Goal: Task Accomplishment & Management: Use online tool/utility

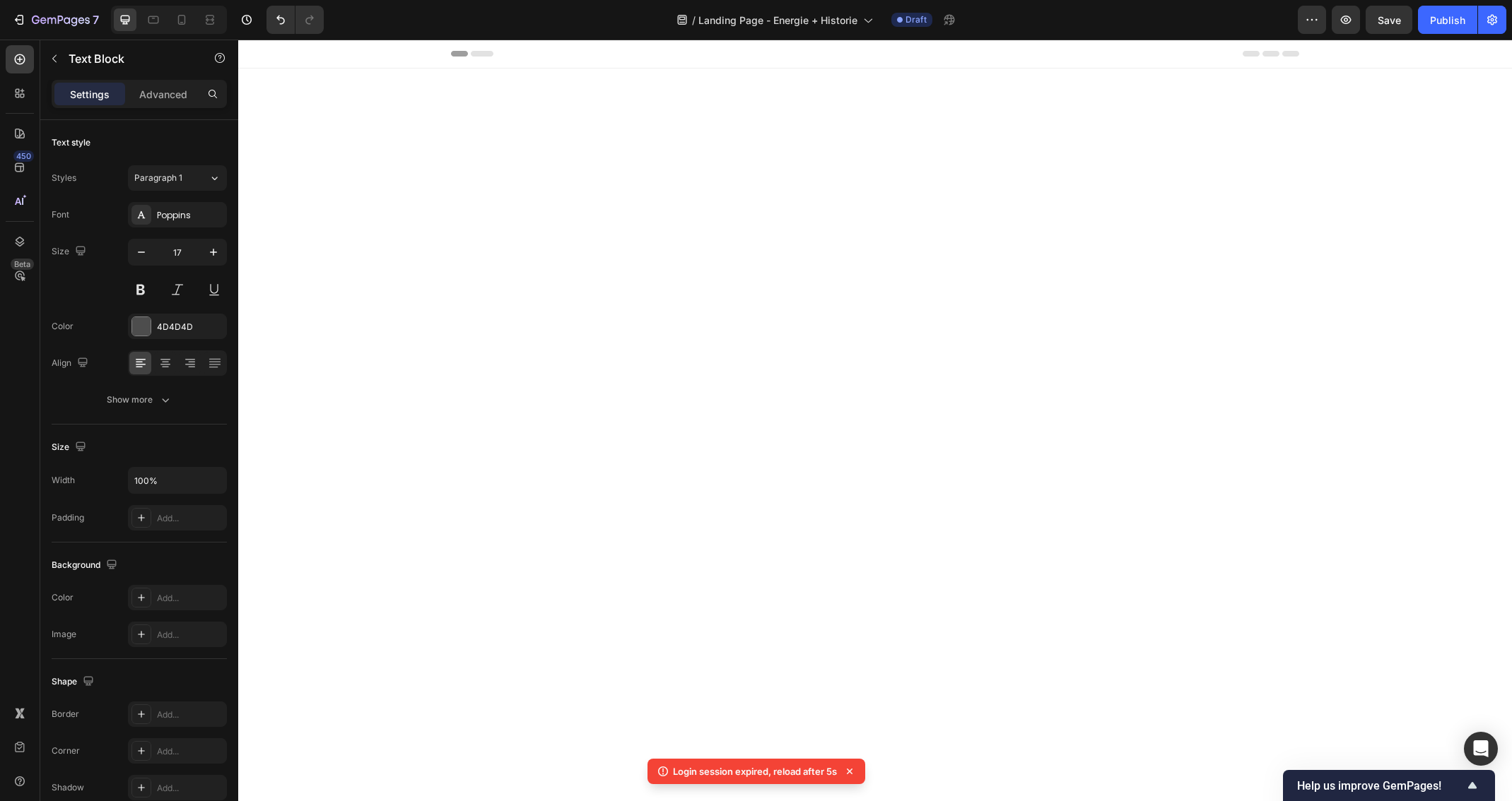
scroll to position [2608, 0]
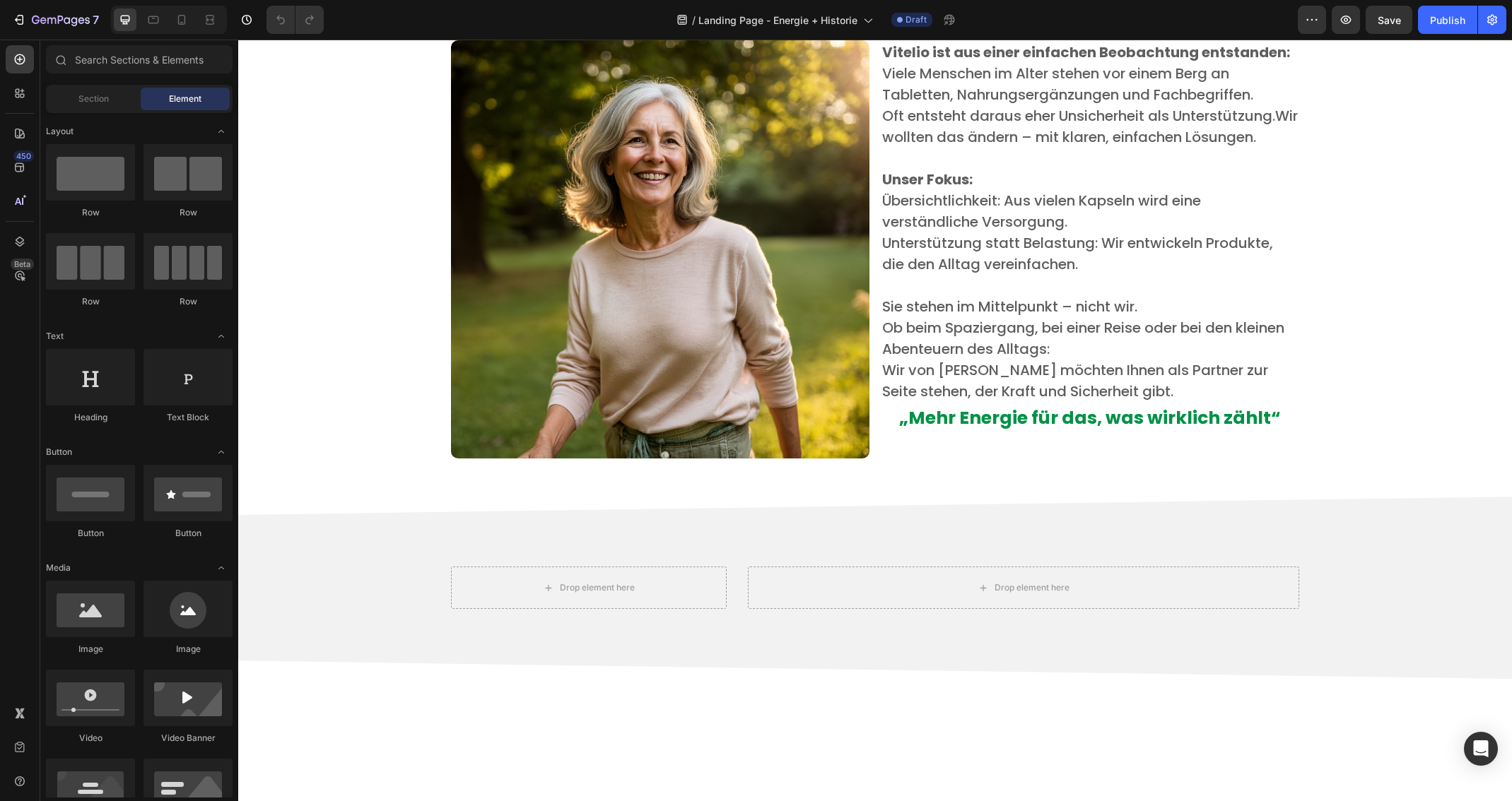
scroll to position [2615, 0]
click at [180, 20] on icon at bounding box center [181, 20] width 14 height 14
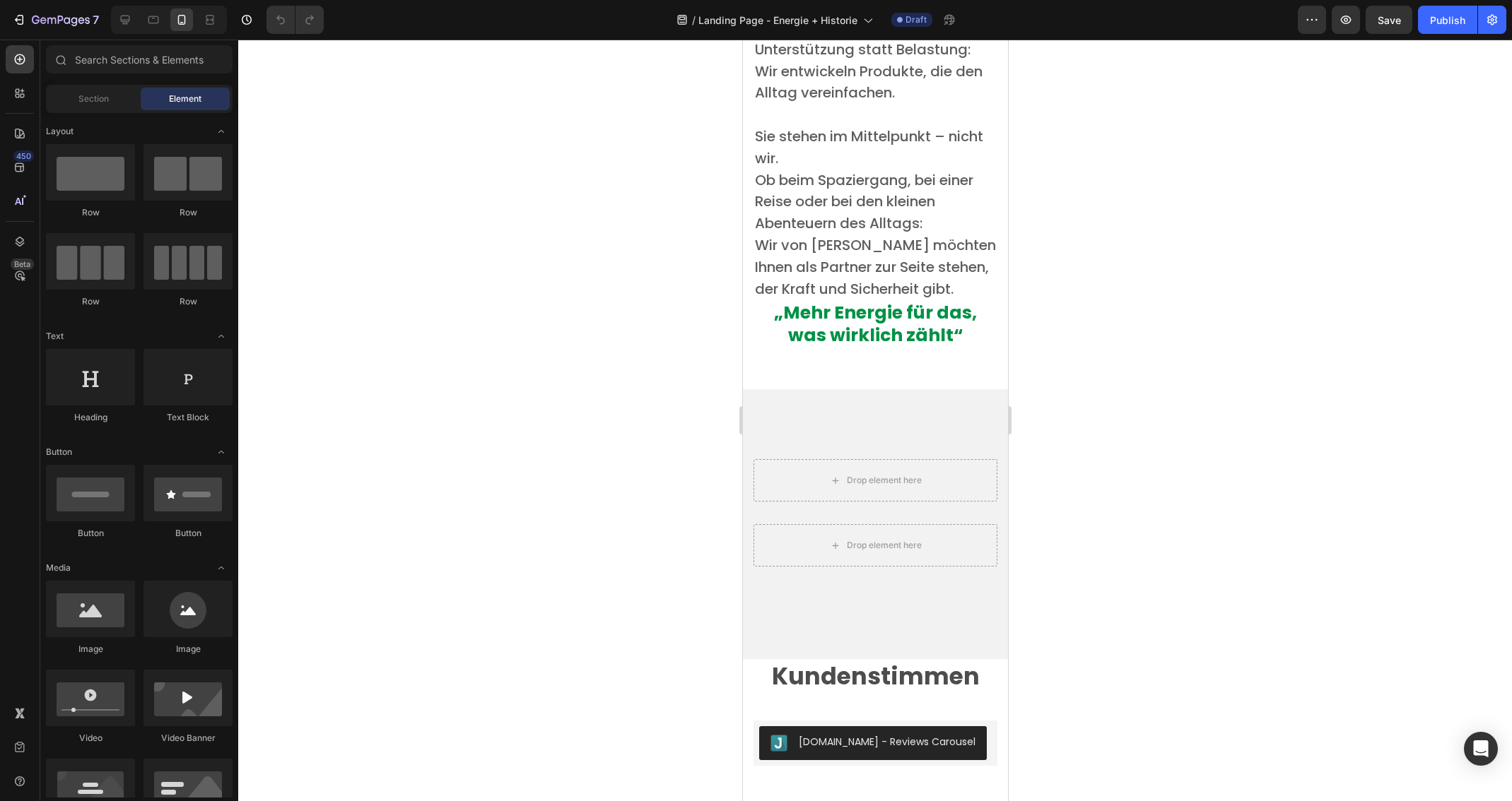
scroll to position [4763, 0]
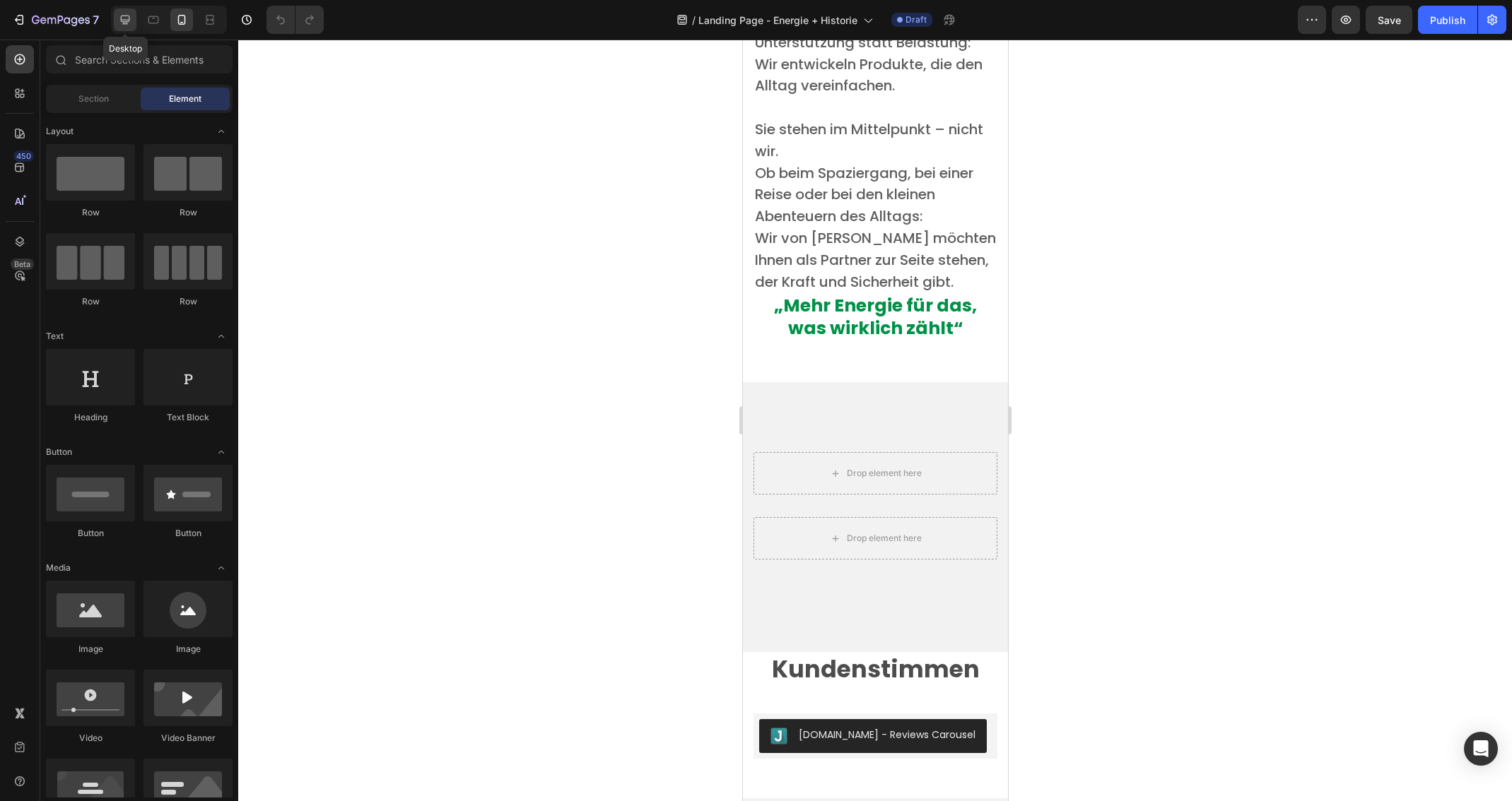
click at [120, 19] on icon at bounding box center [125, 20] width 14 height 14
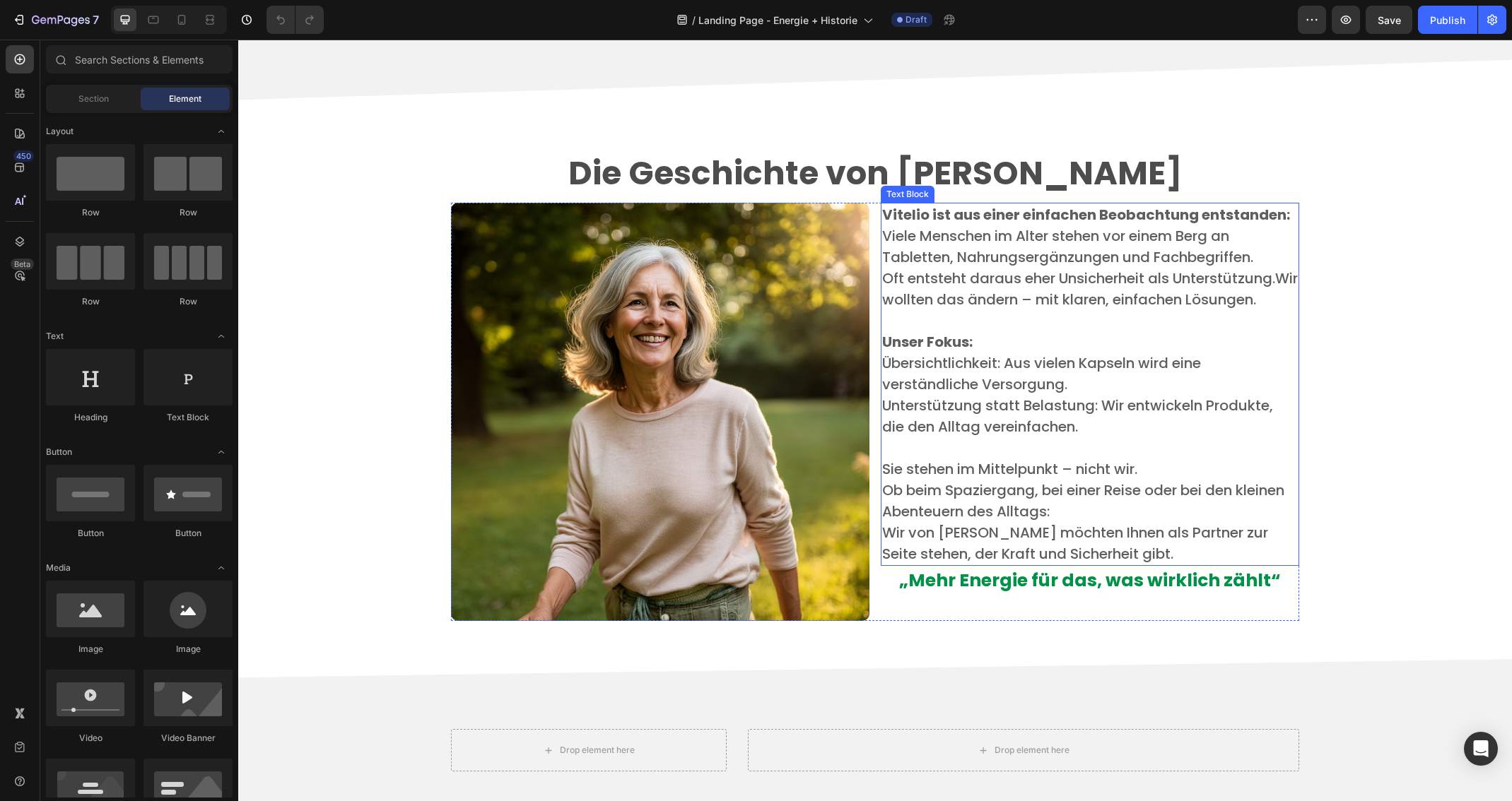
scroll to position [2621, 0]
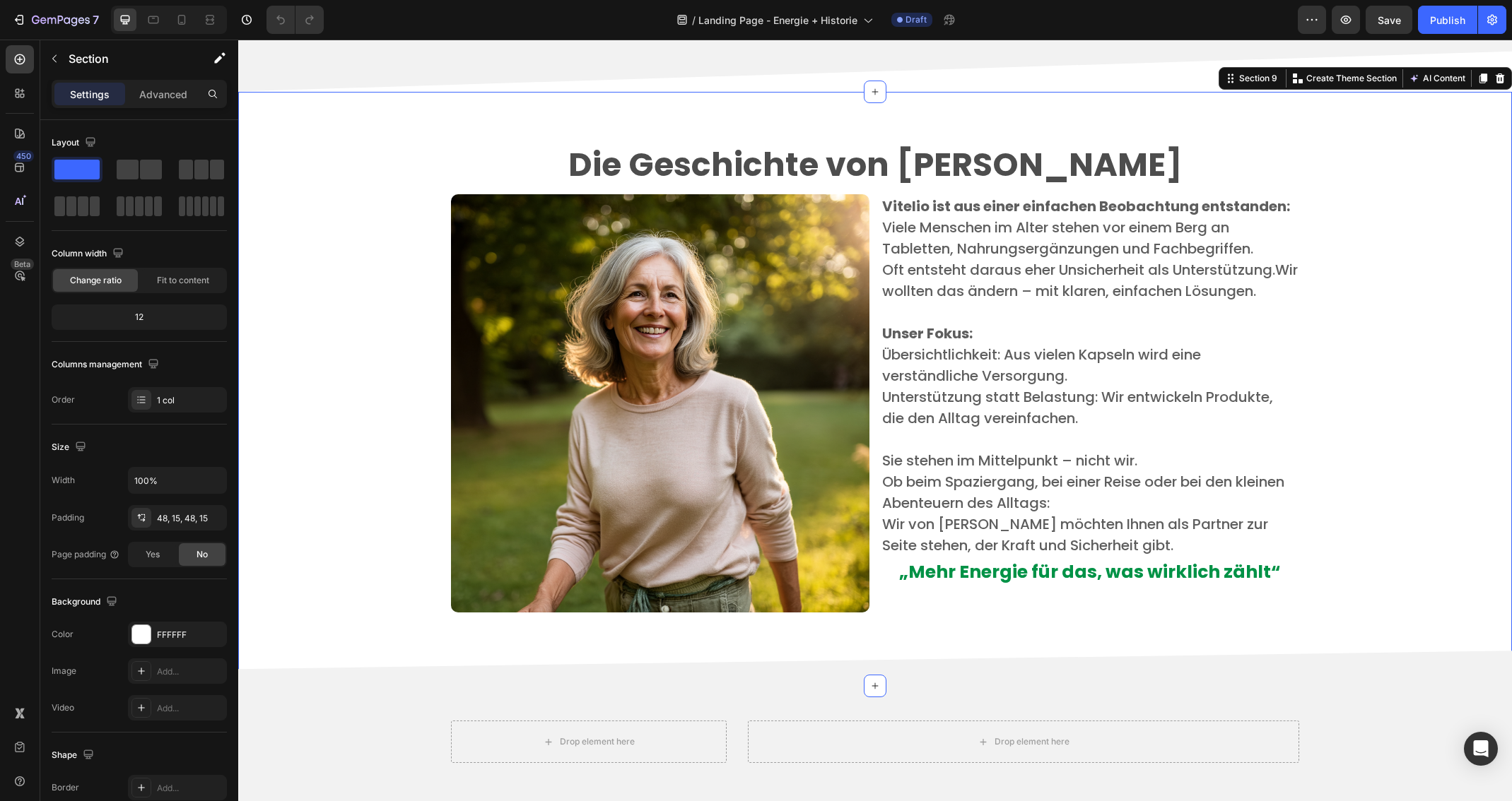
click at [1375, 584] on div "Die Geschichte von Vitelio Heading Image Vitelio ist aus einer einfachen Beobac…" at bounding box center [874, 388] width 1252 height 527
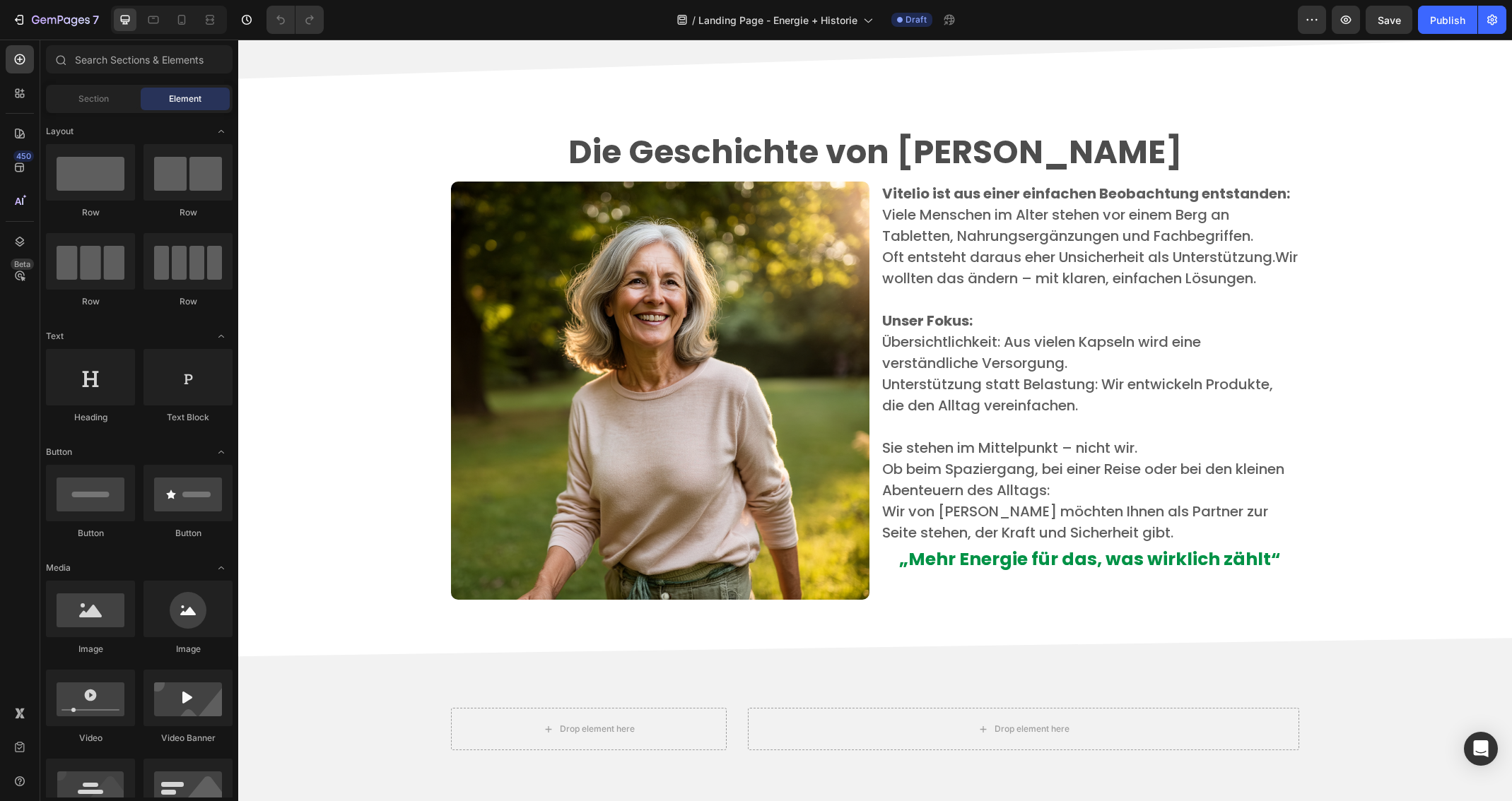
scroll to position [2575, 0]
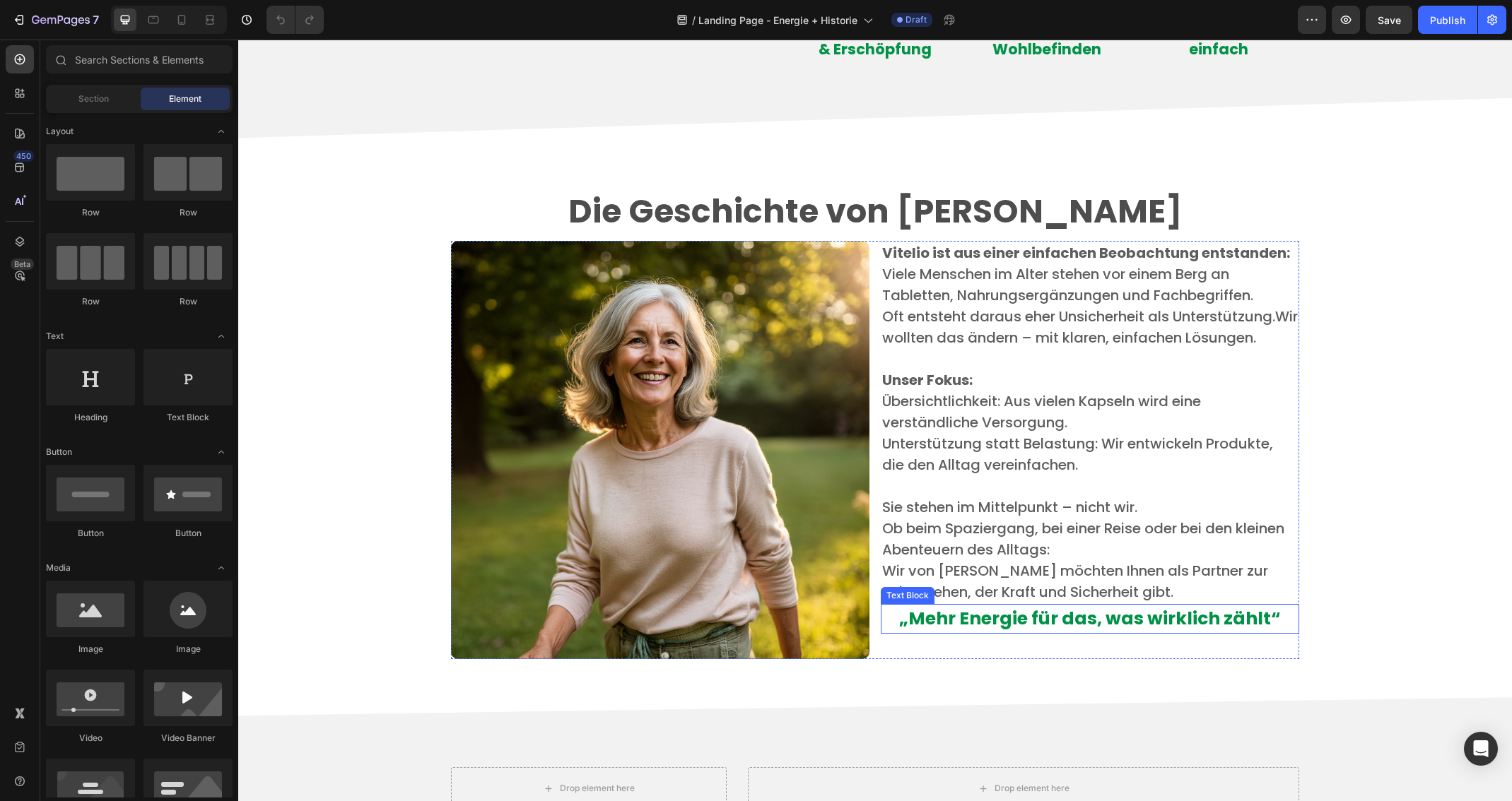
click at [1075, 627] on strong "„Mehr Energie für das, was wirklich zählt“" at bounding box center [1090, 619] width 382 height 25
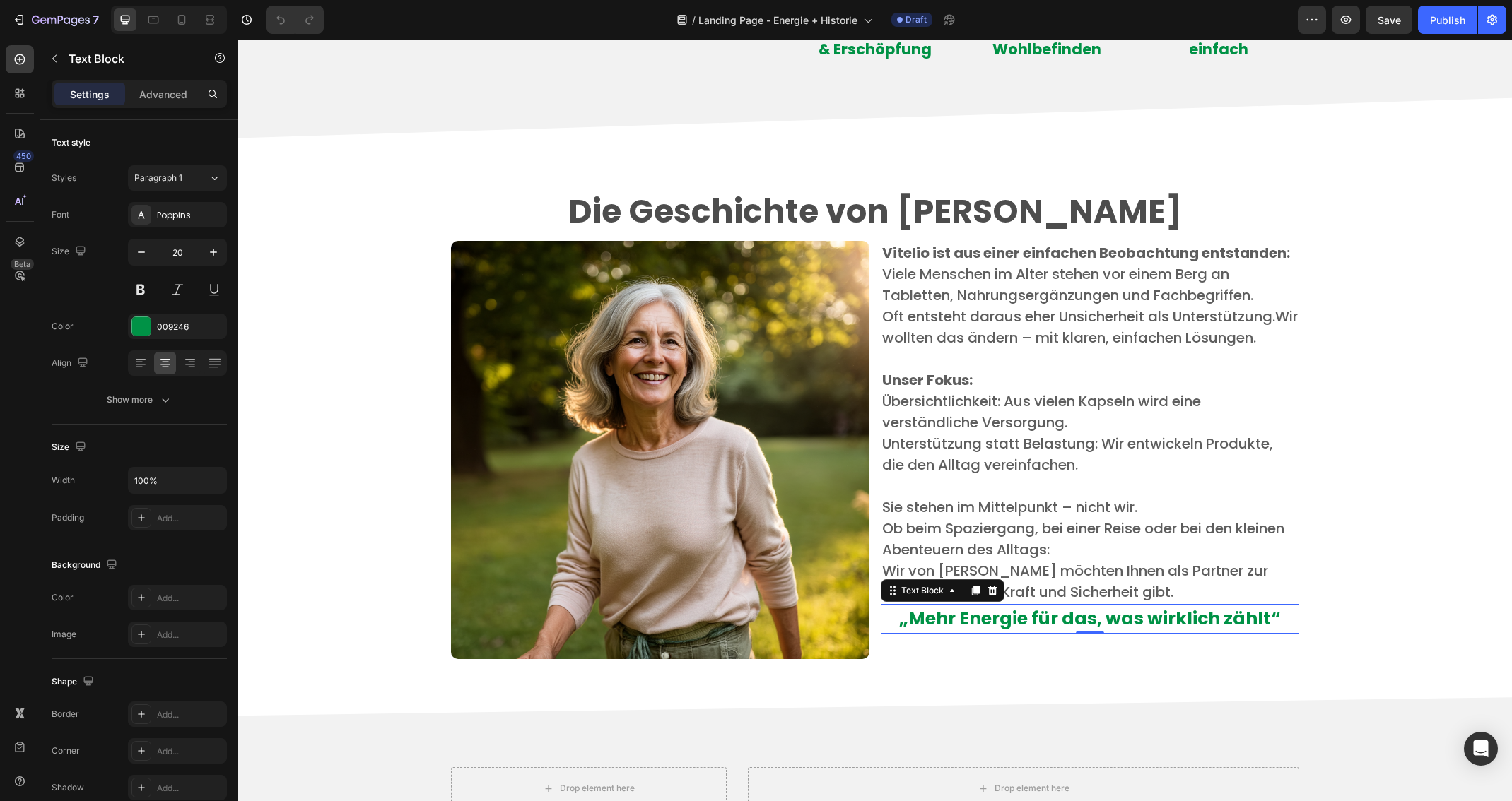
click at [1058, 618] on strong "„Mehr Energie für das, was wirklich zählt“" at bounding box center [1090, 619] width 382 height 25
click at [884, 618] on p "„Mehr Energie für das, was wirklich zählt“" at bounding box center [1089, 619] width 415 height 27
click at [961, 603] on div "Vitelio ist aus einer einfachen Beobachtung entstanden: ​ Viele Menschen im Alt…" at bounding box center [1090, 422] width 419 height 364
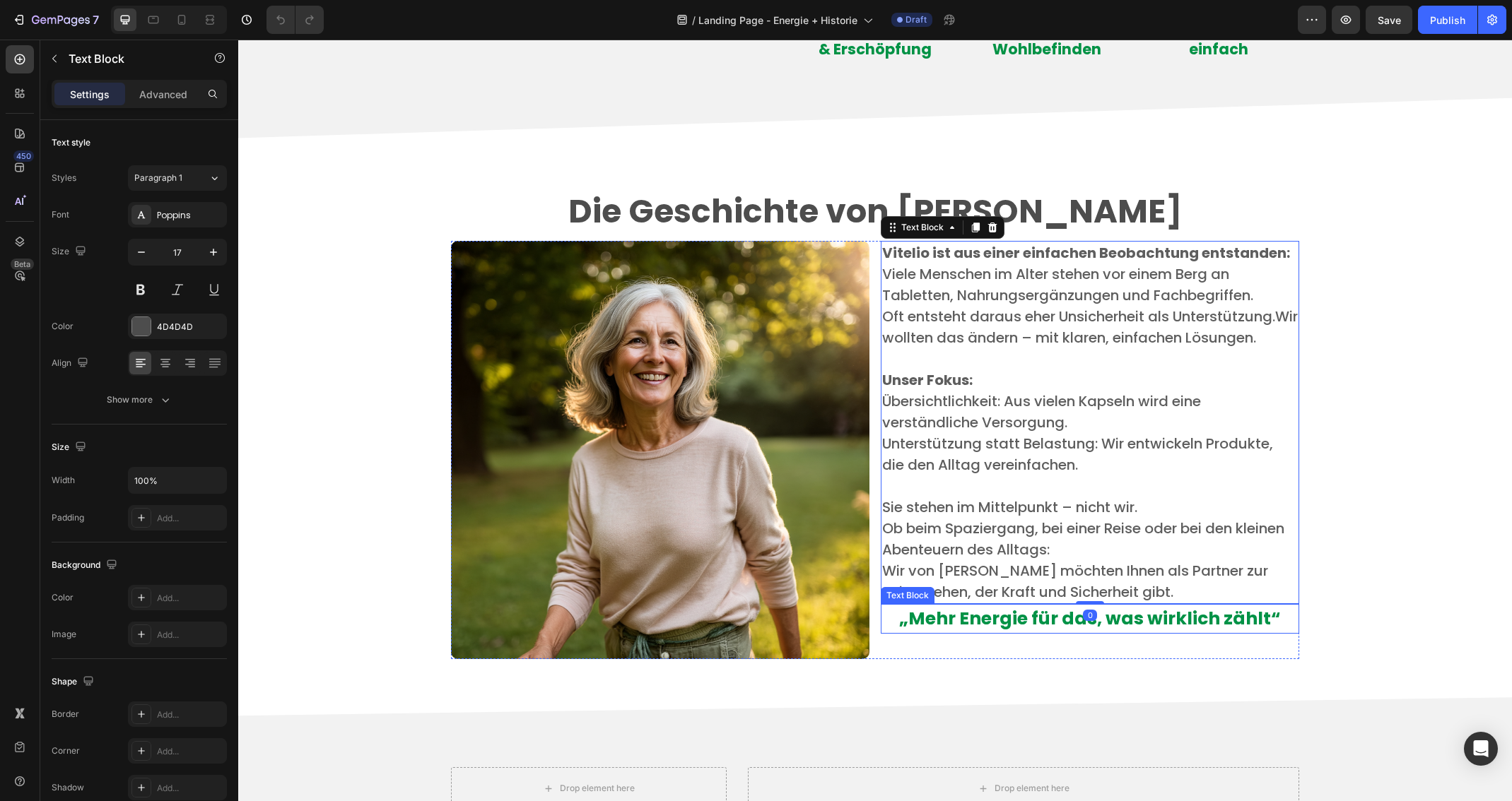
click at [964, 619] on strong "„Mehr Energie für das, was wirklich zählt“" at bounding box center [1090, 619] width 382 height 25
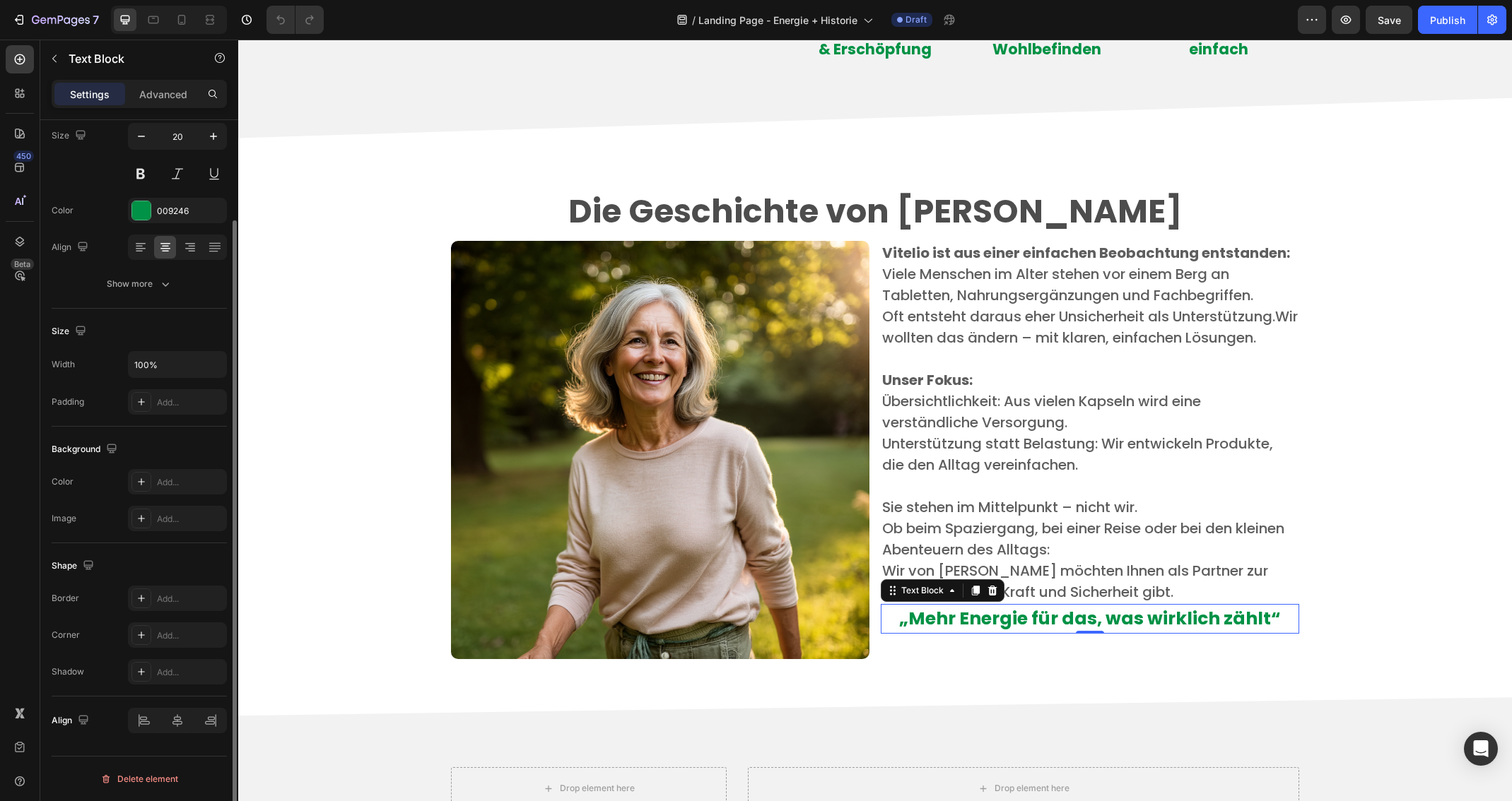
scroll to position [0, 0]
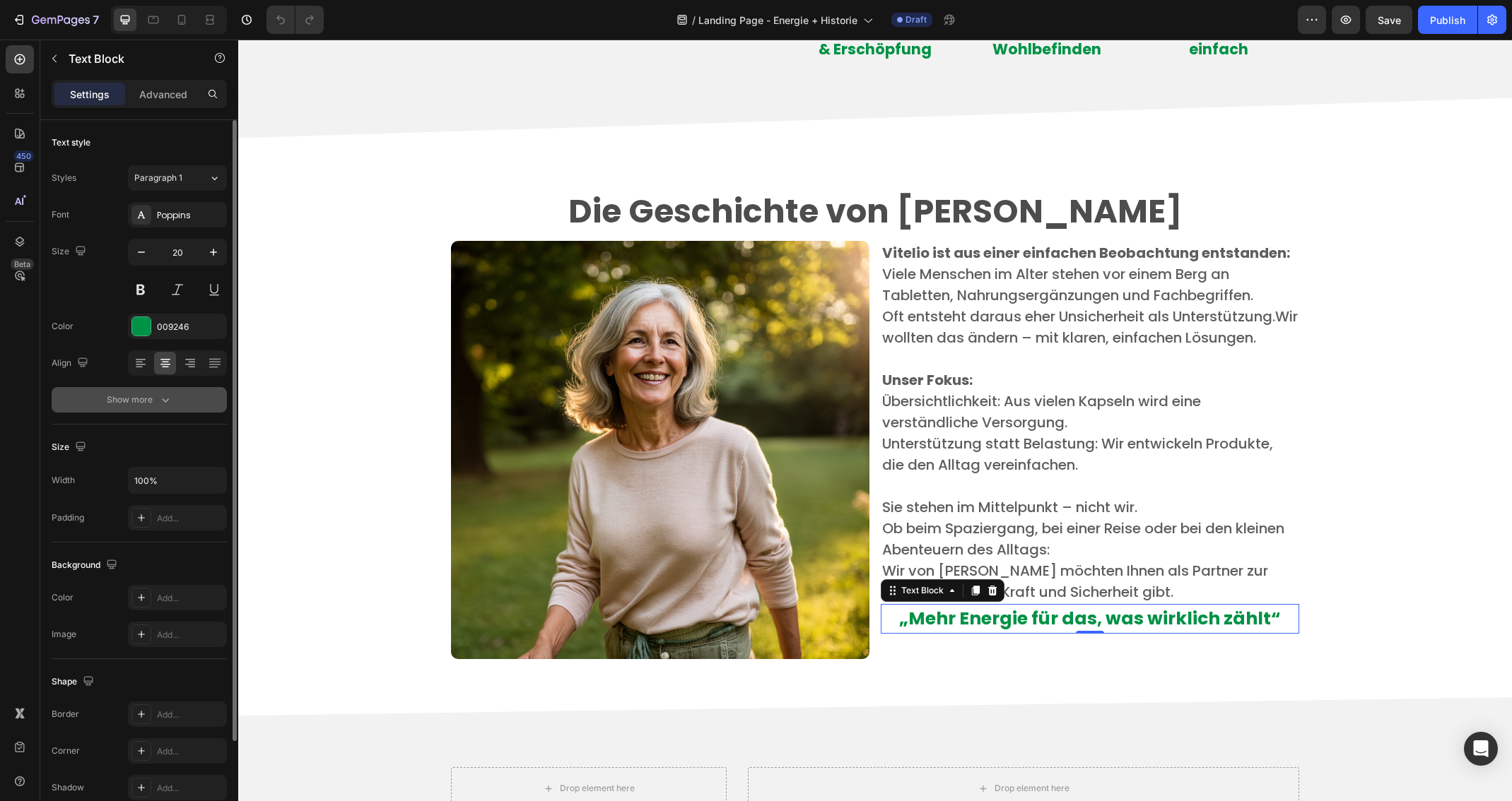
click at [156, 404] on div "Show more" at bounding box center [139, 400] width 65 height 14
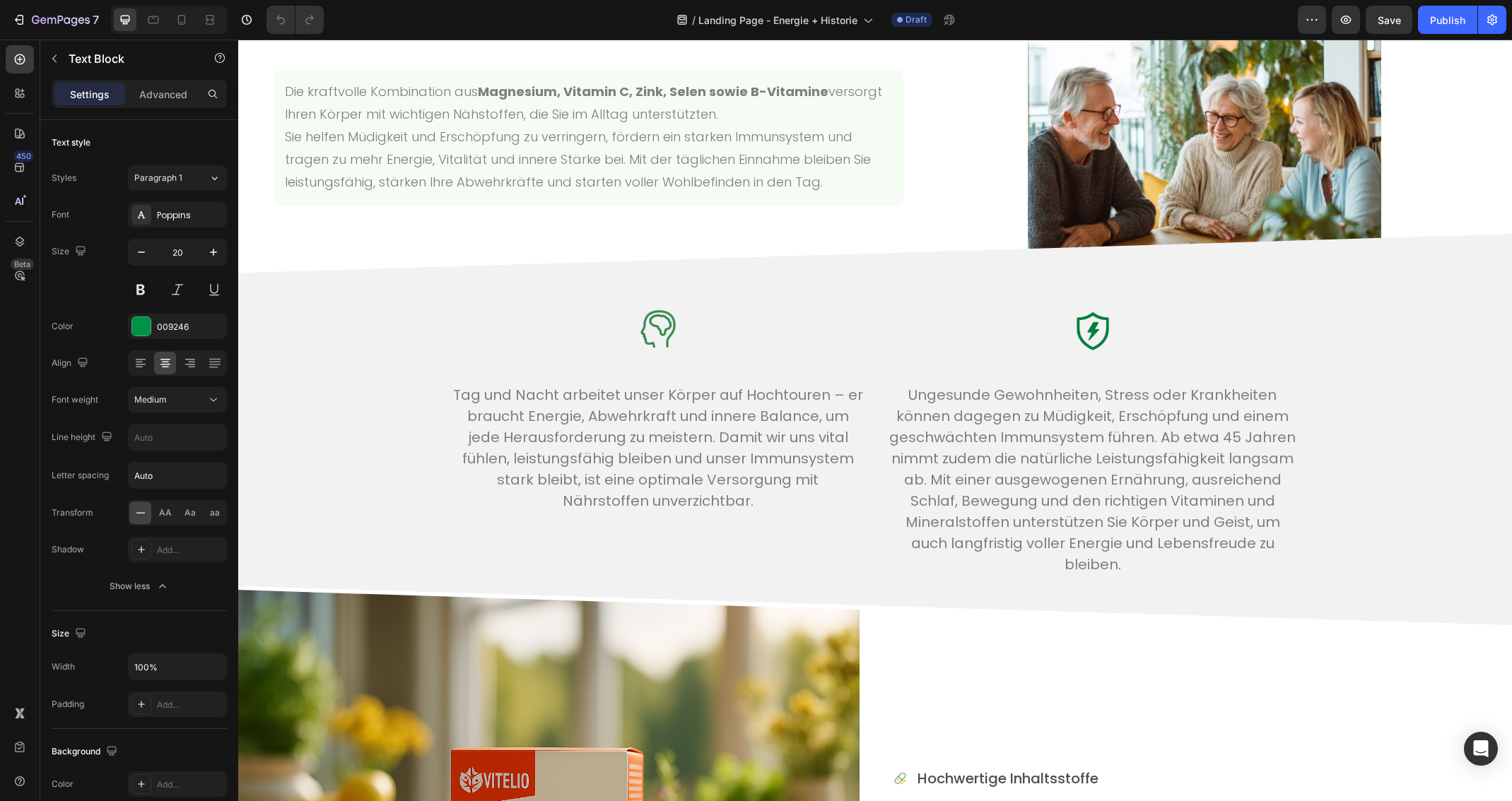
scroll to position [1008, 0]
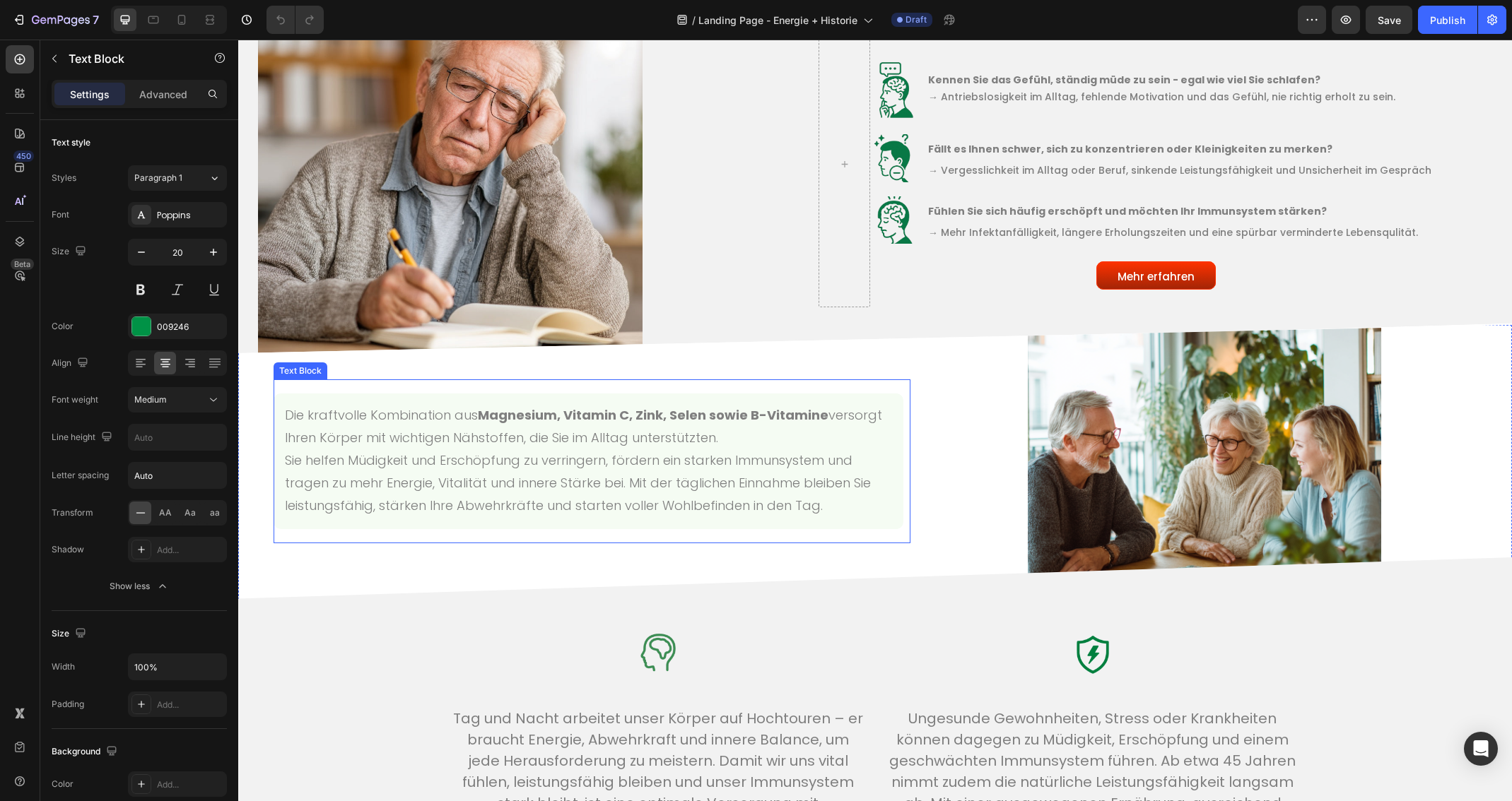
click at [445, 508] on span "Sie helfen Müdigkeit und Erschöpfung zu verringern, fördern ein starken Immunsy…" at bounding box center [578, 482] width 586 height 63
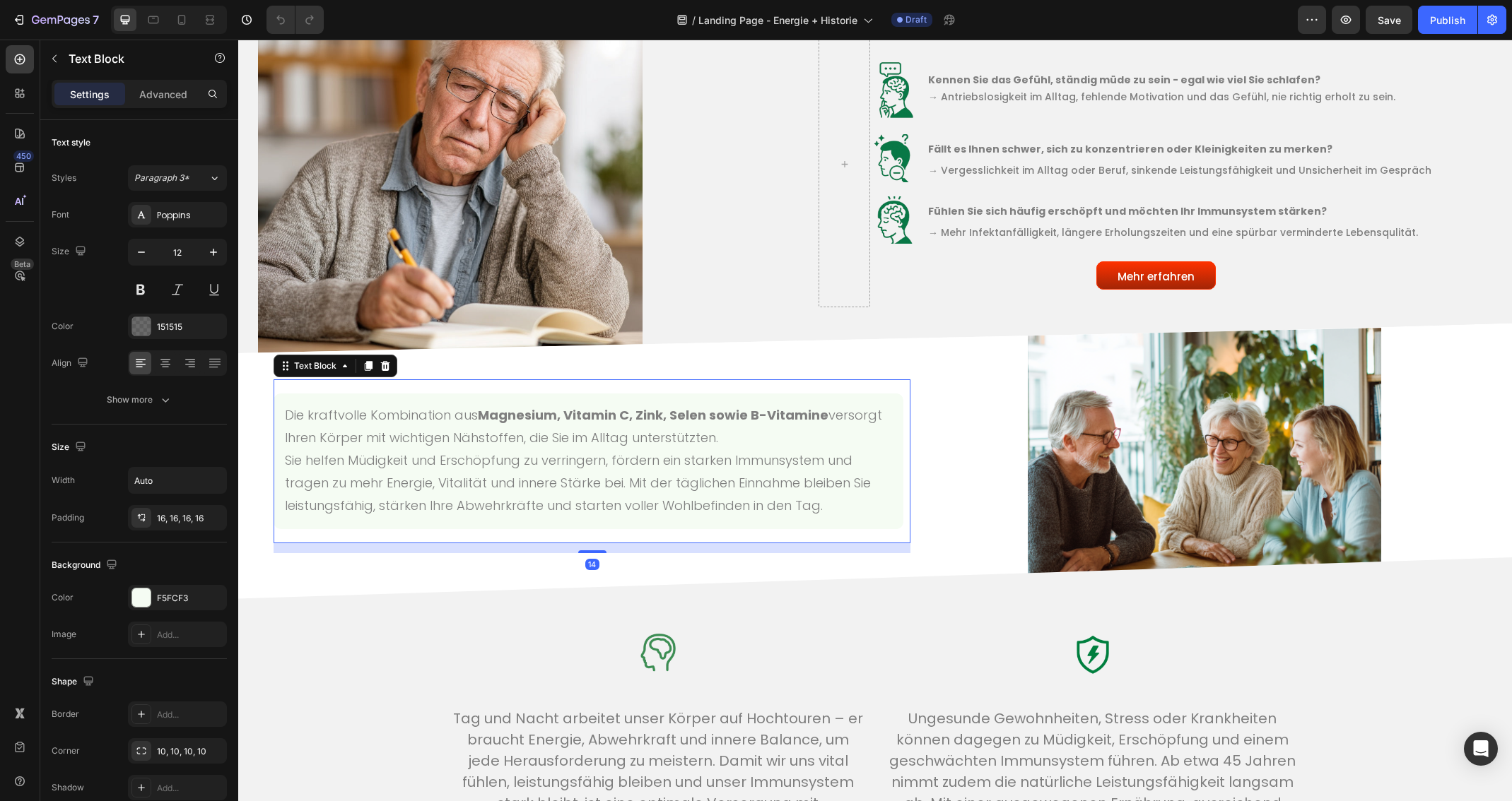
click at [446, 519] on div "Die kraftvolle Kombination aus Magnesium, Vitamin C, Zink, Selen sowie B-Vitami…" at bounding box center [588, 462] width 630 height 136
click at [446, 518] on div "Die kraftvolle Kombination aus Magnesium, Vitamin C, Zink, Selen sowie B-Vitami…" at bounding box center [588, 462] width 630 height 136
click at [452, 489] on span "Sie helfen Müdigkeit und Erschöpfung zu verringern, fördern ein starken Immunsy…" at bounding box center [578, 482] width 586 height 63
click at [465, 400] on div "Die kraftvolle Kombination aus Magnesium, Vitamin C, Zink, Selen sowie B-Vitami…" at bounding box center [588, 462] width 630 height 136
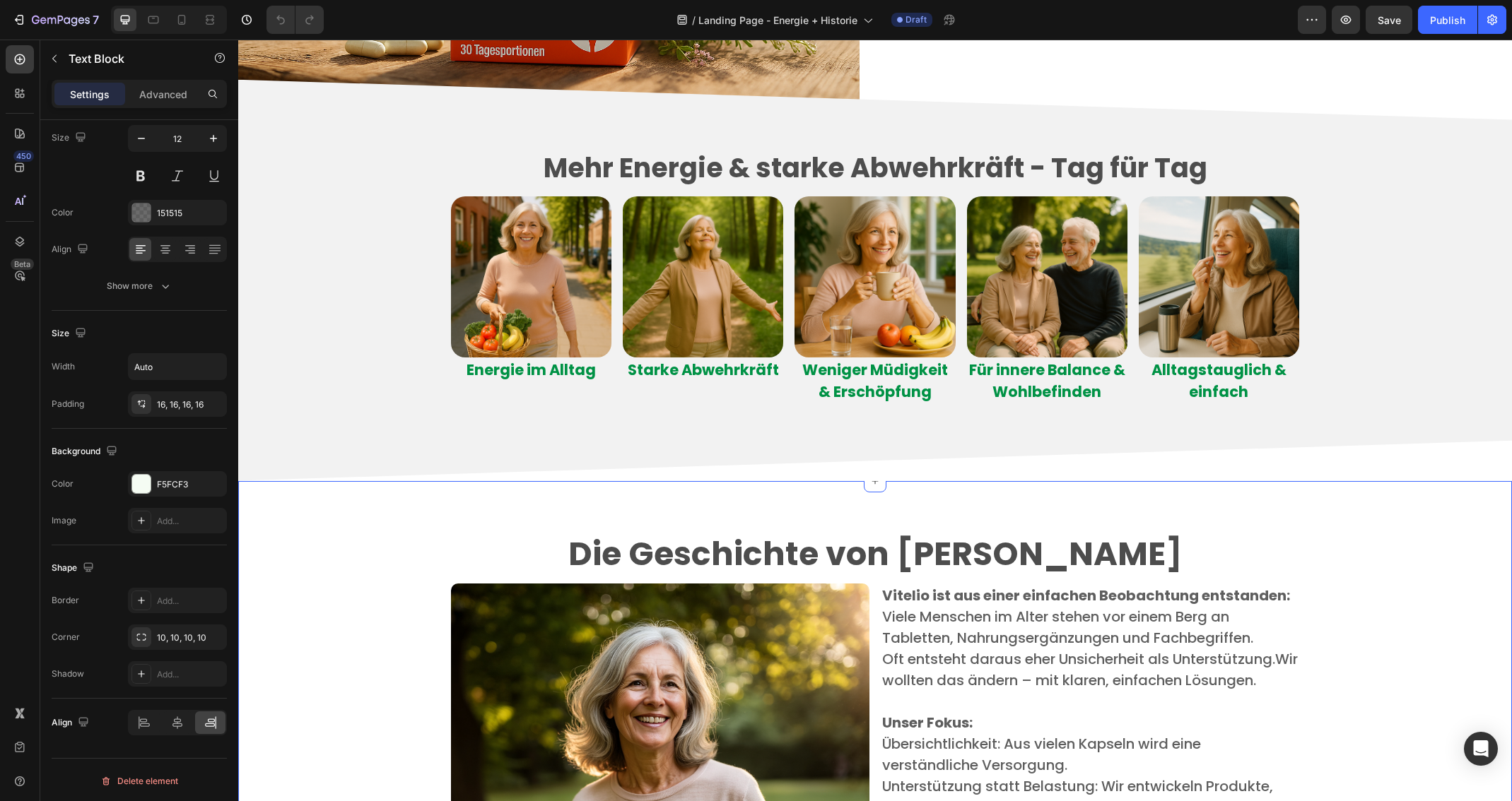
scroll to position [2690, 0]
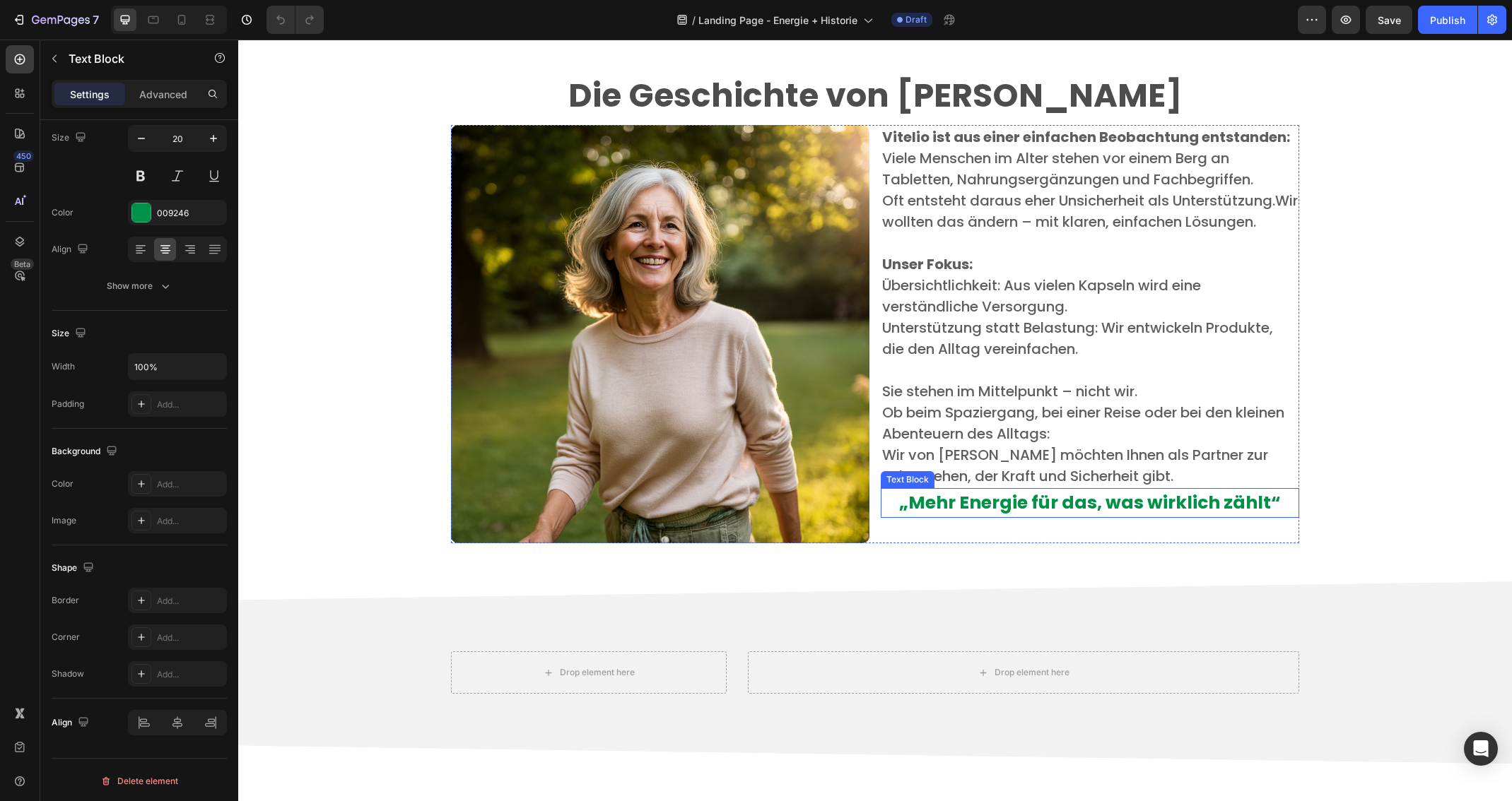
click at [964, 505] on strong "„Mehr Energie für das, was wirklich zählt“" at bounding box center [1090, 503] width 382 height 25
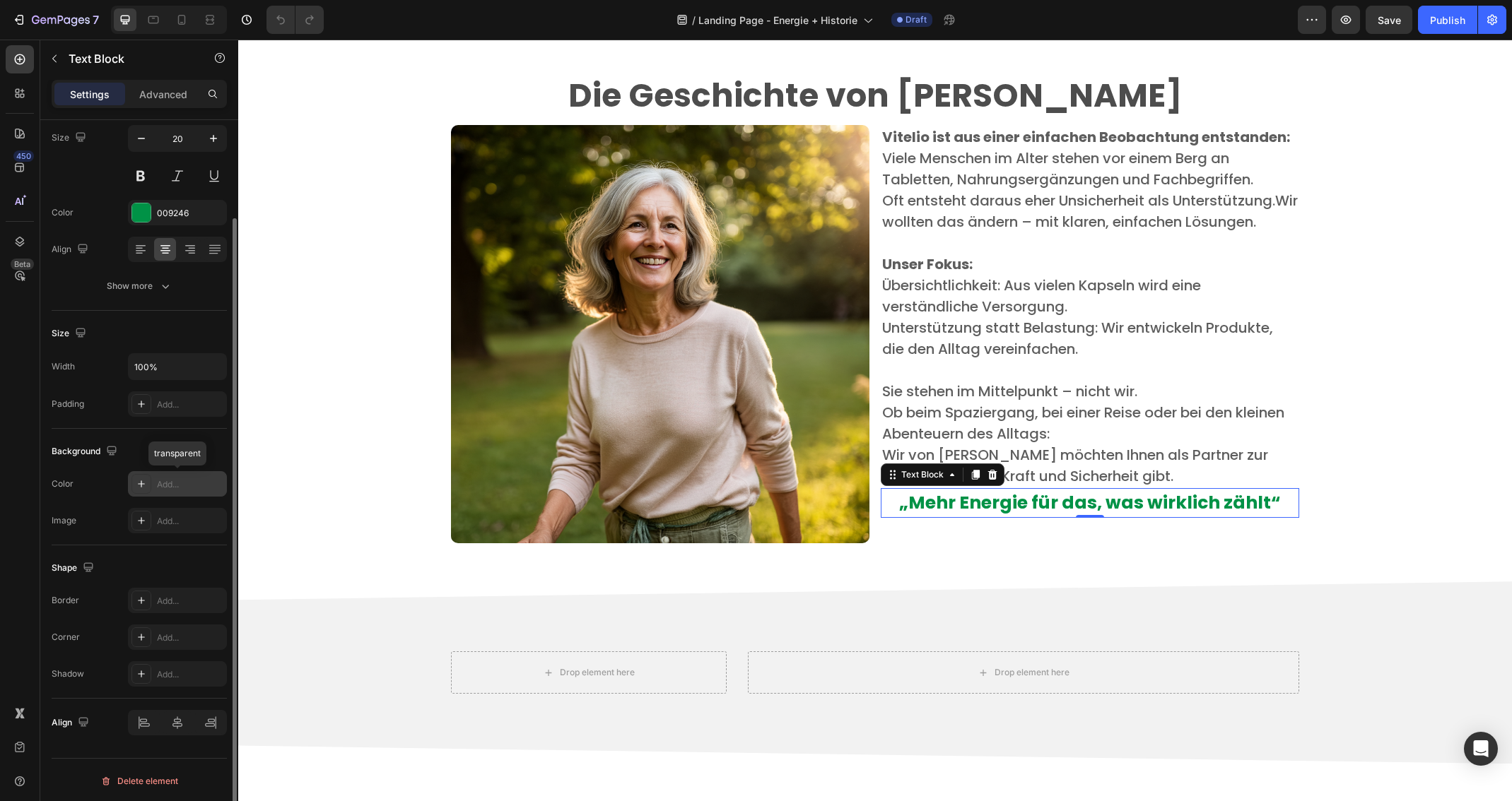
click at [159, 485] on div "Add..." at bounding box center [190, 485] width 66 height 13
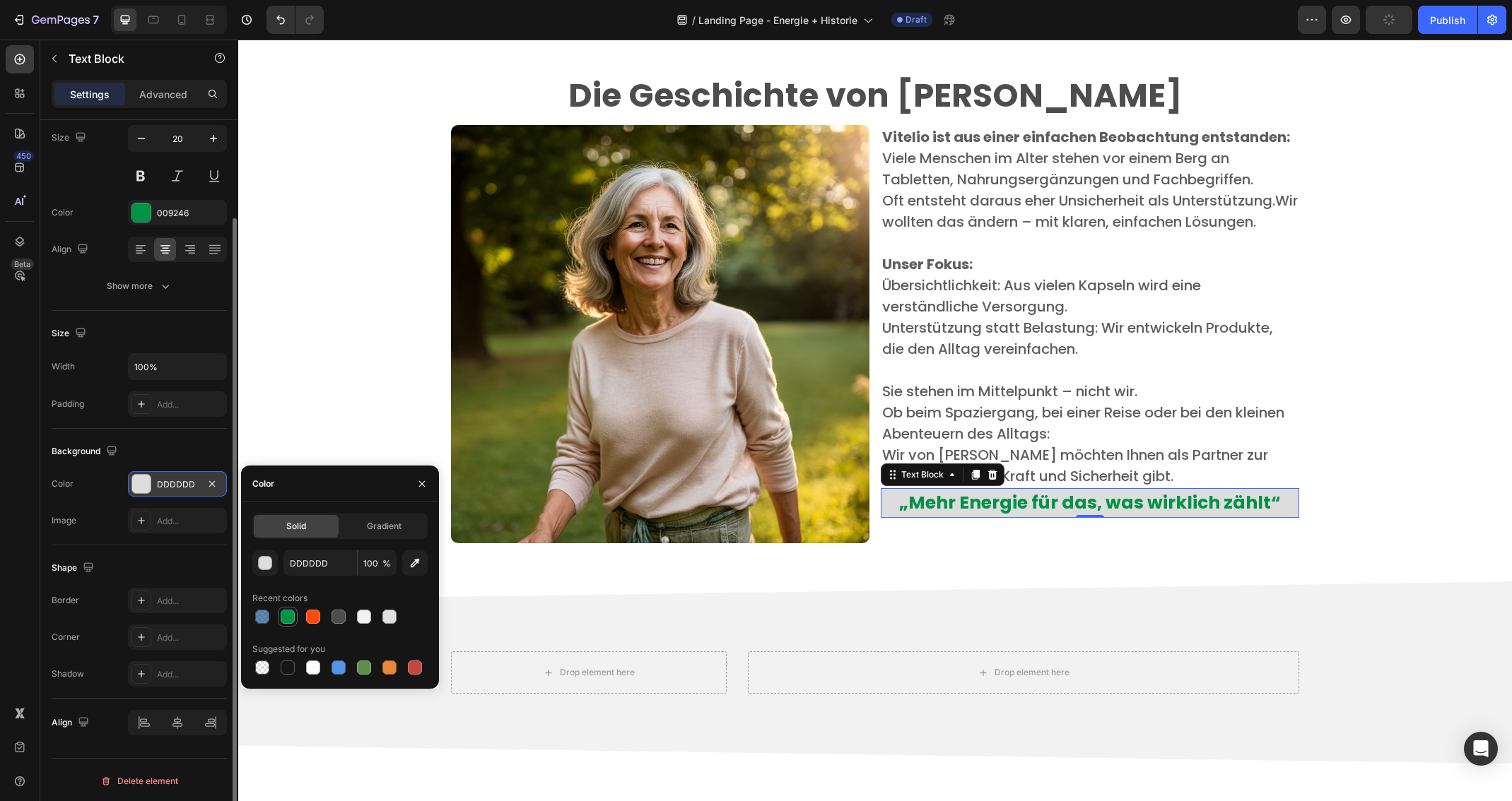
click at [283, 615] on div at bounding box center [287, 617] width 14 height 14
type input "009246"
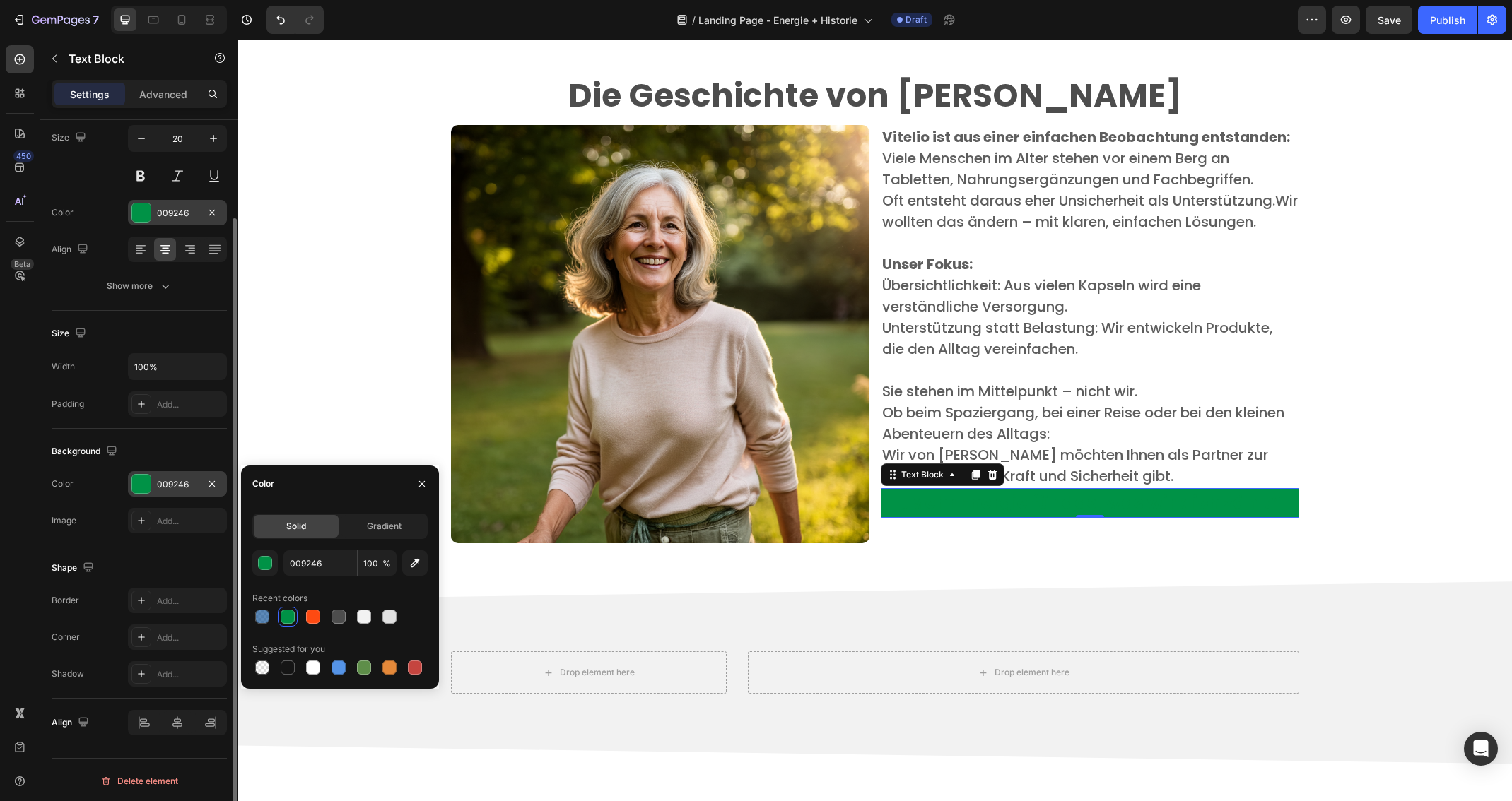
click at [160, 216] on div "009246" at bounding box center [178, 213] width 41 height 13
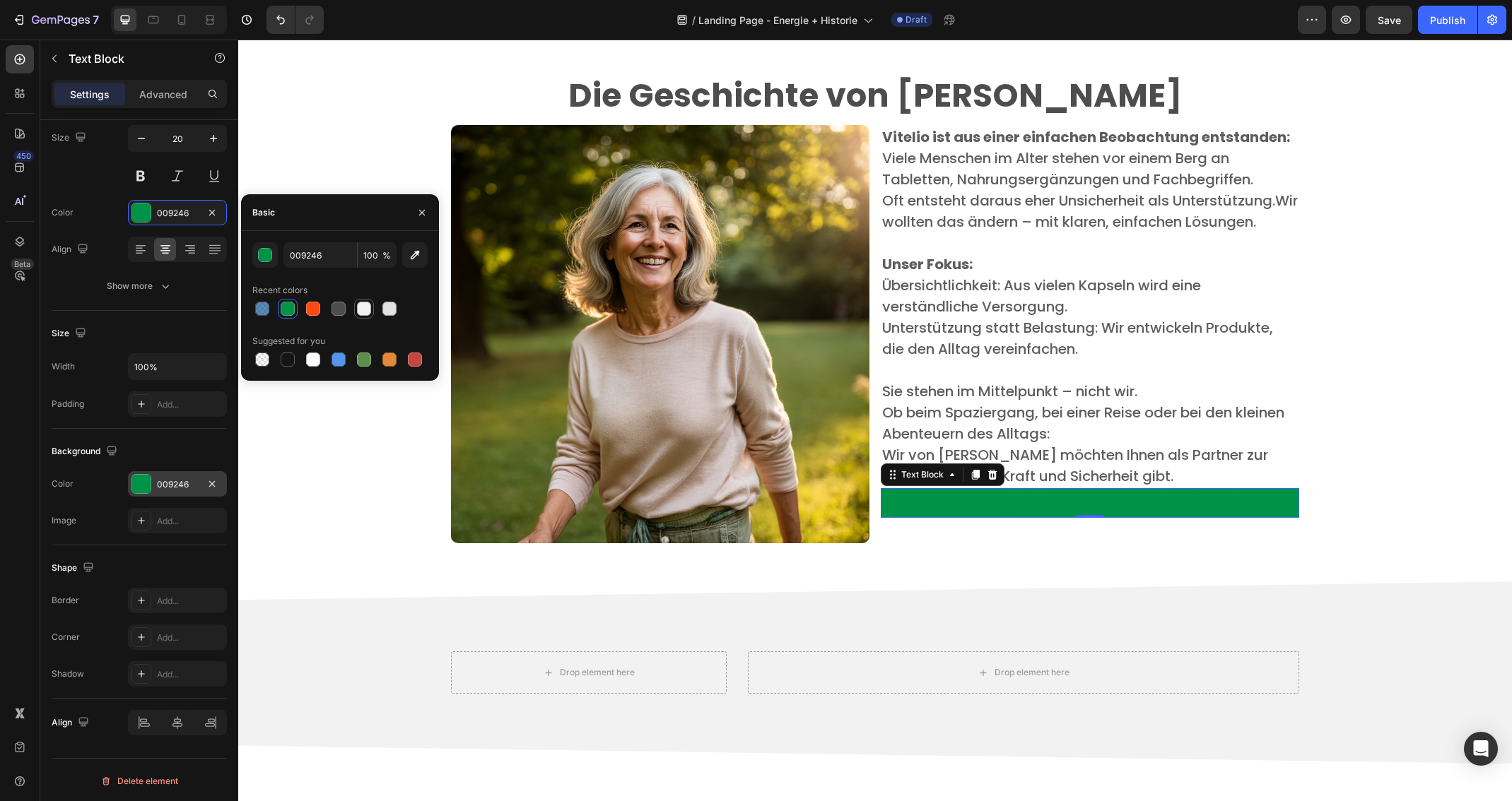
click at [364, 311] on div at bounding box center [364, 309] width 14 height 14
type input "F2F2F2"
click at [364, 309] on div at bounding box center [364, 309] width 14 height 14
click at [1105, 513] on strong "„Mehr Energie für das, was wirklich zählt“" at bounding box center [1090, 503] width 382 height 25
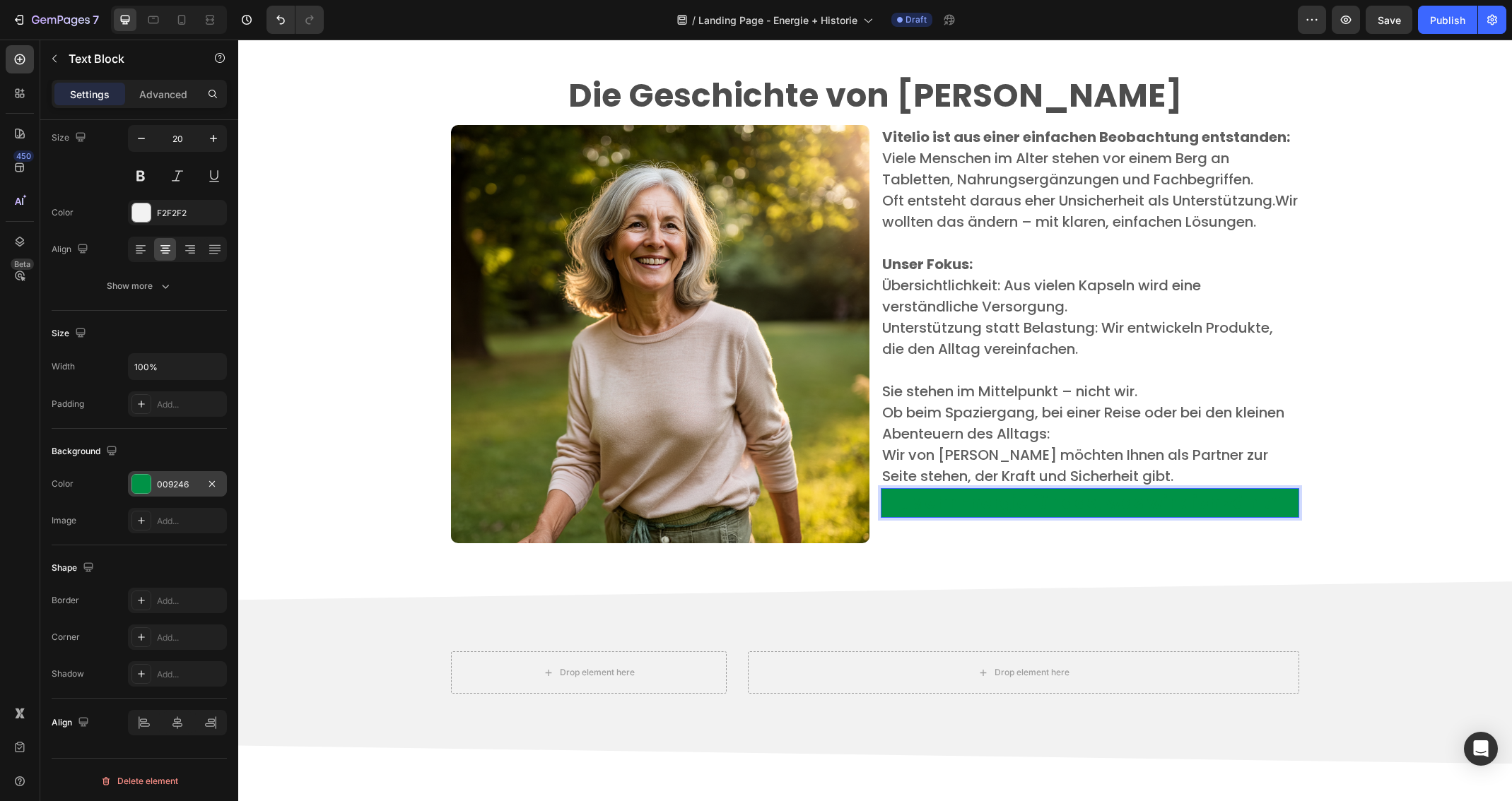
click at [1231, 510] on strong "„Mehr Energie für das, was wirklich zählt“" at bounding box center [1090, 503] width 382 height 25
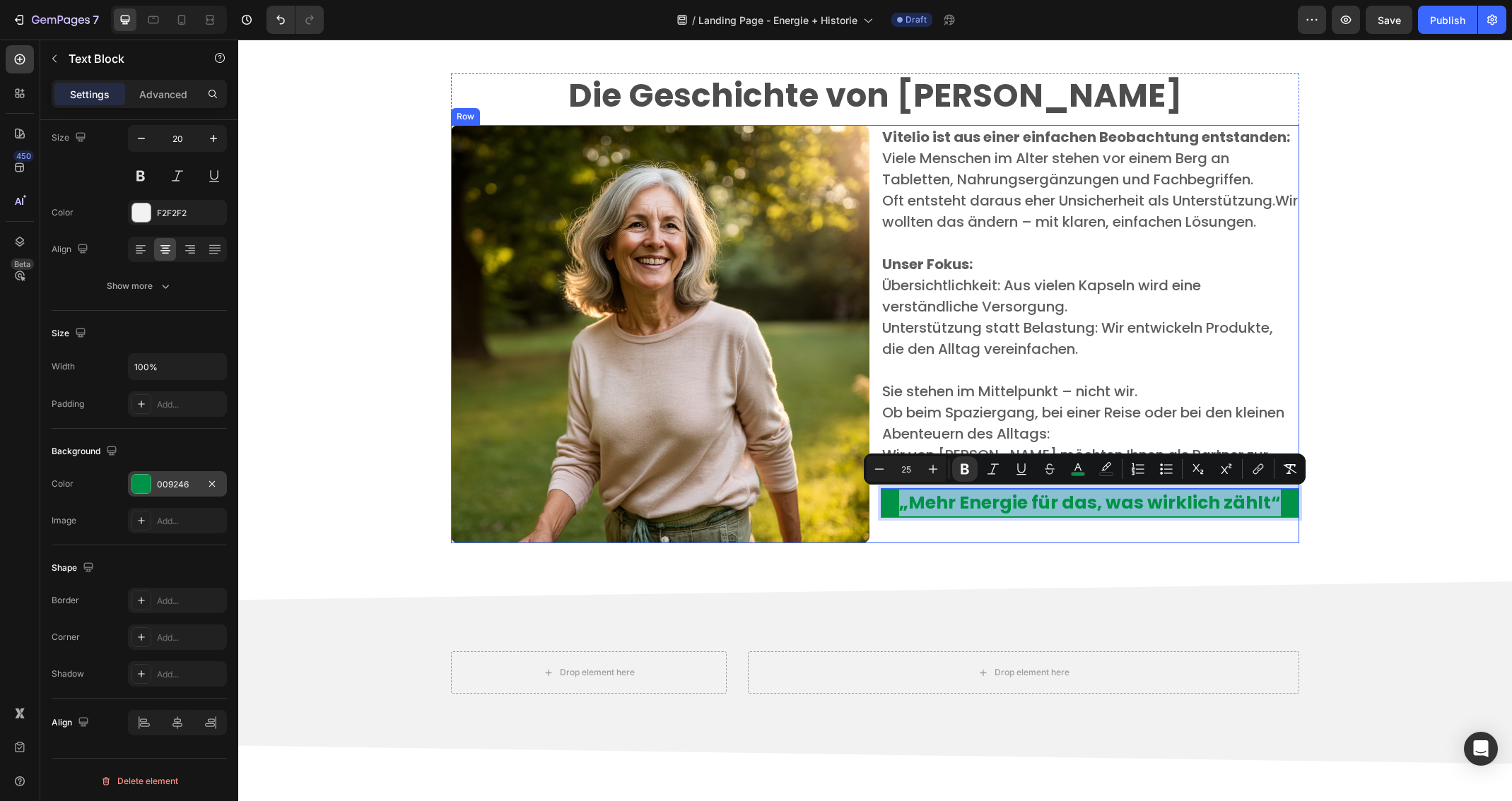
drag, startPoint x: 1270, startPoint y: 504, endPoint x: 861, endPoint y: 507, distance: 409.0
click at [867, 508] on div "Image Vitelio ist aus einer einfachen Beobachtung entstanden: ​ Viele Menschen …" at bounding box center [875, 334] width 848 height 419
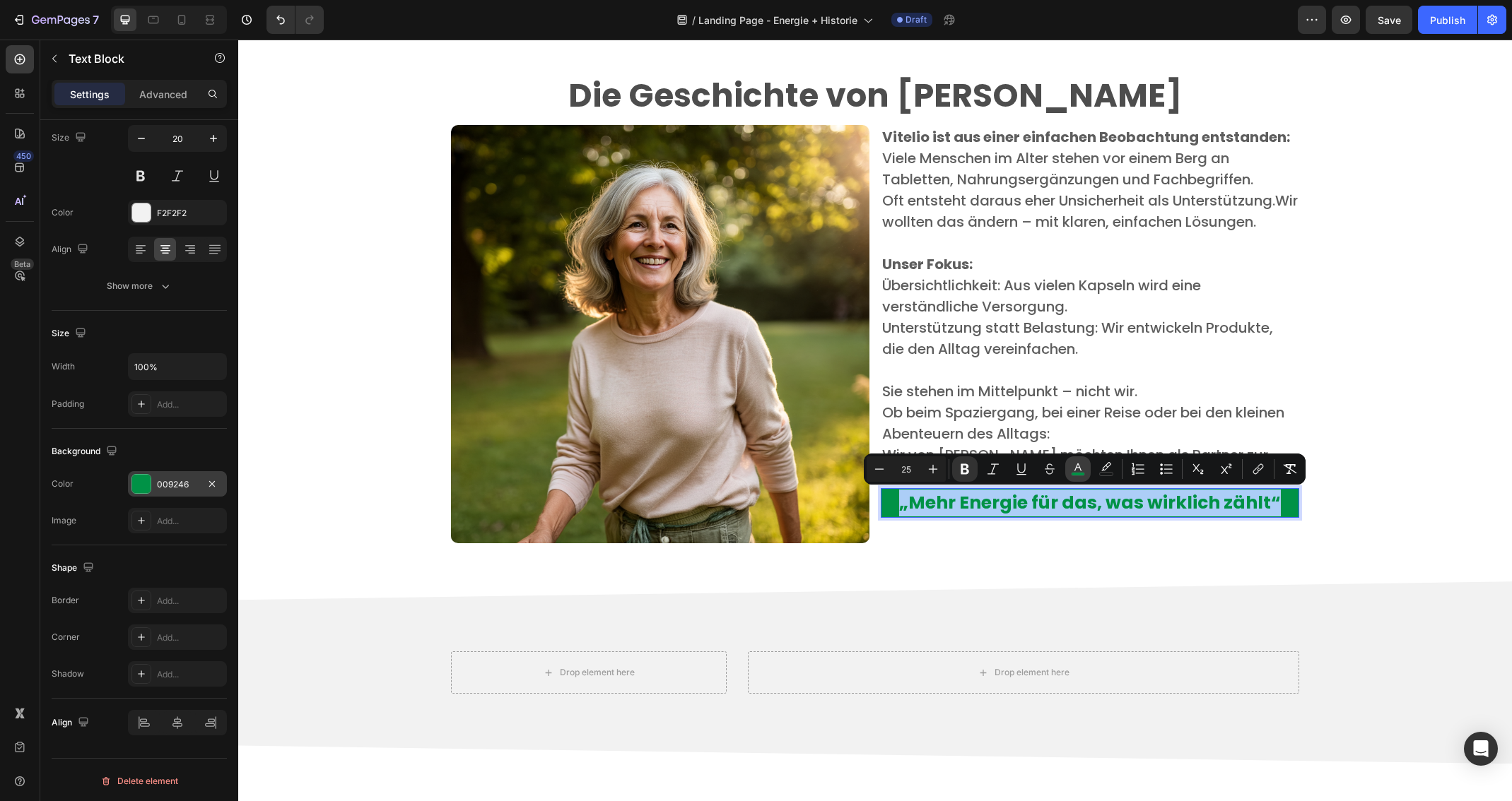
click at [1080, 469] on icon "Editor contextual toolbar" at bounding box center [1078, 469] width 14 height 14
type input "009246"
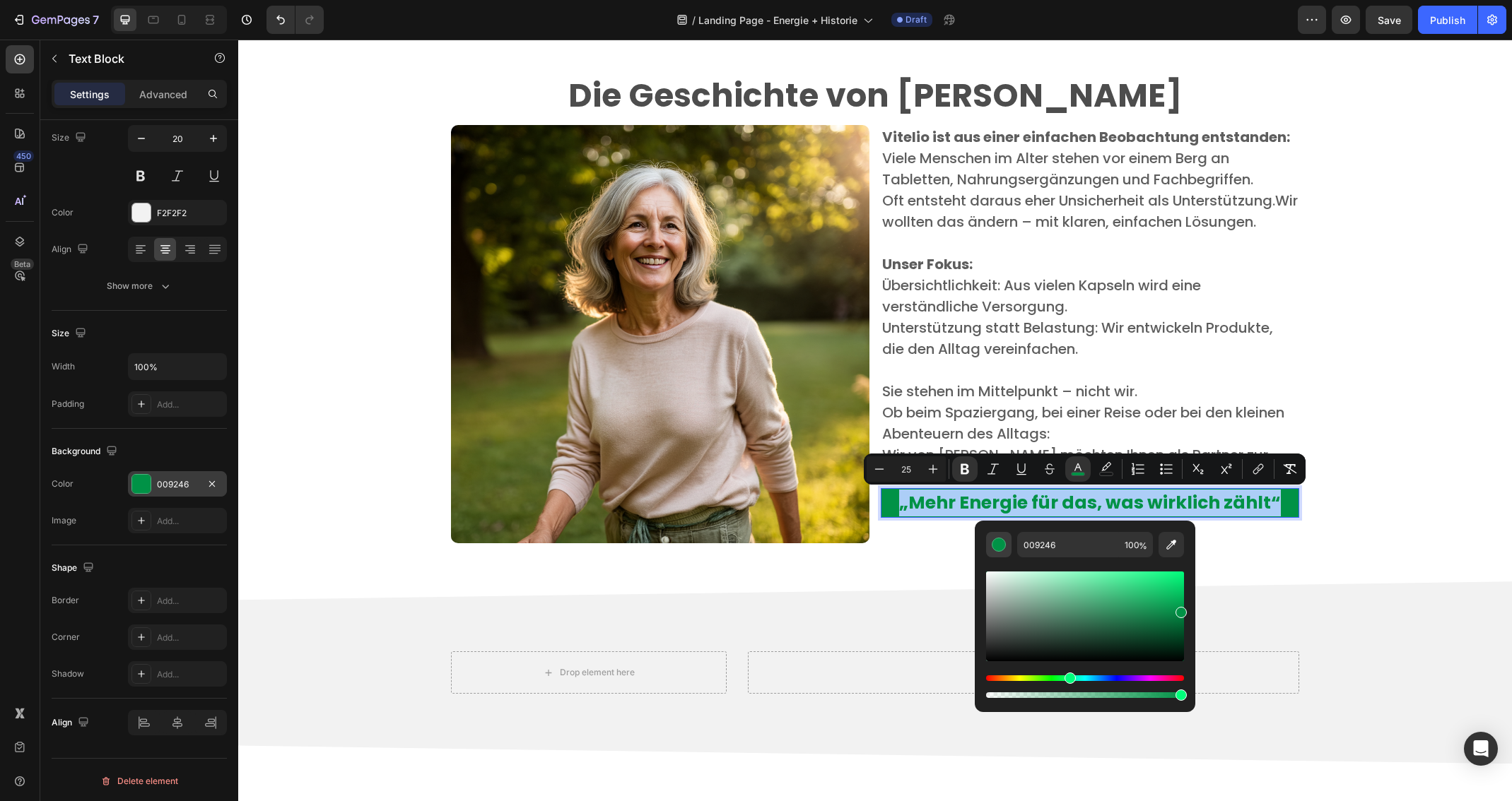
click at [1006, 550] on button "Editor contextual toolbar" at bounding box center [999, 545] width 26 height 26
click at [998, 546] on div "Editor contextual toolbar" at bounding box center [999, 545] width 14 height 14
click at [1171, 547] on icon "Editor contextual toolbar" at bounding box center [1171, 545] width 14 height 14
type input "FFFFFF"
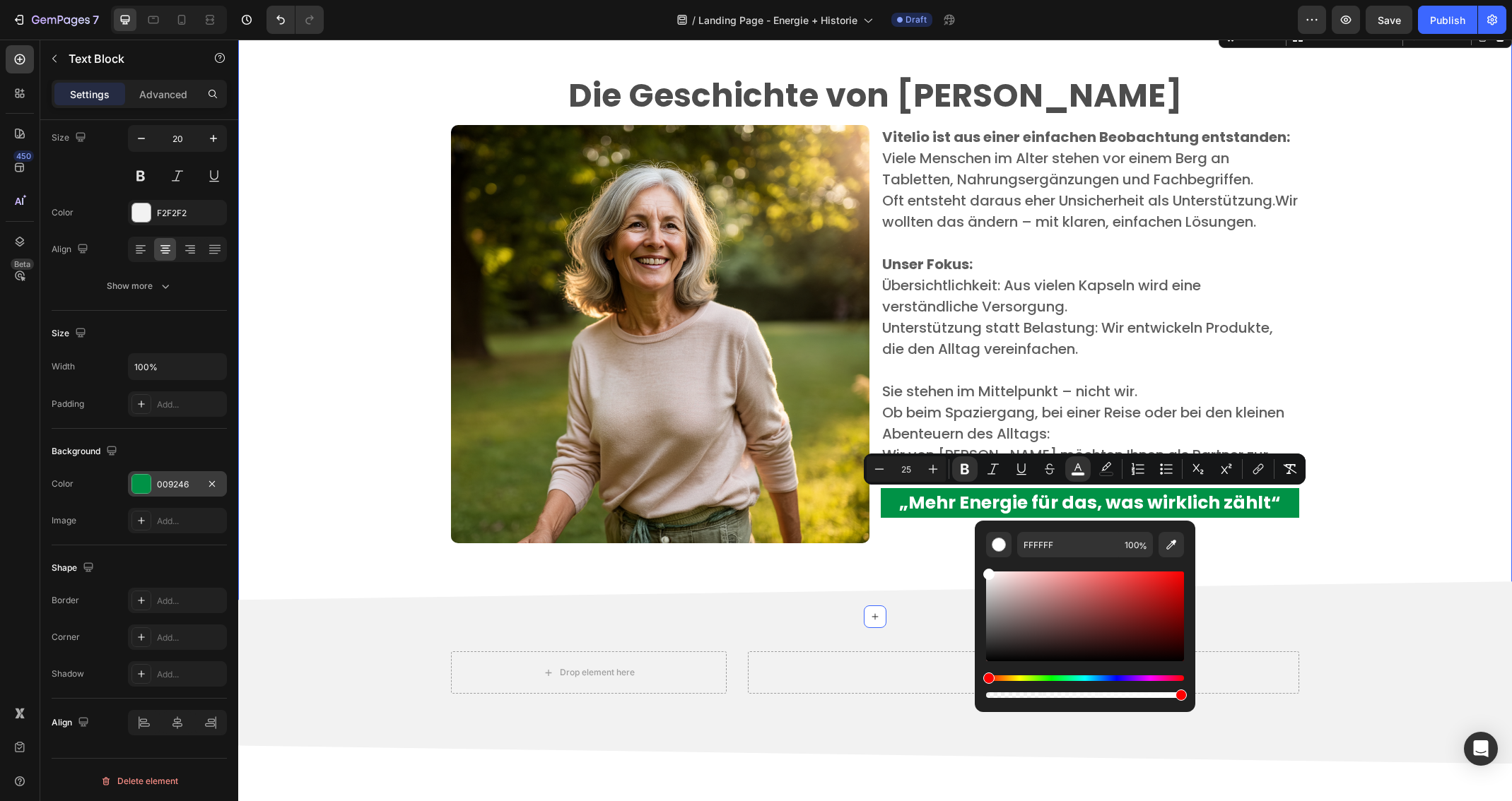
click at [1352, 545] on div "Die Geschichte von Vitelio Heading Image Vitelio ist aus einer einfachen Beobac…" at bounding box center [874, 320] width 1252 height 527
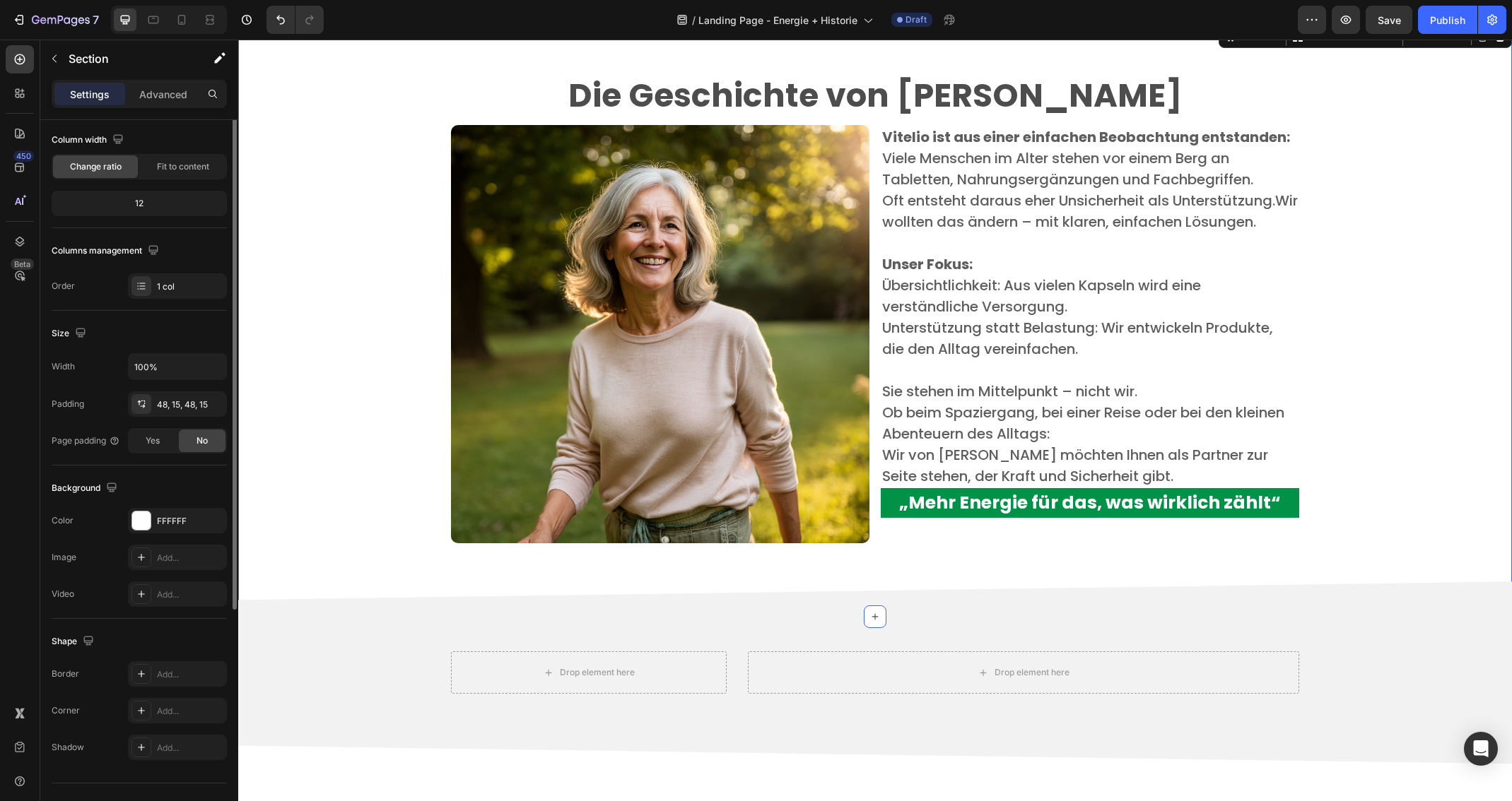
scroll to position [0, 0]
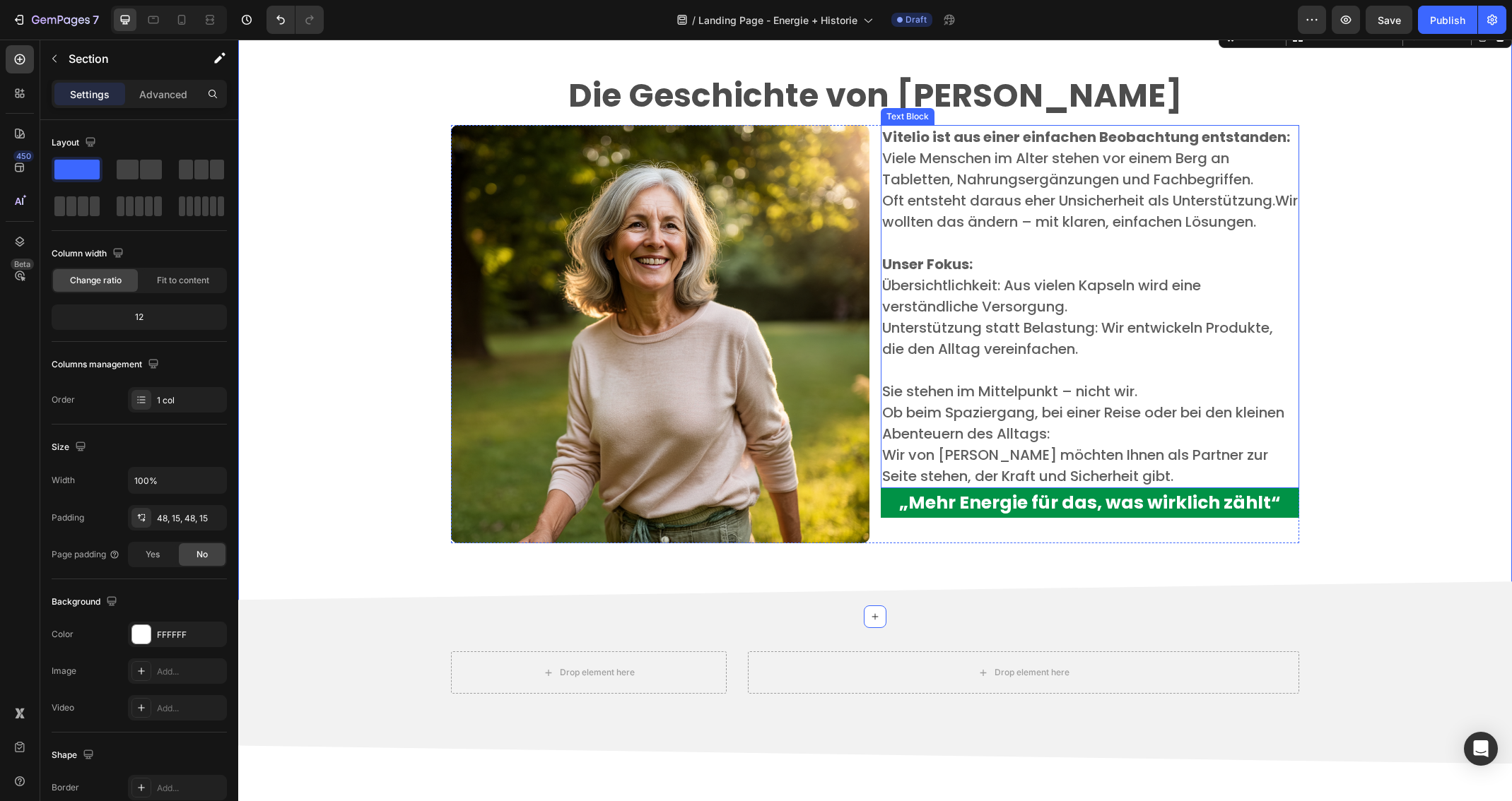
click at [1117, 478] on p "Wir von [PERSON_NAME] möchten Ihnen als Partner zur Seite stehen, der Kraft und…" at bounding box center [1089, 465] width 415 height 42
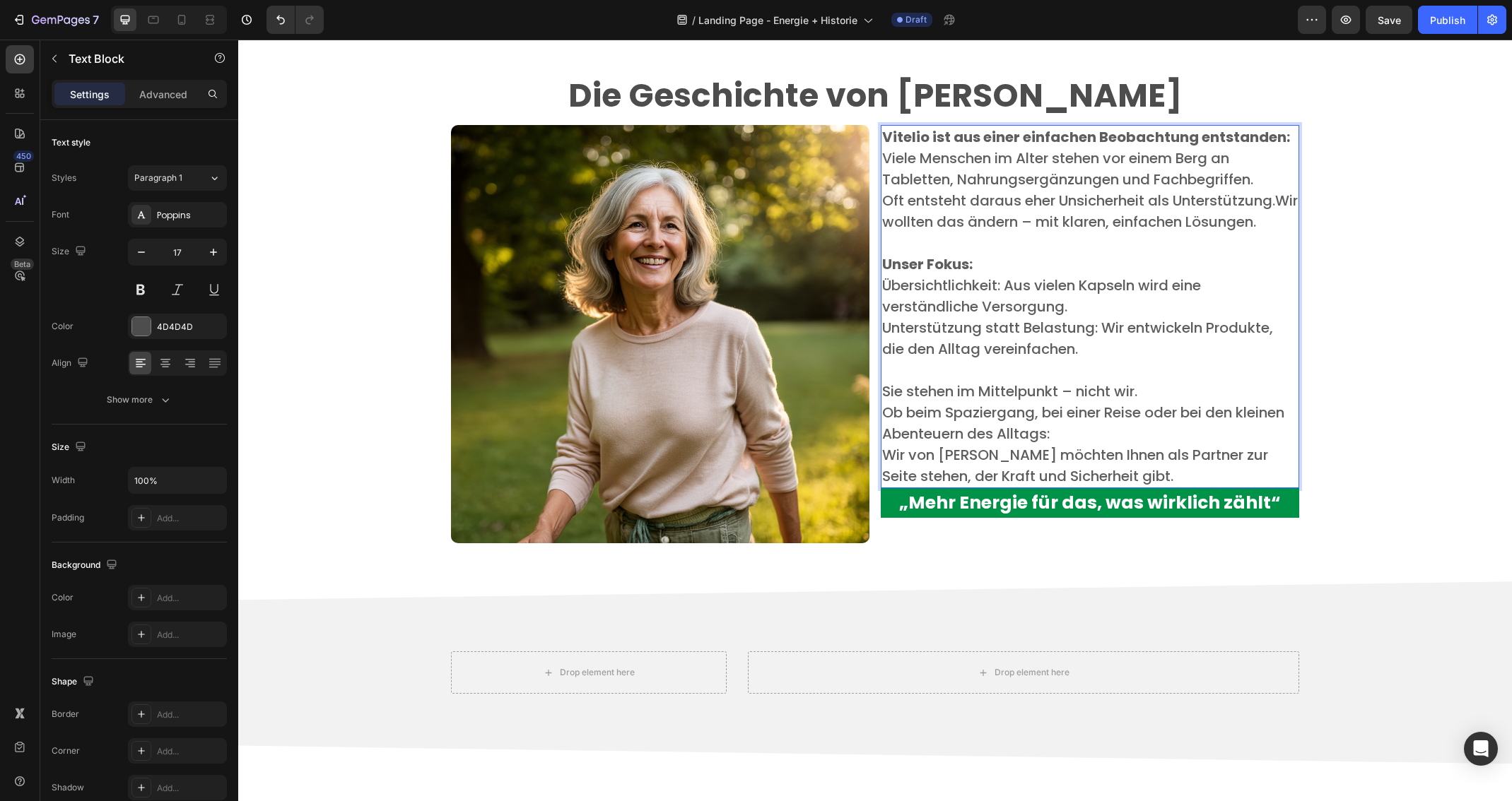
click at [1093, 472] on p "Wir von [PERSON_NAME] möchten Ihnen als Partner zur Seite stehen, der Kraft und…" at bounding box center [1089, 465] width 415 height 42
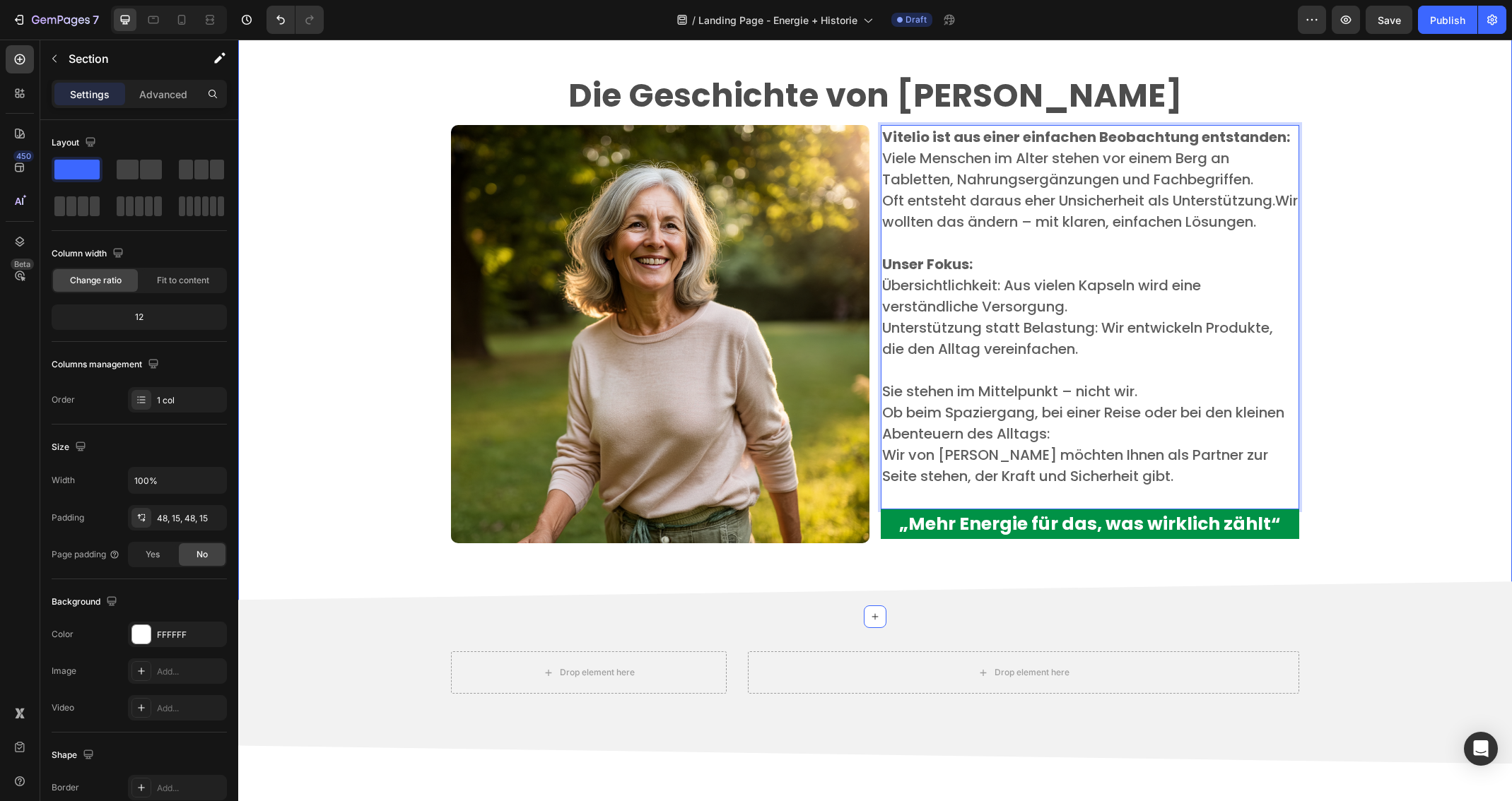
click at [1354, 443] on div "Die Geschichte von Vitelio Heading Image Vitelio ist aus einer einfachen Beobac…" at bounding box center [874, 320] width 1252 height 527
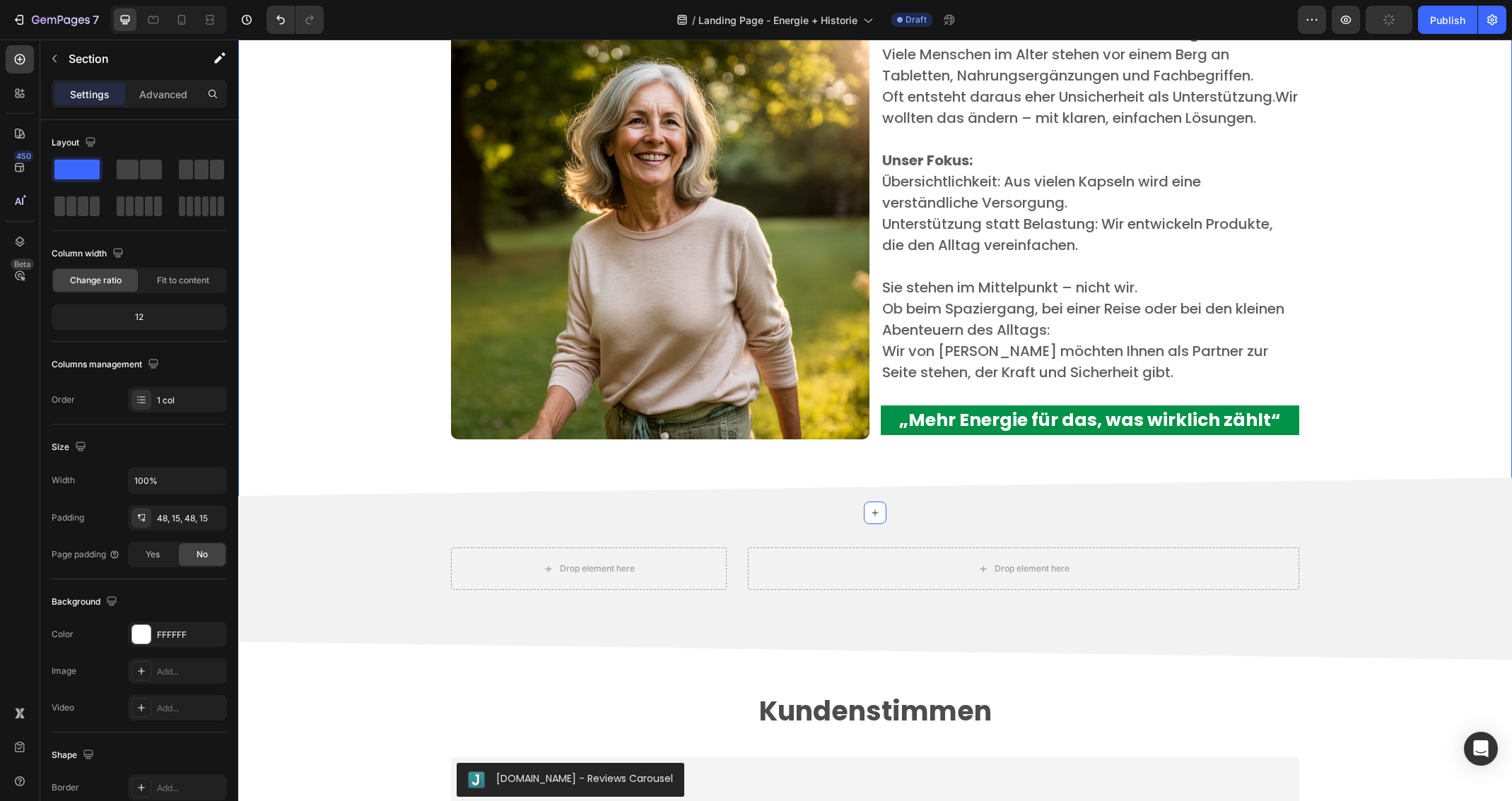
scroll to position [2796, 0]
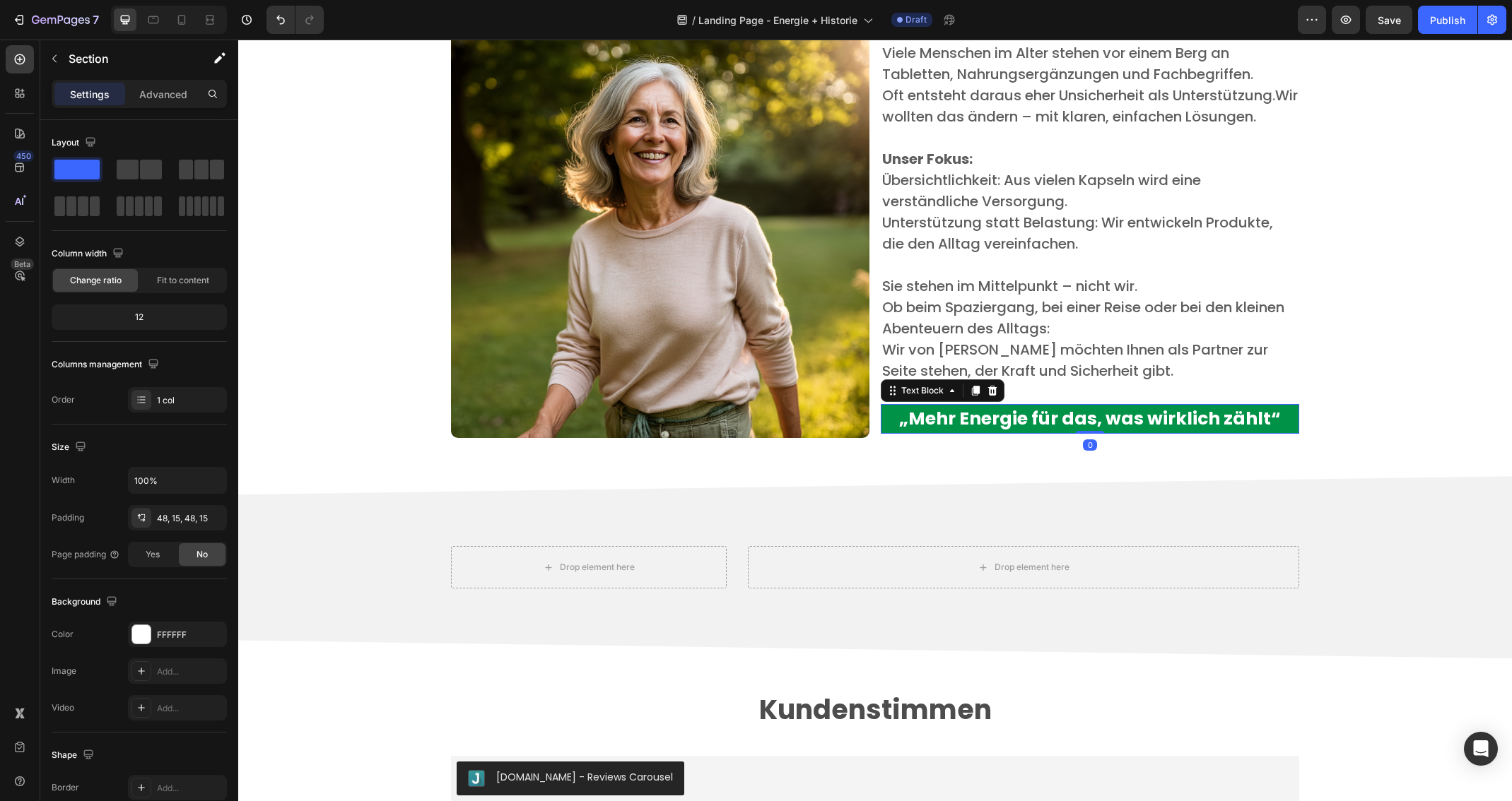
click at [1068, 430] on strong "„Mehr Energie für das, was wirklich zählt“" at bounding box center [1090, 419] width 382 height 25
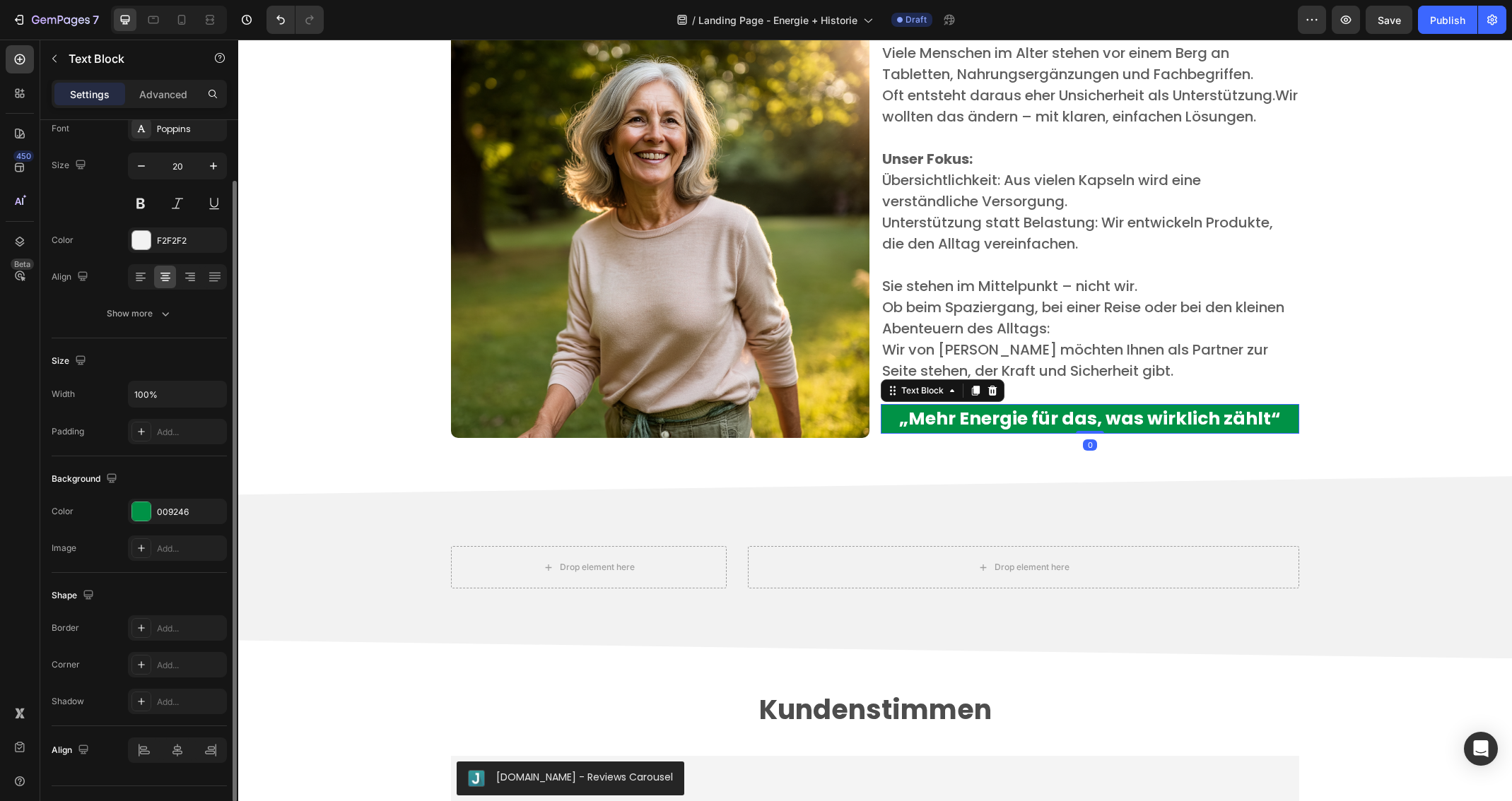
scroll to position [87, 0]
click at [170, 547] on div "Add..." at bounding box center [190, 548] width 66 height 13
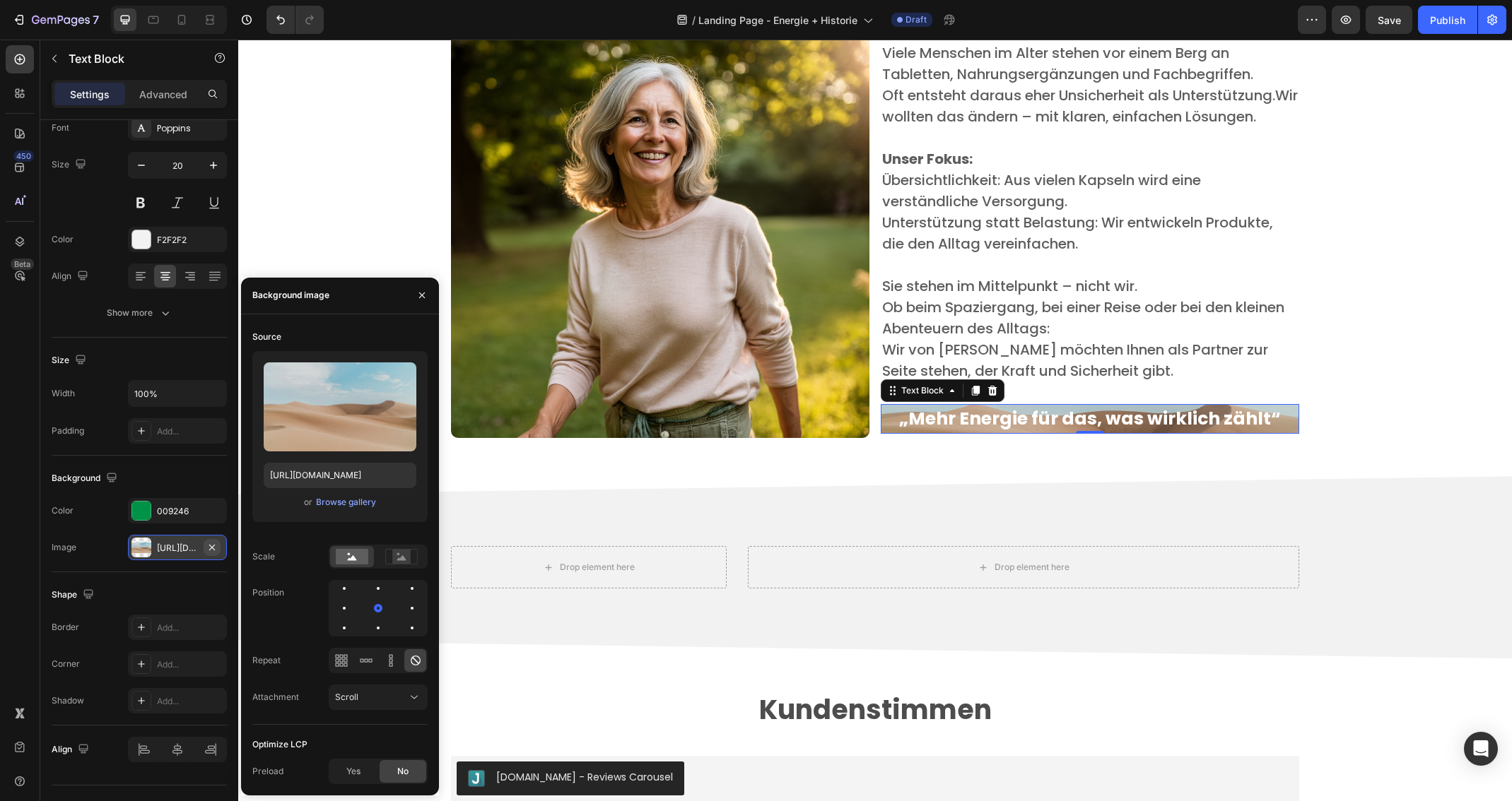
click at [213, 550] on icon "button" at bounding box center [211, 547] width 11 height 11
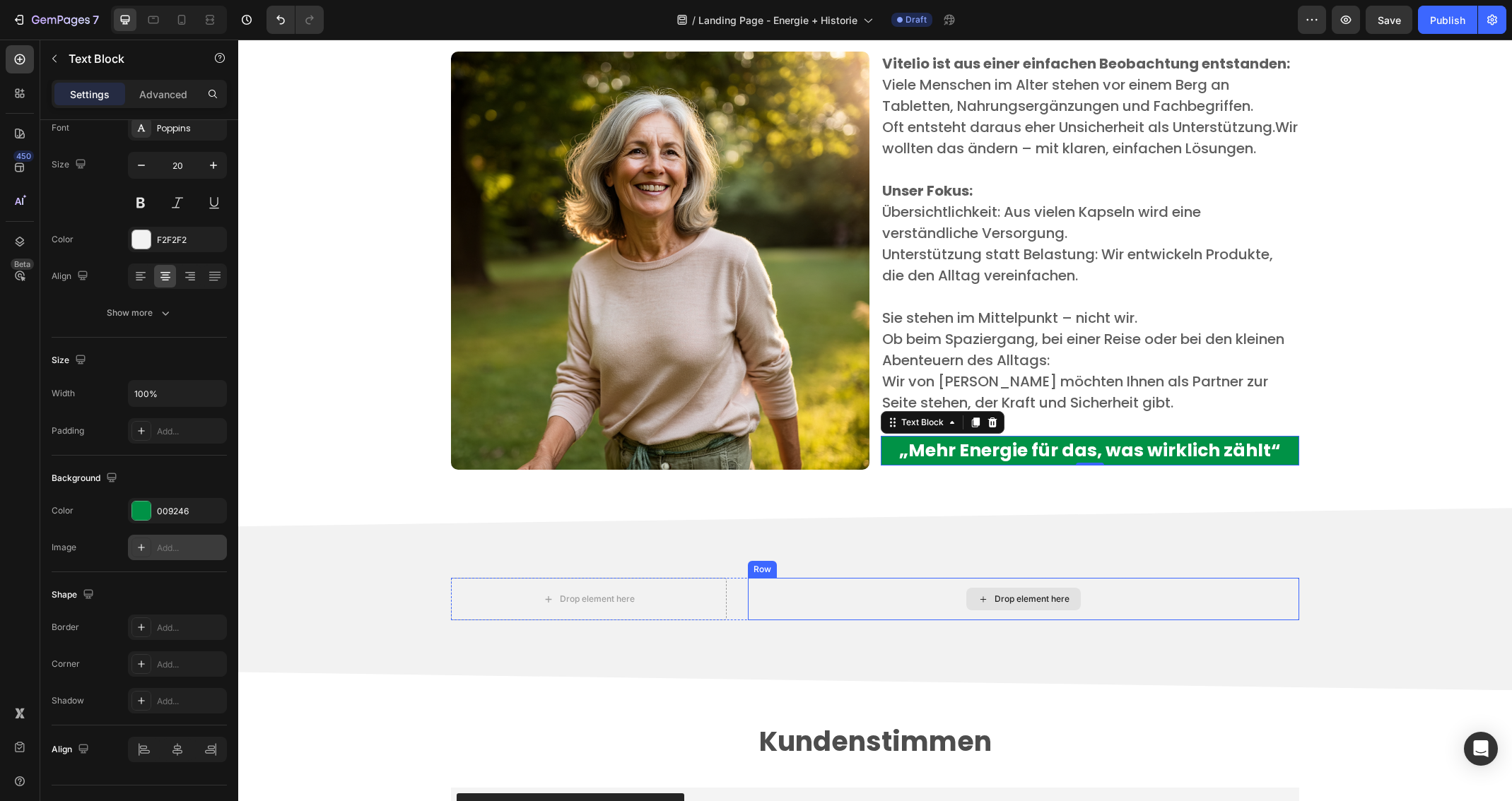
scroll to position [2766, 0]
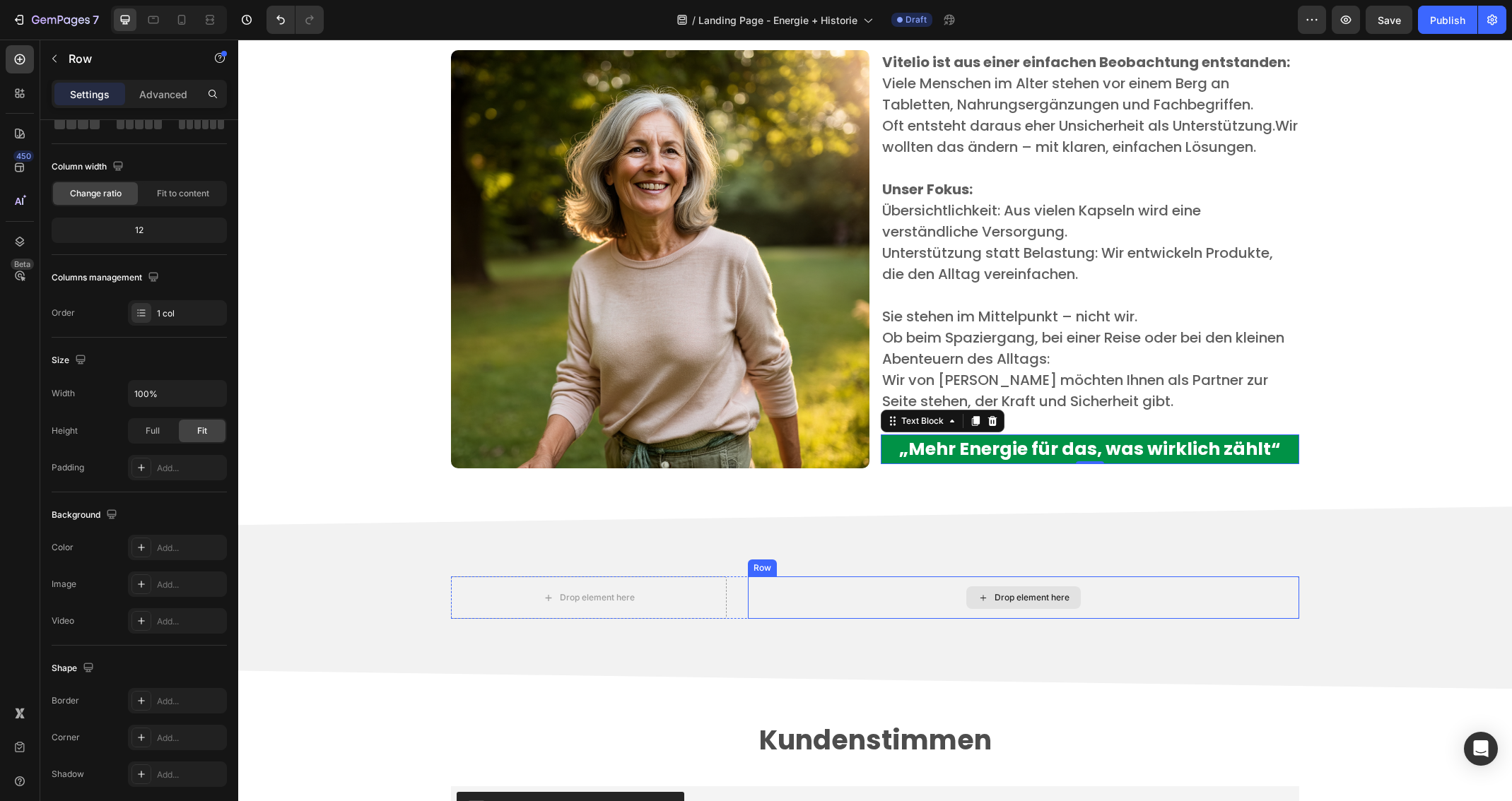
click at [866, 596] on div "Drop element here" at bounding box center [1023, 597] width 551 height 42
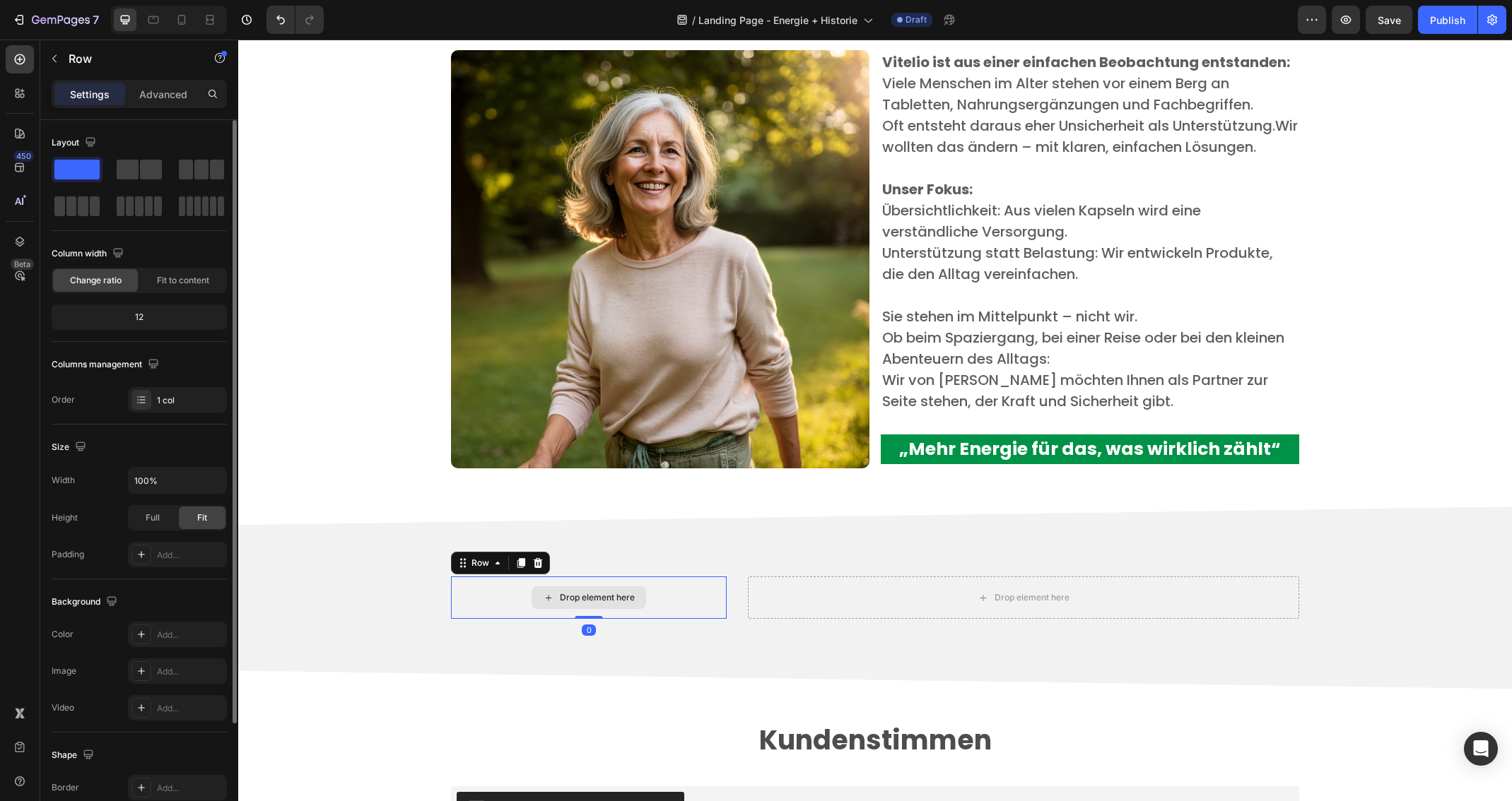
click at [609, 615] on div "Drop element here" at bounding box center [589, 597] width 276 height 42
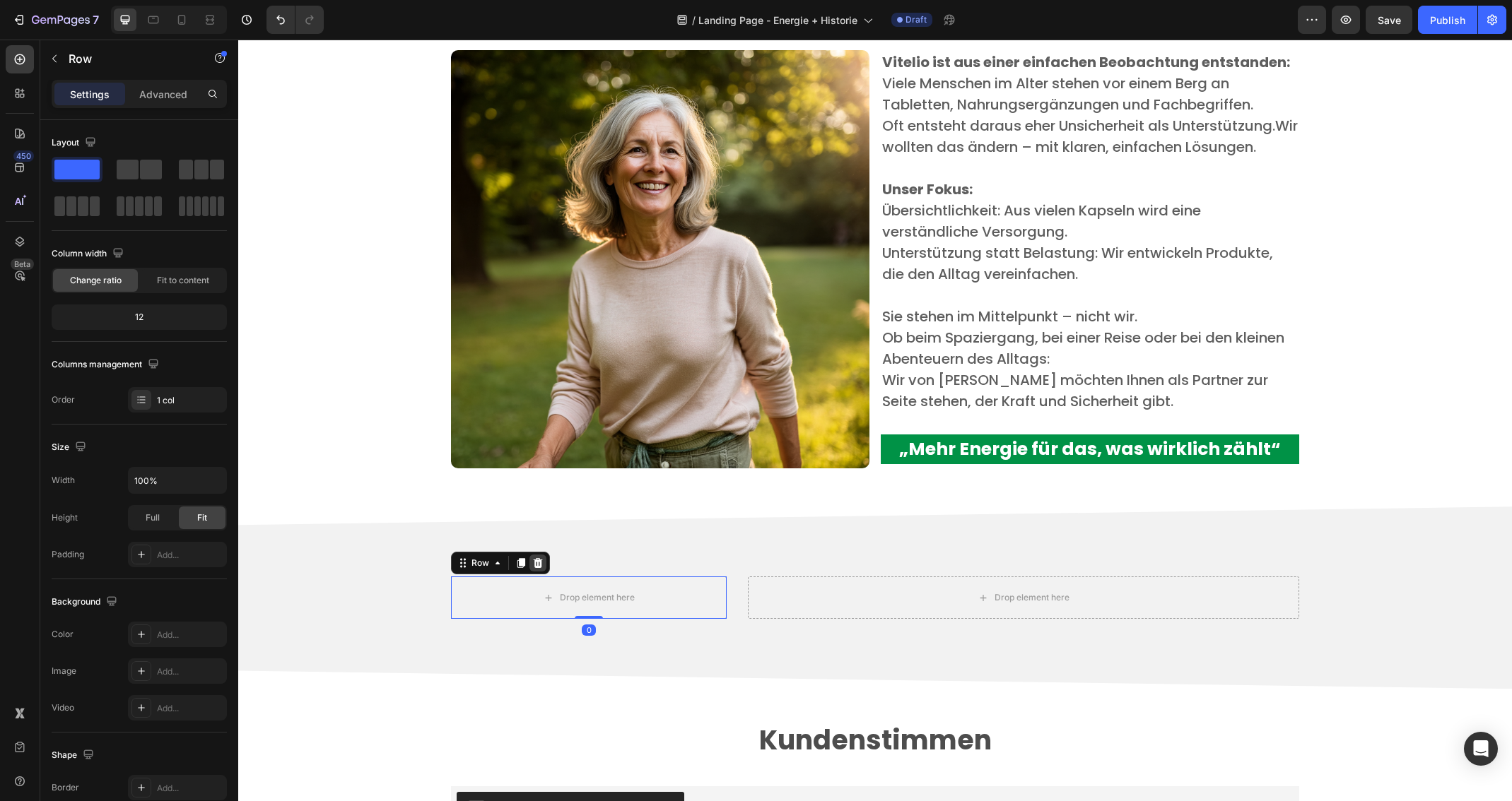
click at [533, 565] on icon at bounding box center [537, 563] width 11 height 11
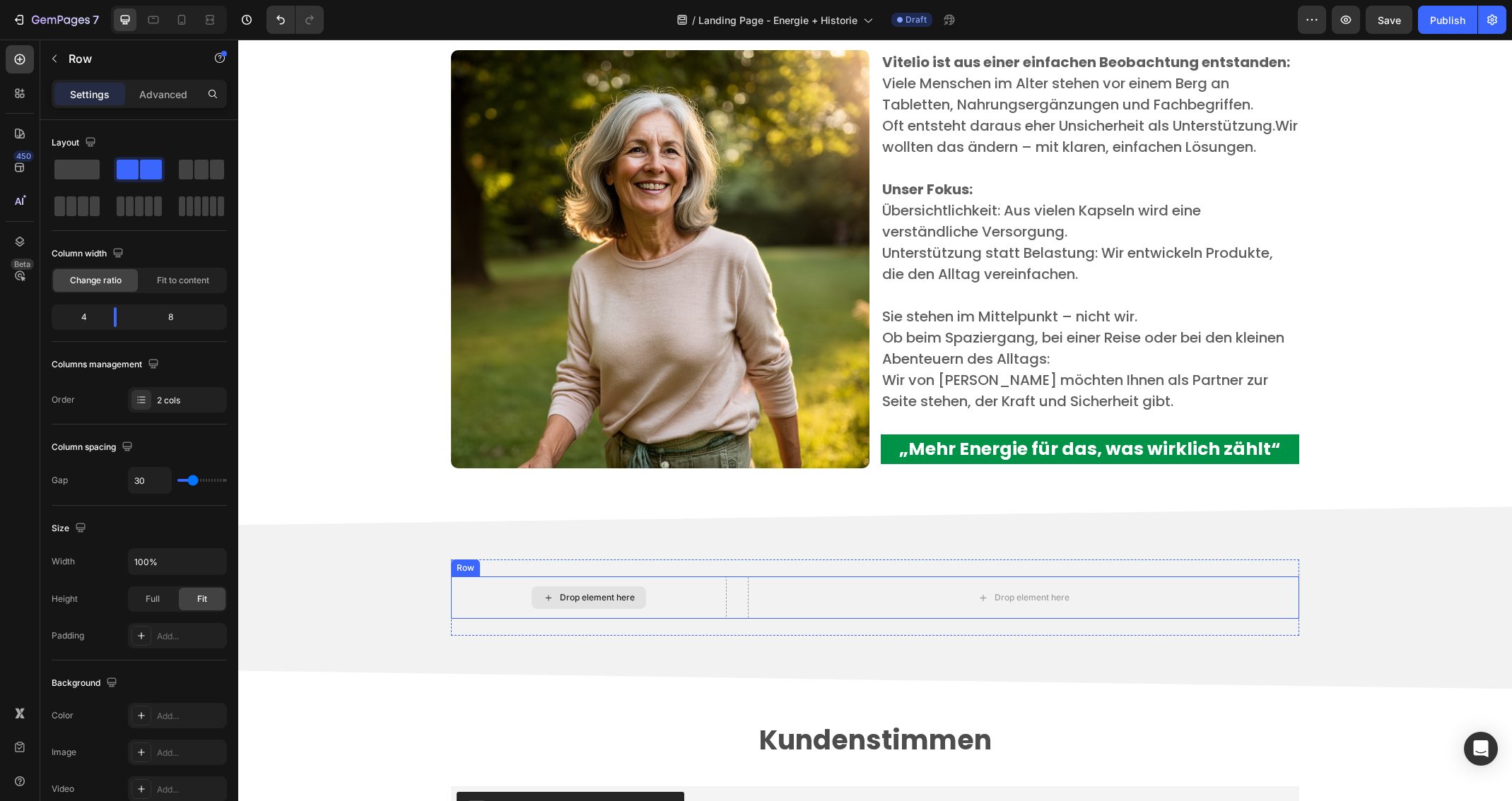
click at [695, 597] on div "Drop element here" at bounding box center [589, 597] width 276 height 42
click at [534, 561] on icon at bounding box center [538, 564] width 9 height 10
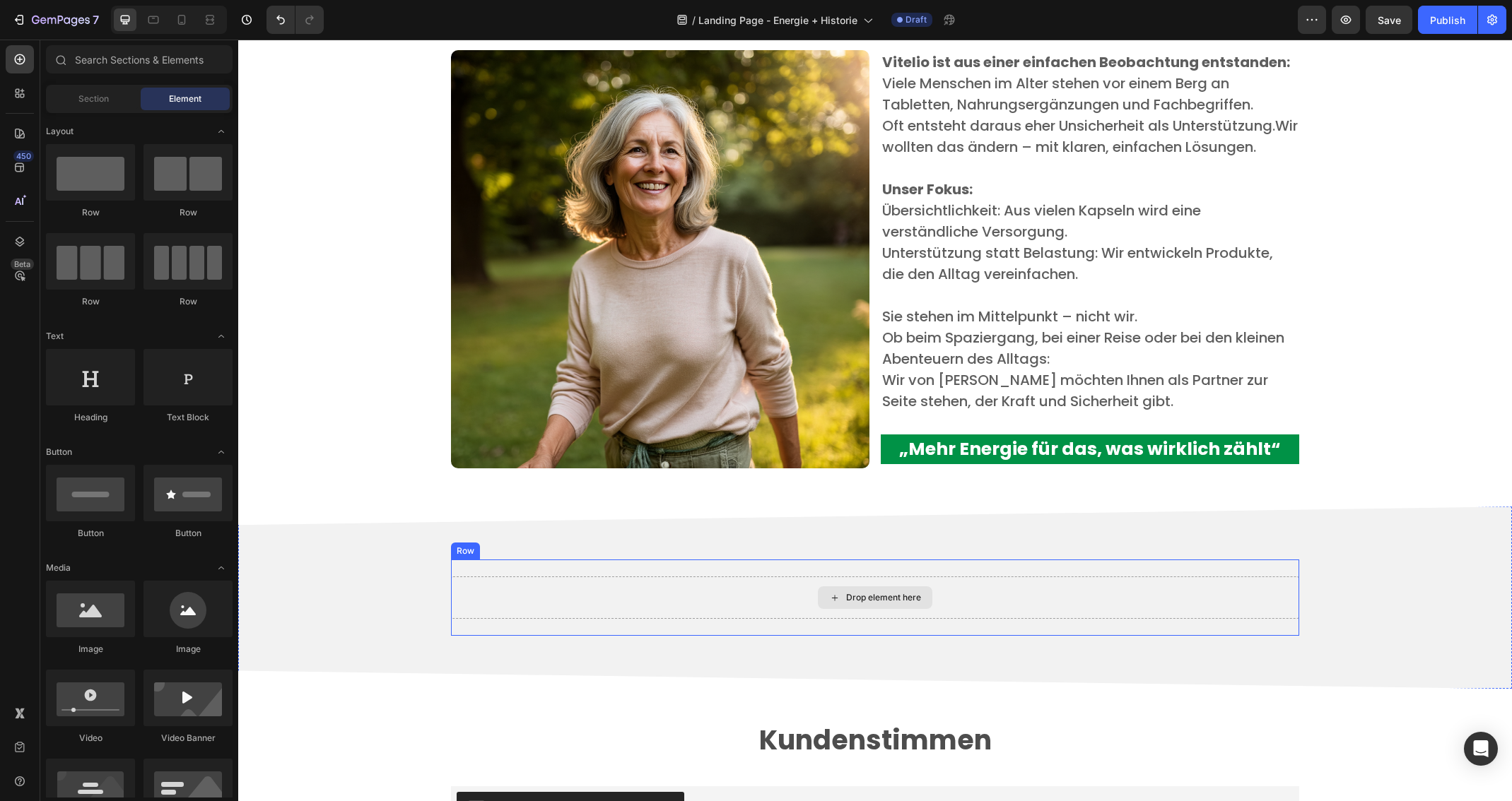
click at [833, 606] on div "Drop element here" at bounding box center [874, 597] width 114 height 22
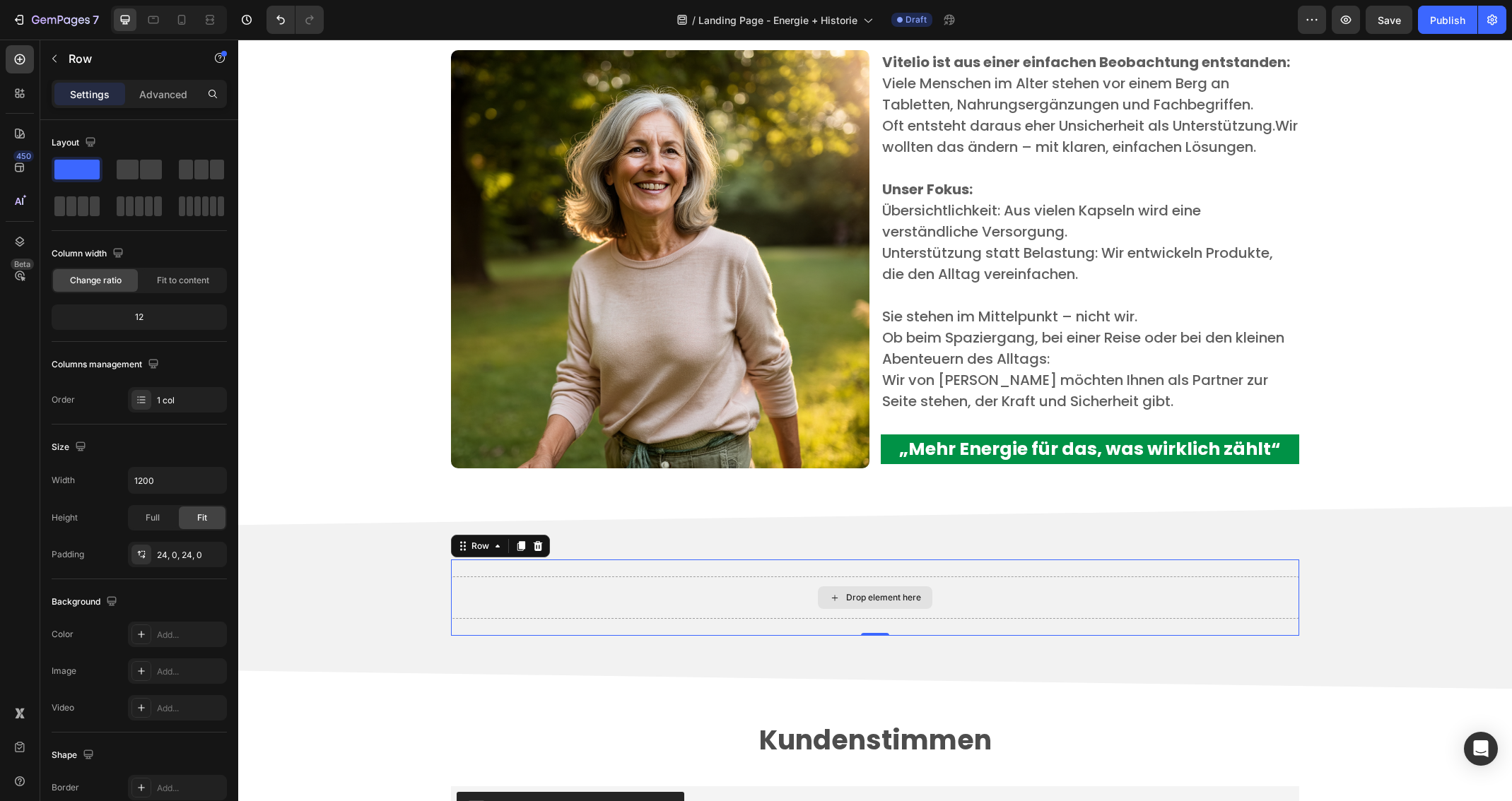
click at [750, 600] on div "Drop element here" at bounding box center [875, 597] width 848 height 42
click at [50, 56] on icon "button" at bounding box center [54, 58] width 11 height 11
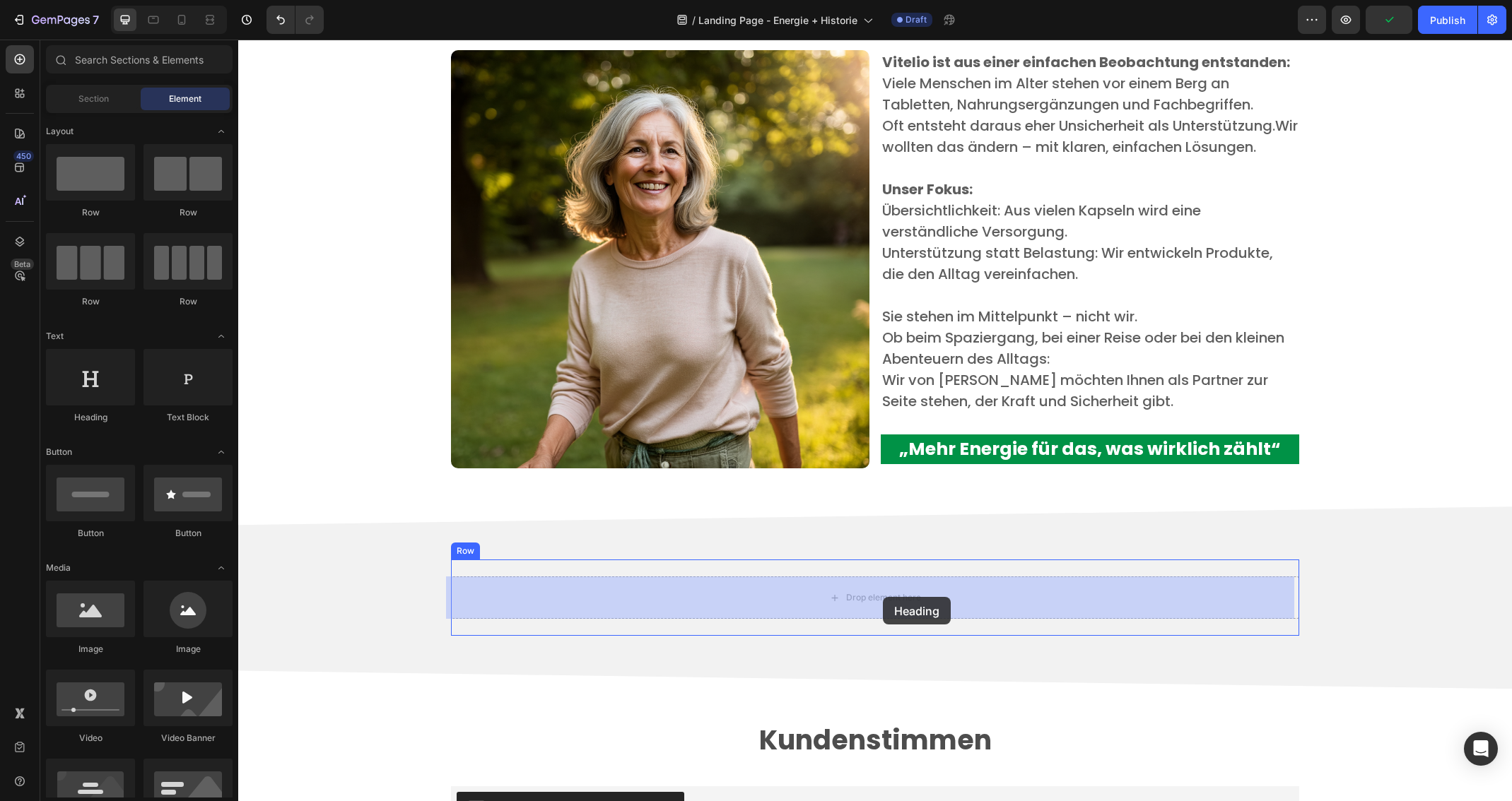
drag, startPoint x: 329, startPoint y: 434, endPoint x: 883, endPoint y: 597, distance: 577.5
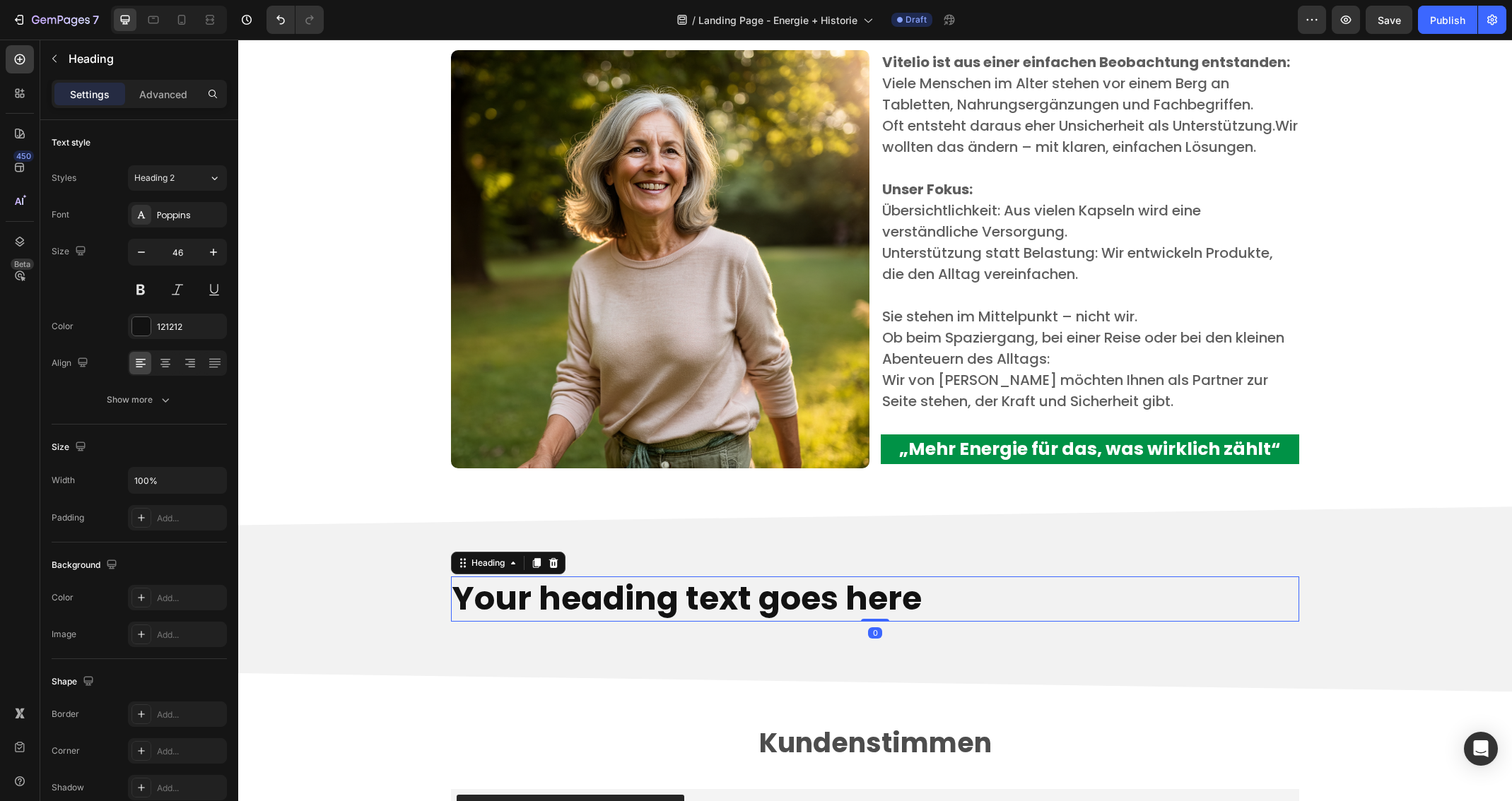
click at [921, 602] on h2 "Your heading text goes here" at bounding box center [875, 599] width 848 height 46
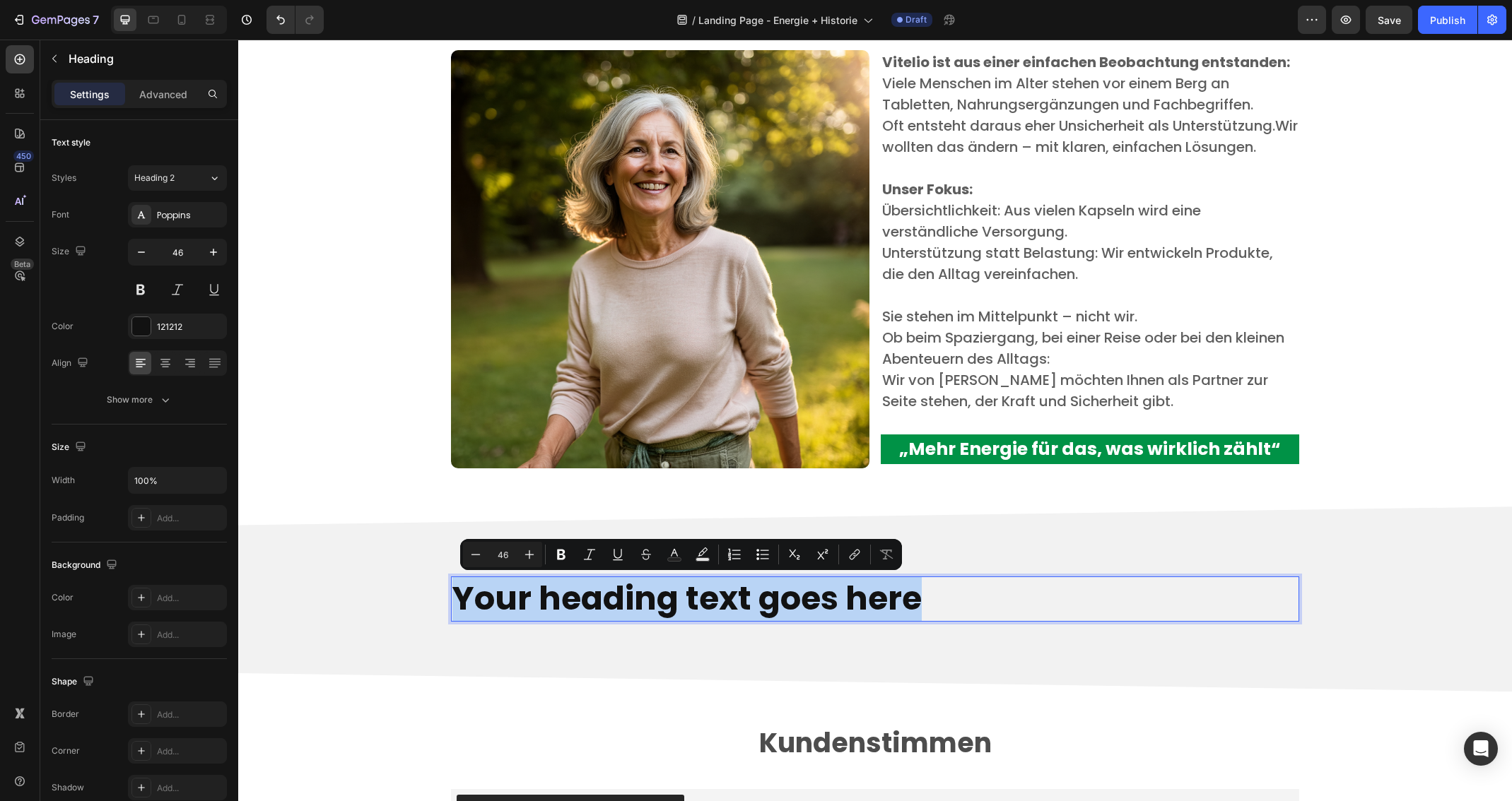
drag, startPoint x: 923, startPoint y: 601, endPoint x: 451, endPoint y: 588, distance: 472.2
click at [452, 588] on p "Your heading text goes here" at bounding box center [874, 599] width 845 height 42
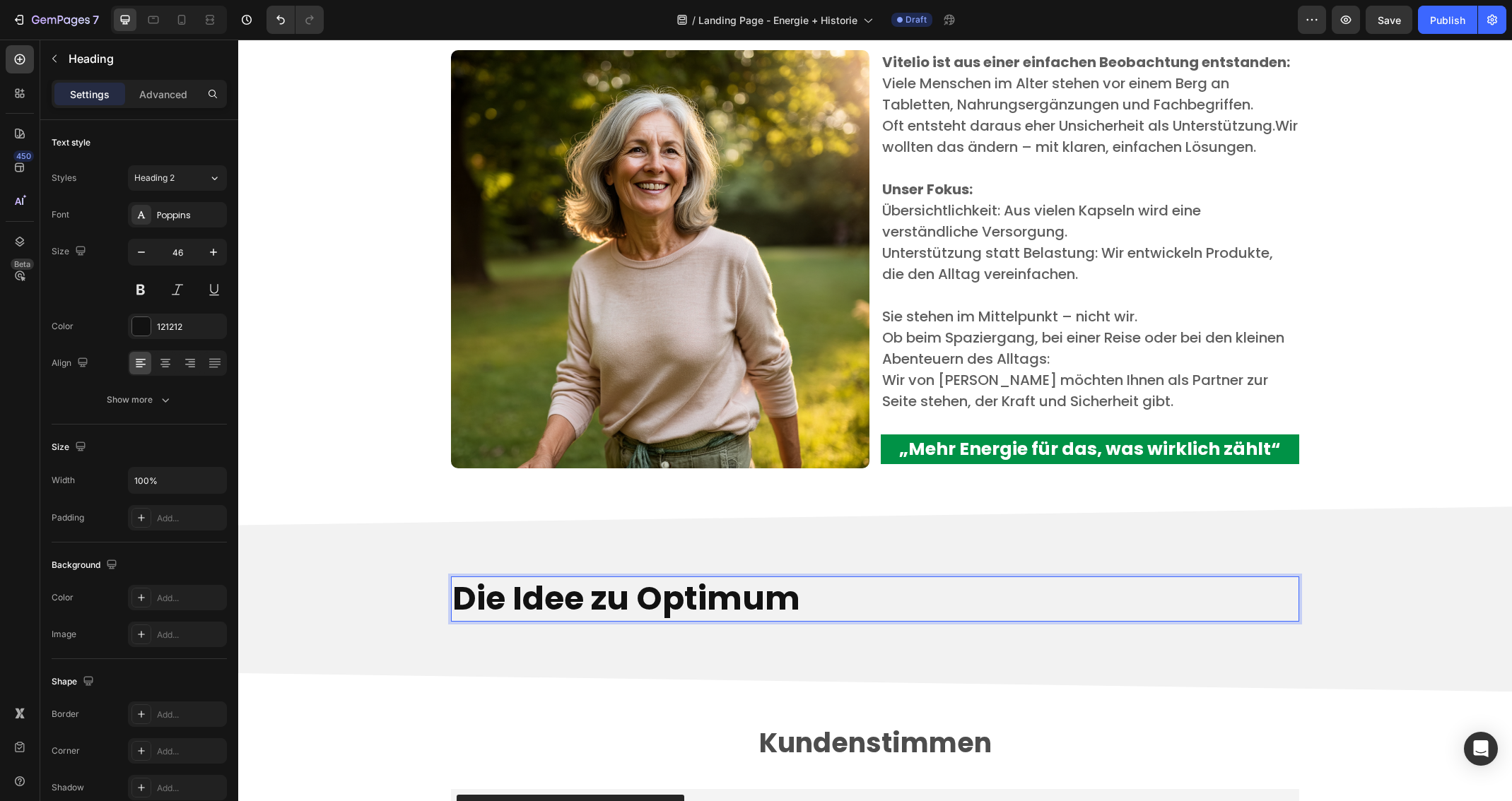
scroll to position [2767, 0]
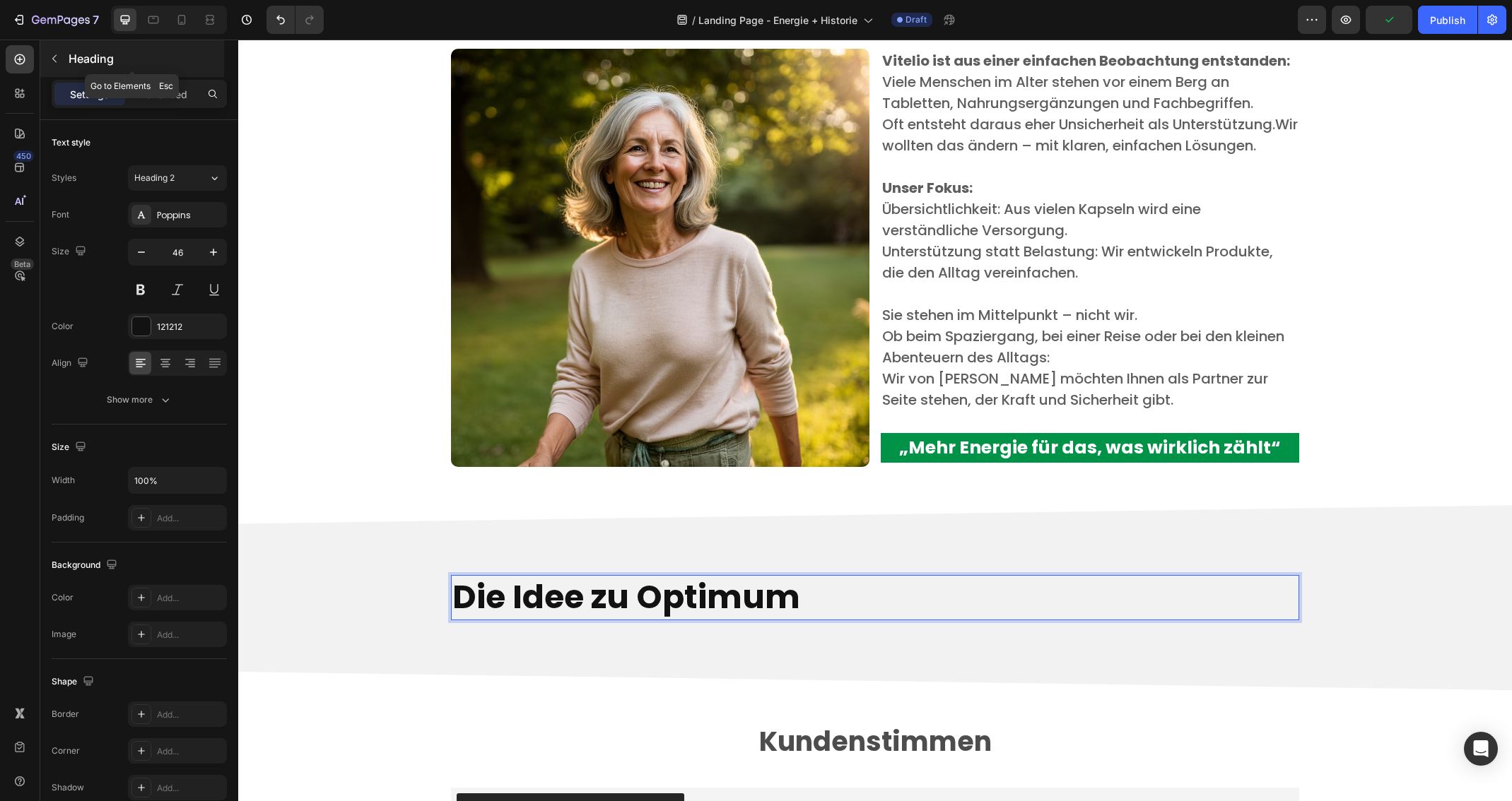
click at [58, 62] on icon "button" at bounding box center [54, 58] width 11 height 11
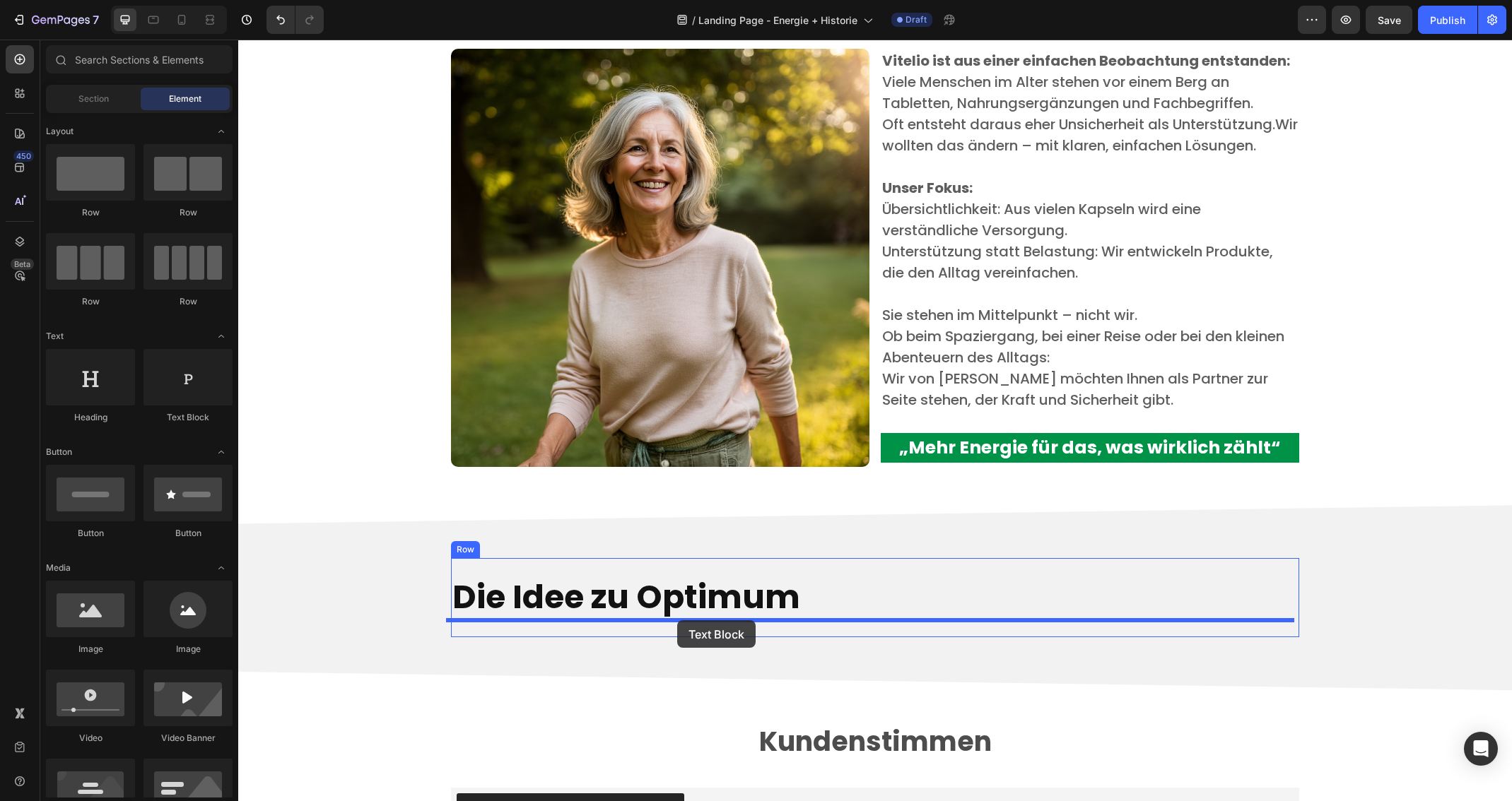
drag, startPoint x: 421, startPoint y: 436, endPoint x: 677, endPoint y: 621, distance: 315.8
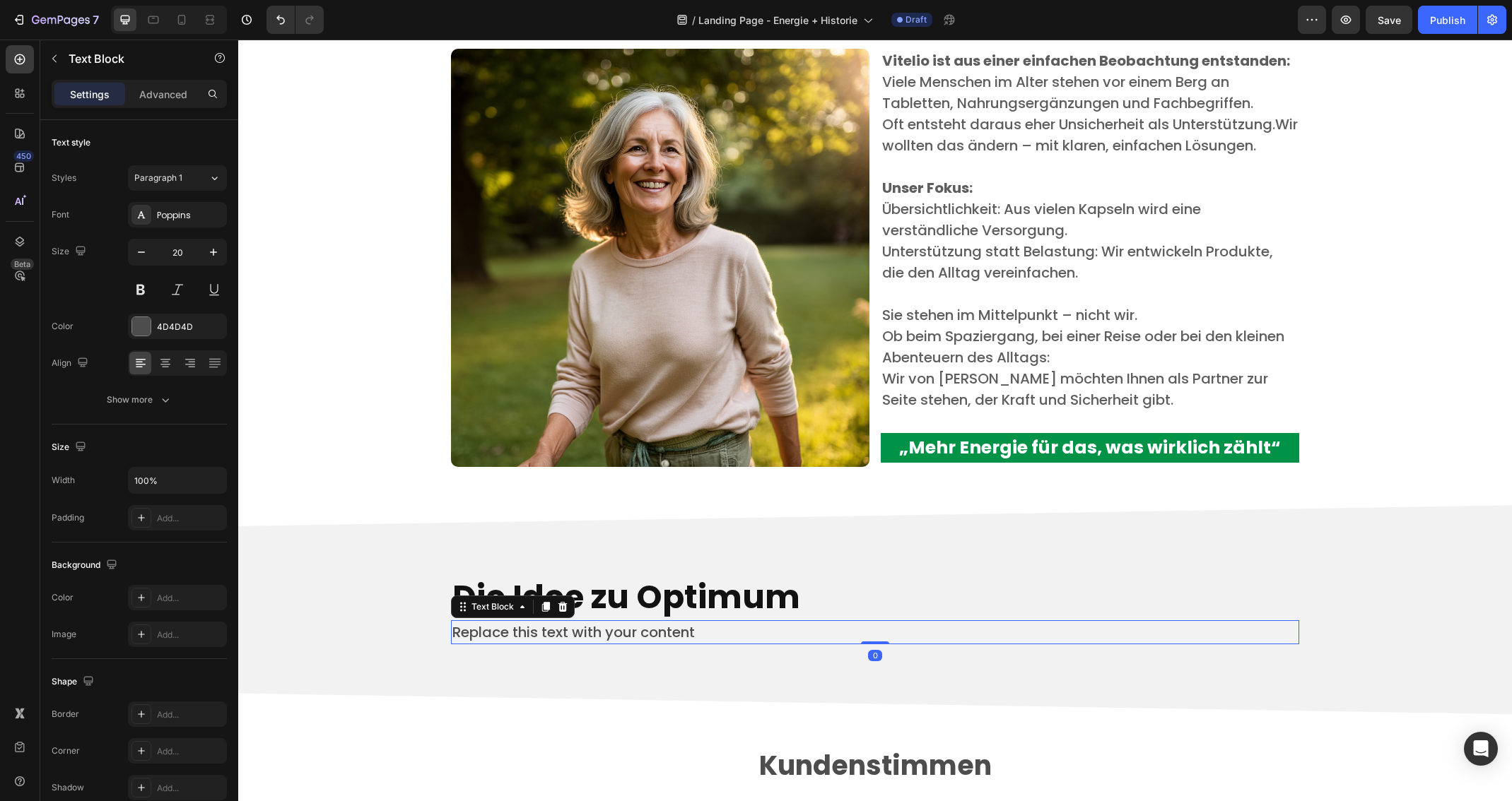
click at [701, 635] on div "Replace this text with your content" at bounding box center [875, 633] width 848 height 24
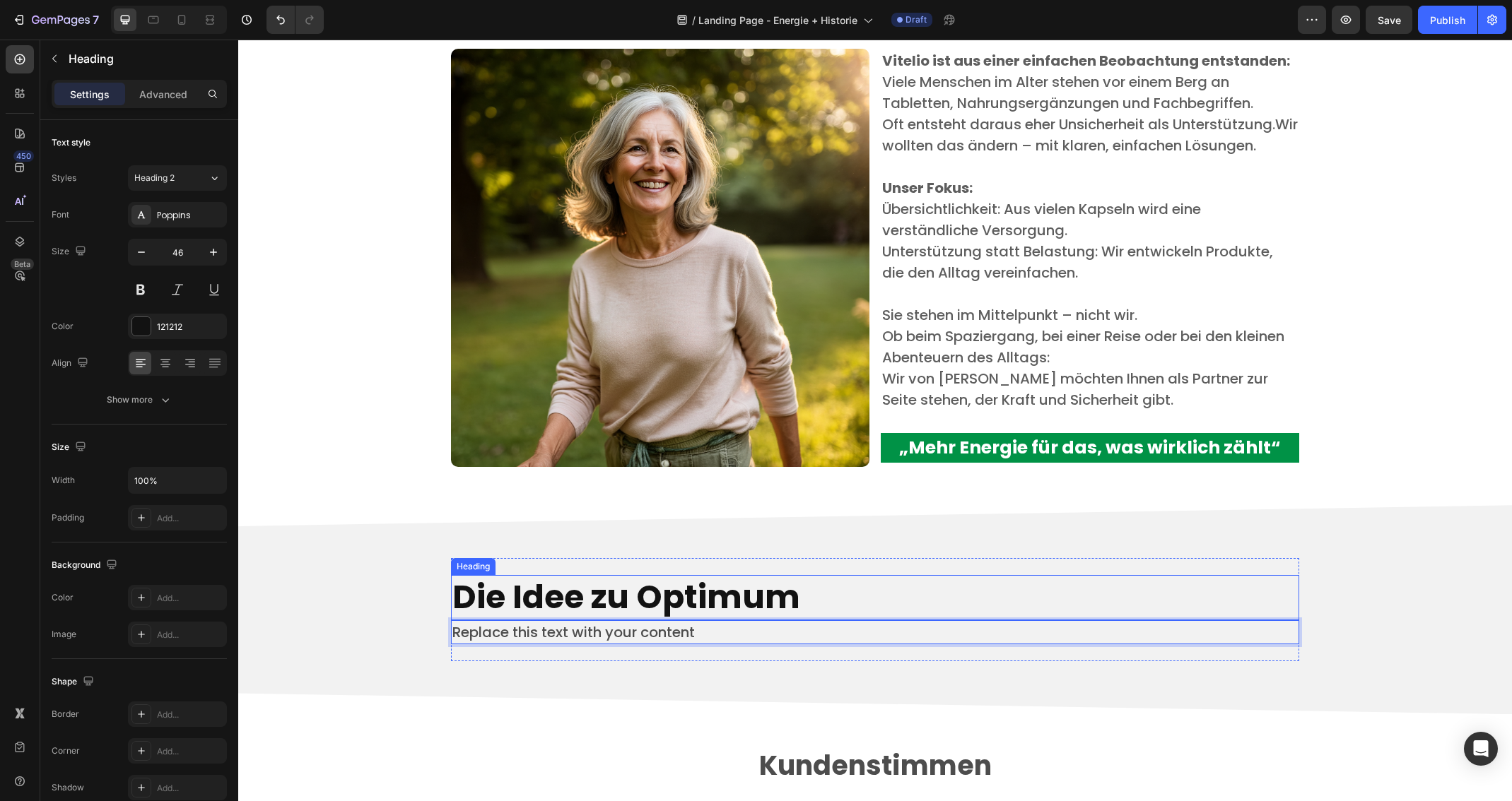
click at [773, 594] on p "Die Idee zu Optimum" at bounding box center [874, 597] width 845 height 42
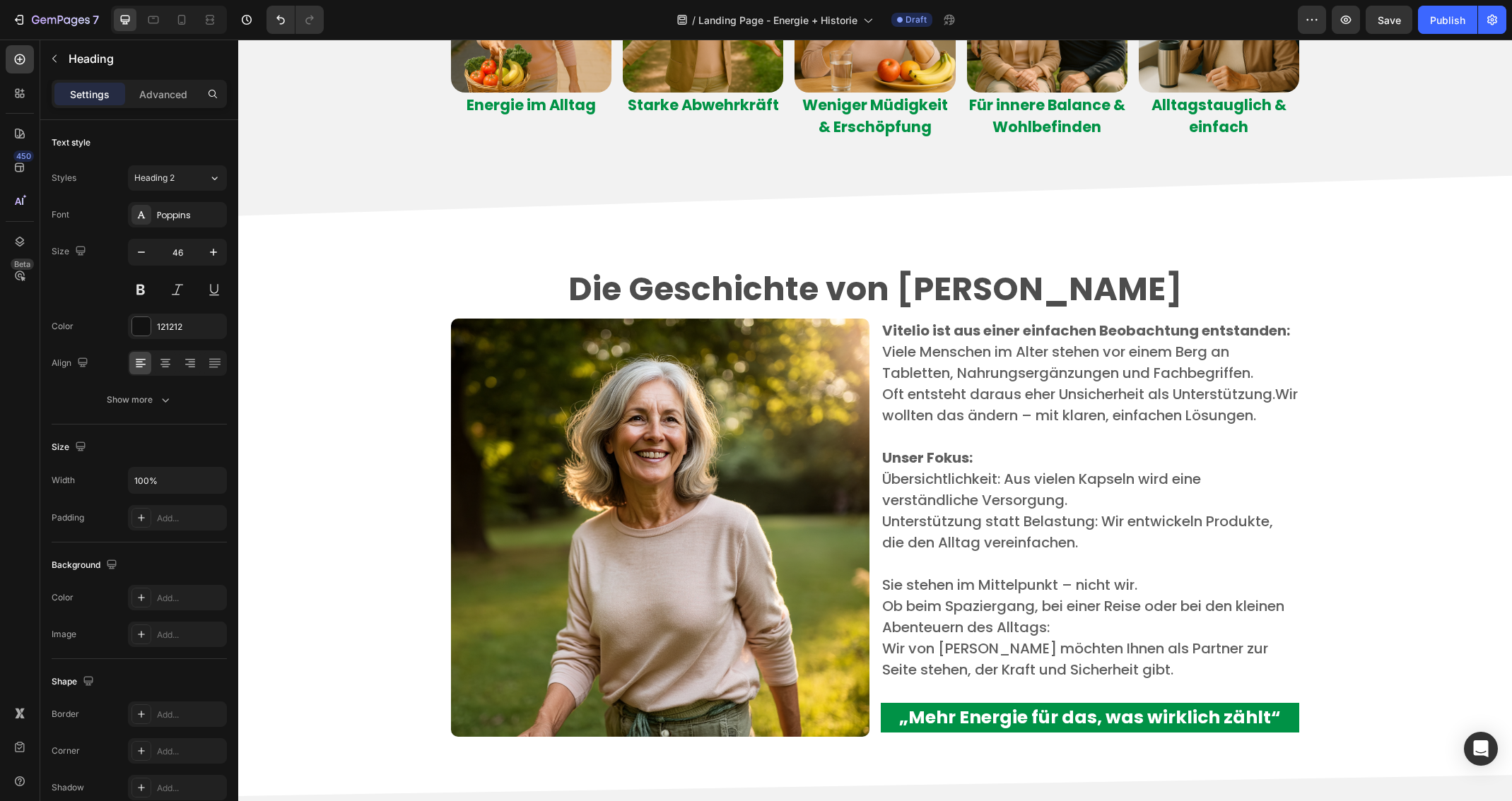
scroll to position [2746, 0]
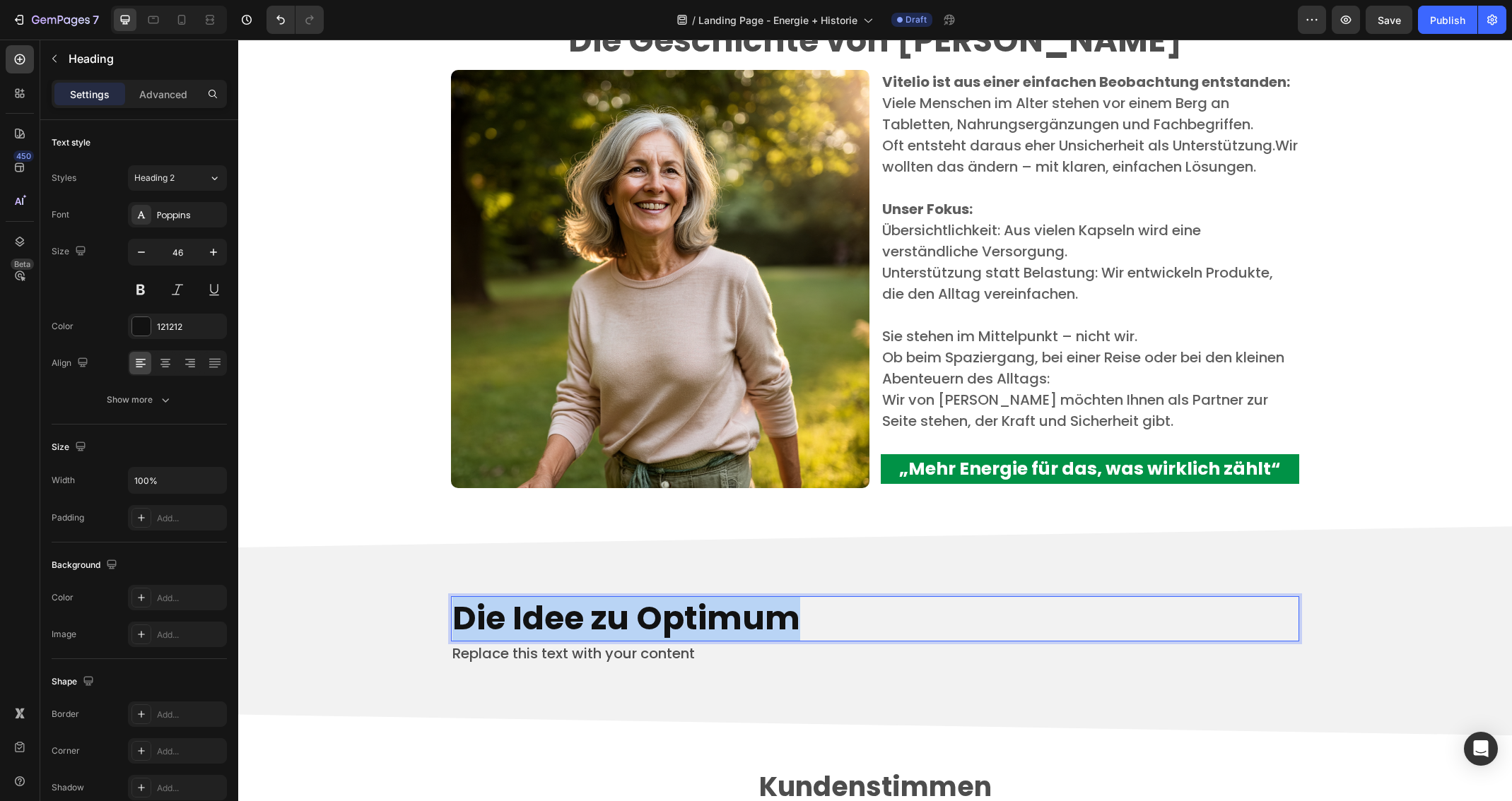
drag, startPoint x: 812, startPoint y: 622, endPoint x: 457, endPoint y: 615, distance: 355.1
click at [457, 615] on p "Die Idee zu Optimum" at bounding box center [874, 619] width 845 height 42
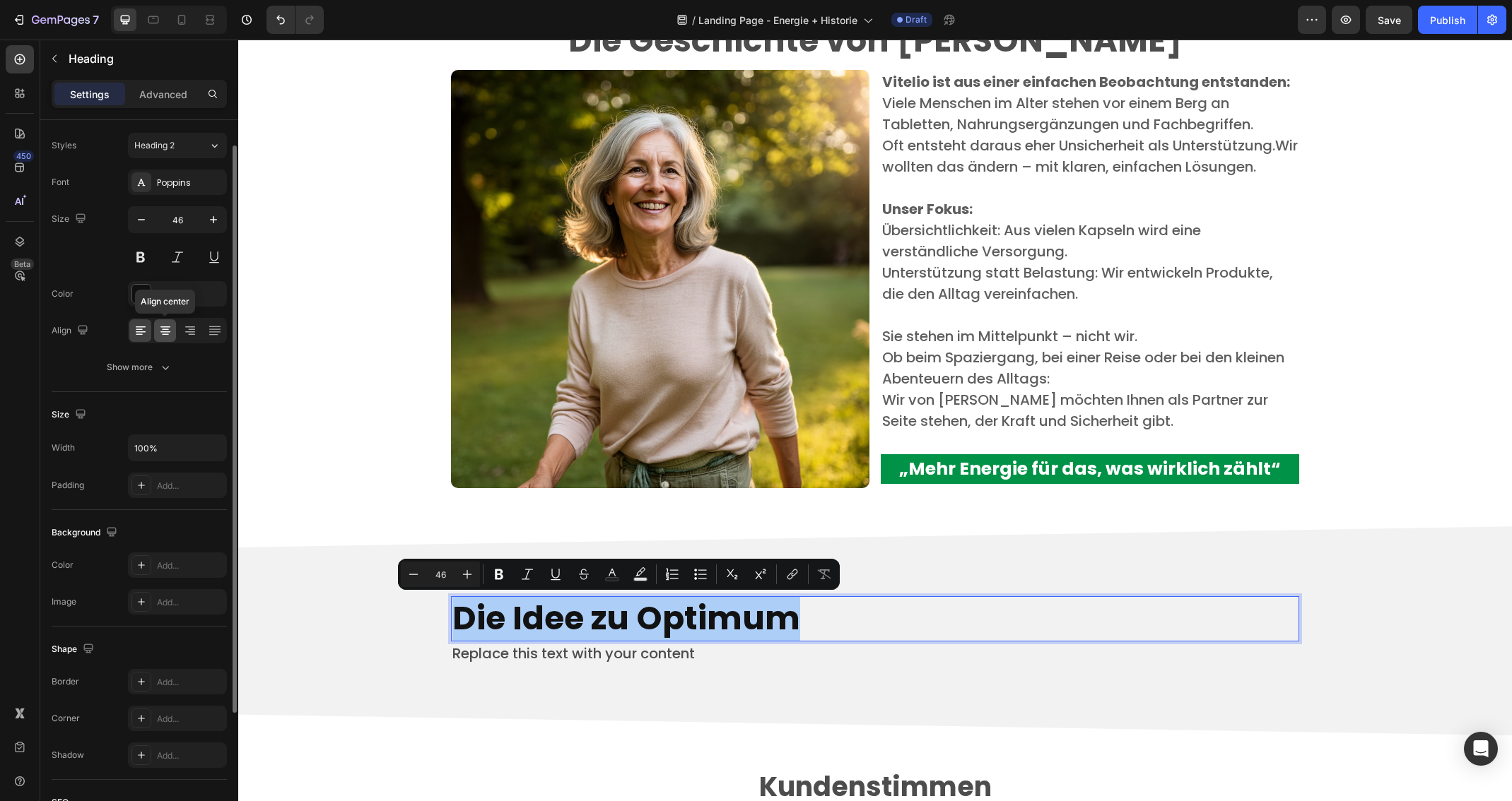
click at [164, 324] on icon at bounding box center [165, 331] width 14 height 14
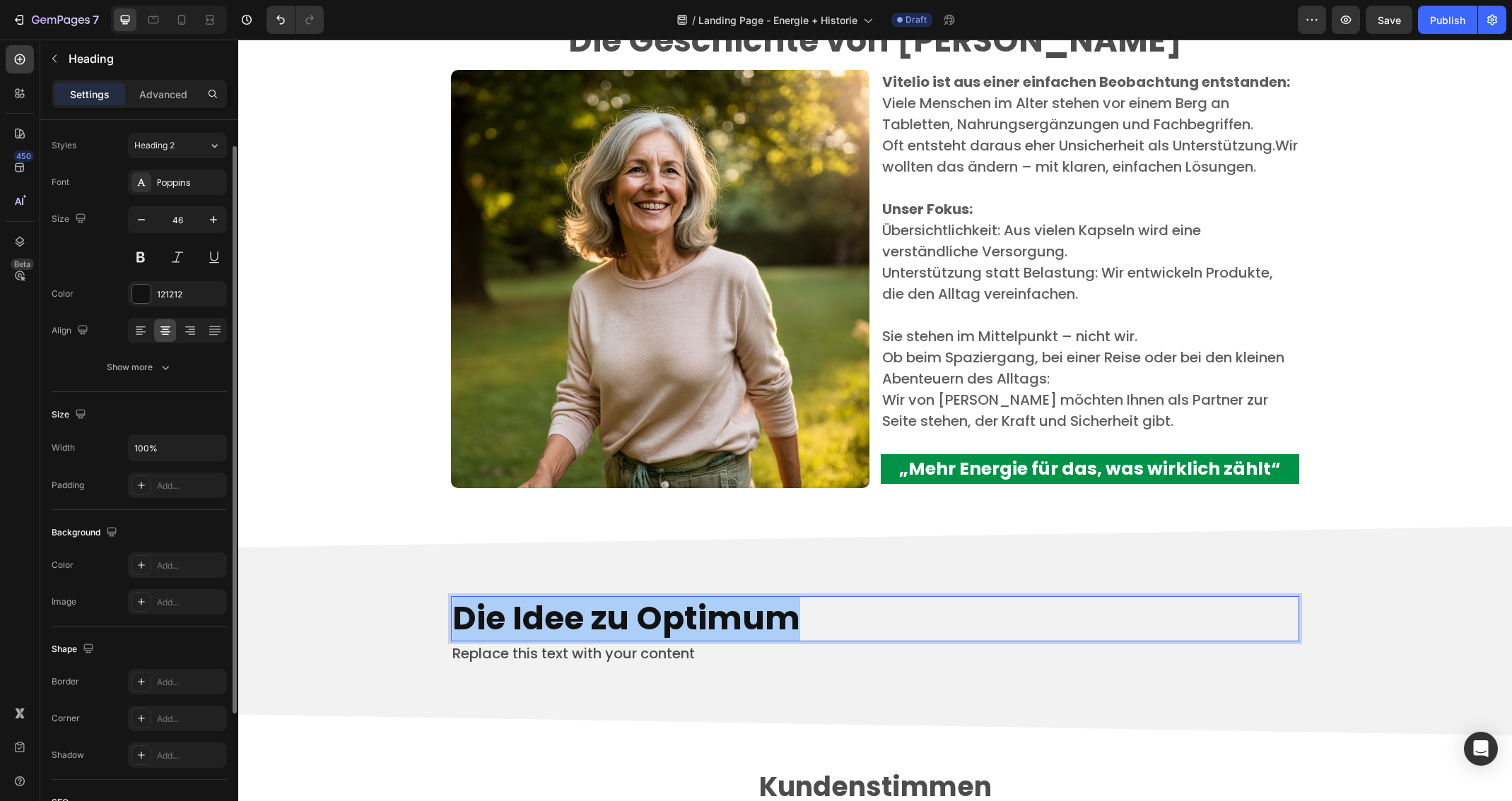
scroll to position [34, 0]
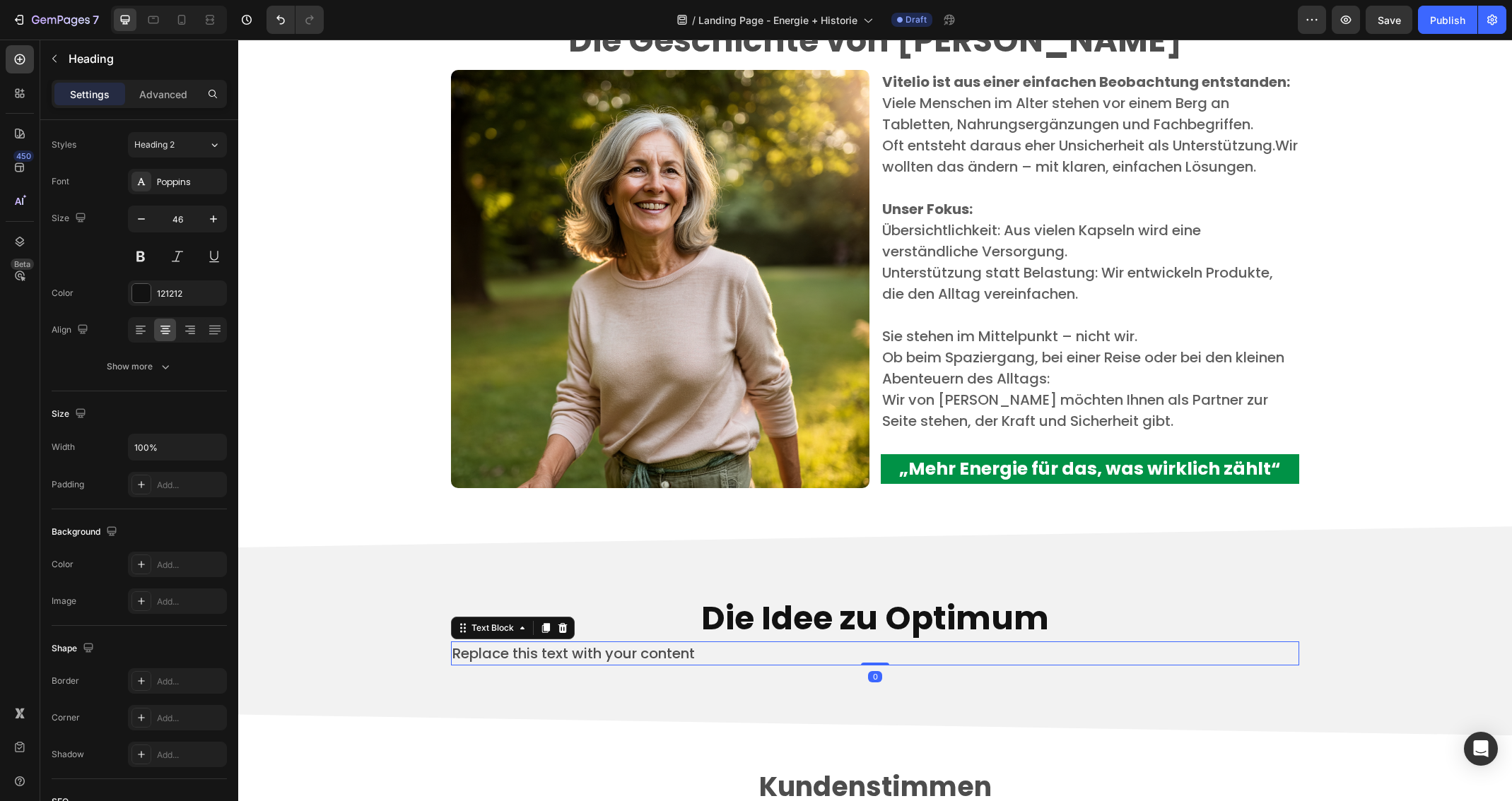
click at [682, 650] on p "Replace this text with your content" at bounding box center [874, 653] width 845 height 21
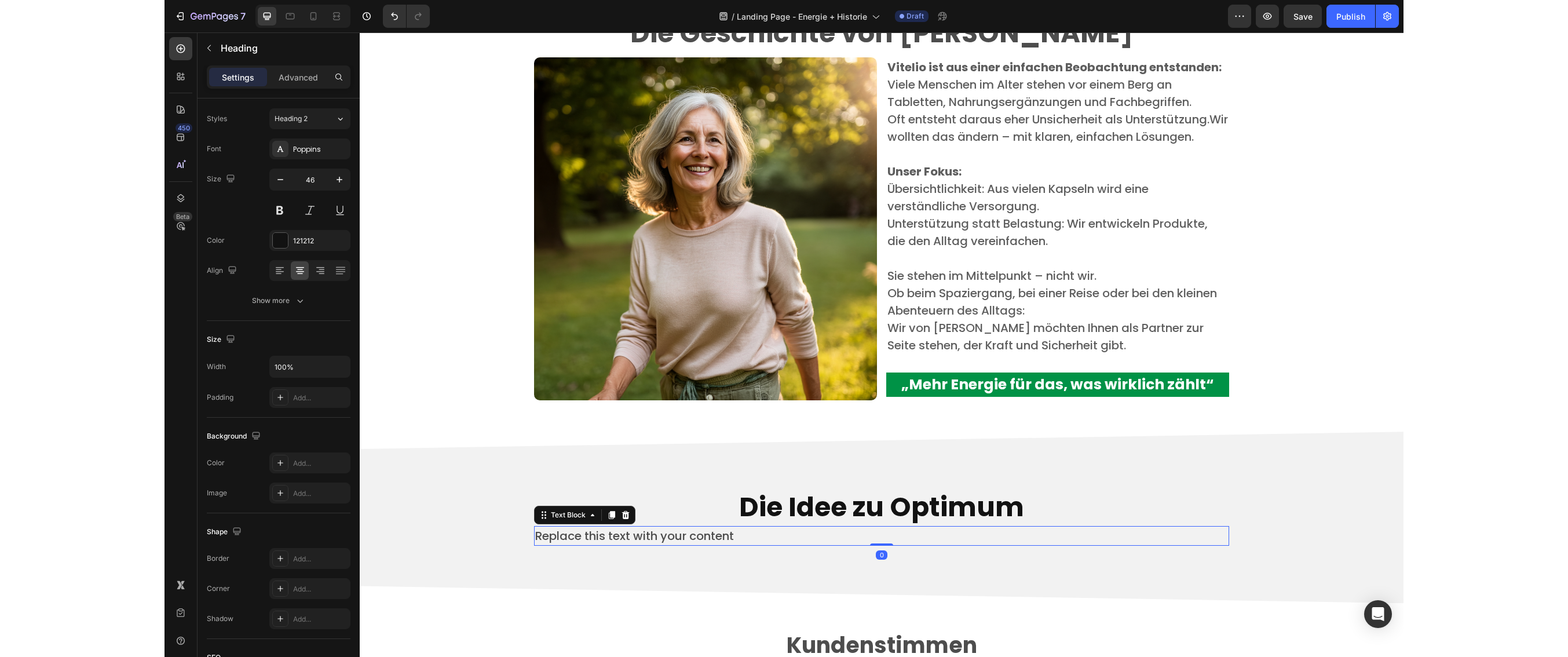
scroll to position [0, 0]
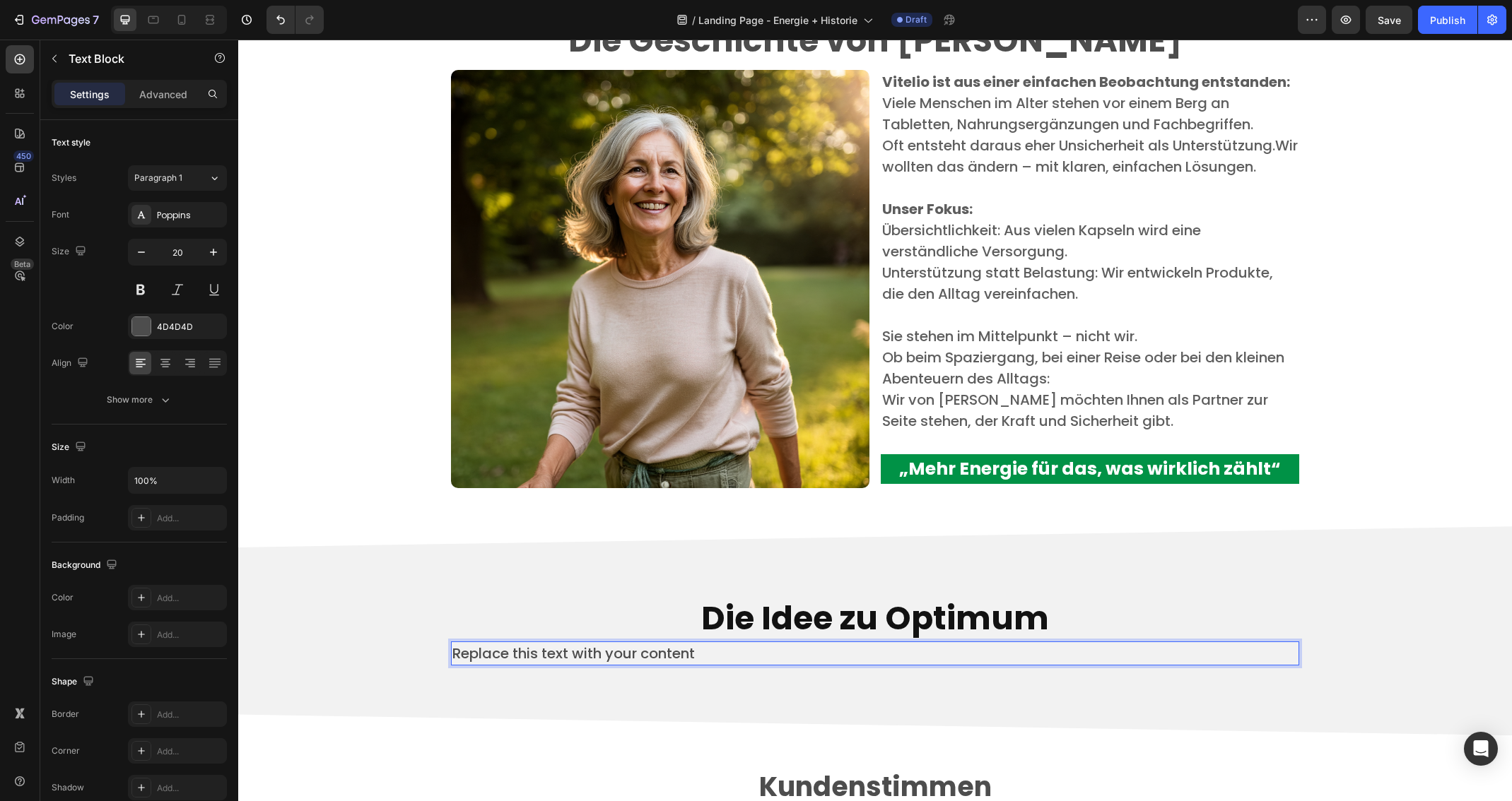
click at [706, 655] on p "Replace this text with your content" at bounding box center [874, 653] width 845 height 21
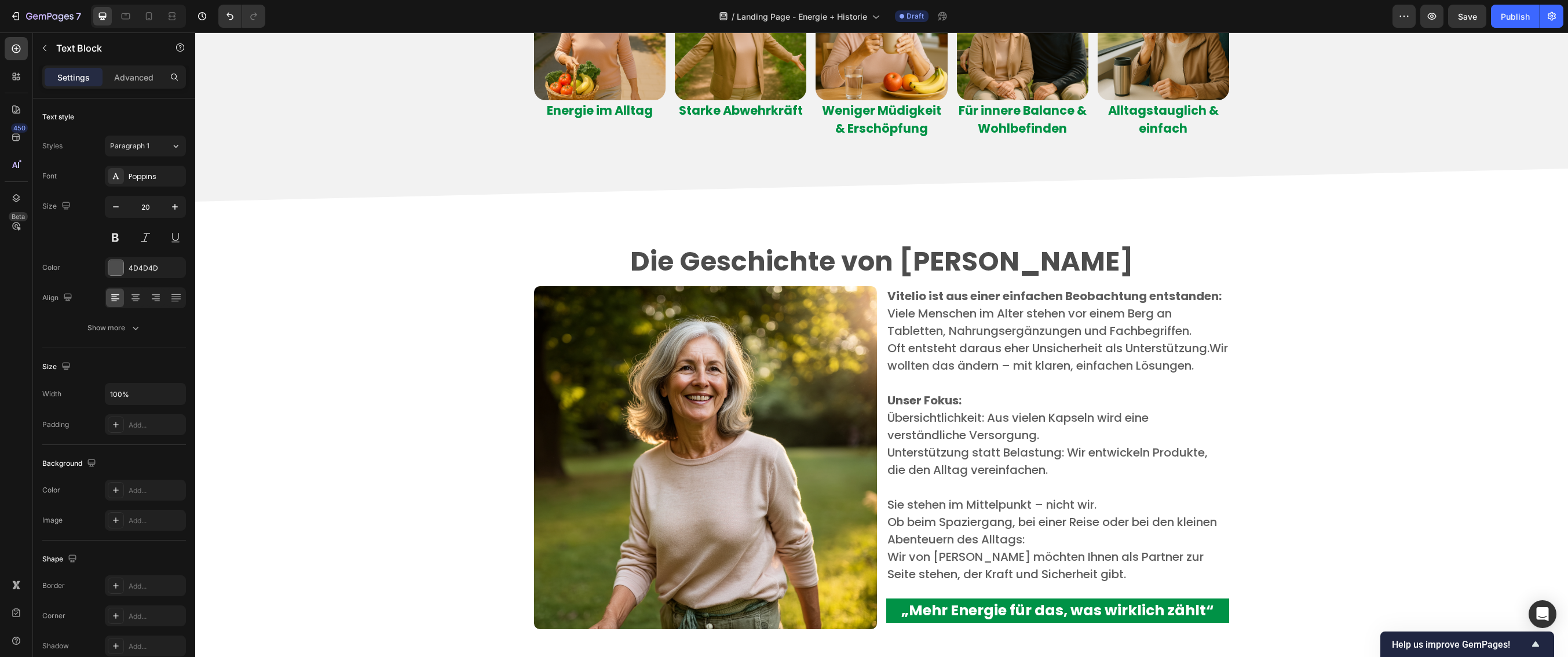
scroll to position [2311, 0]
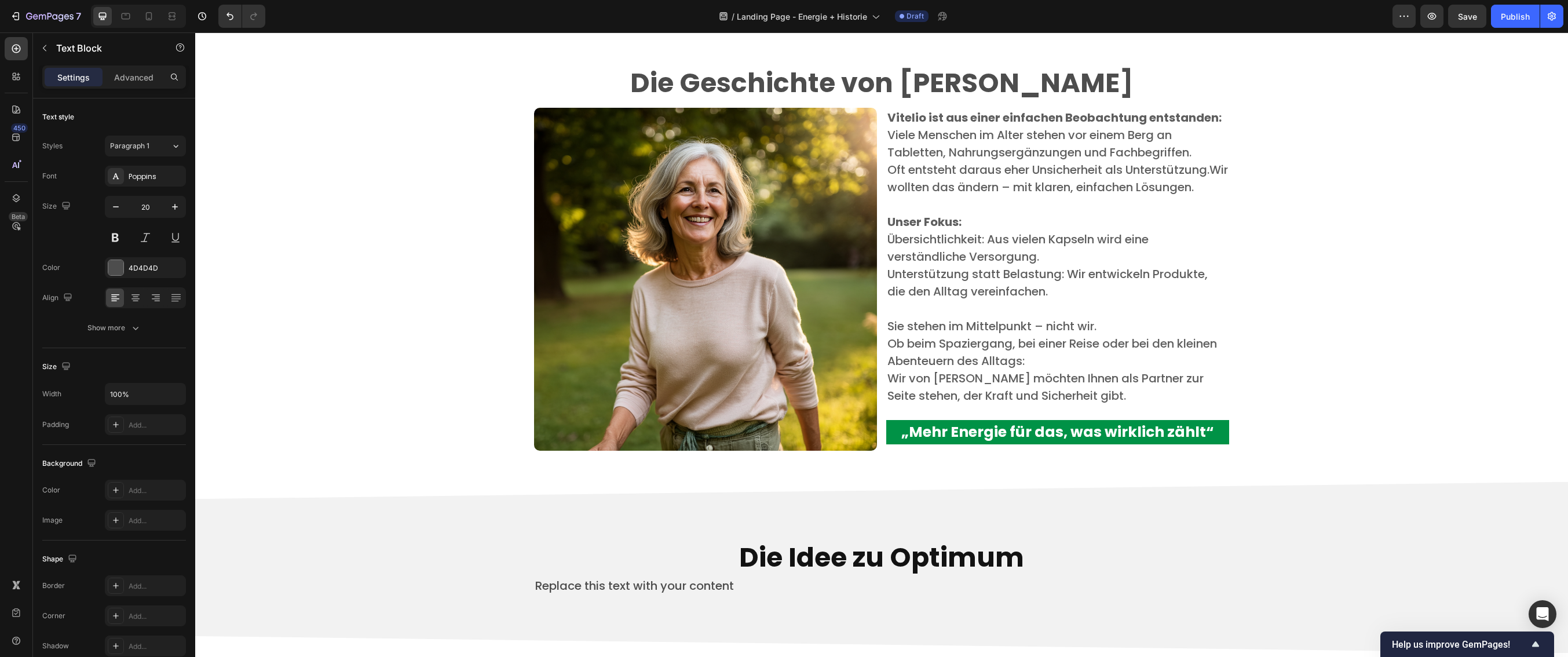
click at [733, 587] on div "Replace this text with your content" at bounding box center [881, 586] width 695 height 20
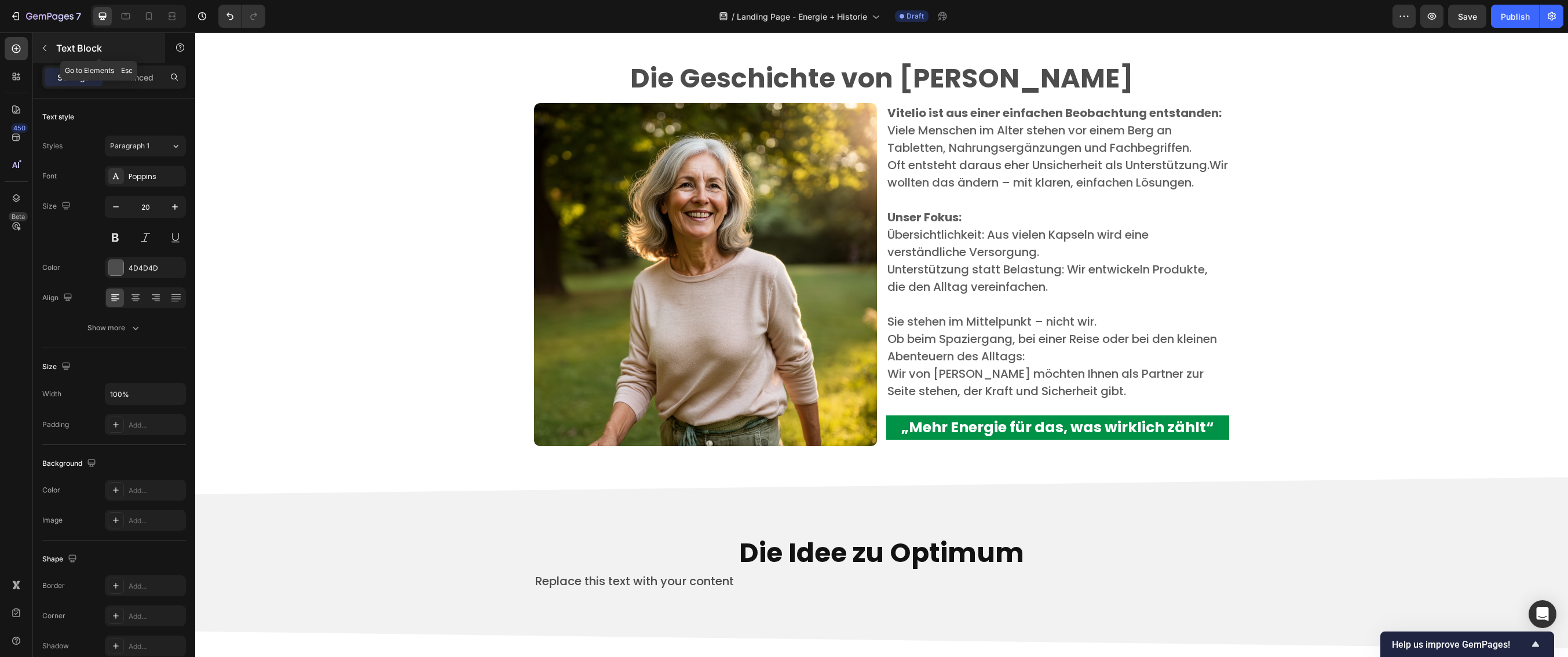
click at [49, 46] on icon "button" at bounding box center [44, 48] width 9 height 9
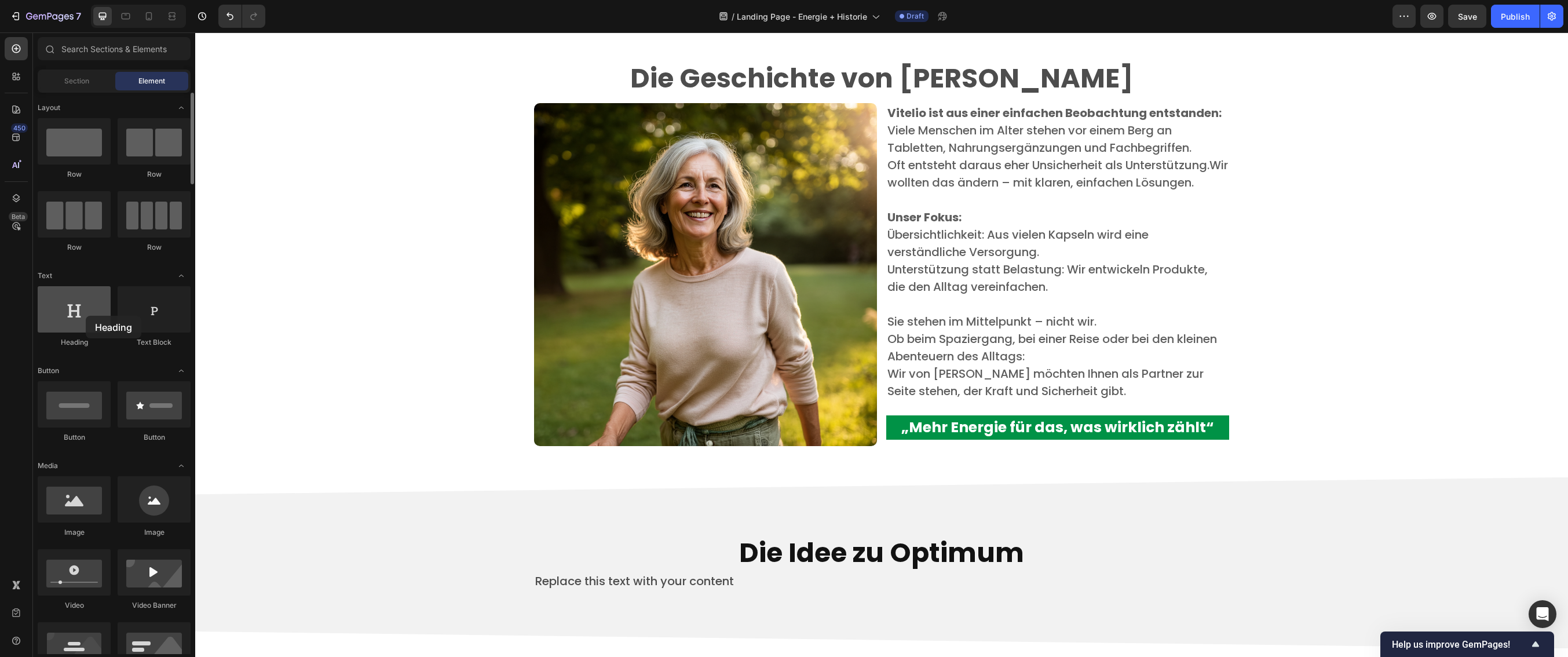
drag, startPoint x: 78, startPoint y: 314, endPoint x: 85, endPoint y: 316, distance: 7.3
click at [85, 316] on div at bounding box center [74, 309] width 73 height 47
click at [1033, 192] on p "​" at bounding box center [1057, 199] width 340 height 18
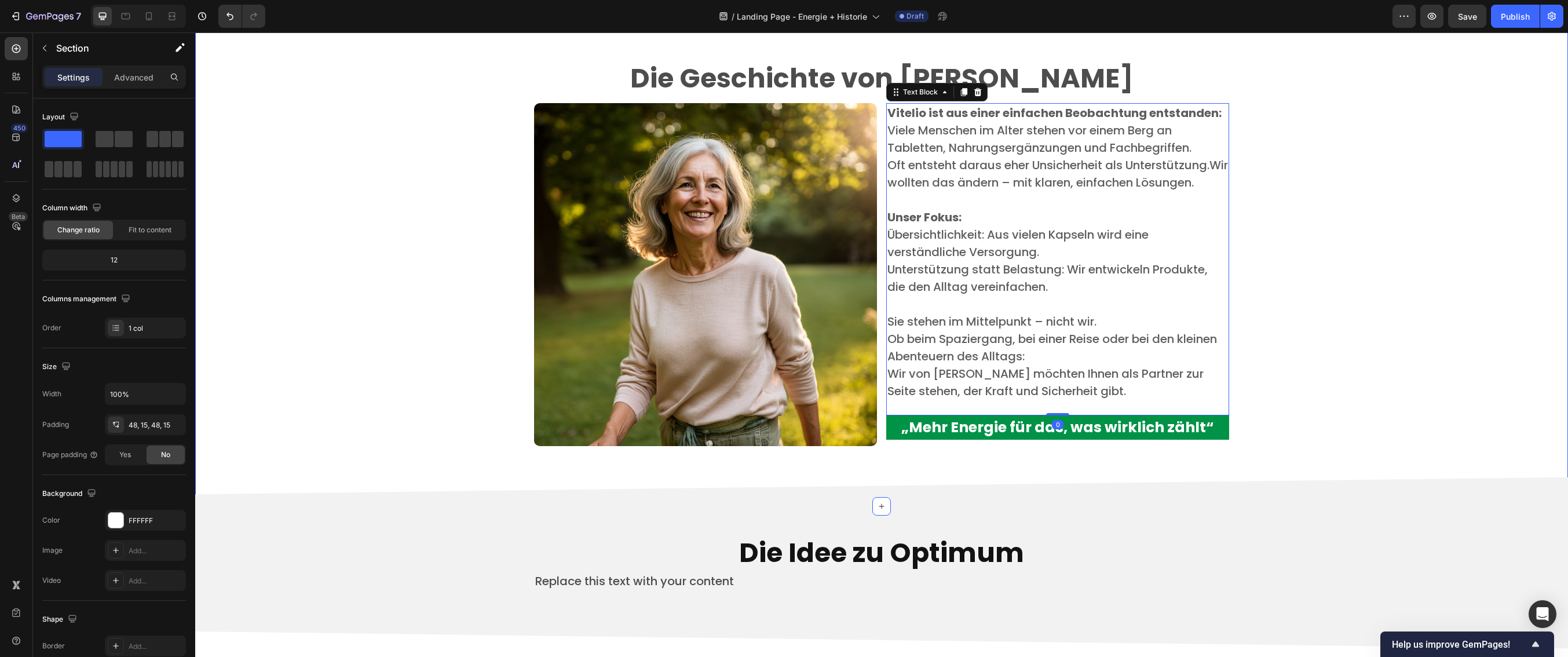
click at [1238, 334] on div "Die Geschichte von Vitelio Heading Image Vitelio ist aus einer einfachen Beobac…" at bounding box center [881, 262] width 1355 height 432
drag, startPoint x: 358, startPoint y: 97, endPoint x: 335, endPoint y: 73, distance: 33.2
click at [357, 96] on div "Die Geschichte von Vitelio Heading Image Vitelio ist aus einer einfachen Beobac…" at bounding box center [881, 262] width 1355 height 432
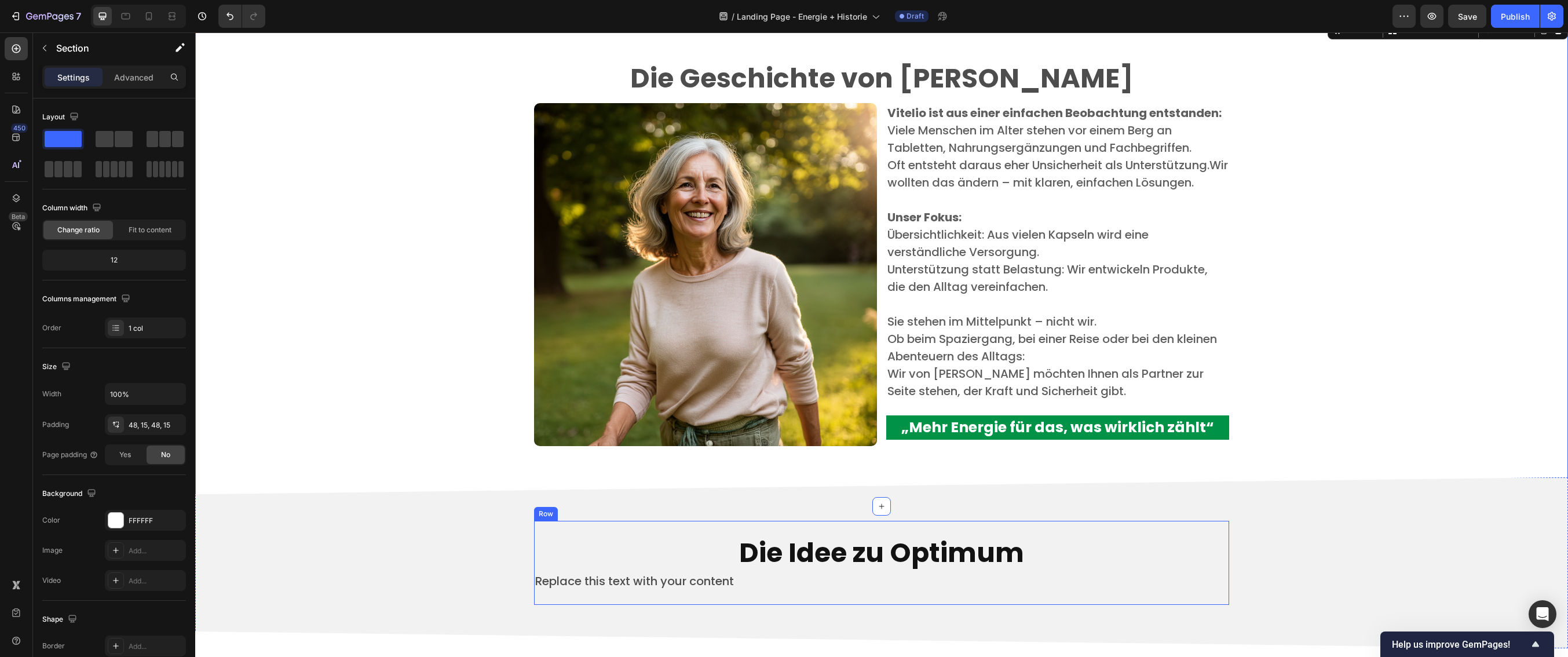
scroll to position [2469, 0]
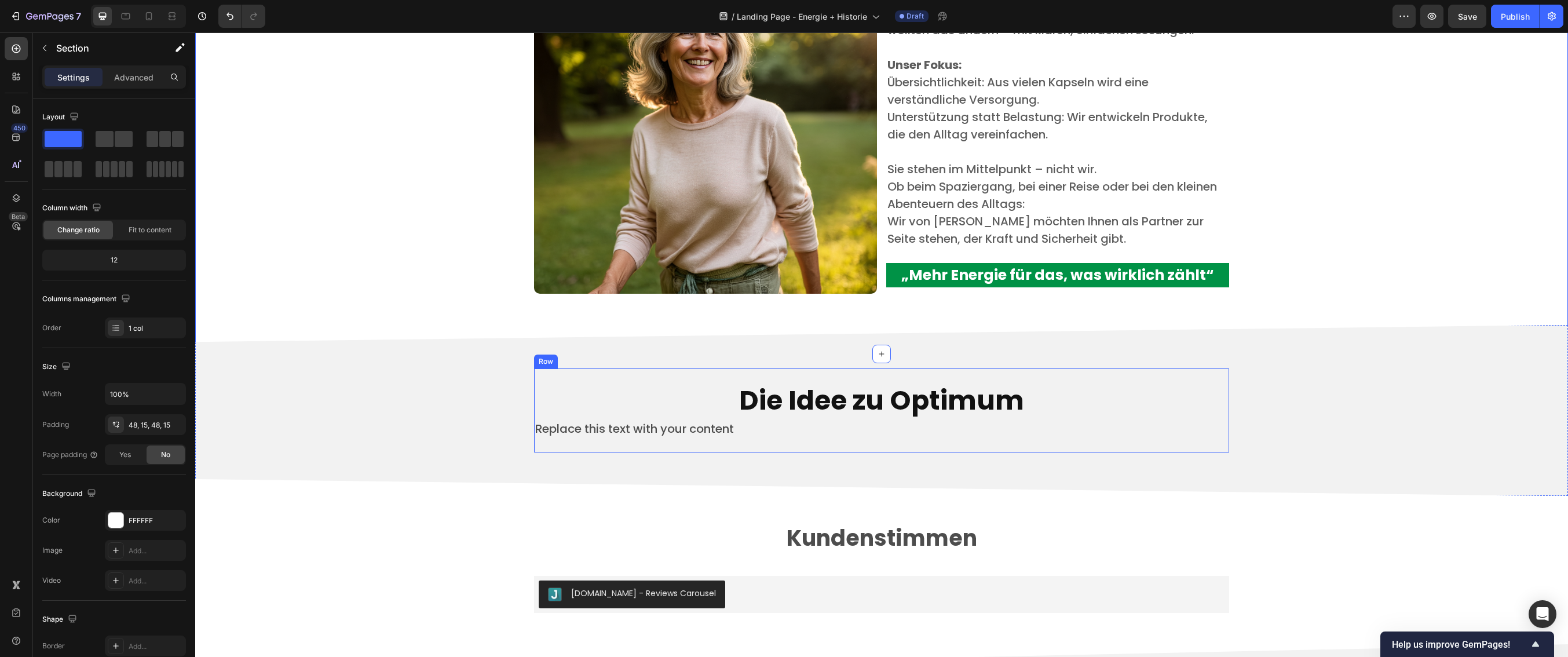
click at [744, 369] on div "Die Idee zu Optimum Heading Replace this text with your content Text Block Row" at bounding box center [881, 411] width 695 height 85
click at [769, 398] on h2 "Die Idee zu Optimum" at bounding box center [881, 401] width 695 height 37
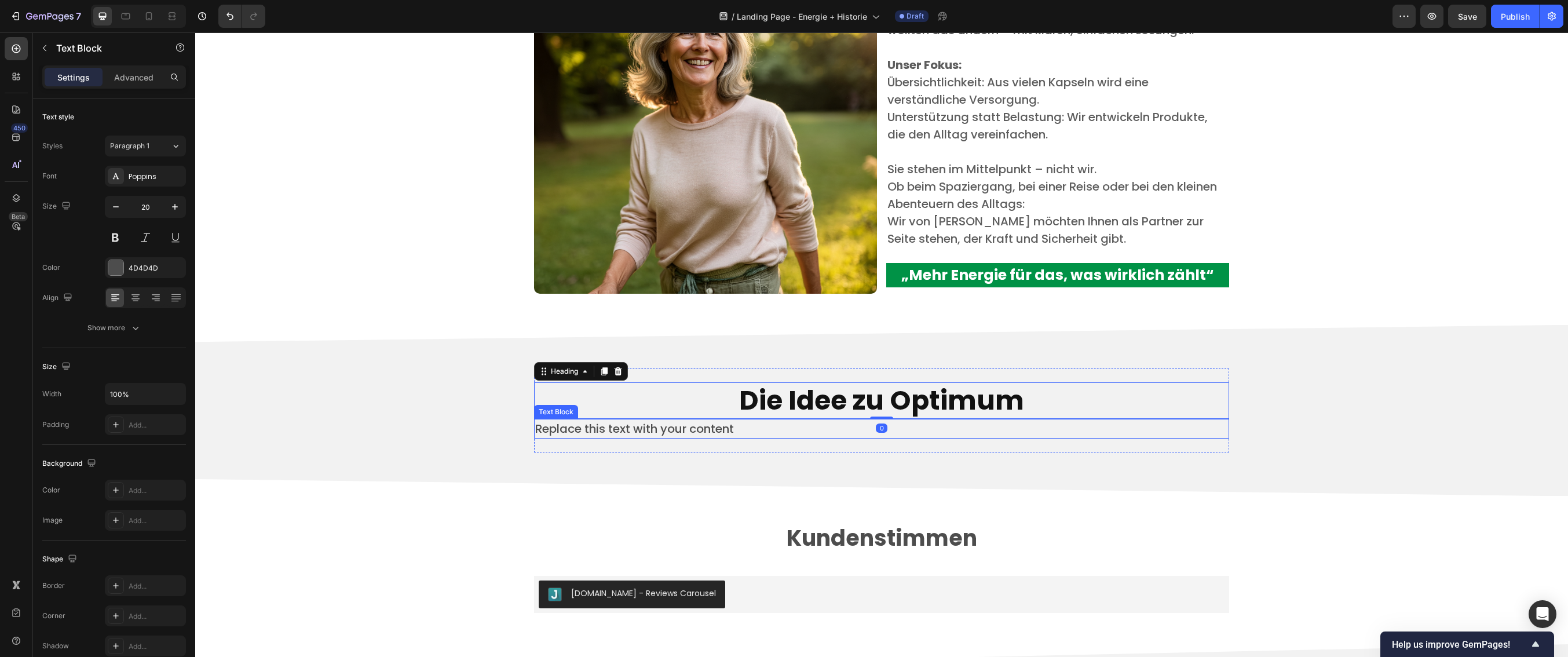
click at [729, 429] on p "Replace this text with your content" at bounding box center [881, 429] width 692 height 18
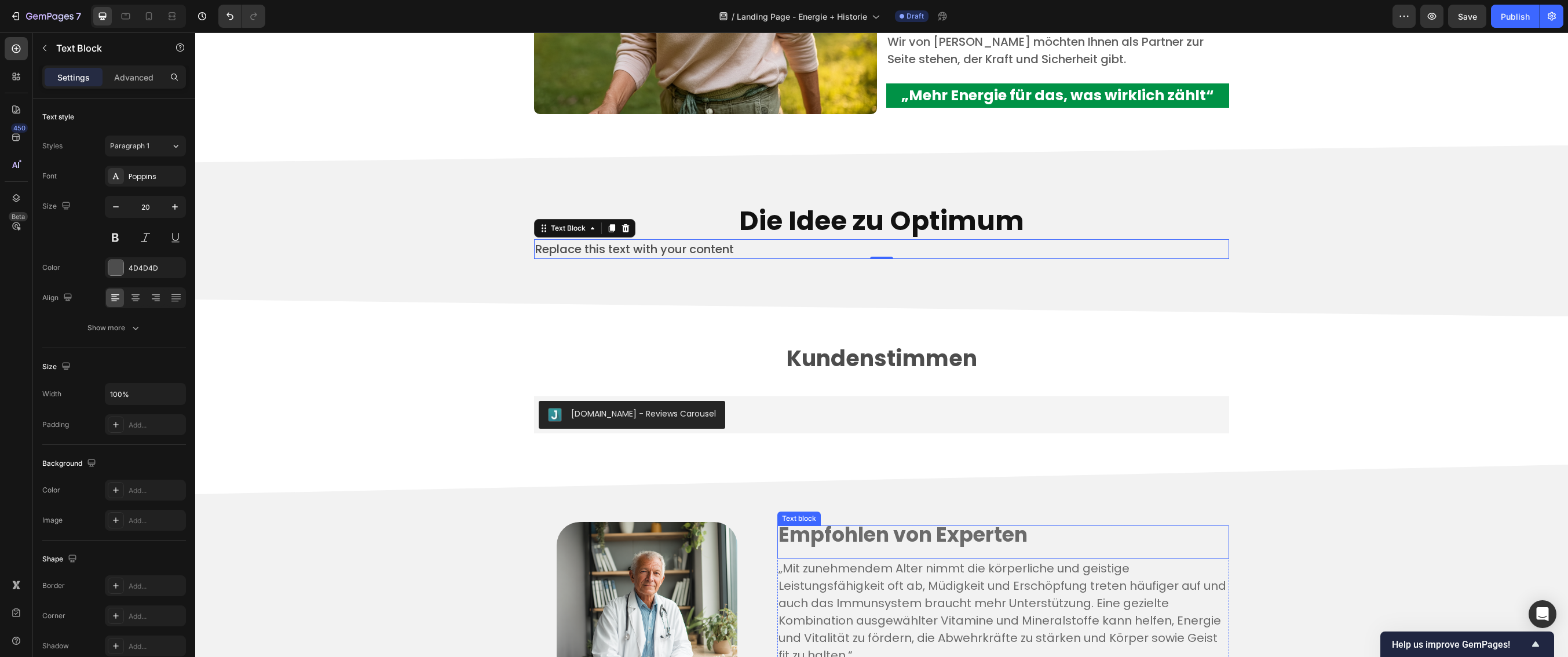
scroll to position [2777, 0]
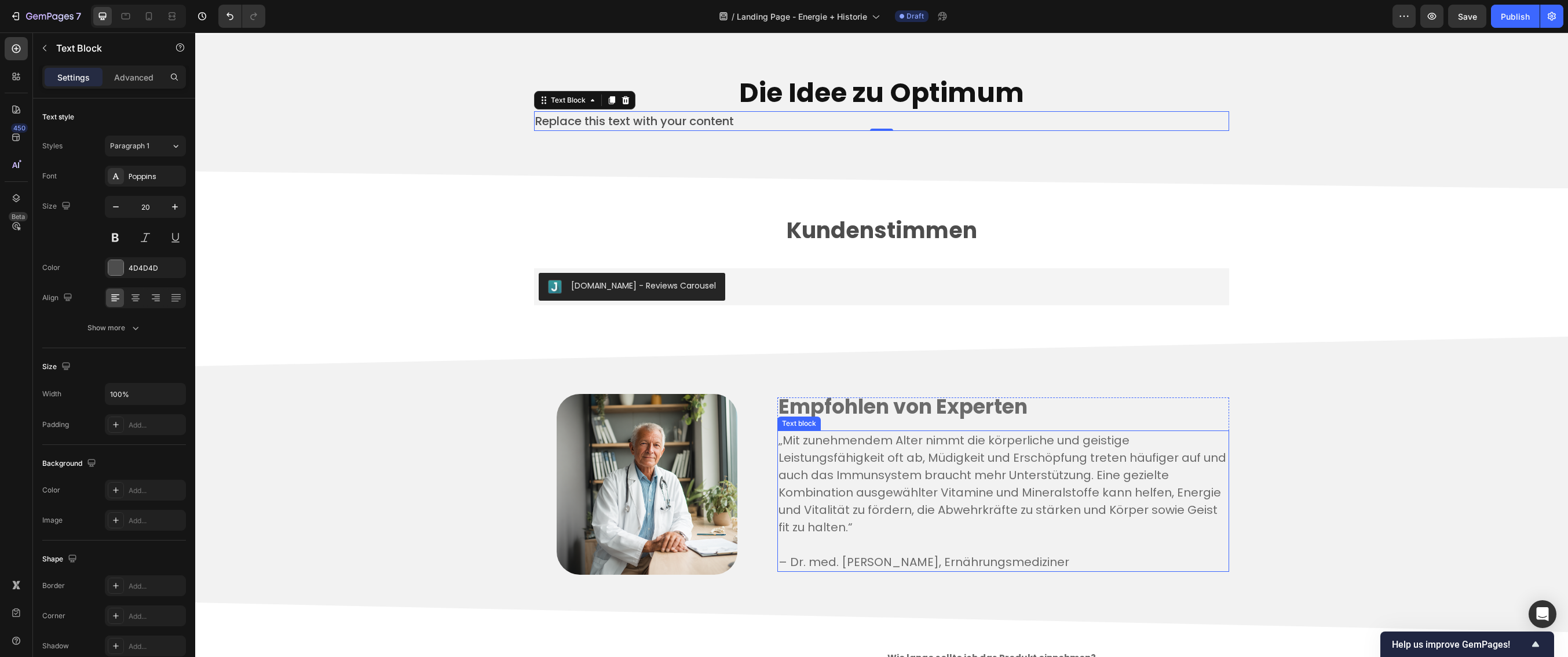
click at [842, 494] on p "„Mit zunehmendem Alter nimmt die körperliche und geistige Leistungsfähigkeit of…" at bounding box center [1003, 484] width 449 height 104
drag, startPoint x: 849, startPoint y: 489, endPoint x: 857, endPoint y: 490, distance: 8.1
click at [857, 490] on p "„Mit zunehmendem Alter nimmt die körperliche und geistige Leistungsfähigkeit of…" at bounding box center [1003, 484] width 449 height 104
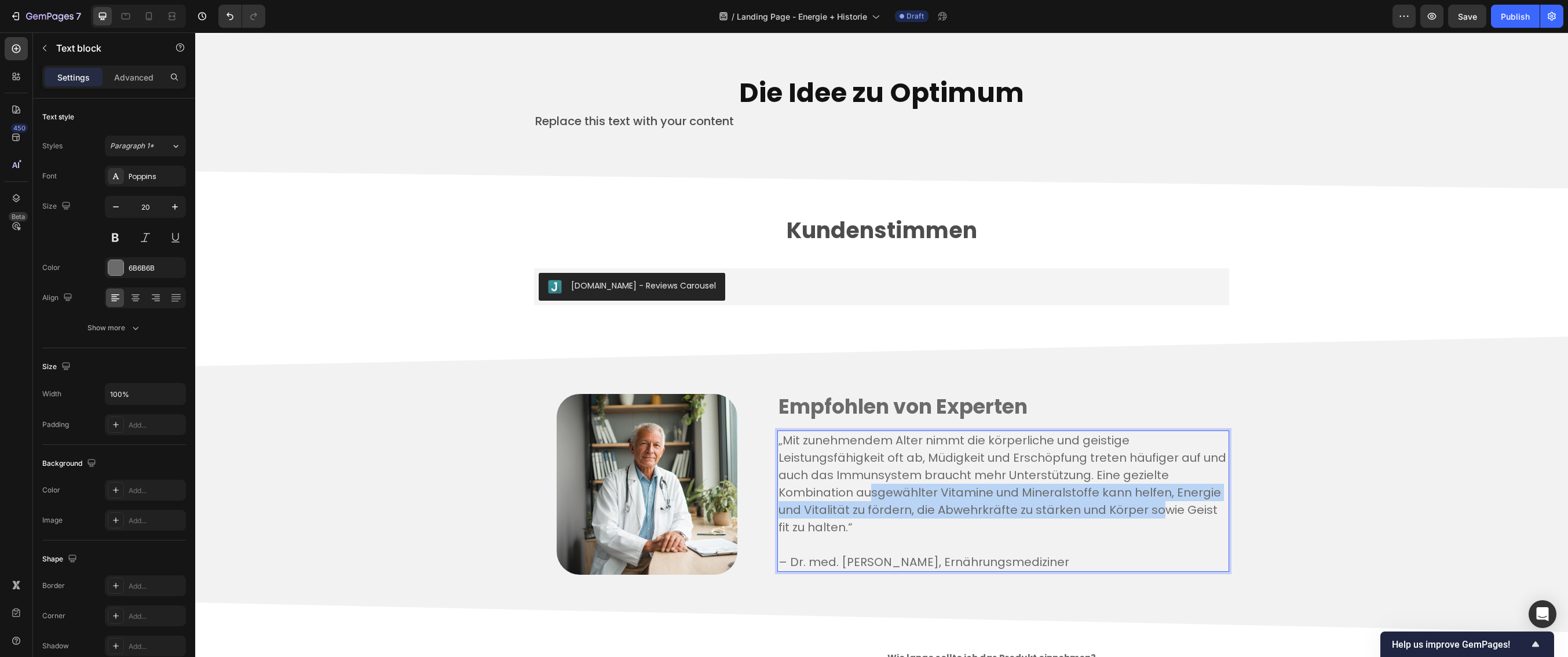
drag, startPoint x: 865, startPoint y: 496, endPoint x: 1155, endPoint y: 517, distance: 290.8
click at [1155, 517] on p "„Mit zunehmendem Alter nimmt die körperliche und geistige Leistungsfähigkeit of…" at bounding box center [1003, 484] width 449 height 104
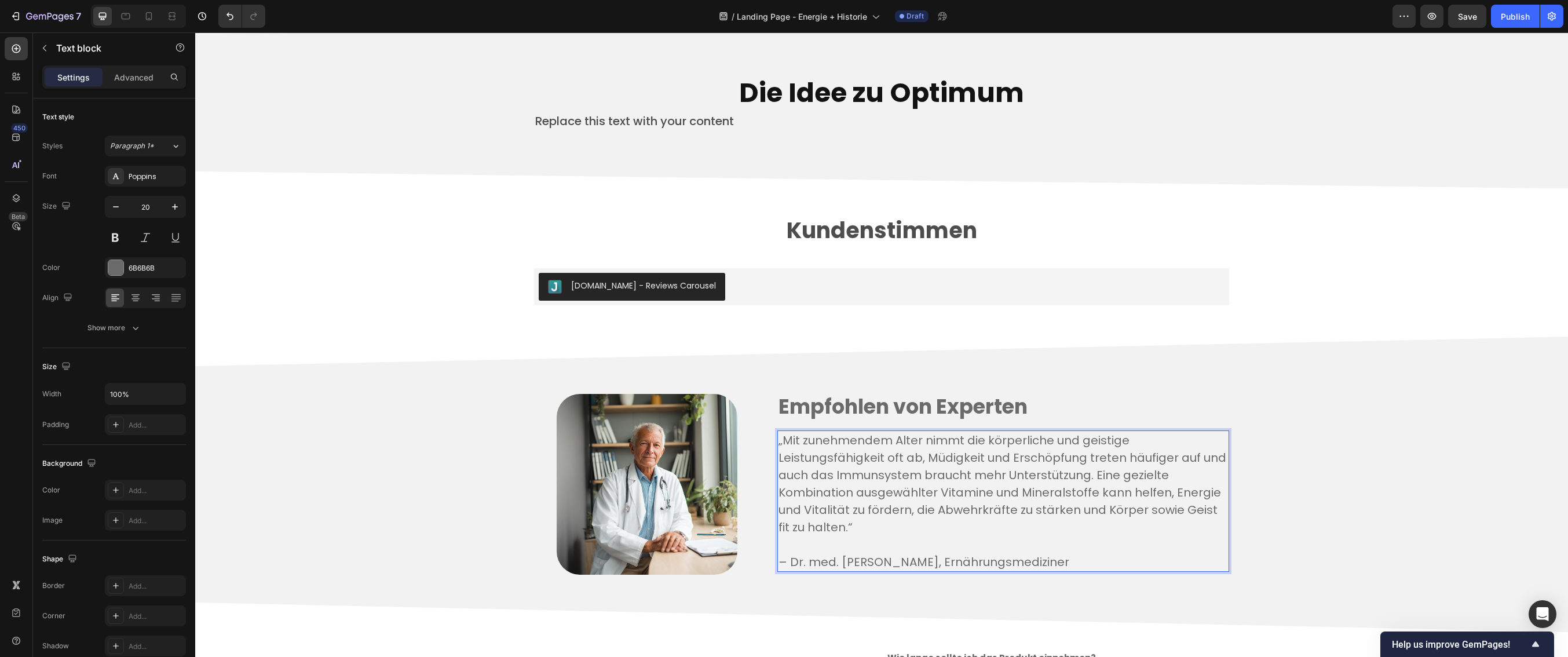
click at [1160, 527] on p "„Mit zunehmendem Alter nimmt die körperliche und geistige Leistungsfähigkeit of…" at bounding box center [1003, 484] width 449 height 104
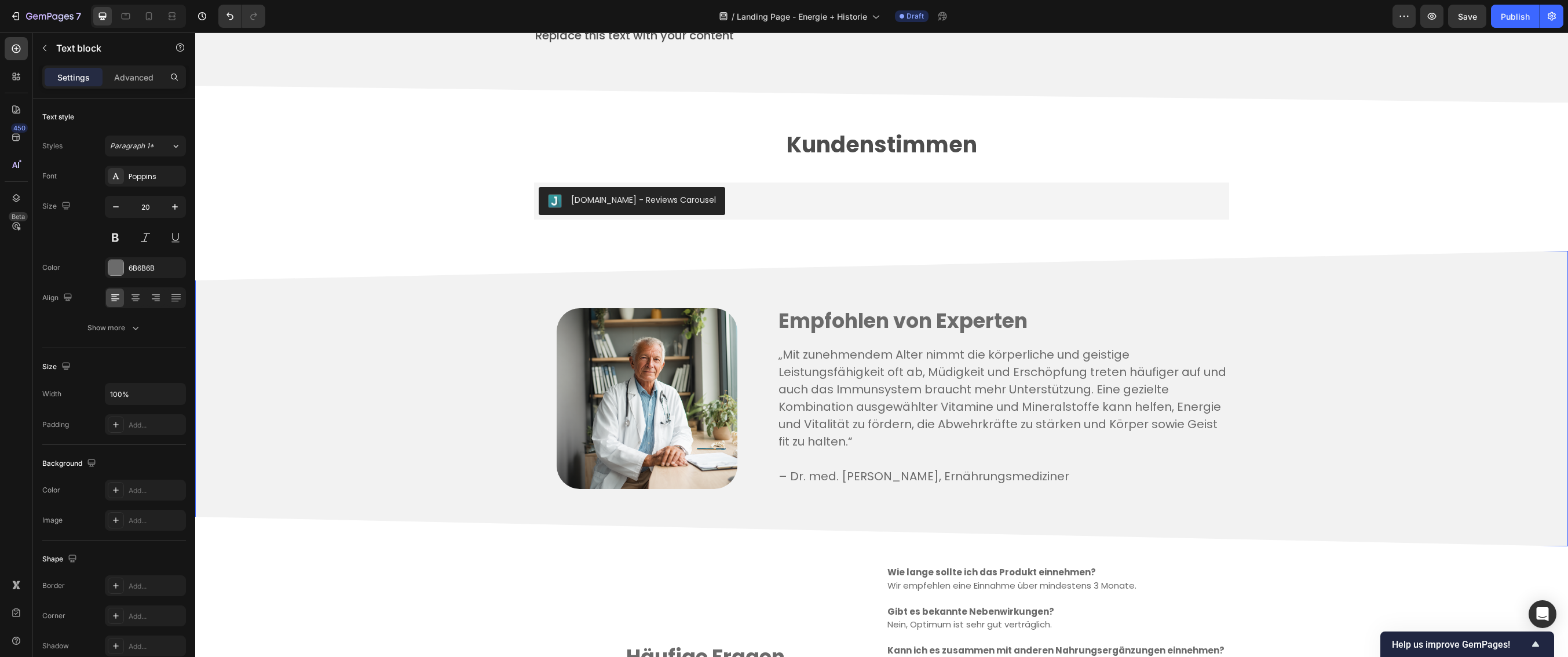
scroll to position [2873, 0]
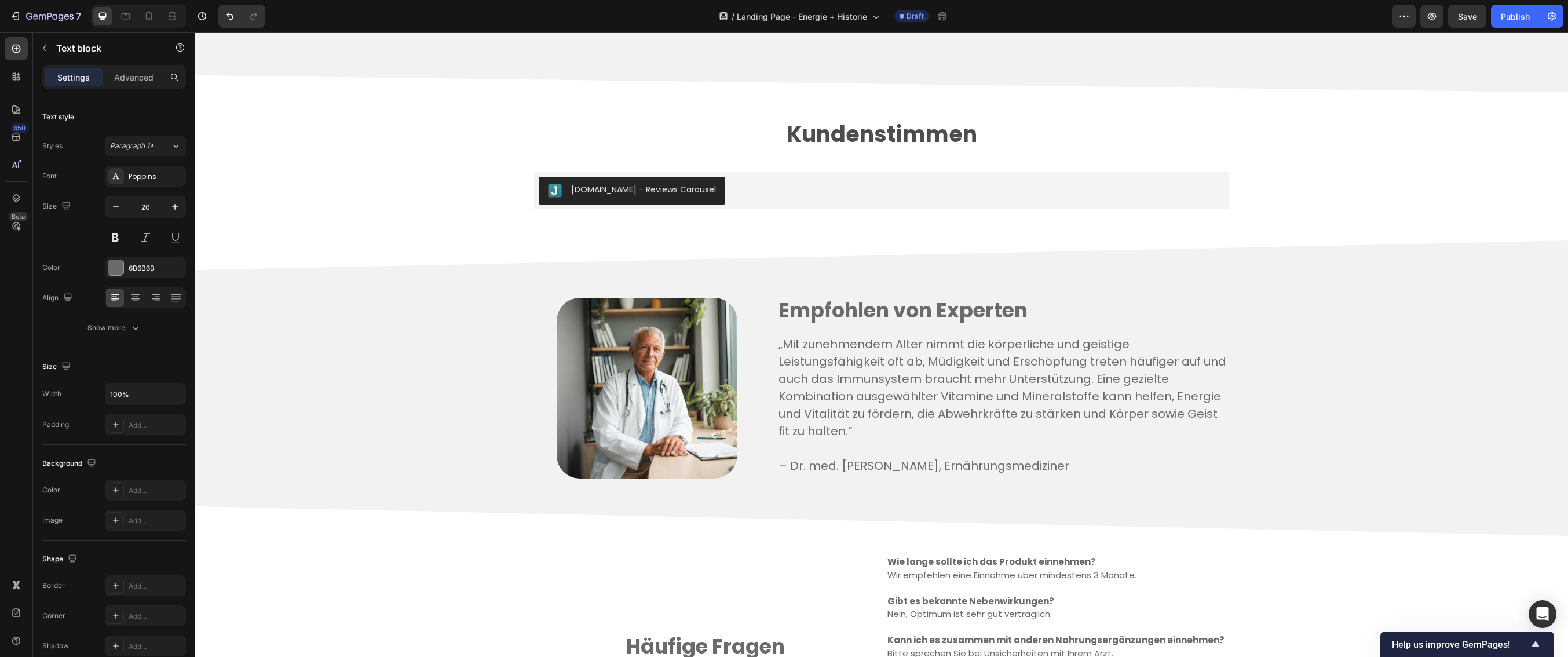
click at [949, 465] on p "– Dr. med. [PERSON_NAME], Ernährungsmediziner" at bounding box center [1003, 466] width 449 height 18
click at [1016, 468] on p "– Dr. med. [PERSON_NAME], Ernährungsmediziner" at bounding box center [1003, 466] width 449 height 18
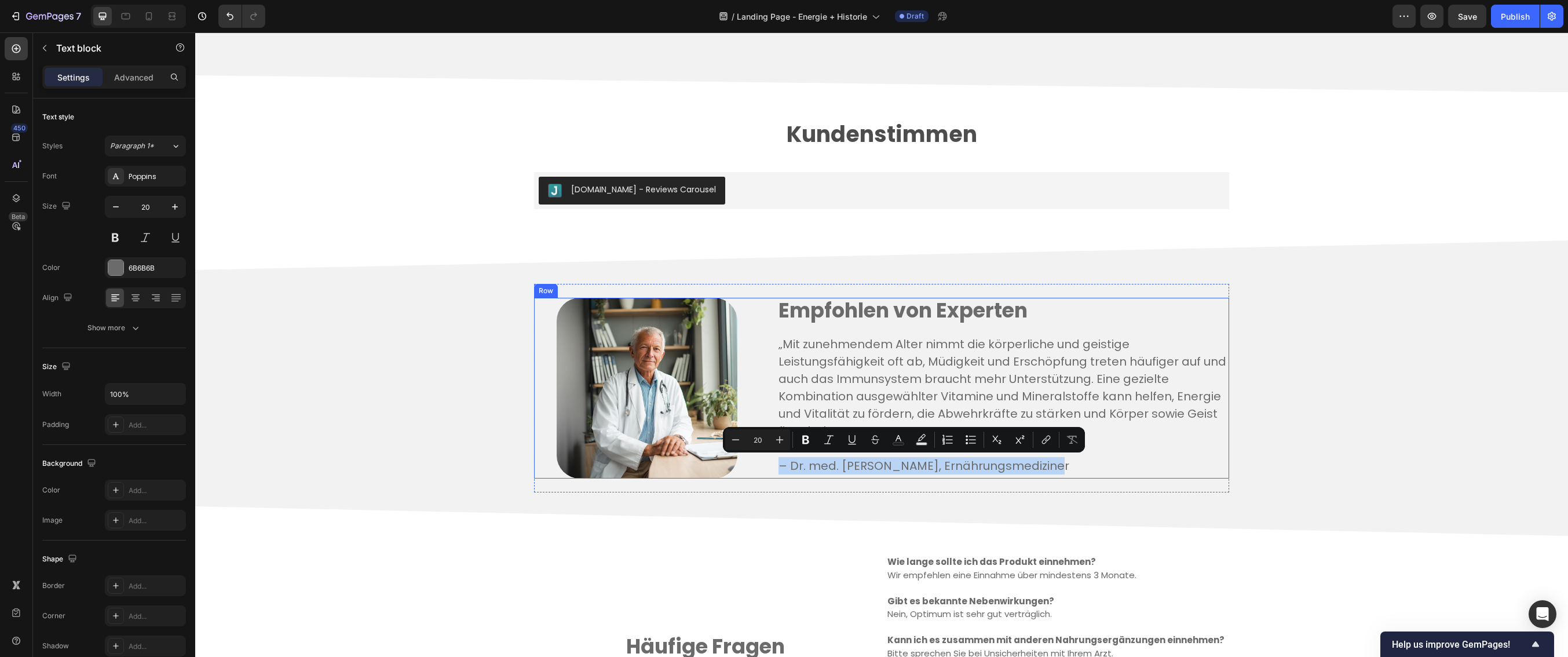
drag, startPoint x: 1038, startPoint y: 464, endPoint x: 771, endPoint y: 458, distance: 267.1
click at [771, 458] on div "Image Row Empfohlen von Experten Text block „Mit zunehmendem Alter nimmt die kö…" at bounding box center [881, 388] width 695 height 181
click at [1038, 468] on p "– Dr. med. [PERSON_NAME], Ernährungsmediziner" at bounding box center [1003, 466] width 449 height 18
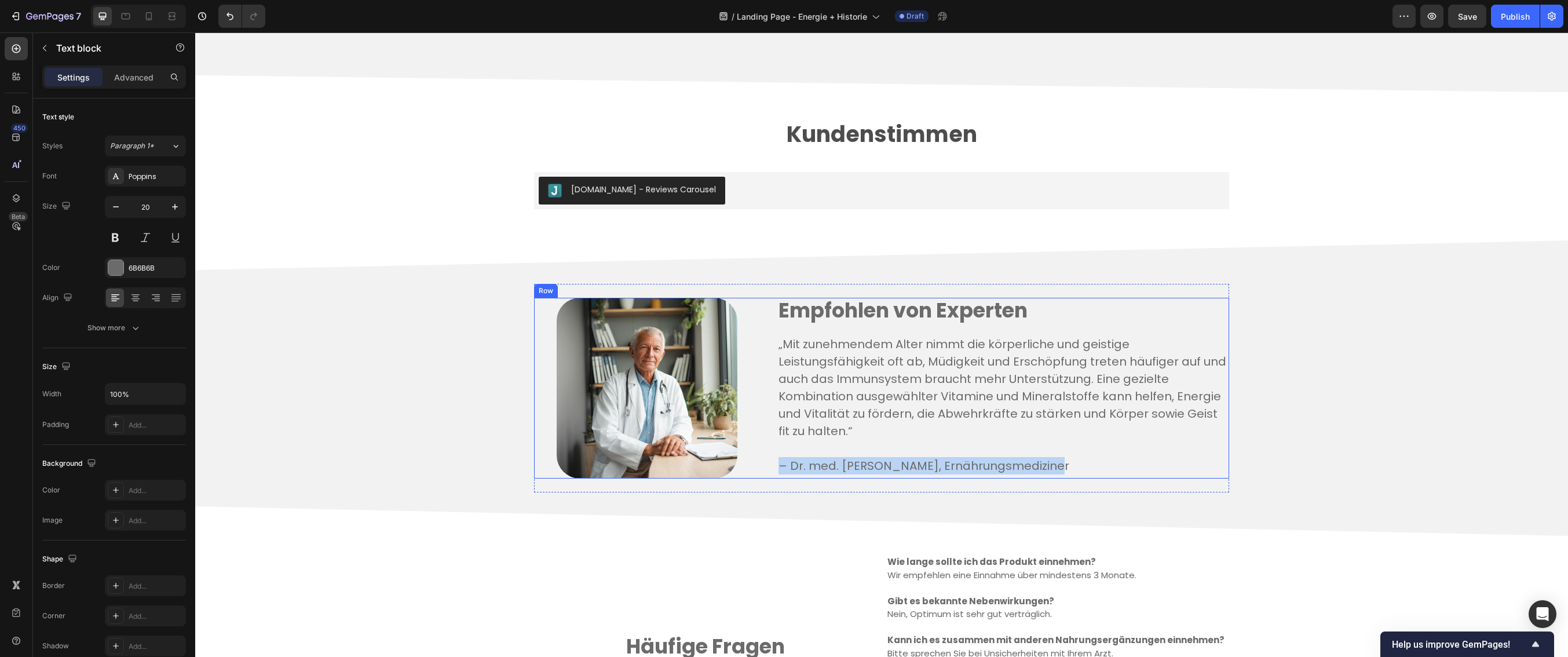
drag, startPoint x: 1037, startPoint y: 467, endPoint x: 771, endPoint y: 464, distance: 266.0
click at [771, 464] on div "Image Row Empfohlen von Experten Text block „Mit zunehmendem Alter nimmt die kö…" at bounding box center [881, 388] width 695 height 181
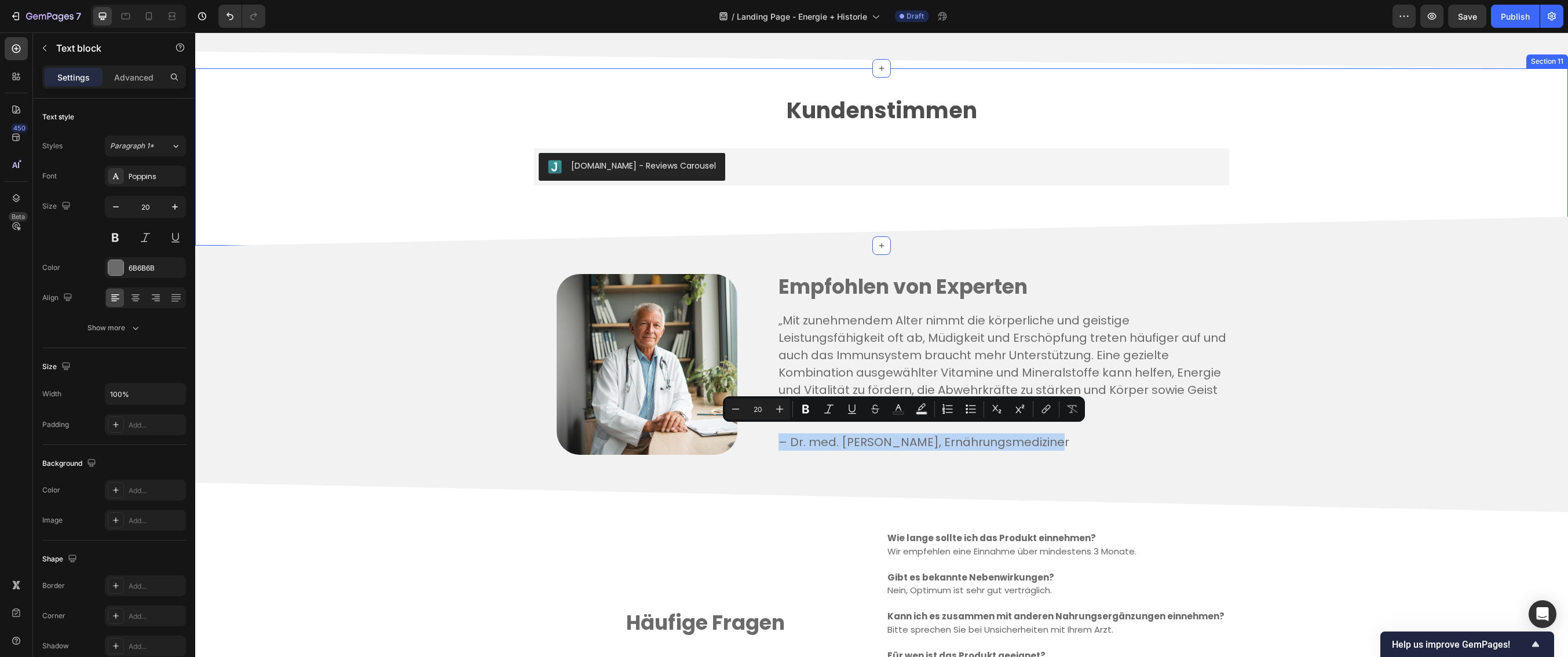
scroll to position [2890, 0]
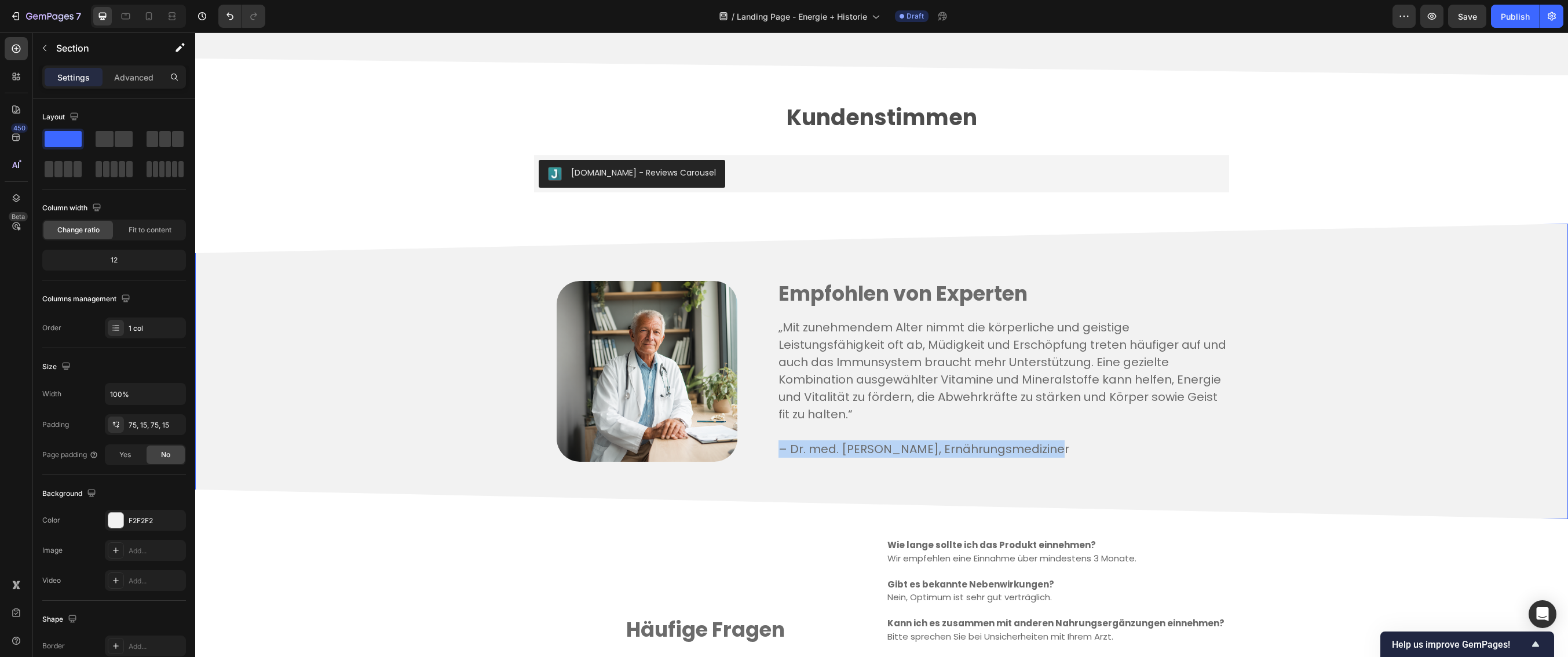
click at [1238, 380] on div "Image Row Empfohlen von Experten Text block „Mit zunehmendem Alter nimmt die kö…" at bounding box center [881, 372] width 1355 height 209
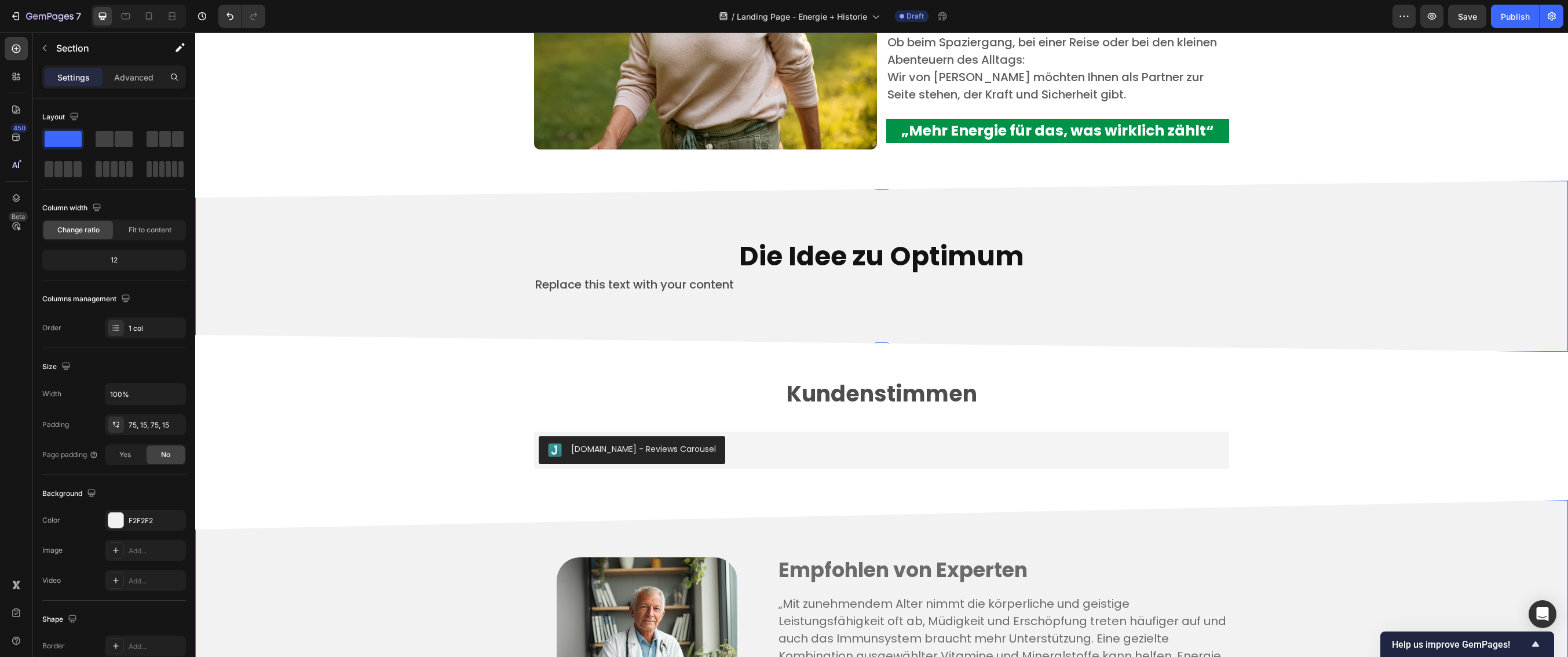
scroll to position [2612, 0]
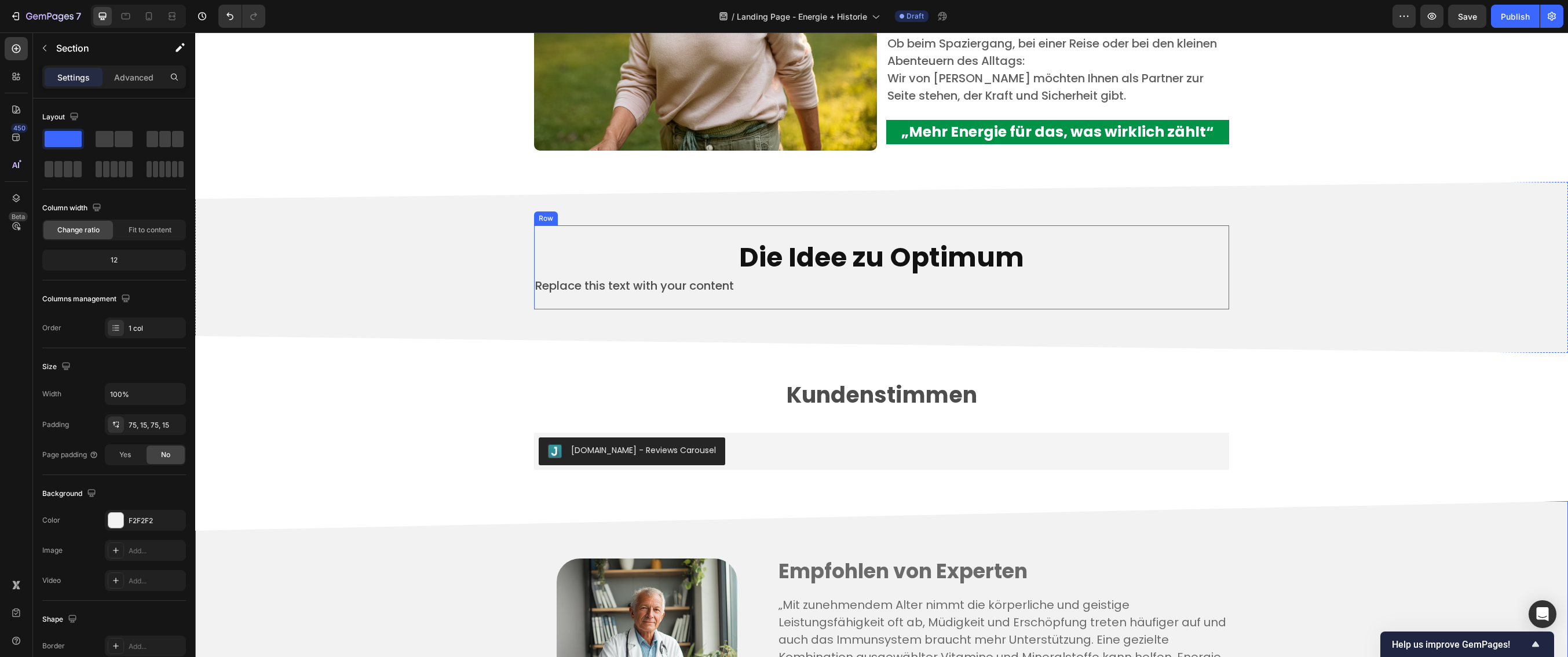
drag, startPoint x: 593, startPoint y: 302, endPoint x: 640, endPoint y: 288, distance: 49.0
click at [594, 302] on div "Die Idee zu Optimum Heading Replace this text with your content Text Block Row" at bounding box center [881, 268] width 695 height 85
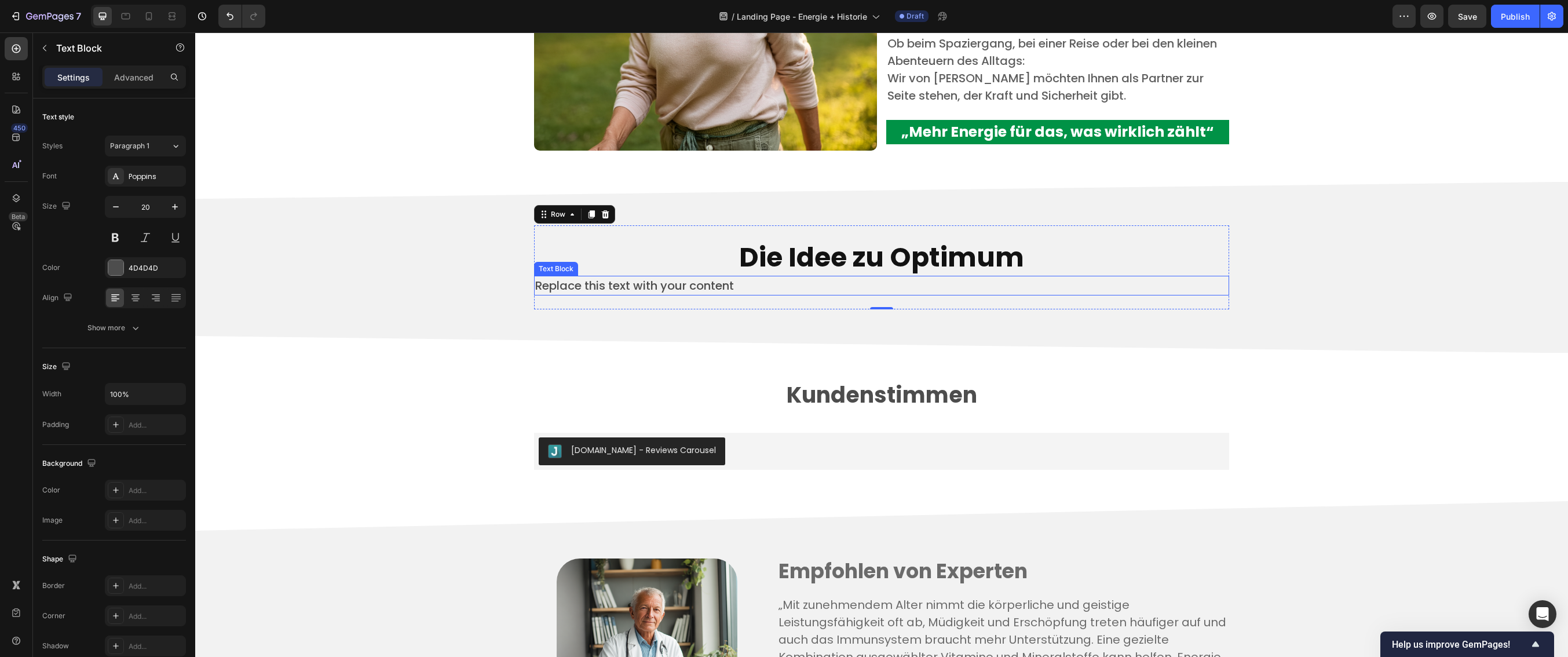
click at [671, 287] on div "Replace this text with your content" at bounding box center [881, 285] width 695 height 20
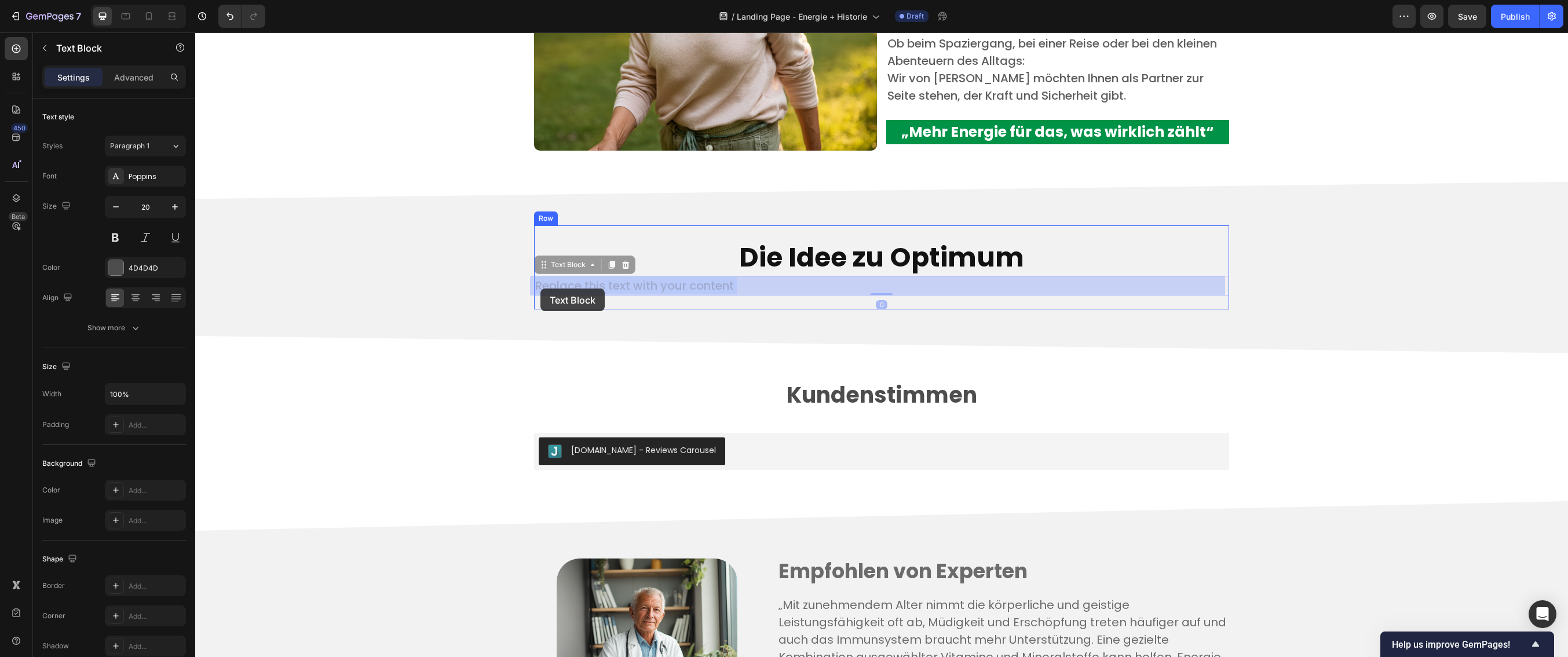
drag, startPoint x: 739, startPoint y: 283, endPoint x: 540, endPoint y: 288, distance: 199.1
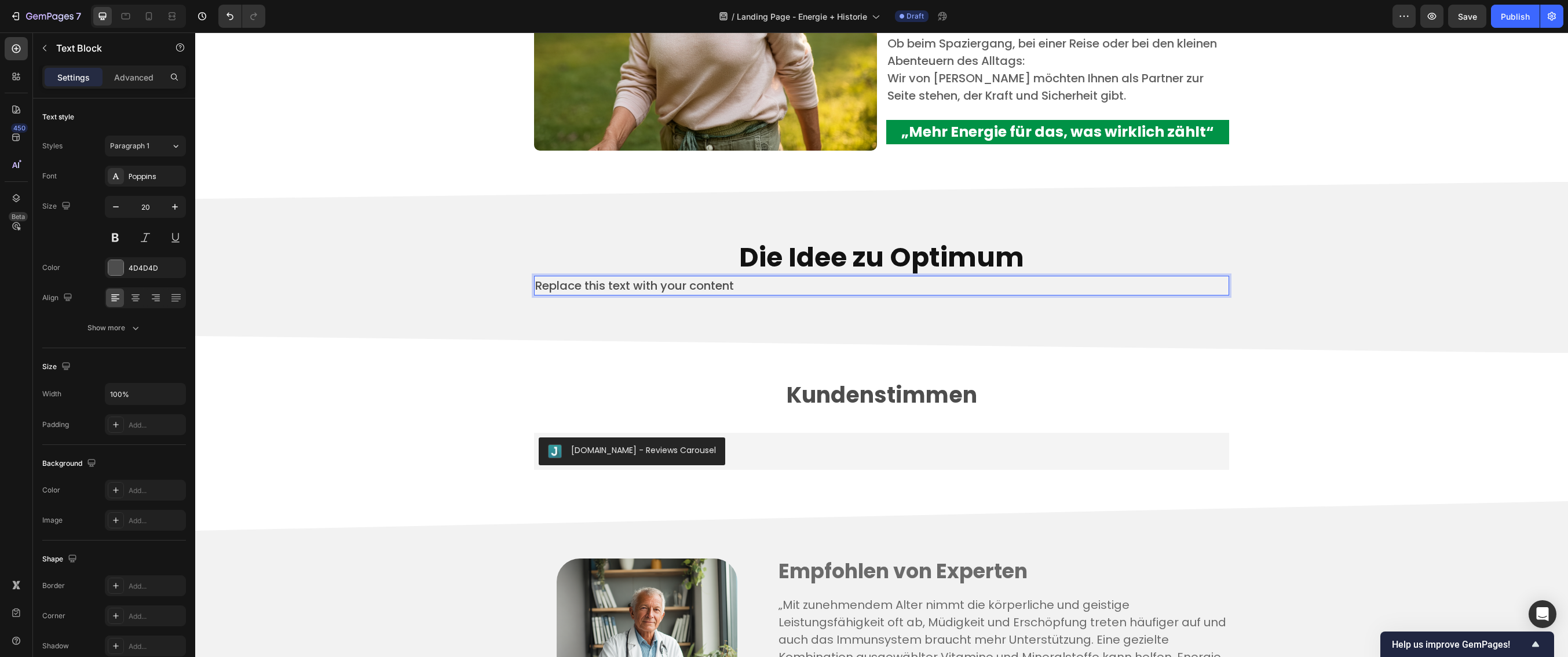
click at [722, 288] on p "Replace this text with your content" at bounding box center [881, 285] width 692 height 18
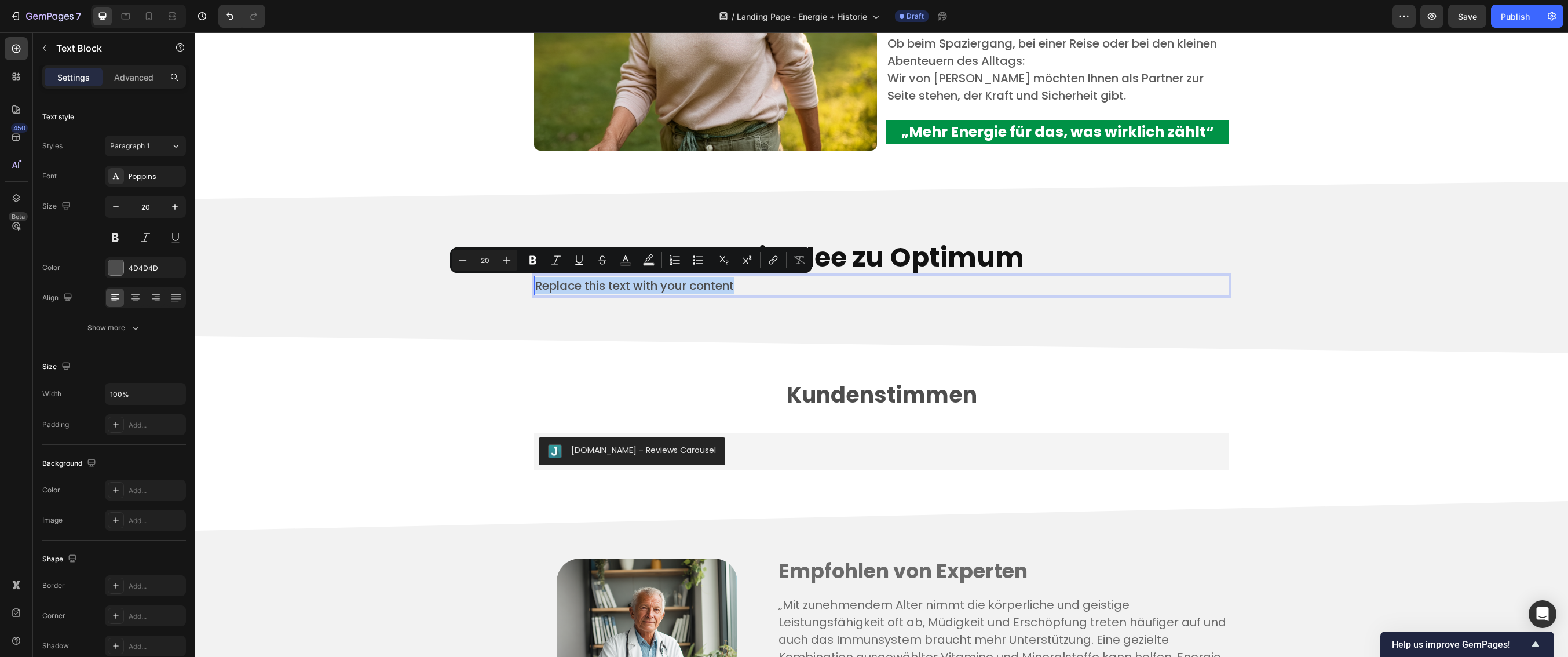
drag, startPoint x: 737, startPoint y: 288, endPoint x: 534, endPoint y: 286, distance: 203.0
click at [535, 286] on p "Replace this text with your content" at bounding box center [881, 285] width 692 height 18
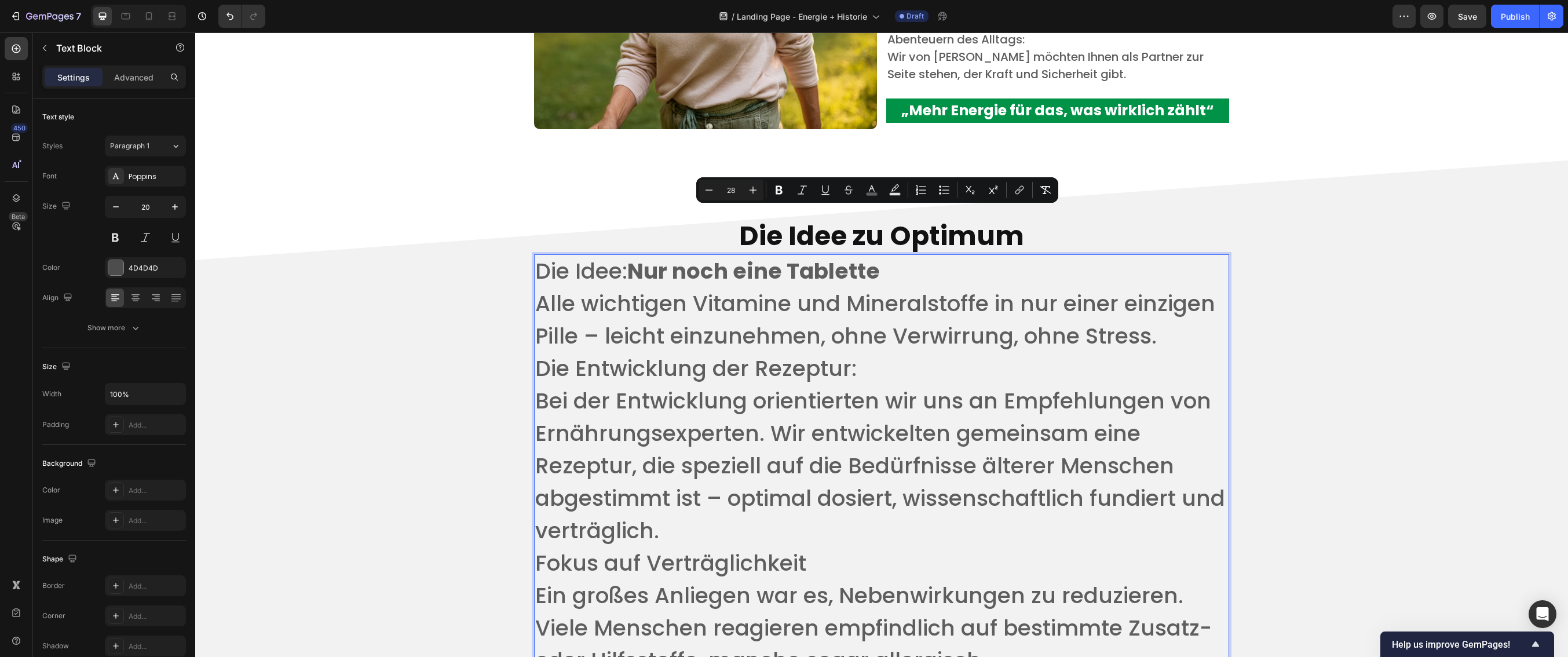
scroll to position [2588, 0]
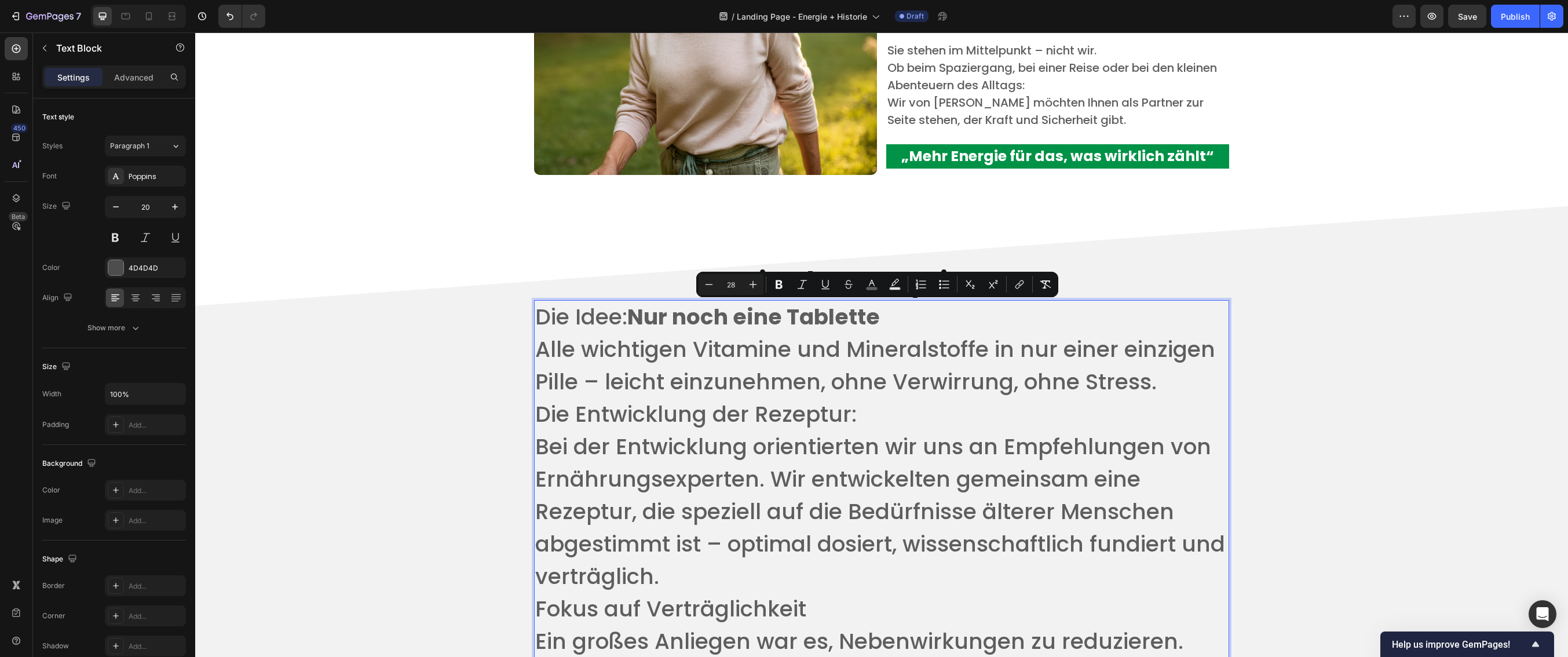
drag, startPoint x: 1000, startPoint y: 634, endPoint x: 530, endPoint y: 314, distance: 568.6
click at [709, 284] on icon "Editor contextual toolbar" at bounding box center [709, 285] width 11 height 11
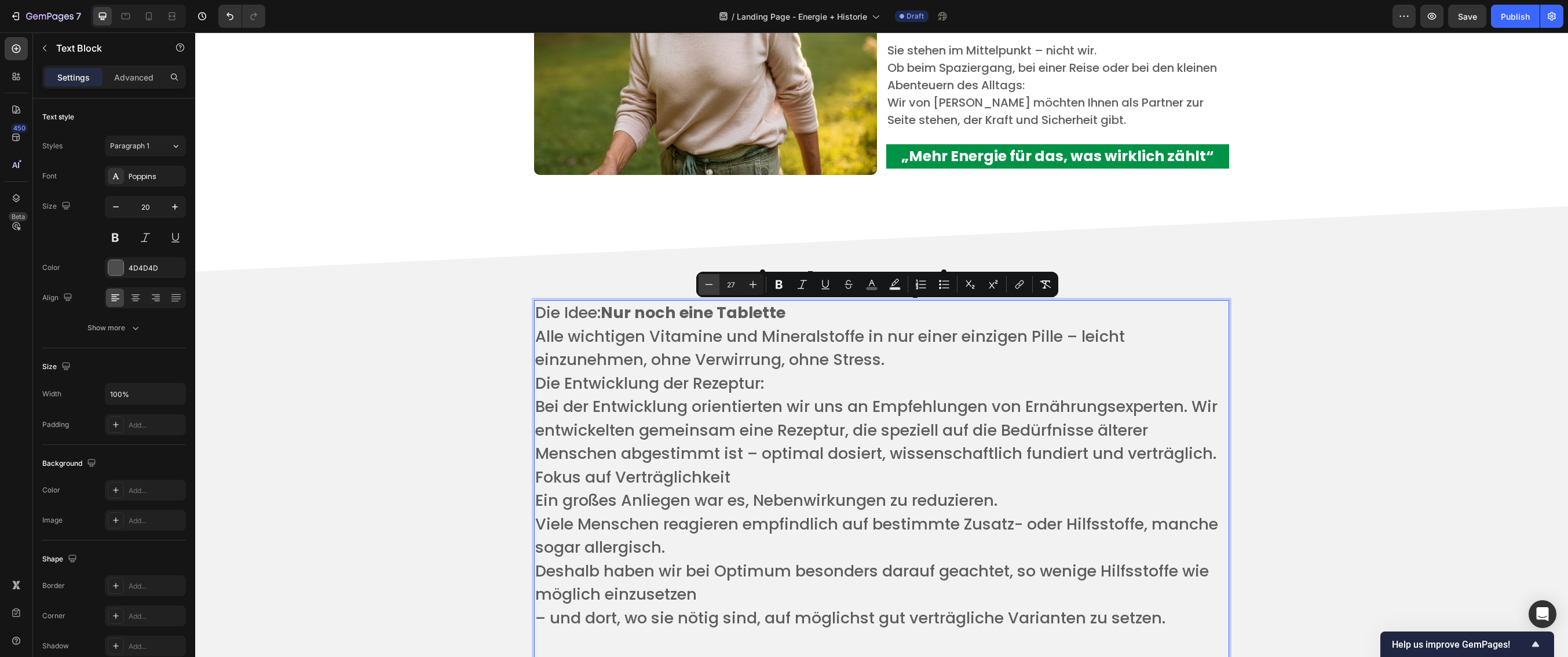
click at [709, 284] on icon "Editor contextual toolbar" at bounding box center [709, 285] width 11 height 11
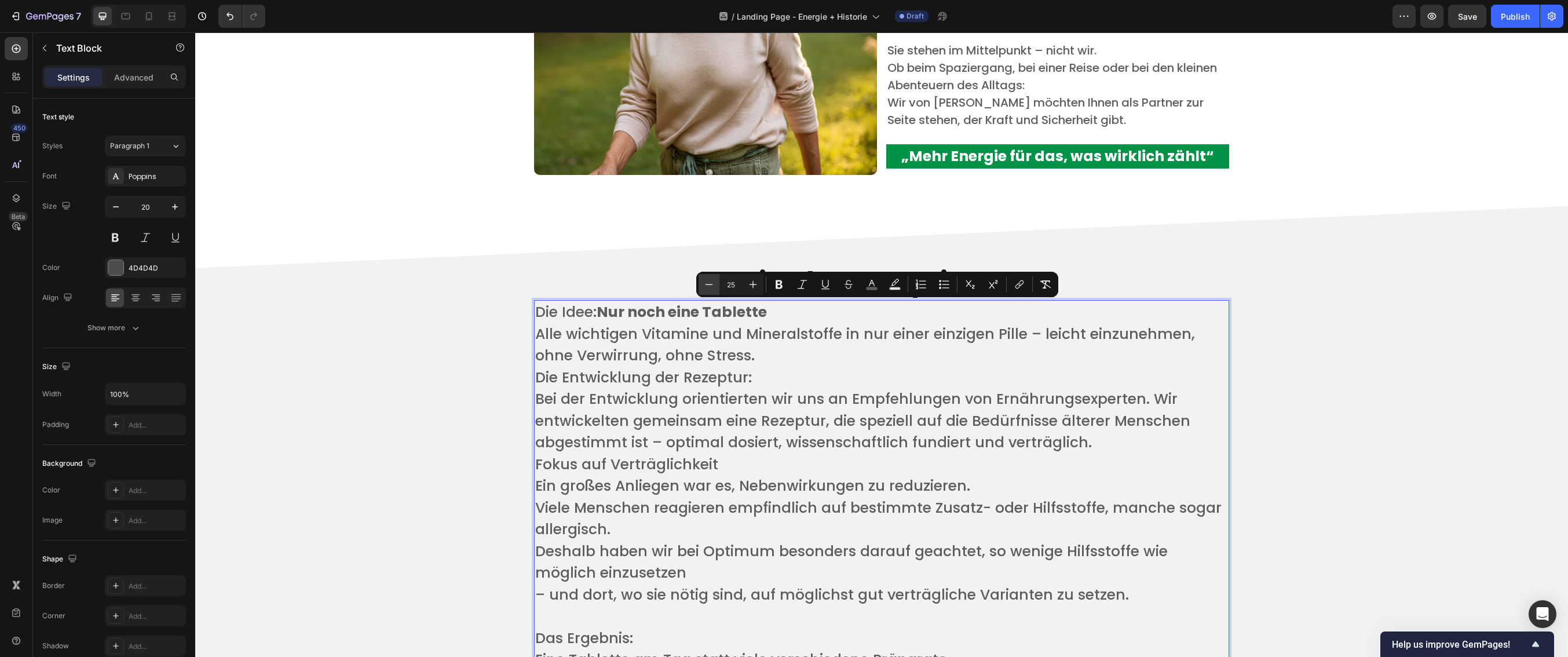
click at [709, 284] on icon "Editor contextual toolbar" at bounding box center [709, 285] width 11 height 11
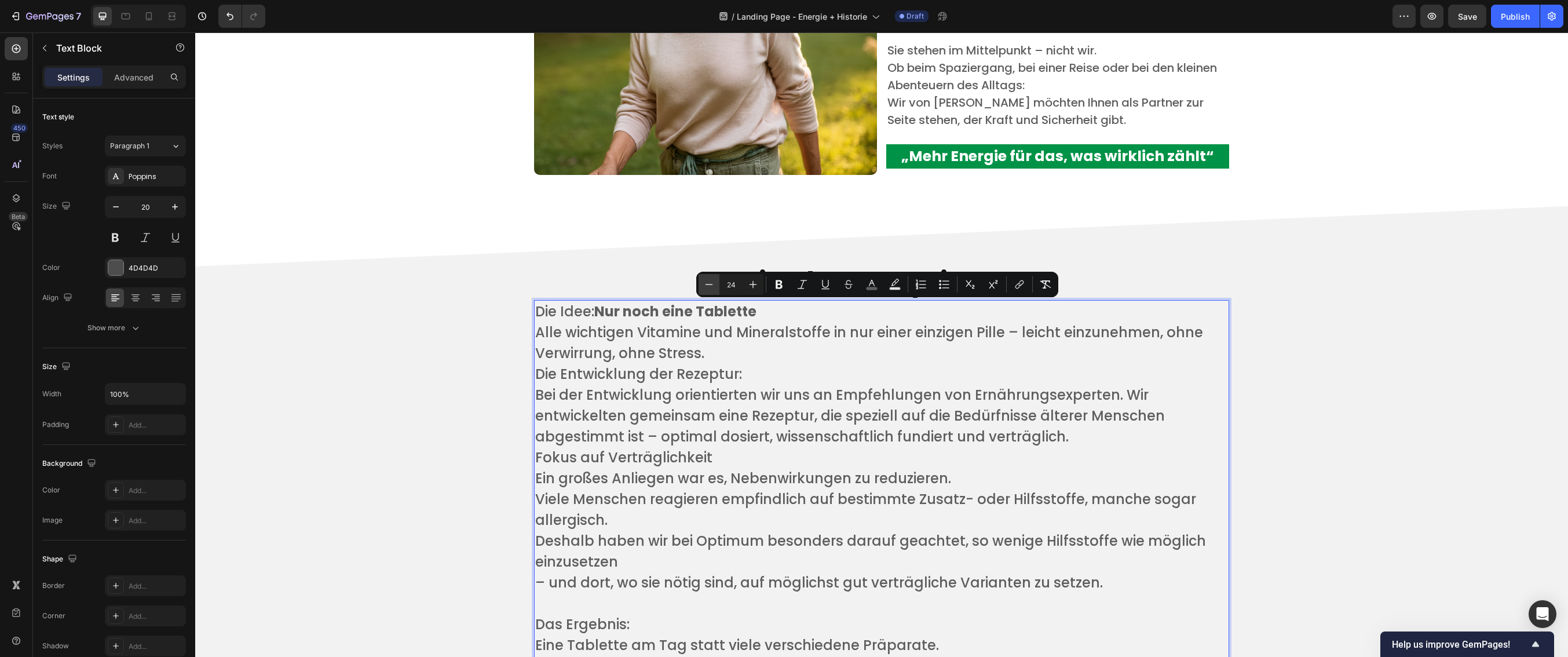
click at [709, 284] on icon "Editor contextual toolbar" at bounding box center [709, 285] width 11 height 11
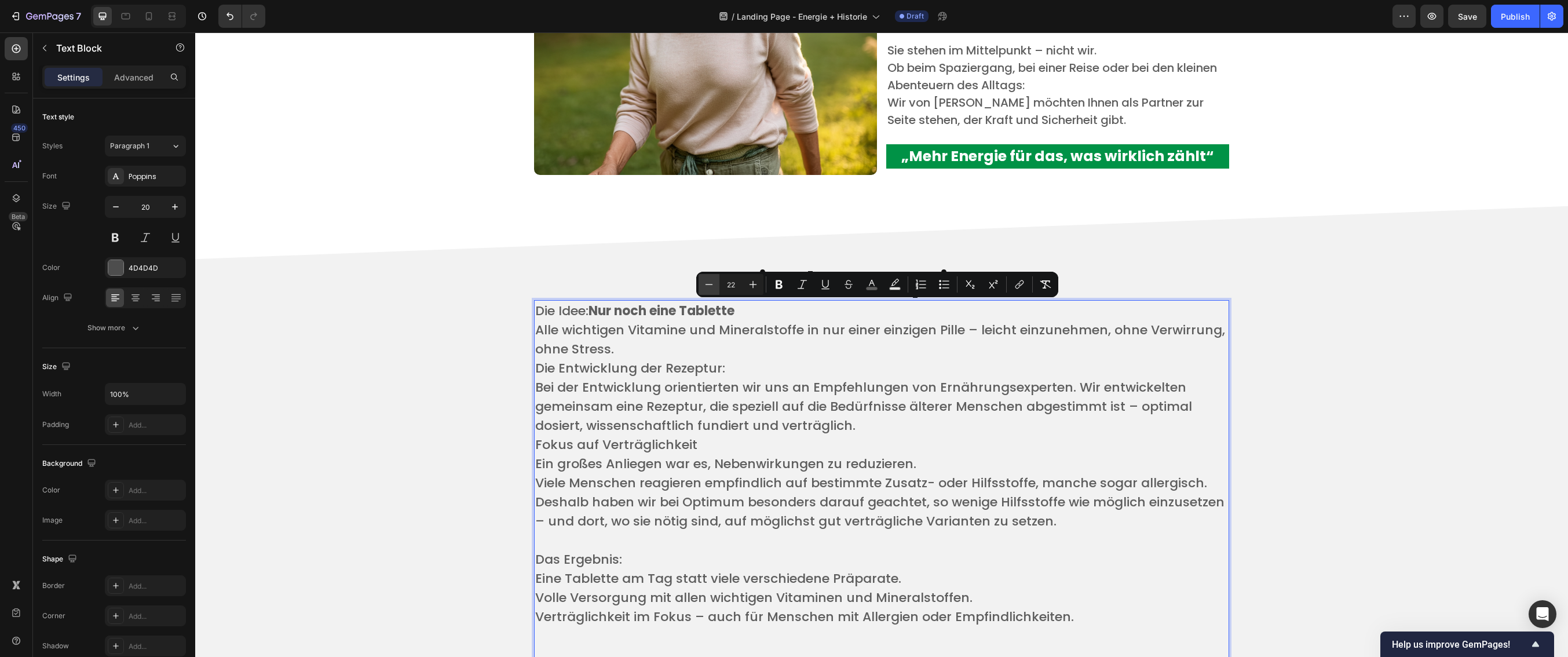
click at [709, 284] on icon "Editor contextual toolbar" at bounding box center [709, 285] width 11 height 11
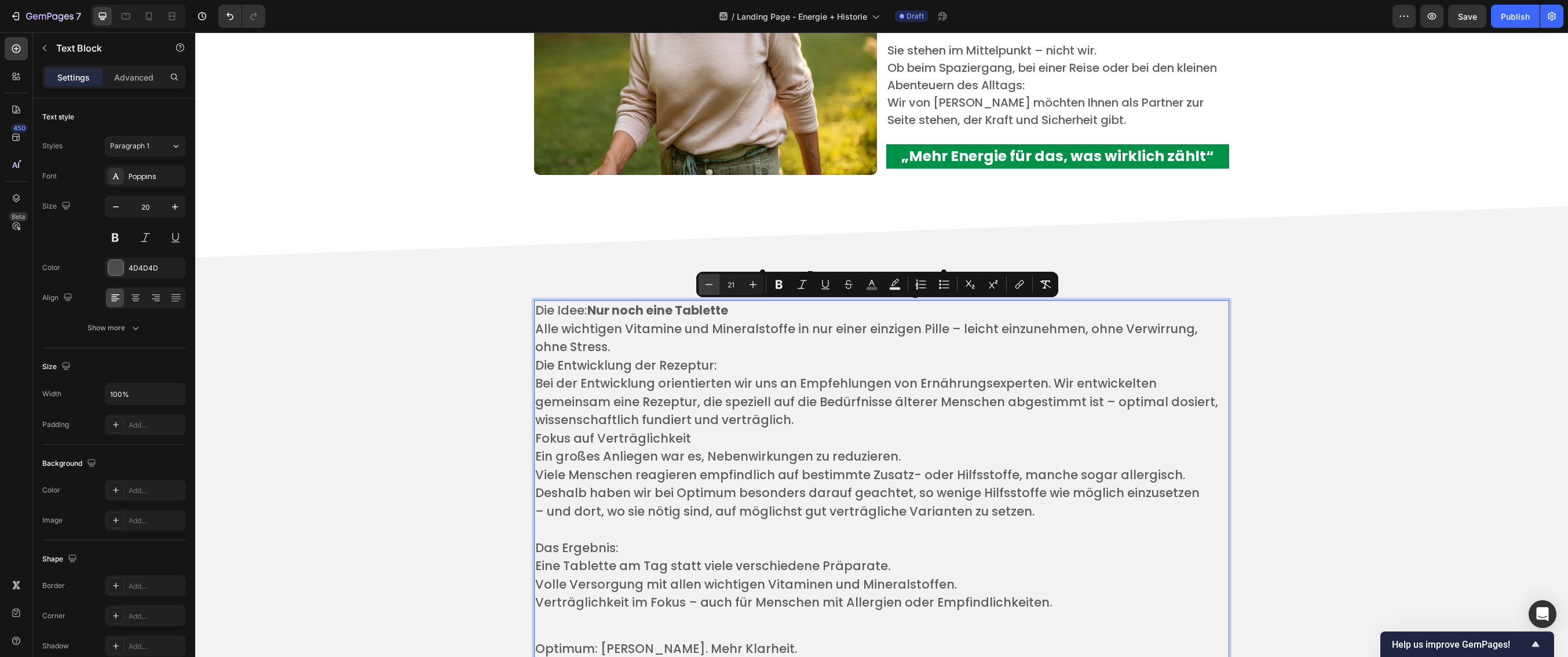
click at [709, 284] on icon "Editor contextual toolbar" at bounding box center [709, 285] width 11 height 11
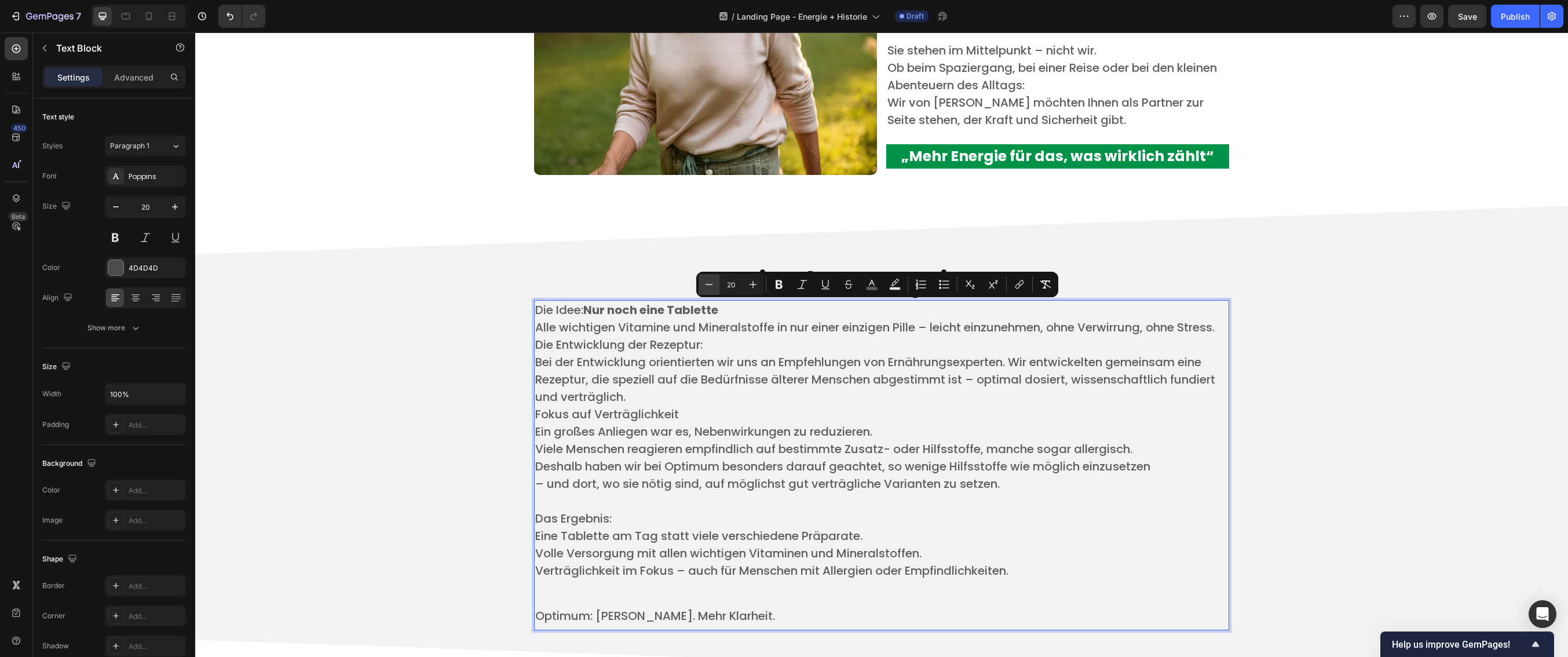
click at [709, 284] on icon "Editor contextual toolbar" at bounding box center [709, 285] width 11 height 11
type input "19"
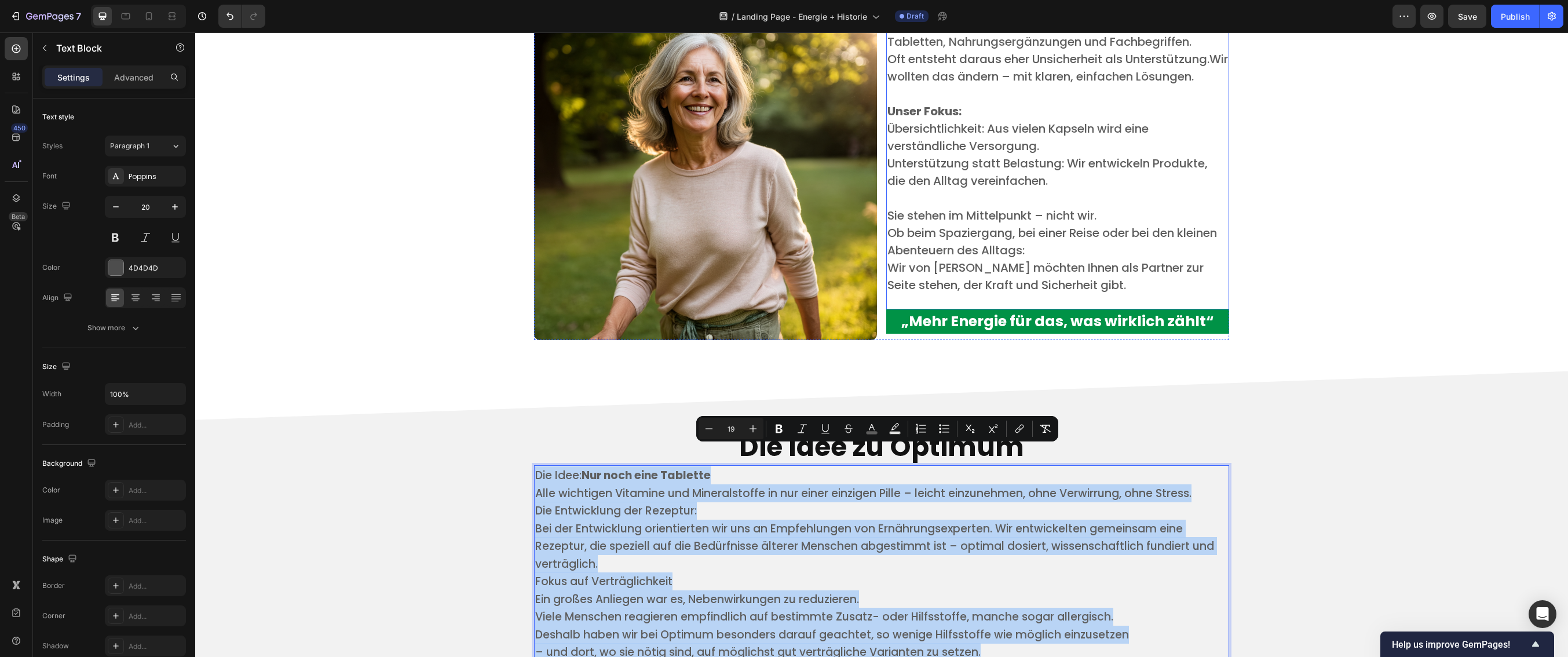
scroll to position [2444, 0]
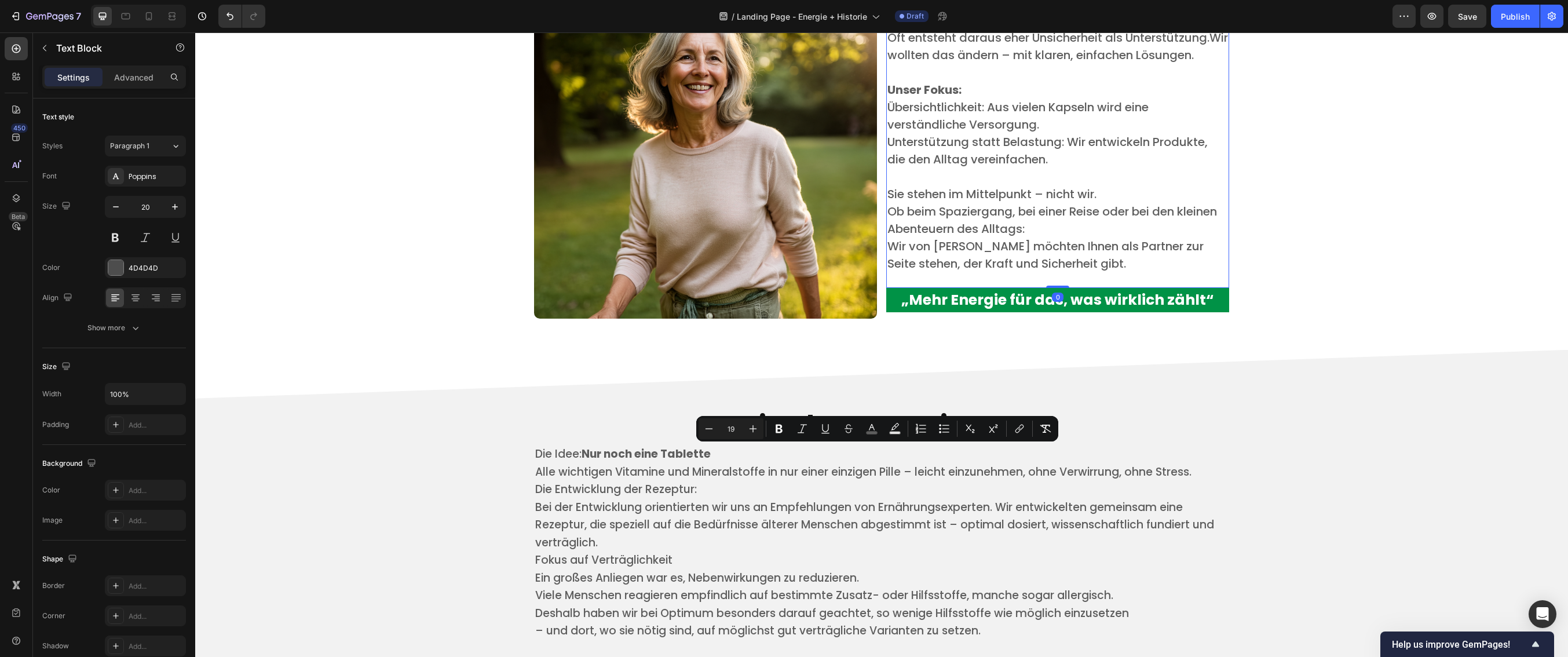
click at [981, 171] on p "​" at bounding box center [1057, 176] width 340 height 18
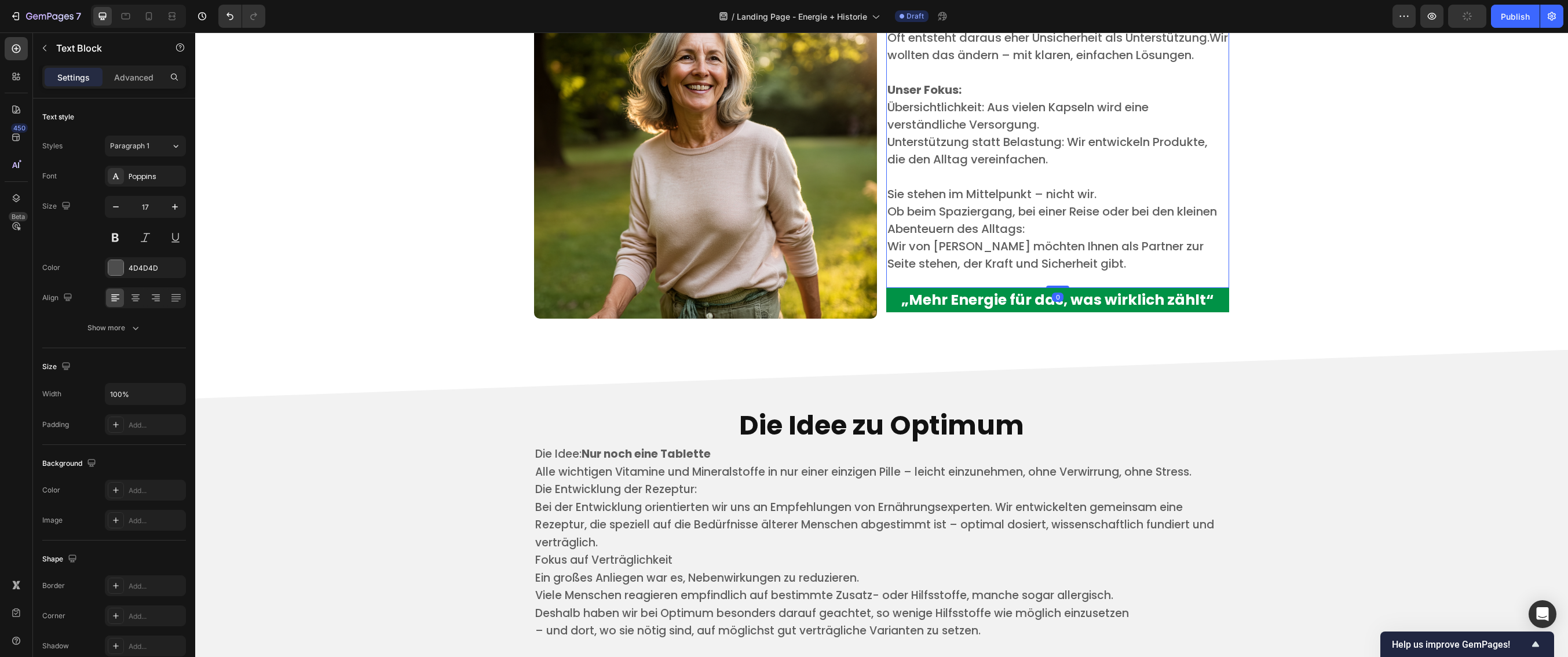
click at [982, 189] on span "Sie stehen im Mittelpunkt – nicht wir." at bounding box center [992, 194] width 209 height 16
drag, startPoint x: 986, startPoint y: 195, endPoint x: 900, endPoint y: 201, distance: 86.2
click at [900, 201] on span "Sie stehen im Mittelpunkt – nicht wir." at bounding box center [992, 194] width 209 height 16
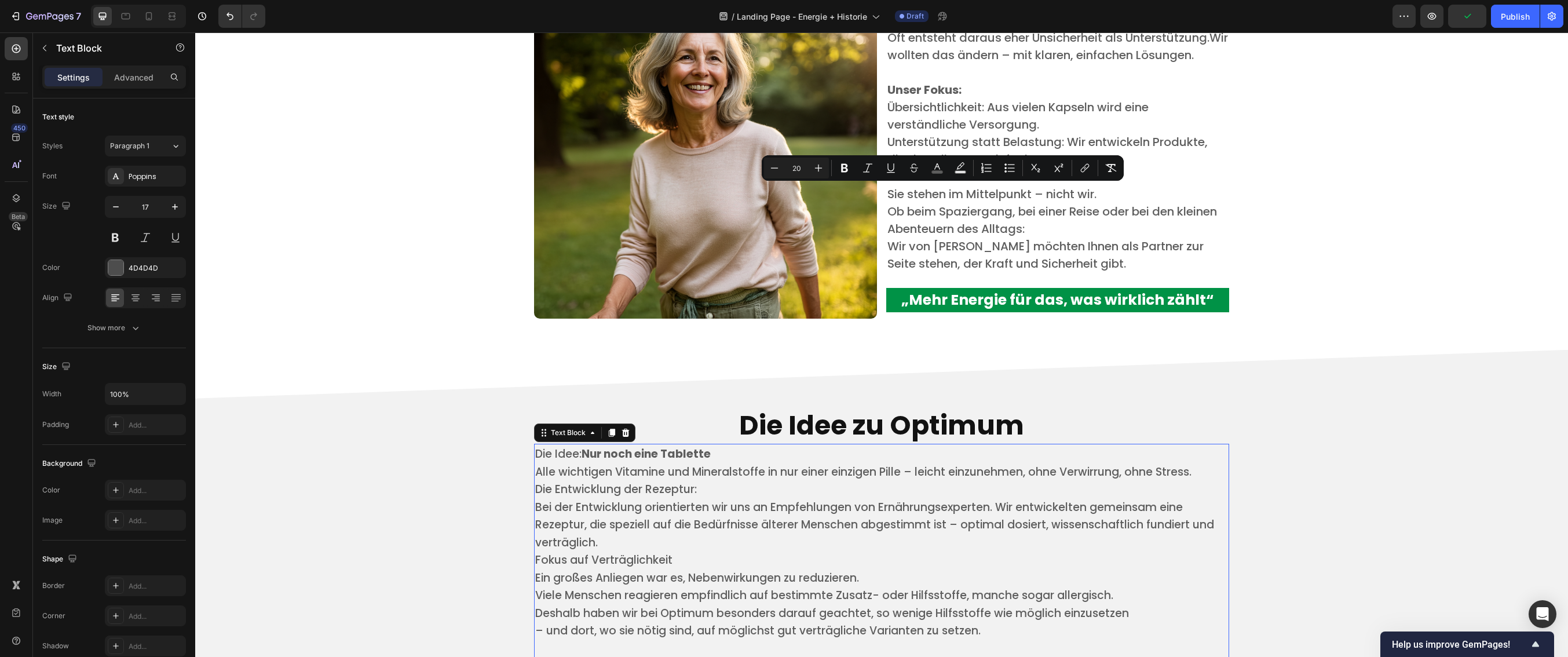
click at [688, 543] on p "Bei der Entwicklung orientierten wir uns an Empfehlungen von Ernährungsexperten…" at bounding box center [881, 525] width 692 height 54
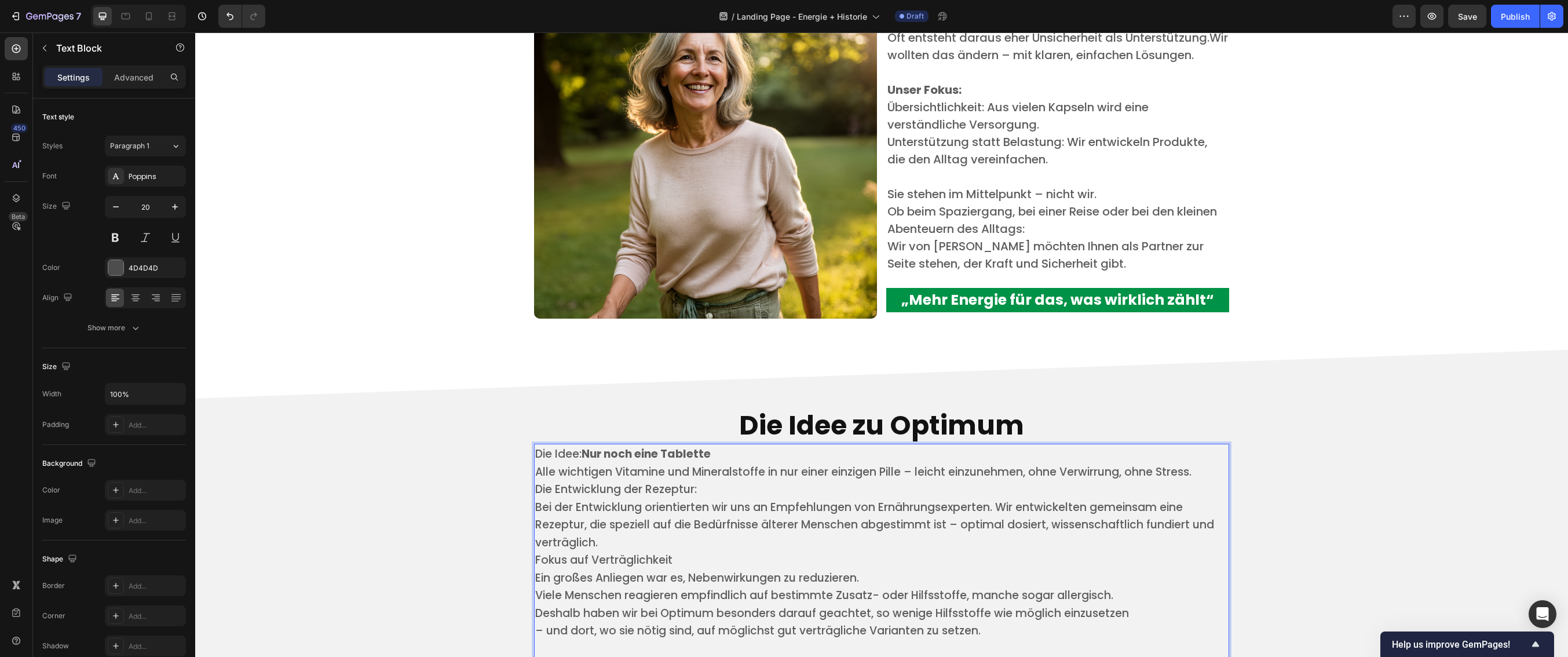
drag, startPoint x: 616, startPoint y: 499, endPoint x: 702, endPoint y: 500, distance: 86.0
drag, startPoint x: 663, startPoint y: 510, endPoint x: 757, endPoint y: 512, distance: 94.0
click at [757, 512] on span "Bei der Entwicklung orientierten wir uns an Empfehlungen von Ernährungsexperten…" at bounding box center [875, 525] width 679 height 51
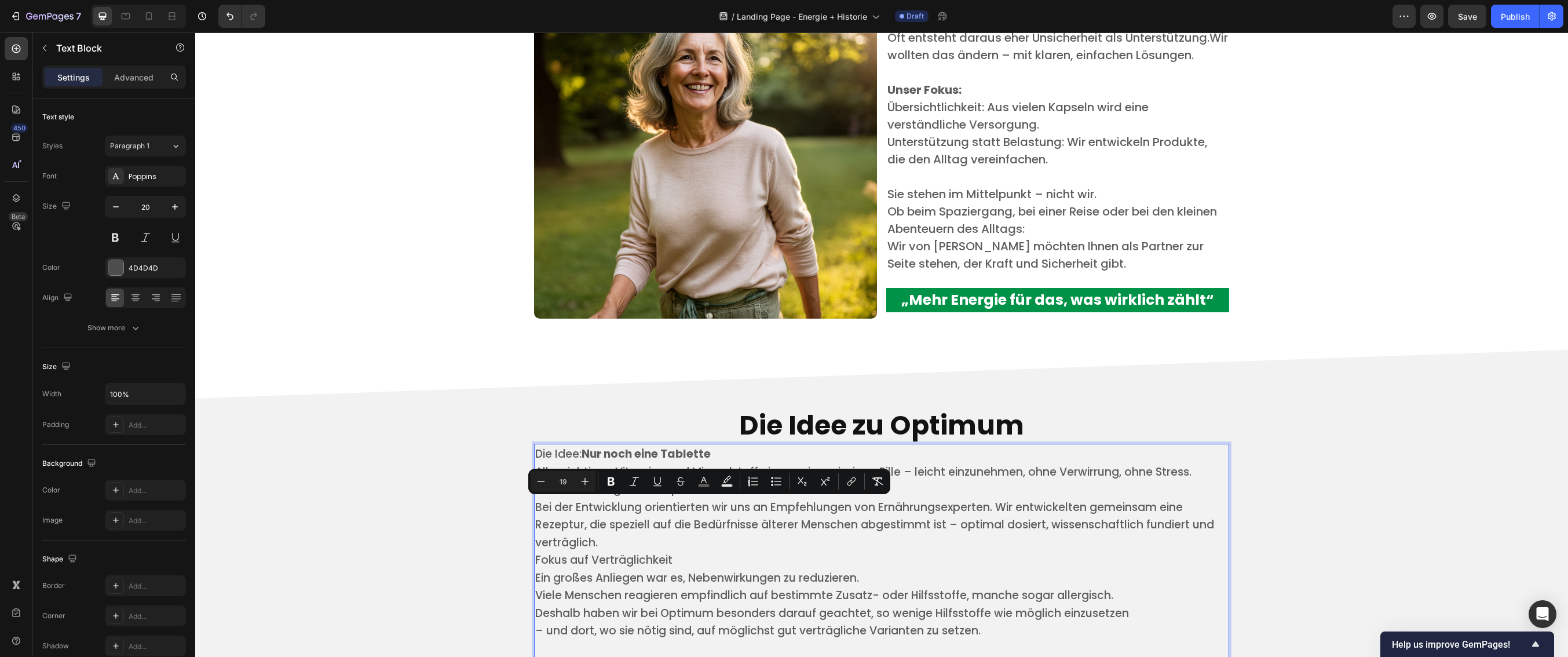
drag, startPoint x: 724, startPoint y: 517, endPoint x: 604, endPoint y: 510, distance: 120.2
click at [723, 517] on span "Bei der Entwicklung orientierten wir uns an Empfehlungen von Ernährungsexperten…" at bounding box center [875, 525] width 679 height 51
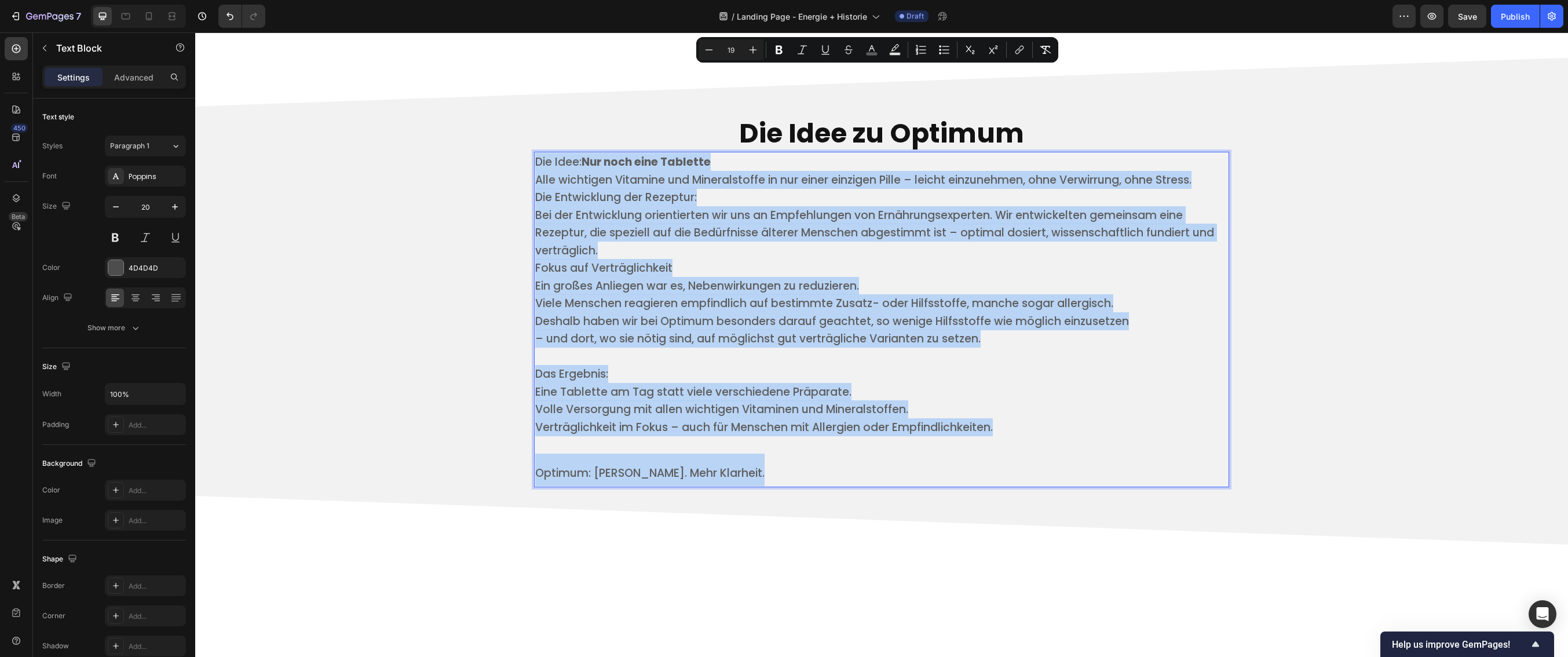
scroll to position [2853, 0]
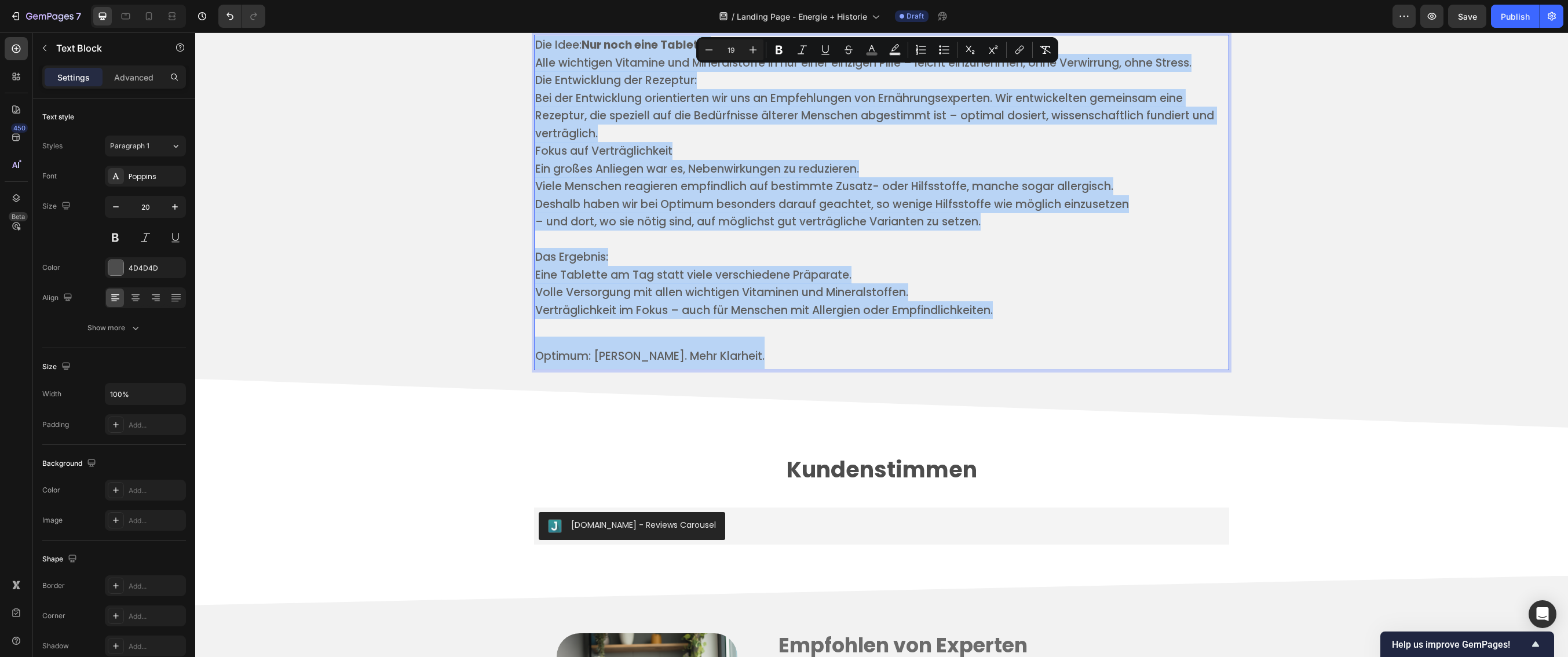
drag, startPoint x: 531, startPoint y: 454, endPoint x: 776, endPoint y: 355, distance: 264.2
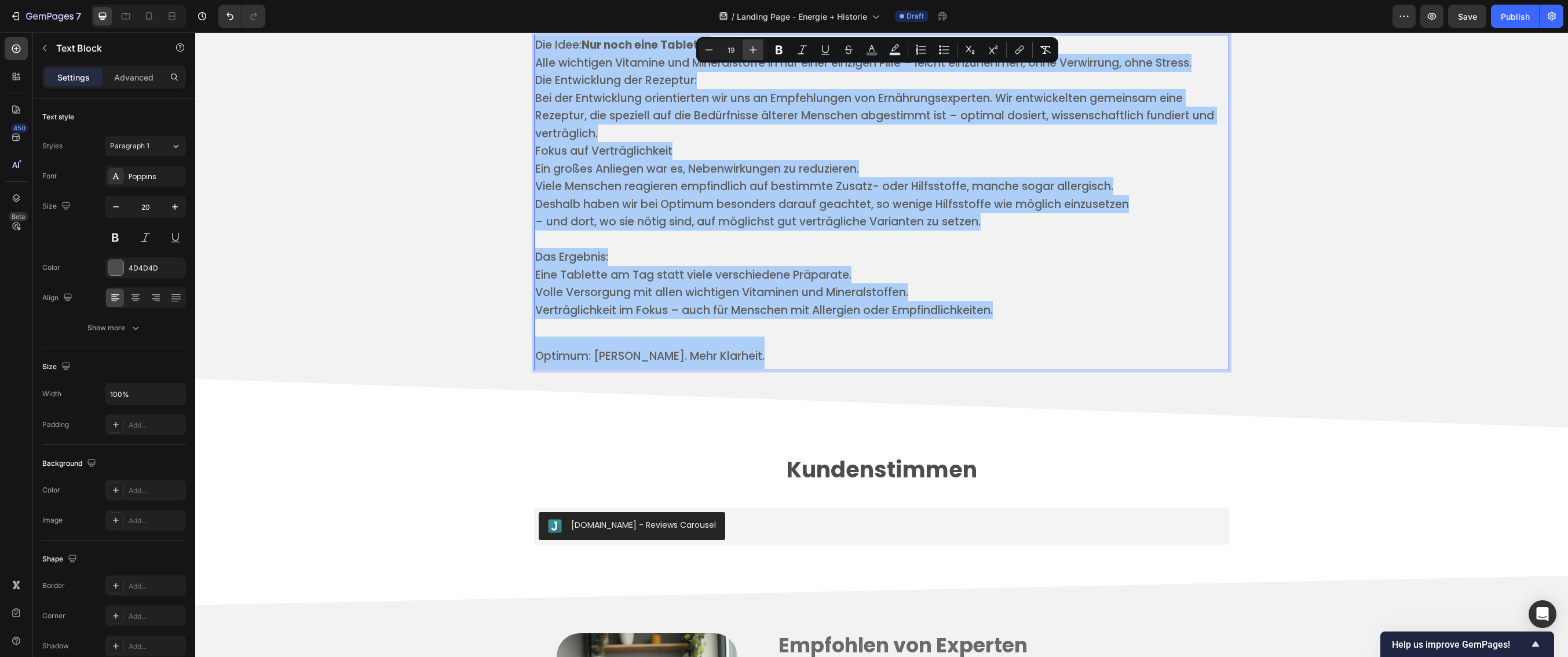
click at [755, 49] on icon "Editor contextual toolbar" at bounding box center [753, 49] width 11 height 11
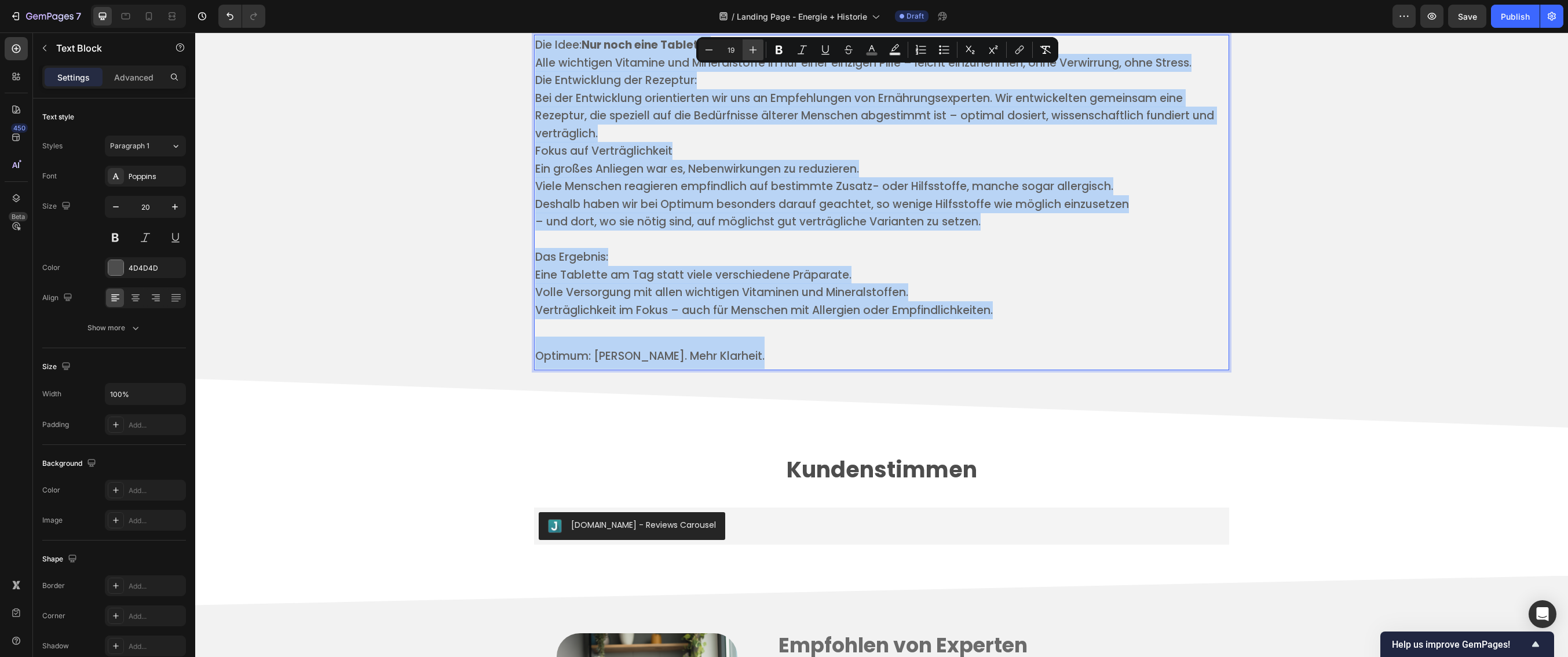
type input "20"
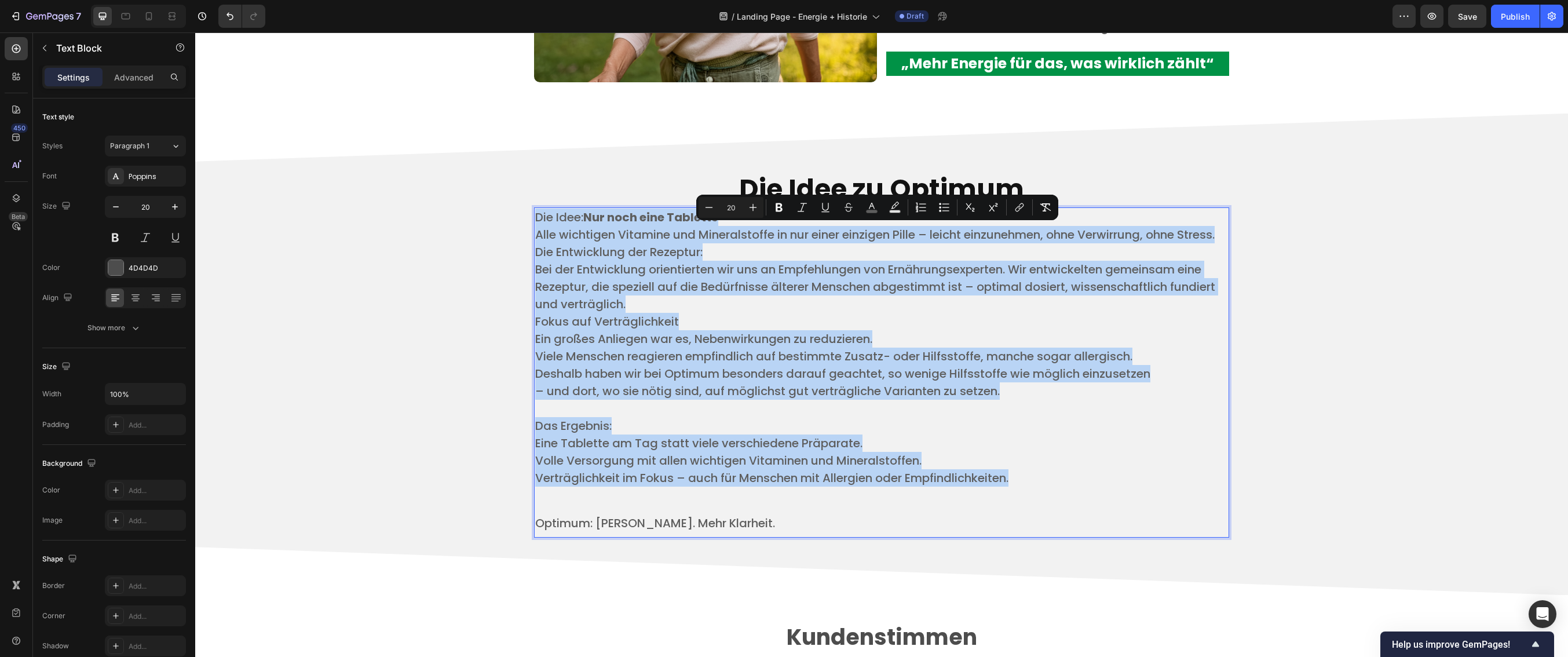
scroll to position [2635, 0]
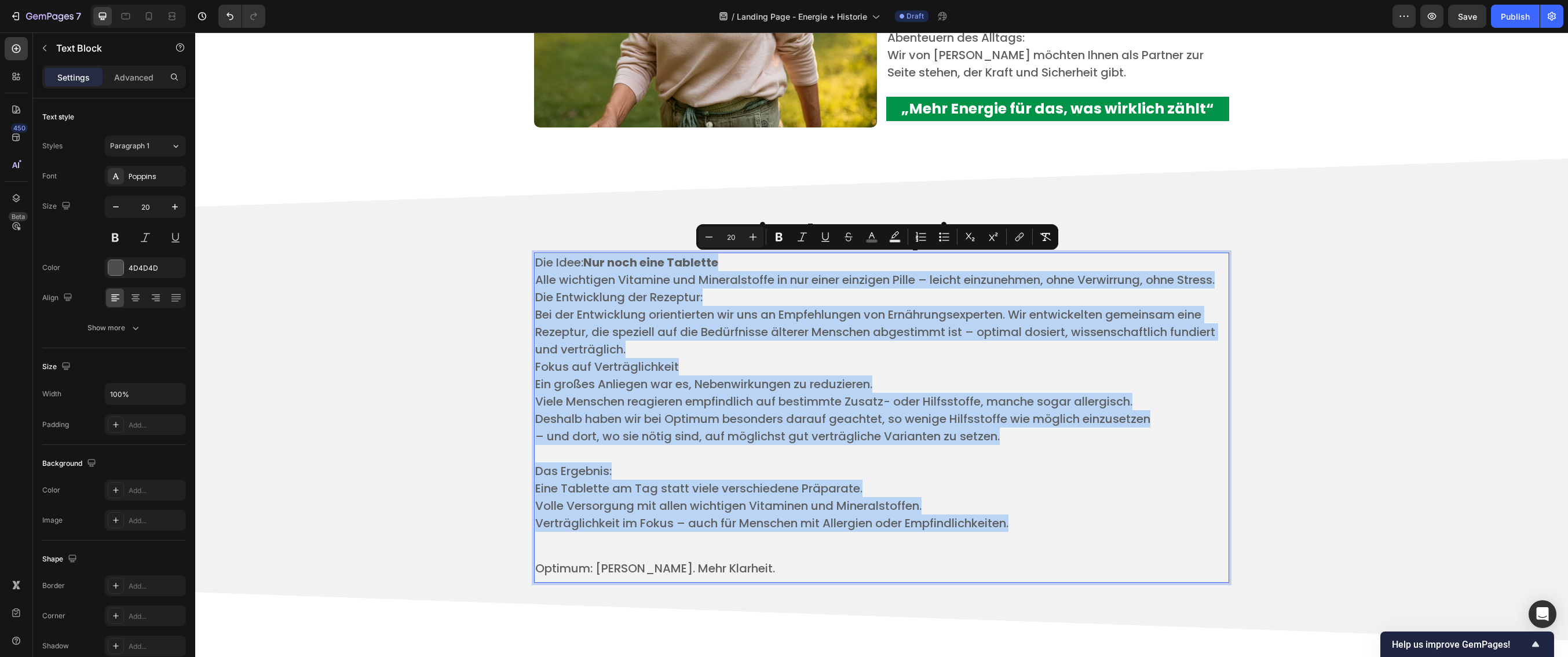
click at [1197, 393] on p "Ein großes Anliegen war es, Nebenwirkungen zu reduzieren. ​" at bounding box center [881, 384] width 692 height 18
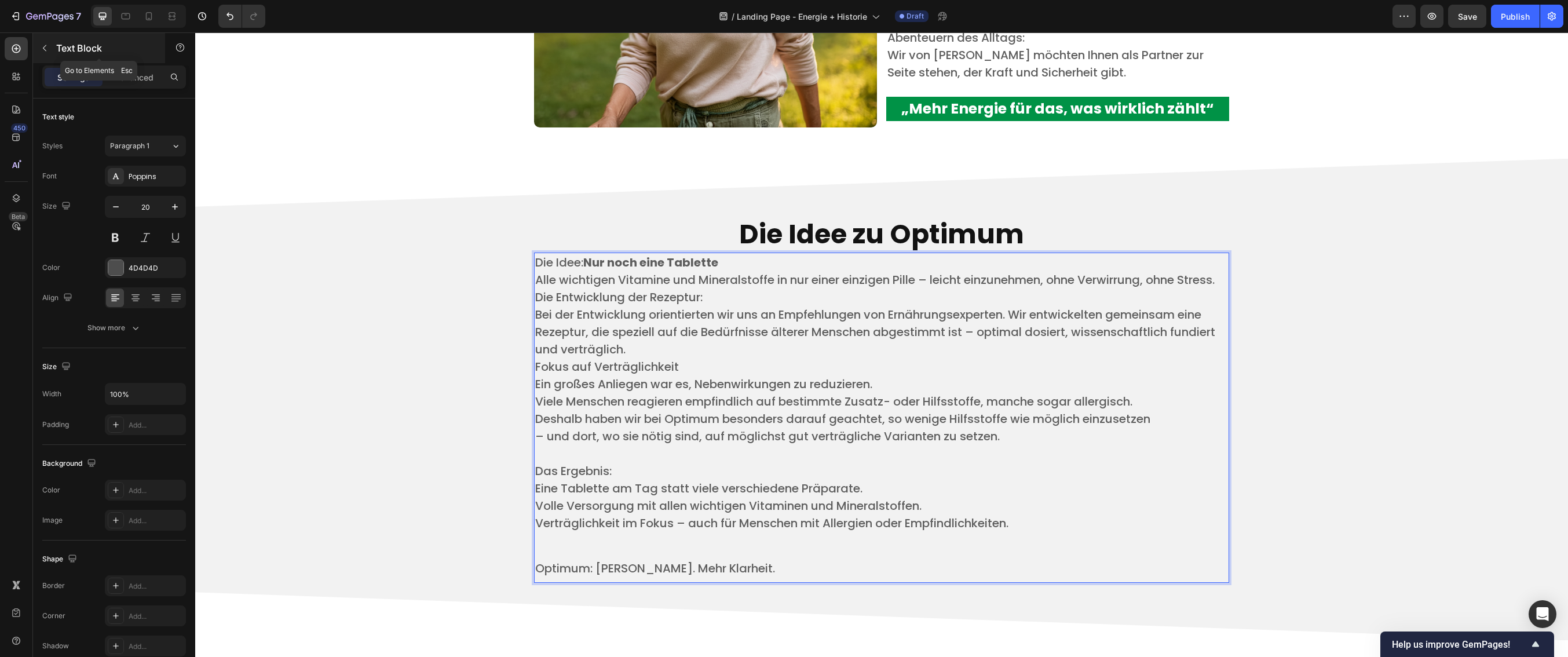
click at [43, 47] on icon "button" at bounding box center [44, 48] width 9 height 9
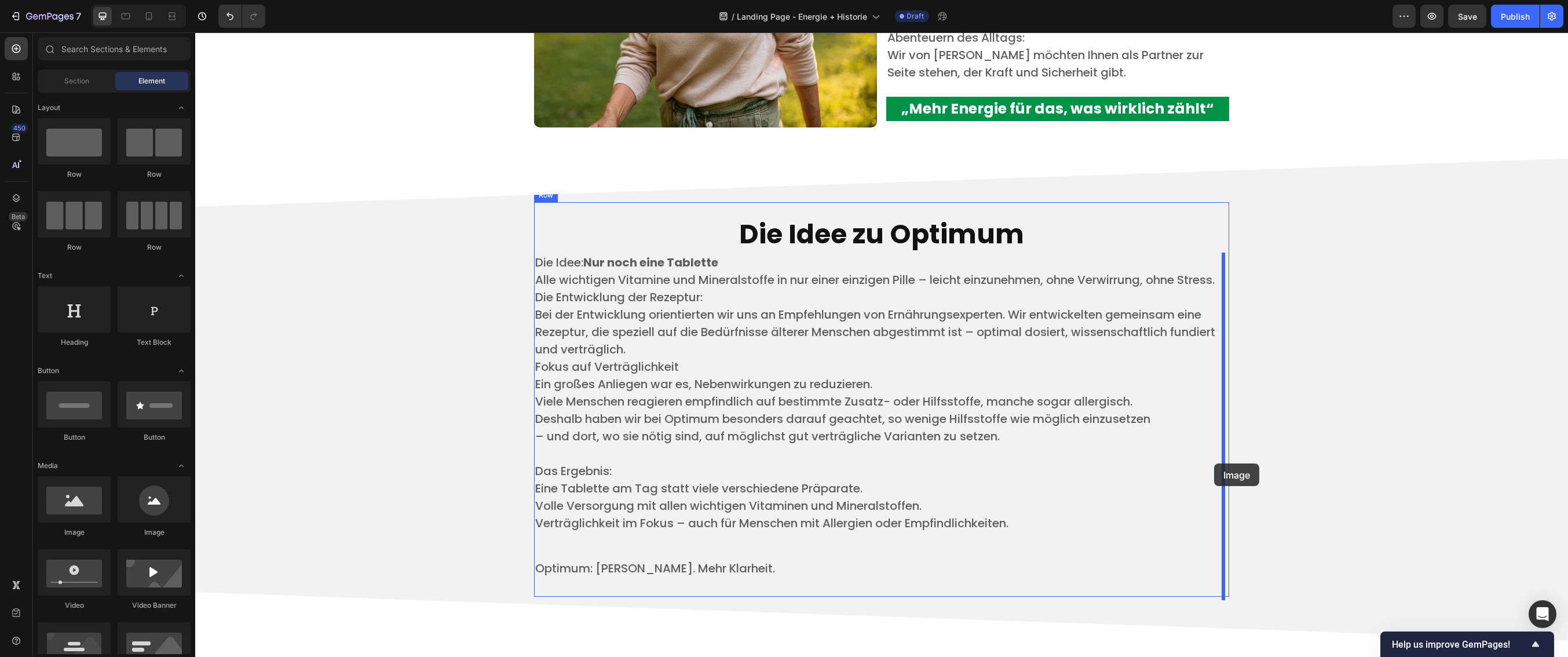
drag, startPoint x: 282, startPoint y: 540, endPoint x: 1214, endPoint y: 464, distance: 935.1
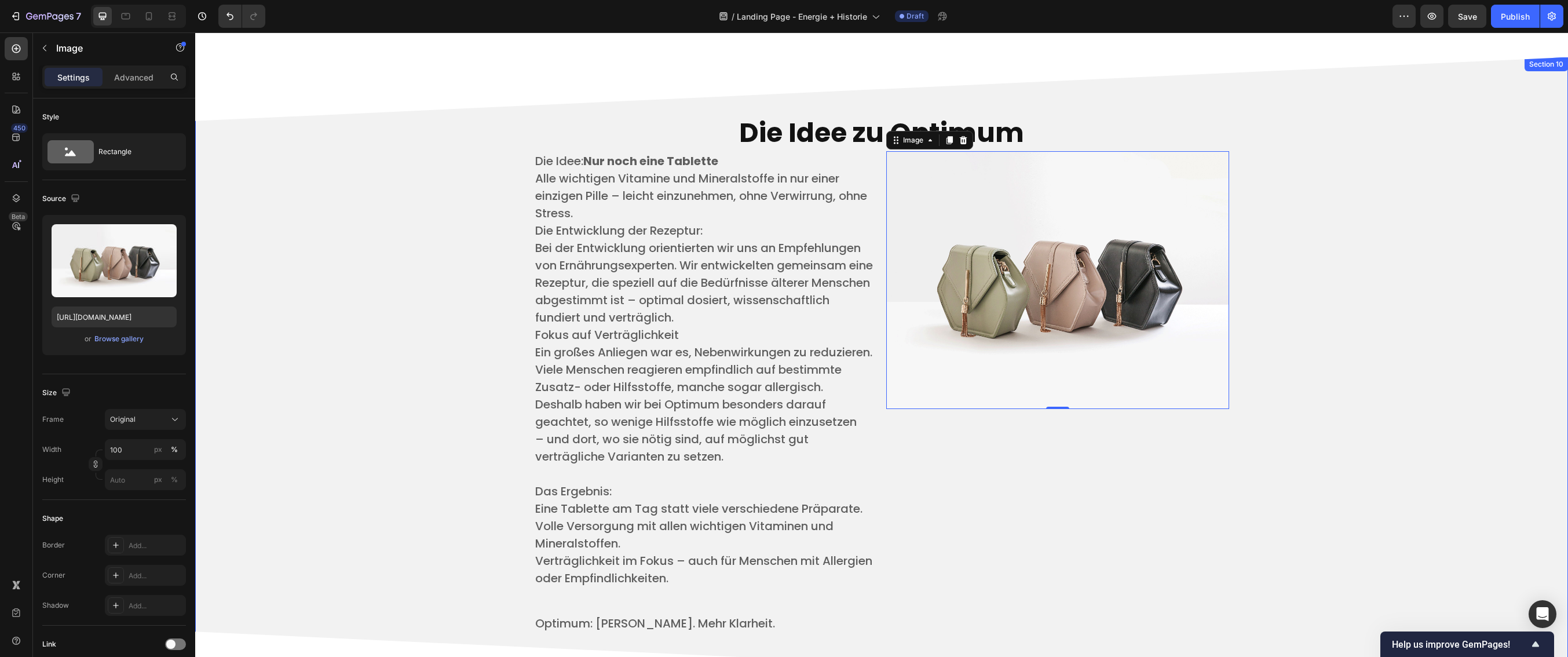
scroll to position [2737, 0]
click at [125, 455] on input "100" at bounding box center [145, 450] width 81 height 21
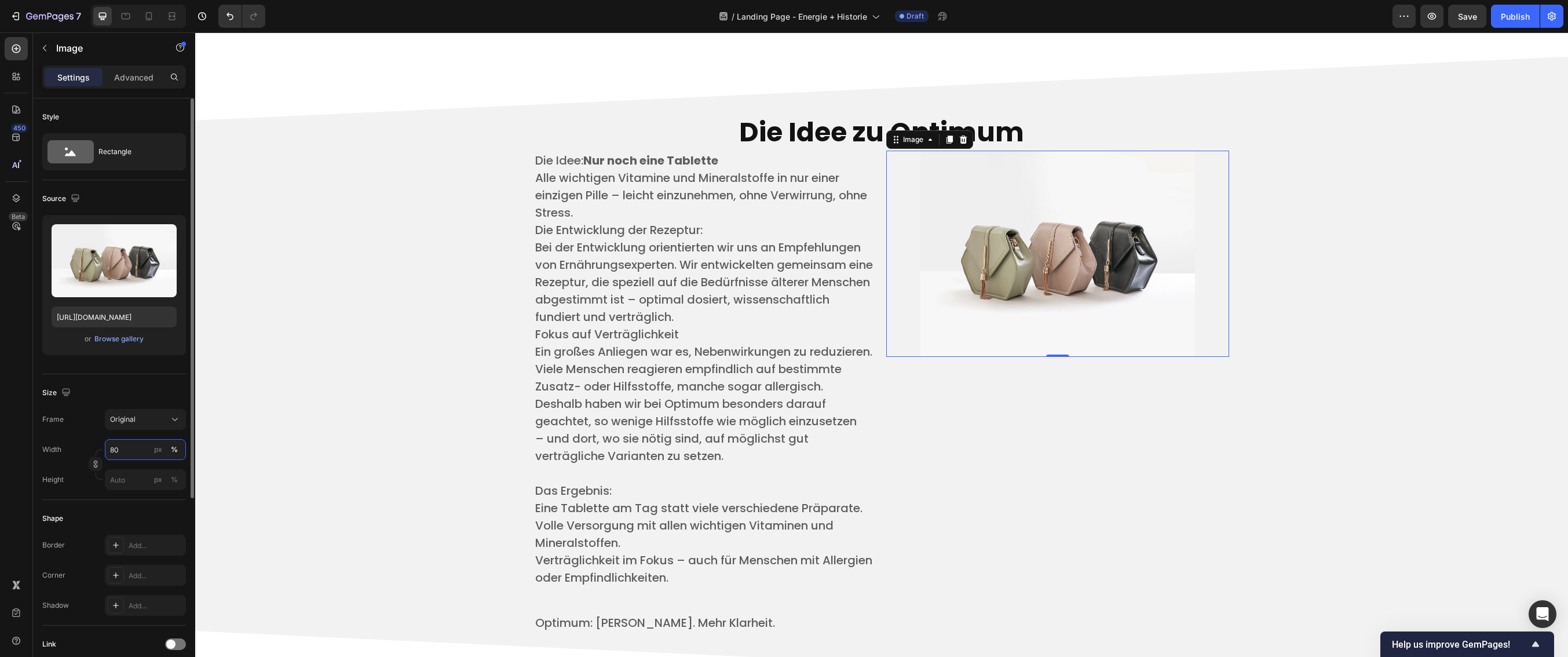
type input "80"
click at [1085, 387] on div "Image 0" at bounding box center [1057, 394] width 343 height 487
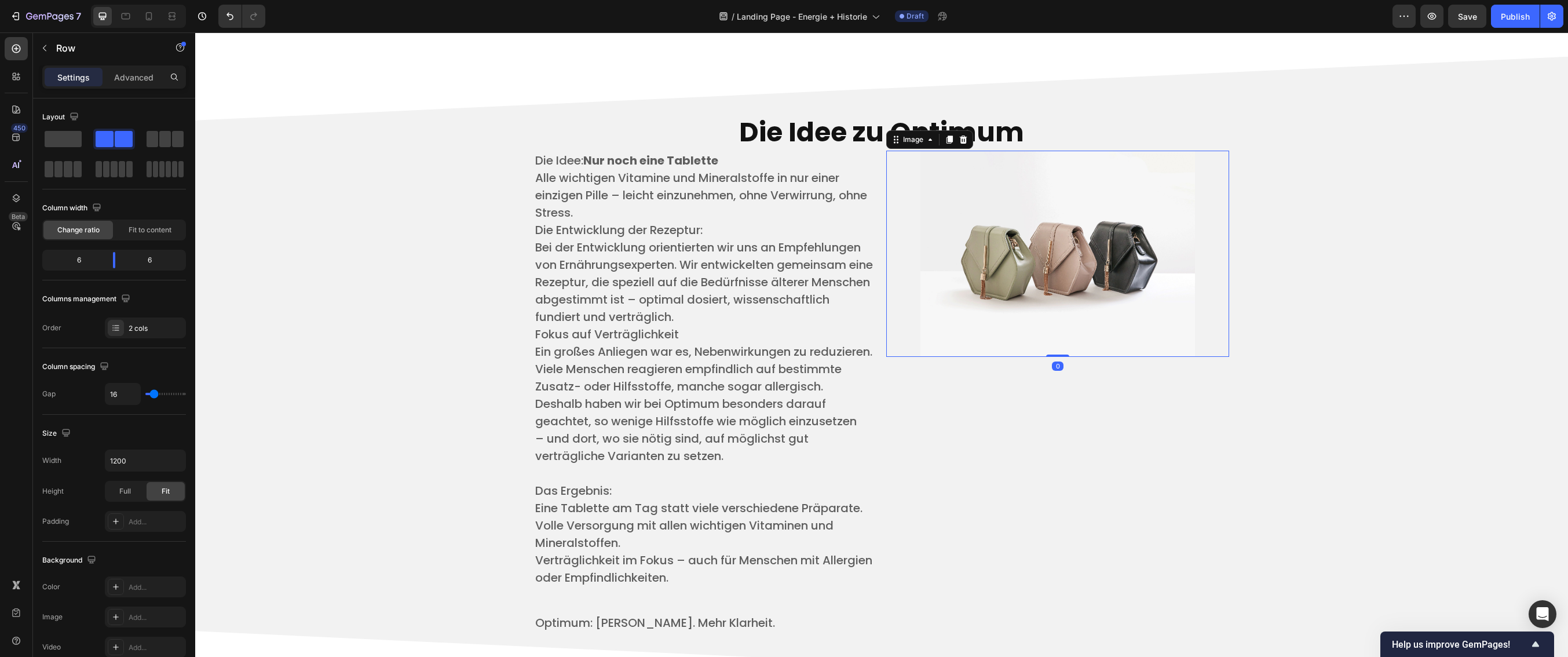
click at [886, 299] on div at bounding box center [1057, 254] width 343 height 206
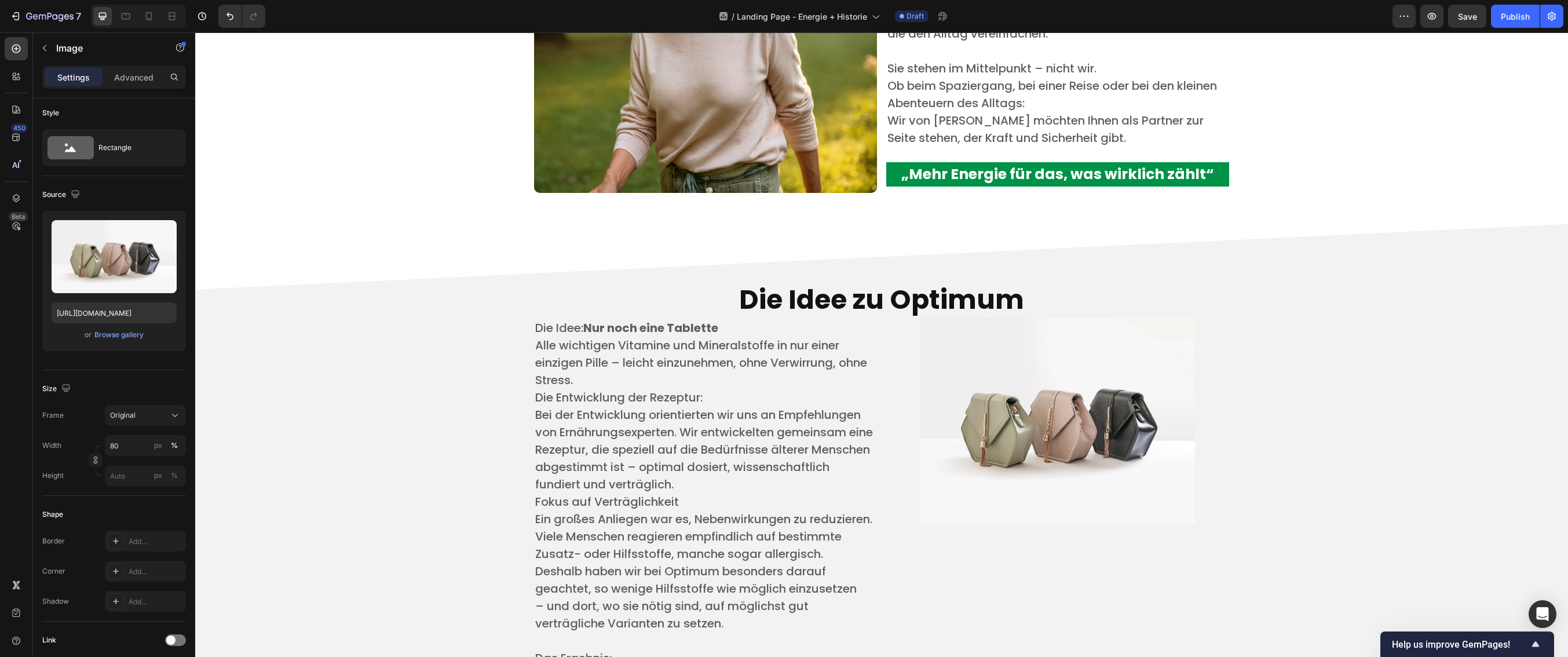
scroll to position [2615, 0]
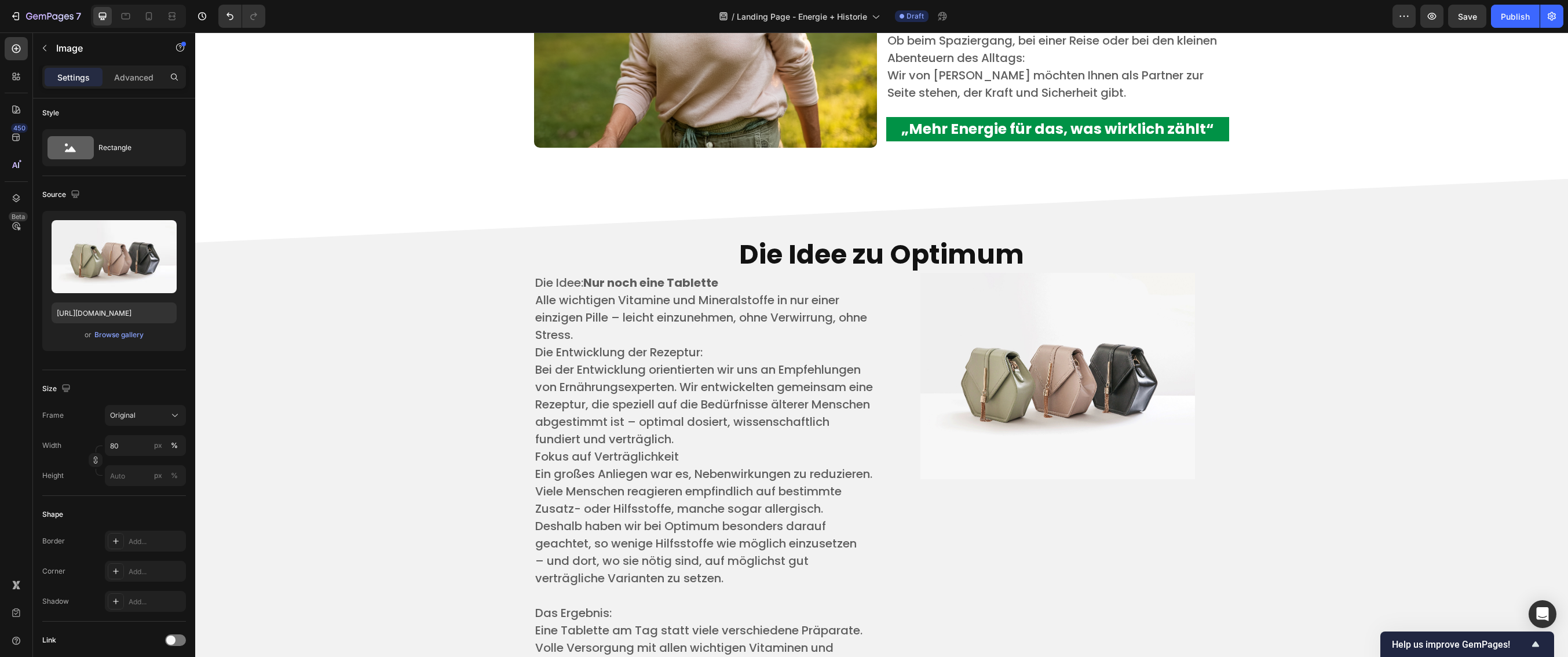
click at [1109, 417] on img at bounding box center [1058, 376] width 275 height 206
click at [1130, 362] on img at bounding box center [1058, 376] width 275 height 206
click at [1231, 363] on div "Die Idee zu Optimum Heading Die Idee: Nur noch eine Tablette ​ Alle wichtigen V…" at bounding box center [881, 498] width 1355 height 552
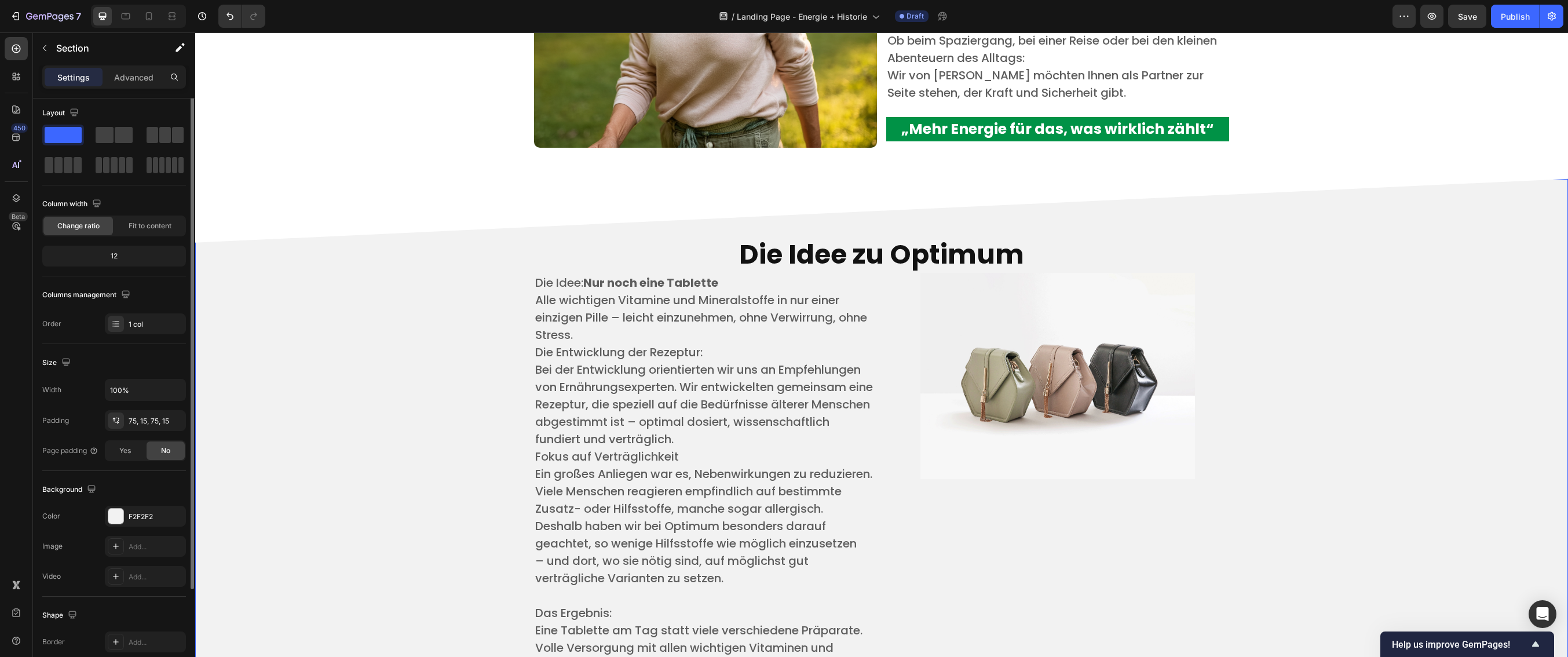
scroll to position [0, 0]
click at [1169, 312] on img at bounding box center [1058, 376] width 275 height 206
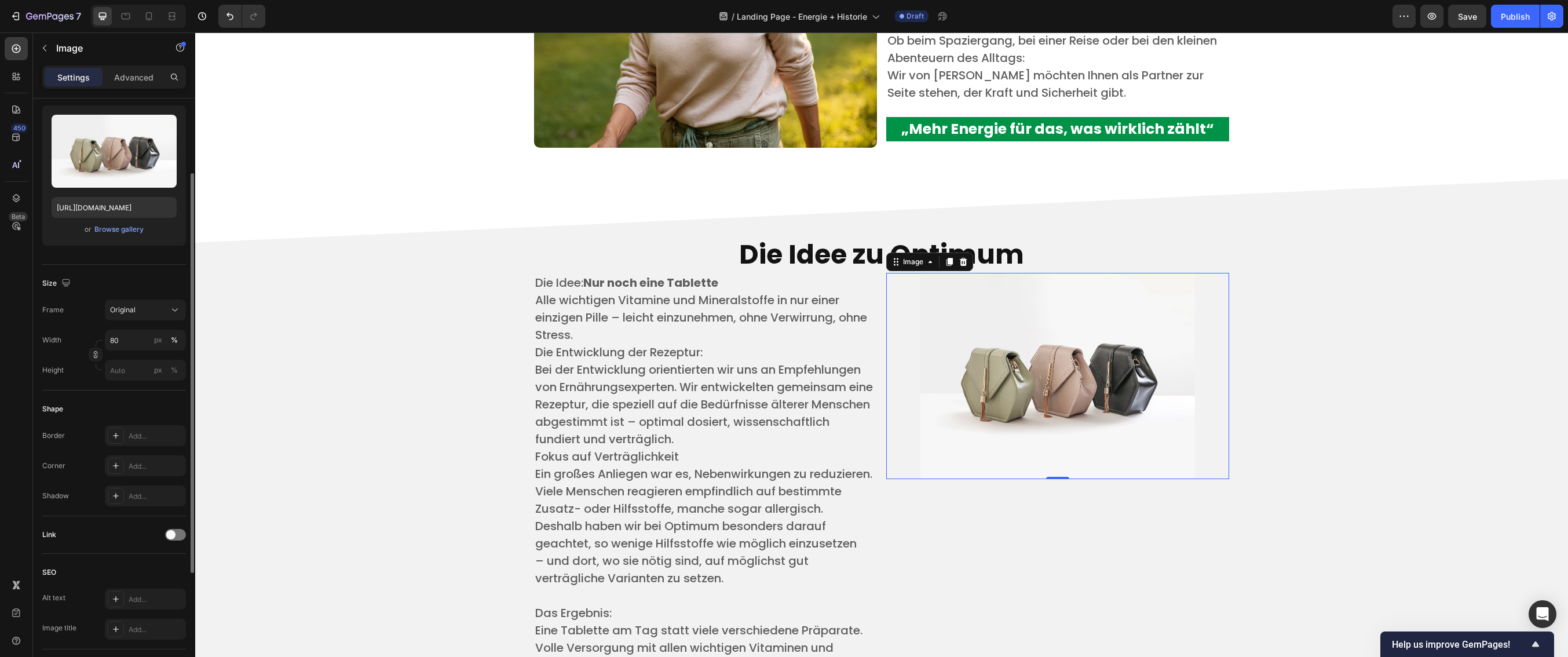
scroll to position [111, 0]
click at [138, 308] on div "Original" at bounding box center [138, 308] width 57 height 11
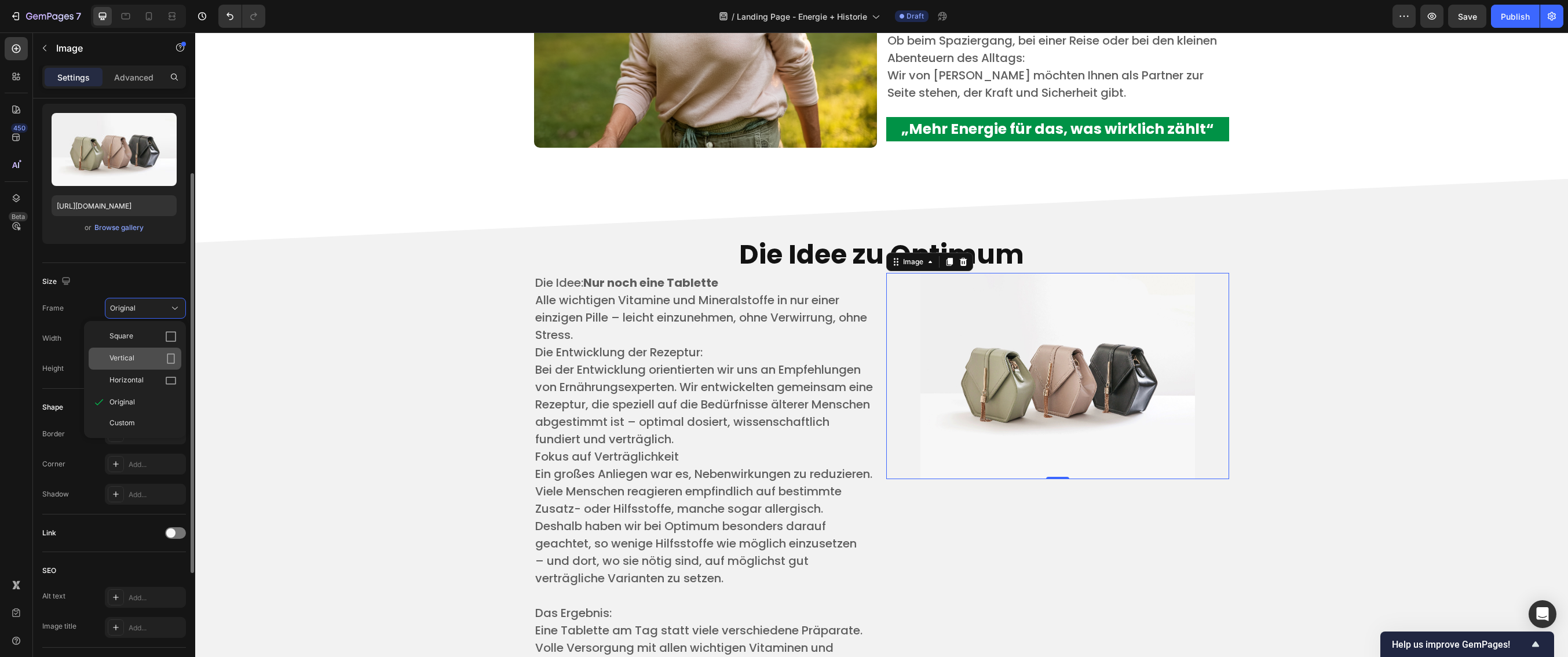
click at [139, 364] on div "Vertical" at bounding box center [142, 359] width 67 height 11
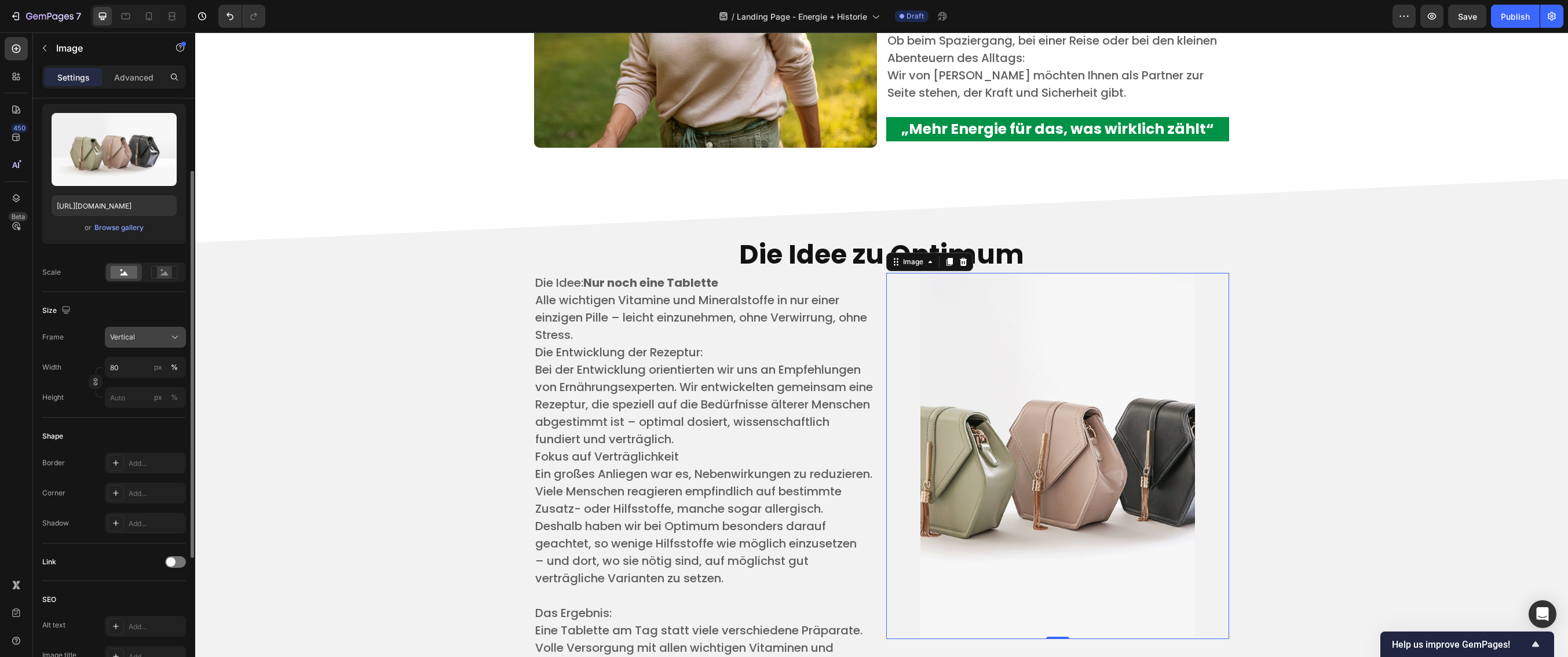
click at [139, 344] on button "Vertical" at bounding box center [145, 338] width 81 height 21
click at [135, 431] on div "Original" at bounding box center [142, 431] width 67 height 11
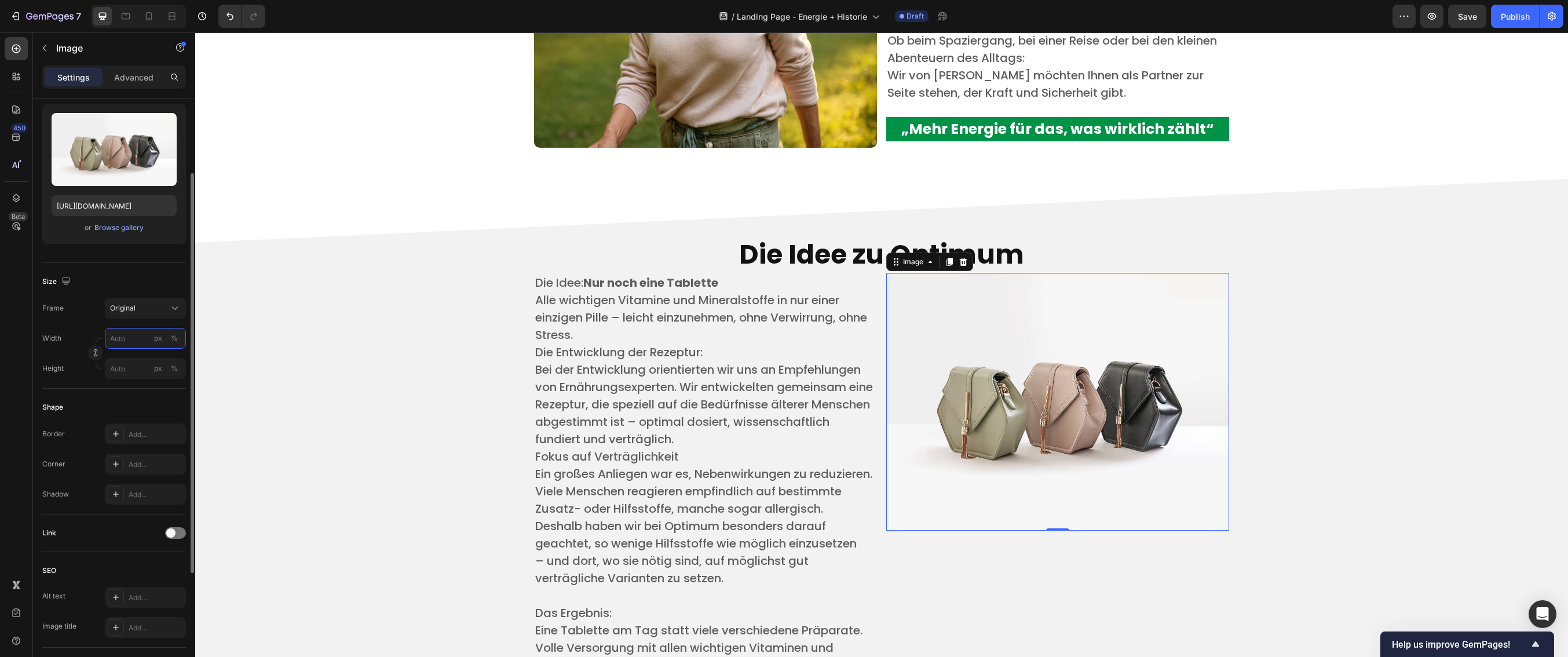
click at [123, 341] on input "px %" at bounding box center [145, 338] width 81 height 21
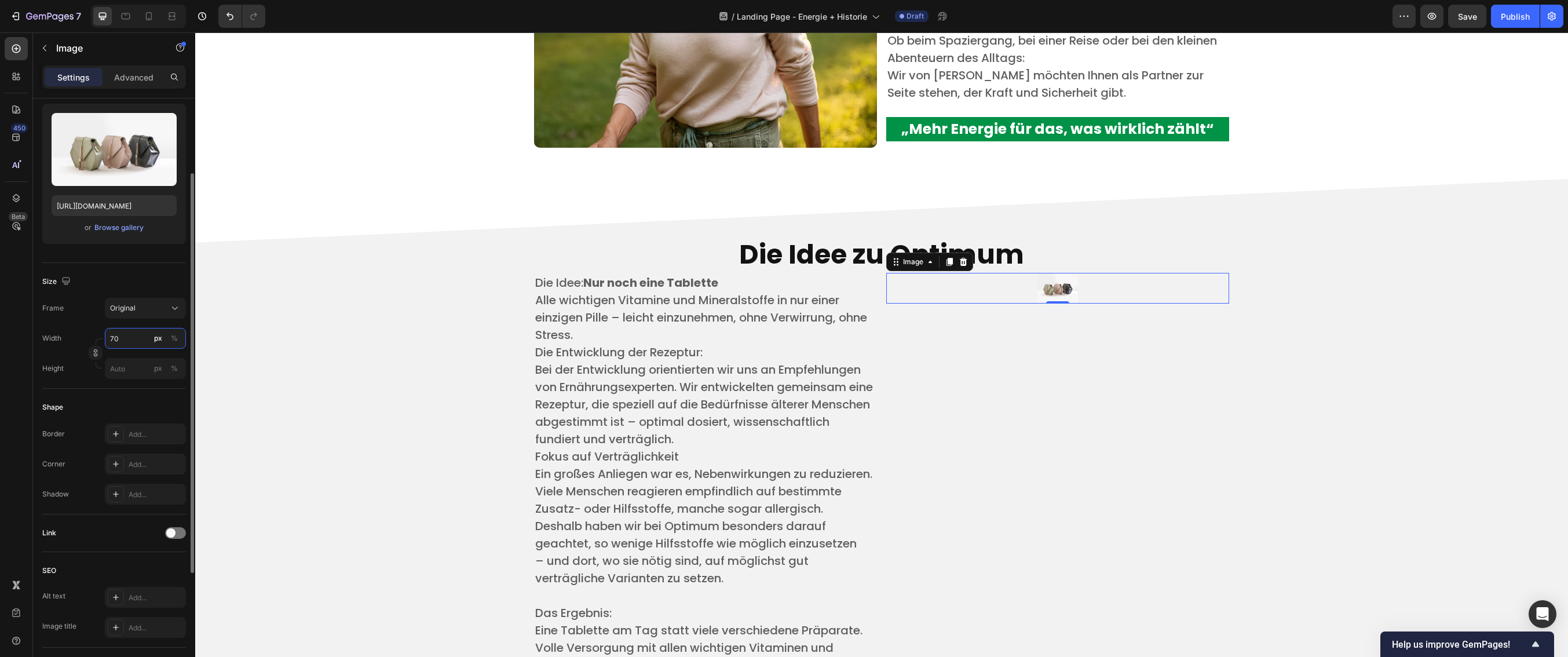
drag, startPoint x: 129, startPoint y: 341, endPoint x: 101, endPoint y: 340, distance: 28.0
click at [101, 340] on div "Width 70 px % Height px %" at bounding box center [114, 353] width 144 height 51
type input "80"
click at [135, 370] on input "px %" at bounding box center [145, 369] width 81 height 21
click at [132, 403] on div "Full 100%" at bounding box center [134, 397] width 95 height 21
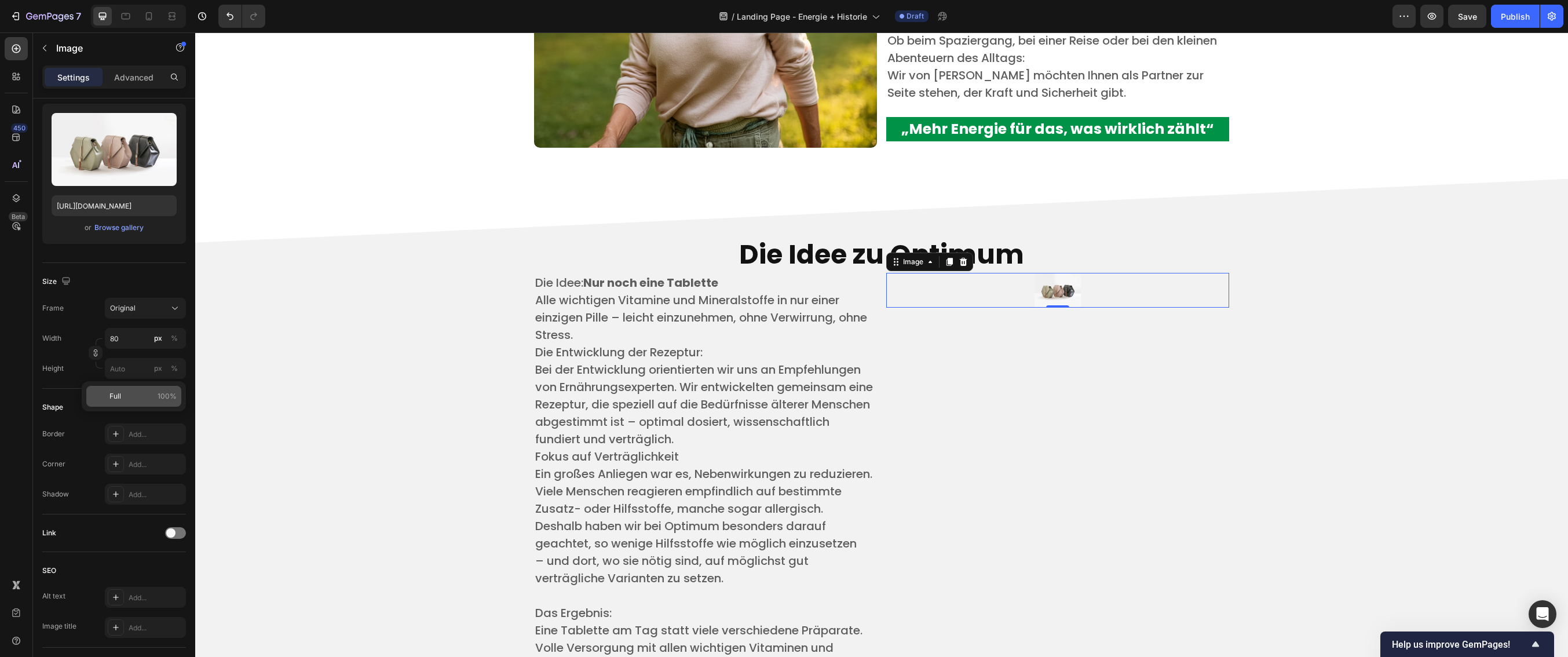
type input "100"
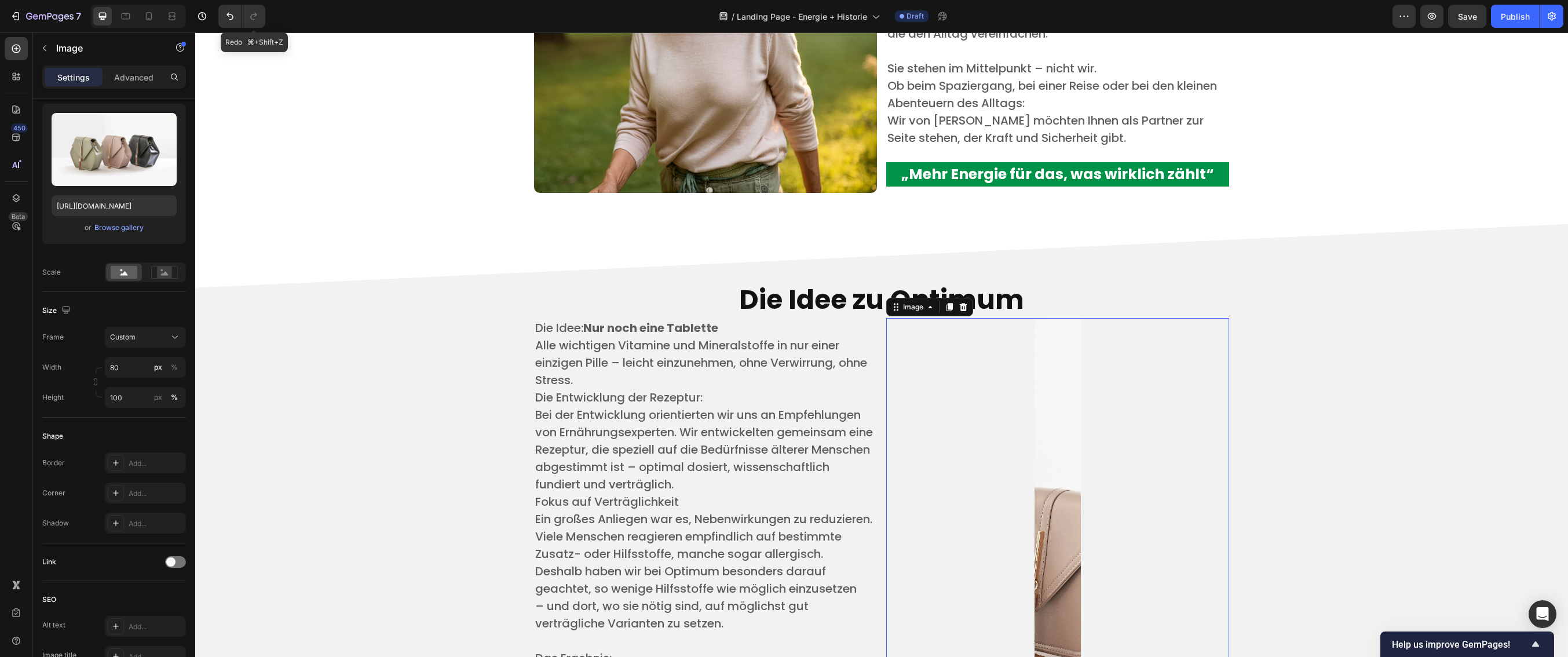
scroll to position [2585, 0]
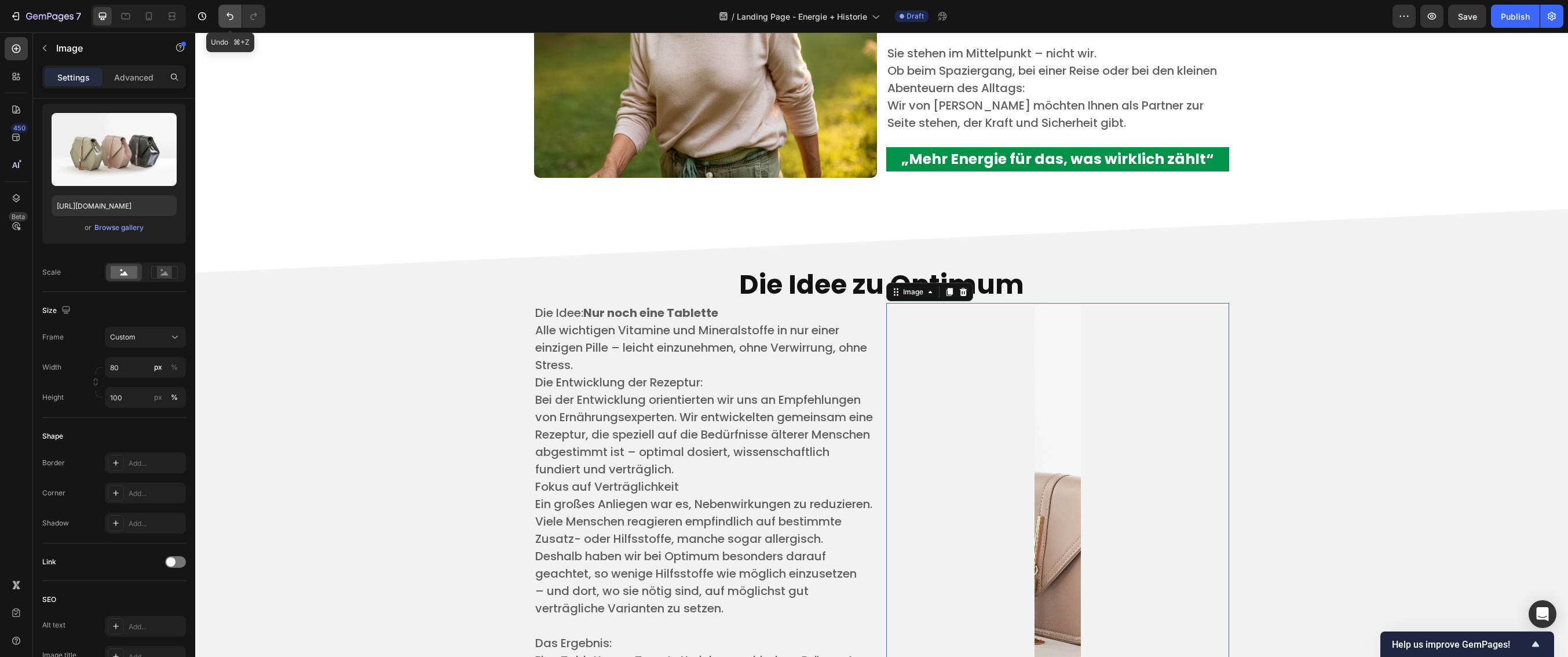
click at [230, 15] on icon "Undo/Redo" at bounding box center [230, 16] width 7 height 8
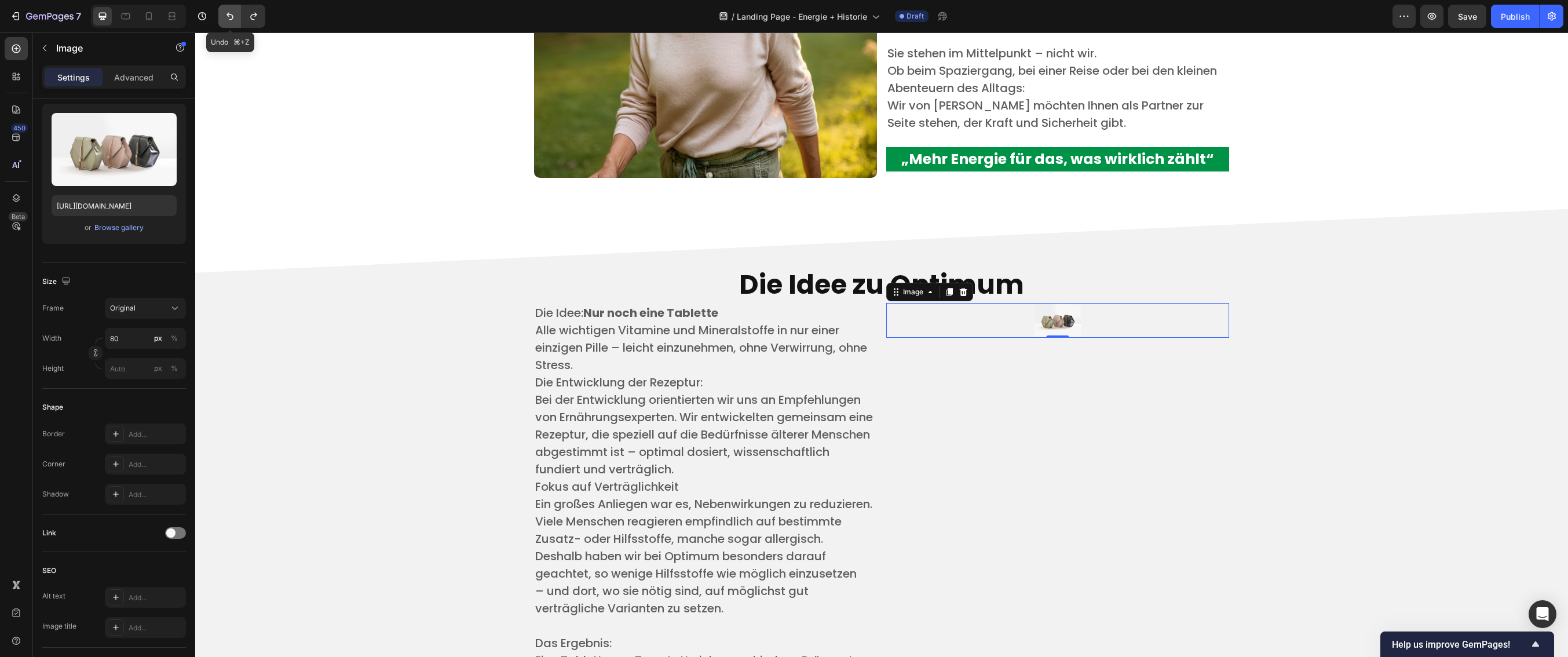
click at [230, 15] on icon "Undo/Redo" at bounding box center [230, 16] width 7 height 8
type input "70"
click at [230, 15] on icon "Undo/Redo" at bounding box center [230, 16] width 7 height 8
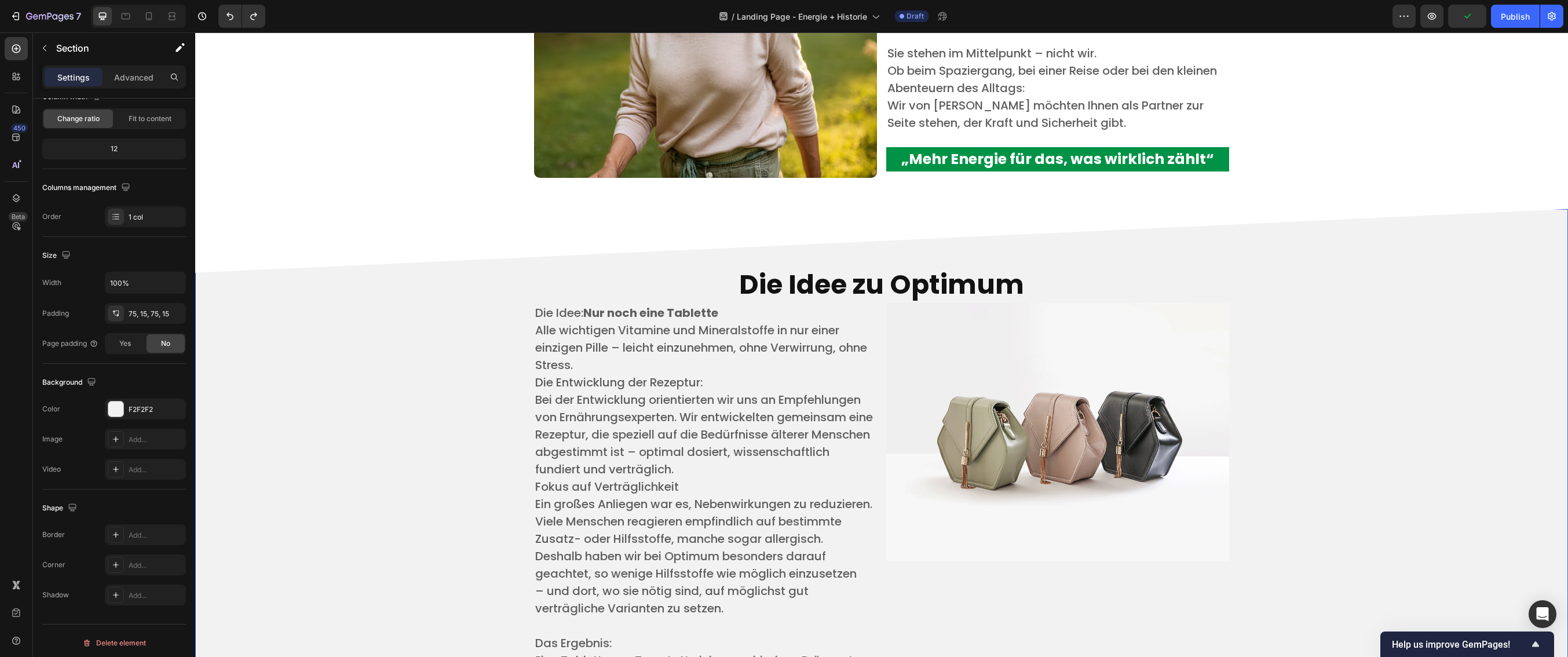
click at [221, 366] on div "Die Idee zu Optimum Heading Die Idee: Nur noch eine Tablette ​ Alle wichtigen V…" at bounding box center [881, 529] width 1355 height 552
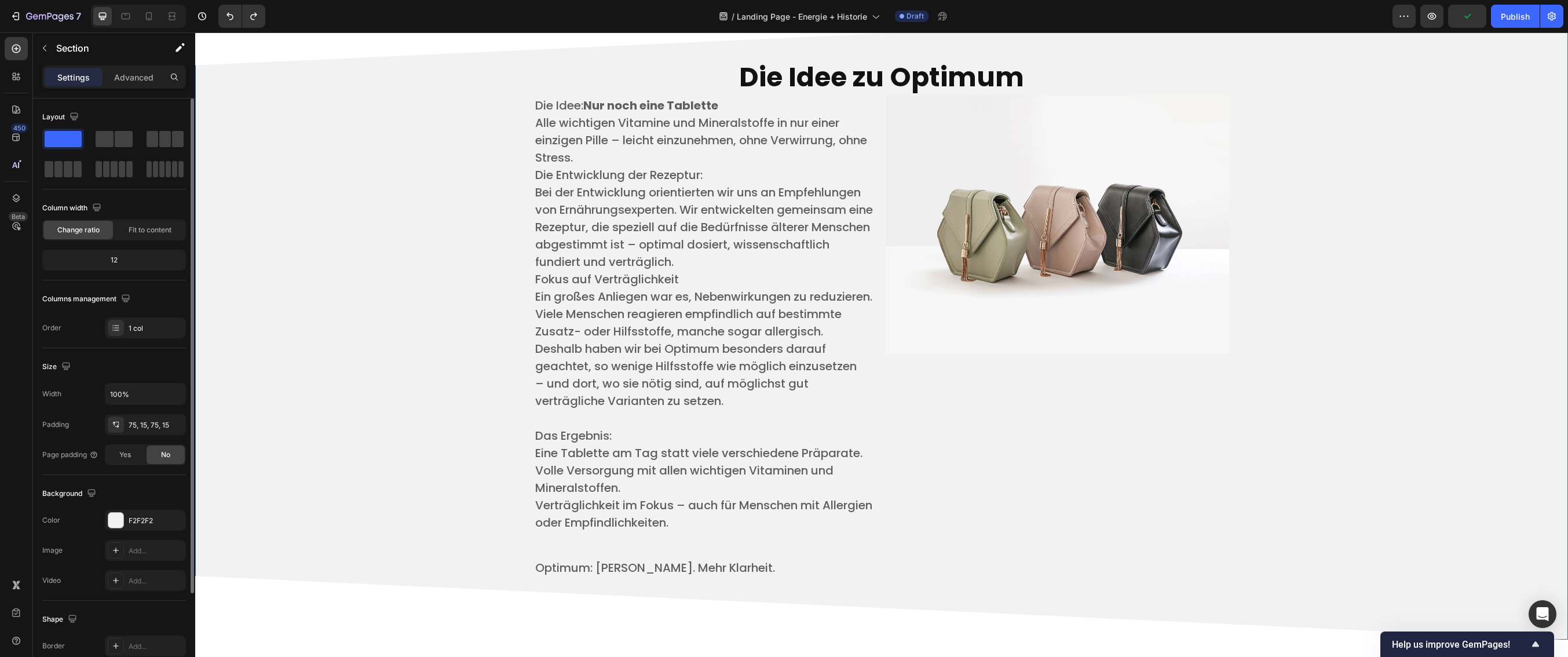
scroll to position [2798, 0]
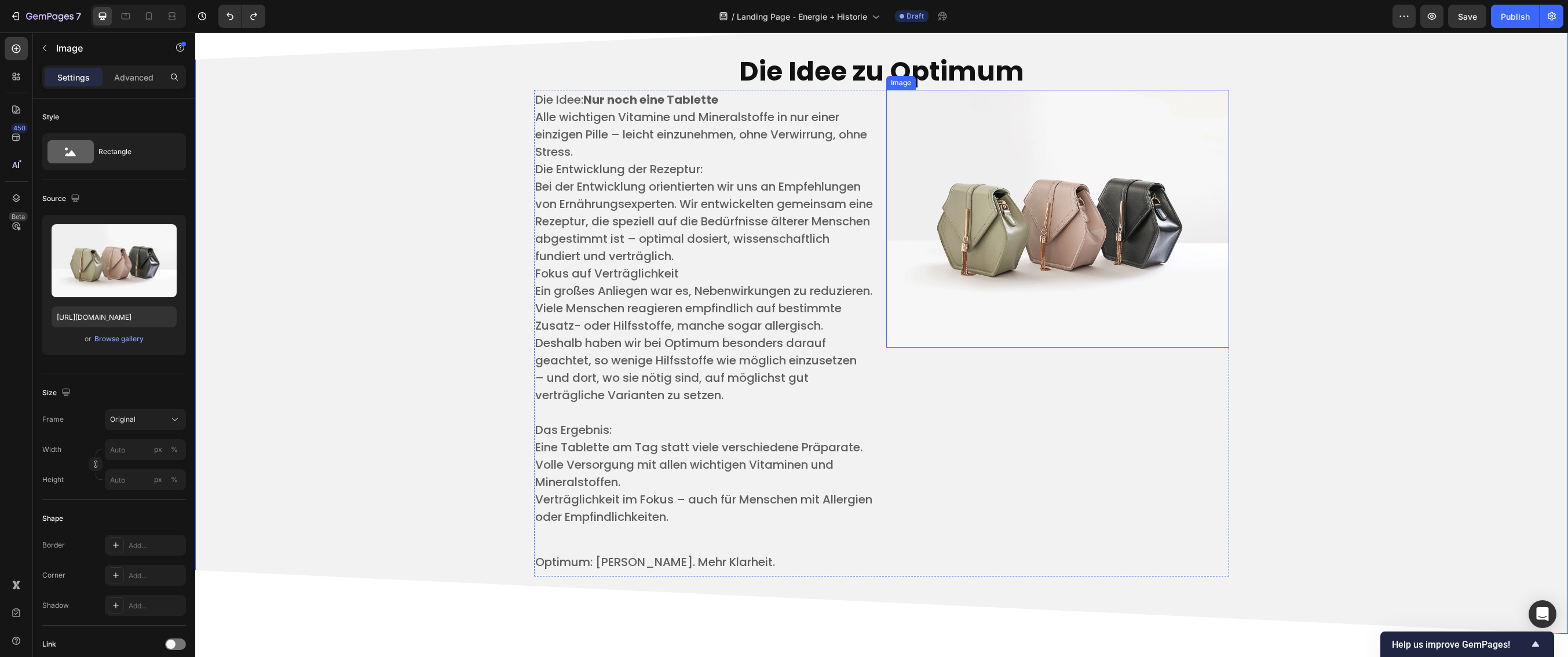
click at [1130, 275] on img at bounding box center [1057, 218] width 343 height 257
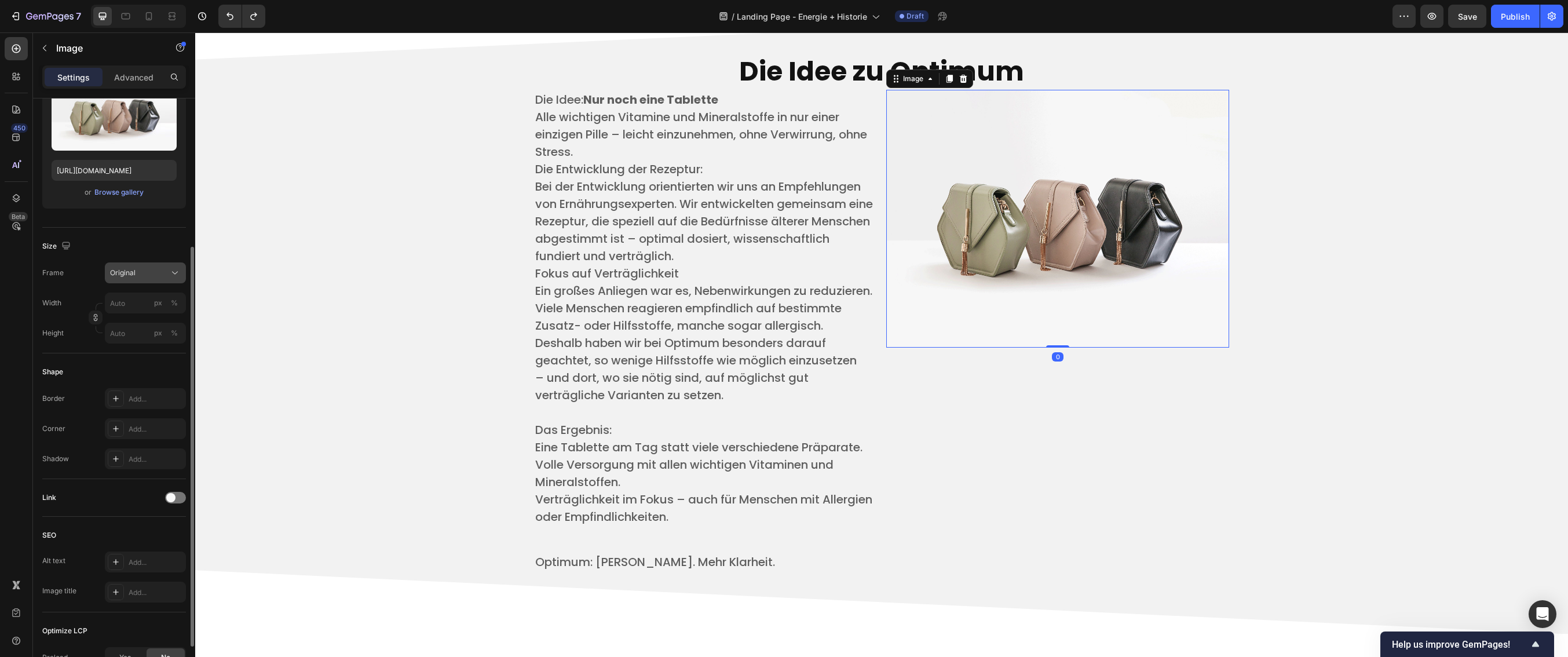
scroll to position [176, 0]
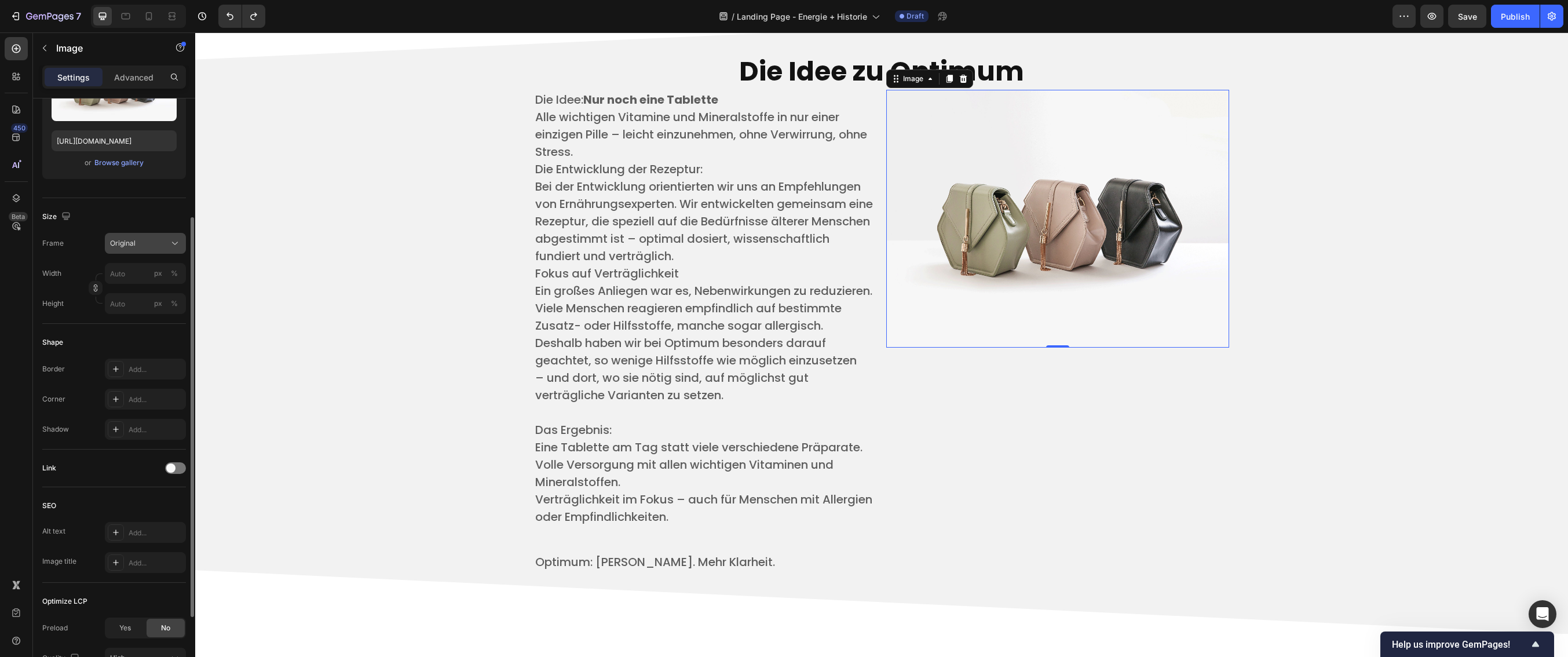
click at [140, 234] on button "Original" at bounding box center [145, 244] width 81 height 21
click at [143, 360] on div "Custom" at bounding box center [142, 358] width 67 height 11
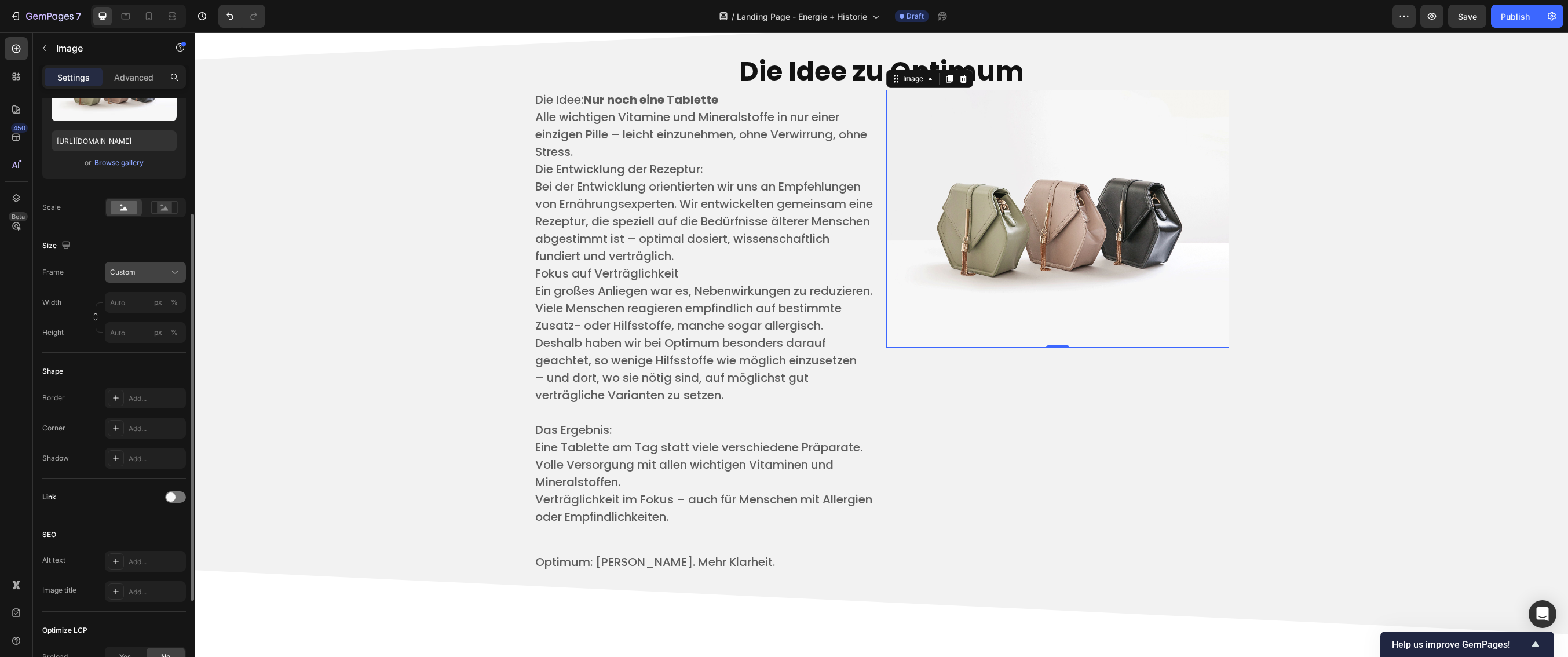
click at [138, 275] on div "Custom" at bounding box center [138, 272] width 57 height 11
click at [136, 357] on div "Original" at bounding box center [135, 367] width 93 height 21
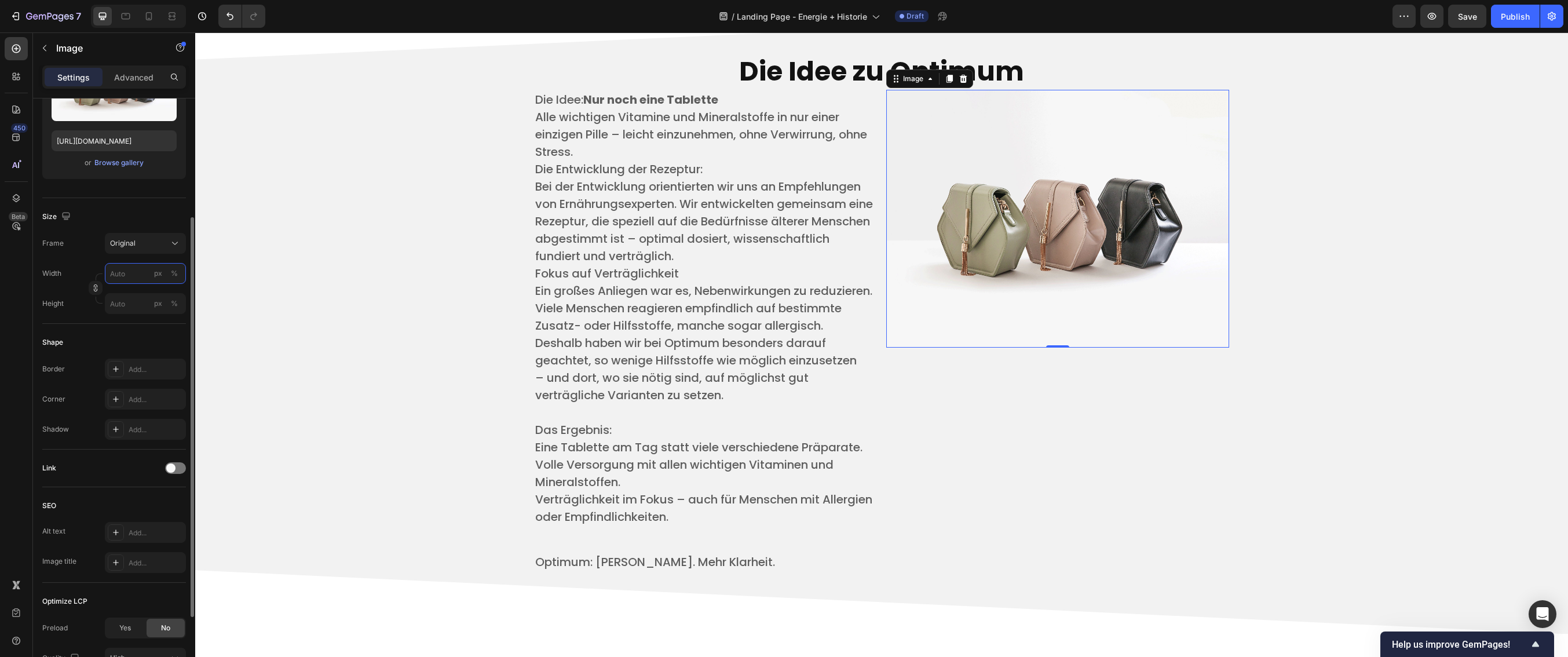
click at [125, 279] on input "px %" at bounding box center [145, 274] width 81 height 21
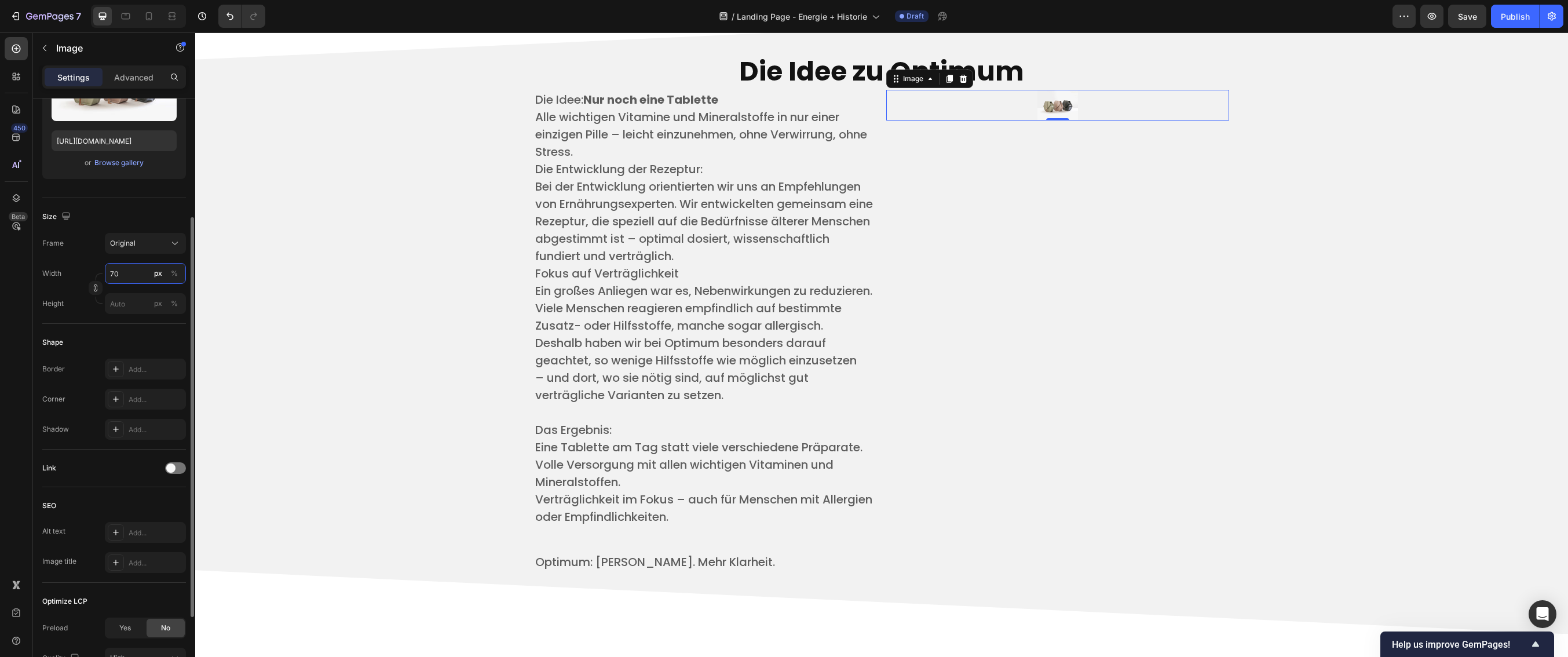
drag, startPoint x: 133, startPoint y: 276, endPoint x: 96, endPoint y: 276, distance: 37.0
click at [96, 276] on div "Width 70 px % Height px %" at bounding box center [114, 288] width 144 height 51
type input "70"
click at [129, 303] on input "px %" at bounding box center [145, 304] width 81 height 21
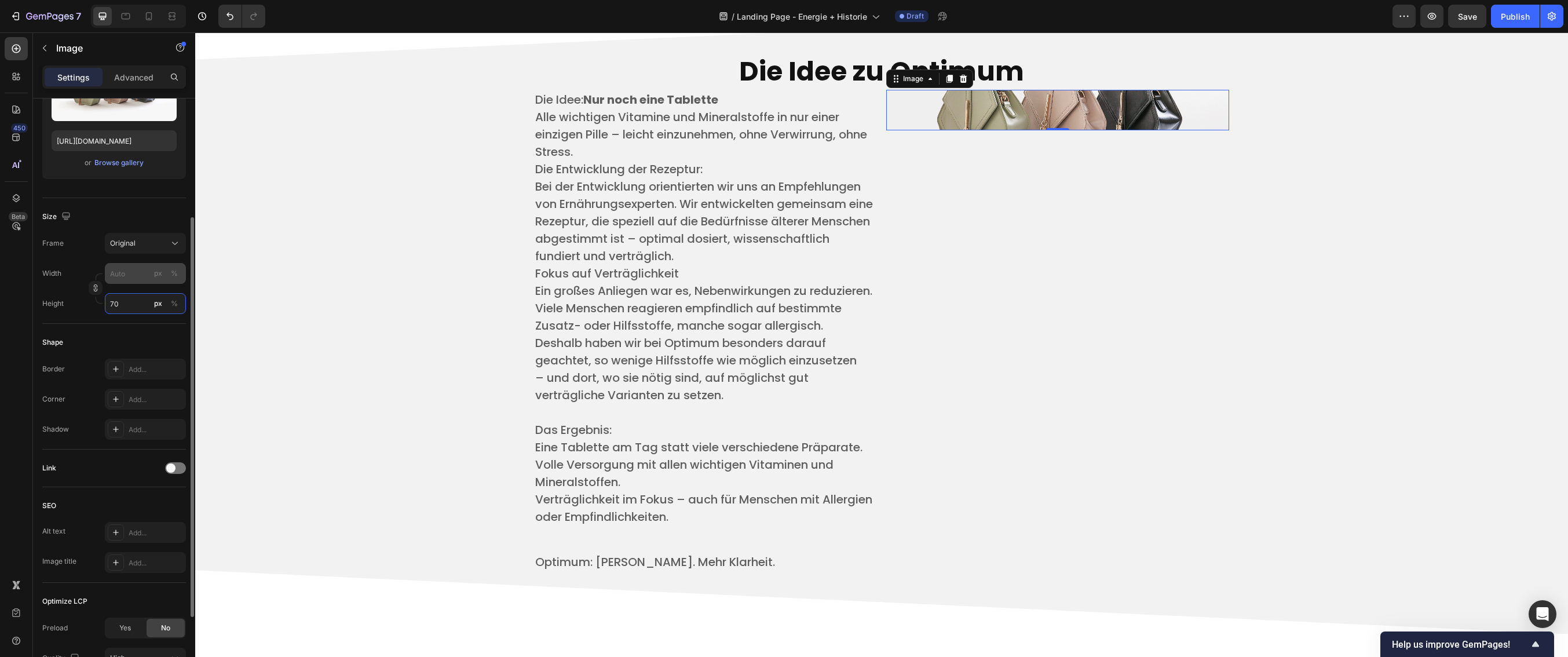
type input "70"
click at [125, 278] on input "px %" at bounding box center [145, 274] width 81 height 21
type input "7"
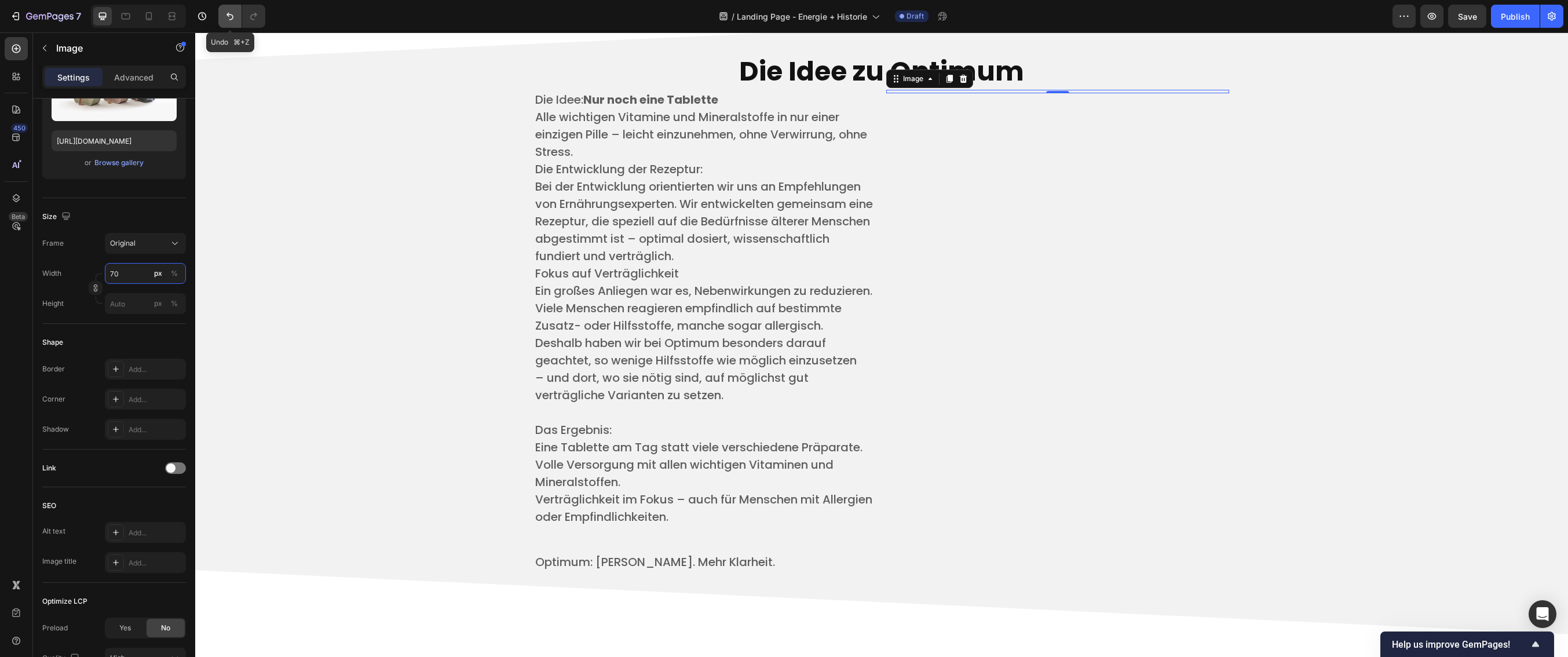
type input "70"
click at [230, 19] on icon "Undo/Redo" at bounding box center [230, 16] width 7 height 8
type input "70"
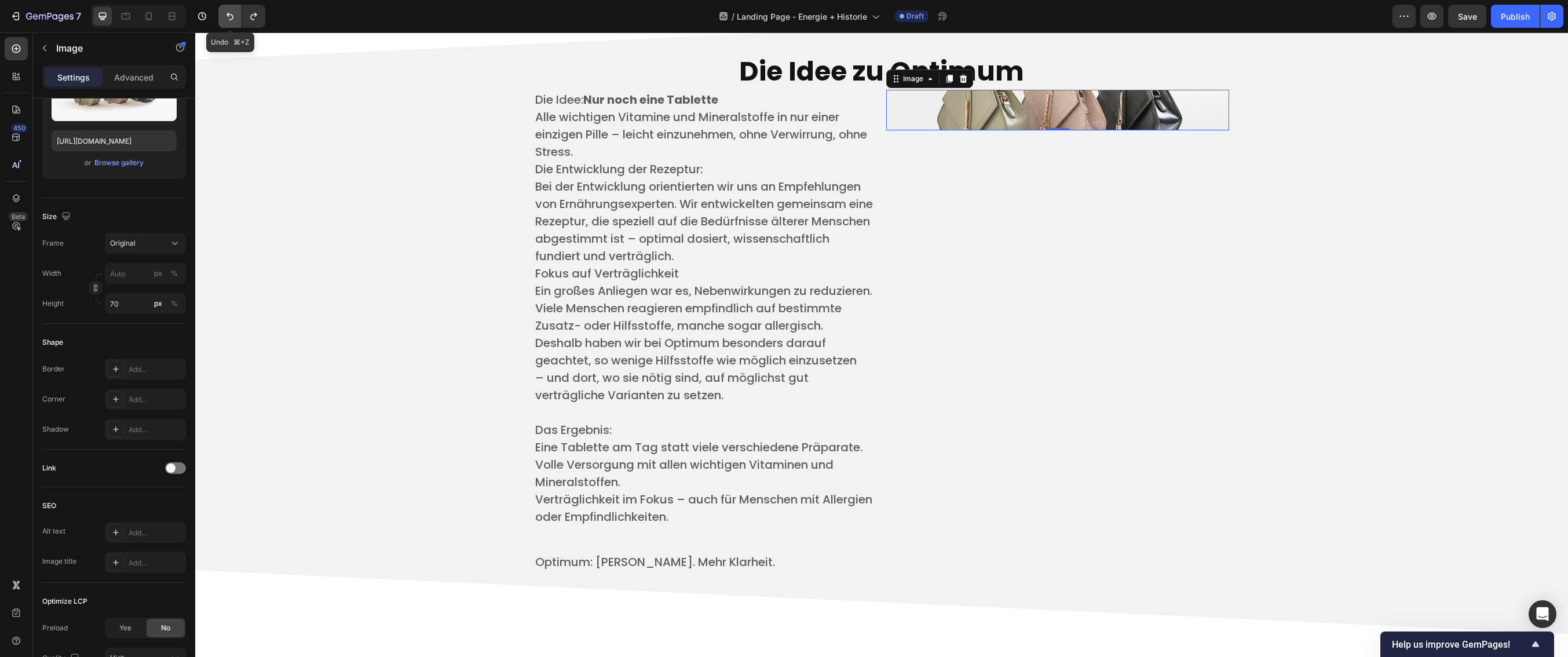
click at [230, 19] on icon "Undo/Redo" at bounding box center [230, 16] width 7 height 8
type input "70"
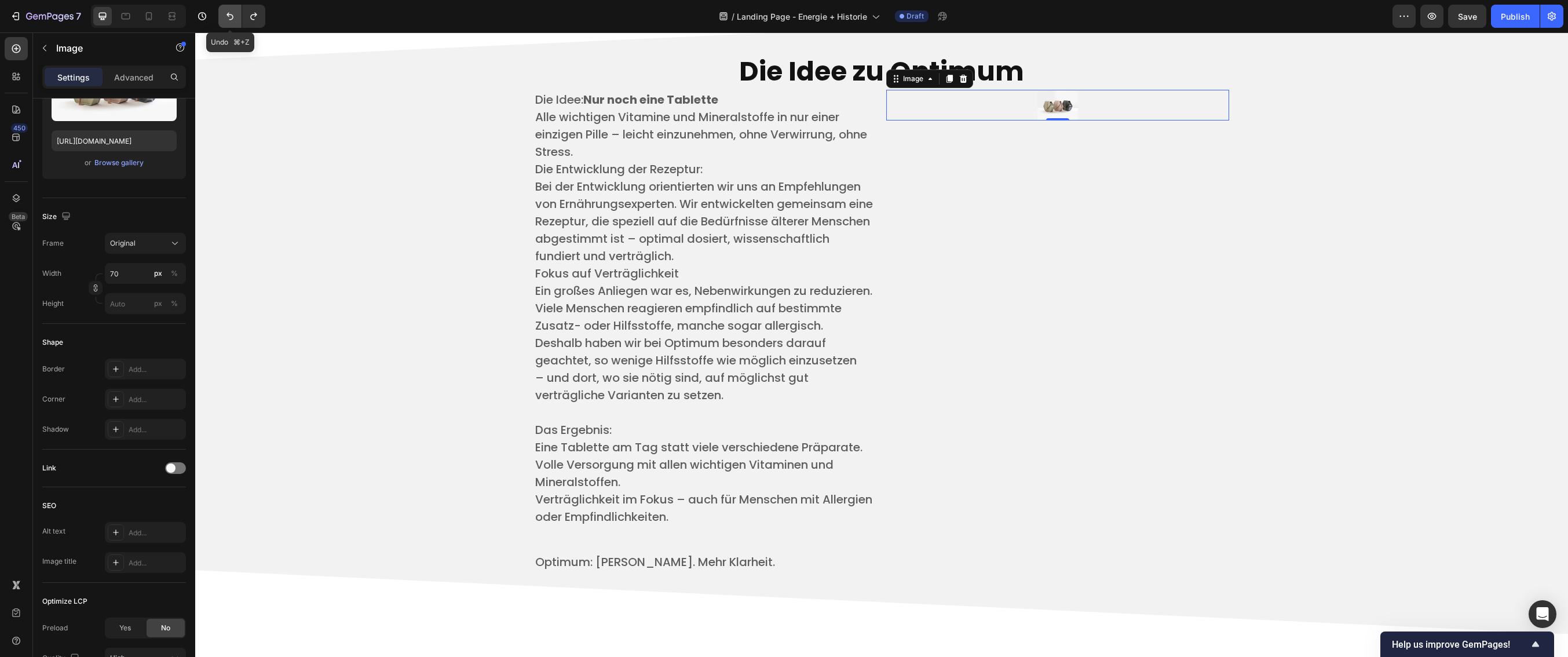
click at [230, 19] on icon "Undo/Redo" at bounding box center [230, 16] width 7 height 8
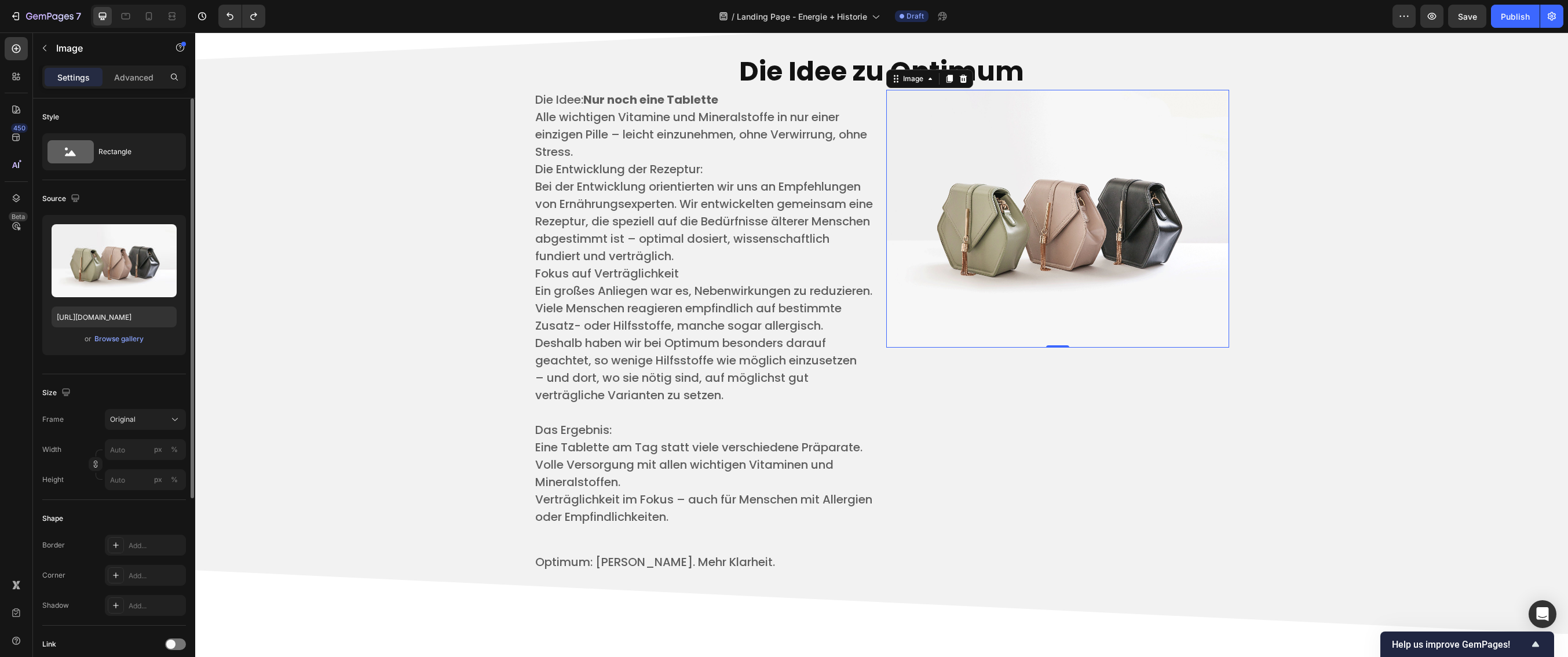
scroll to position [2796, 0]
click at [229, 21] on icon "Undo/Redo" at bounding box center [230, 16] width 11 height 11
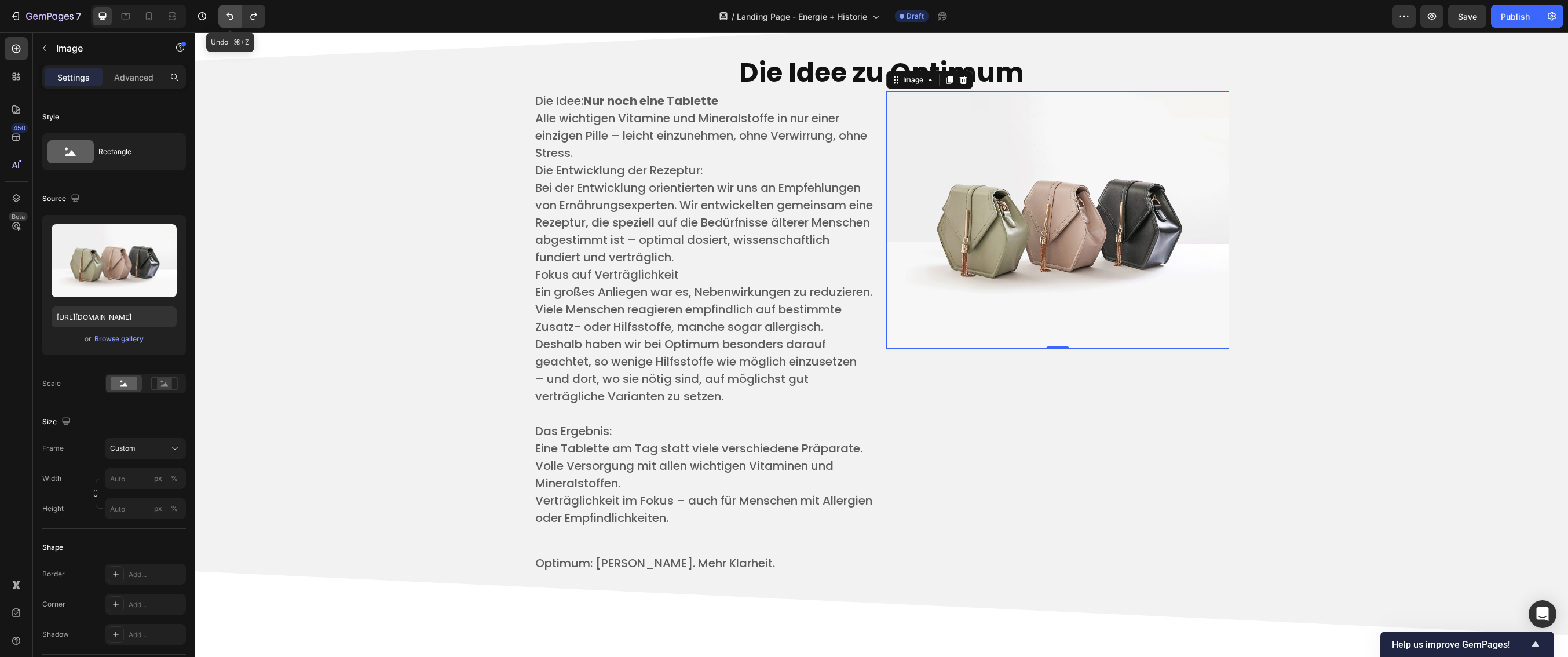
click at [230, 18] on icon "Undo/Redo" at bounding box center [230, 16] width 11 height 11
click at [237, 14] on button "Undo/Redo" at bounding box center [230, 16] width 23 height 23
type input "80"
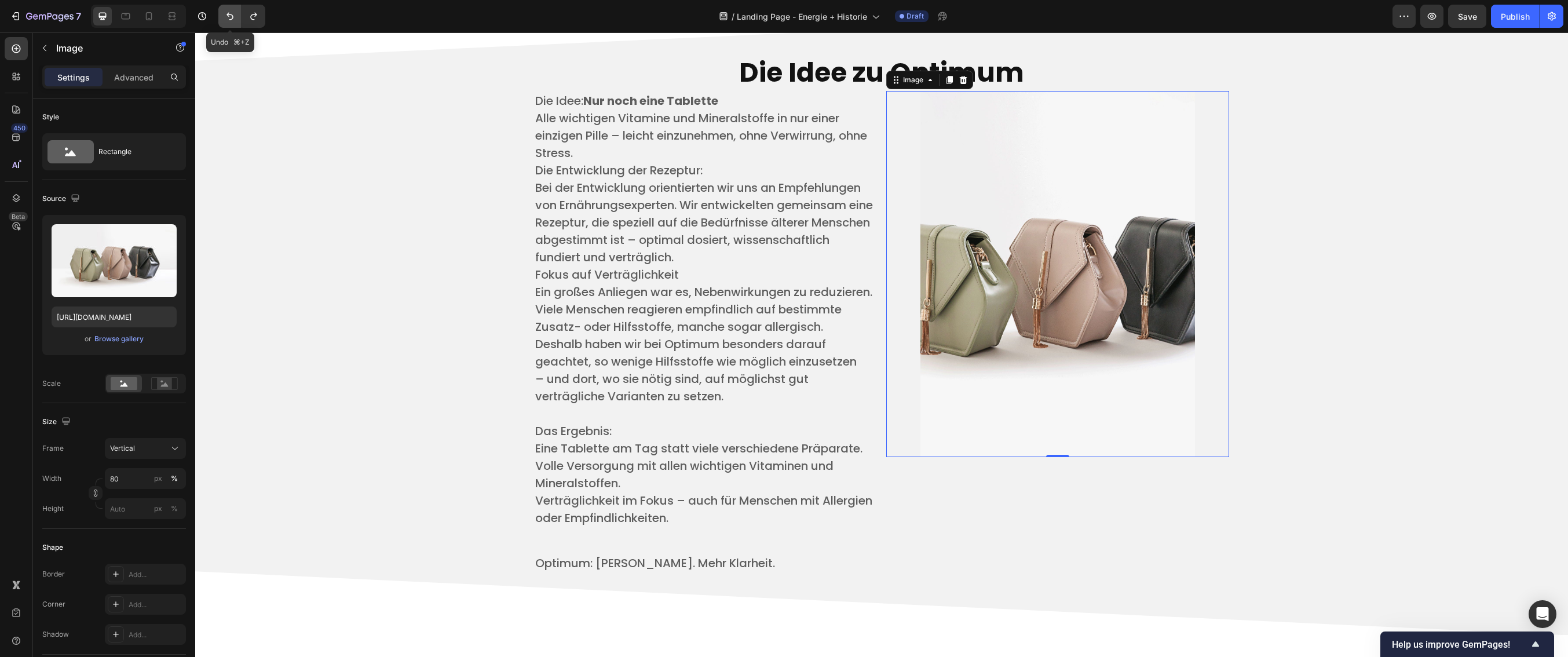
click at [237, 14] on button "Undo/Redo" at bounding box center [230, 16] width 23 height 23
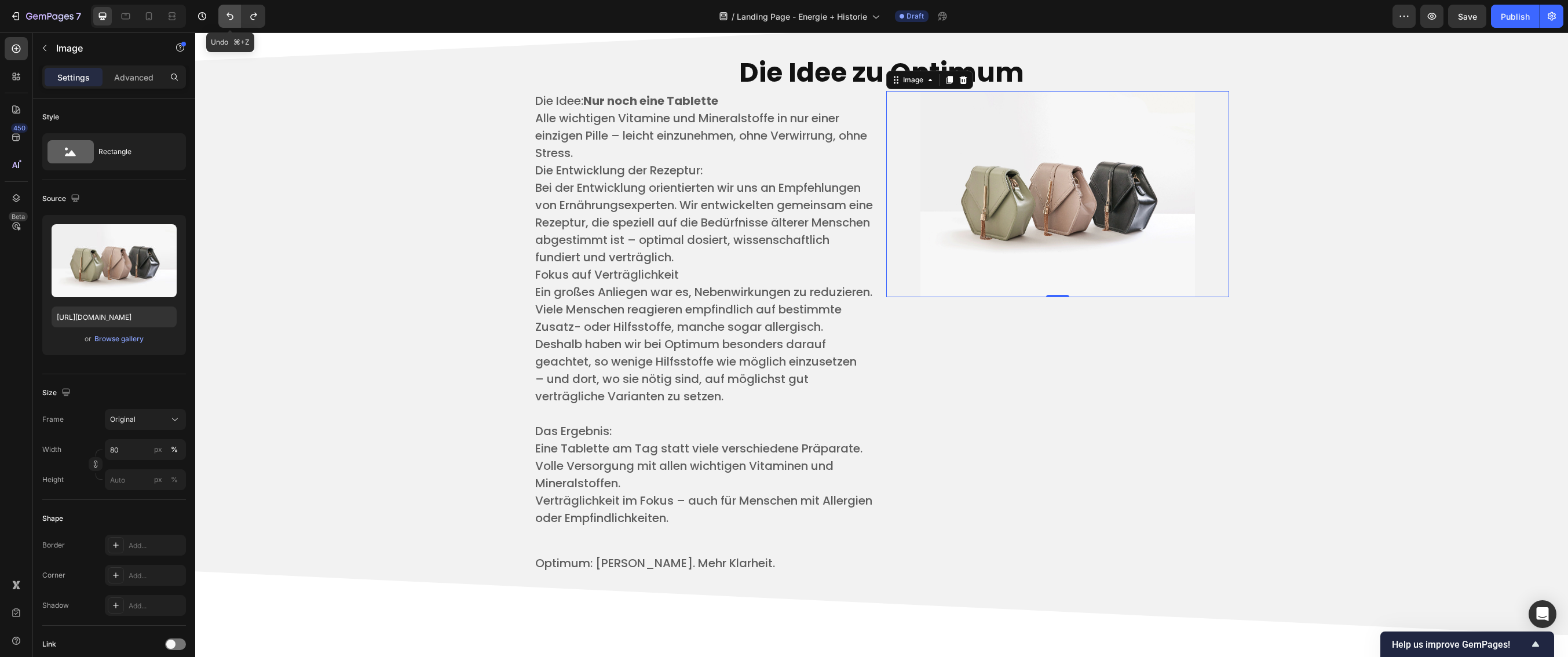
click at [237, 14] on button "Undo/Redo" at bounding box center [230, 16] width 23 height 23
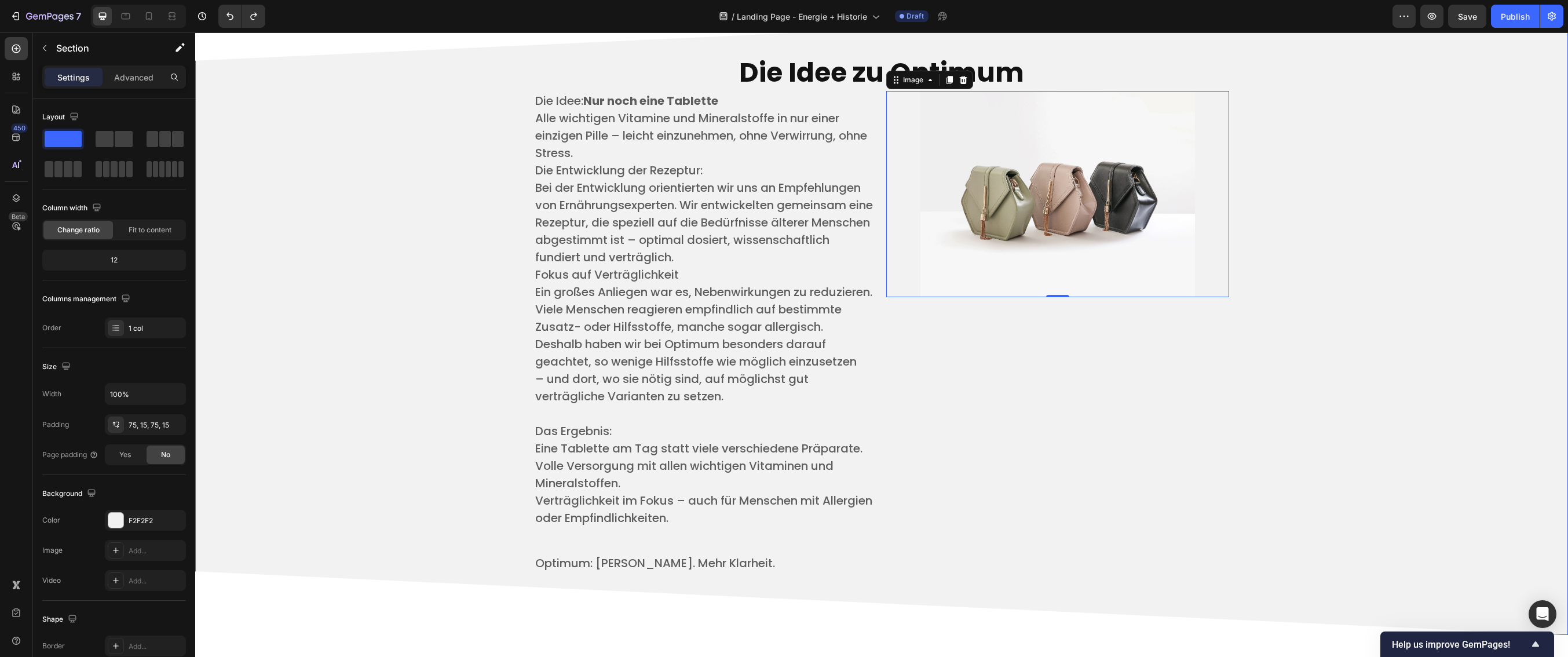
click at [321, 302] on div "Die Idee zu Optimum Heading Die Idee: Nur noch eine Tablette ​ Alle wichtigen V…" at bounding box center [881, 317] width 1355 height 552
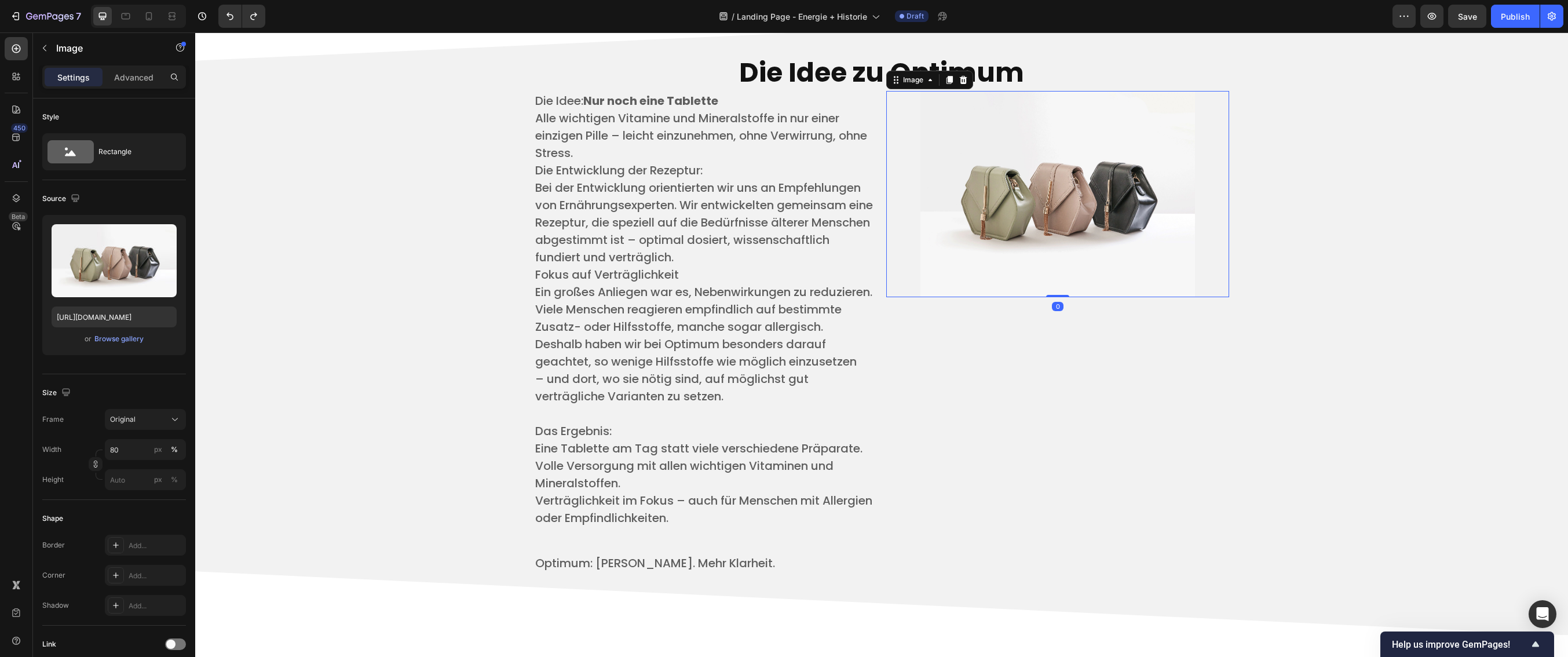
click at [1128, 218] on img at bounding box center [1058, 194] width 275 height 206
click at [730, 301] on p "Ein großes Anliegen war es, Nebenwirkungen zu reduzieren. ​" at bounding box center [705, 292] width 340 height 18
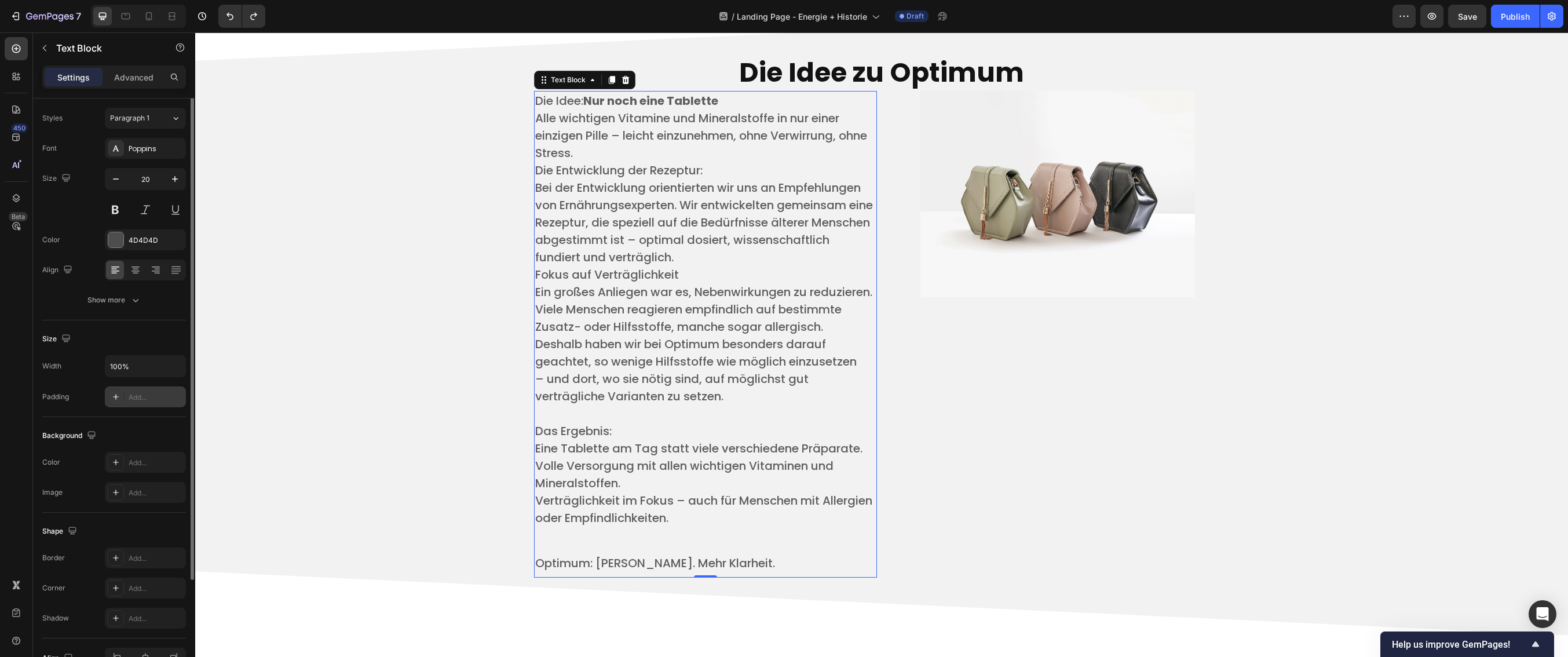
scroll to position [0, 0]
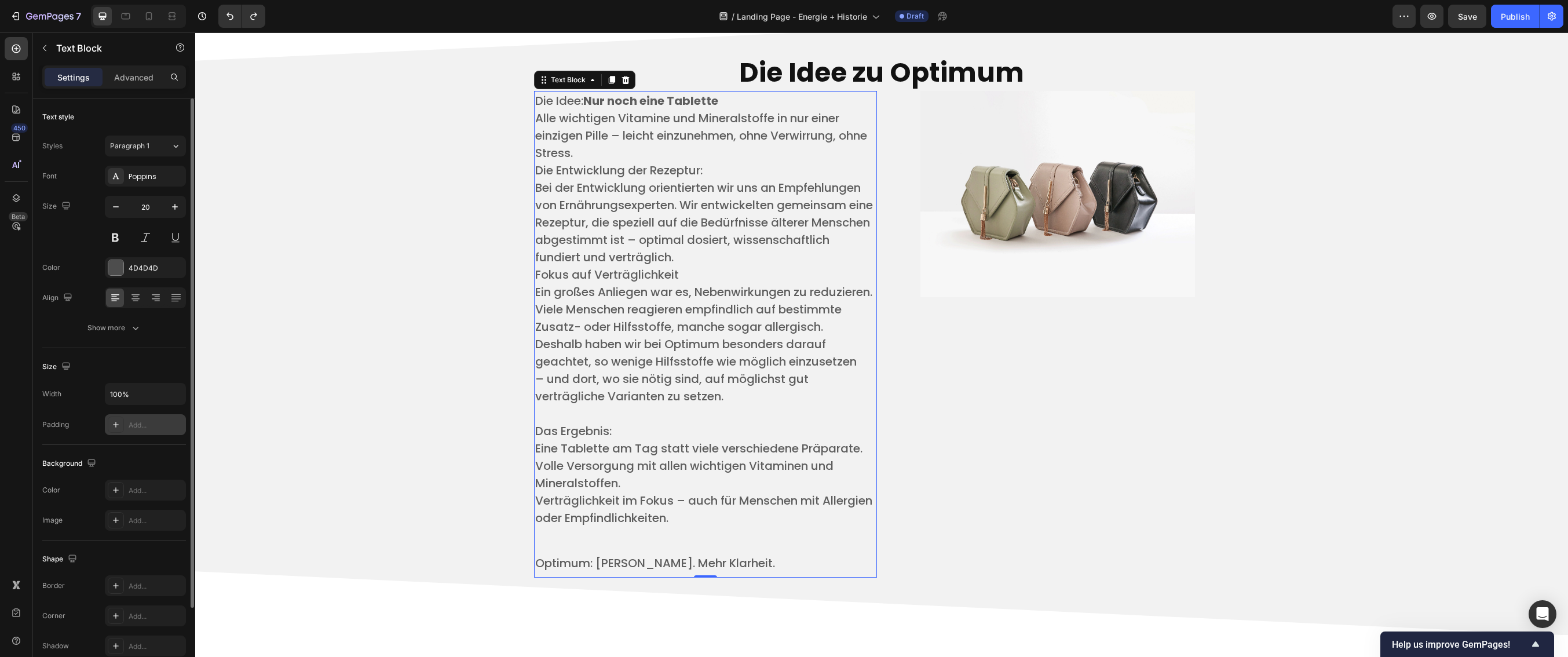
click at [149, 417] on div "Add..." at bounding box center [145, 425] width 81 height 21
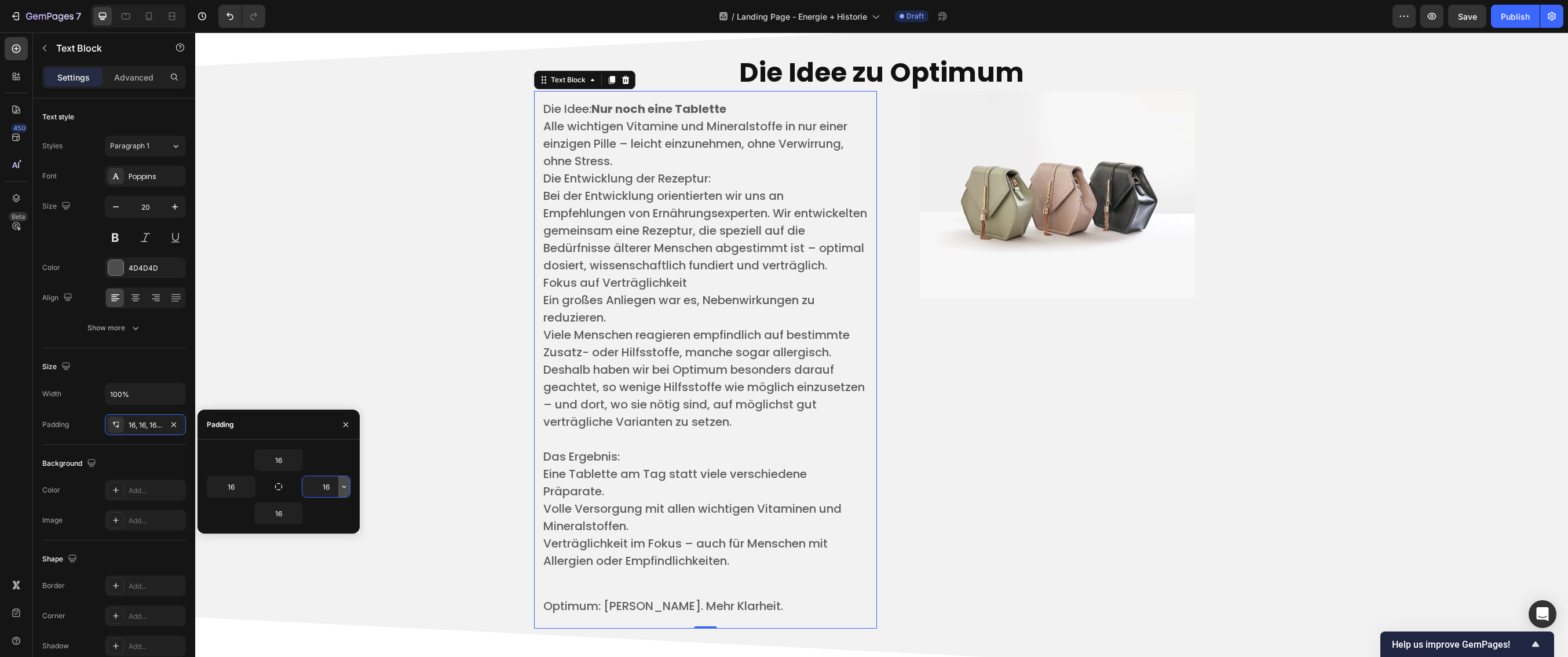
drag, startPoint x: 326, startPoint y: 488, endPoint x: 340, endPoint y: 490, distance: 14.1
click at [340, 490] on div "16" at bounding box center [325, 487] width 47 height 21
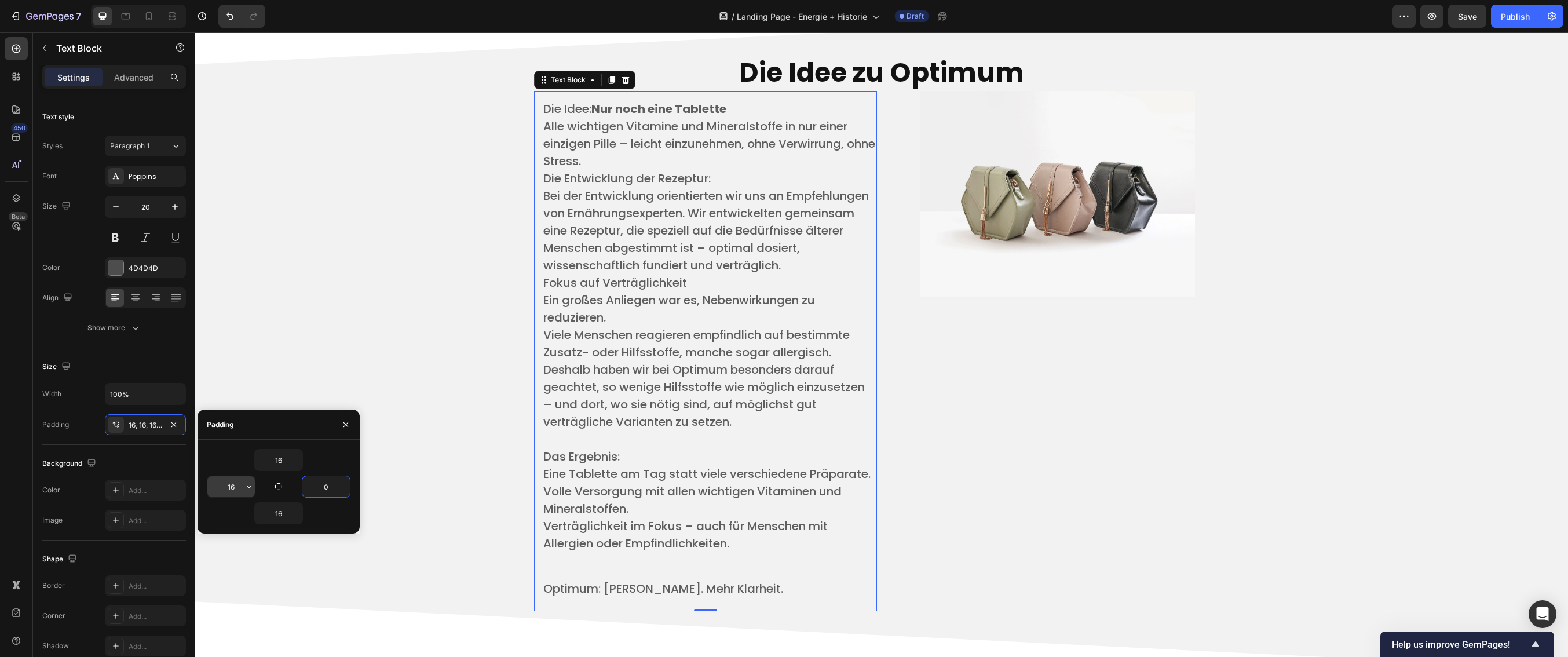
type input "0"
drag, startPoint x: 236, startPoint y: 491, endPoint x: 229, endPoint y: 489, distance: 7.3
click at [229, 489] on input "16" at bounding box center [230, 487] width 47 height 21
drag, startPoint x: 229, startPoint y: 489, endPoint x: 239, endPoint y: 489, distance: 10.0
click at [239, 489] on input "16" at bounding box center [230, 487] width 47 height 21
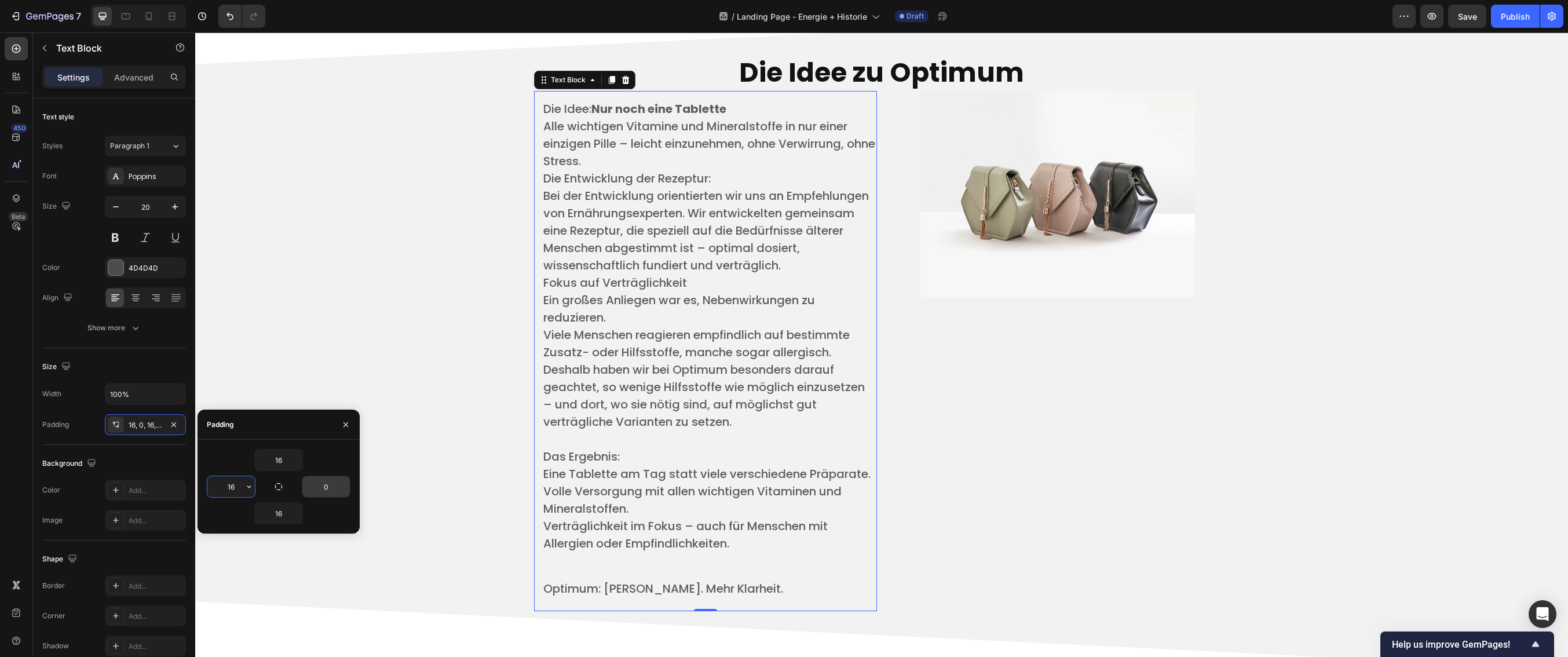
type input "1"
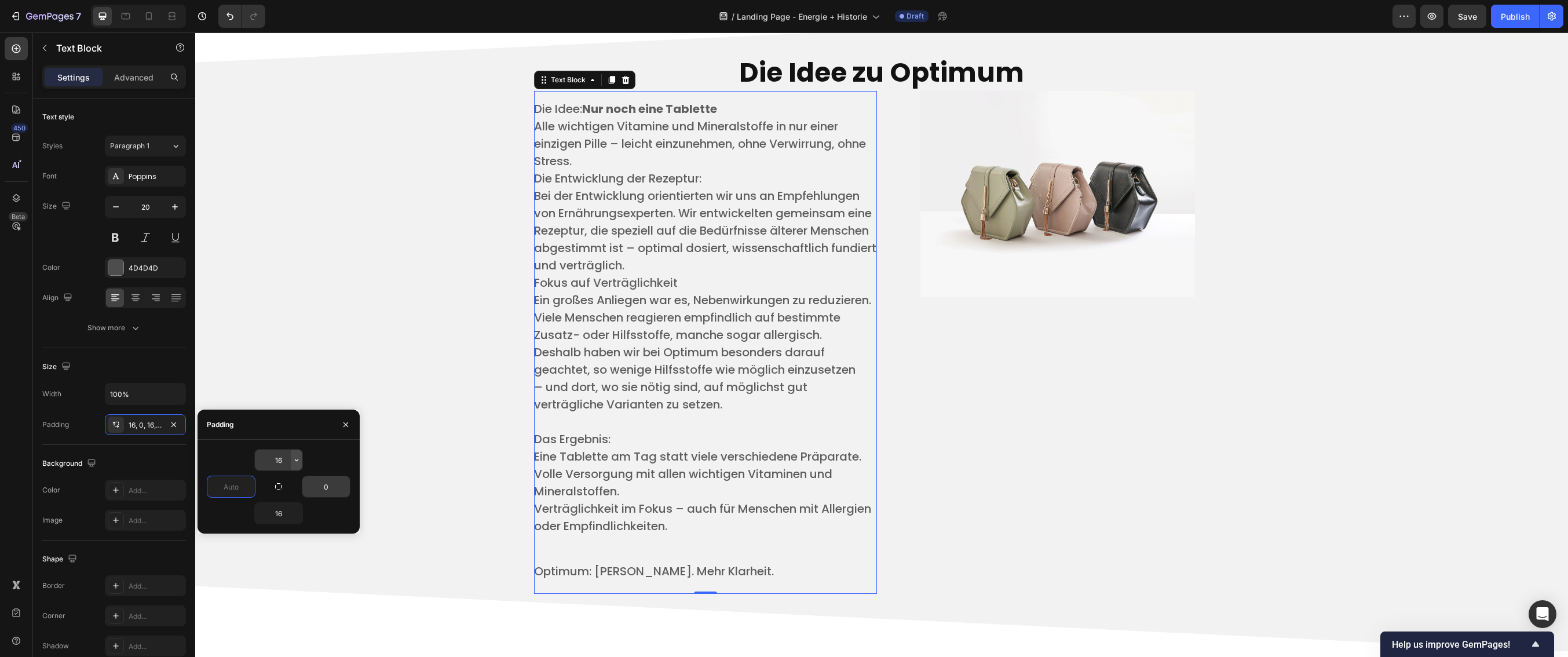
click at [295, 462] on icon "button" at bounding box center [296, 460] width 9 height 9
type input "0"
click at [285, 459] on input "16" at bounding box center [278, 460] width 47 height 21
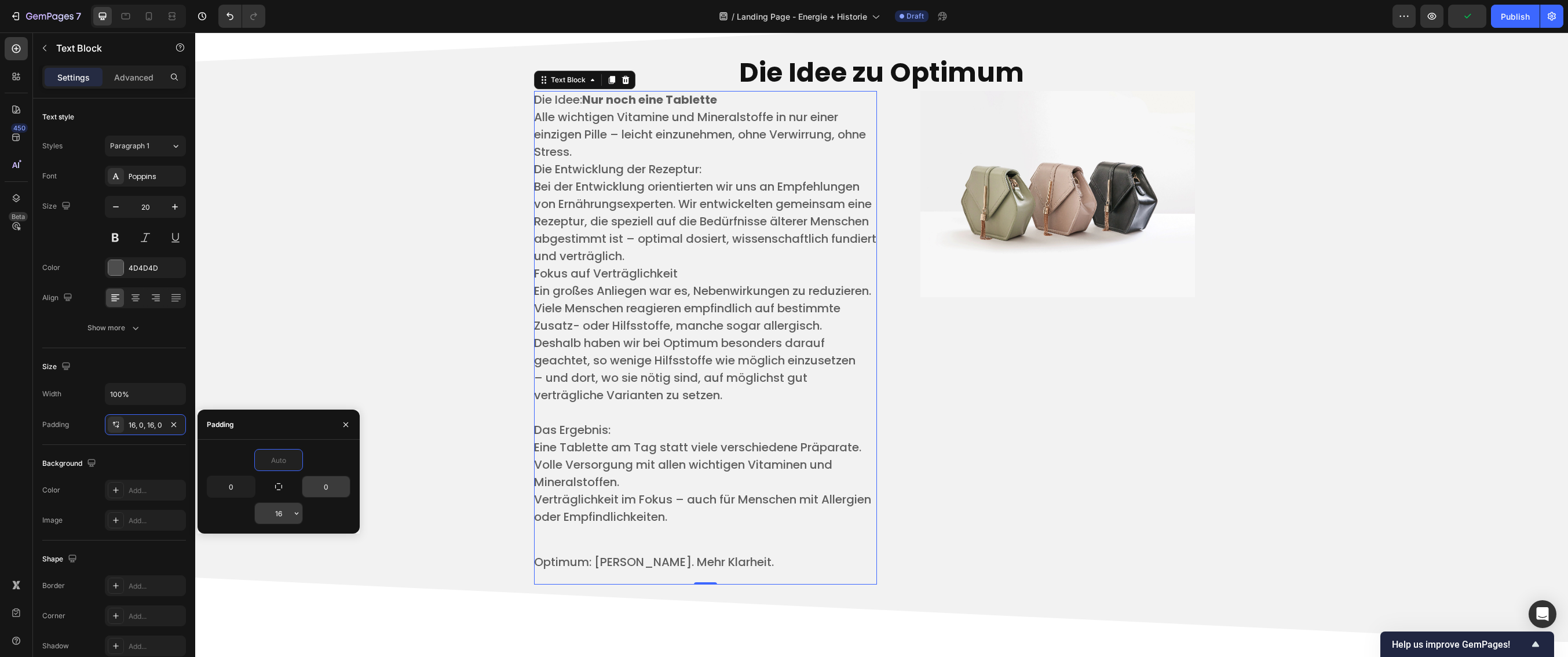
type input "0"
click at [288, 515] on input "16" at bounding box center [278, 514] width 47 height 21
click at [300, 374] on div "Die Idee zu Optimum Heading Die Idee: Nur noch eine Tablette ​ Alle wichtigen V…" at bounding box center [881, 316] width 1355 height 550
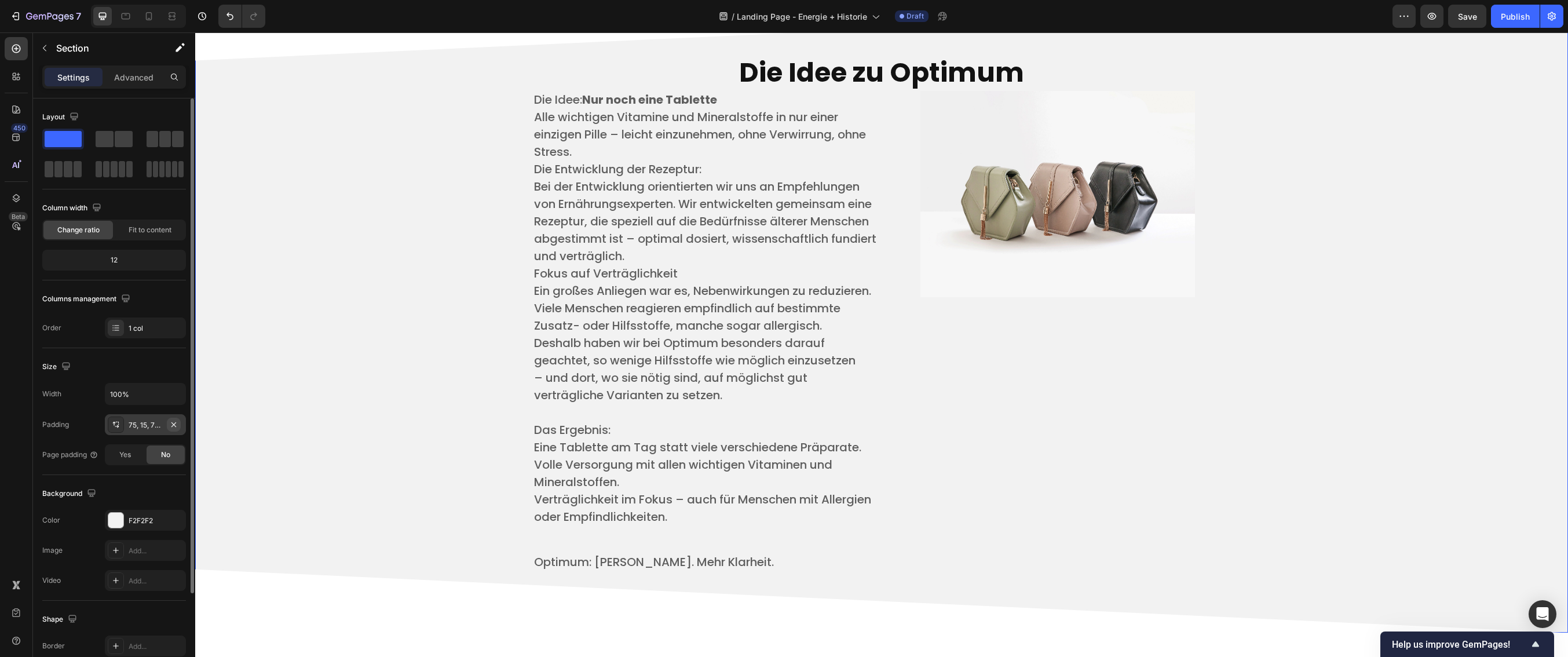
click at [176, 425] on icon "button" at bounding box center [173, 424] width 9 height 9
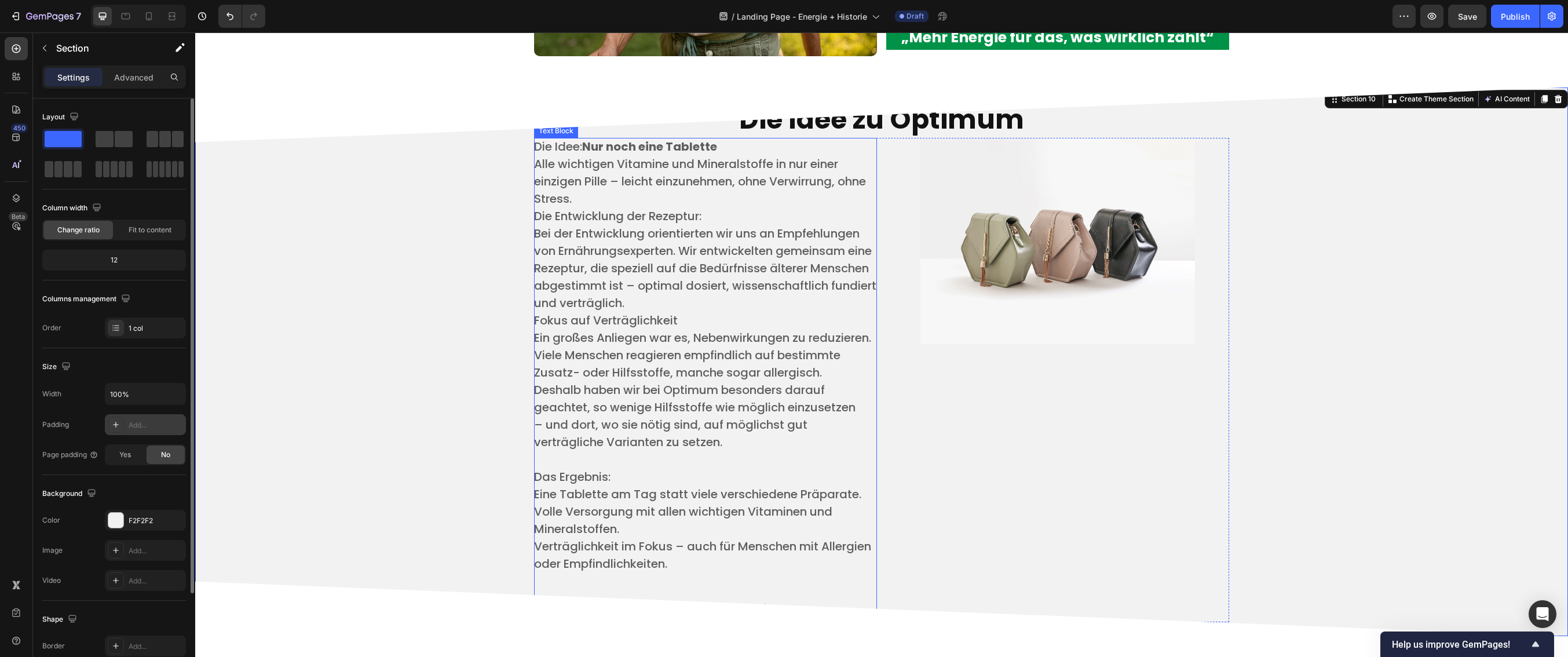
scroll to position [2744, 0]
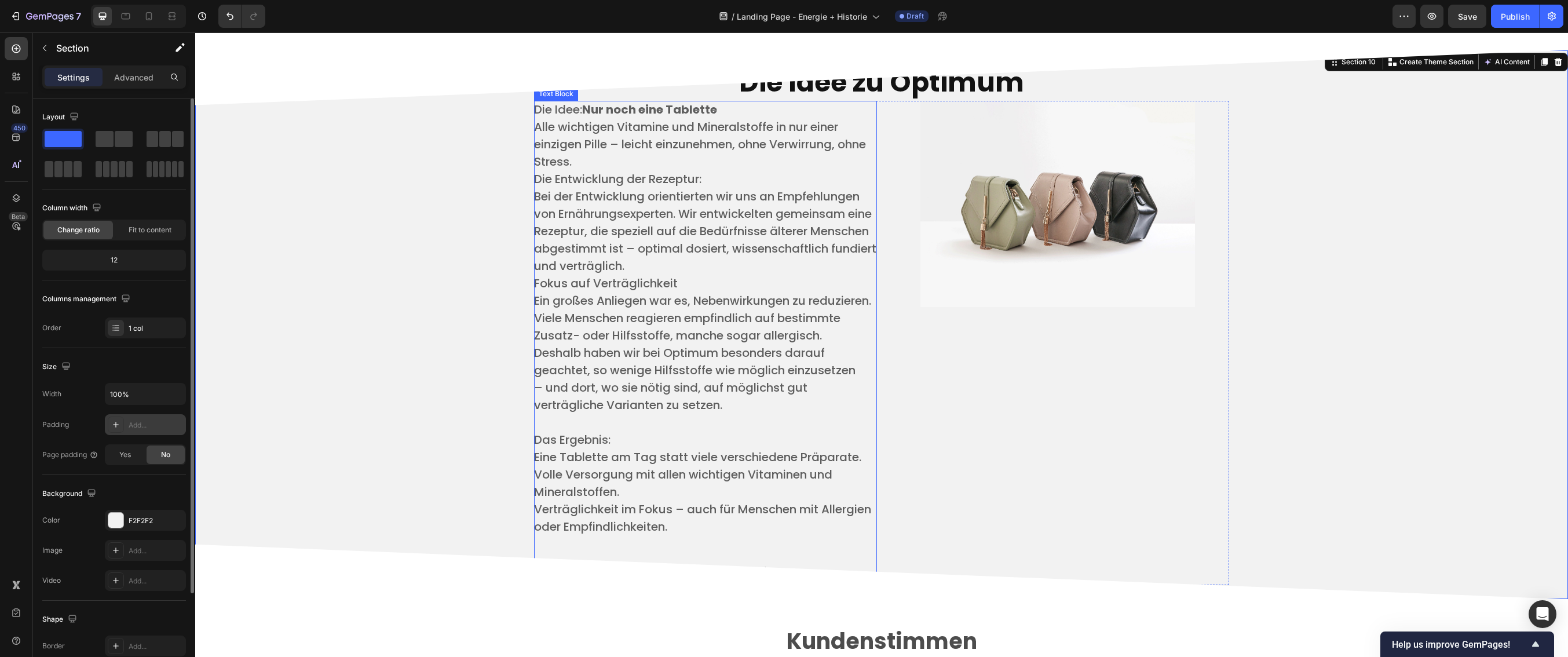
click at [707, 334] on span "Viele Menschen reagieren empfindlich auf bestimmte Zusatz- oder Hilfsstoffe, ma…" at bounding box center [687, 327] width 306 height 34
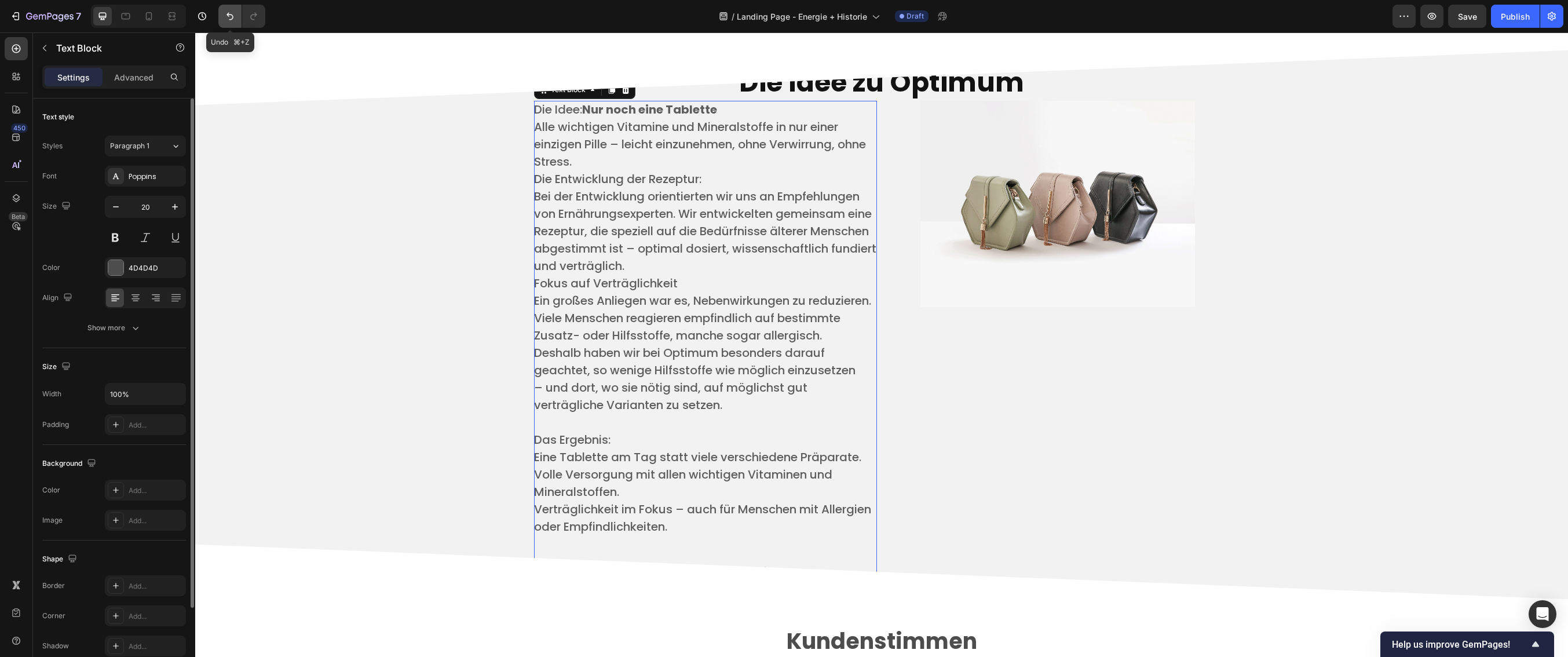
click at [229, 11] on icon "Undo/Redo" at bounding box center [230, 16] width 11 height 11
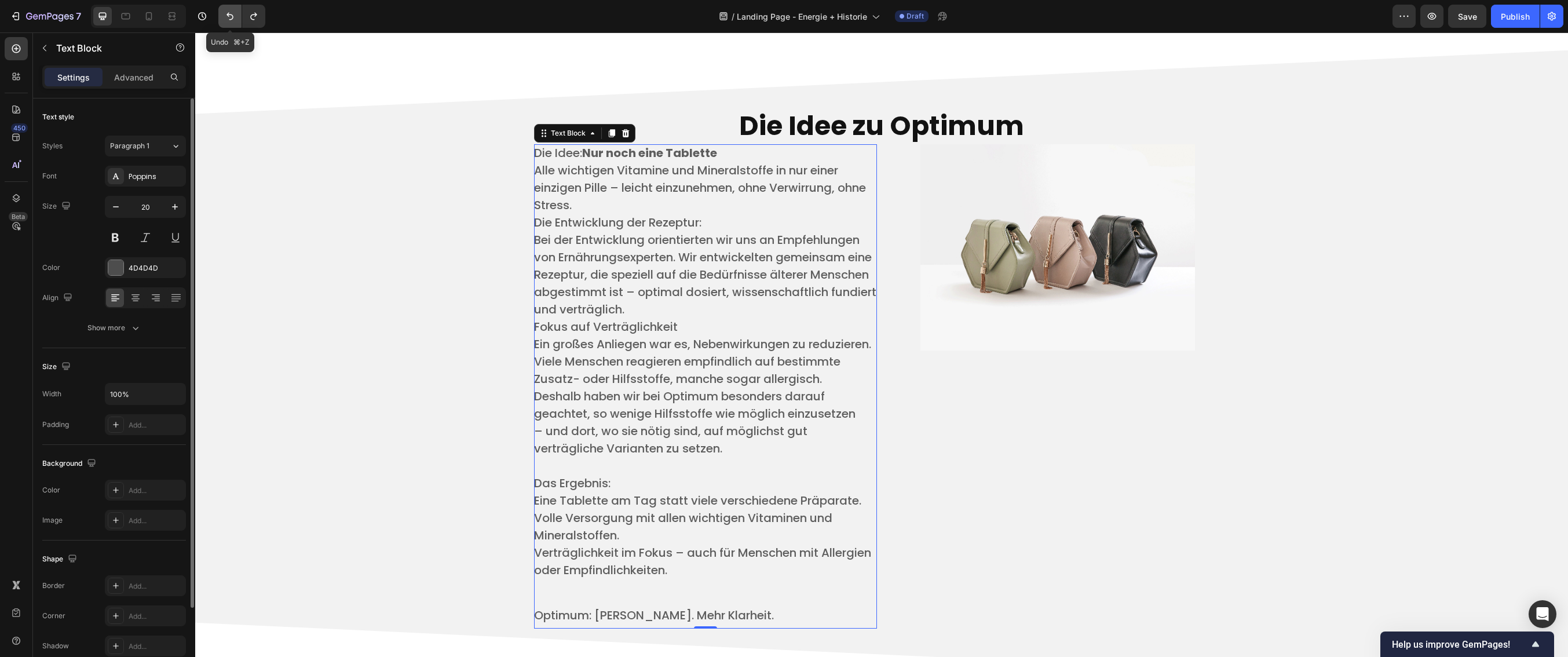
click at [227, 7] on button "Undo/Redo" at bounding box center [230, 16] width 23 height 23
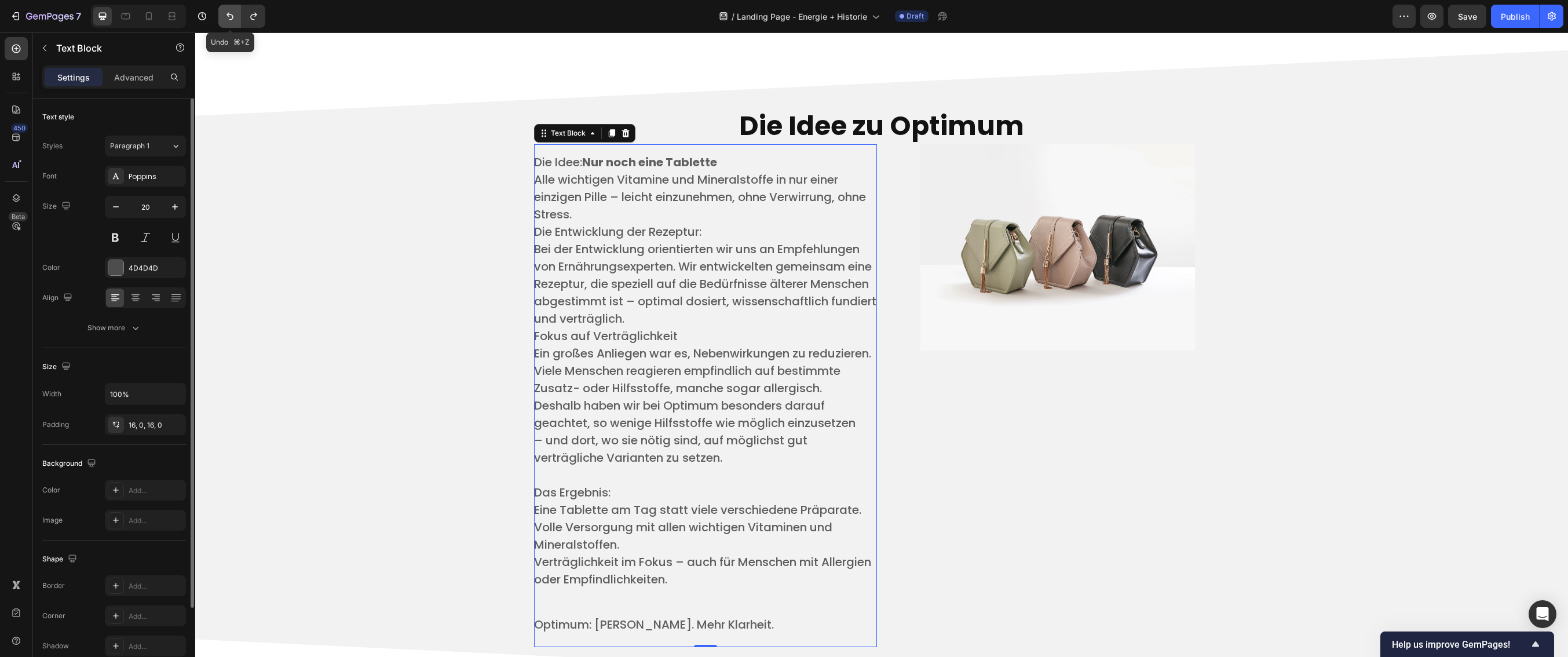
click at [227, 7] on button "Undo/Redo" at bounding box center [230, 16] width 23 height 23
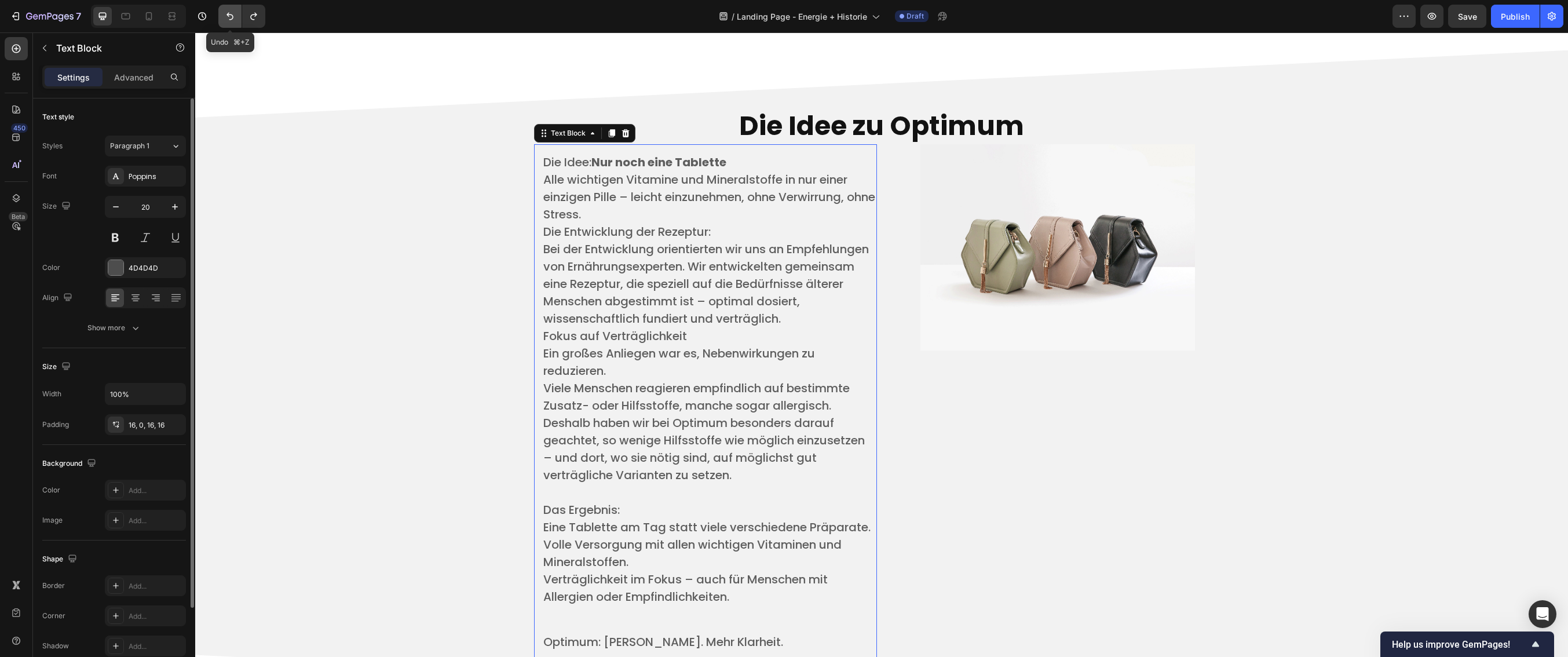
click at [227, 7] on button "Undo/Redo" at bounding box center [230, 16] width 23 height 23
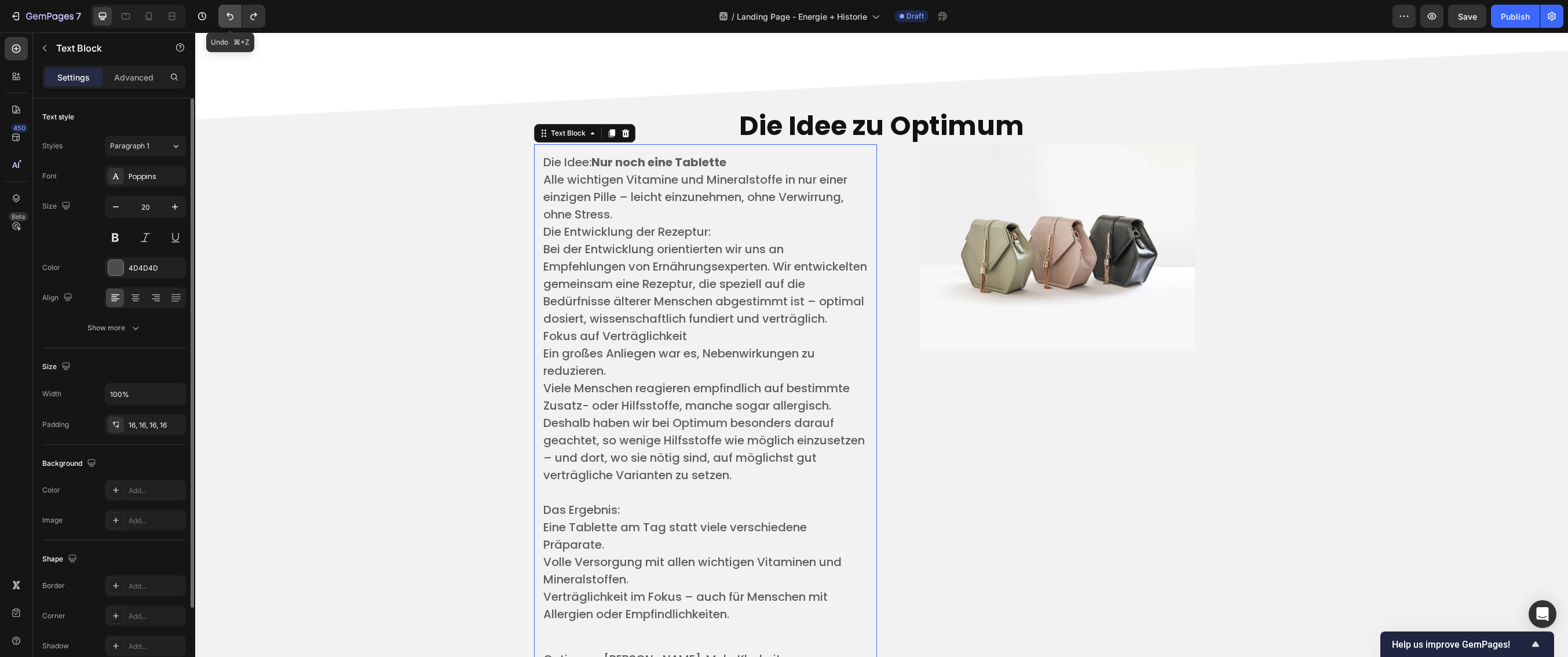
click at [227, 7] on button "Undo/Redo" at bounding box center [230, 16] width 23 height 23
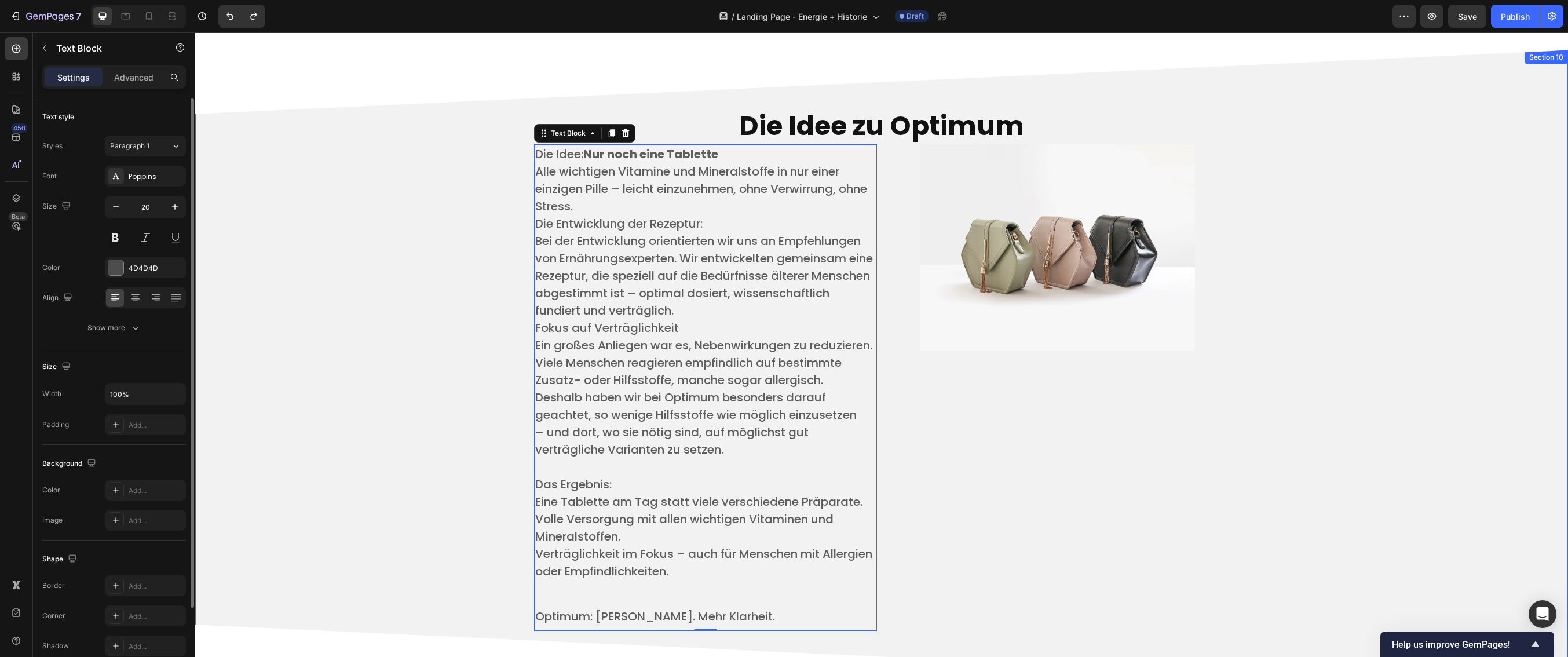
drag, startPoint x: 405, startPoint y: 223, endPoint x: 452, endPoint y: 236, distance: 48.8
click at [405, 223] on div "Die Idee zu Optimum Heading Die Idee: Nur noch eine Tablette ​ Alle wichtigen V…" at bounding box center [881, 369] width 1355 height 552
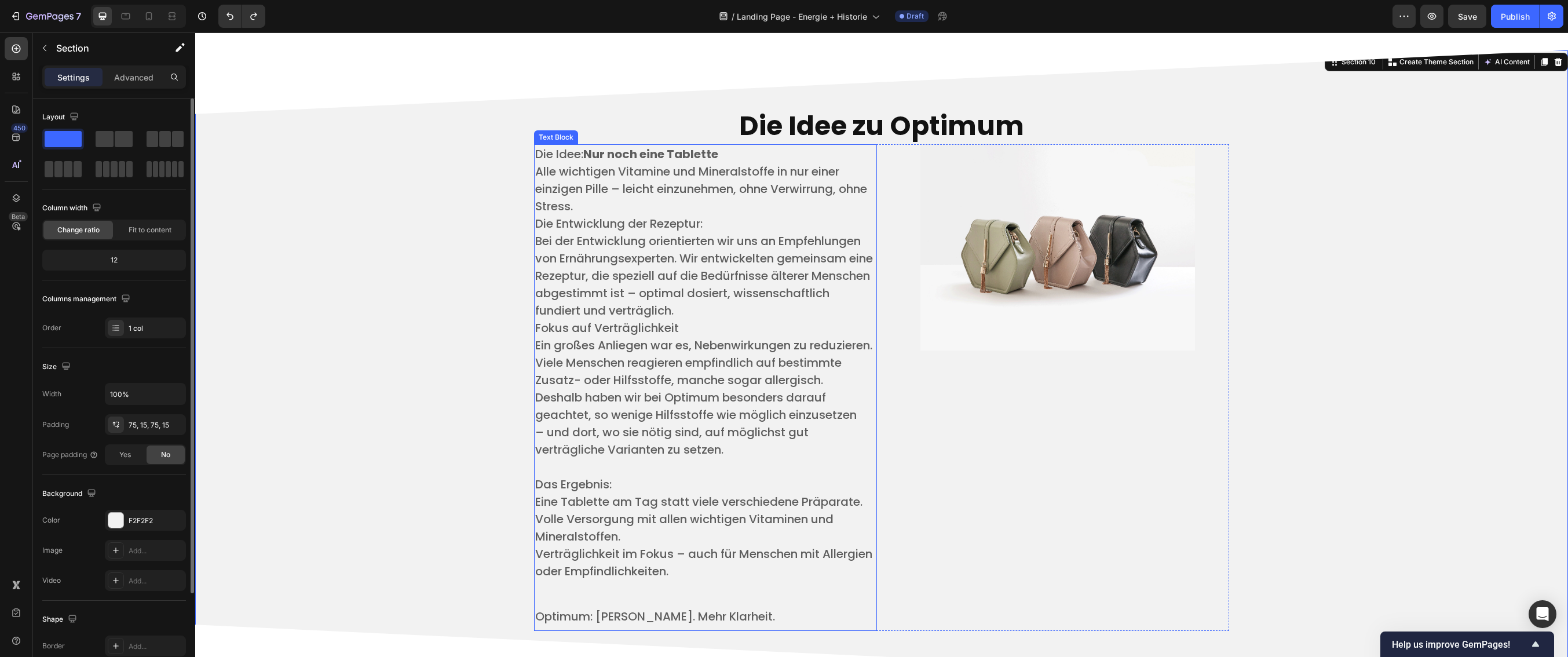
scroll to position [2744, 0]
click at [692, 268] on span "Bei der Entwicklung orientierten wir uns an Empfehlungen von Ernährungsexperten…" at bounding box center [704, 276] width 337 height 86
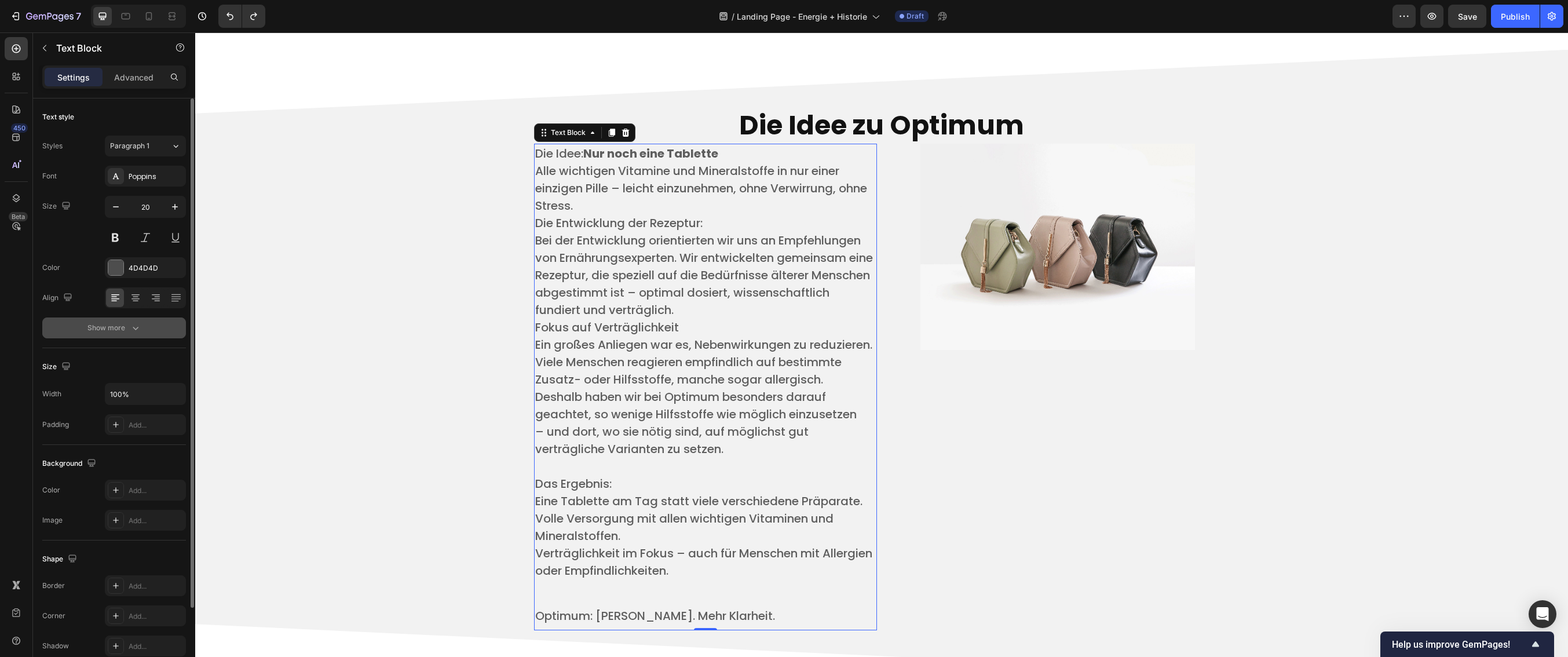
click at [111, 325] on div "Show more" at bounding box center [114, 328] width 54 height 11
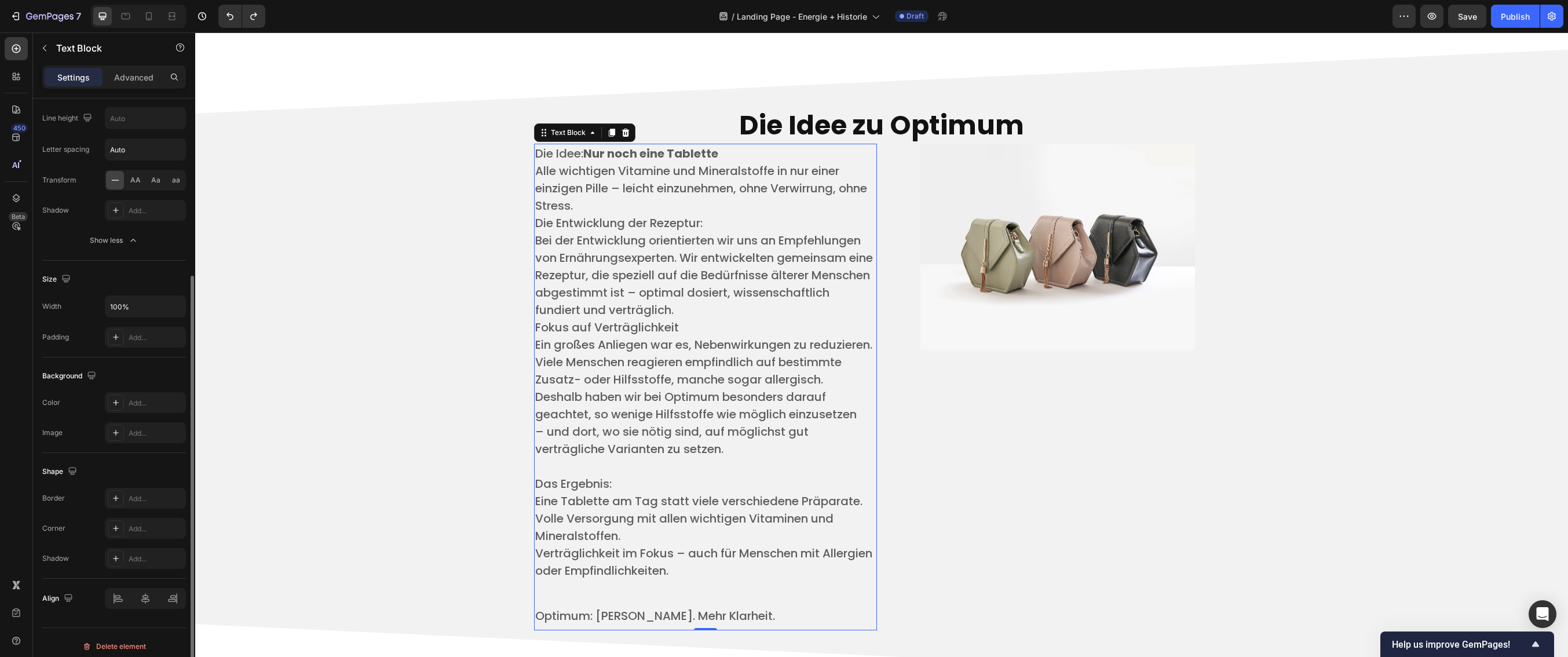
scroll to position [248, 0]
click at [135, 73] on p "Advanced" at bounding box center [134, 77] width 39 height 12
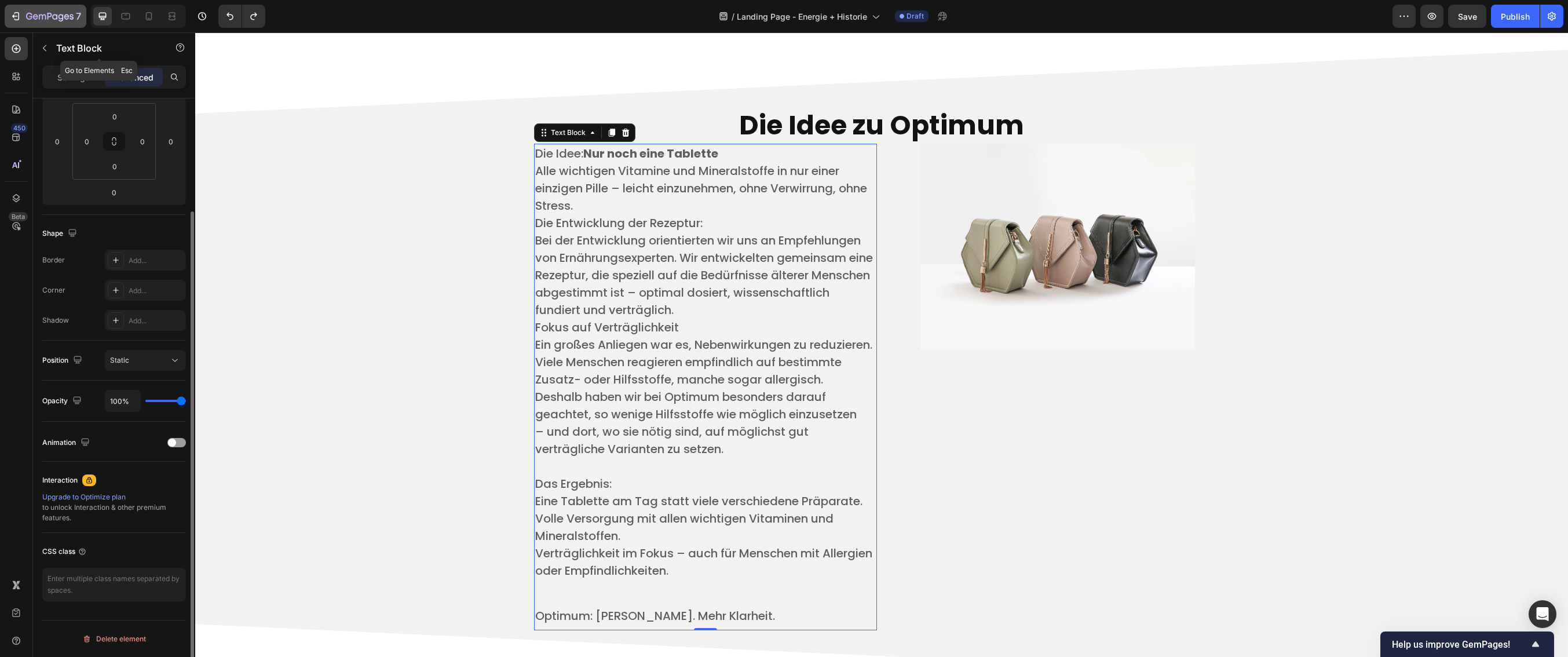
scroll to position [167, 0]
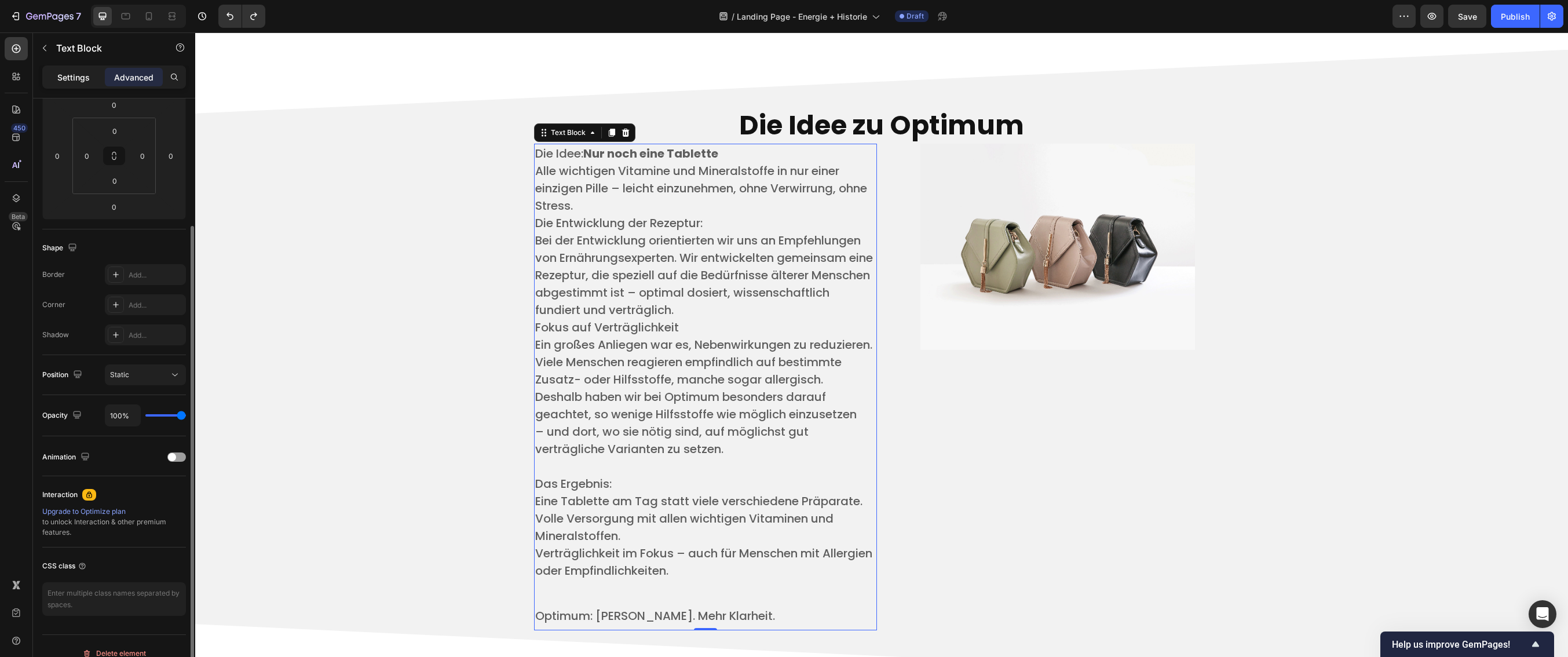
click at [77, 80] on p "Settings" at bounding box center [73, 77] width 32 height 12
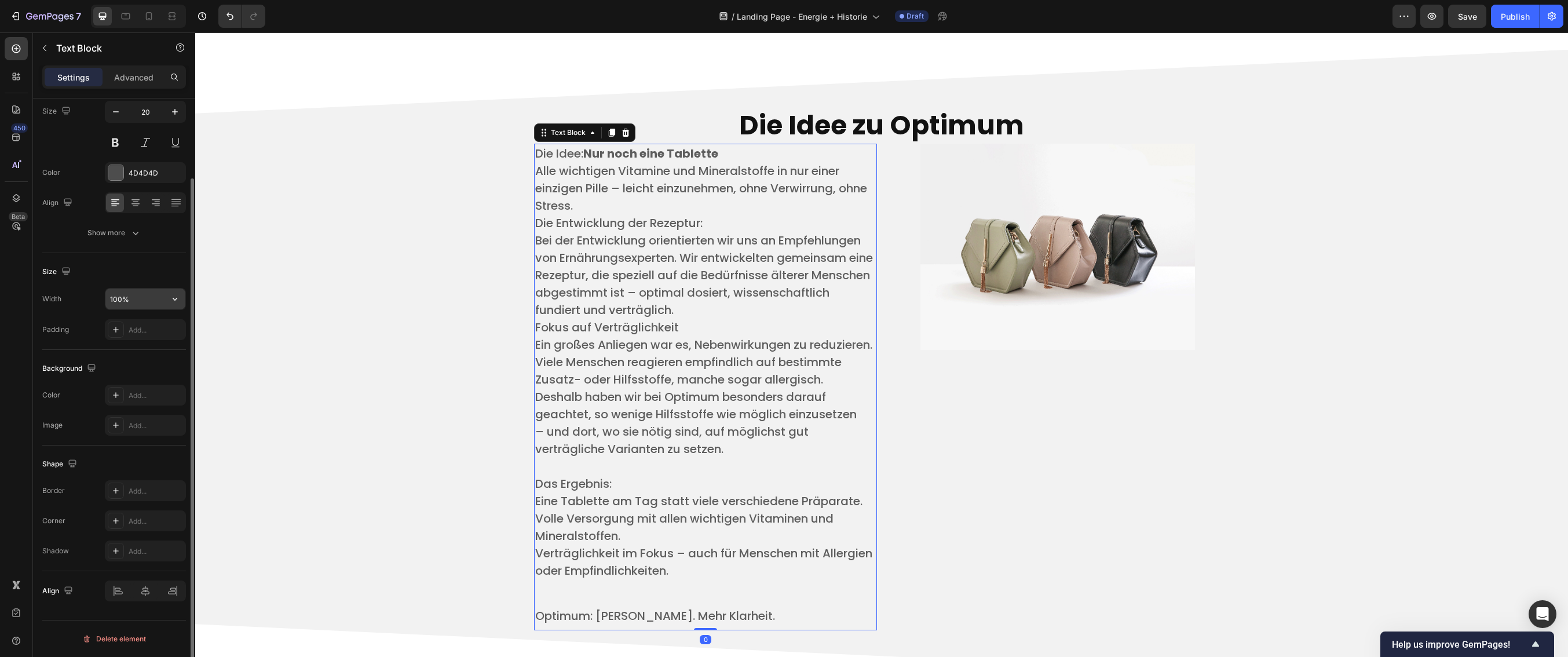
scroll to position [0, 0]
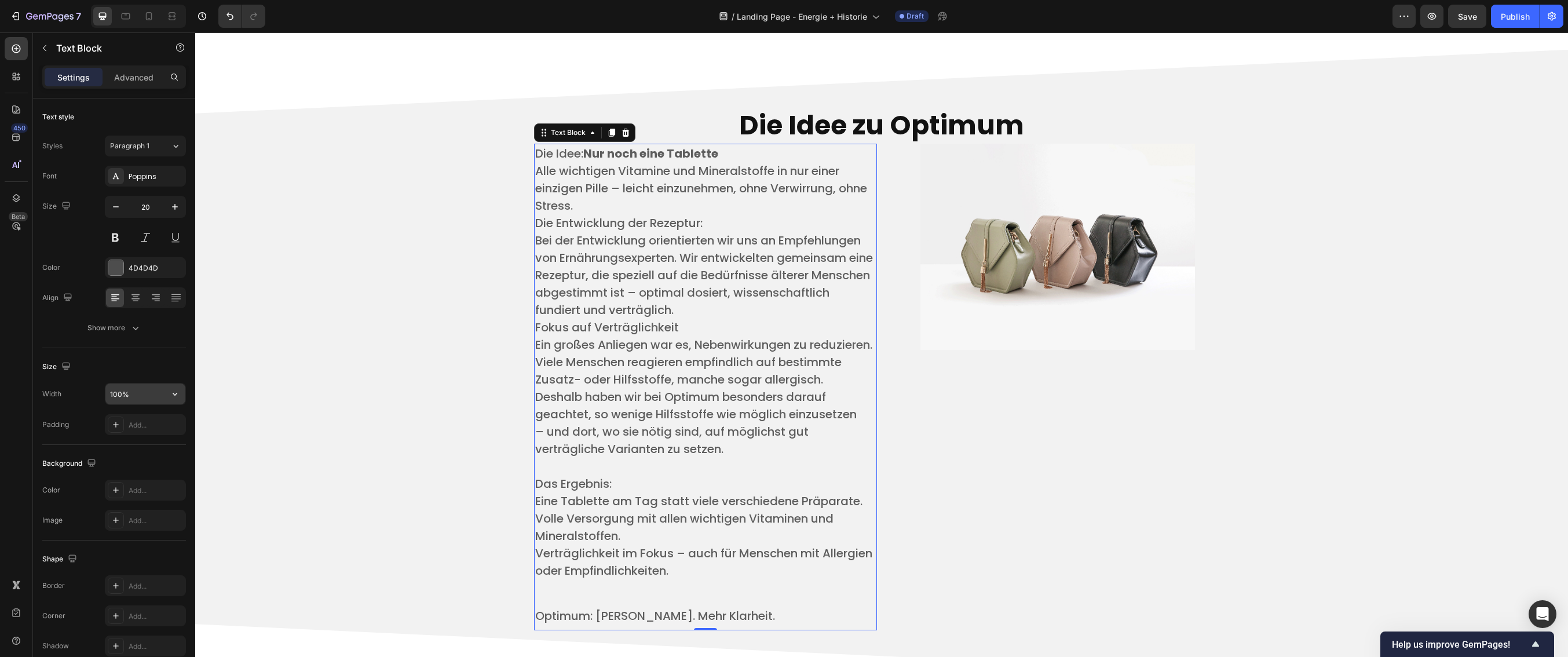
click at [147, 400] on input "100%" at bounding box center [145, 394] width 80 height 21
click at [173, 399] on icon "button" at bounding box center [175, 394] width 11 height 11
click at [147, 445] on p "Full 100%" at bounding box center [142, 446] width 66 height 11
click at [132, 395] on input "100%" at bounding box center [145, 394] width 80 height 21
click at [229, 11] on icon "Undo/Redo" at bounding box center [230, 16] width 11 height 11
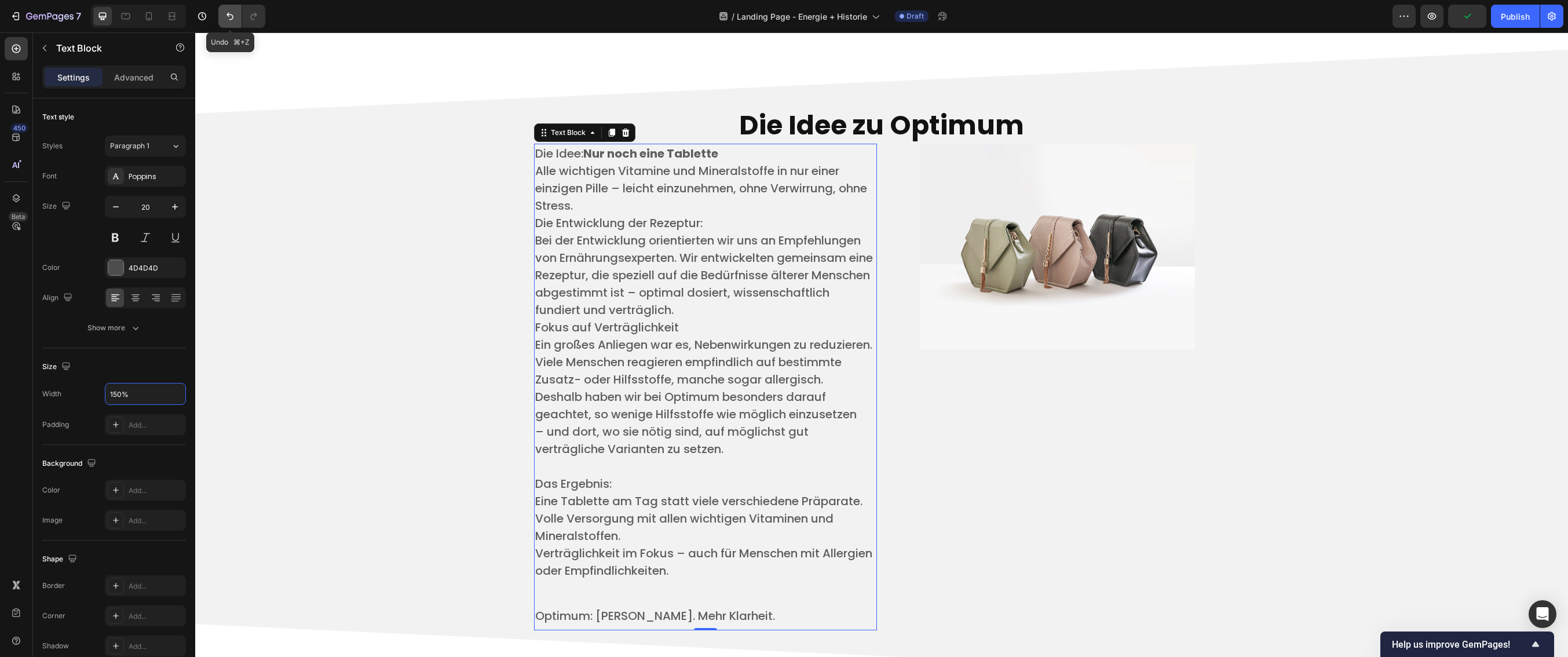
type input "100%"
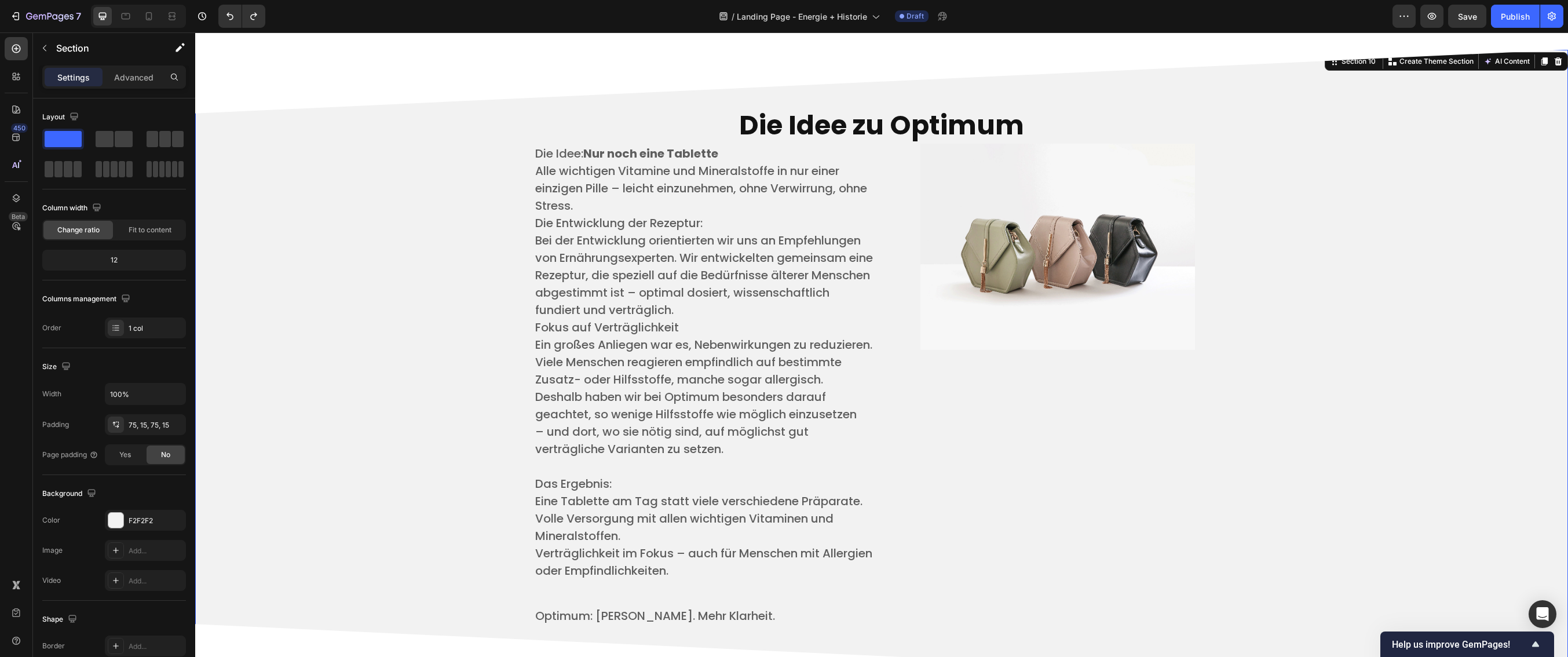
drag, startPoint x: 480, startPoint y: 386, endPoint x: 473, endPoint y: 389, distance: 7.6
click at [480, 386] on div "Die Idee zu Optimum Heading Die Idee: Nur noch eine Tablette ​ Alle wichtigen V…" at bounding box center [881, 369] width 1355 height 552
click at [1028, 270] on img at bounding box center [1058, 247] width 275 height 206
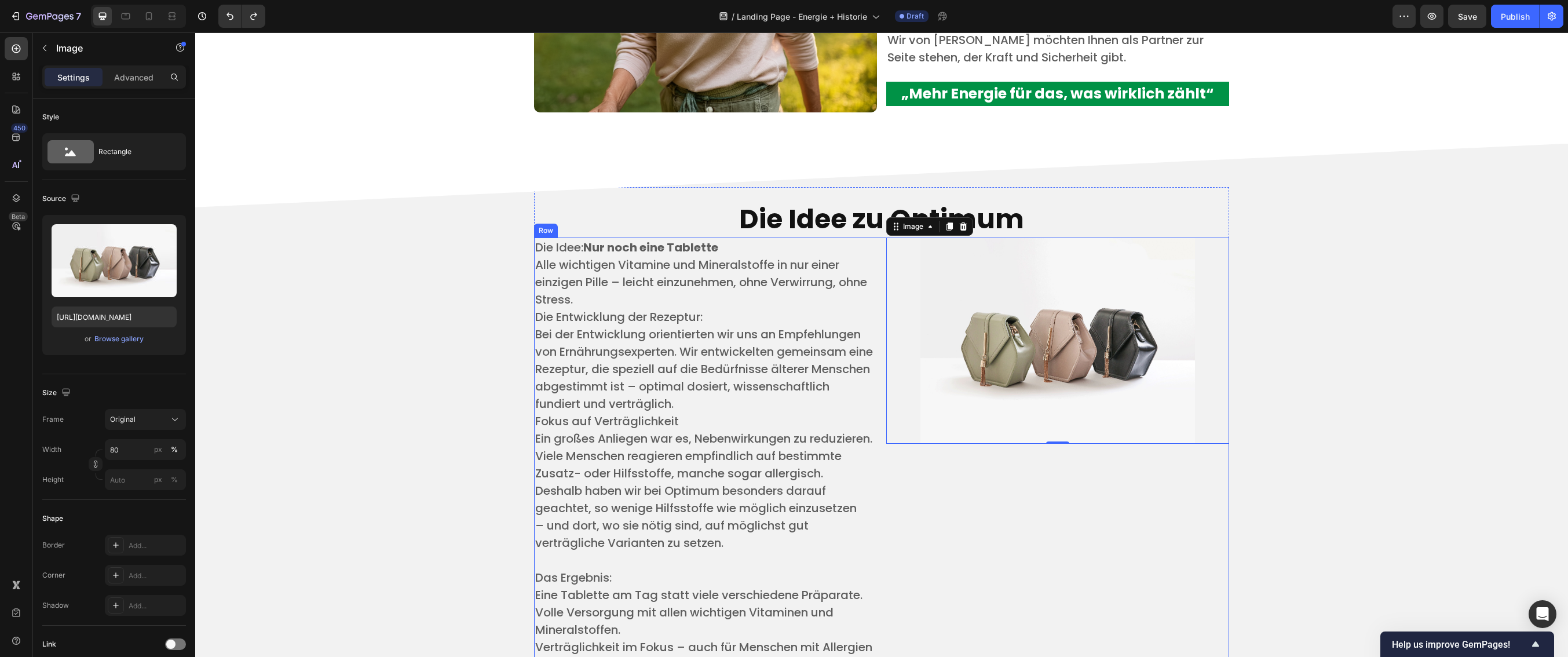
scroll to position [2643, 0]
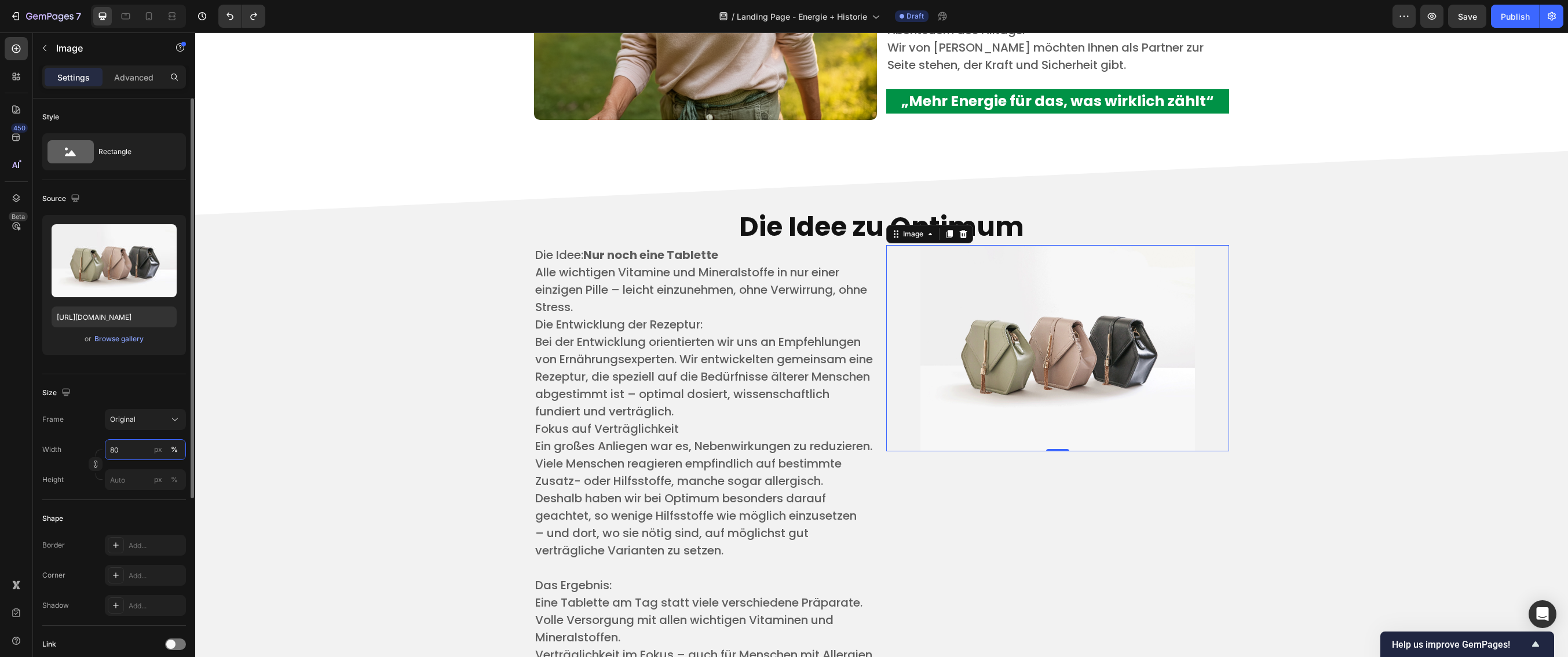
click at [125, 453] on input "80" at bounding box center [145, 450] width 81 height 21
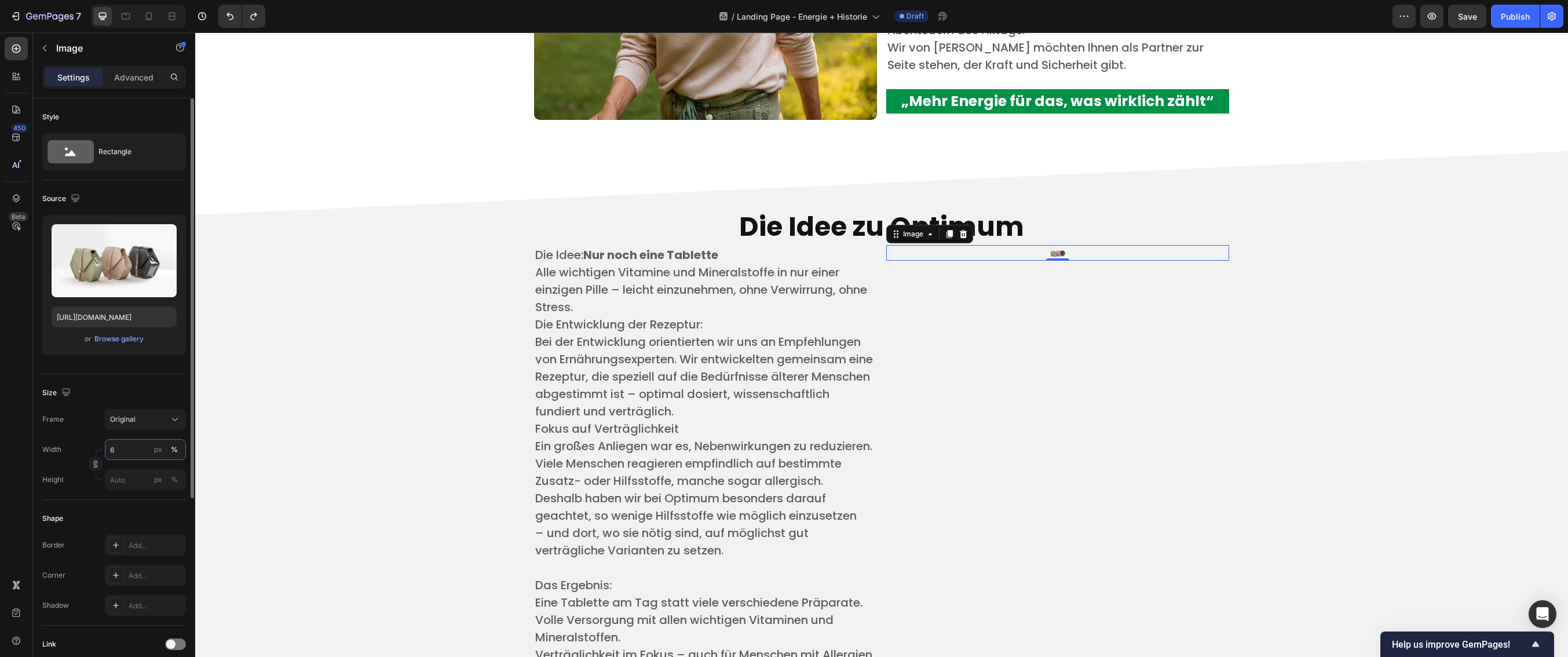
type input "60"
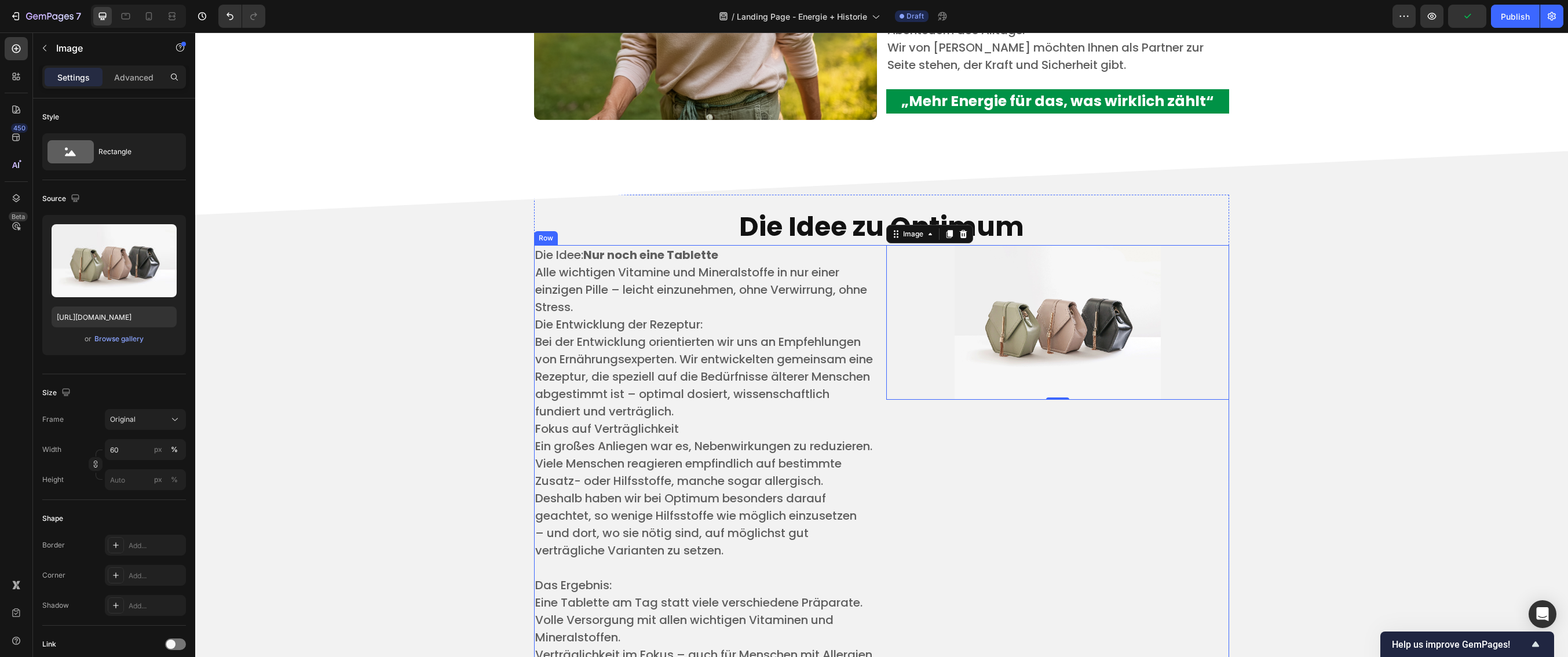
click at [1109, 462] on div "Image 0" at bounding box center [1057, 489] width 343 height 487
click at [1029, 375] on img at bounding box center [1057, 322] width 206 height 154
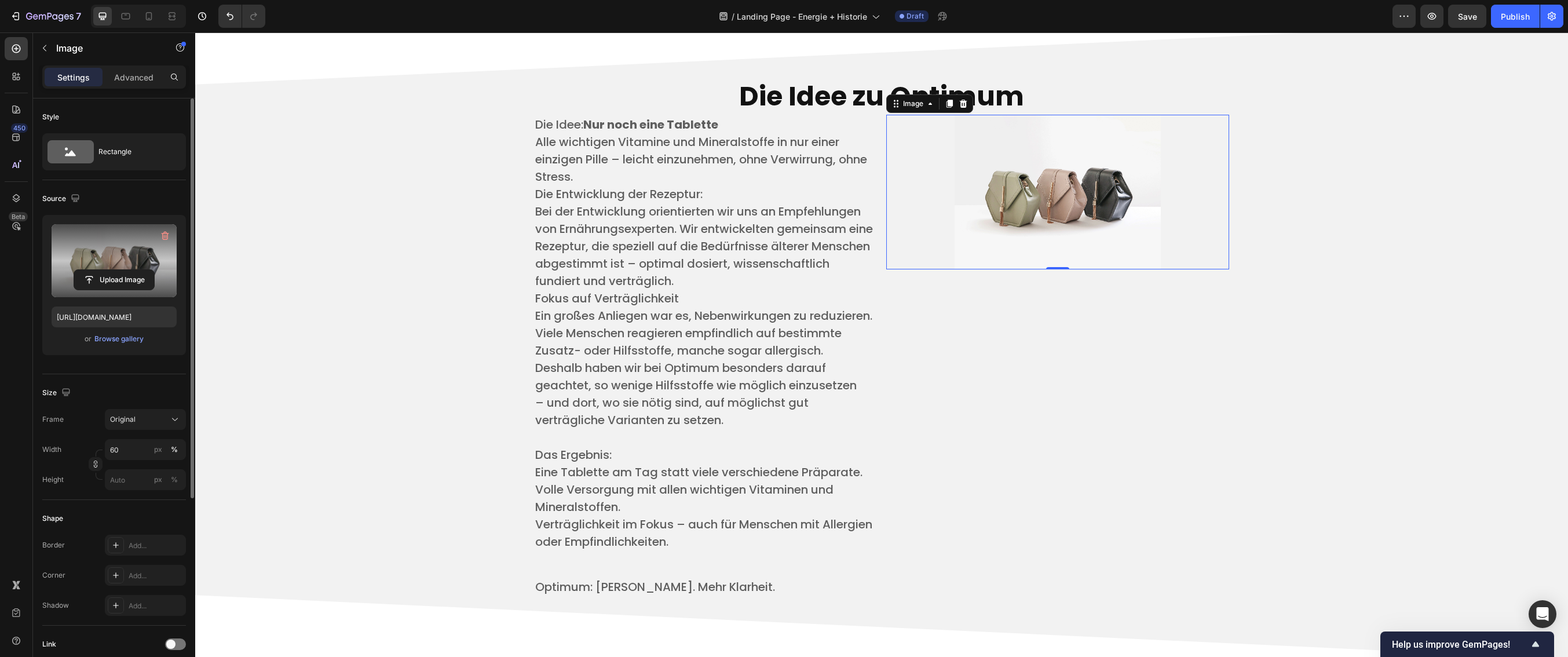
scroll to position [2772, 0]
click at [101, 283] on input "file" at bounding box center [113, 280] width 80 height 20
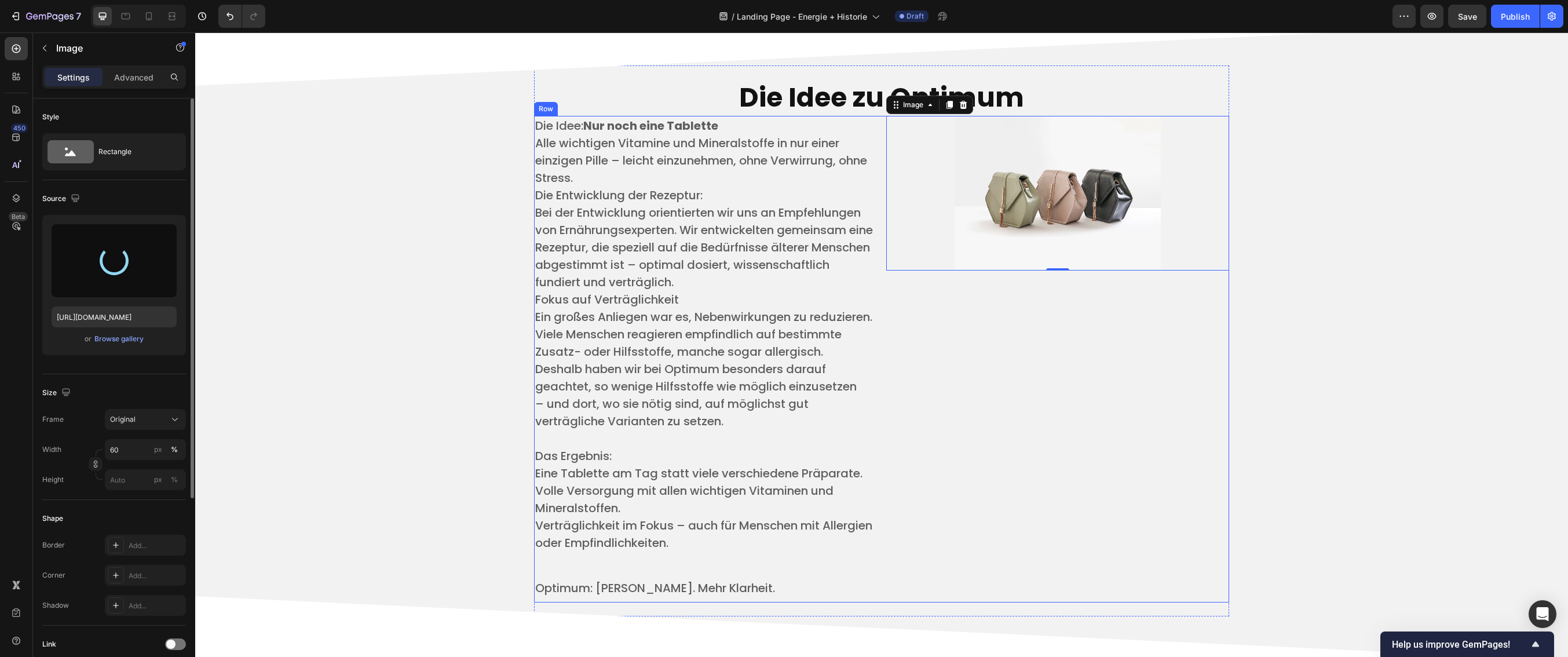
type input "[URL][DOMAIN_NAME]"
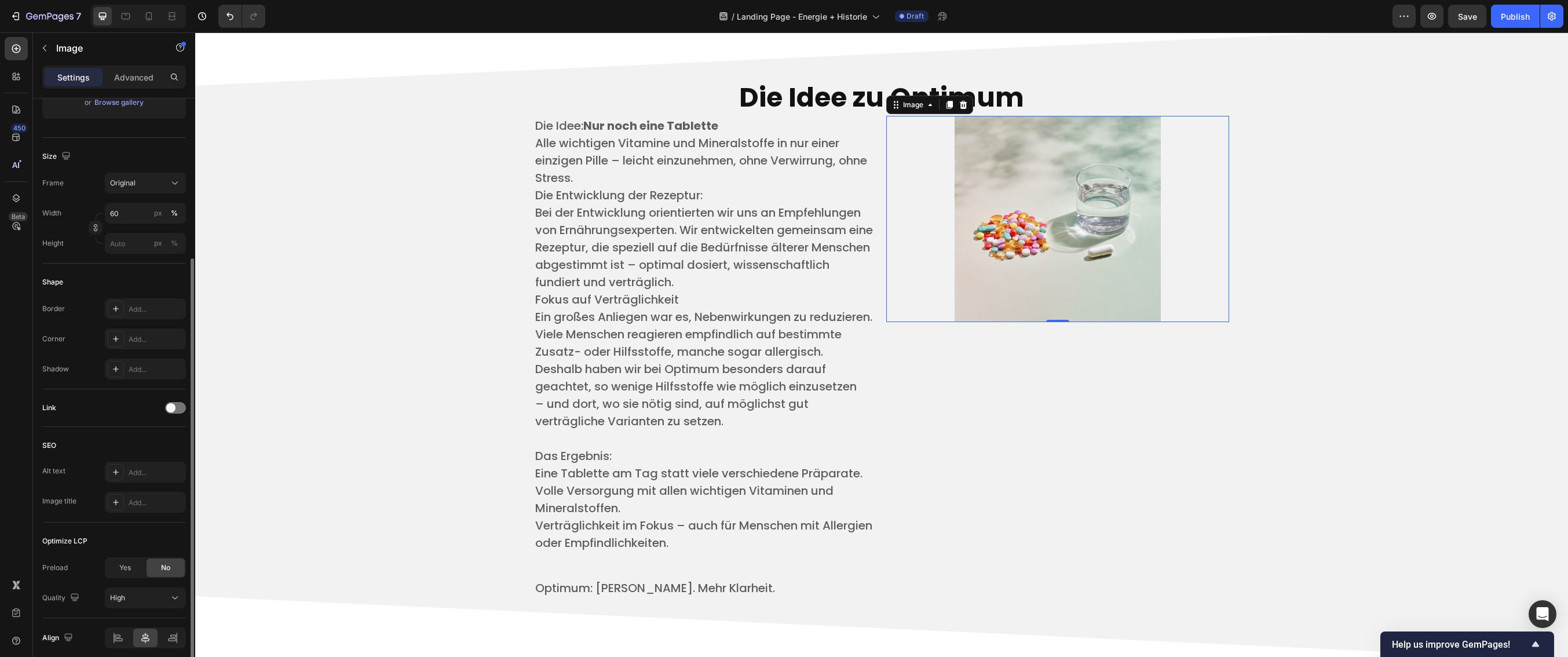
scroll to position [283, 0]
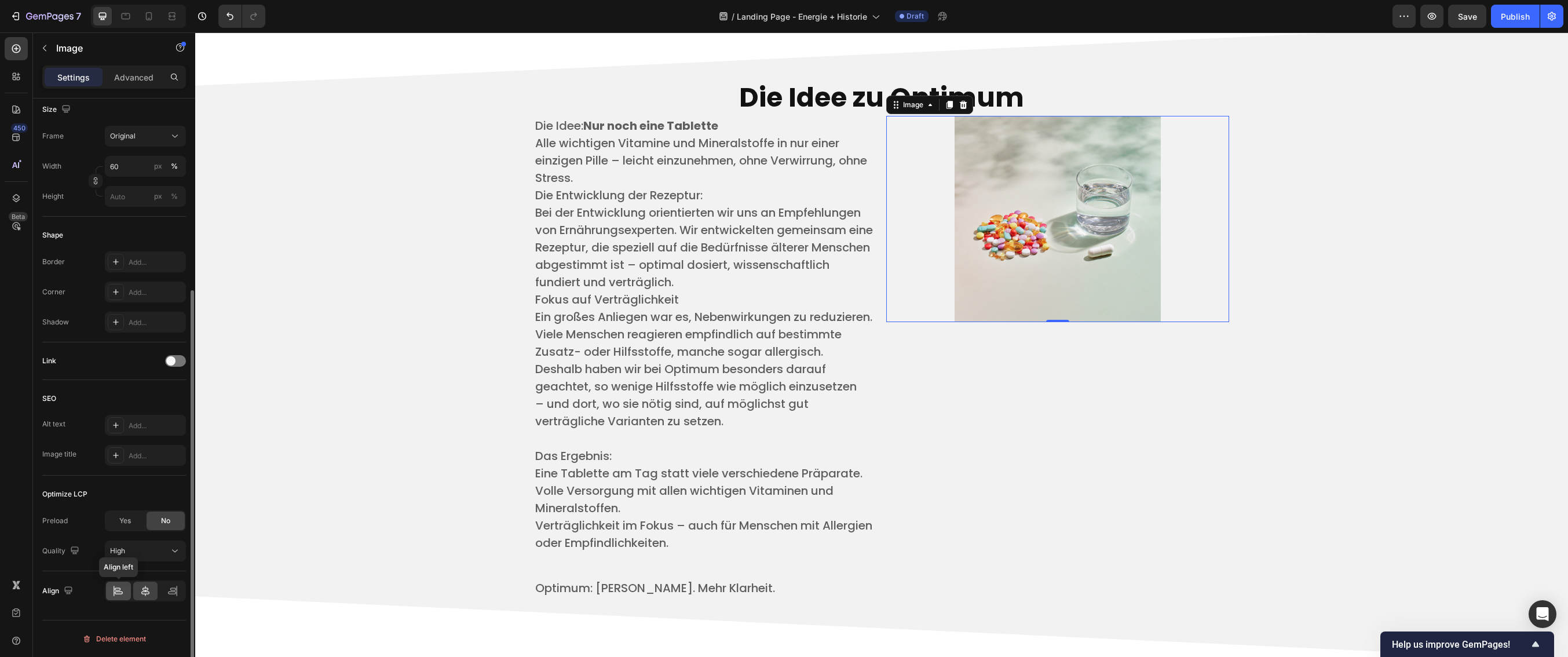
click at [119, 594] on icon at bounding box center [119, 594] width 8 height 3
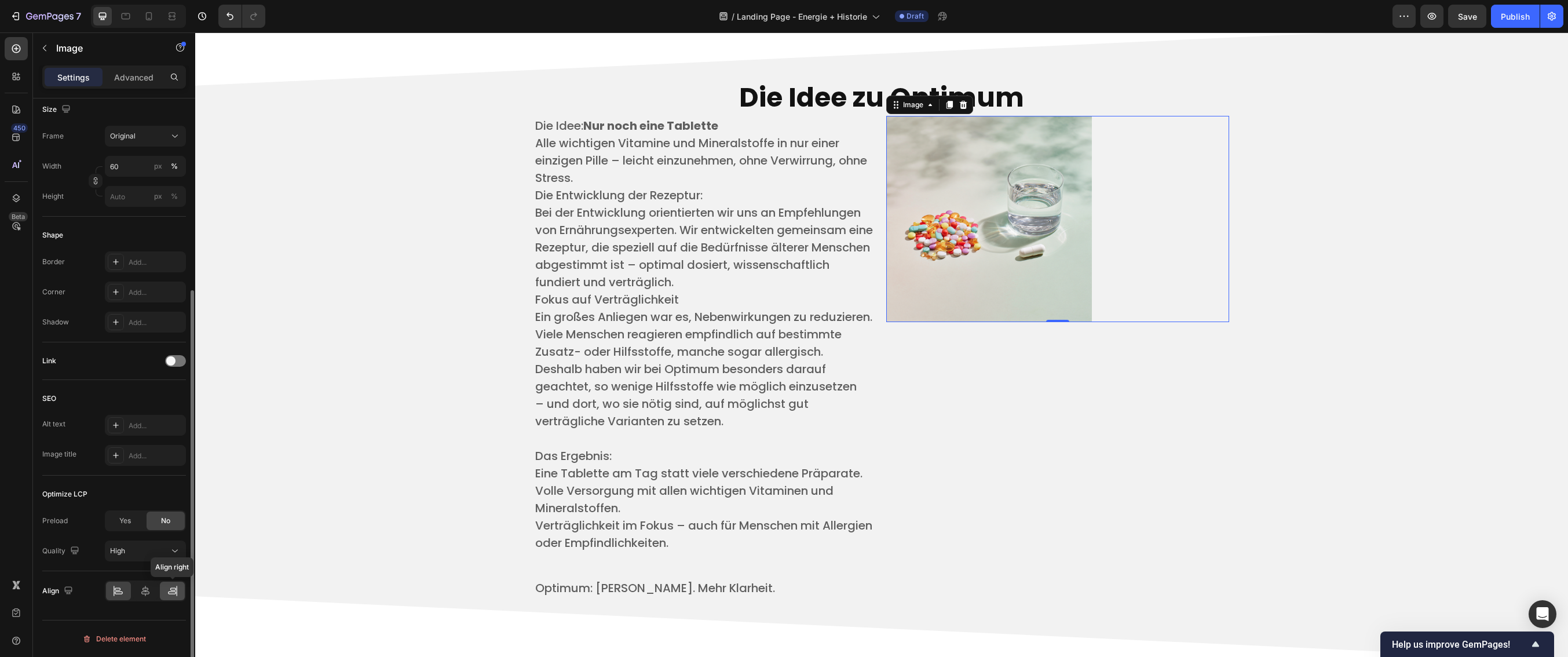
click at [167, 593] on icon at bounding box center [173, 591] width 11 height 11
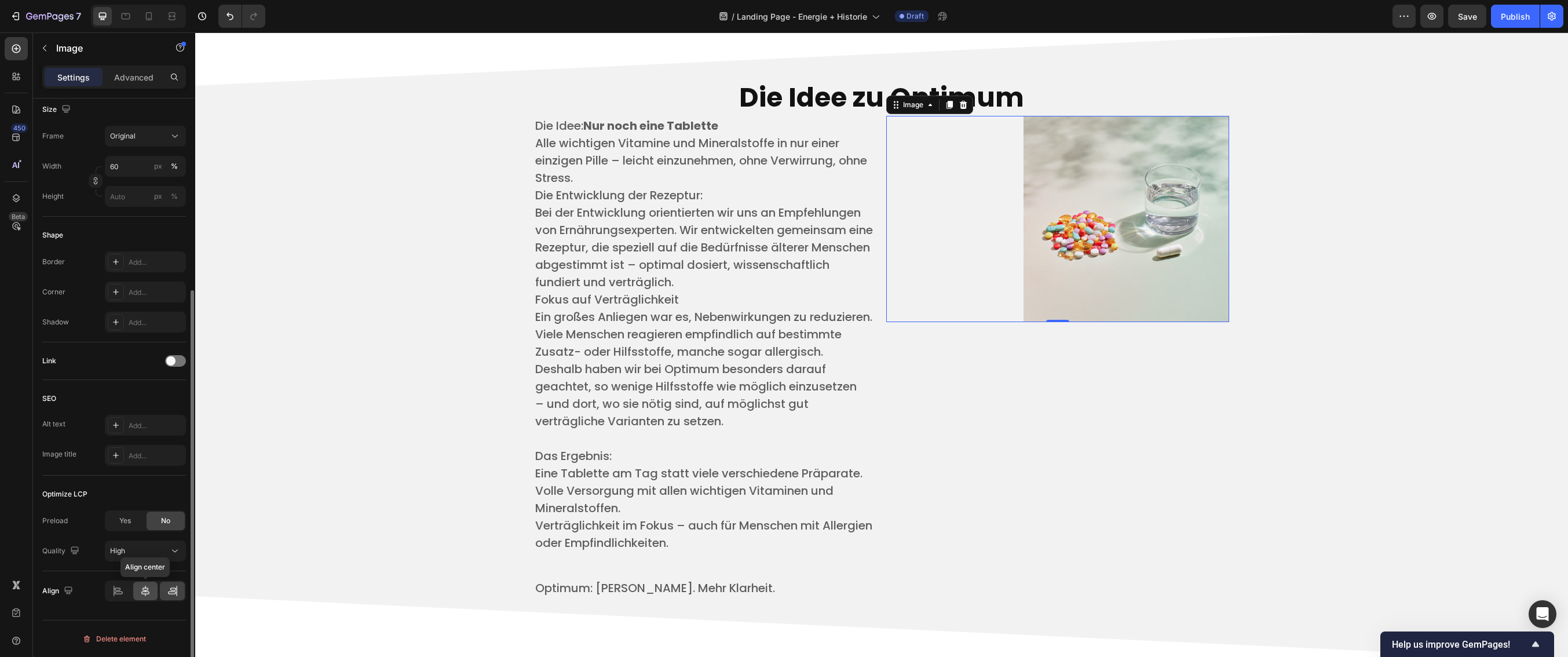
click at [145, 592] on icon at bounding box center [146, 591] width 8 height 11
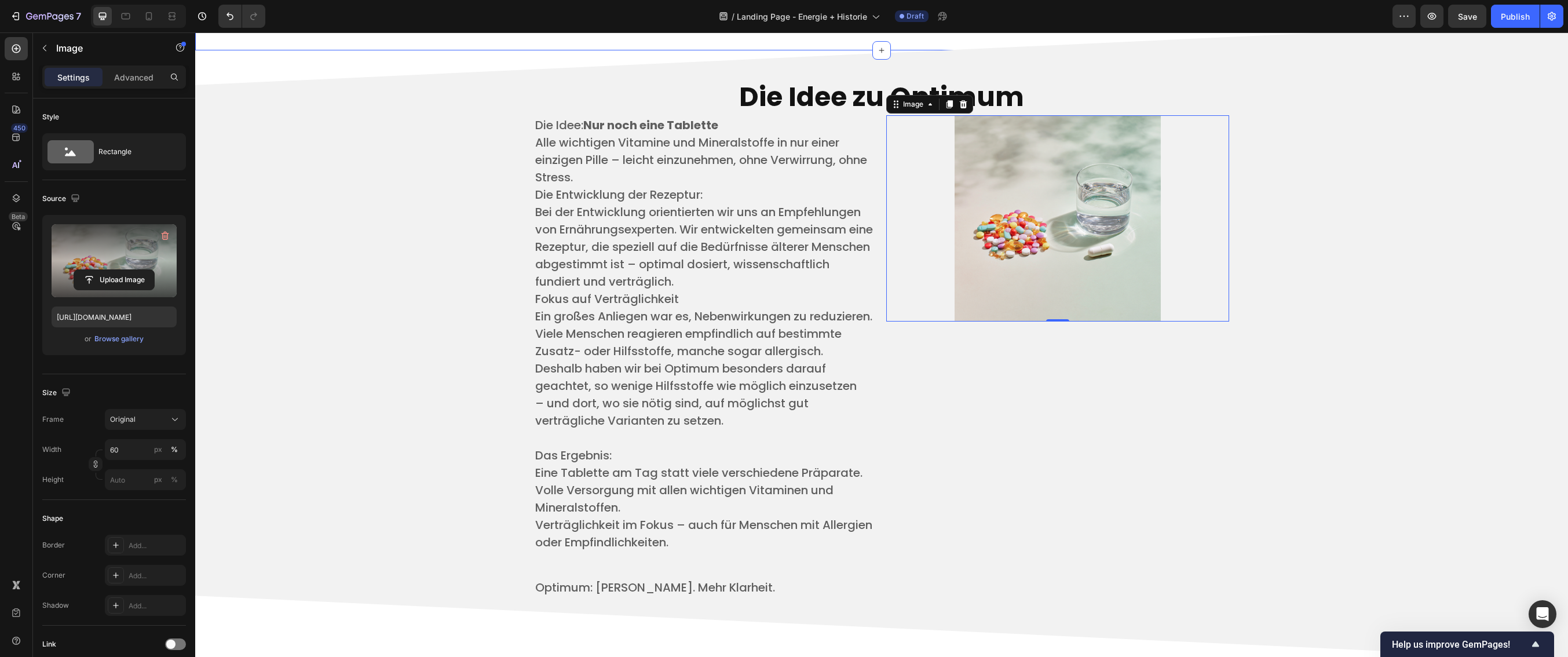
scroll to position [2706, 0]
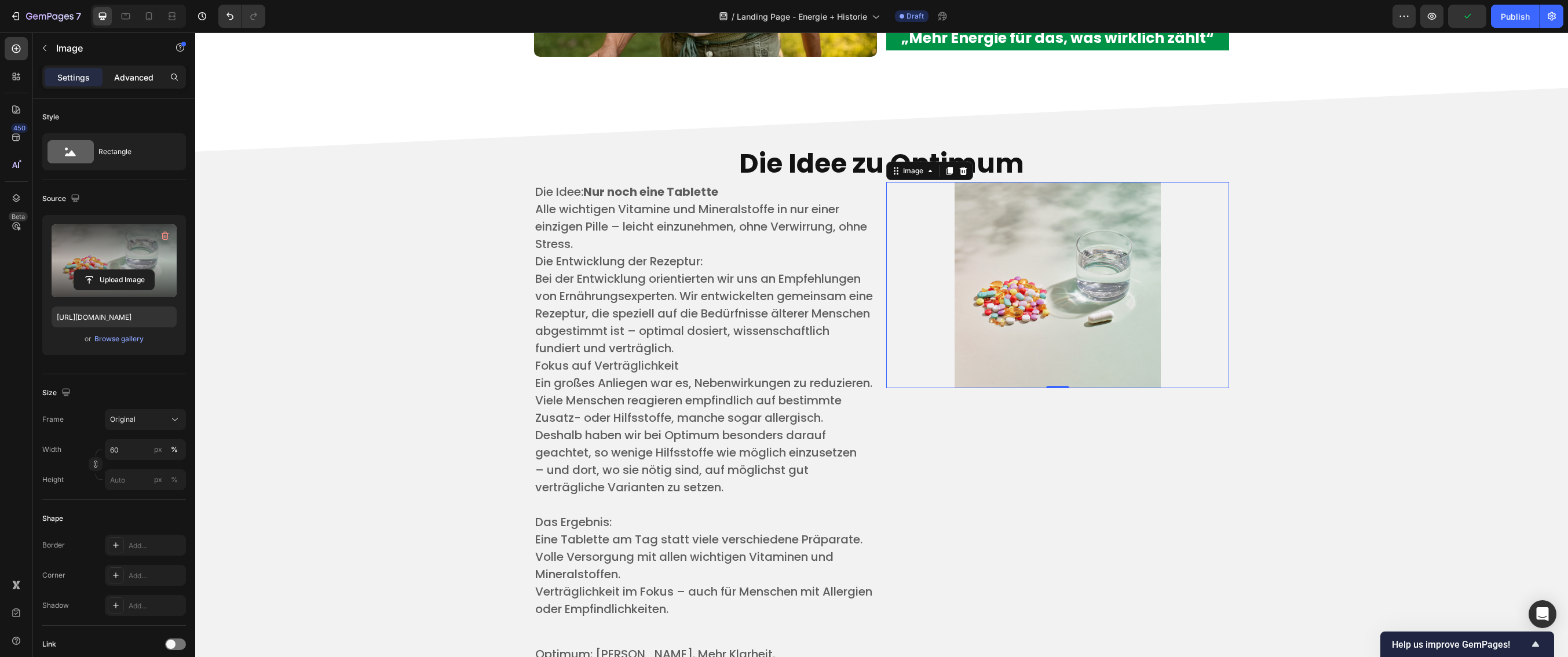
click at [130, 74] on p "Advanced" at bounding box center [134, 77] width 39 height 12
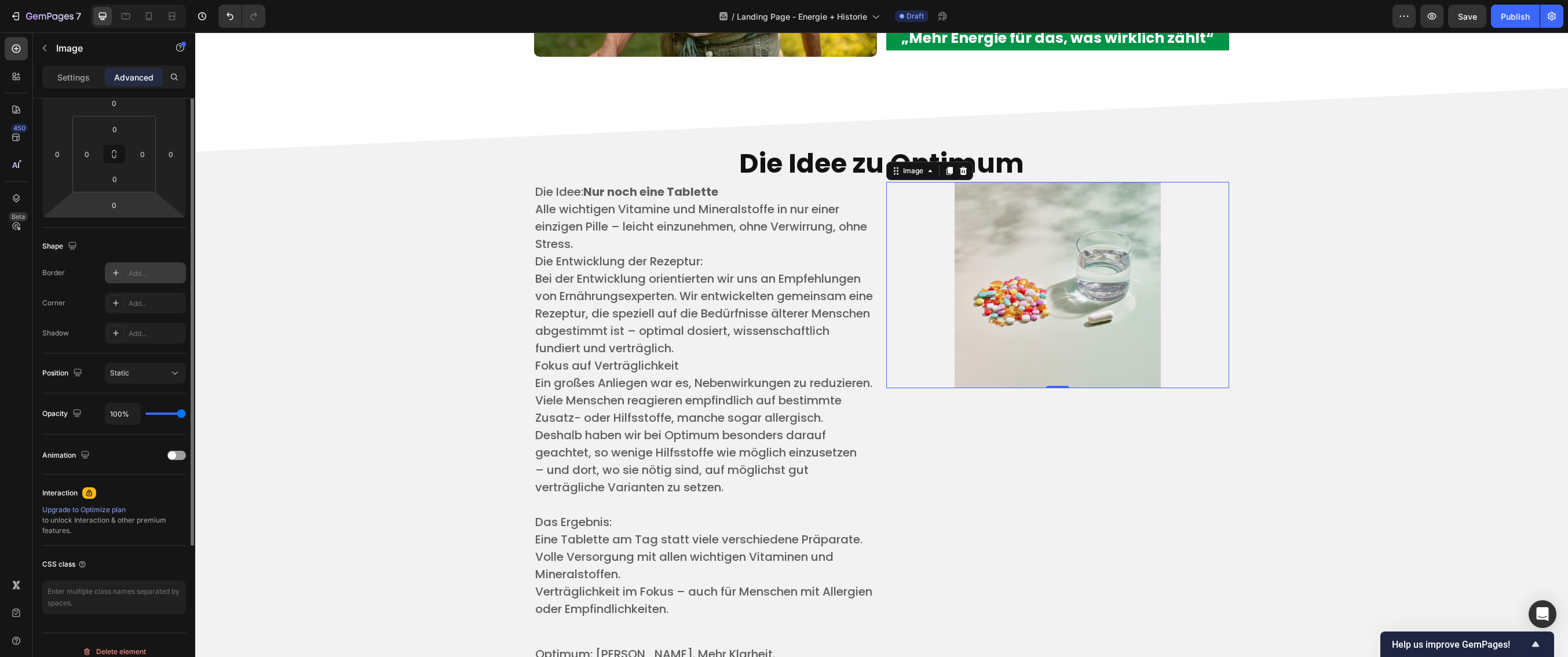
scroll to position [0, 0]
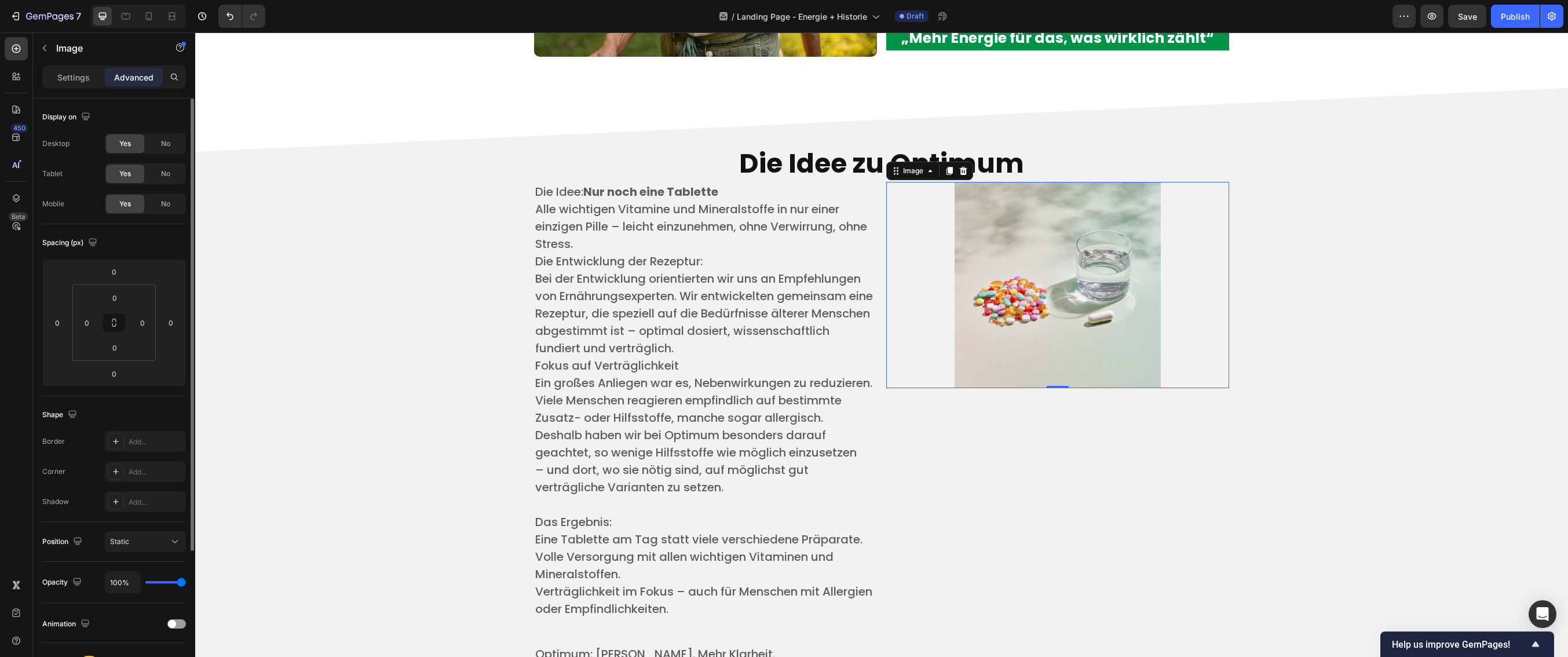
click at [83, 87] on div "Settings Advanced" at bounding box center [114, 77] width 144 height 23
click at [79, 82] on p "Settings" at bounding box center [73, 77] width 32 height 12
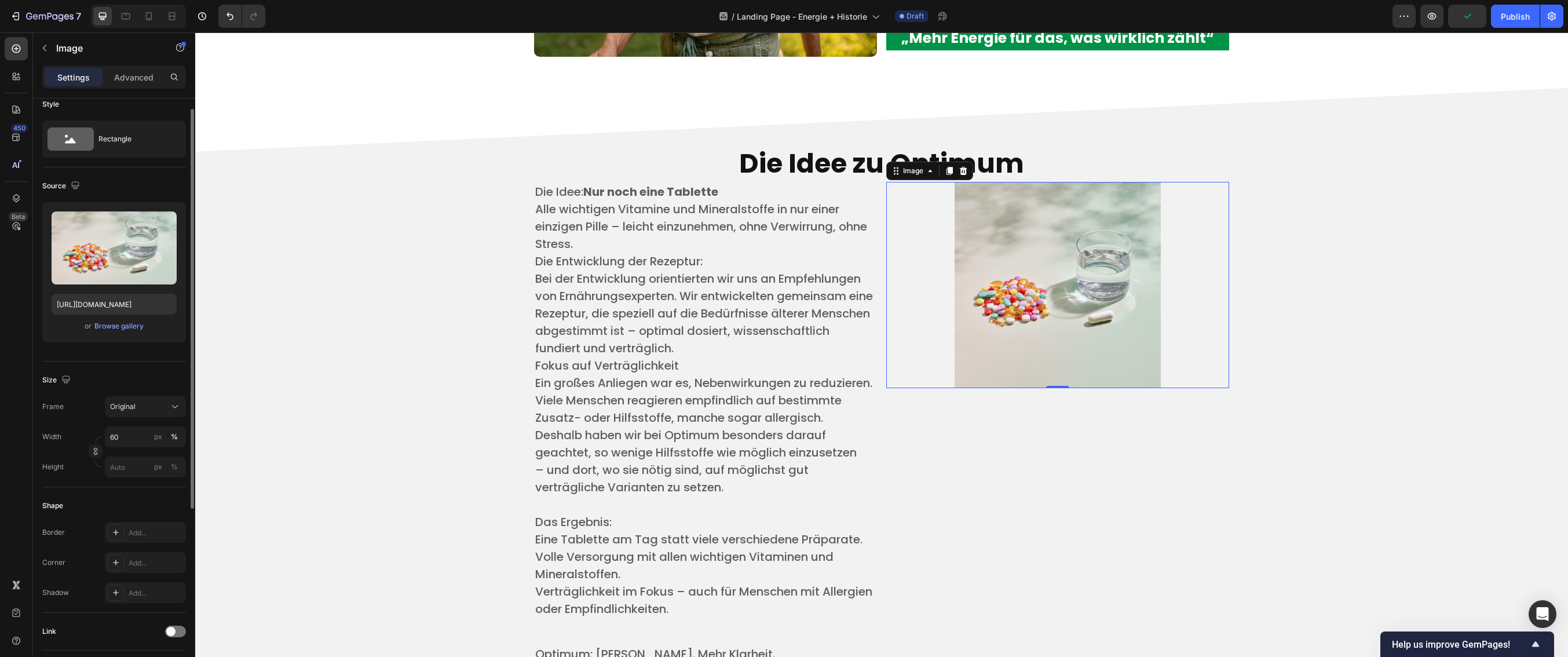
scroll to position [15, 0]
click at [154, 409] on div "Original" at bounding box center [138, 405] width 57 height 11
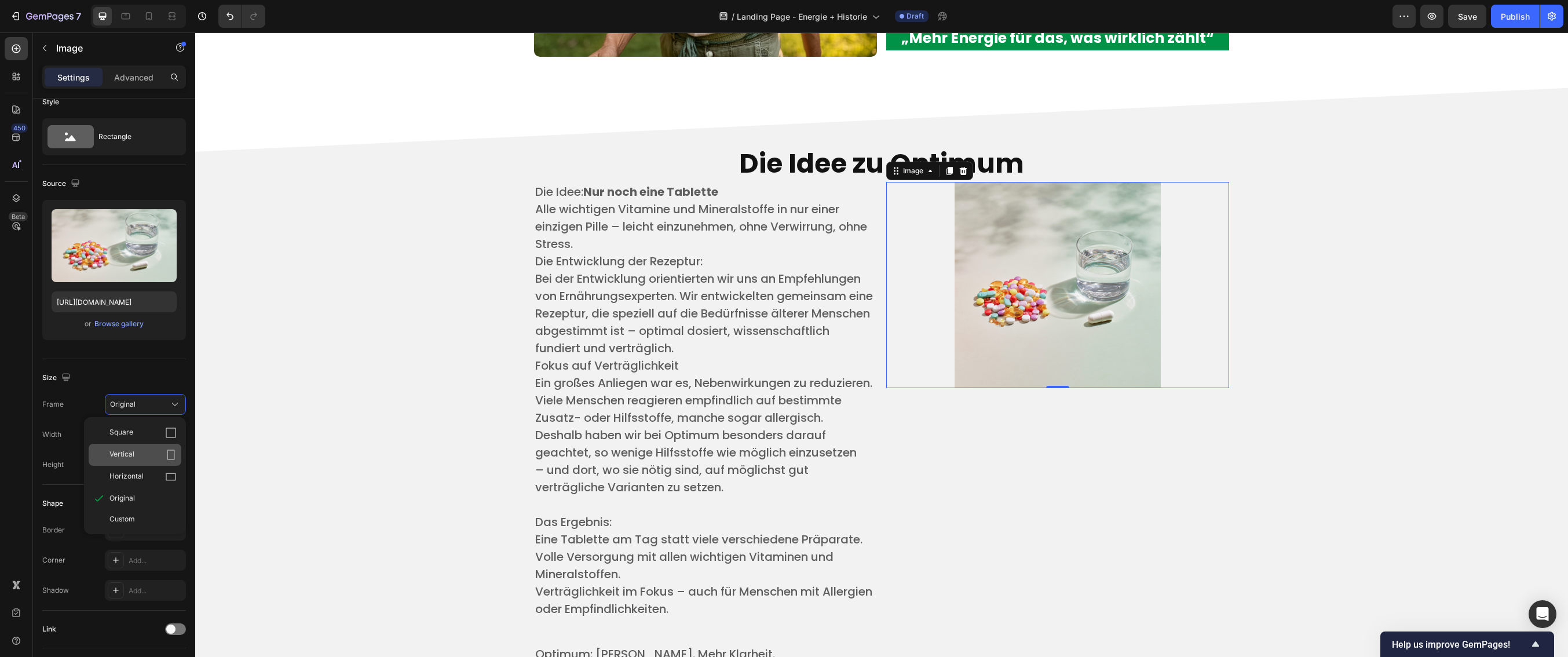
click at [149, 451] on div "Vertical" at bounding box center [142, 455] width 67 height 11
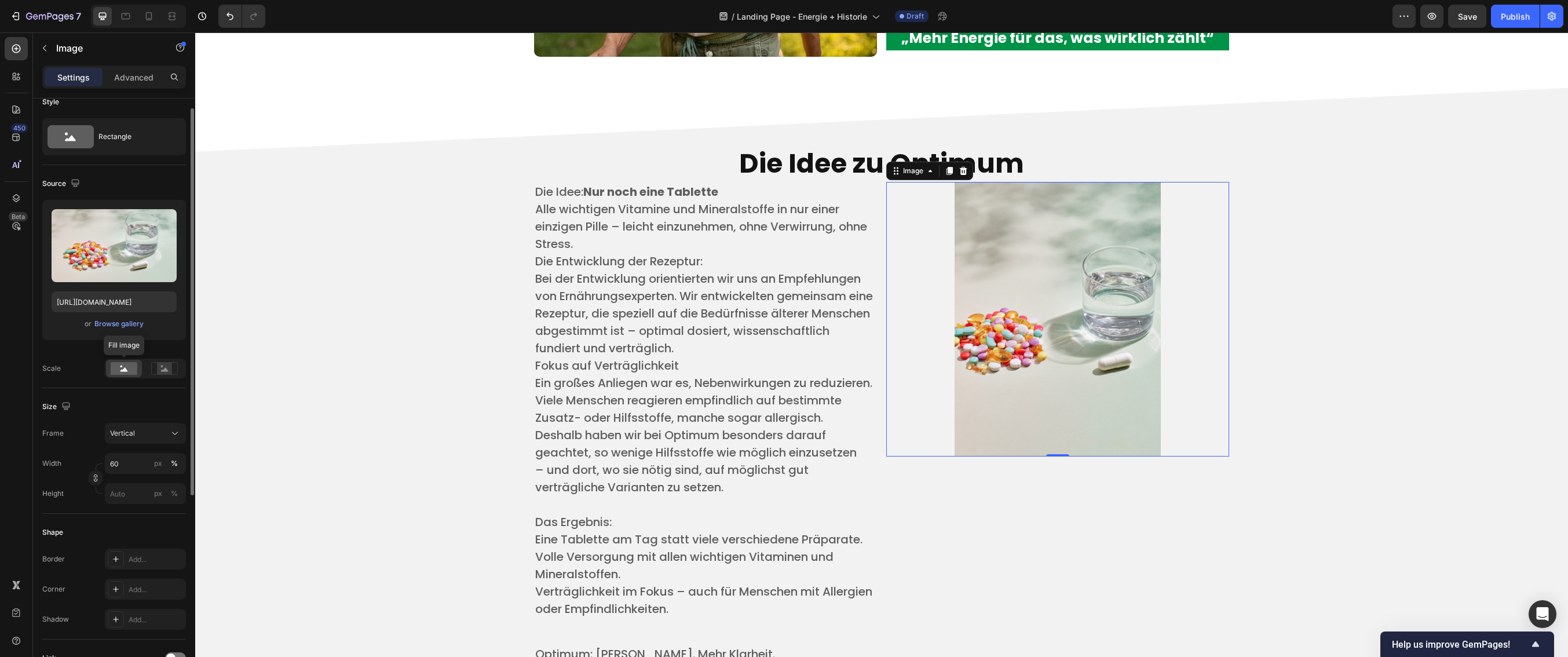
click at [115, 369] on rect at bounding box center [124, 369] width 27 height 13
click at [162, 374] on rect at bounding box center [164, 369] width 15 height 11
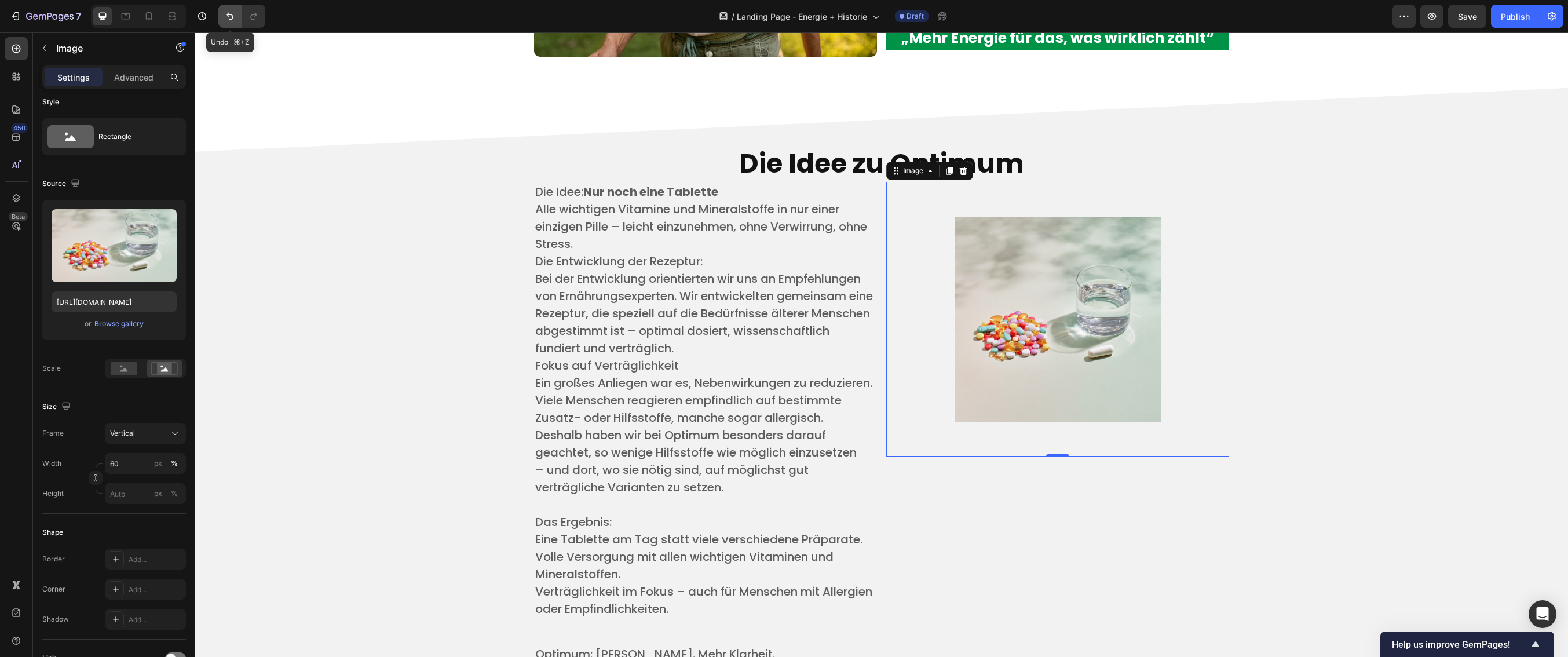
click at [230, 16] on icon "Undo/Redo" at bounding box center [230, 16] width 11 height 11
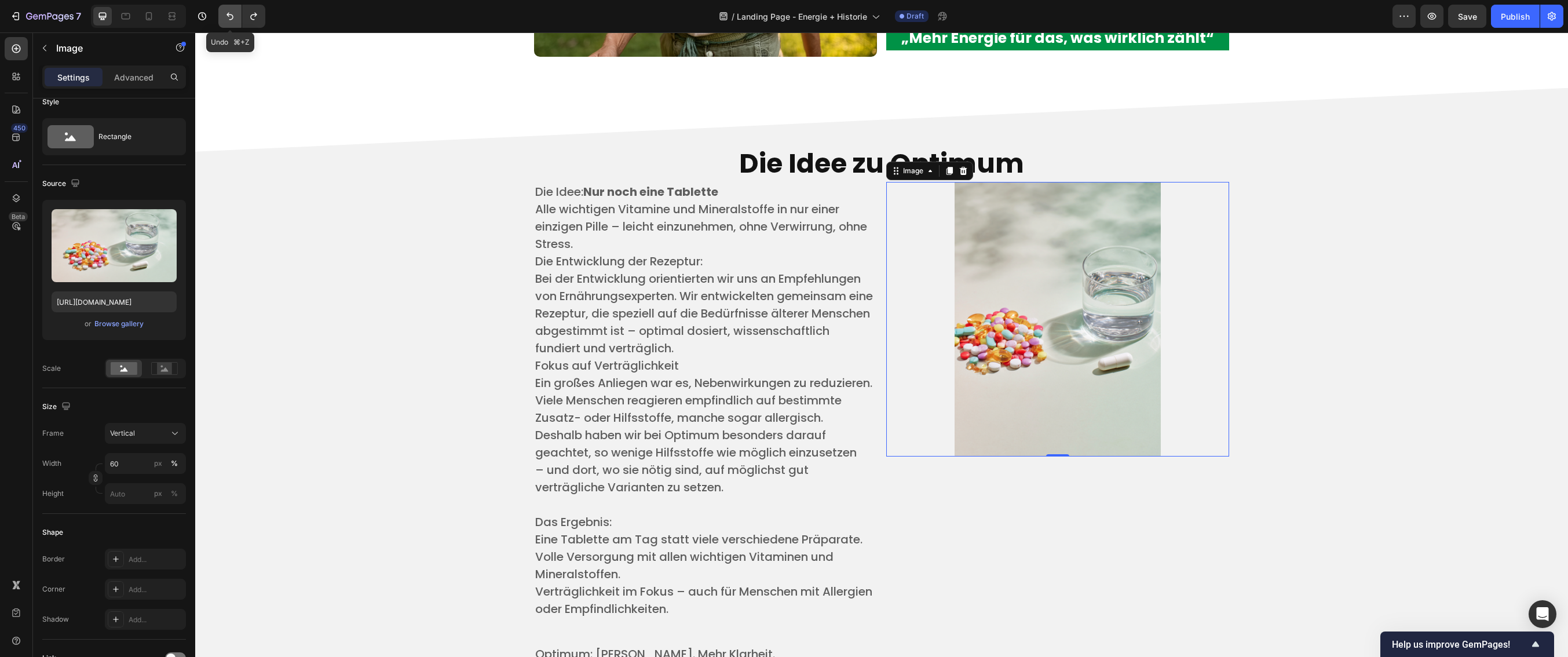
click at [230, 16] on icon "Undo/Redo" at bounding box center [230, 16] width 11 height 11
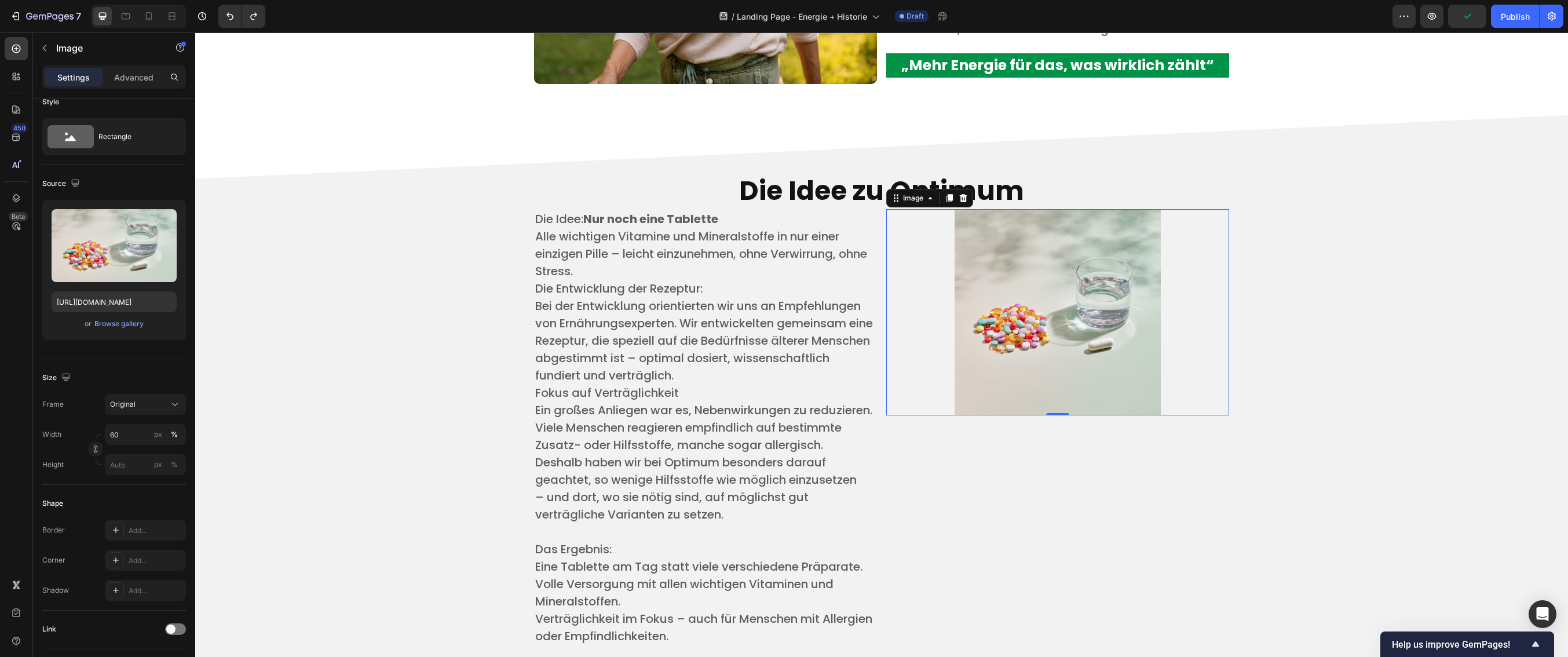
scroll to position [2686, 0]
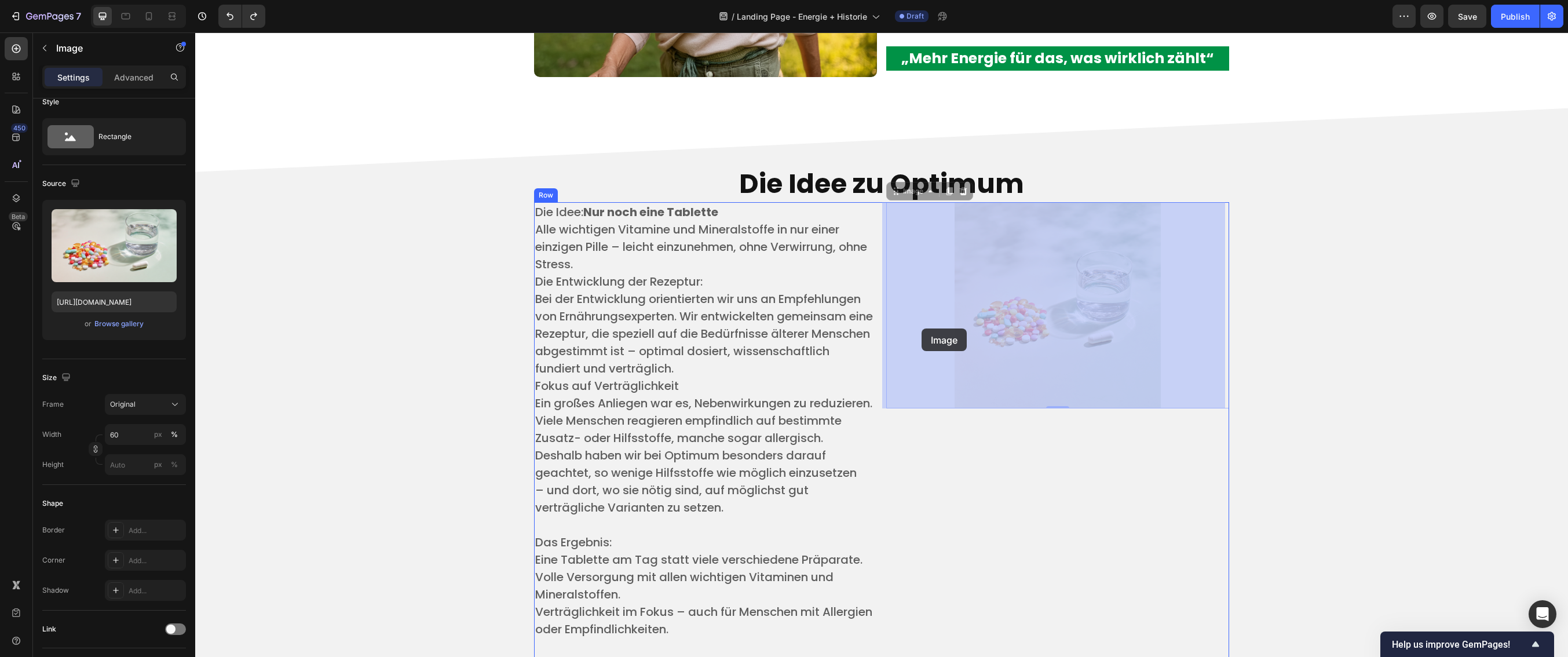
drag, startPoint x: 882, startPoint y: 328, endPoint x: 921, endPoint y: 328, distance: 39.0
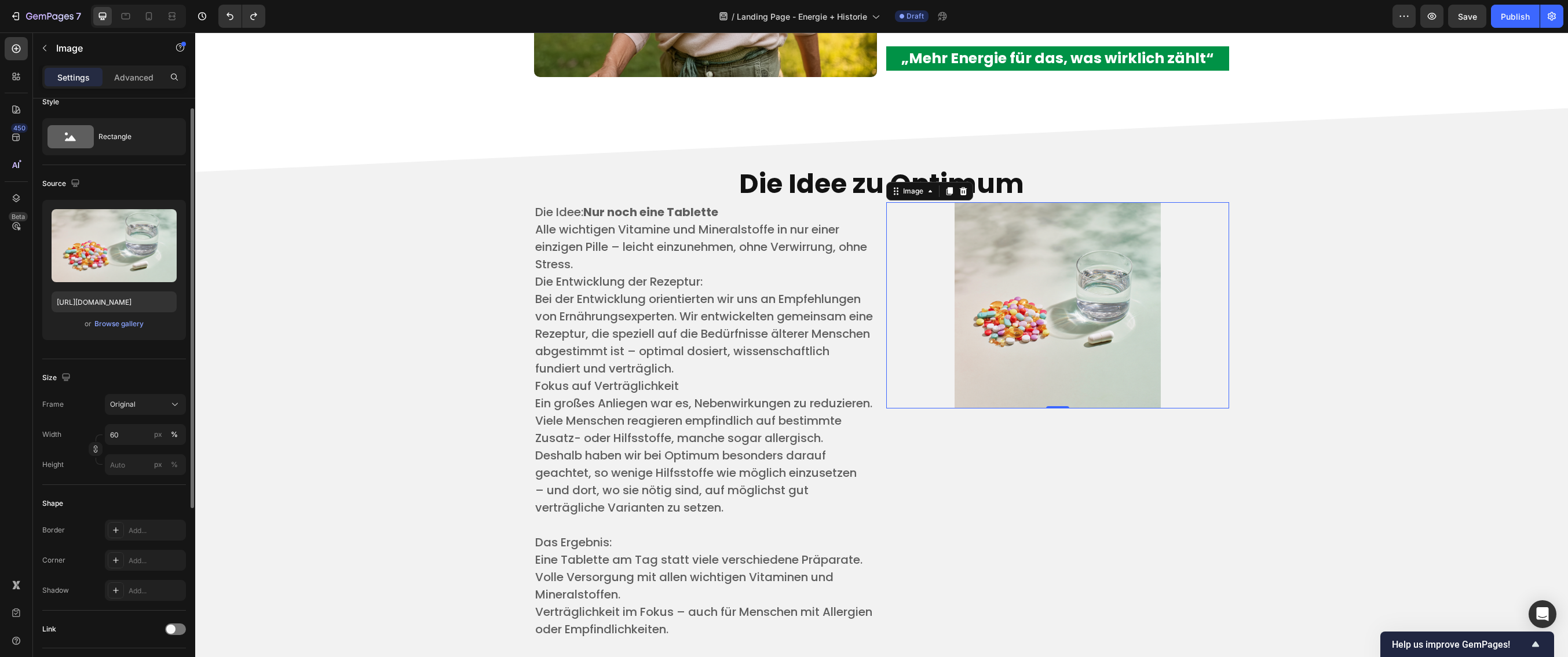
click at [156, 166] on div "Source Upload Image [URL][DOMAIN_NAME] or Browse gallery" at bounding box center [114, 262] width 144 height 194
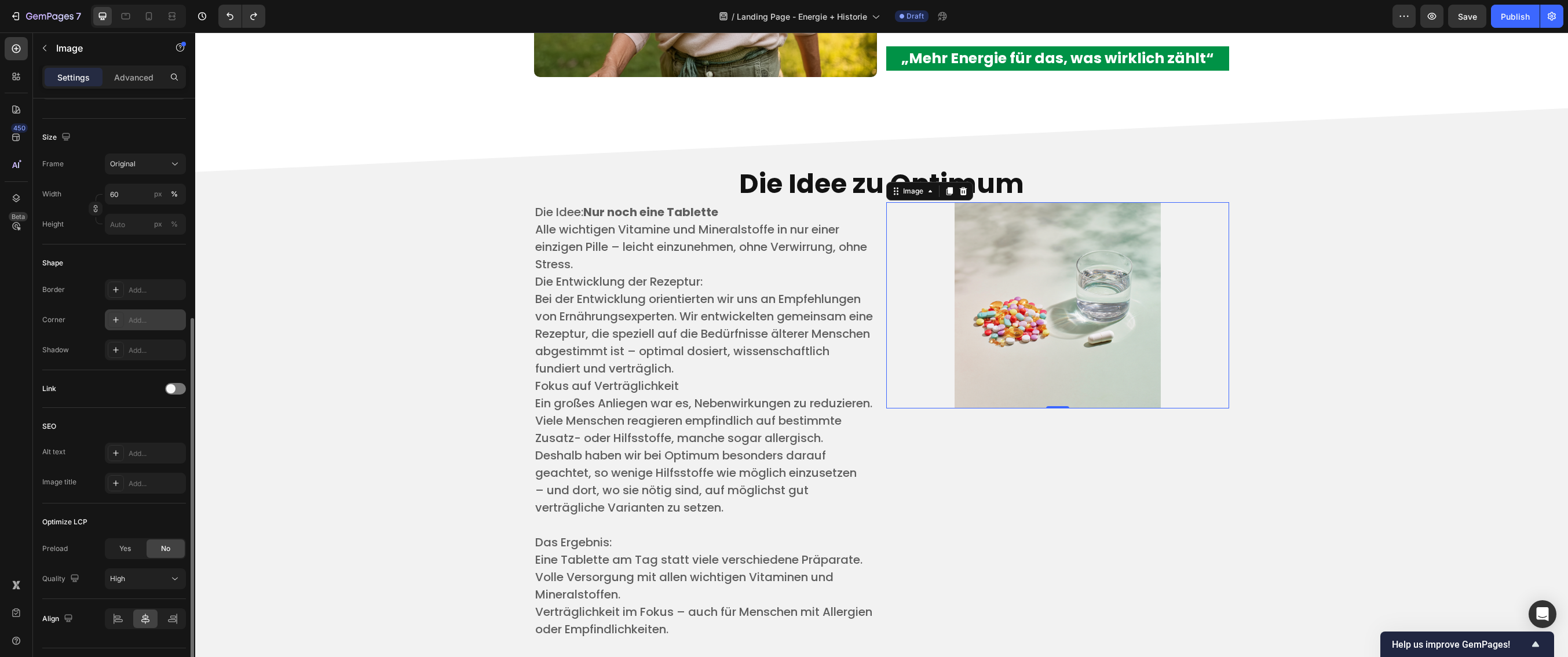
scroll to position [283, 0]
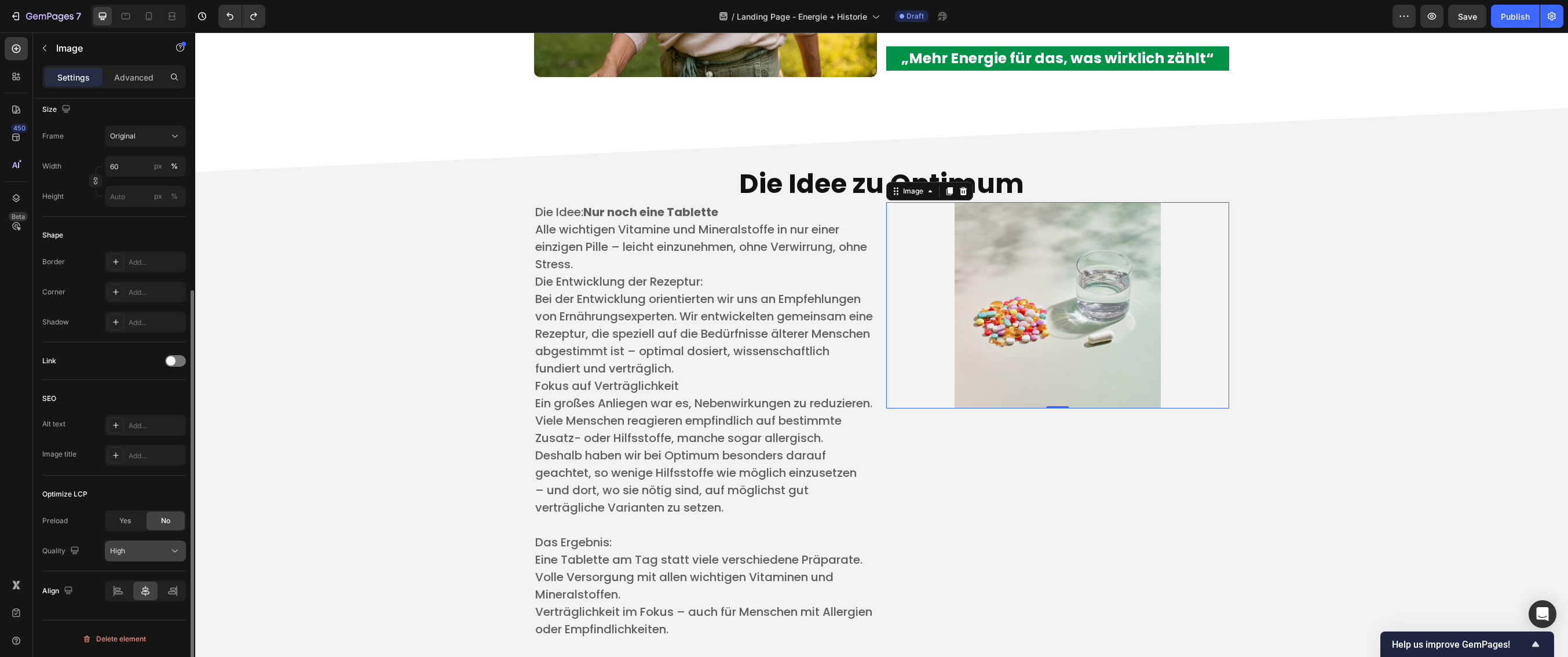
click at [137, 556] on div "High" at bounding box center [145, 551] width 70 height 11
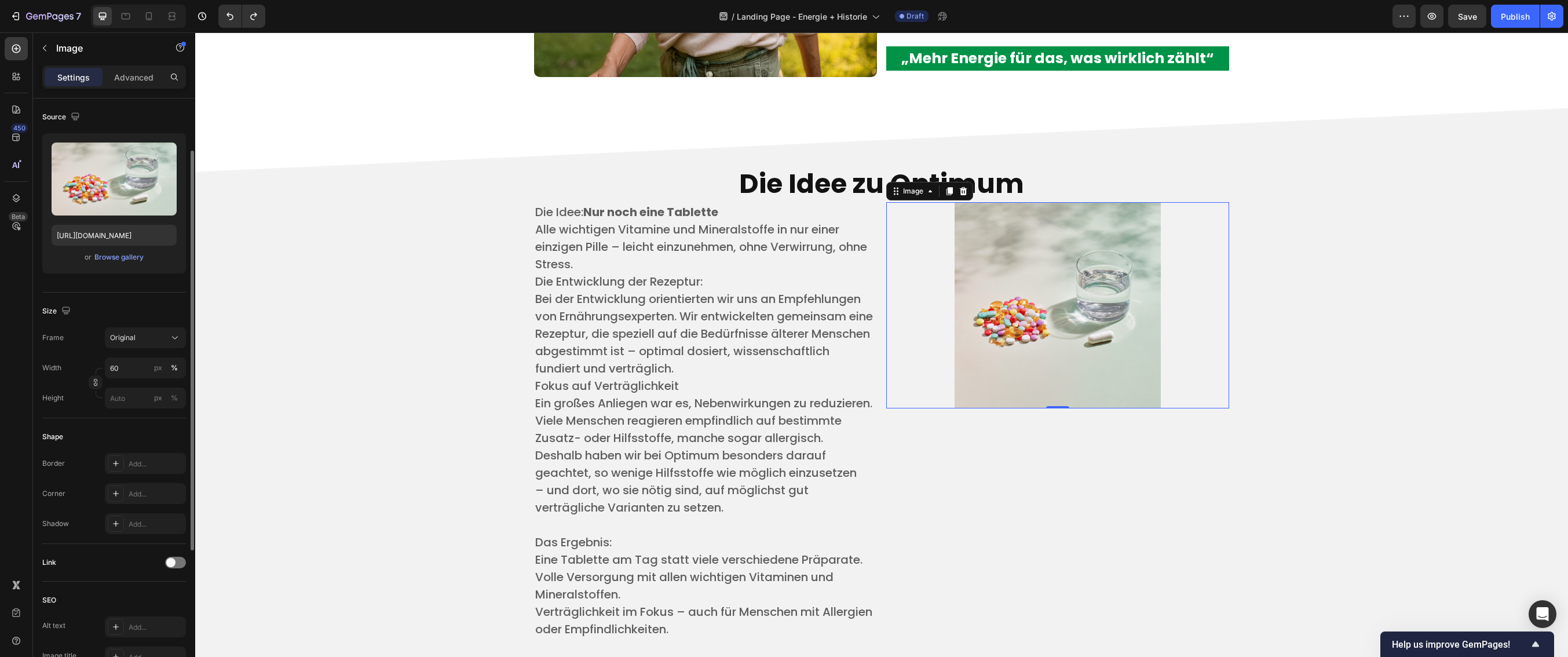
scroll to position [80, 0]
click at [125, 372] on input "60" at bounding box center [145, 370] width 81 height 21
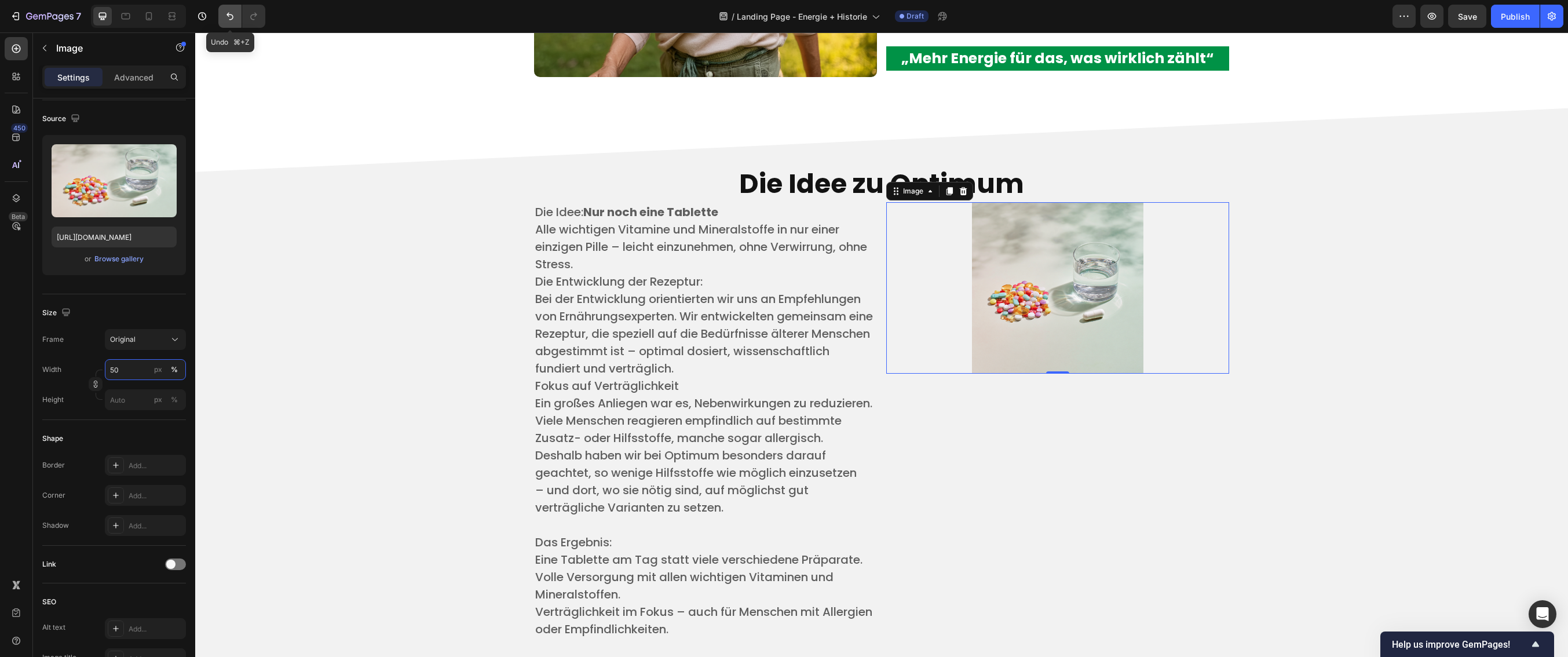
type input "50"
click at [225, 18] on icon "Undo/Redo" at bounding box center [230, 16] width 11 height 11
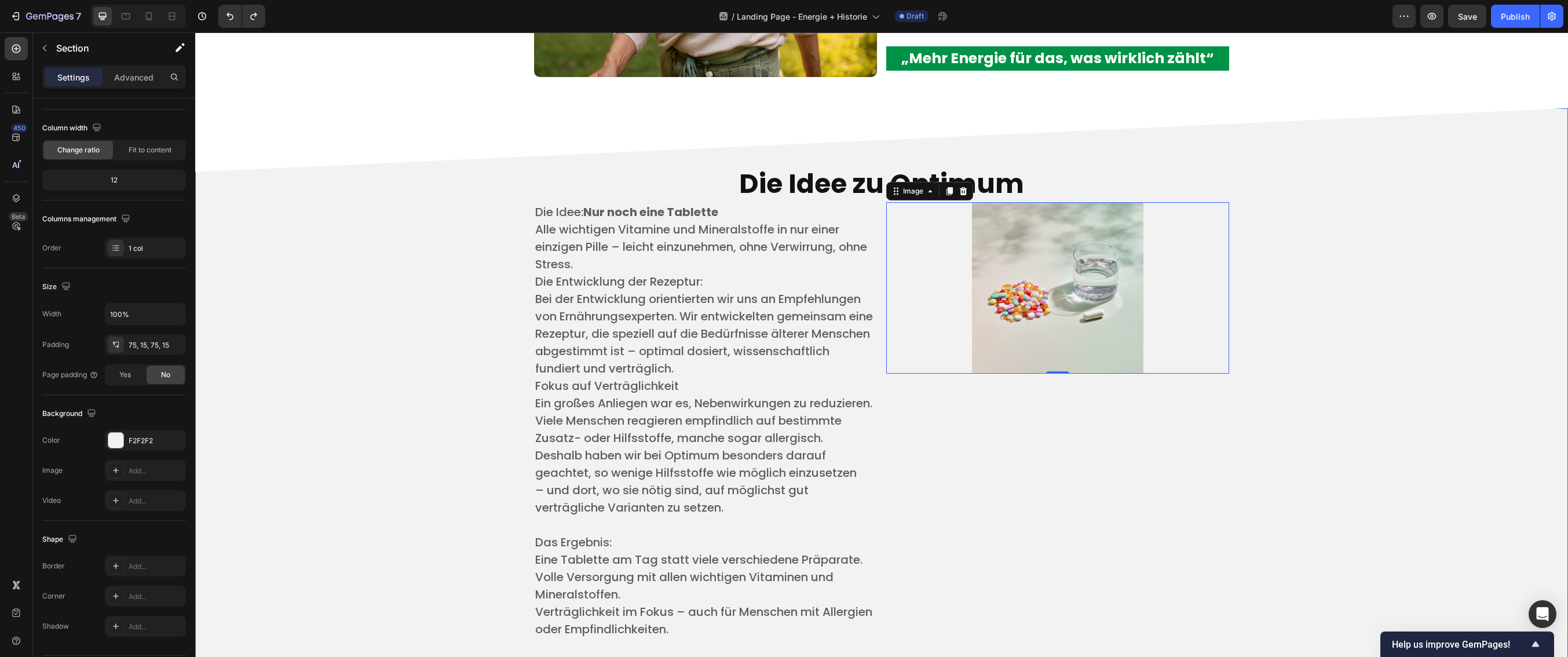
click at [463, 314] on div "Die Idee zu Optimum Heading Die Idee: Nur noch eine Tablette ​ Alle wichtigen V…" at bounding box center [881, 427] width 1355 height 552
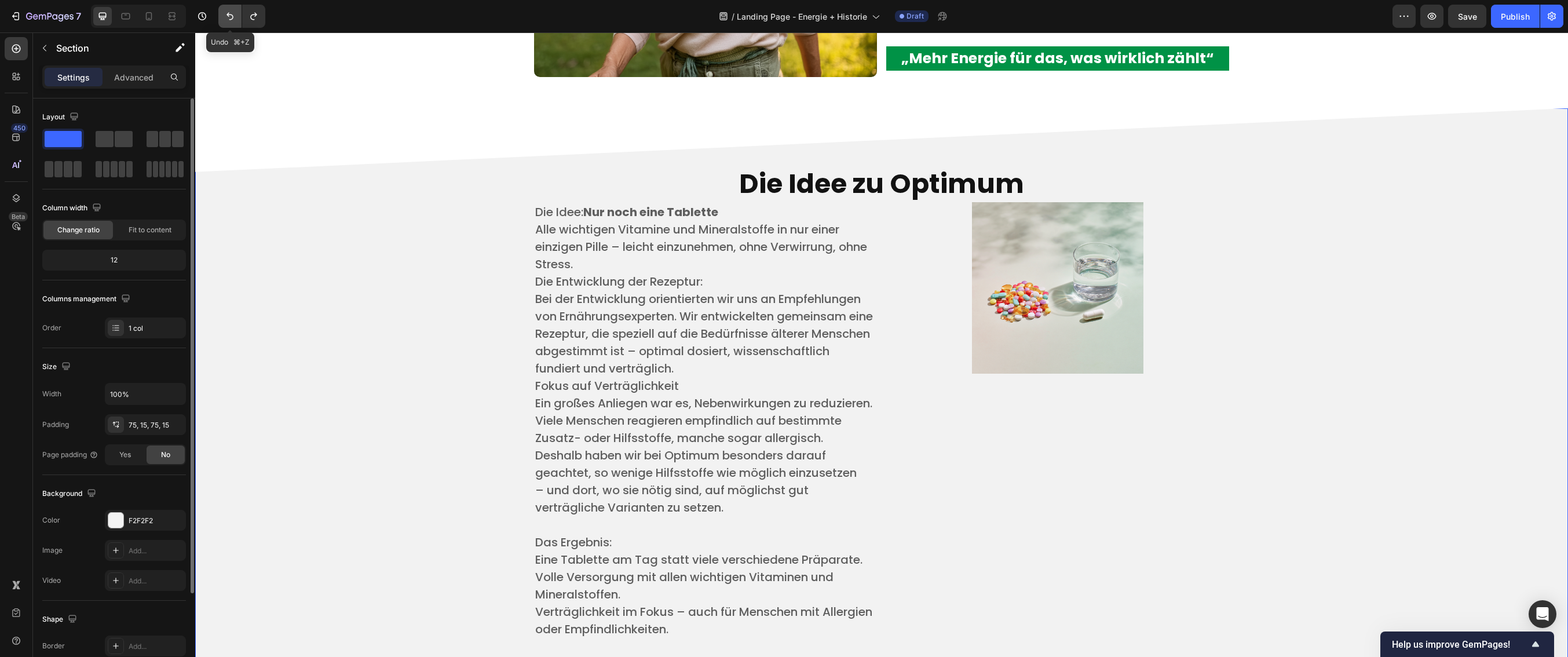
click at [239, 21] on button "Undo/Redo" at bounding box center [230, 16] width 23 height 23
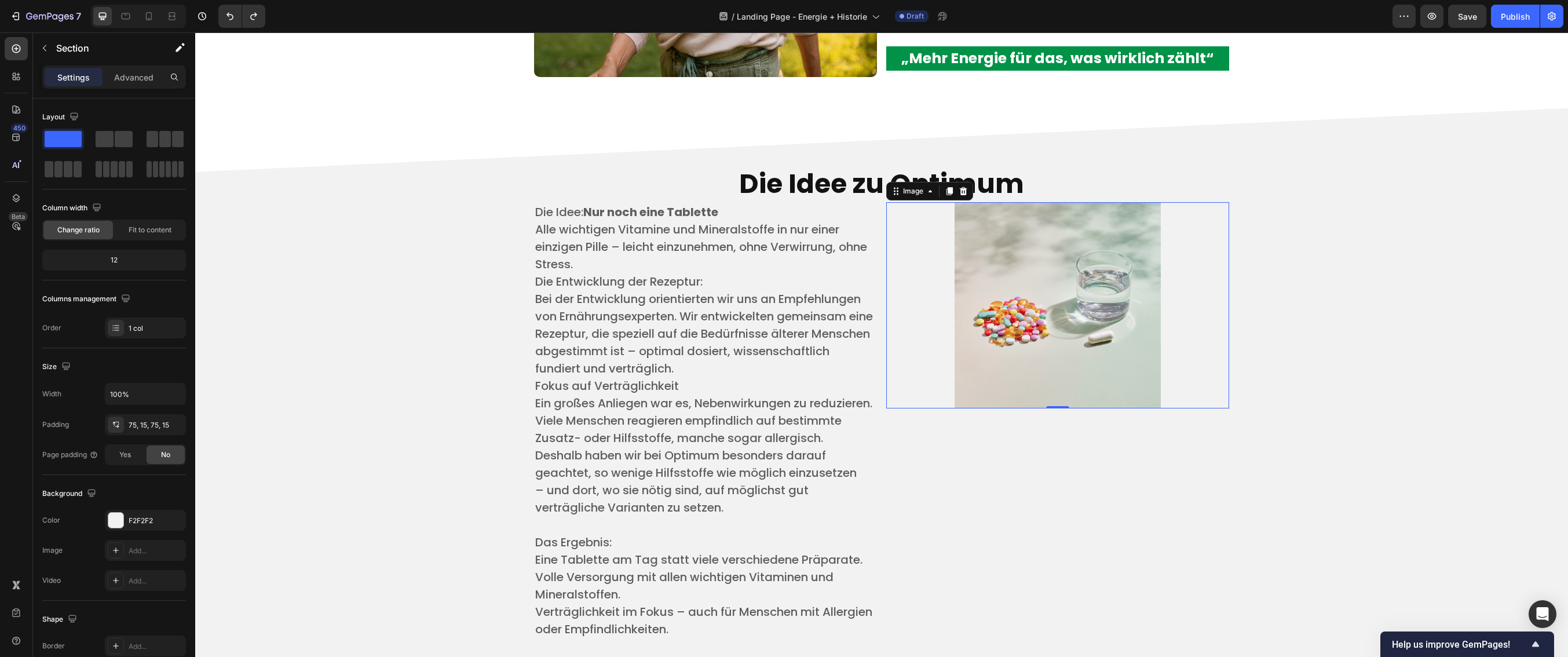
click at [1132, 379] on img at bounding box center [1057, 305] width 206 height 206
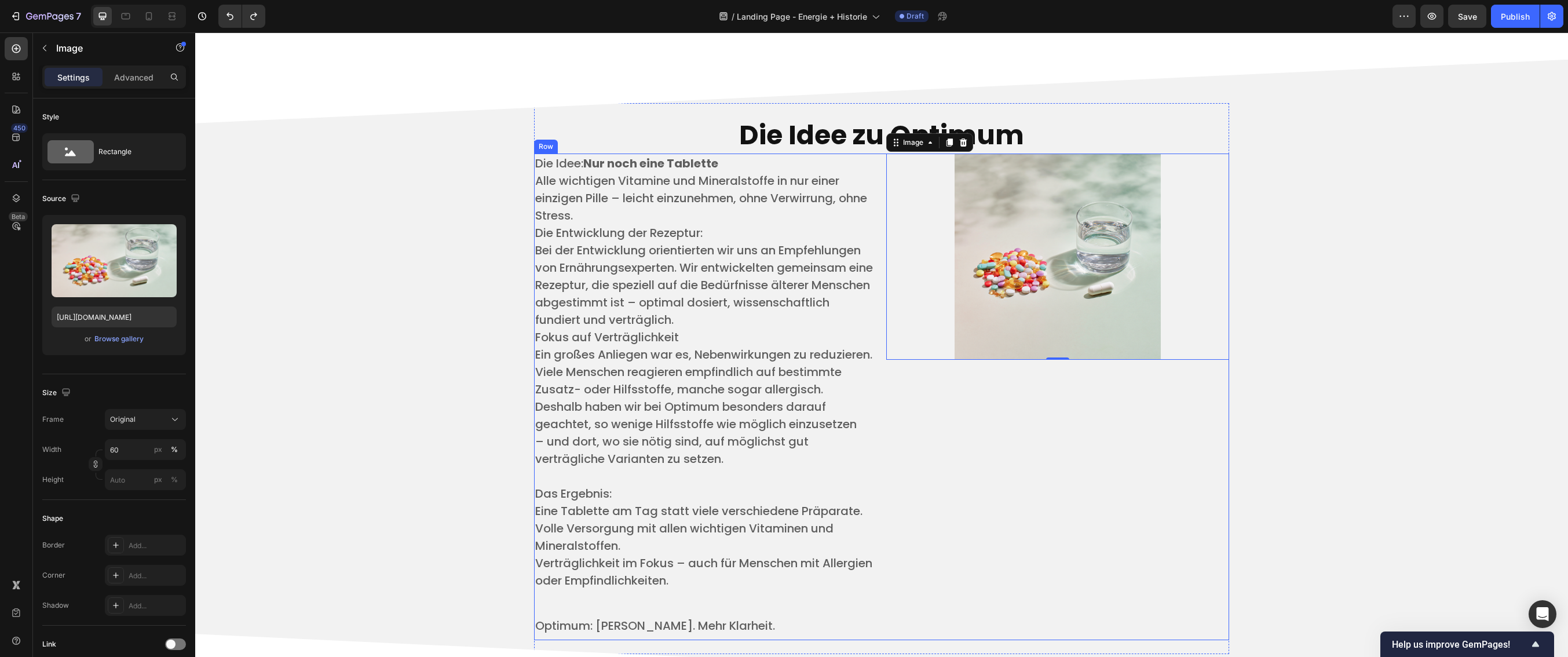
scroll to position [2735, 0]
click at [856, 431] on span "Deshalb haben wir bei Optimum besonders darauf geachtet, so wenige Hilfsstoffe …" at bounding box center [696, 415] width 321 height 34
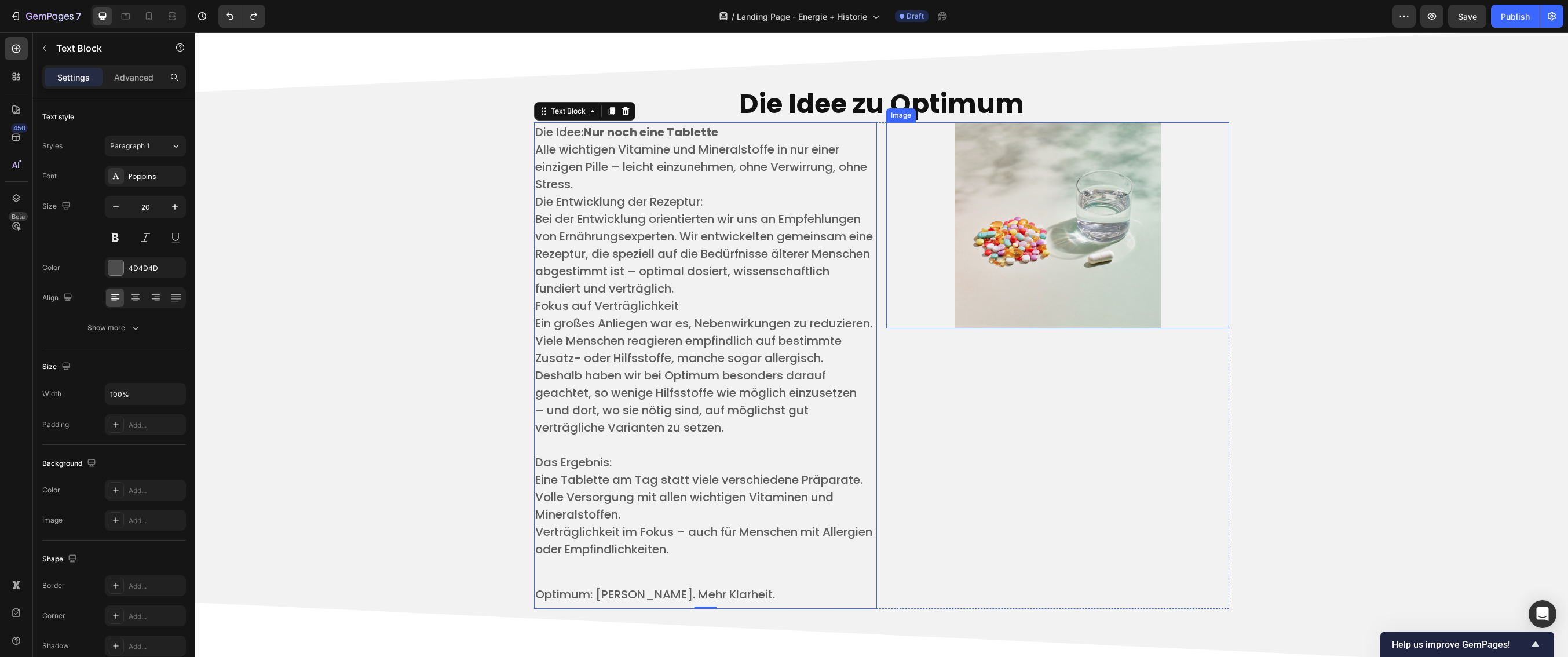
scroll to position [2764, 0]
click at [1113, 288] on img at bounding box center [1057, 227] width 206 height 206
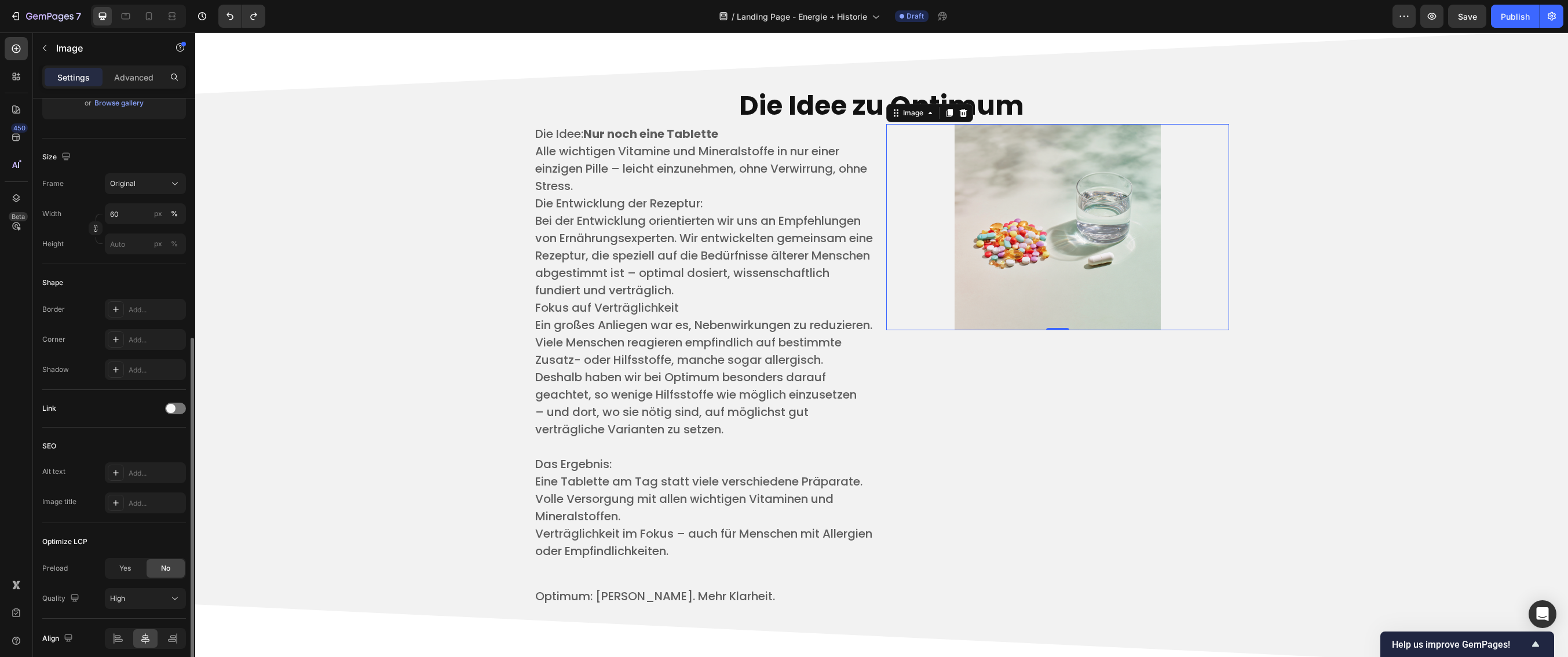
scroll to position [283, 0]
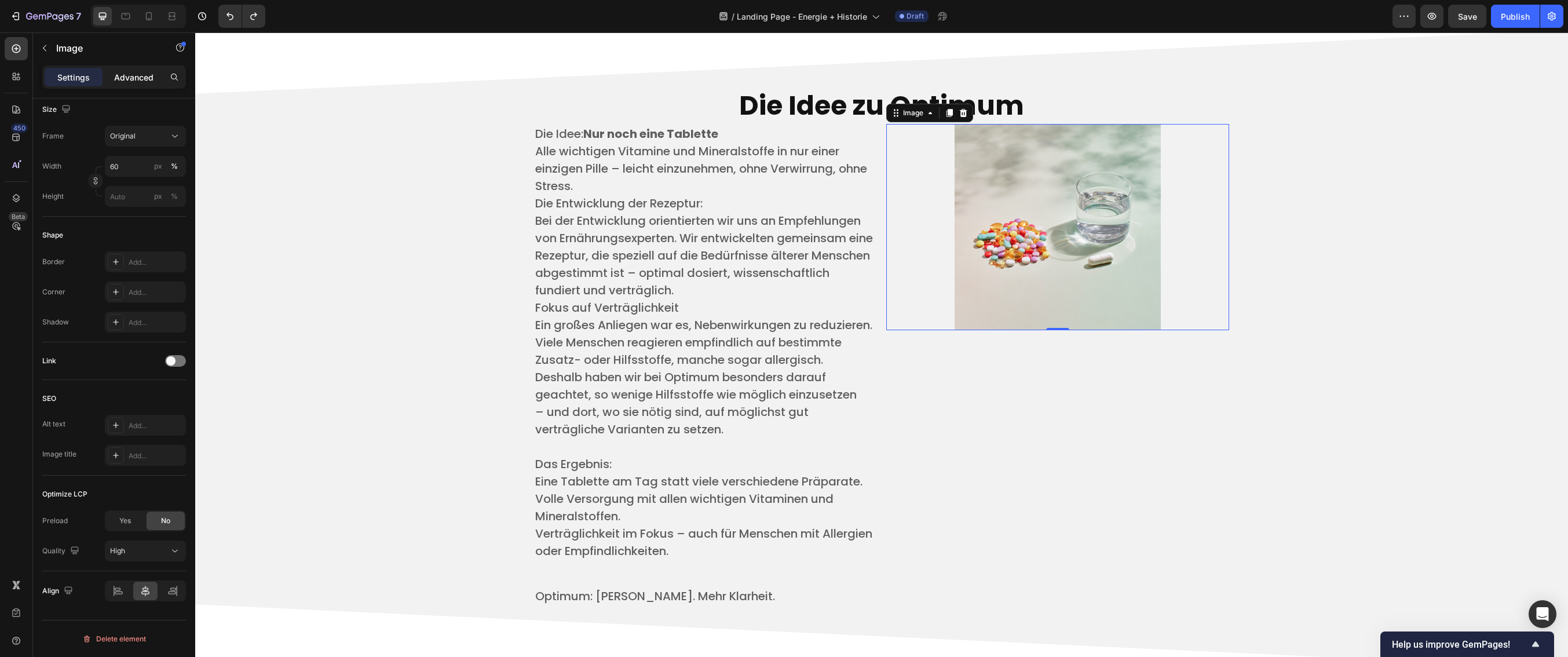
click at [142, 83] on div "Advanced" at bounding box center [134, 77] width 58 height 18
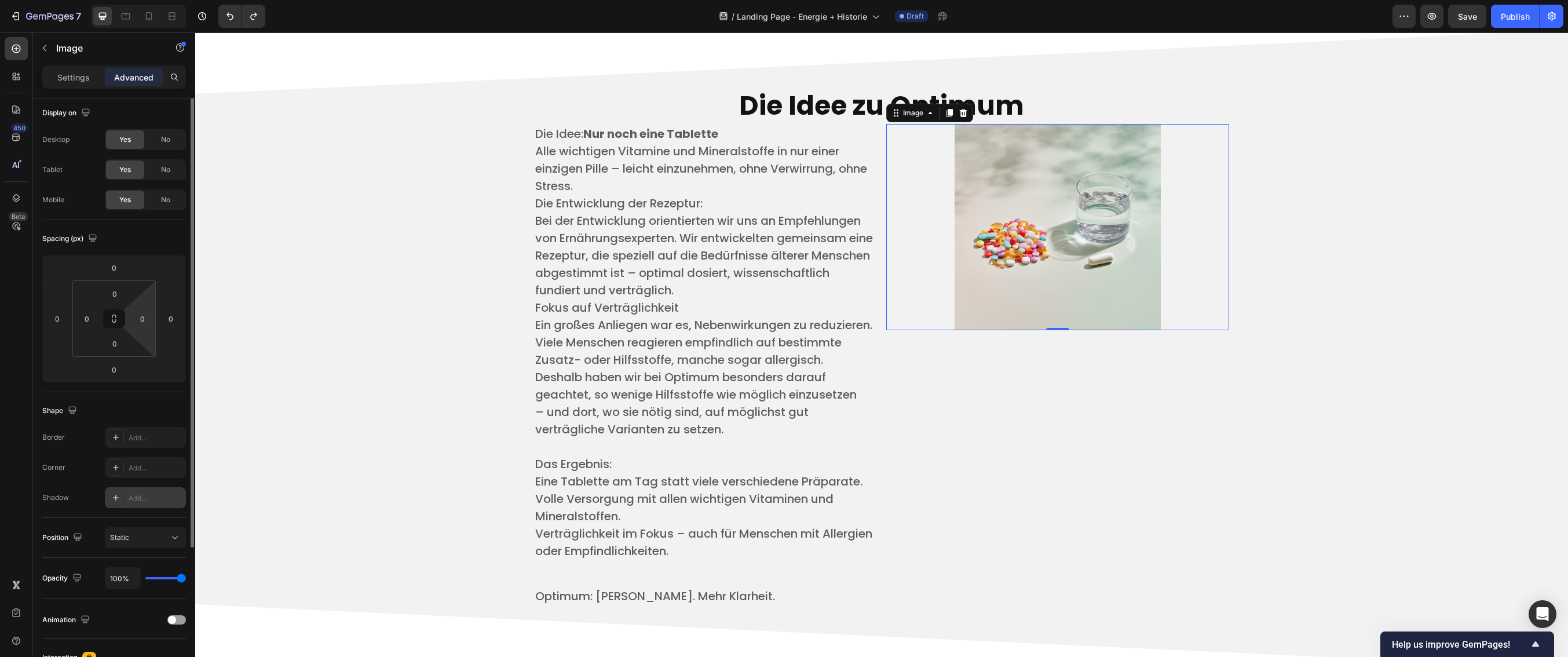
scroll to position [0, 0]
click at [75, 83] on p "Settings" at bounding box center [73, 77] width 32 height 12
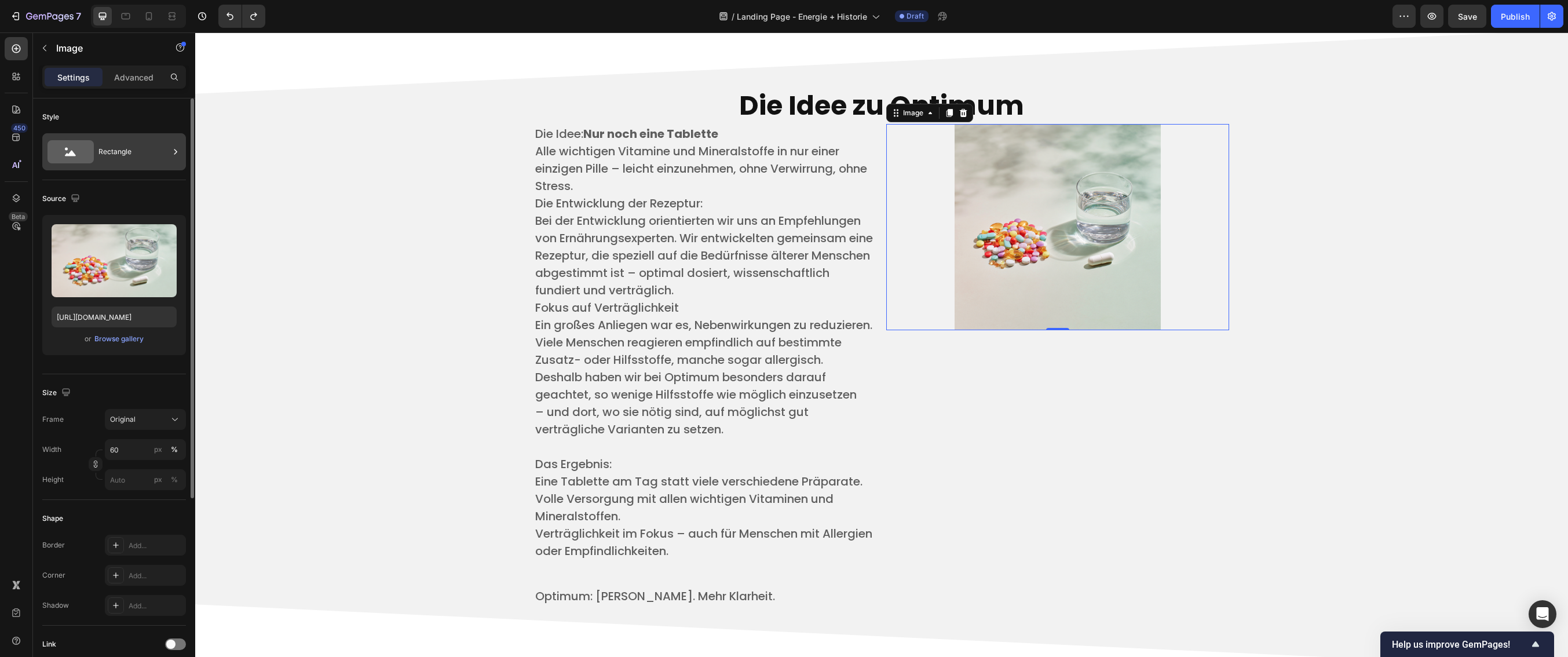
click at [106, 154] on div "Rectangle" at bounding box center [134, 152] width 70 height 27
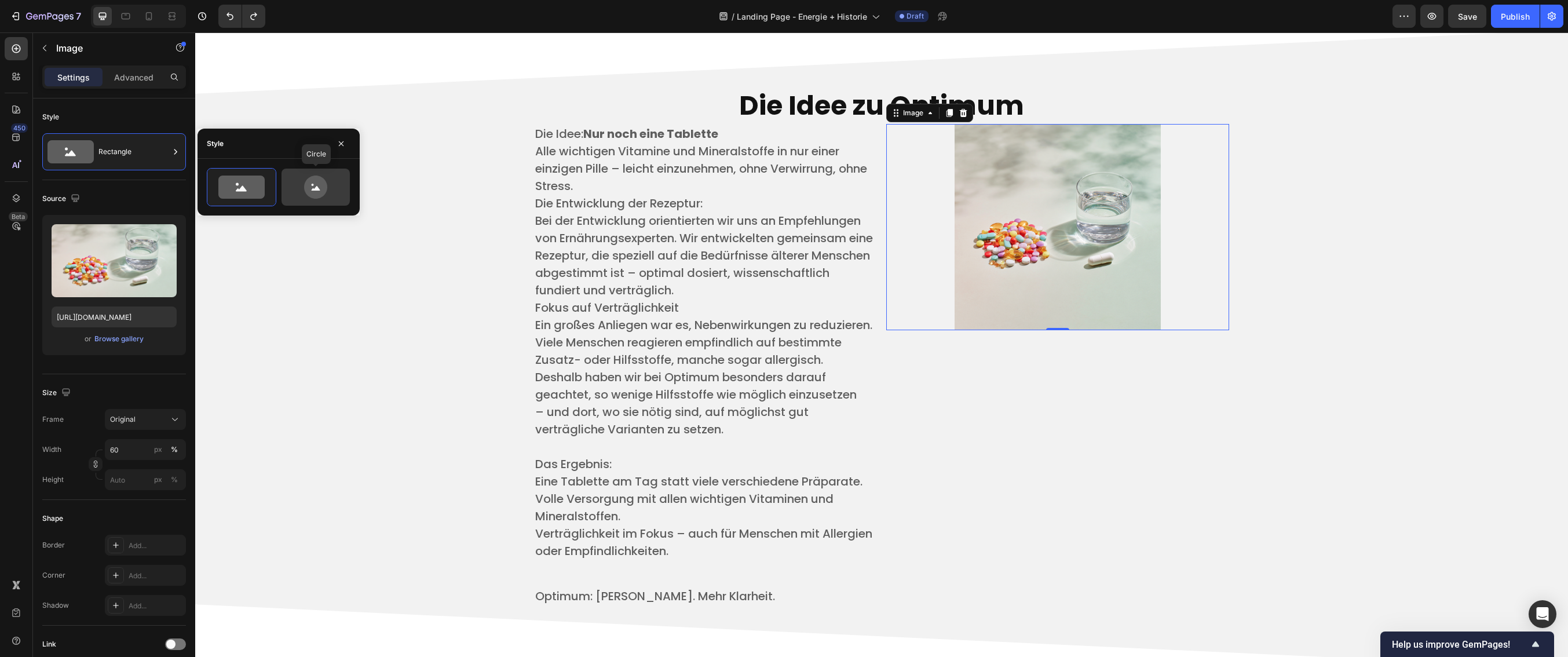
click at [317, 187] on icon at bounding box center [316, 188] width 8 height 5
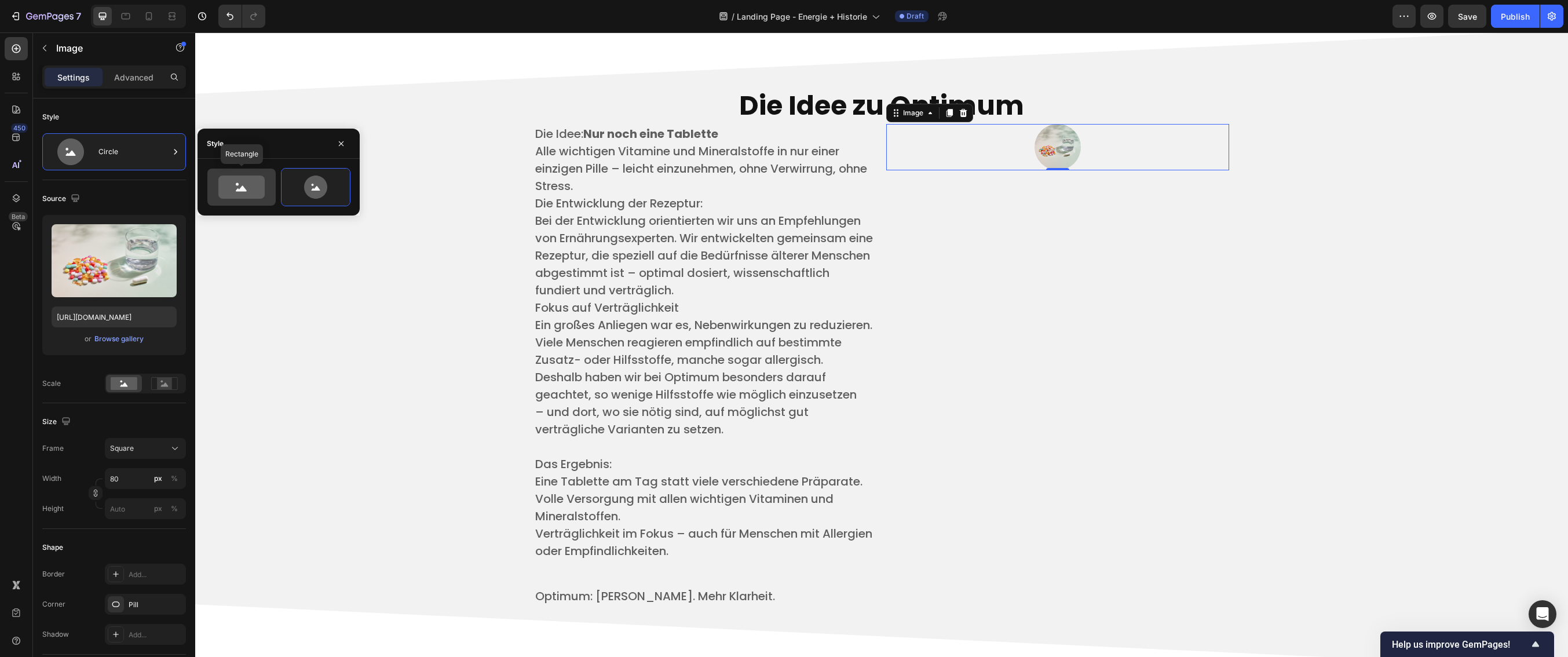
click at [243, 187] on icon at bounding box center [242, 189] width 11 height 6
type input "100"
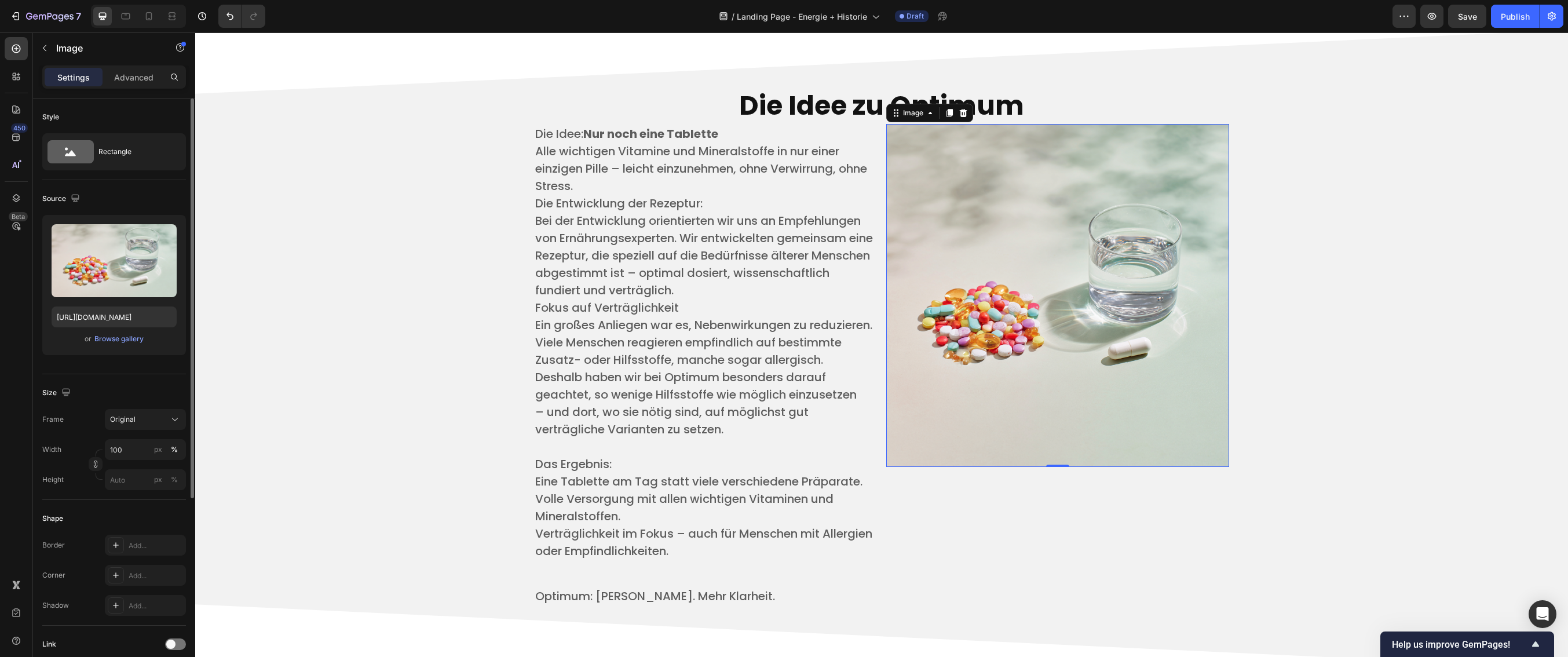
click at [175, 108] on div "Style" at bounding box center [114, 117] width 144 height 18
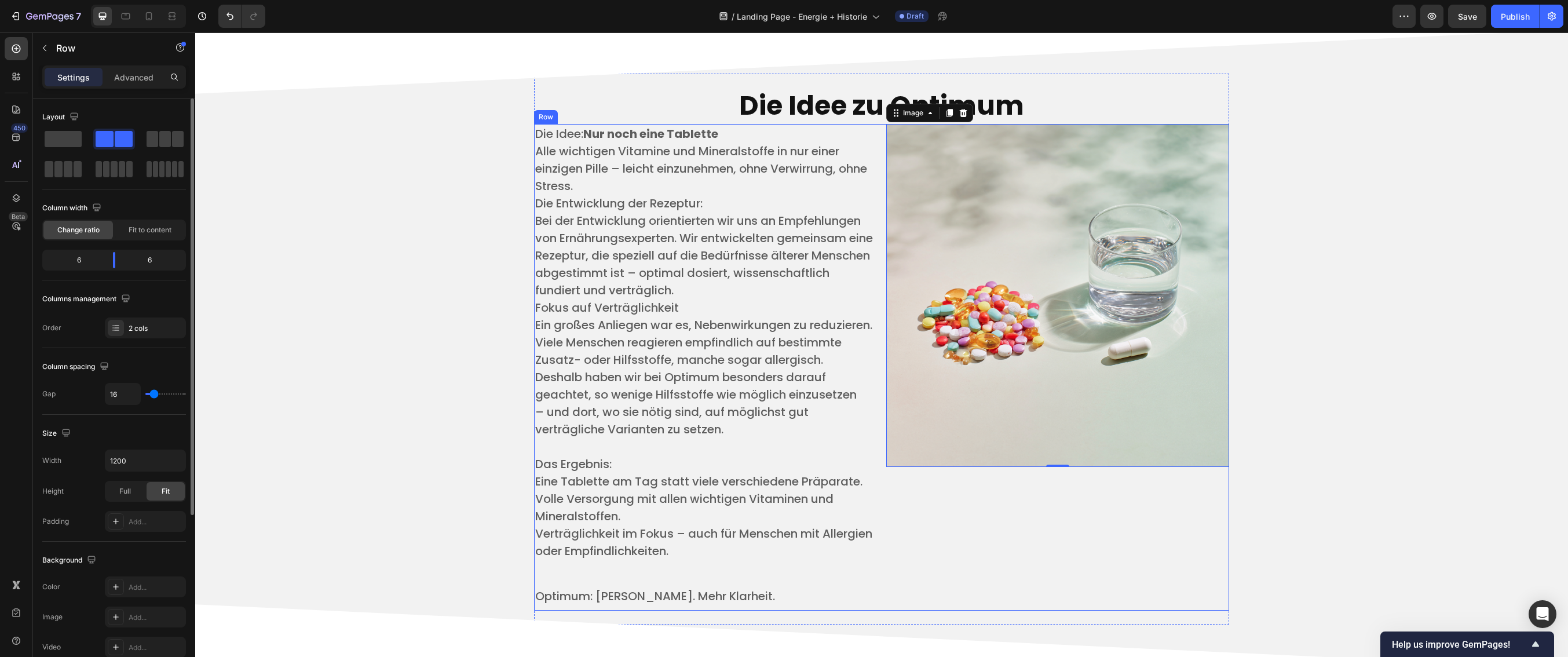
click at [1137, 536] on div "Image 0" at bounding box center [1057, 367] width 343 height 487
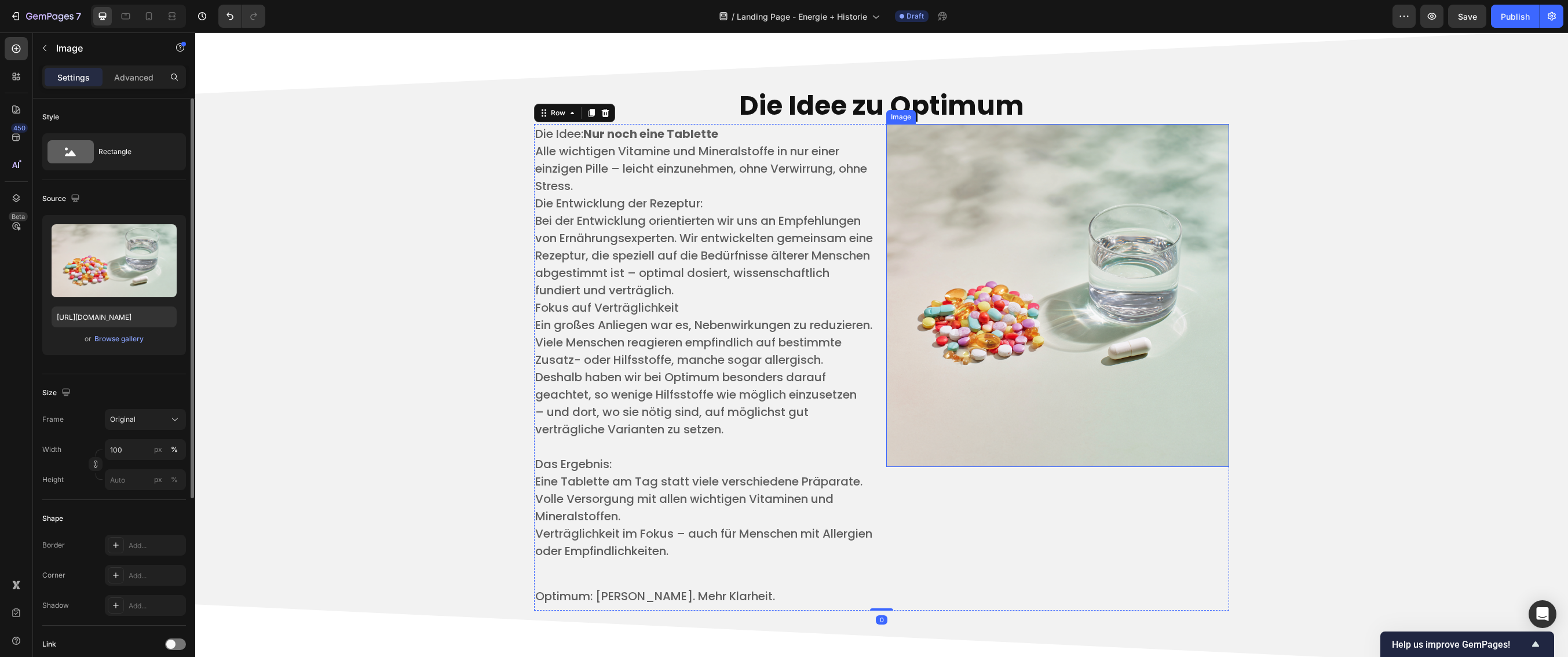
click at [1080, 446] on img at bounding box center [1057, 295] width 343 height 343
click at [847, 403] on span "Deshalb haben wir bei Optimum besonders darauf geachtet, so wenige Hilfsstoffe …" at bounding box center [696, 386] width 321 height 34
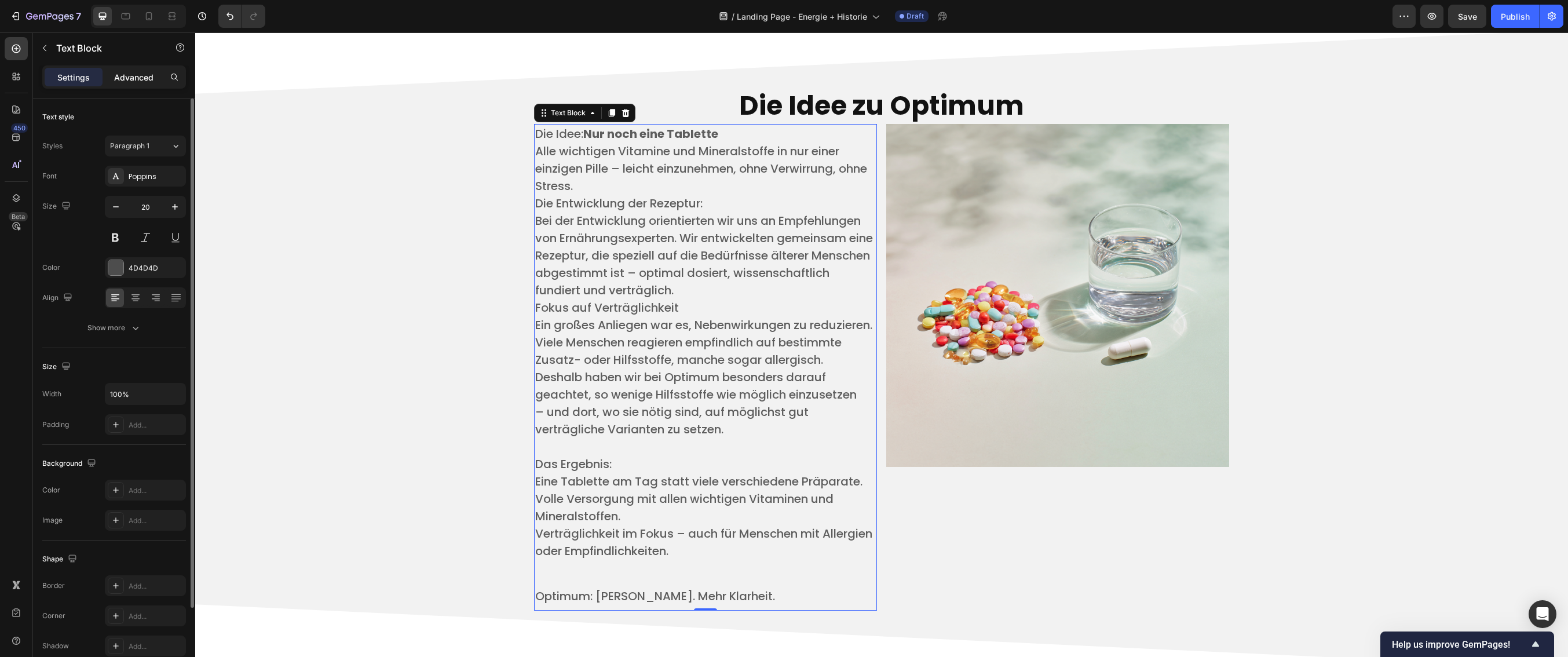
click at [120, 83] on p "Advanced" at bounding box center [134, 77] width 39 height 12
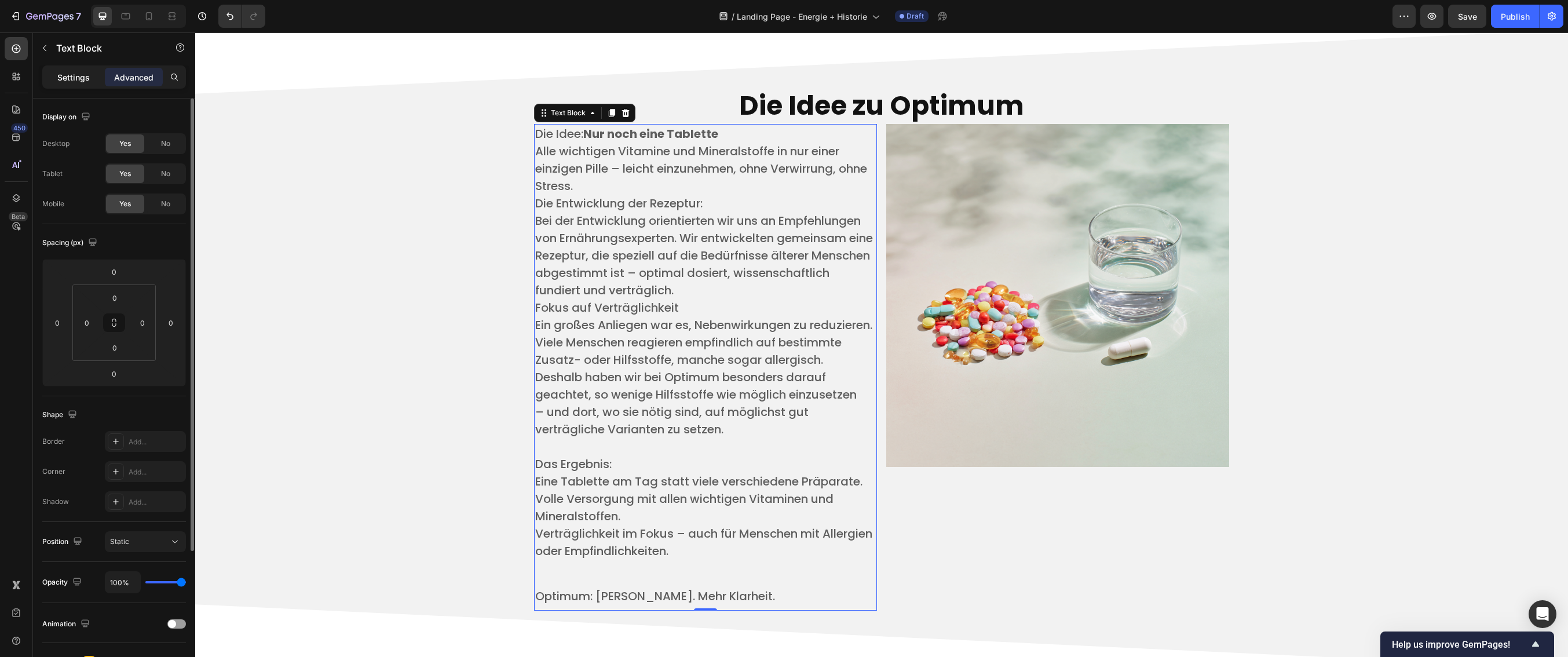
click at [89, 81] on div "Settings" at bounding box center [73, 77] width 58 height 18
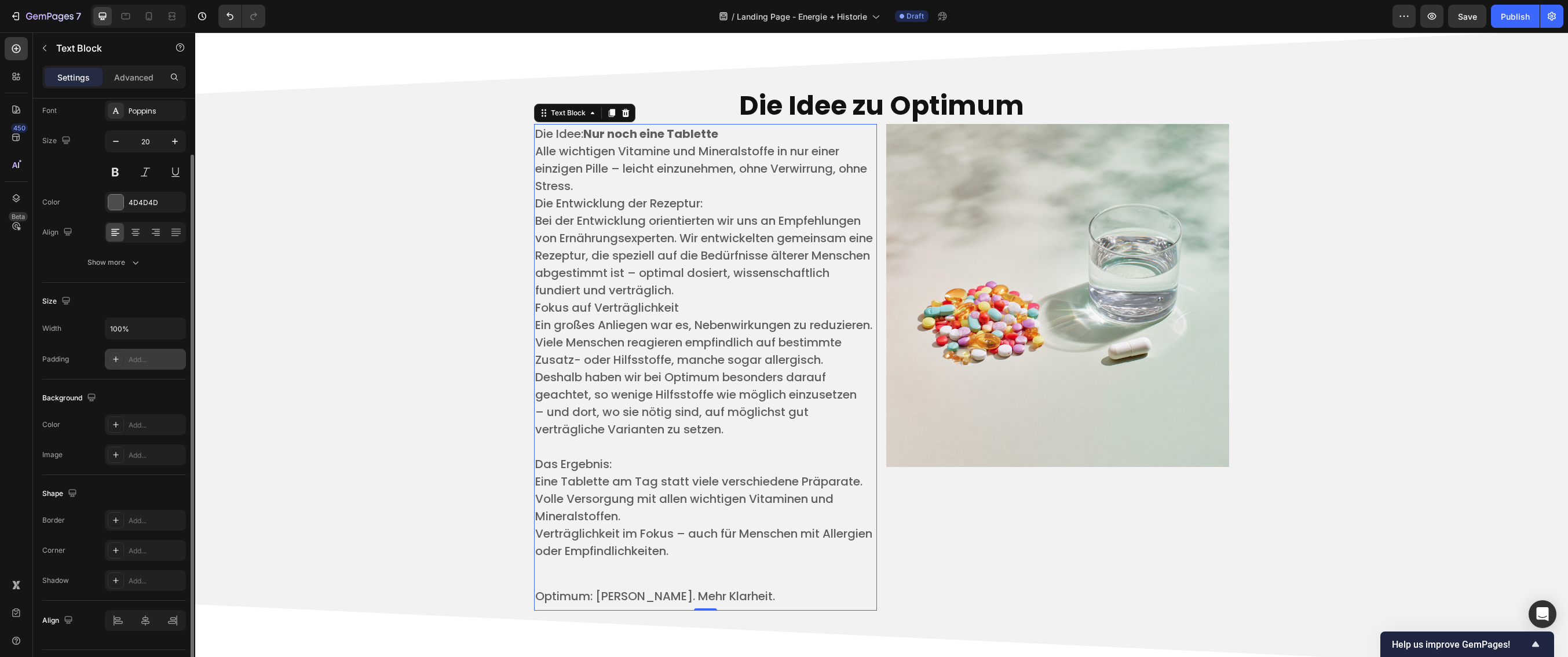
scroll to position [68, 0]
click at [722, 139] on p "Die Idee: Nur noch eine Tablette ​" at bounding box center [705, 134] width 340 height 18
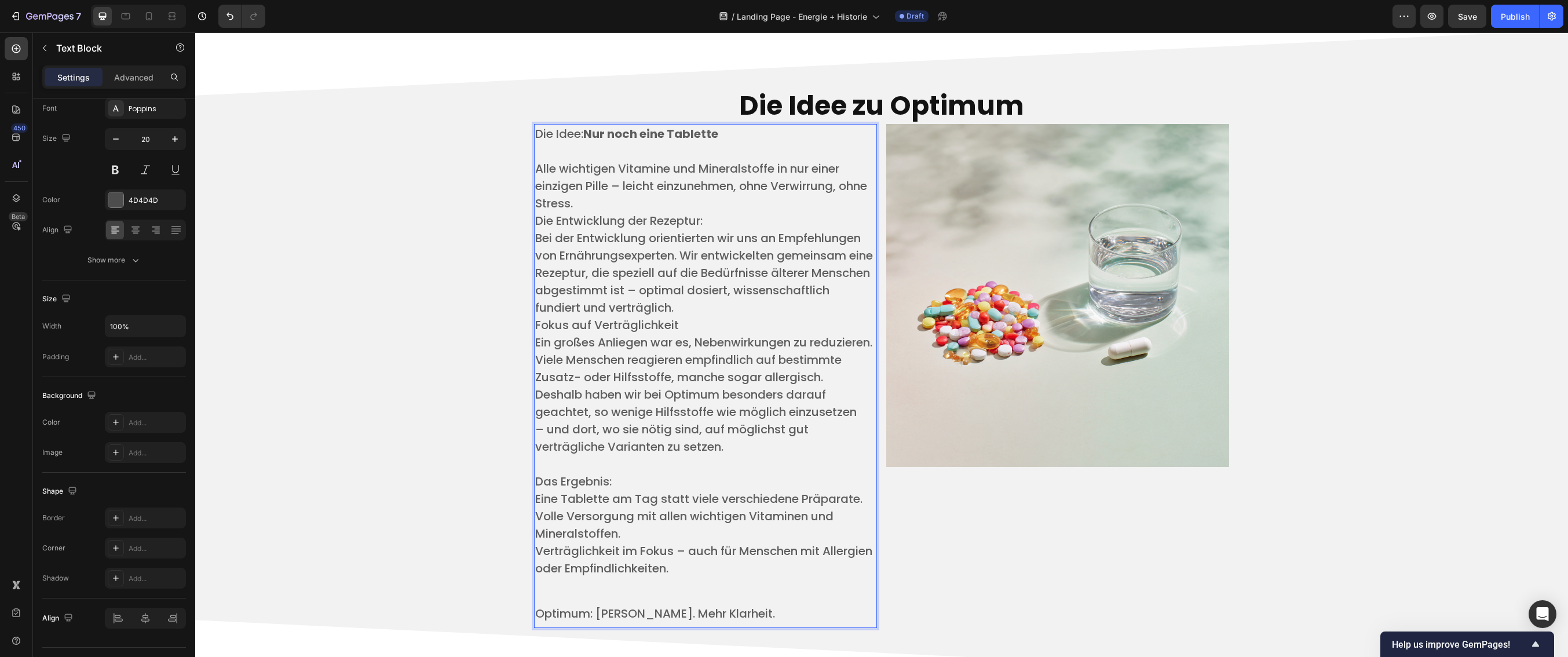
click at [780, 491] on p "Das Ergebnis: ​" at bounding box center [705, 481] width 340 height 18
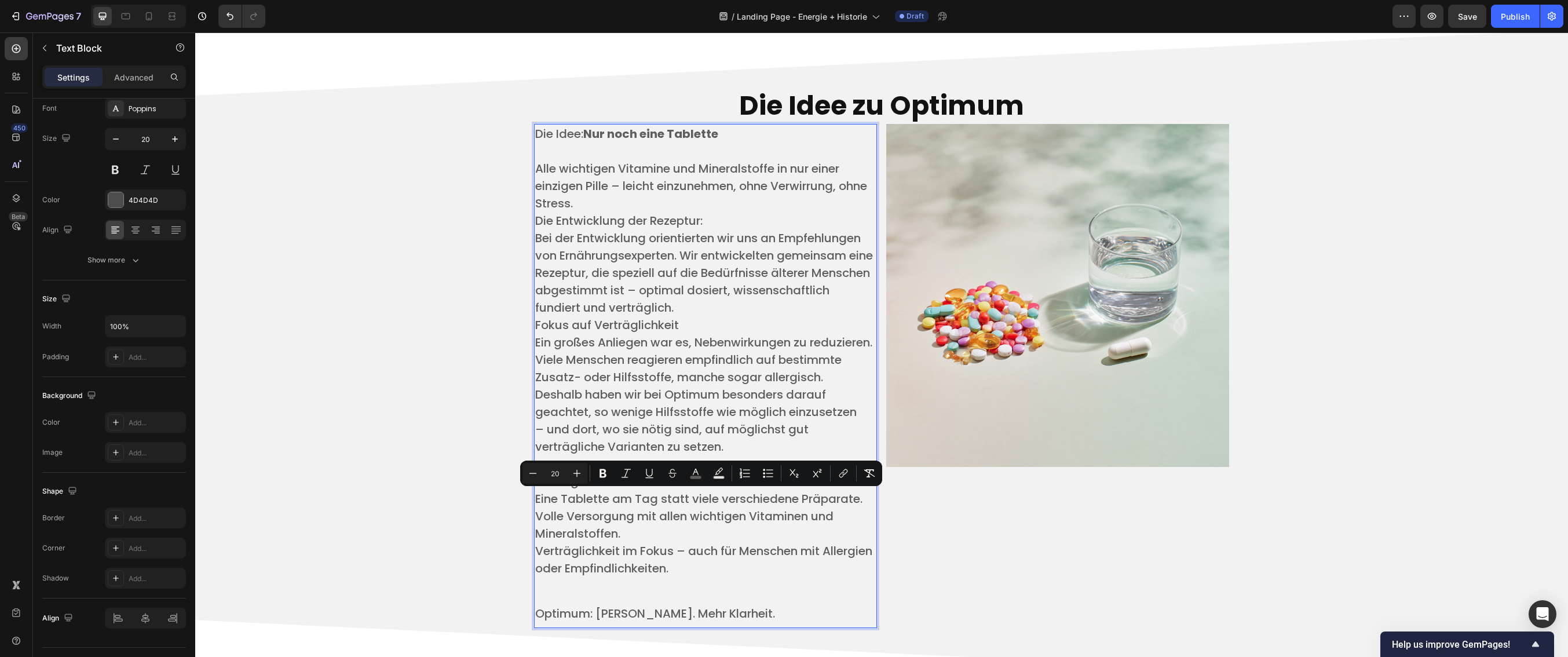
drag, startPoint x: 783, startPoint y: 632, endPoint x: 535, endPoint y: 500, distance: 280.9
click at [535, 500] on div "Die Idee: Nur noch eine Tablette ​ Alle wichtigen Vitamine und Mineralstoffe in…" at bounding box center [705, 376] width 343 height 504
copy div "Das Ergebnis: ​ Eine Tablette am Tag statt viele verschiedene Präparate. ​ Voll…"
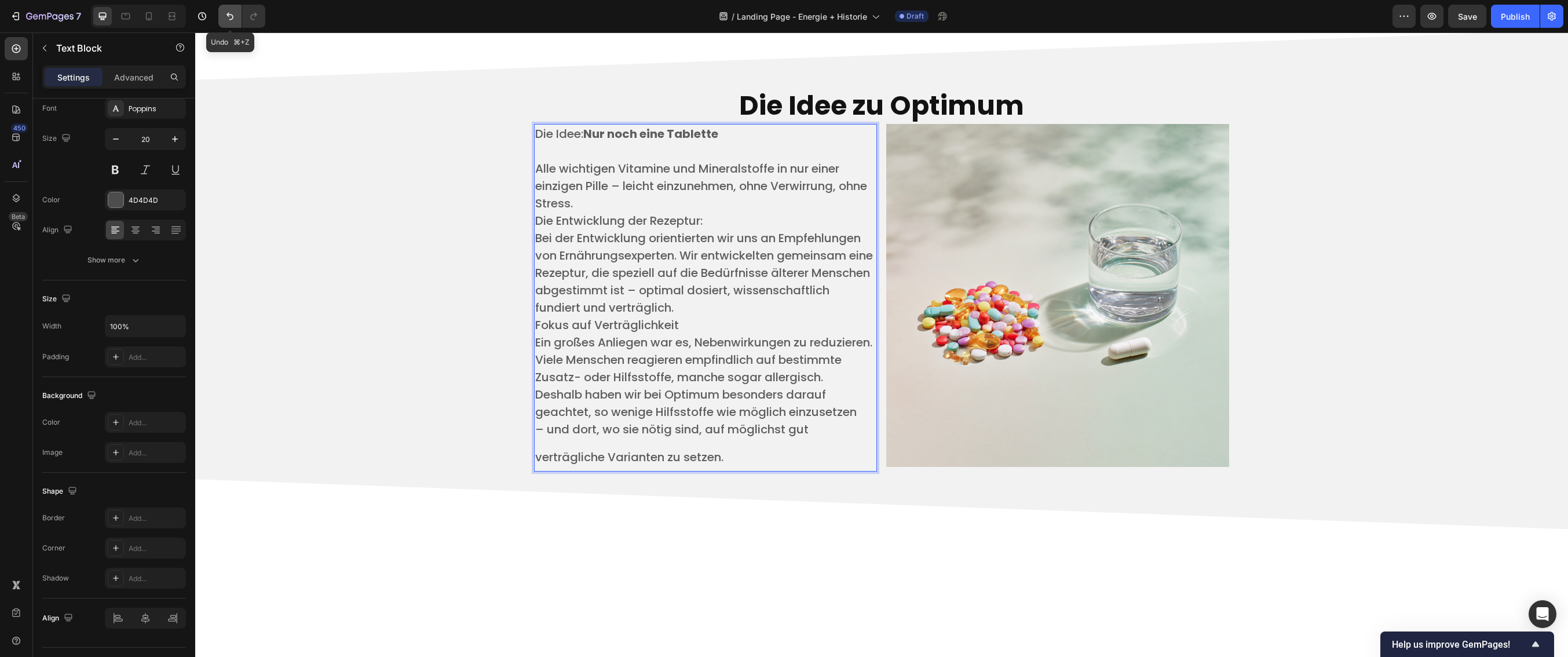
click at [235, 20] on icon "Undo/Redo" at bounding box center [230, 16] width 11 height 11
click at [228, 16] on icon "Undo/Redo" at bounding box center [230, 16] width 7 height 8
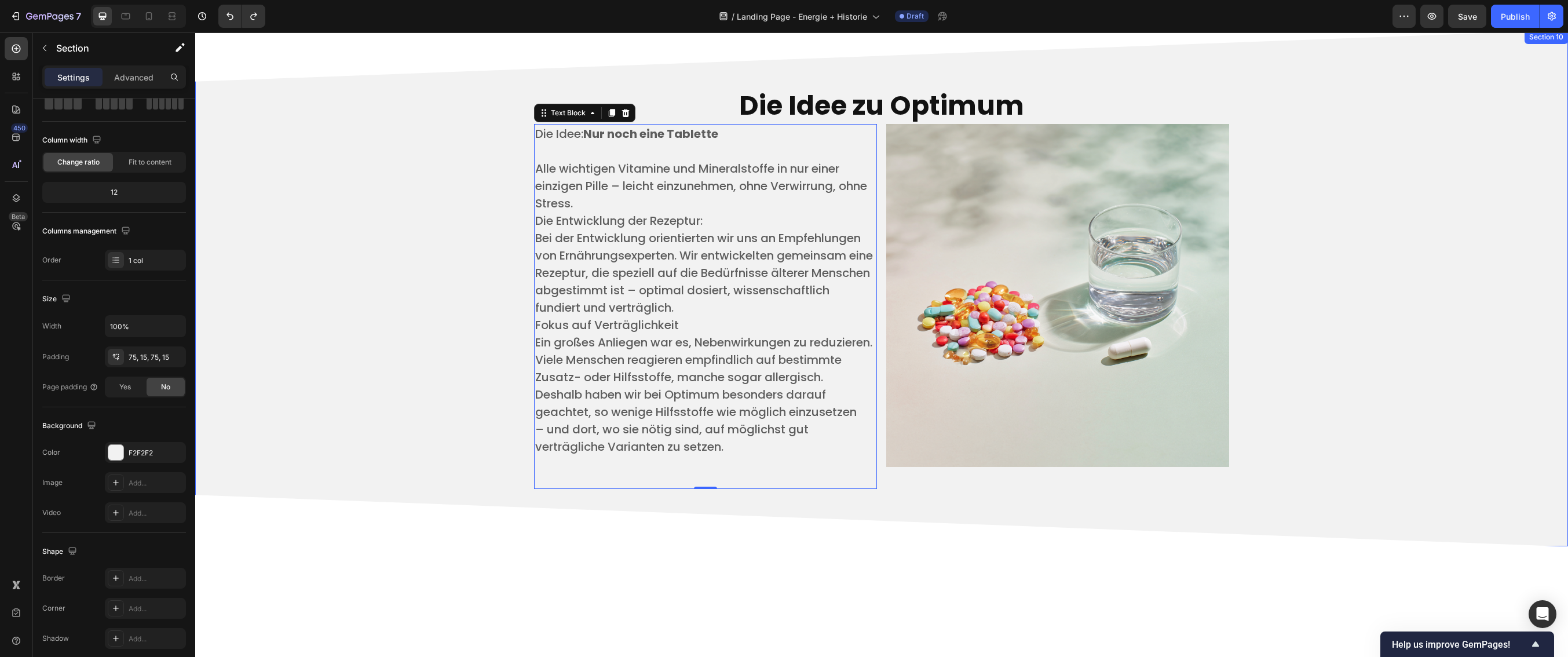
click at [865, 527] on div "Die Idee zu Optimum Heading Die Idee: Nur noch eine Tablette ​ Alle wichtigen V…" at bounding box center [881, 288] width 1373 height 517
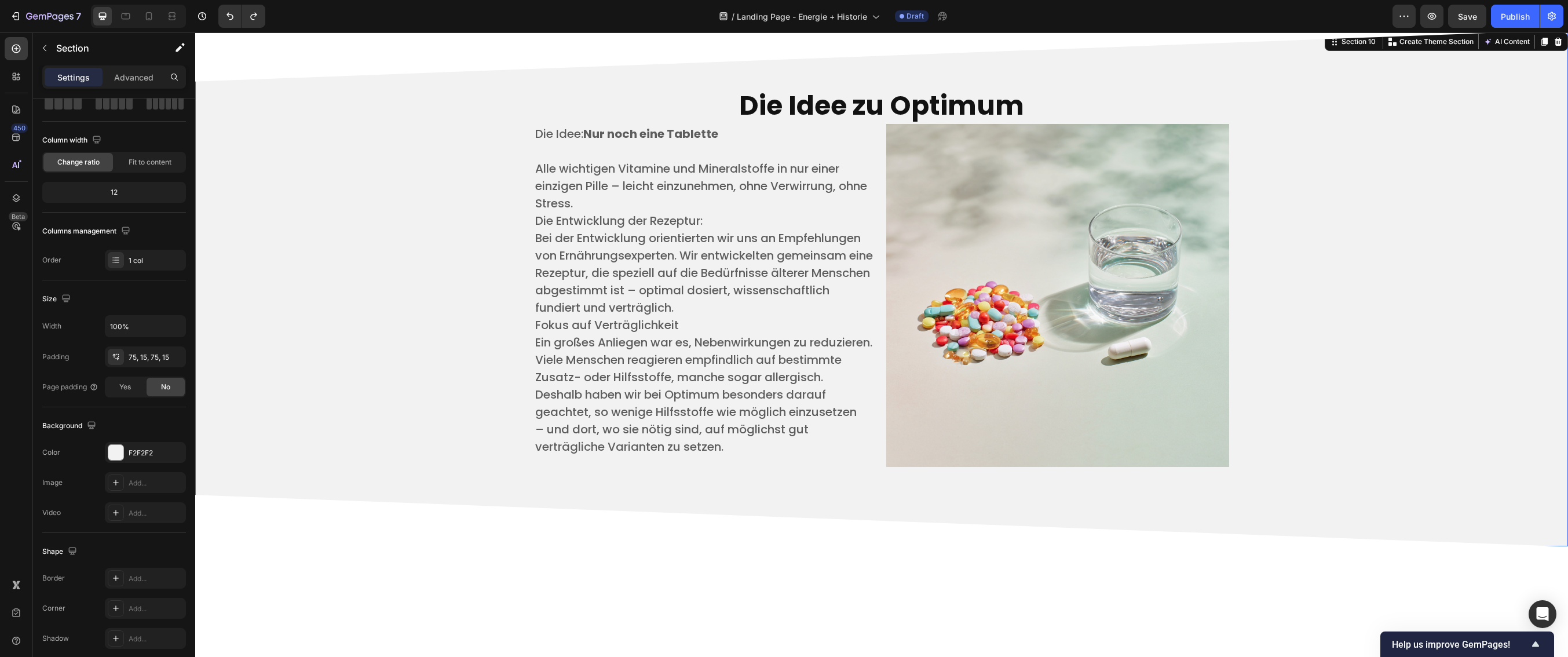
scroll to position [0, 0]
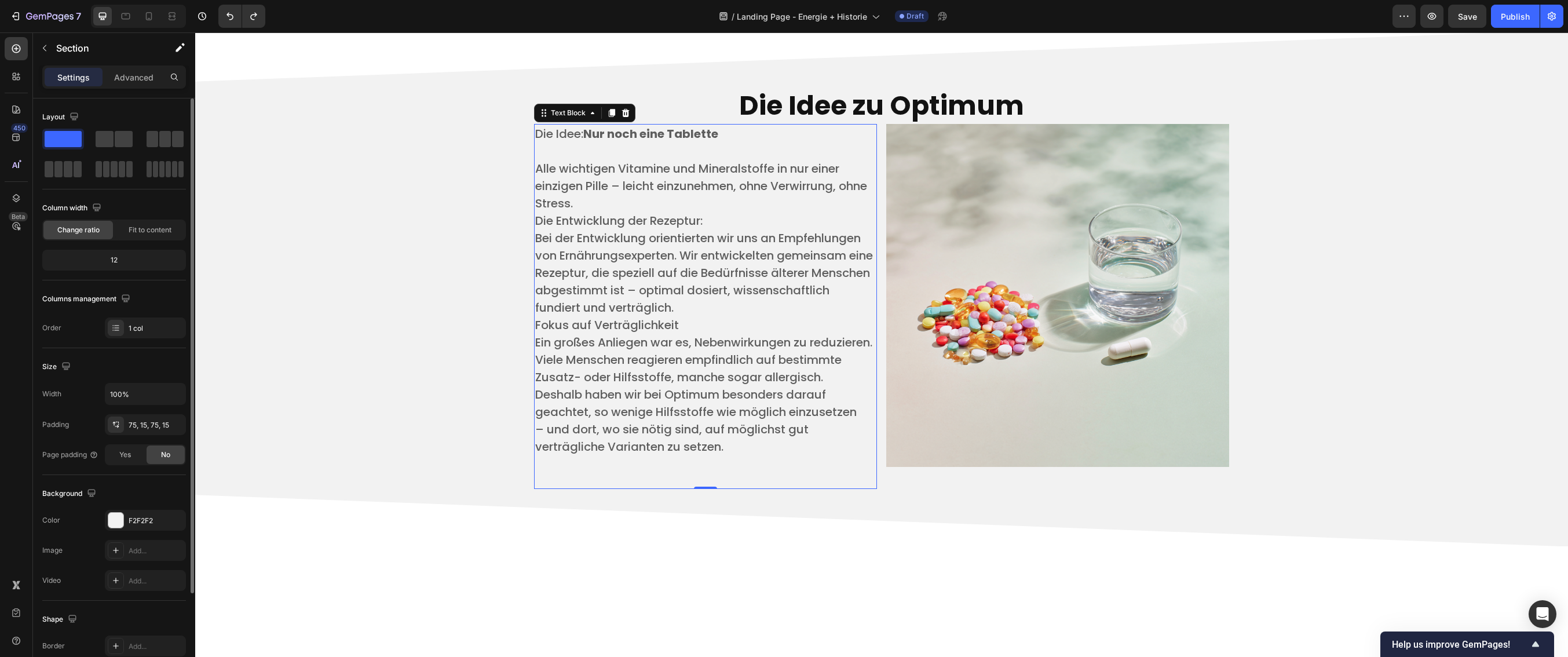
click at [828, 480] on p "​ ​" at bounding box center [705, 472] width 340 height 32
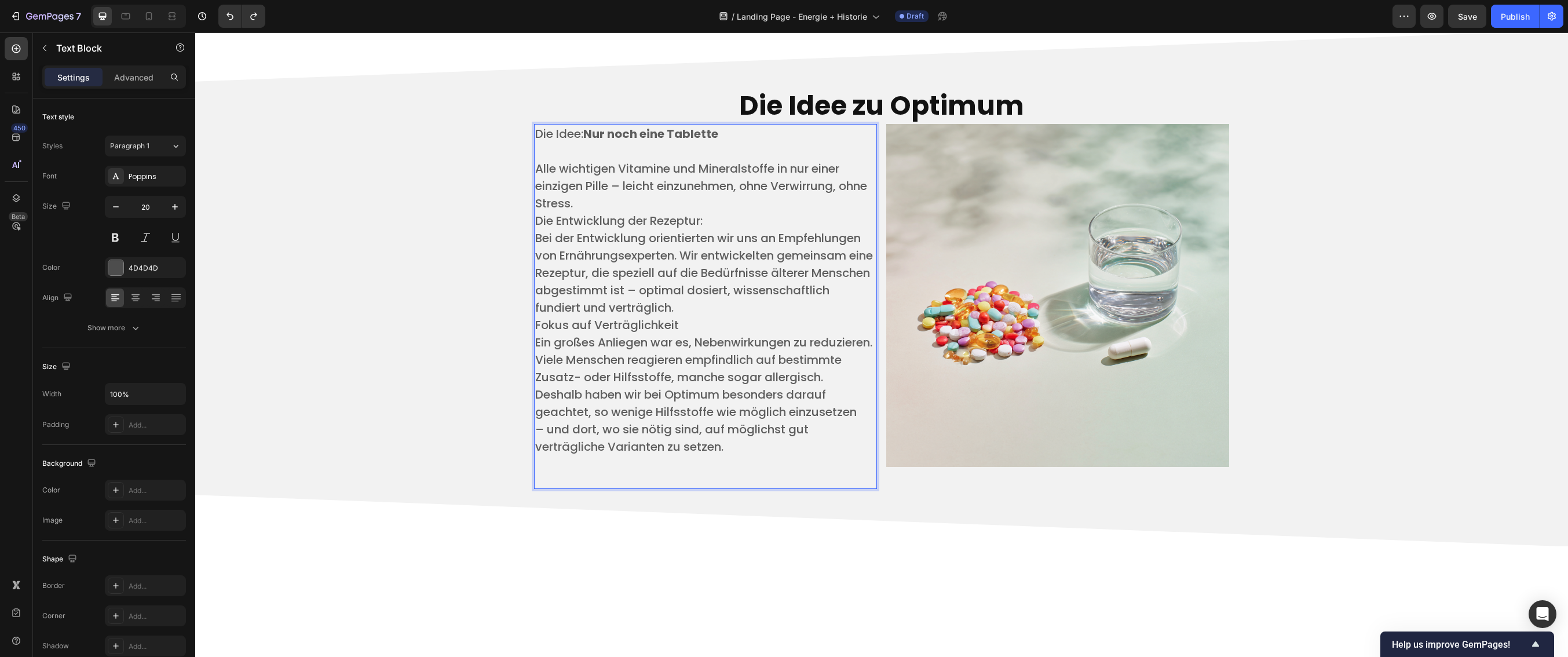
click at [756, 455] on p "– und dort, wo sie nötig sind, auf möglichst gut verträgliche Varianten zu setz…" at bounding box center [705, 438] width 340 height 35
click at [547, 488] on p "​ ​" at bounding box center [705, 472] width 340 height 32
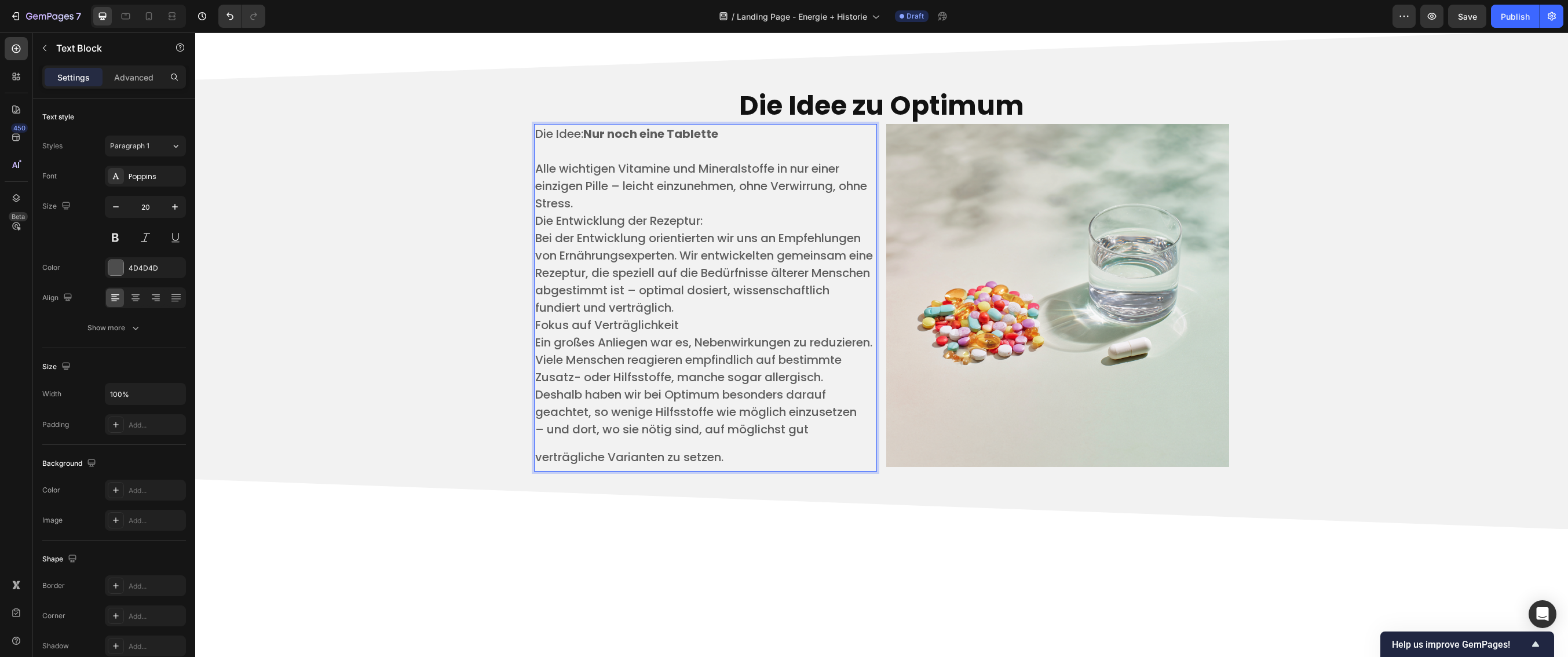
click at [535, 465] on span "– und dort, wo sie nötig sind, auf möglichst gut verträgliche Varianten zu setz…" at bounding box center [672, 443] width 273 height 44
click at [230, 20] on icon "Undo/Redo" at bounding box center [230, 16] width 7 height 8
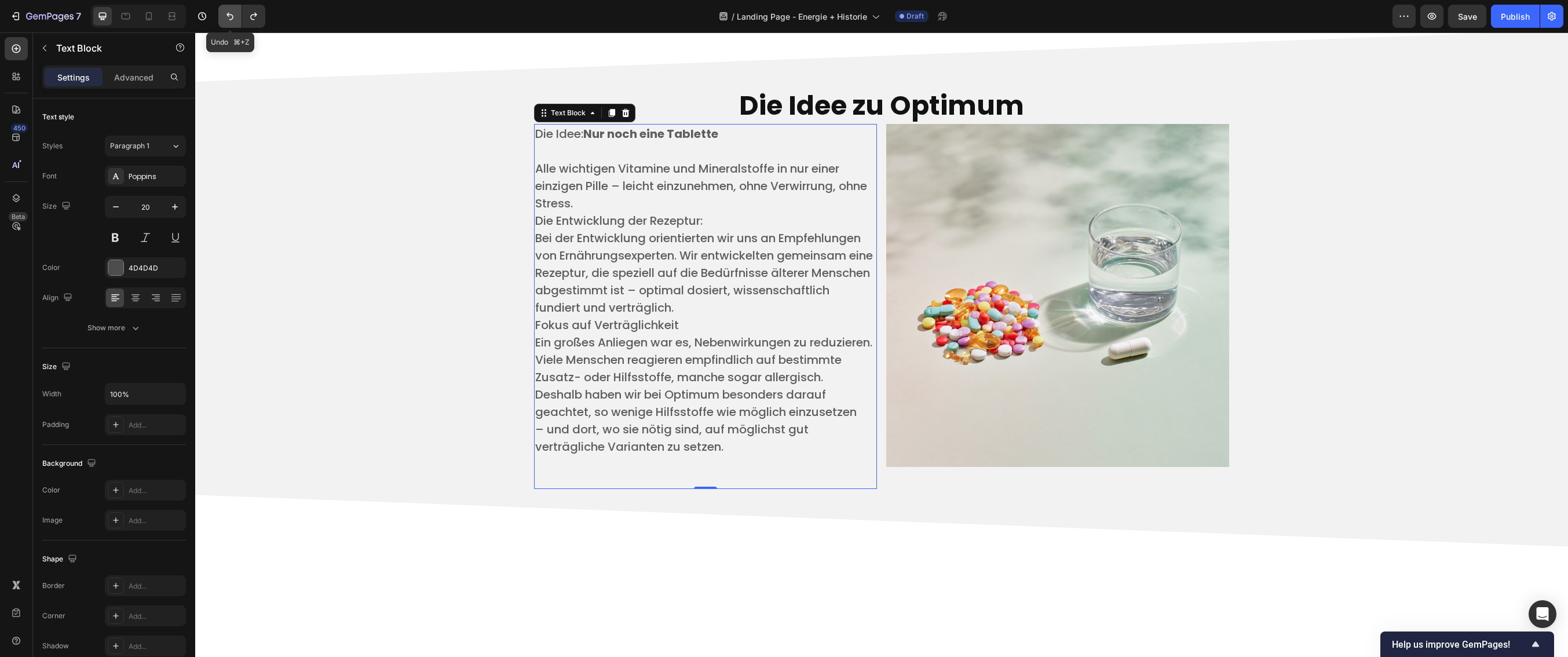
click at [230, 20] on icon "Undo/Redo" at bounding box center [230, 16] width 7 height 8
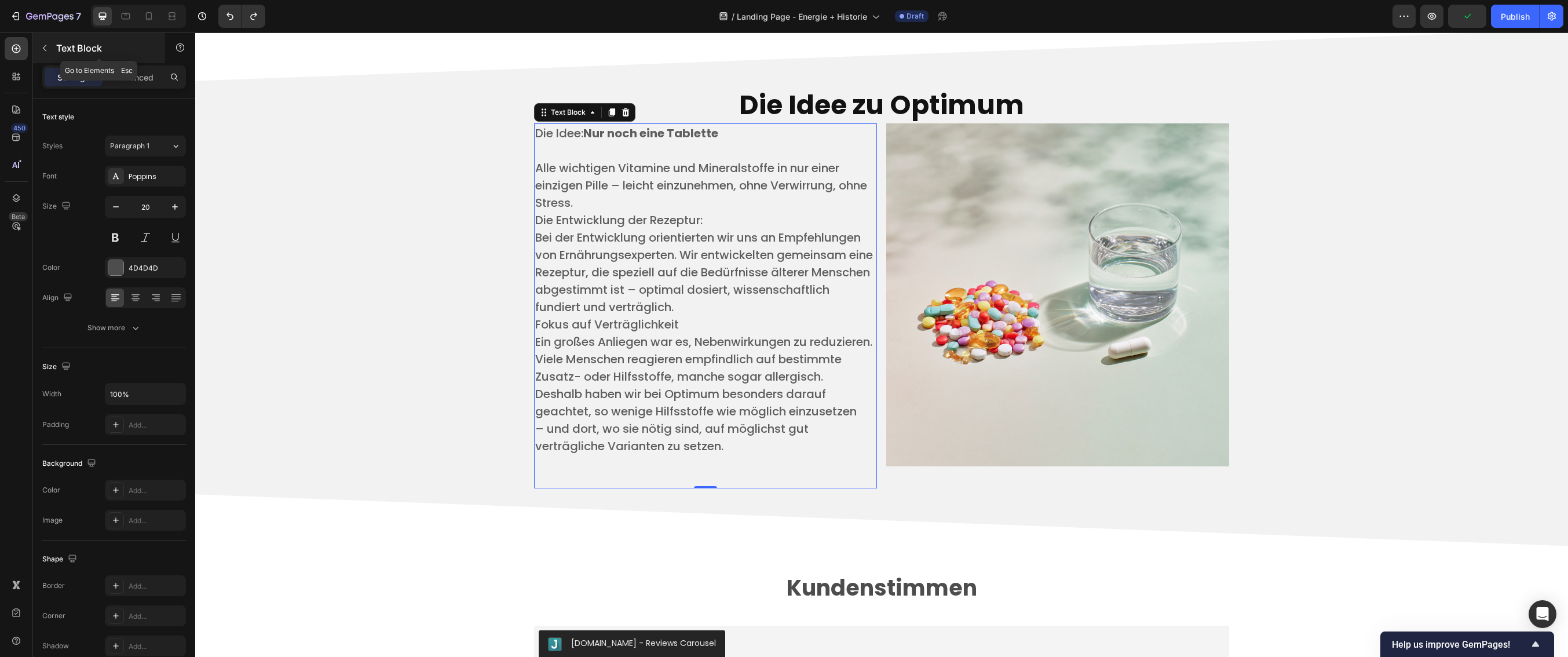
click at [45, 51] on icon "button" at bounding box center [44, 48] width 9 height 9
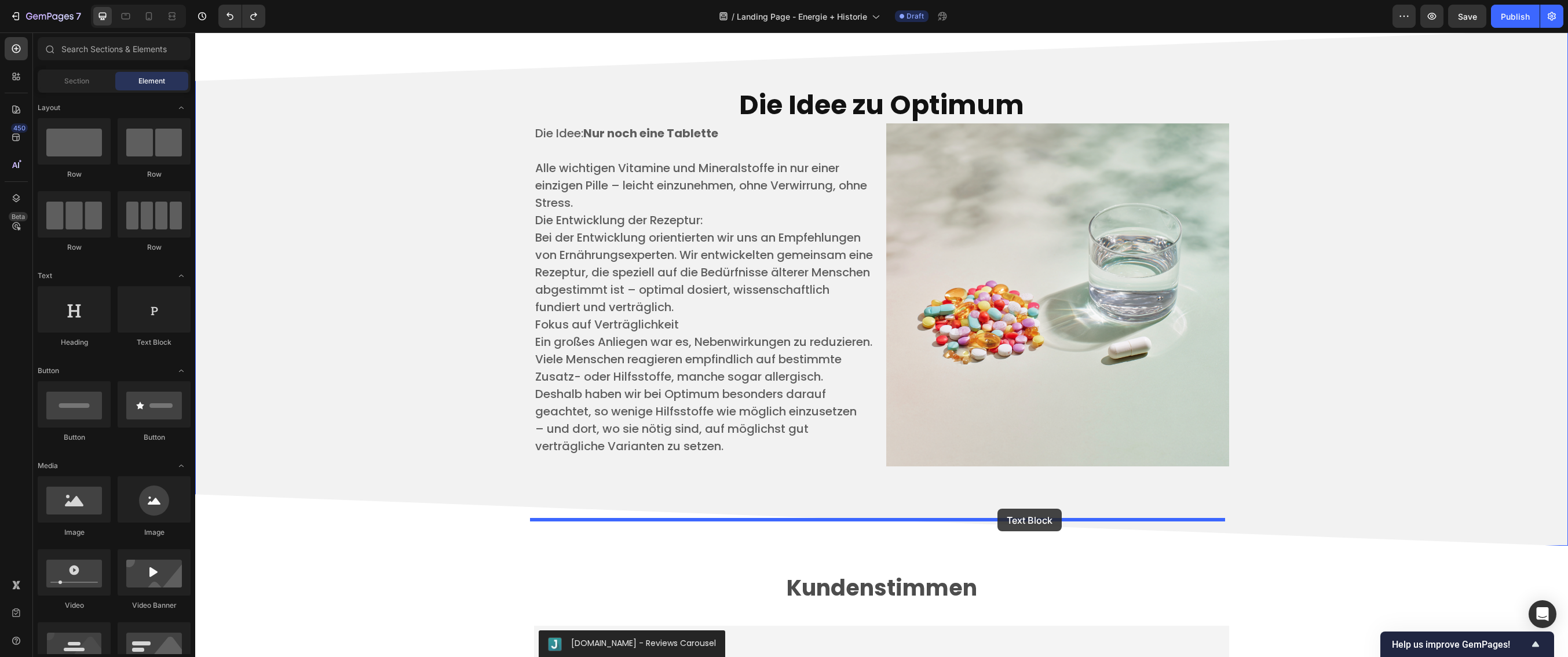
drag, startPoint x: 348, startPoint y: 352, endPoint x: 997, endPoint y: 509, distance: 667.7
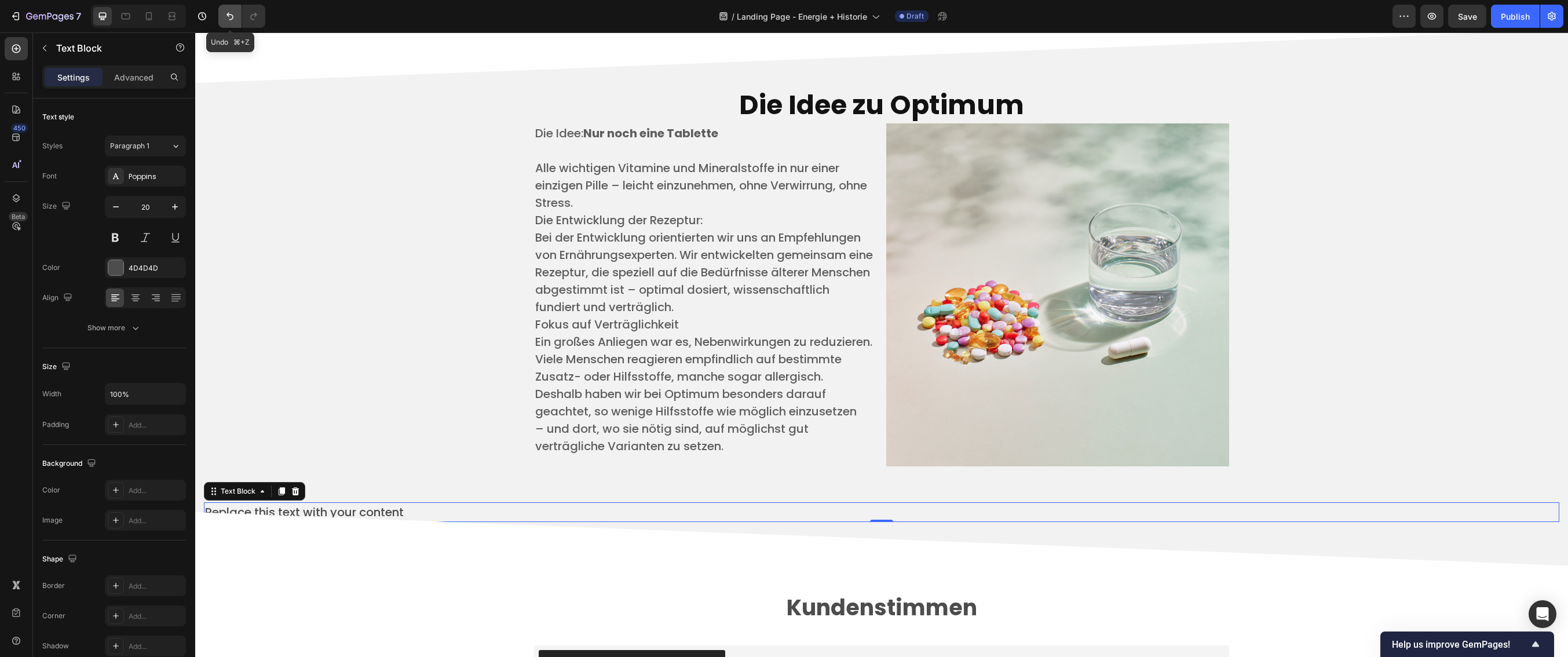
click at [235, 12] on icon "Undo/Redo" at bounding box center [230, 16] width 11 height 11
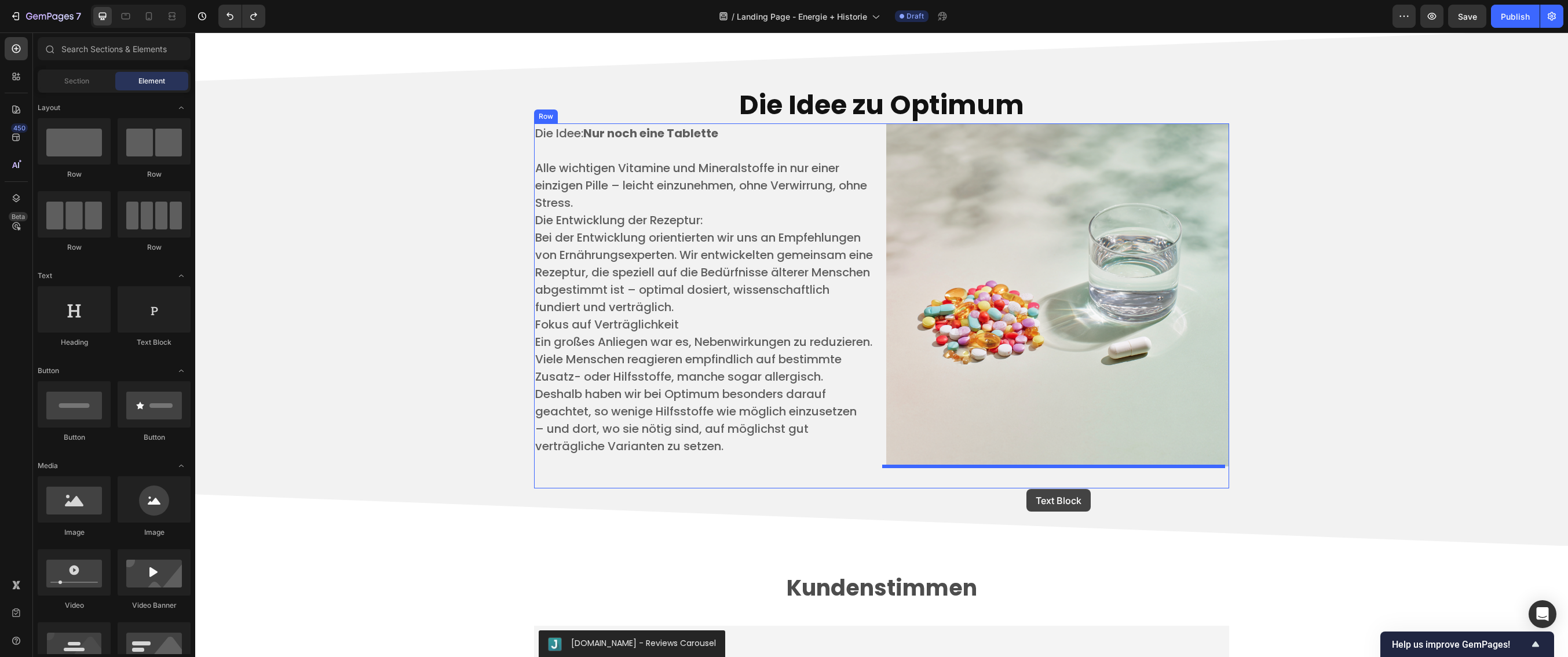
drag, startPoint x: 346, startPoint y: 350, endPoint x: 1026, endPoint y: 489, distance: 694.1
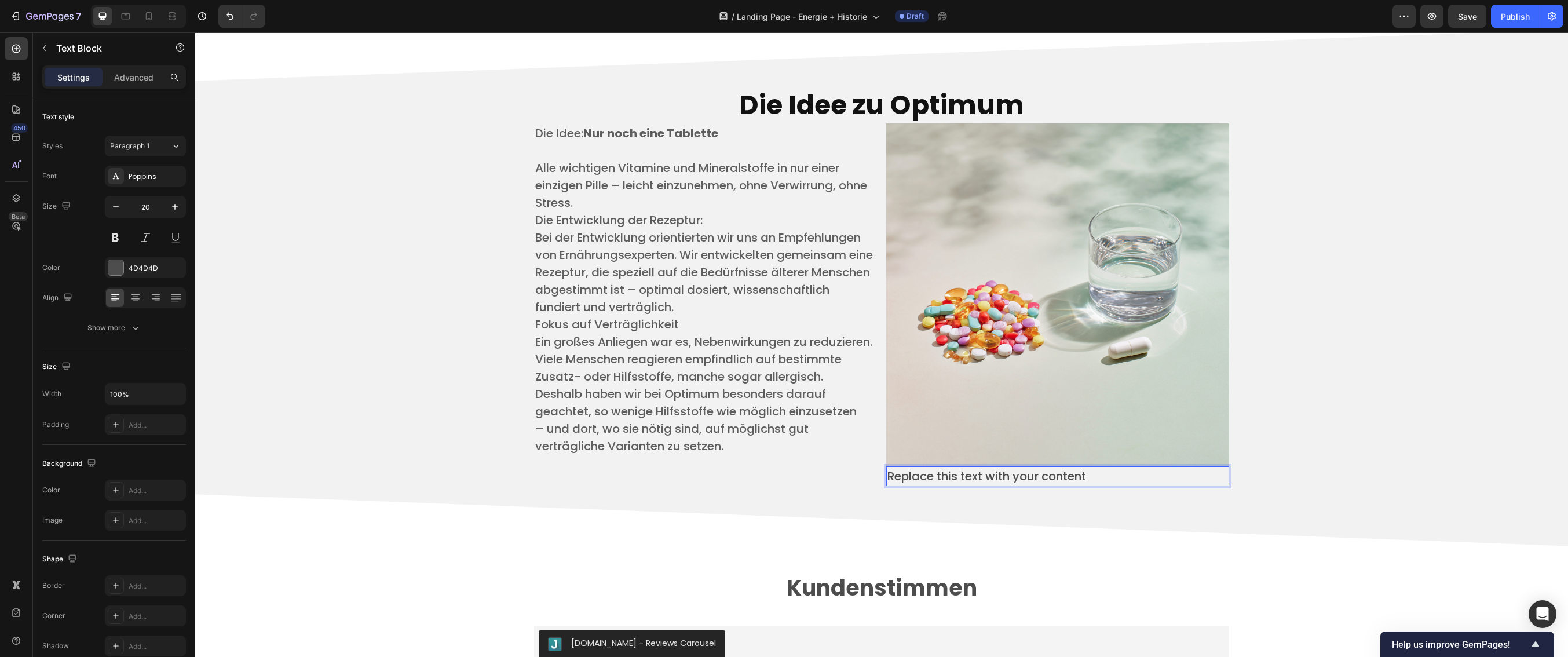
click at [983, 479] on div "Replace this text with your content" at bounding box center [1057, 477] width 343 height 20
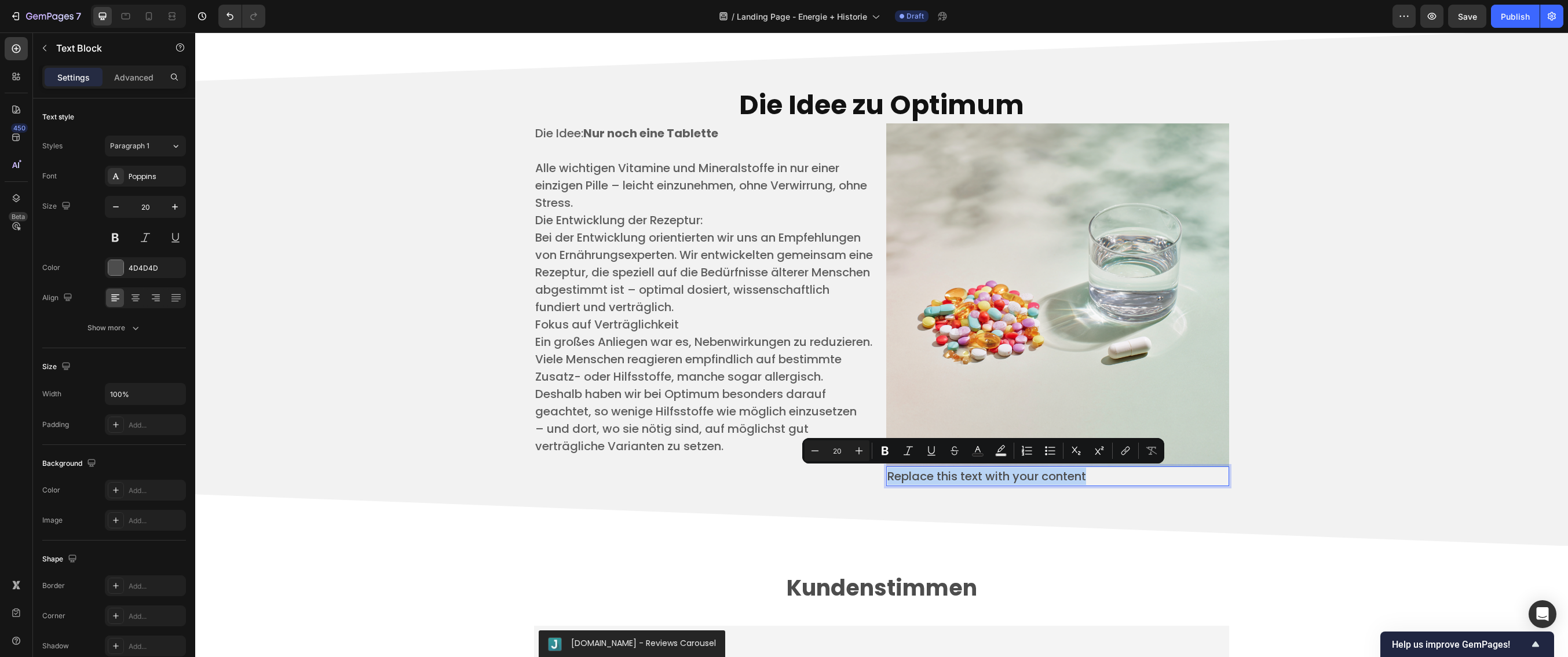
drag, startPoint x: 1126, startPoint y: 473, endPoint x: 882, endPoint y: 479, distance: 244.1
click at [888, 479] on p "Replace this text with your content" at bounding box center [1057, 477] width 340 height 18
click at [813, 481] on p "​ ​" at bounding box center [705, 471] width 340 height 32
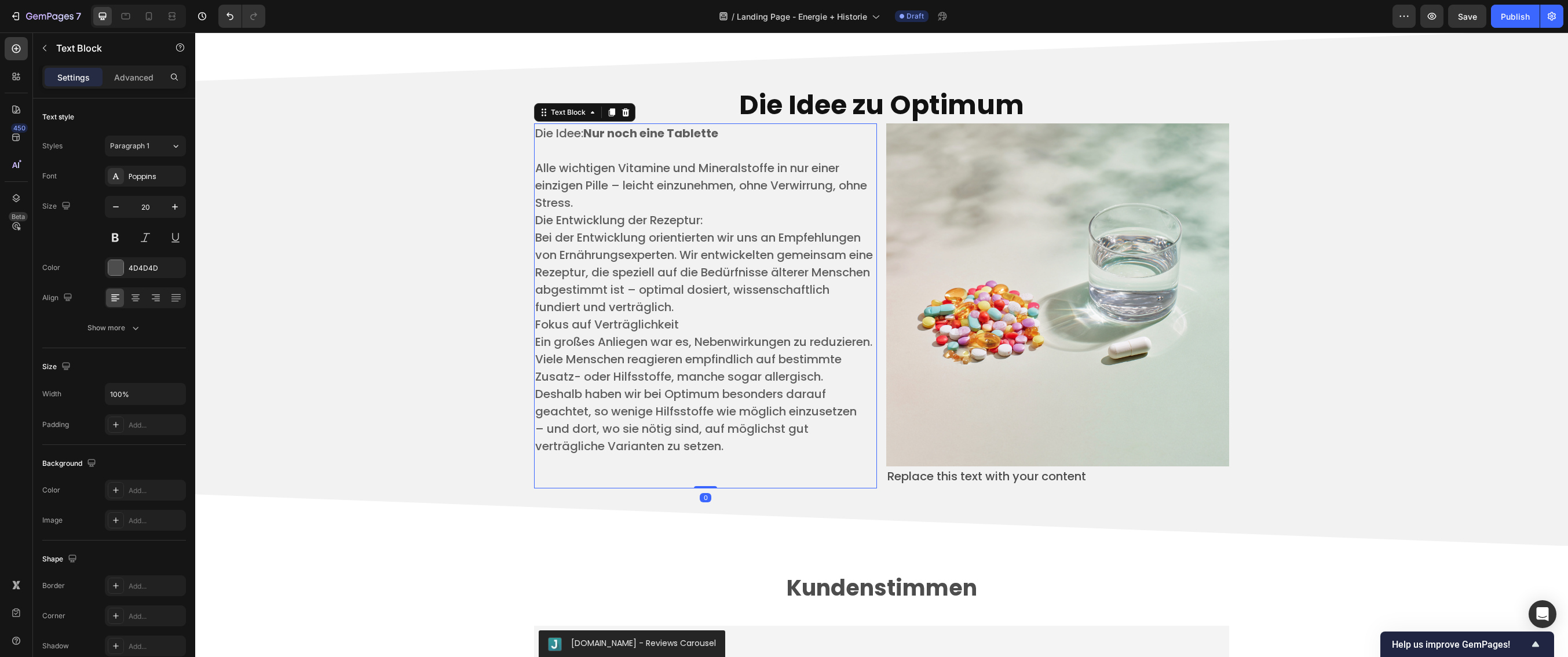
drag, startPoint x: 707, startPoint y: 504, endPoint x: 702, endPoint y: 488, distance: 16.8
click at [709, 463] on div "Die Idee: Nur noch eine Tablette ​ Alle wichtigen Vitamine und Mineralstoffe in…" at bounding box center [705, 306] width 343 height 365
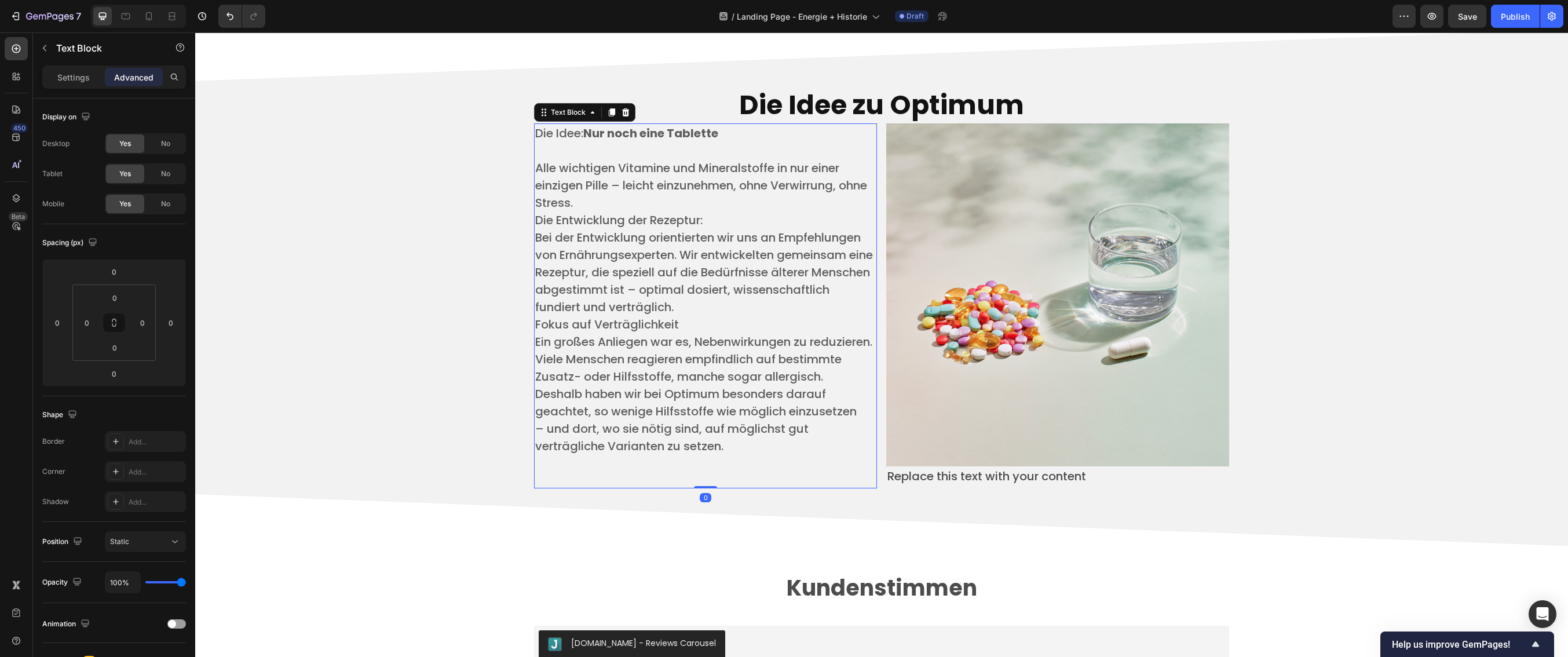
drag, startPoint x: 698, startPoint y: 504, endPoint x: 699, endPoint y: 465, distance: 39.0
click at [698, 461] on div "Die Idee: Nur noch eine Tablette ​ Alle wichtigen Vitamine und Mineralstoffe in…" at bounding box center [705, 306] width 343 height 365
click at [714, 455] on span "– und dort, wo sie nötig sind, auf möglichst gut verträgliche Varianten zu setz…" at bounding box center [672, 438] width 273 height 34
click at [734, 455] on p "– und dort, wo sie nötig sind, auf möglichst gut verträgliche Varianten zu setz…" at bounding box center [705, 437] width 340 height 35
click at [823, 455] on p "– und dort, wo sie nötig sind, auf möglichst gut verträgliche Varianten zu setz…" at bounding box center [705, 437] width 340 height 35
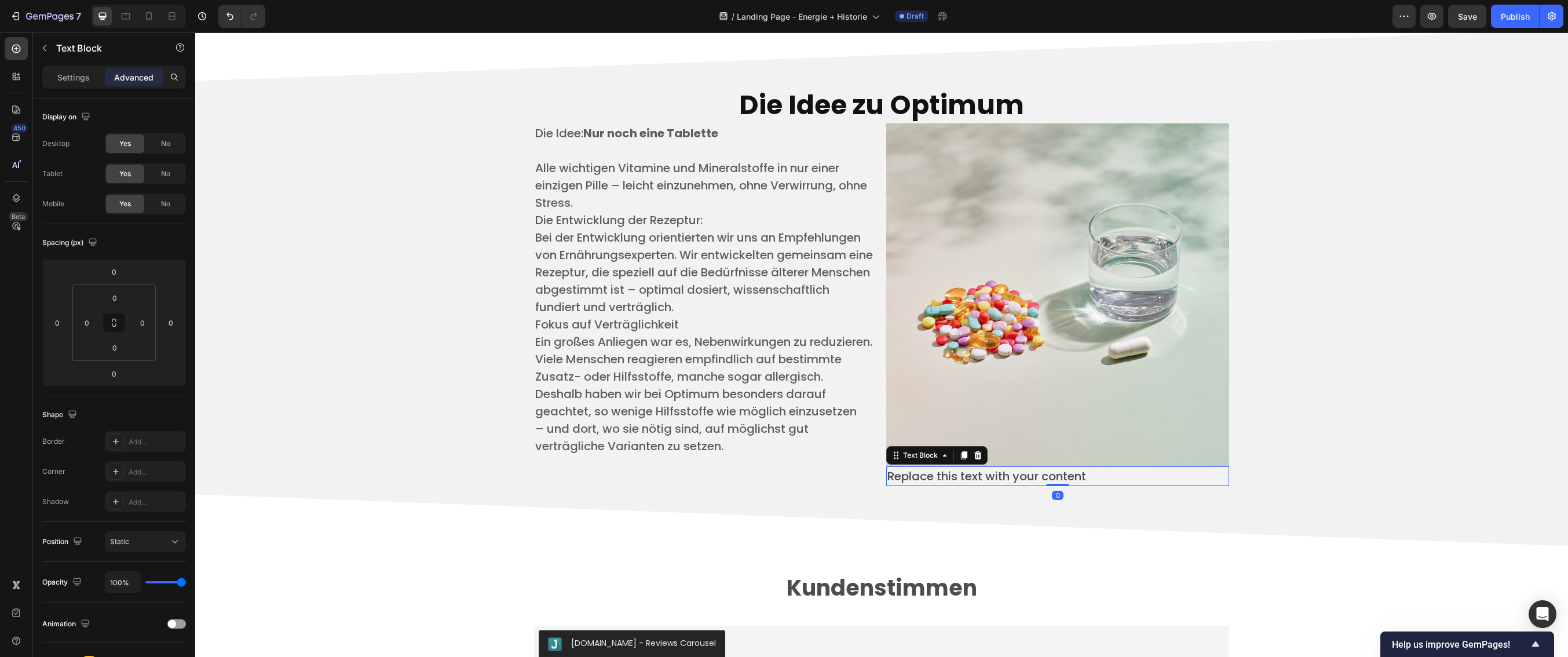
click at [957, 478] on p "Replace this text with your content" at bounding box center [1057, 477] width 340 height 18
click at [976, 454] on icon at bounding box center [977, 455] width 9 height 9
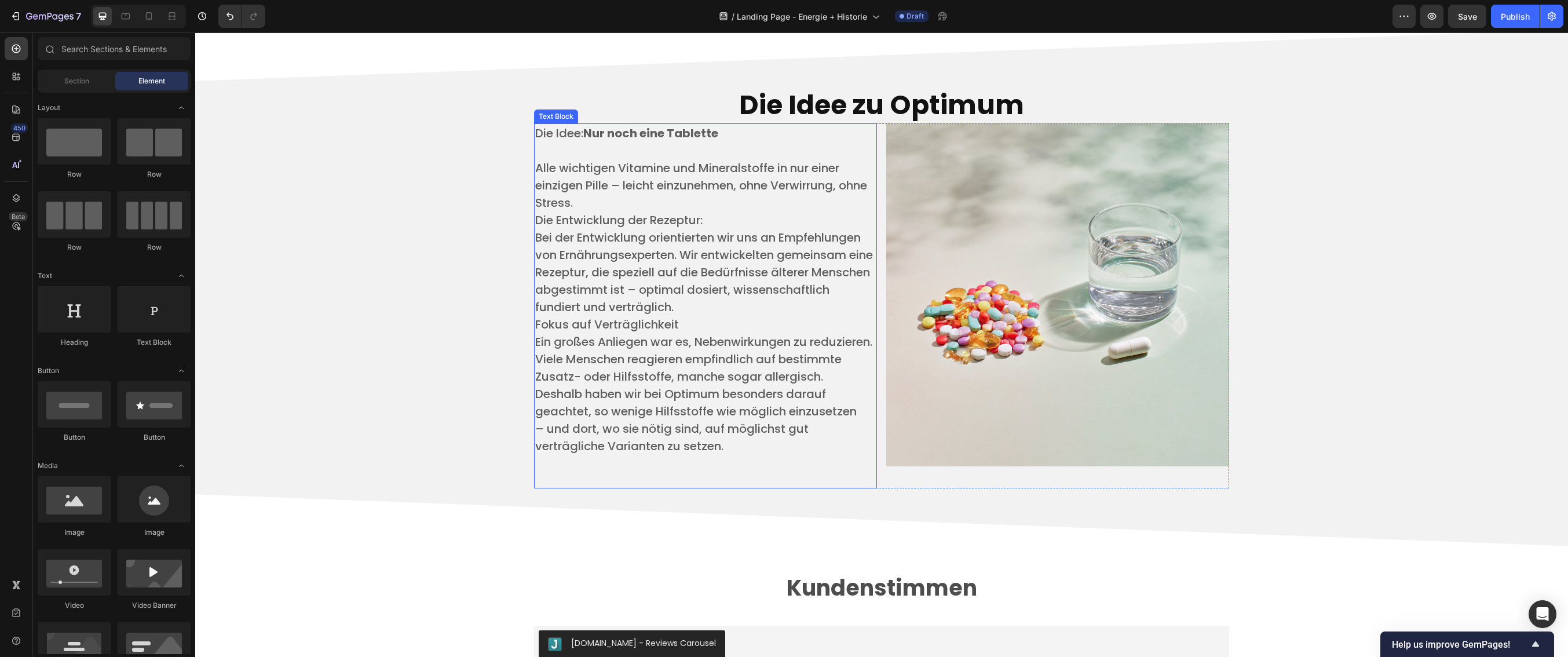
click at [849, 455] on p "– und dort, wo sie nötig sind, auf möglichst gut verträgliche Varianten zu setz…" at bounding box center [705, 437] width 340 height 35
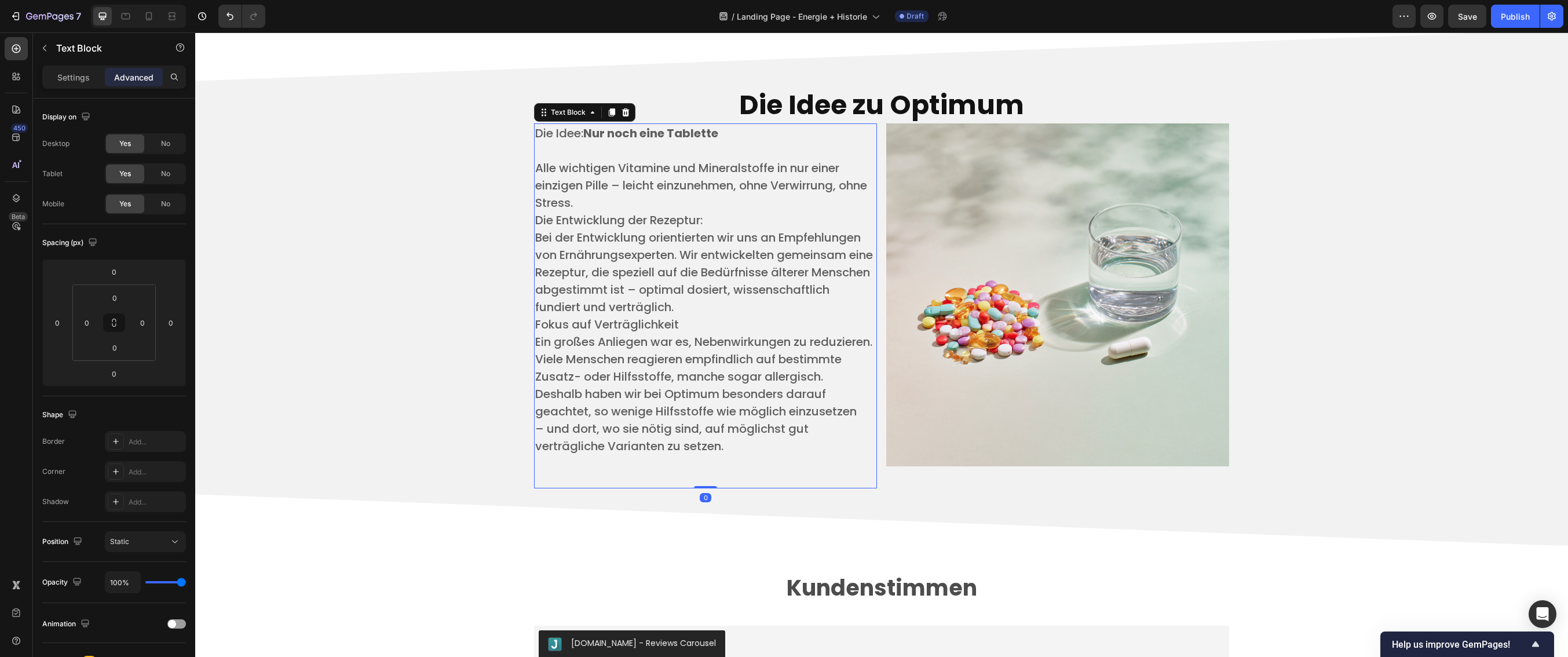
drag, startPoint x: 701, startPoint y: 504, endPoint x: 707, endPoint y: 460, distance: 44.4
click at [707, 460] on div "Die Idee: Nur noch eine Tablette ​ Alle wichtigen Vitamine und Mineralstoffe in…" at bounding box center [705, 306] width 343 height 365
click at [753, 455] on p "– und dort, wo sie nötig sind, auf möglichst gut verträgliche Varianten zu setz…" at bounding box center [705, 437] width 340 height 35
click at [599, 486] on p "​ ​" at bounding box center [705, 471] width 340 height 32
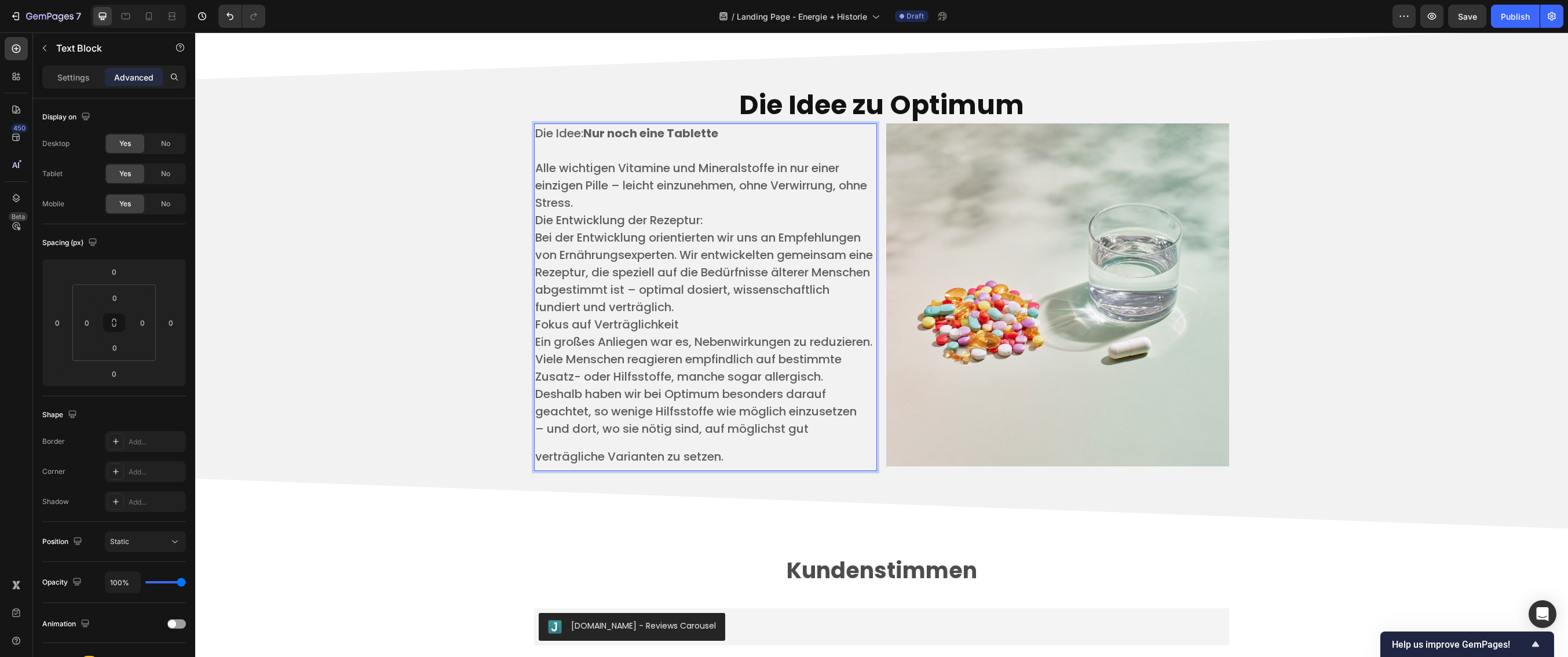
click at [585, 453] on span "– und dort, wo sie nötig sind, auf möglichst gut verträgliche Varianten zu setz…" at bounding box center [672, 443] width 273 height 44
click at [535, 465] on span "– und dort, wo sie nötig sind, auf möglichst gut verträgliche Varianten zu setz…" at bounding box center [672, 443] width 273 height 44
click at [540, 457] on p "– und dort, wo sie nötig sind, auf möglichst gut verträgliche Varianten zu setz…" at bounding box center [705, 445] width 340 height 50
click at [540, 455] on p "– und dort, wo sie nötig sind, auf möglichst gut verträgliche Varianten zu setz…" at bounding box center [705, 445] width 340 height 50
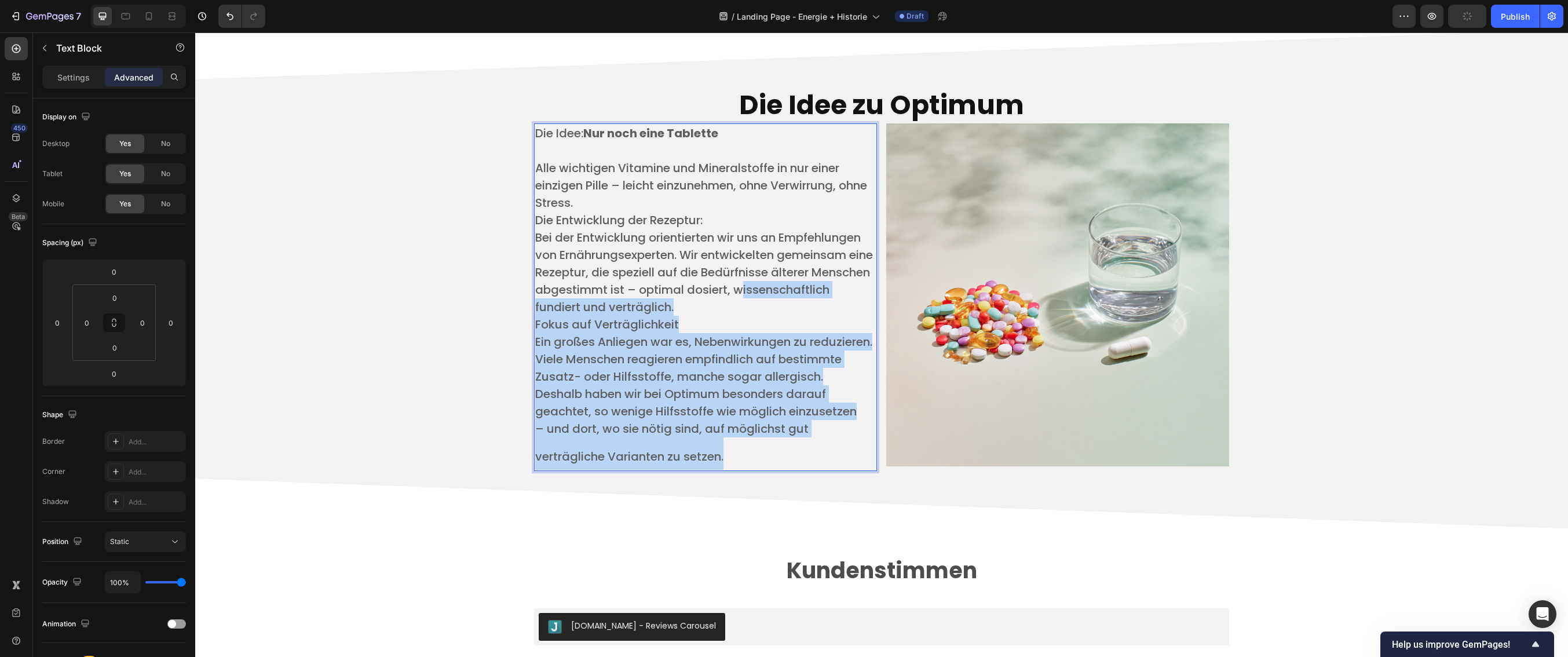
drag, startPoint x: 733, startPoint y: 474, endPoint x: 541, endPoint y: 318, distance: 247.4
click at [540, 315] on div "Die Idee: Nur noch eine Tablette ​ Alle wichtigen Vitamine und Mineralstoffe in…" at bounding box center [705, 297] width 343 height 348
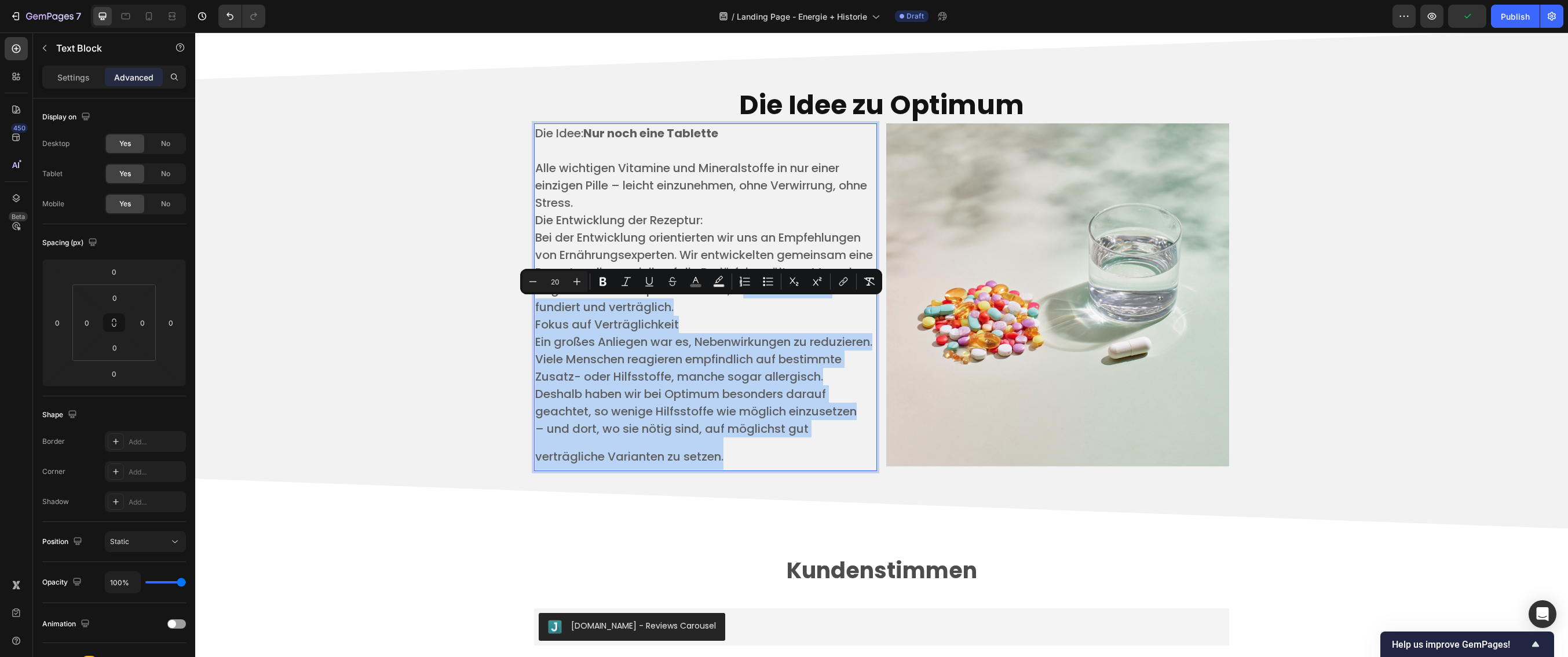
click at [575, 350] on span "Ein großes Anliegen war es, Nebenwirkungen zu reduzieren." at bounding box center [704, 342] width 337 height 16
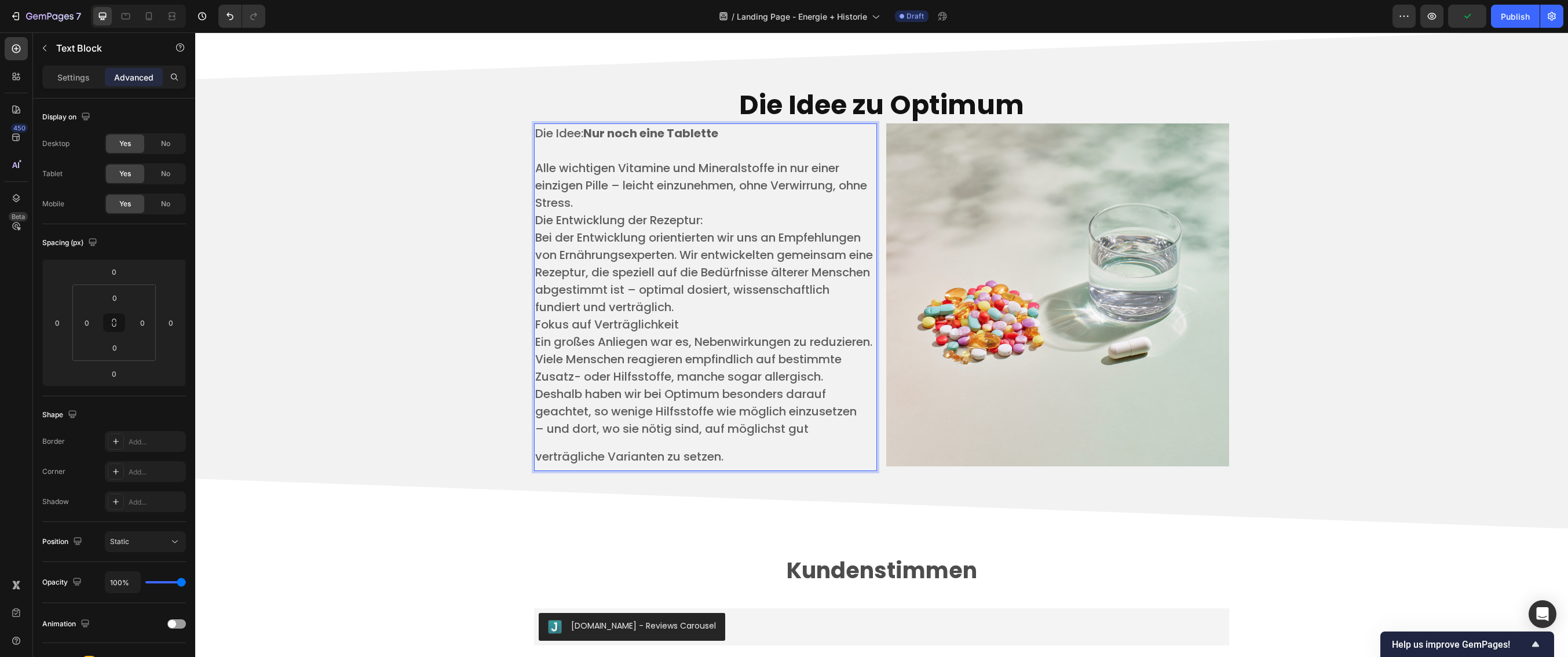
click at [809, 447] on p "– und dort, wo sie nötig sind, auf möglichst gut verträgliche Varianten zu setz…" at bounding box center [705, 445] width 340 height 50
click at [231, 16] on icon "Undo/Redo" at bounding box center [230, 16] width 11 height 11
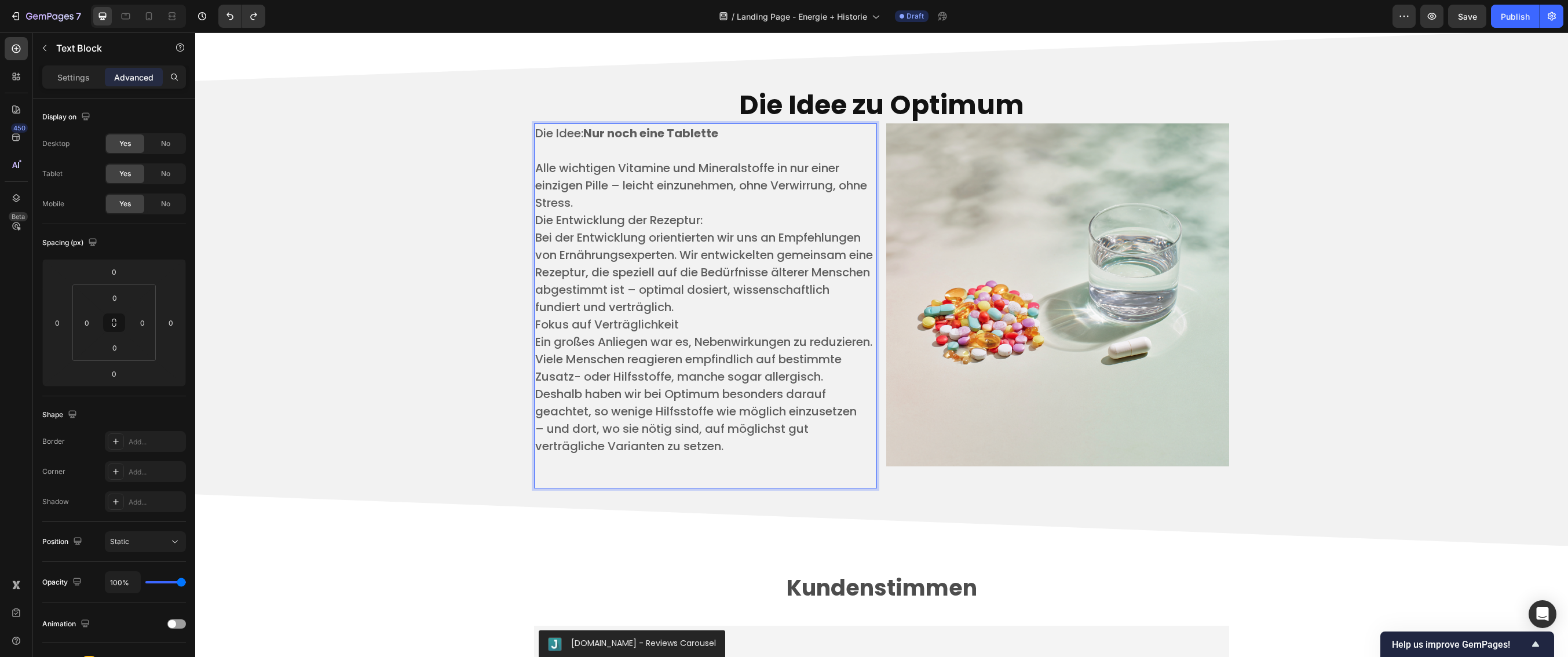
click at [687, 482] on p "​" at bounding box center [705, 471] width 340 height 32
click at [653, 481] on p "​" at bounding box center [705, 471] width 340 height 32
click at [583, 484] on p "​" at bounding box center [705, 471] width 340 height 32
click at [75, 70] on div "Settings" at bounding box center [73, 77] width 58 height 18
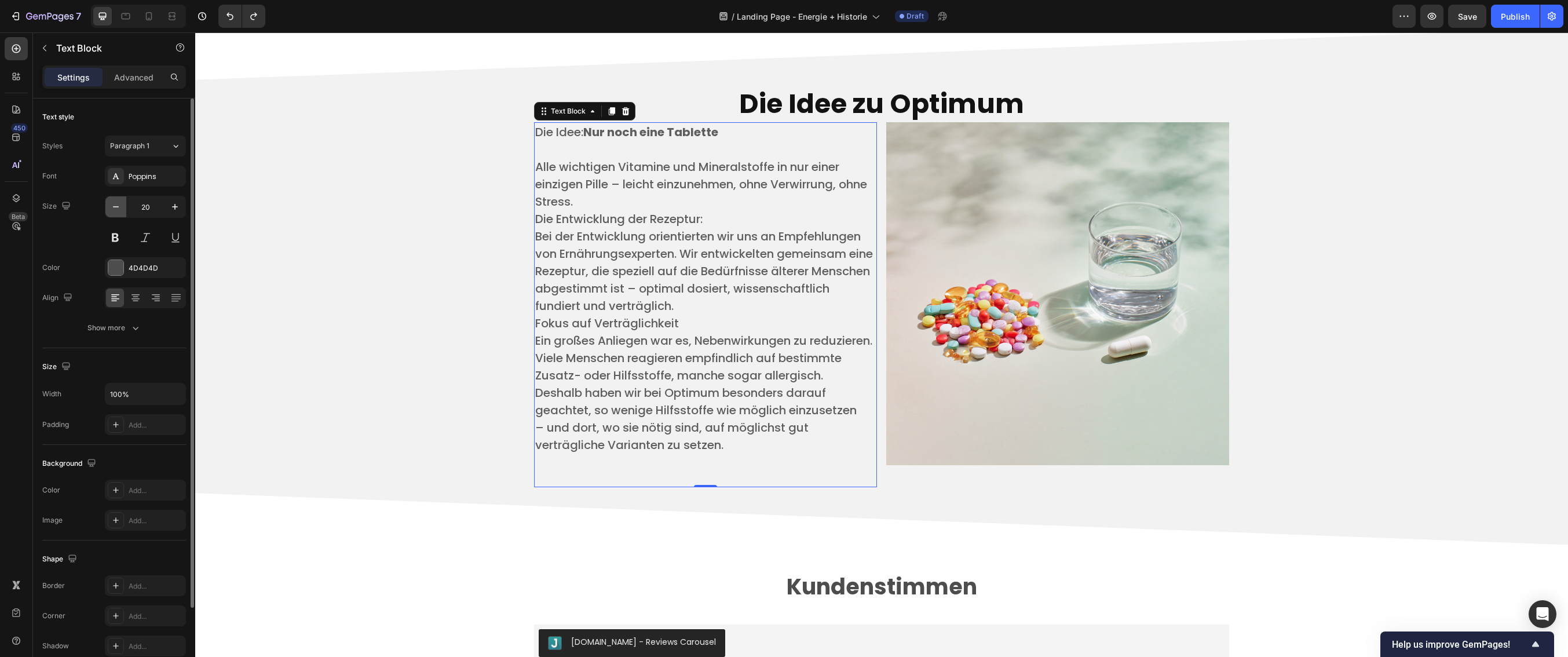
click at [116, 207] on icon "button" at bounding box center [116, 207] width 6 height 1
type input "19"
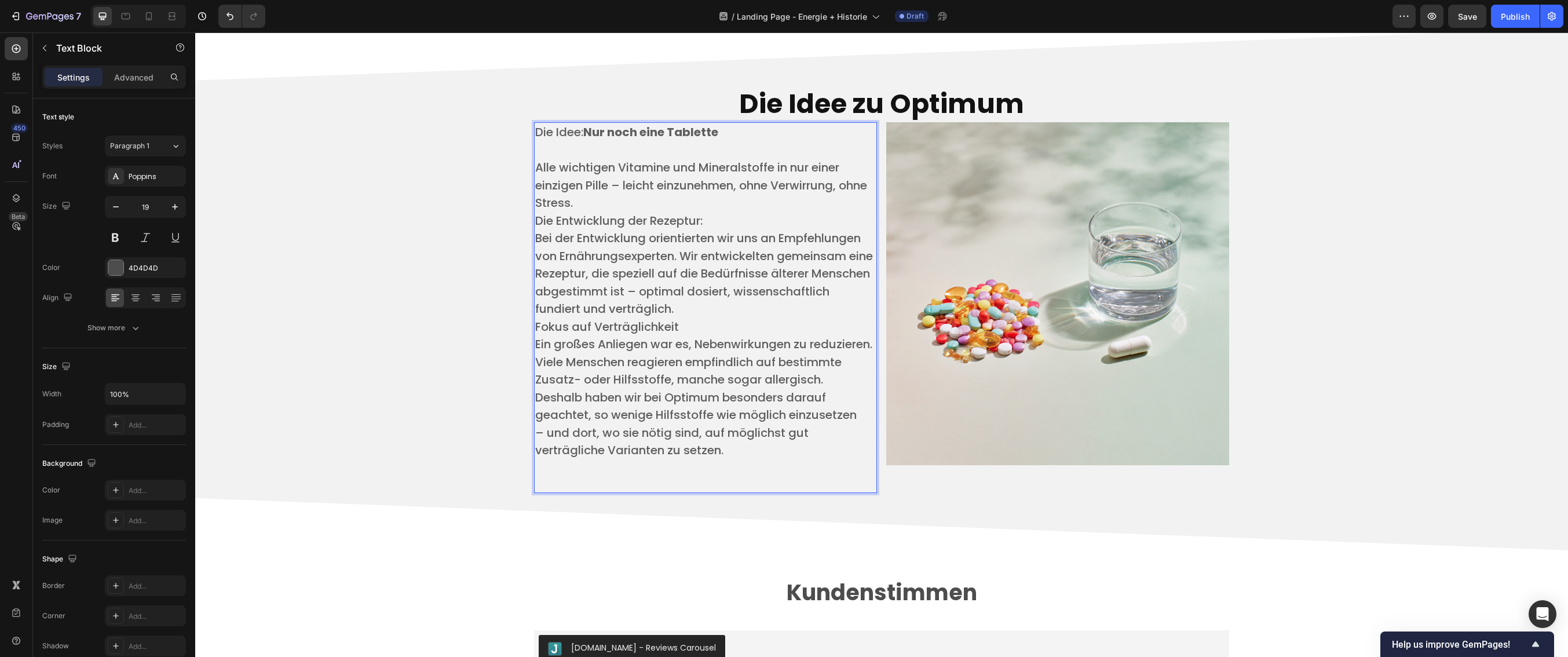
drag, startPoint x: 540, startPoint y: 491, endPoint x: 742, endPoint y: 495, distance: 202.0
click at [742, 492] on p "​" at bounding box center [705, 476] width 340 height 32
drag, startPoint x: 609, startPoint y: 498, endPoint x: 530, endPoint y: 491, distance: 79.3
click at [535, 491] on p "​" at bounding box center [705, 476] width 340 height 32
drag, startPoint x: 695, startPoint y: 510, endPoint x: 695, endPoint y: 503, distance: 7.0
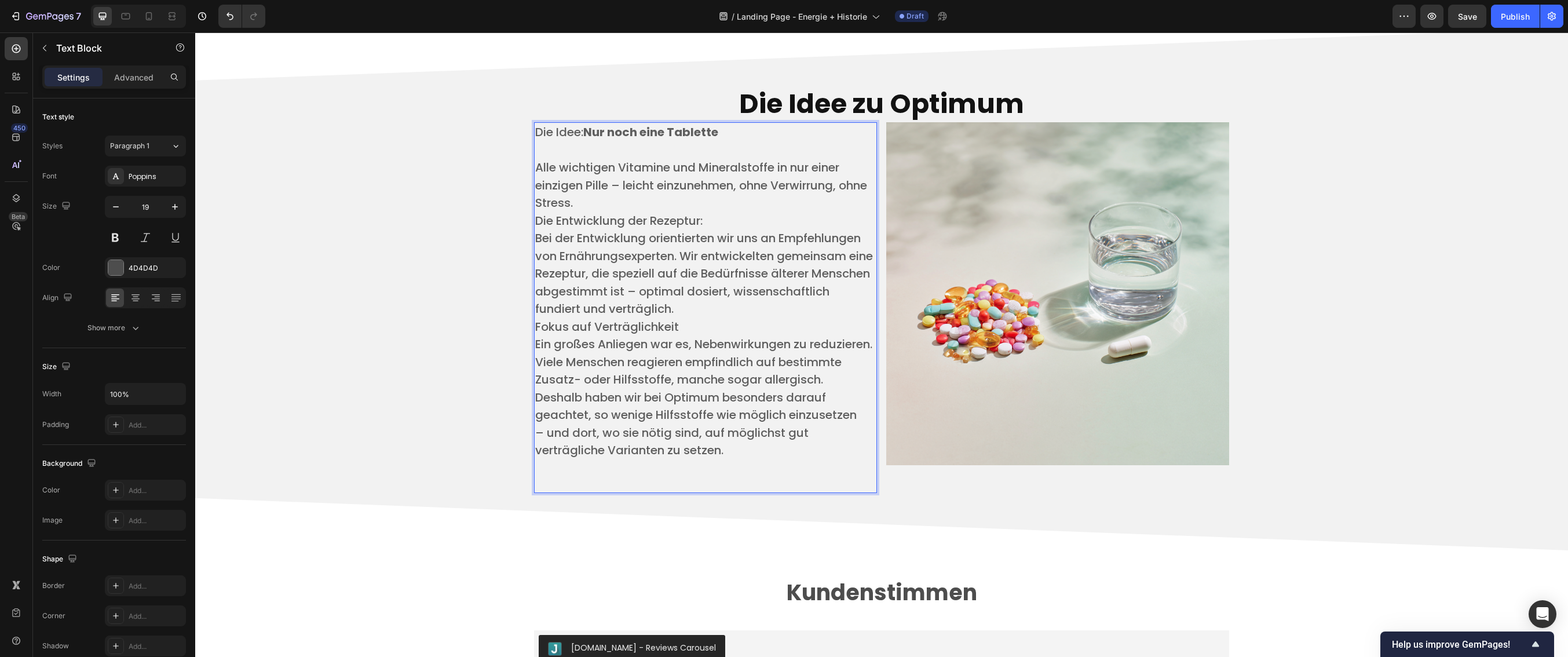
click at [695, 492] on p "​" at bounding box center [705, 476] width 340 height 32
click at [693, 146] on p "​" at bounding box center [705, 150] width 340 height 18
drag, startPoint x: 533, startPoint y: 131, endPoint x: 723, endPoint y: 467, distance: 386.0
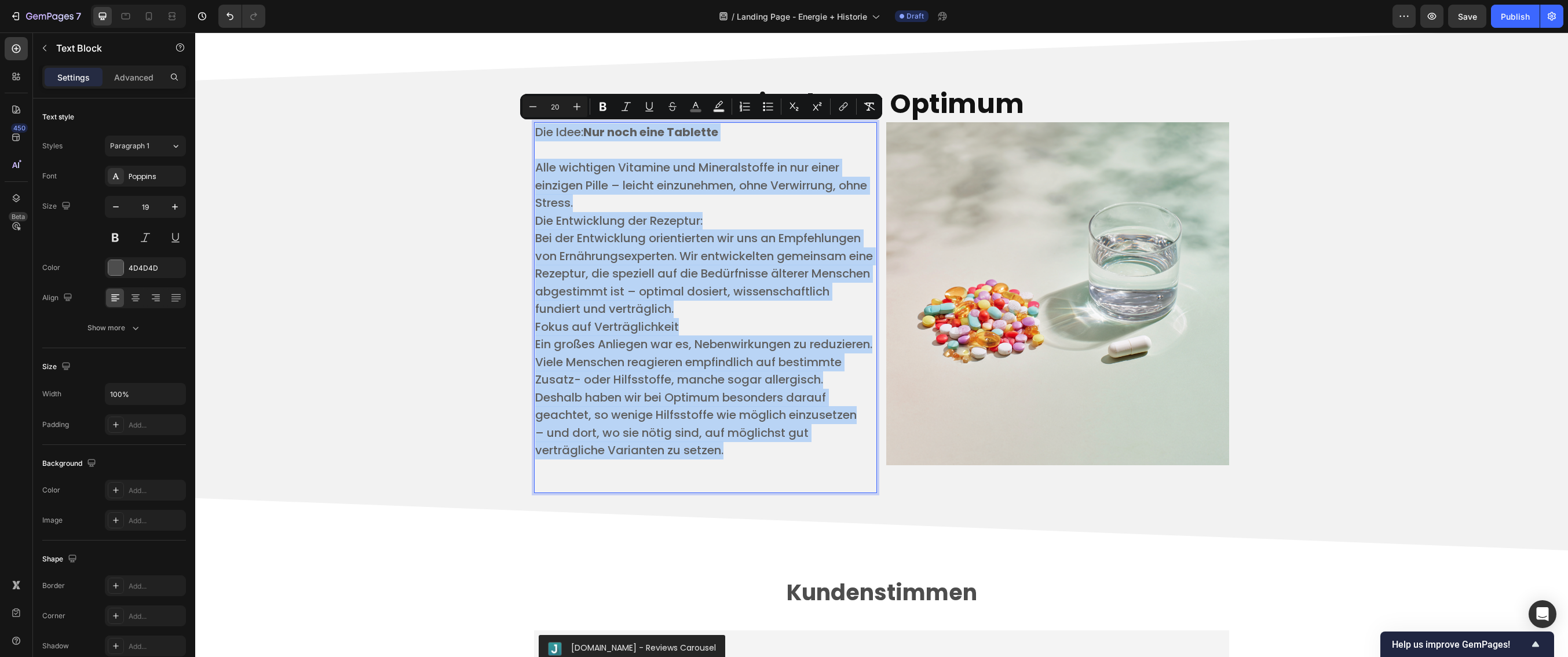
drag, startPoint x: 533, startPoint y: 132, endPoint x: 722, endPoint y: 471, distance: 388.1
click at [722, 471] on div "Die Idee: Nur noch eine Tablette ​ Alle wichtigen Vitamine und Mineralstoffe in…" at bounding box center [705, 307] width 343 height 370
copy div "Die Idee: Nur noch eine Tablette ​ Alle wichtigen Vitamine und Mineralstoffe in…"
click at [763, 193] on span "Alle wichtigen Vitamine und Mineralstoffe in nur einer einzigen Pille – leicht …" at bounding box center [701, 185] width 332 height 51
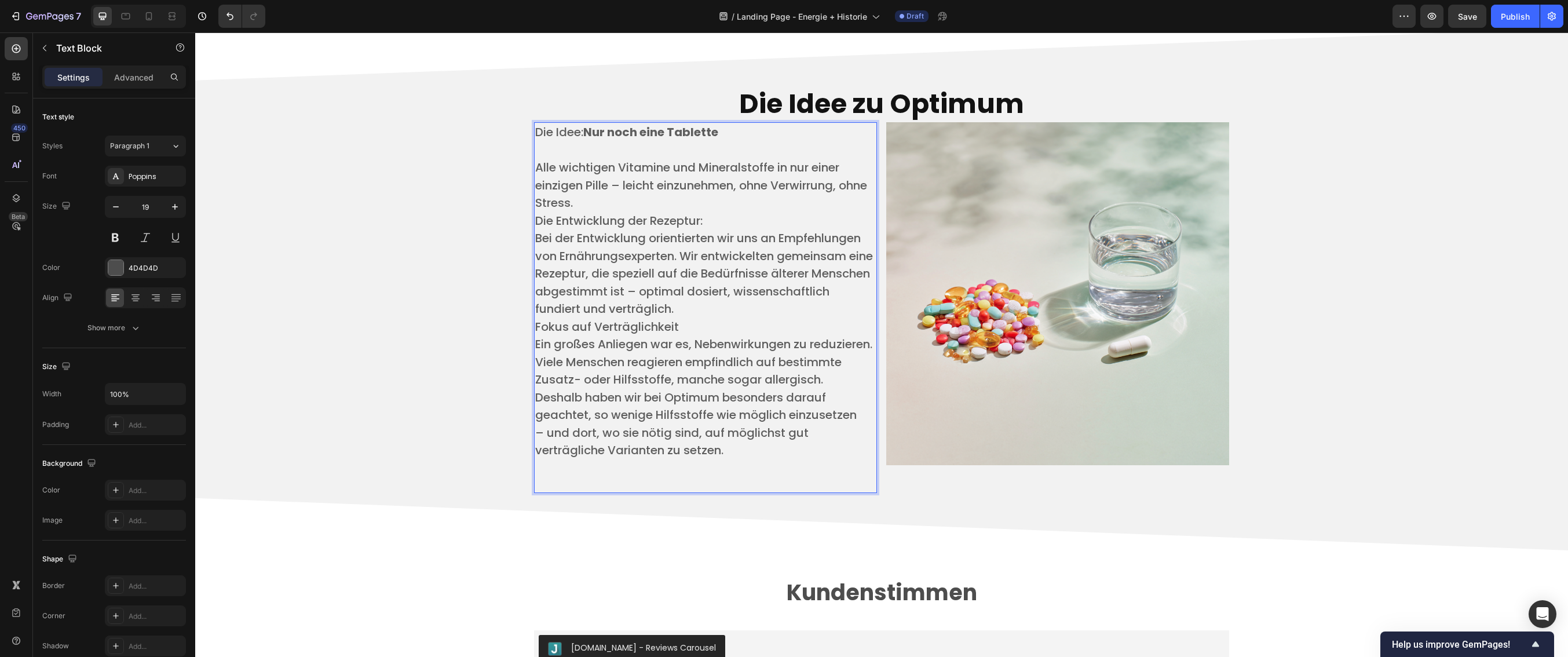
click at [604, 153] on p "​" at bounding box center [705, 150] width 340 height 18
click at [617, 130] on strong "Nur noch eine Tablette" at bounding box center [651, 132] width 135 height 16
click at [645, 121] on h2 "Die Idee zu Optimum" at bounding box center [881, 104] width 695 height 37
click at [650, 133] on strong "Nur noch eine Tablette" at bounding box center [651, 132] width 135 height 16
click at [623, 114] on icon at bounding box center [626, 111] width 8 height 8
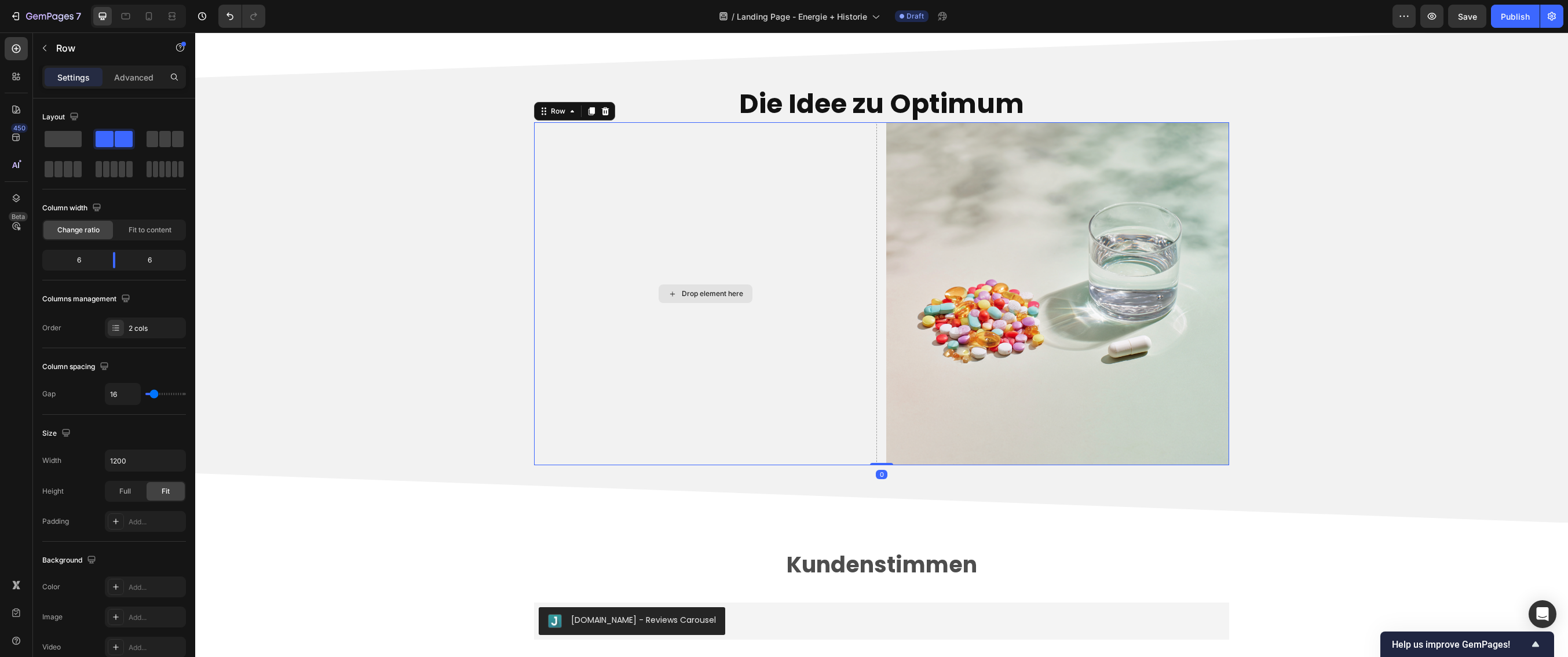
click at [669, 276] on div "Drop element here" at bounding box center [705, 294] width 343 height 343
click at [47, 51] on icon "button" at bounding box center [44, 48] width 9 height 9
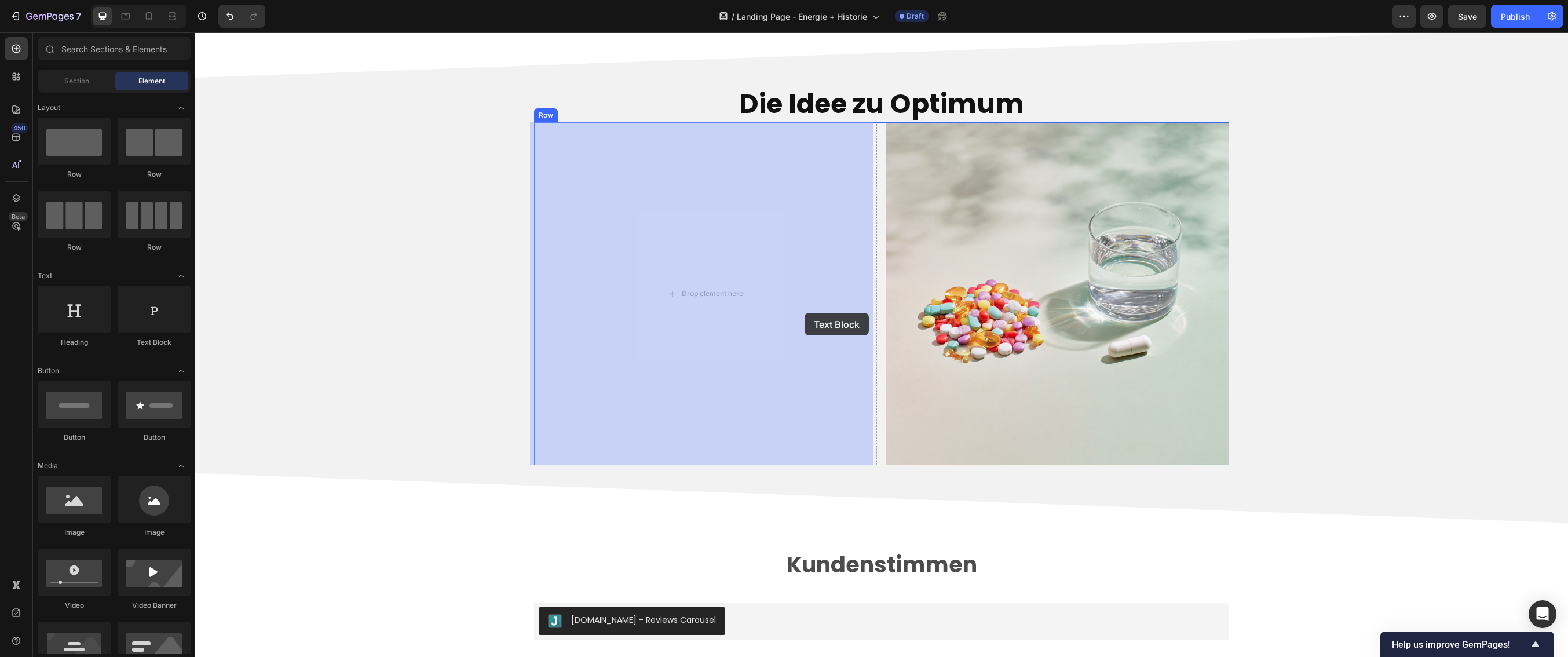
drag, startPoint x: 339, startPoint y: 354, endPoint x: 804, endPoint y: 313, distance: 466.8
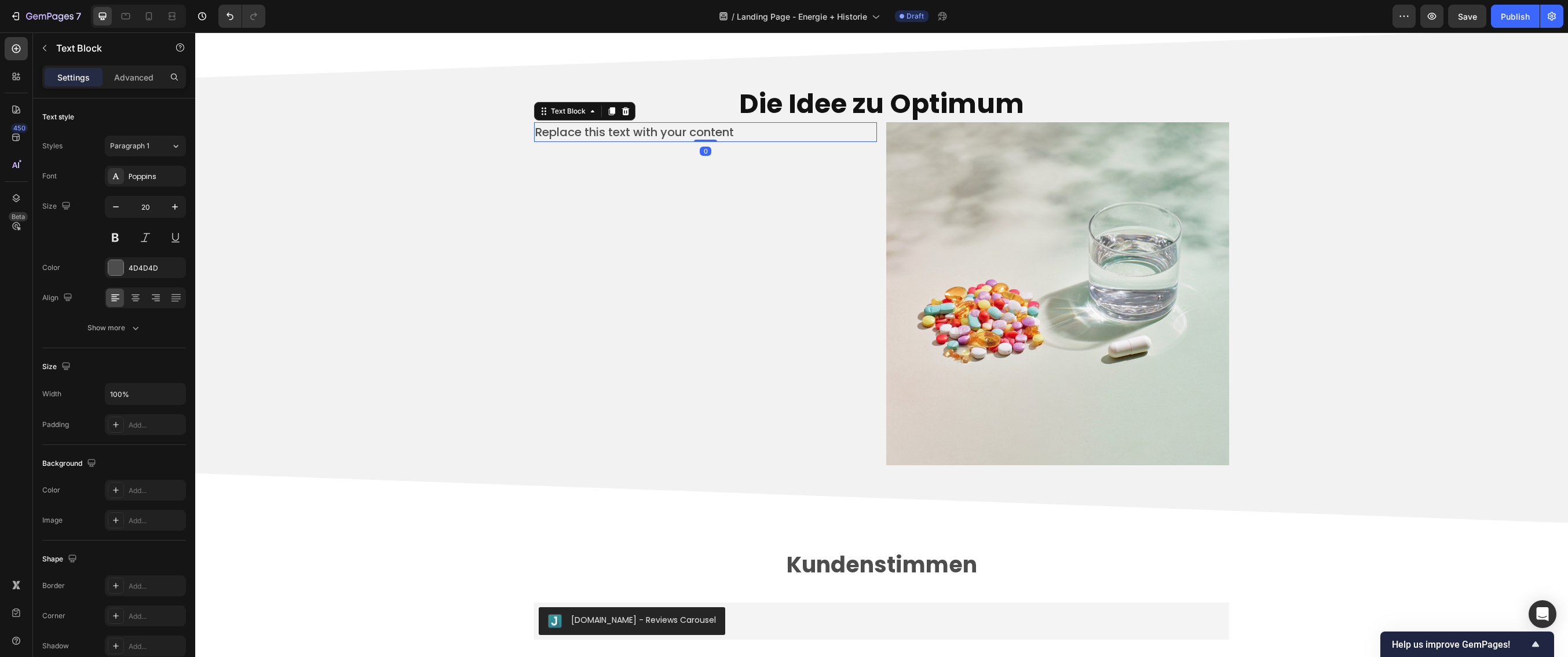
click at [740, 135] on div "Replace this text with your content" at bounding box center [705, 133] width 343 height 20
click at [535, 132] on p "Replace this text with your content" at bounding box center [705, 132] width 340 height 18
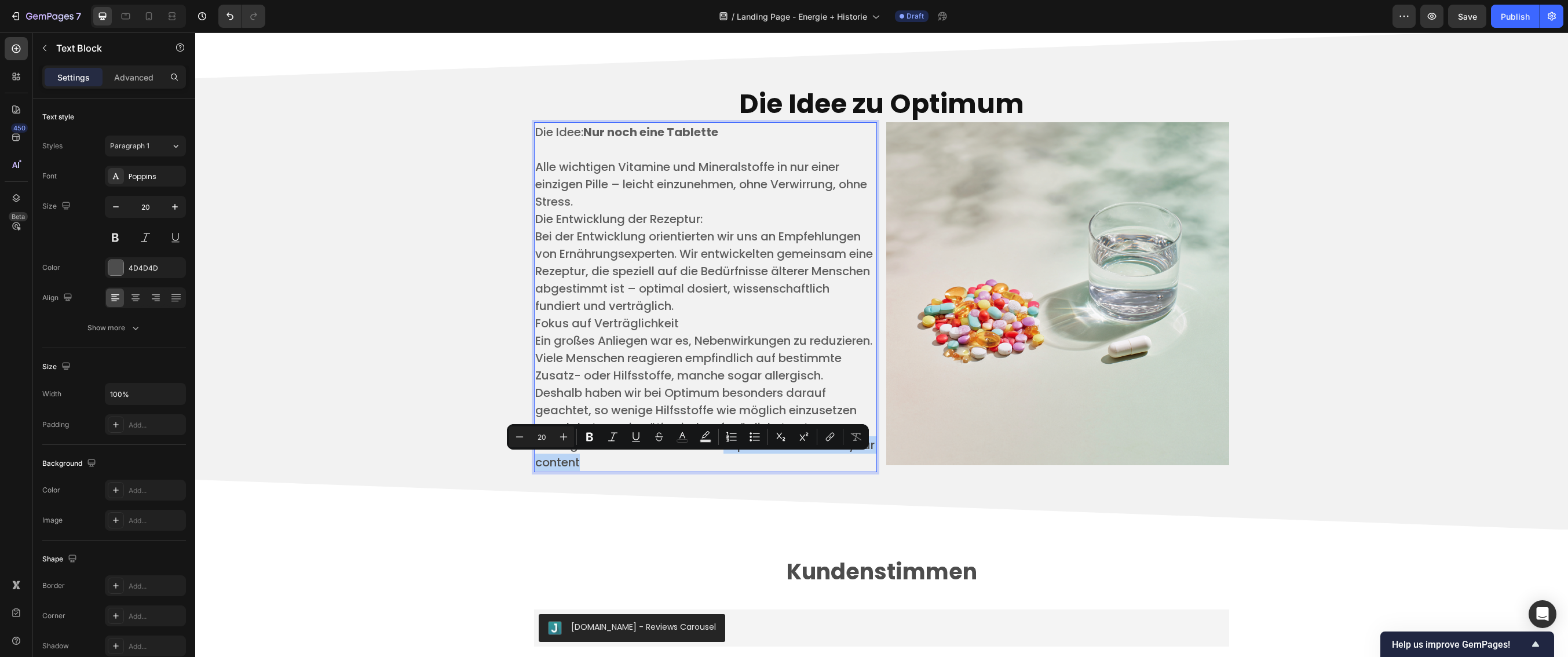
drag, startPoint x: 722, startPoint y: 460, endPoint x: 736, endPoint y: 476, distance: 21.3
click at [736, 472] on p "– und dort, wo sie nötig sind, auf möglichst gut verträgliche Varianten zu setz…" at bounding box center [705, 446] width 340 height 52
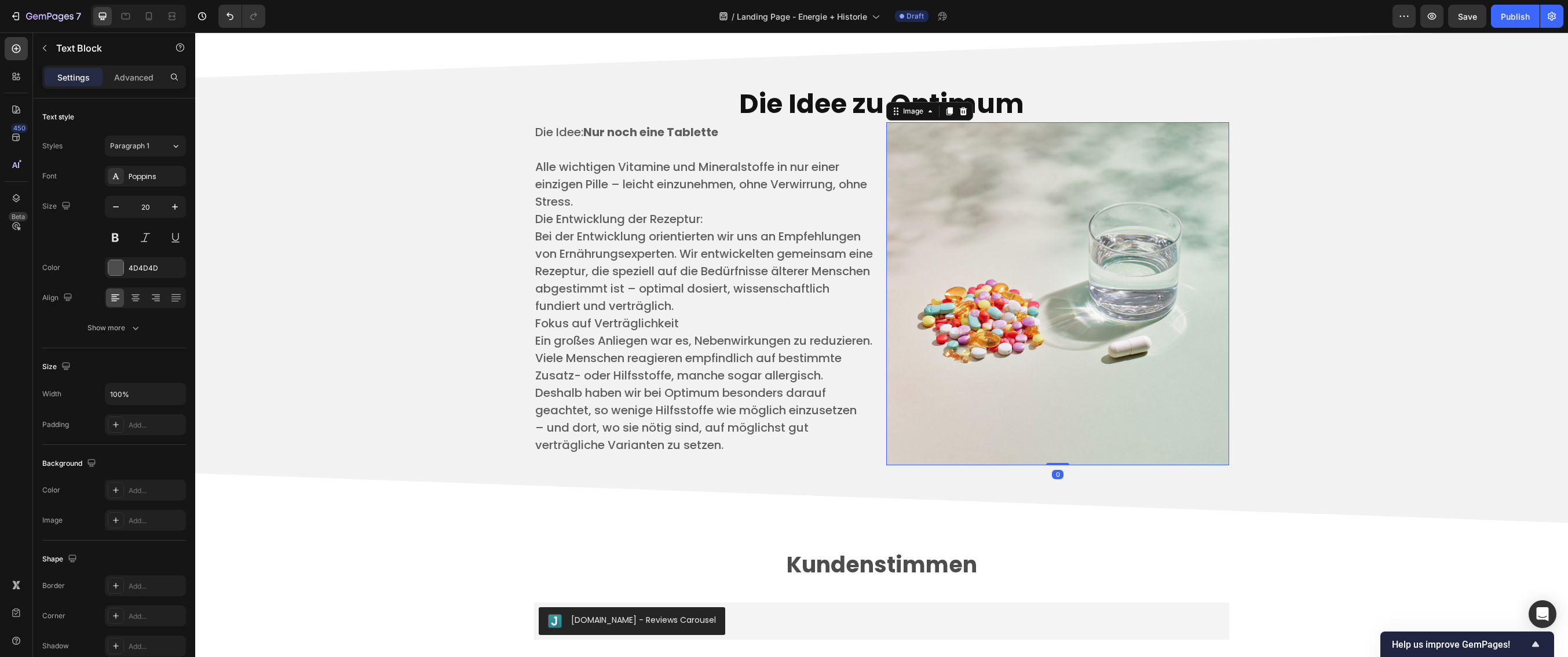
click at [922, 450] on img at bounding box center [1057, 294] width 343 height 343
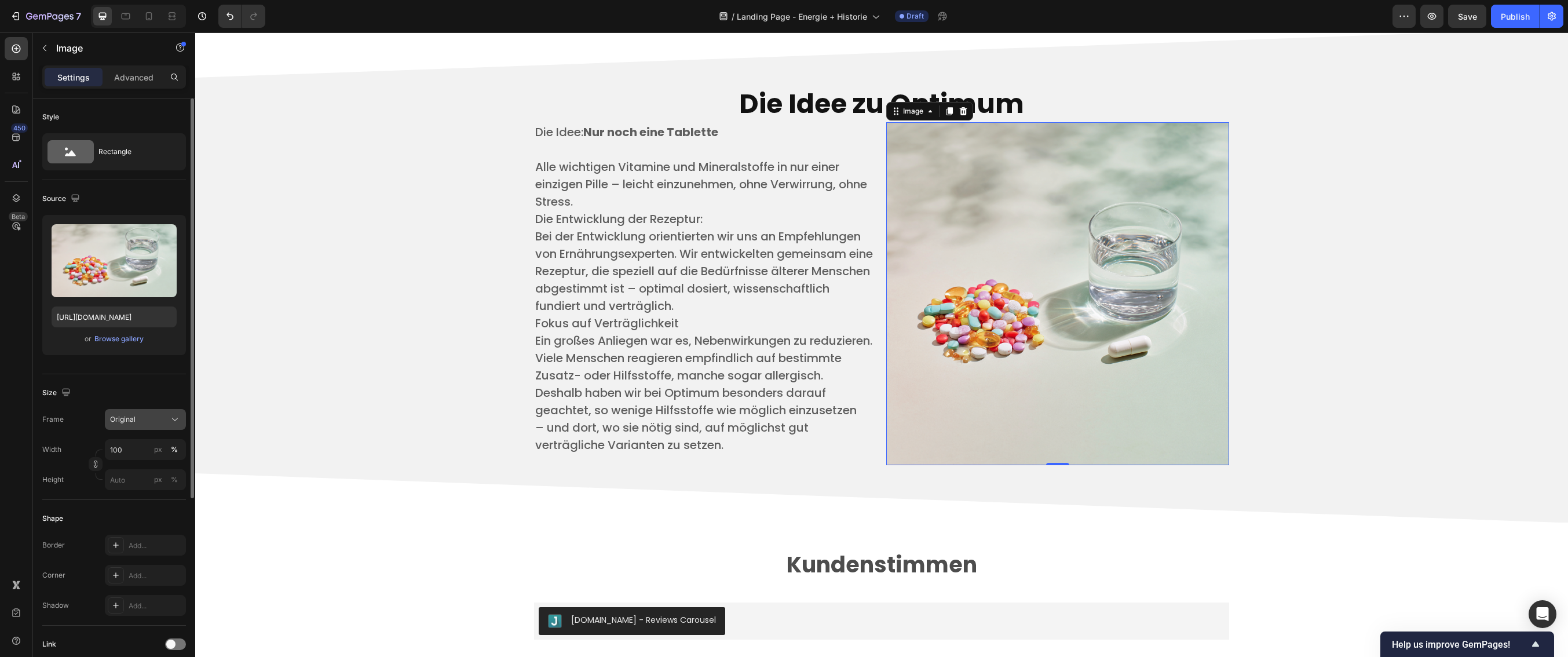
click at [135, 425] on div "Original" at bounding box center [145, 419] width 70 height 11
click at [135, 422] on span "Original" at bounding box center [123, 419] width 25 height 11
click at [156, 145] on div "Rectangle" at bounding box center [134, 152] width 70 height 27
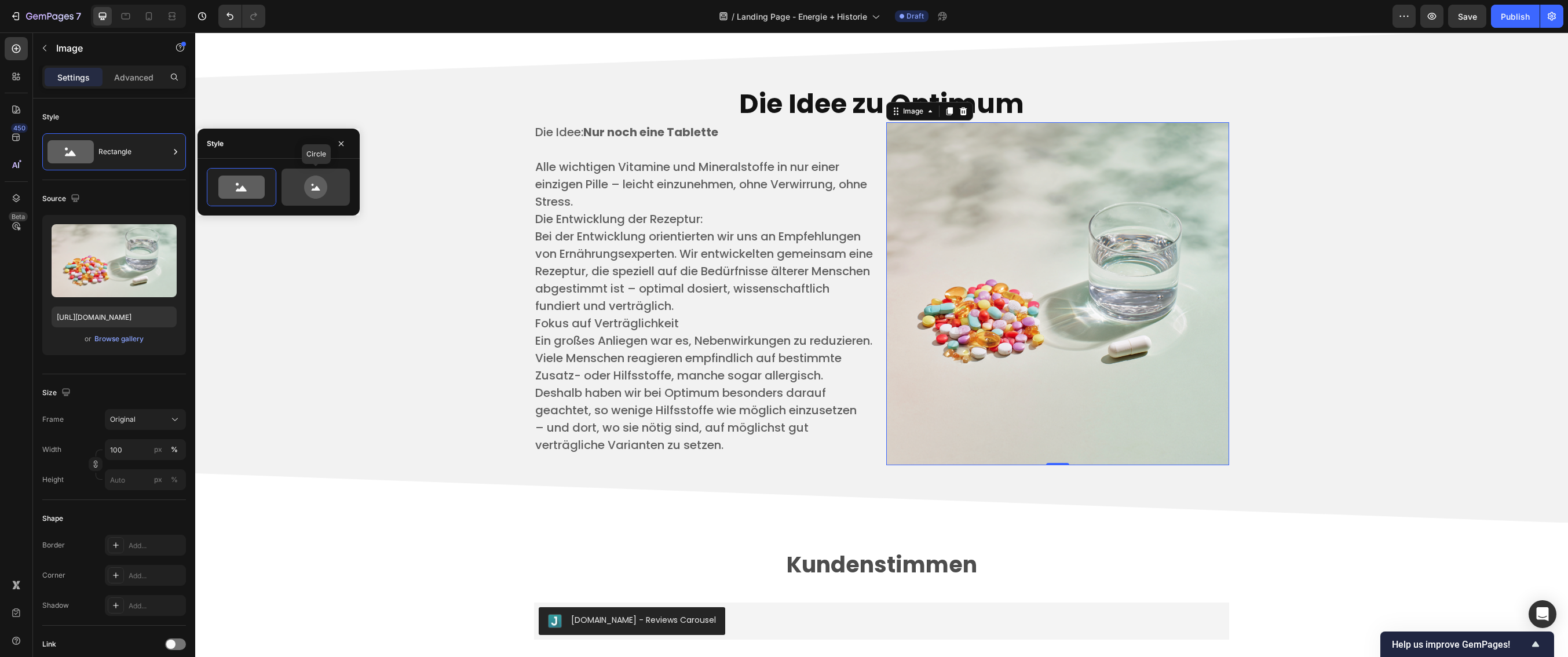
click at [293, 183] on icon at bounding box center [315, 187] width 54 height 23
type input "80"
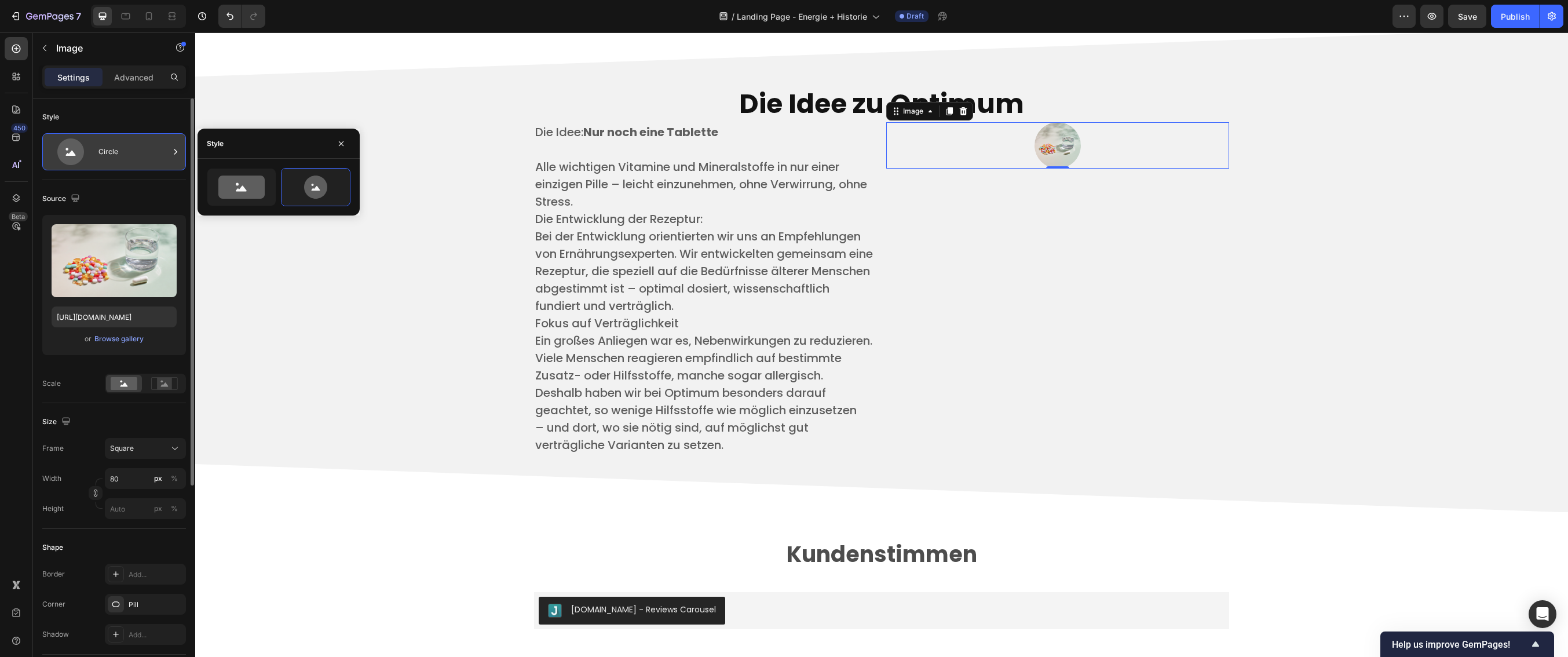
click at [153, 149] on div "Circle" at bounding box center [134, 152] width 70 height 27
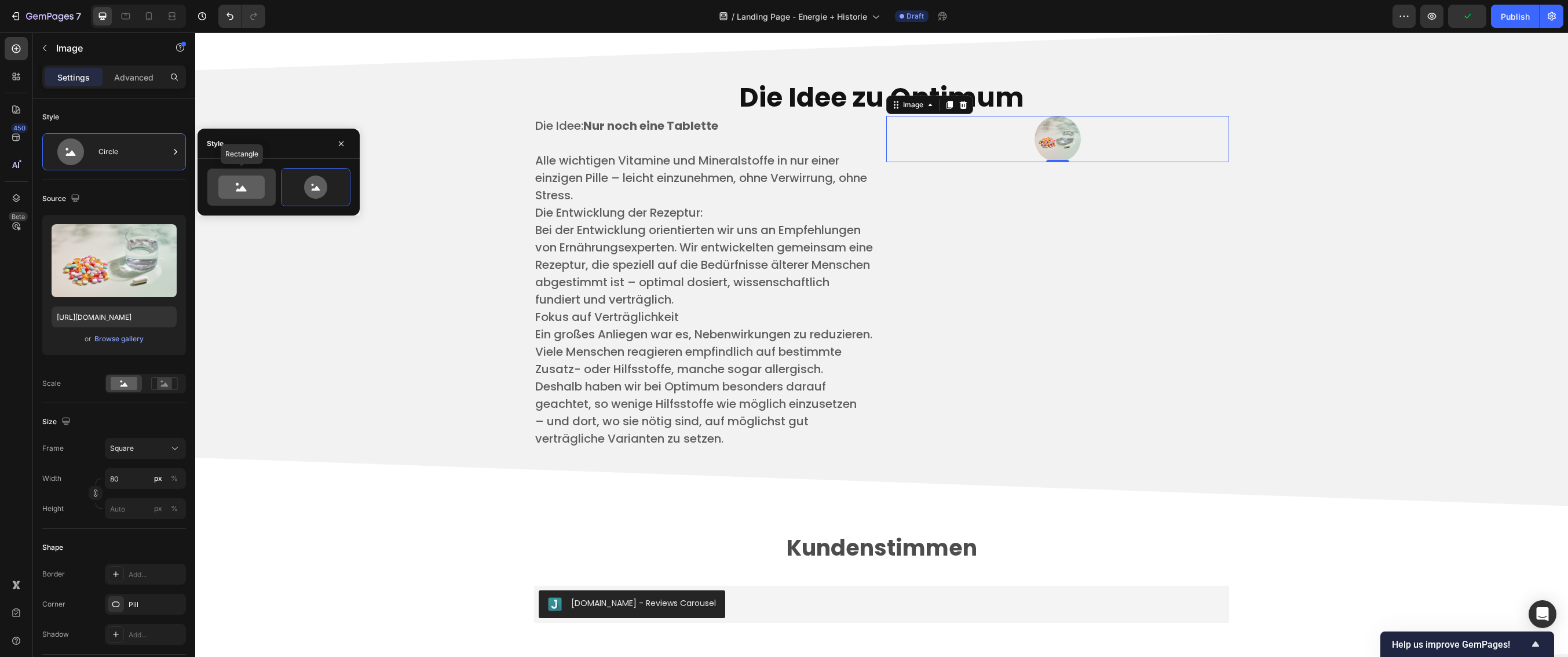
click at [221, 188] on icon at bounding box center [242, 187] width 46 height 23
type input "100"
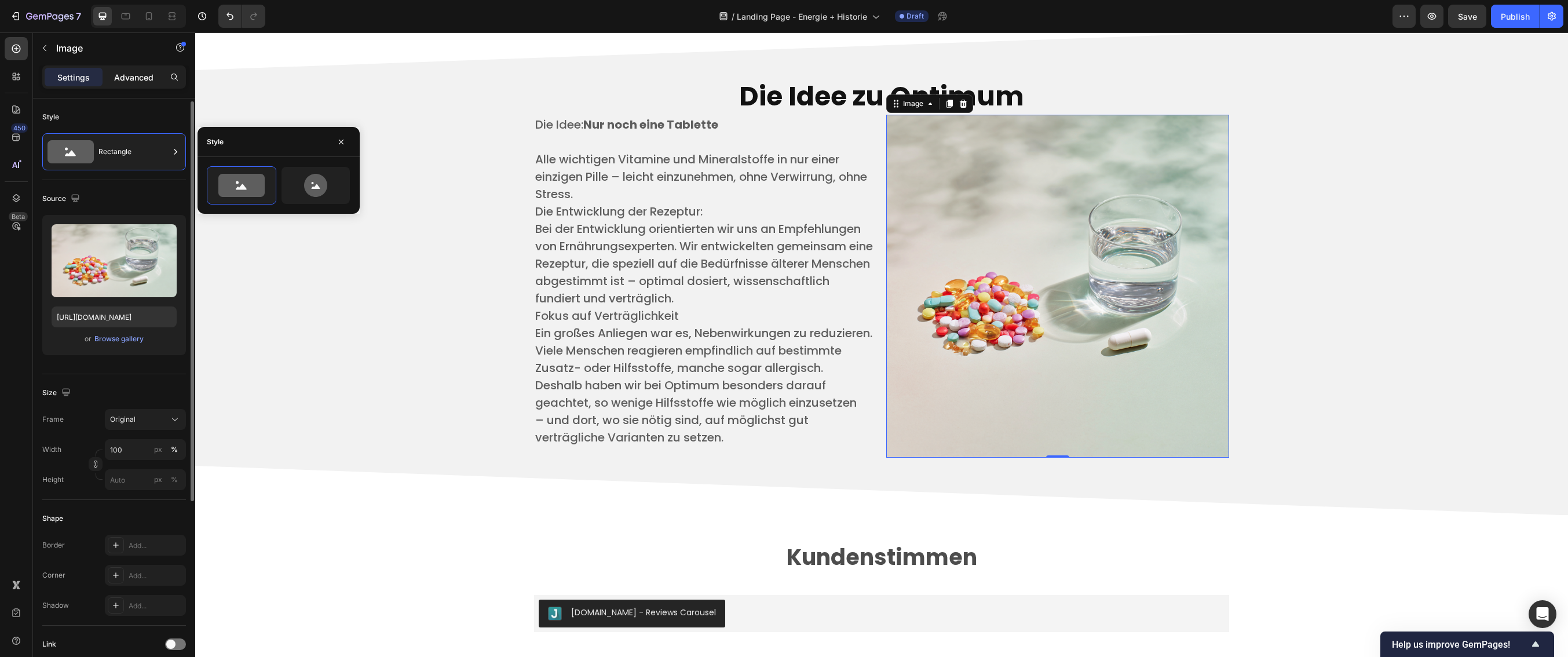
scroll to position [1, 0]
click at [42, 51] on icon "button" at bounding box center [44, 48] width 9 height 9
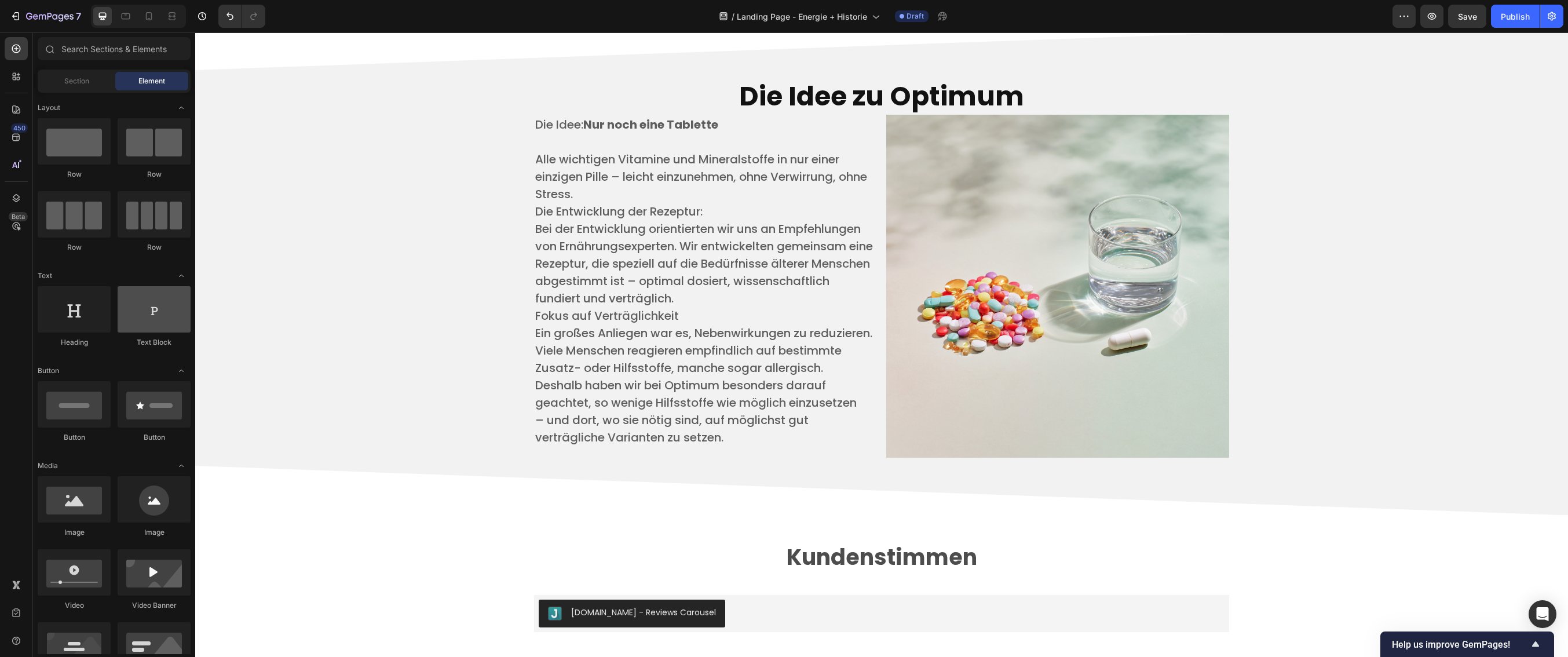
click at [161, 317] on div at bounding box center [154, 309] width 73 height 47
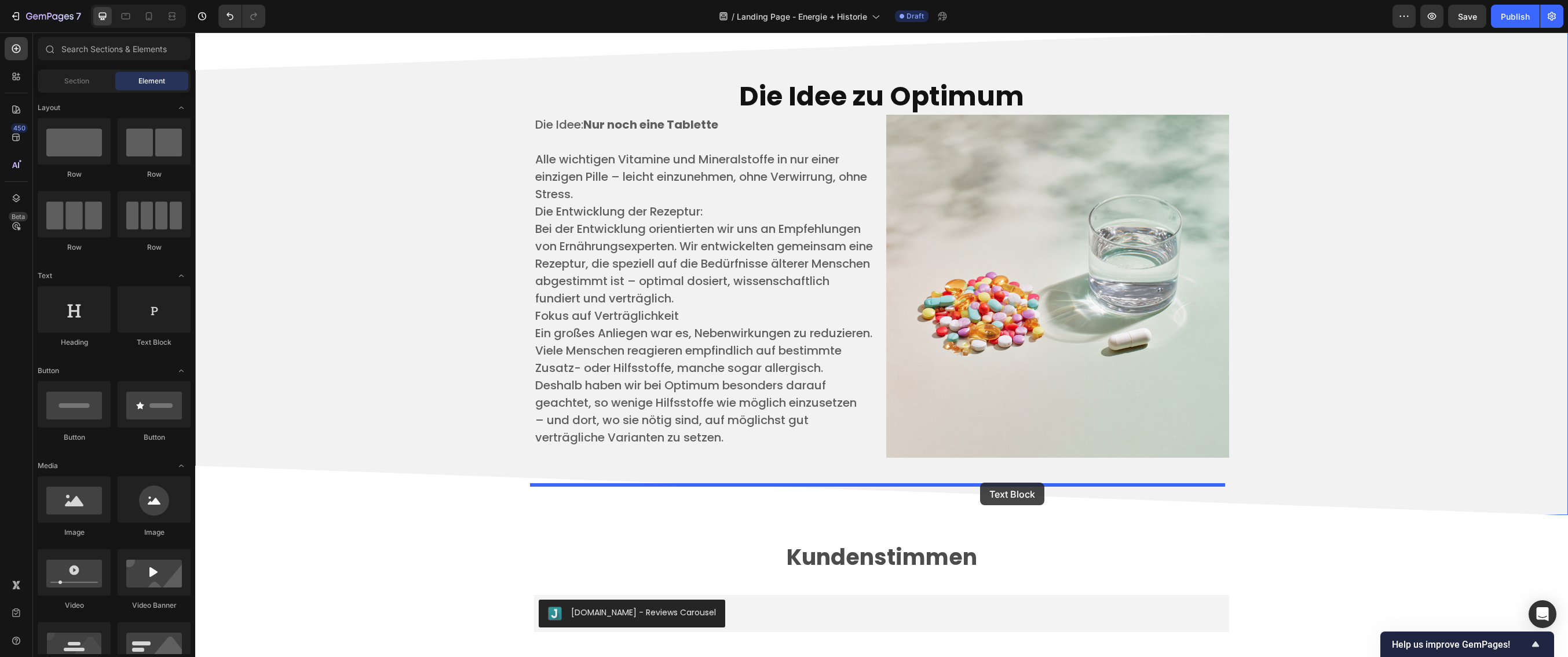
drag, startPoint x: 354, startPoint y: 344, endPoint x: 980, endPoint y: 483, distance: 641.2
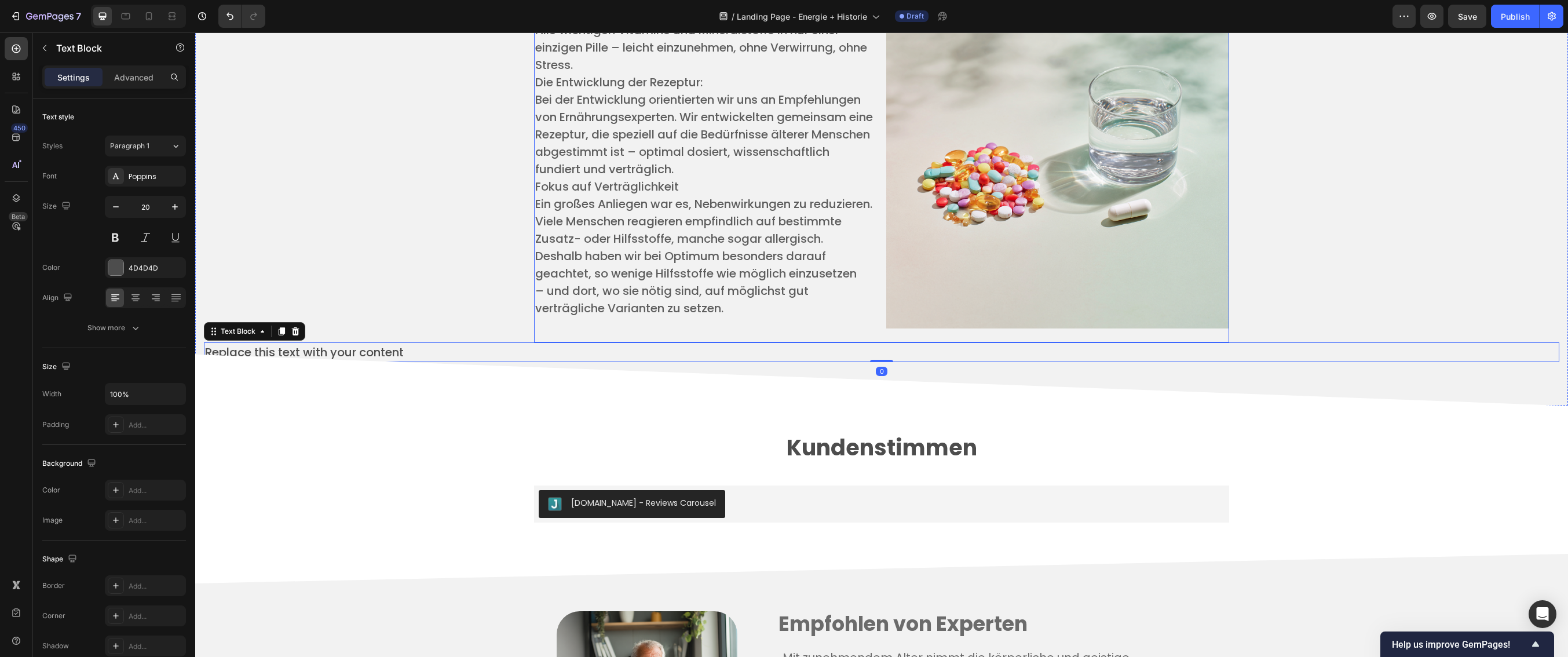
scroll to position [2910, 0]
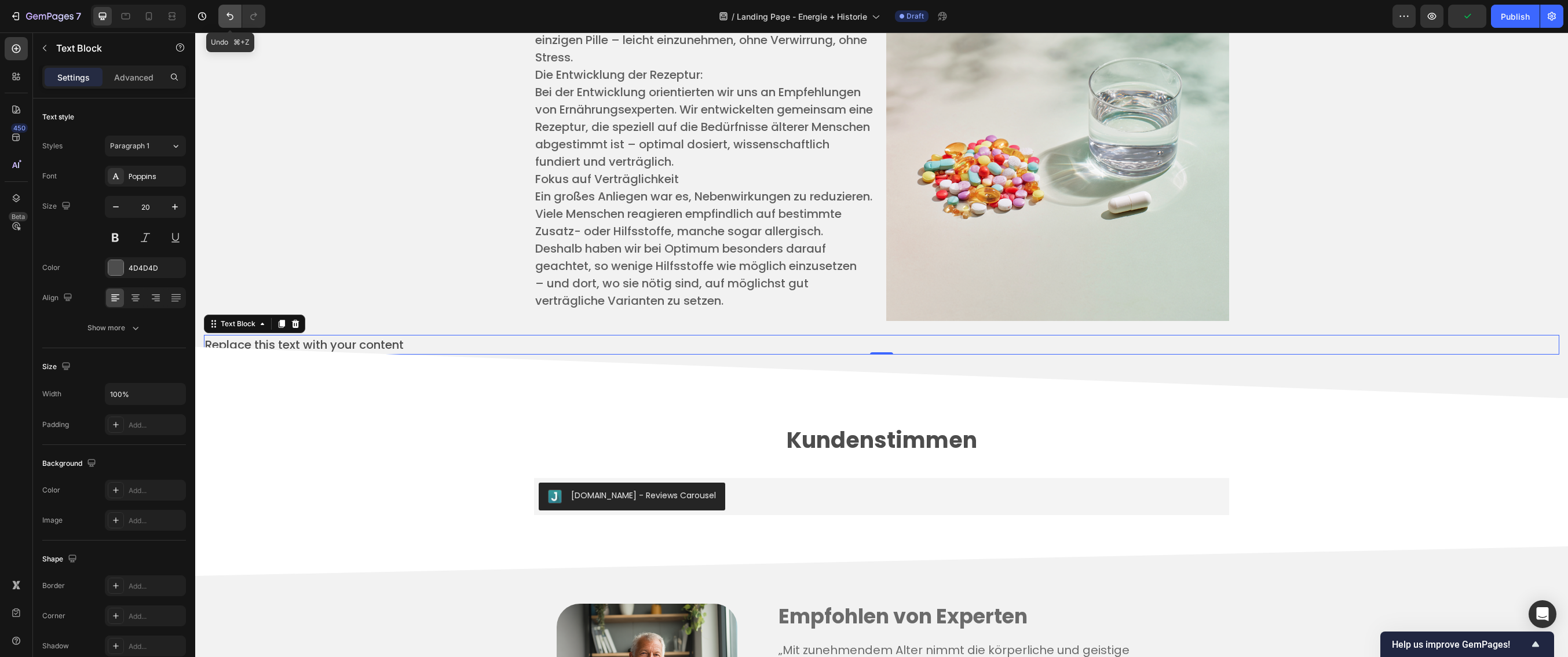
click at [228, 14] on icon "Undo/Redo" at bounding box center [230, 16] width 7 height 8
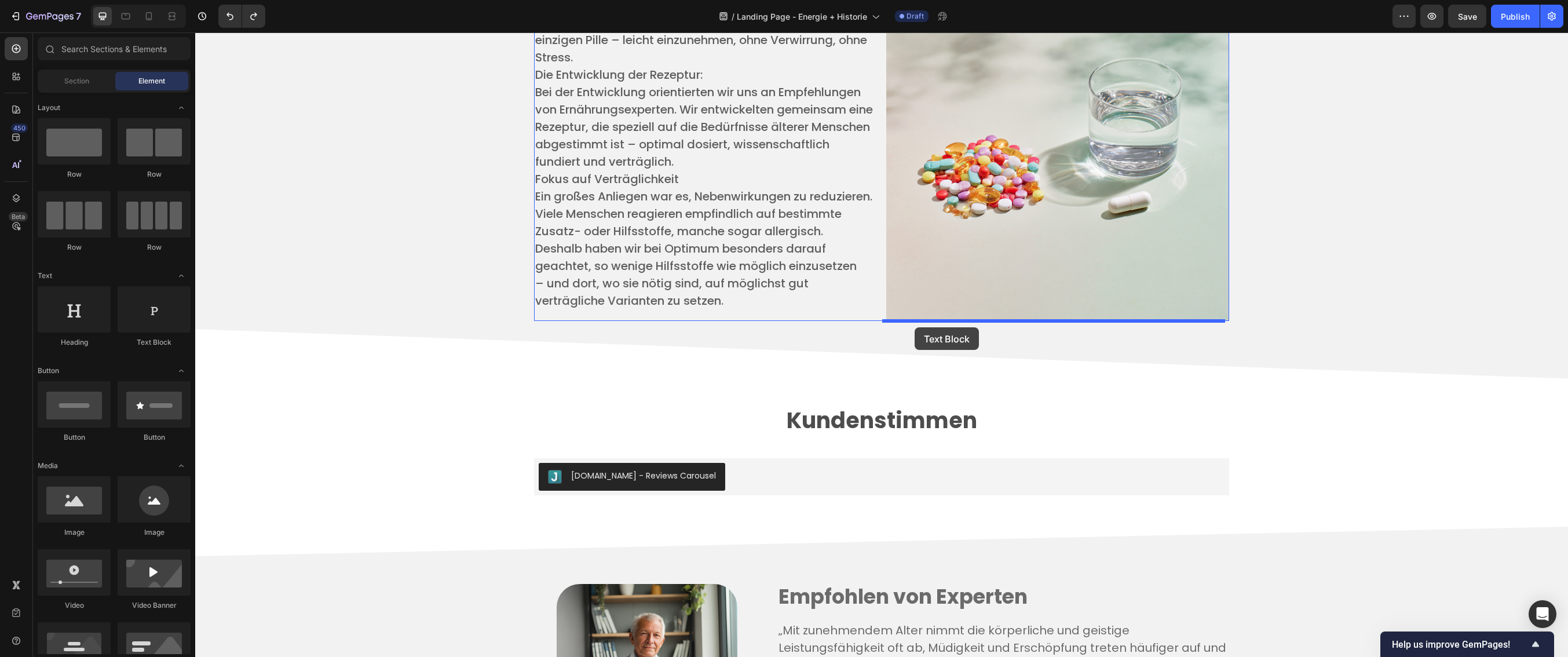
drag, startPoint x: 342, startPoint y: 348, endPoint x: 914, endPoint y: 328, distance: 572.3
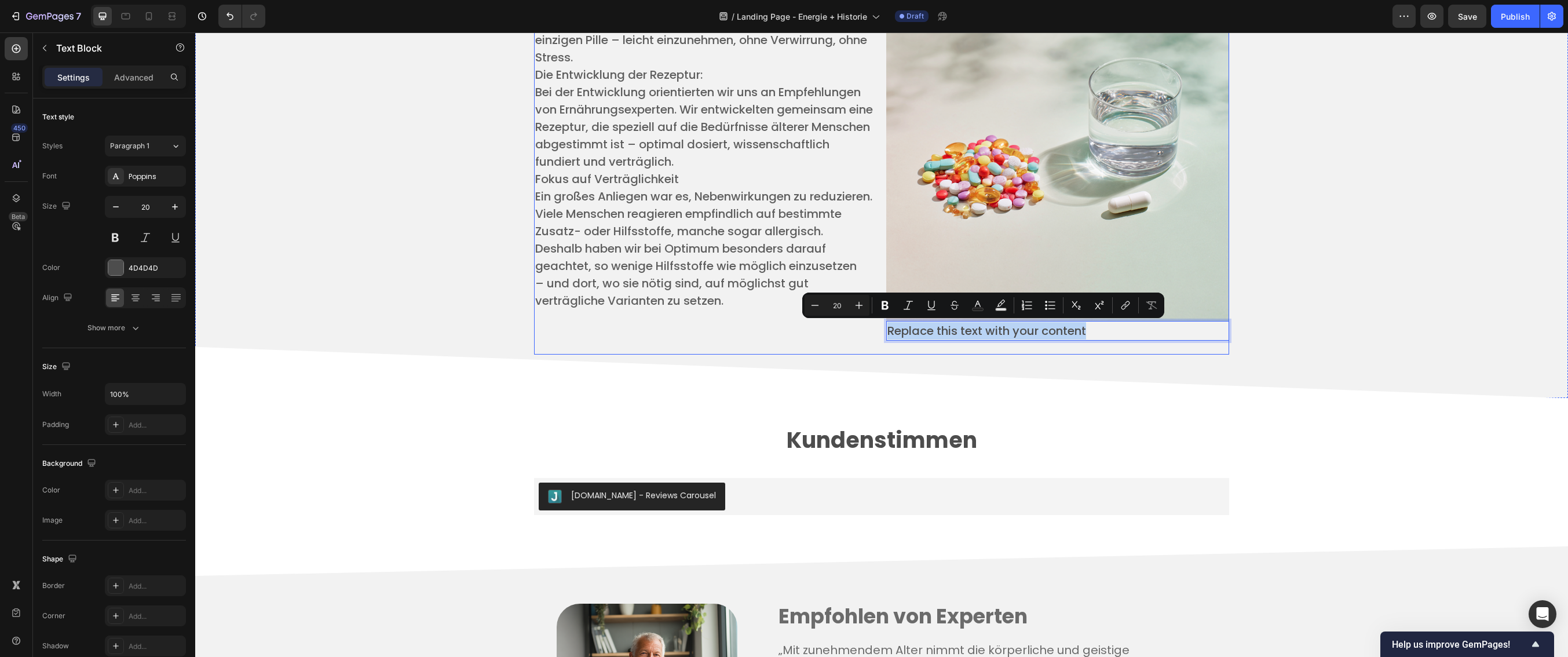
drag, startPoint x: 884, startPoint y: 332, endPoint x: 823, endPoint y: 348, distance: 63.1
click at [872, 330] on div "Die Idee: Nur noch eine Tablette ​ Alle wichtigen Vitamine und Mineralstoffe in…" at bounding box center [705, 159] width 343 height 363
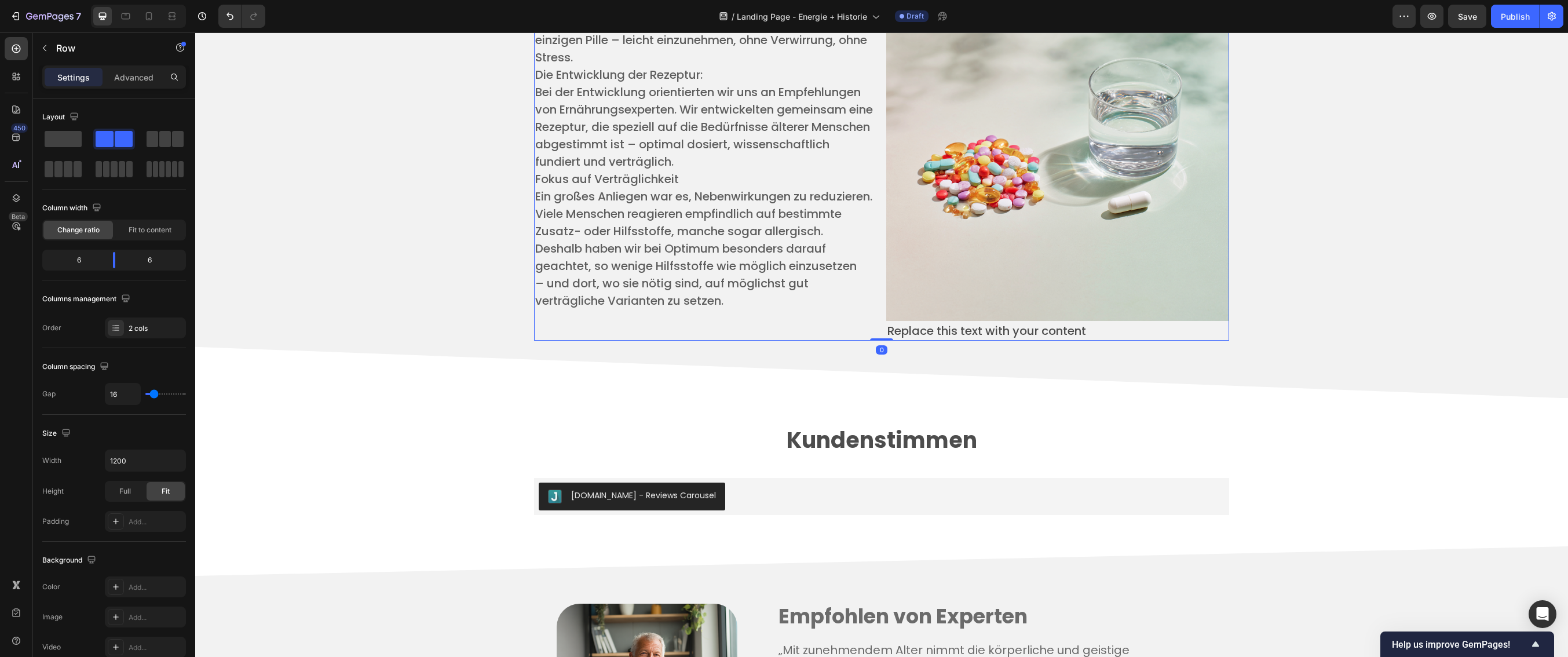
click at [877, 327] on div "Die Idee: Nur noch eine Tablette ​ Alle wichtigen Vitamine und Mineralstoffe in…" at bounding box center [881, 159] width 695 height 363
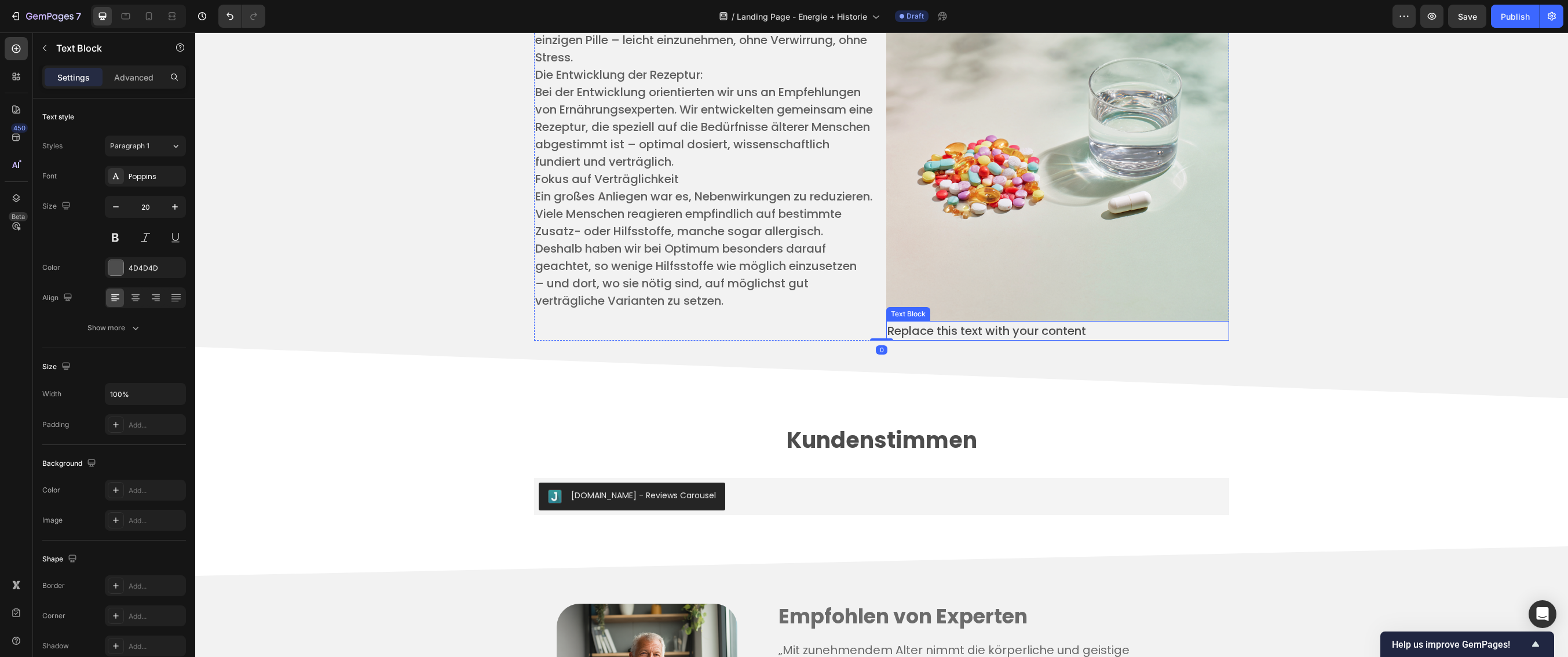
click at [888, 331] on p "Replace this text with your content" at bounding box center [1057, 331] width 340 height 18
click at [46, 45] on icon "button" at bounding box center [44, 48] width 9 height 9
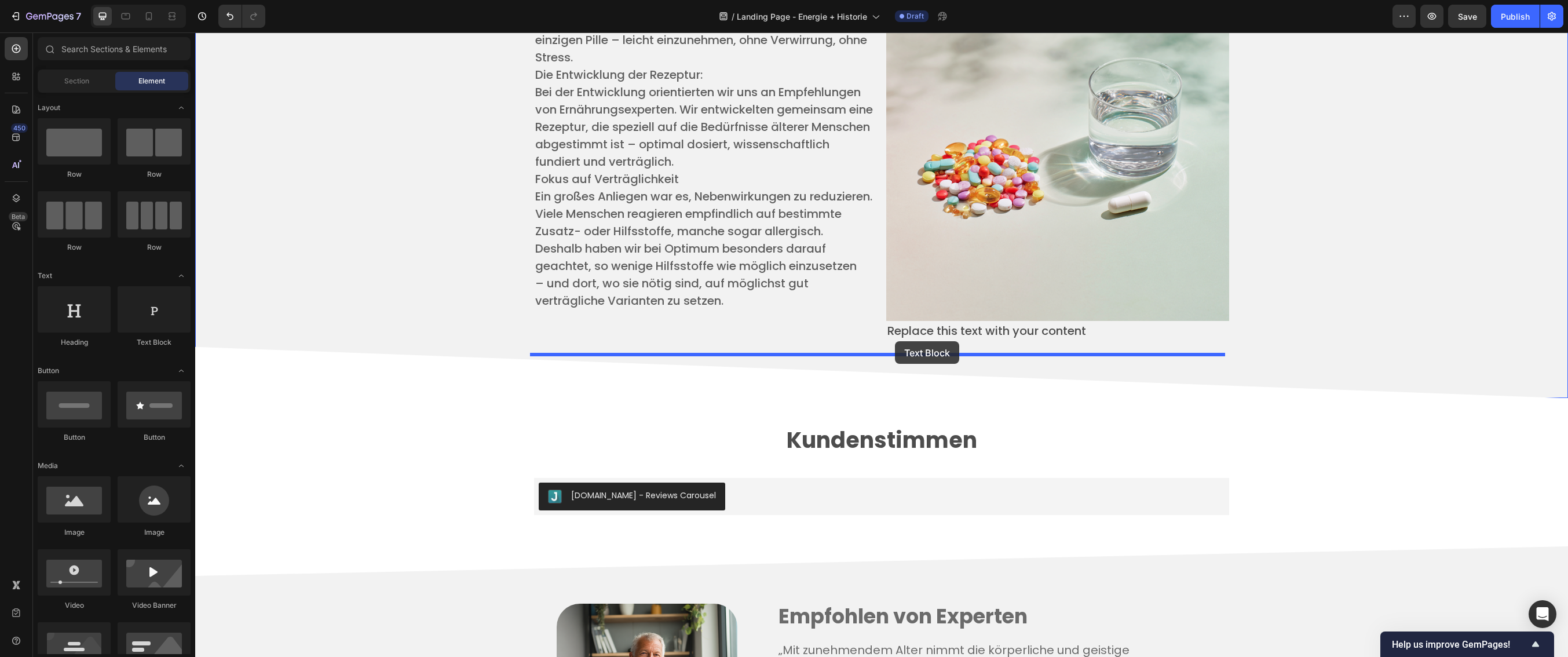
drag, startPoint x: 356, startPoint y: 338, endPoint x: 895, endPoint y: 341, distance: 539.0
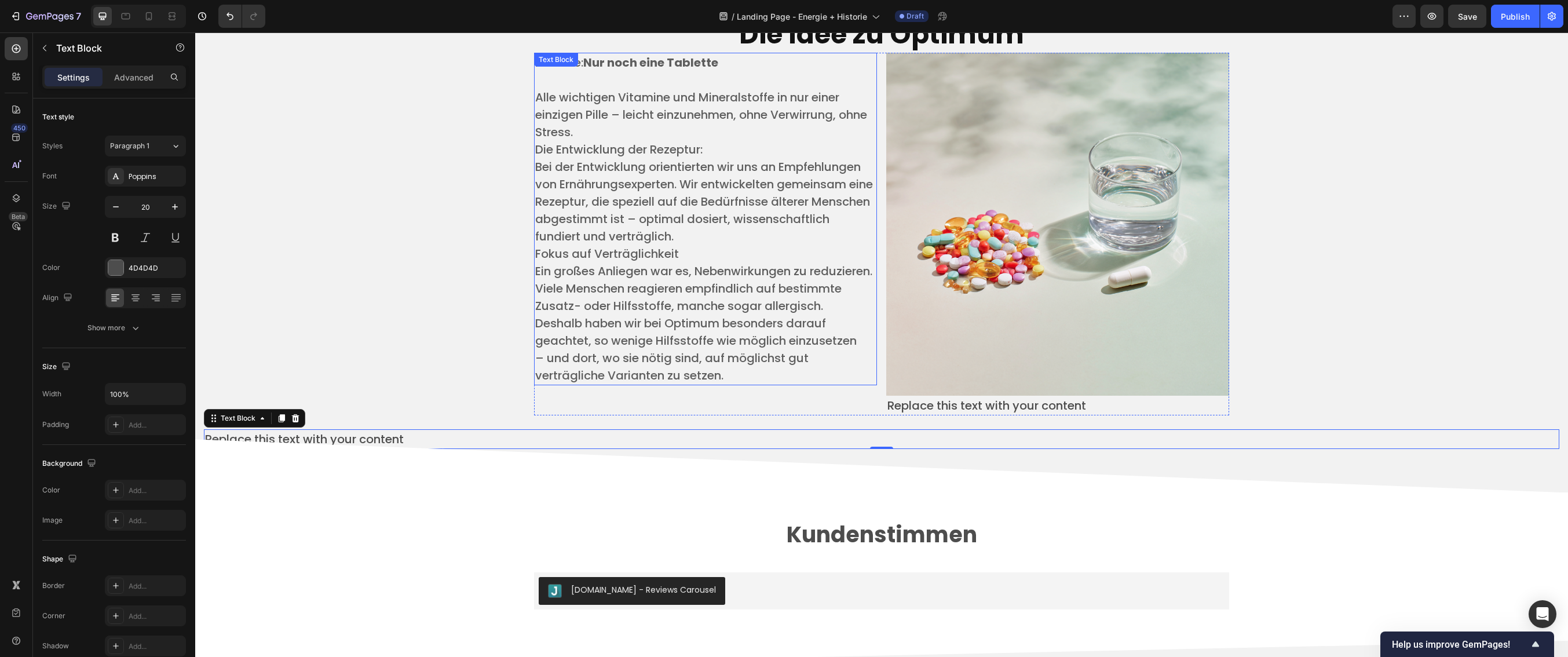
scroll to position [2836, 0]
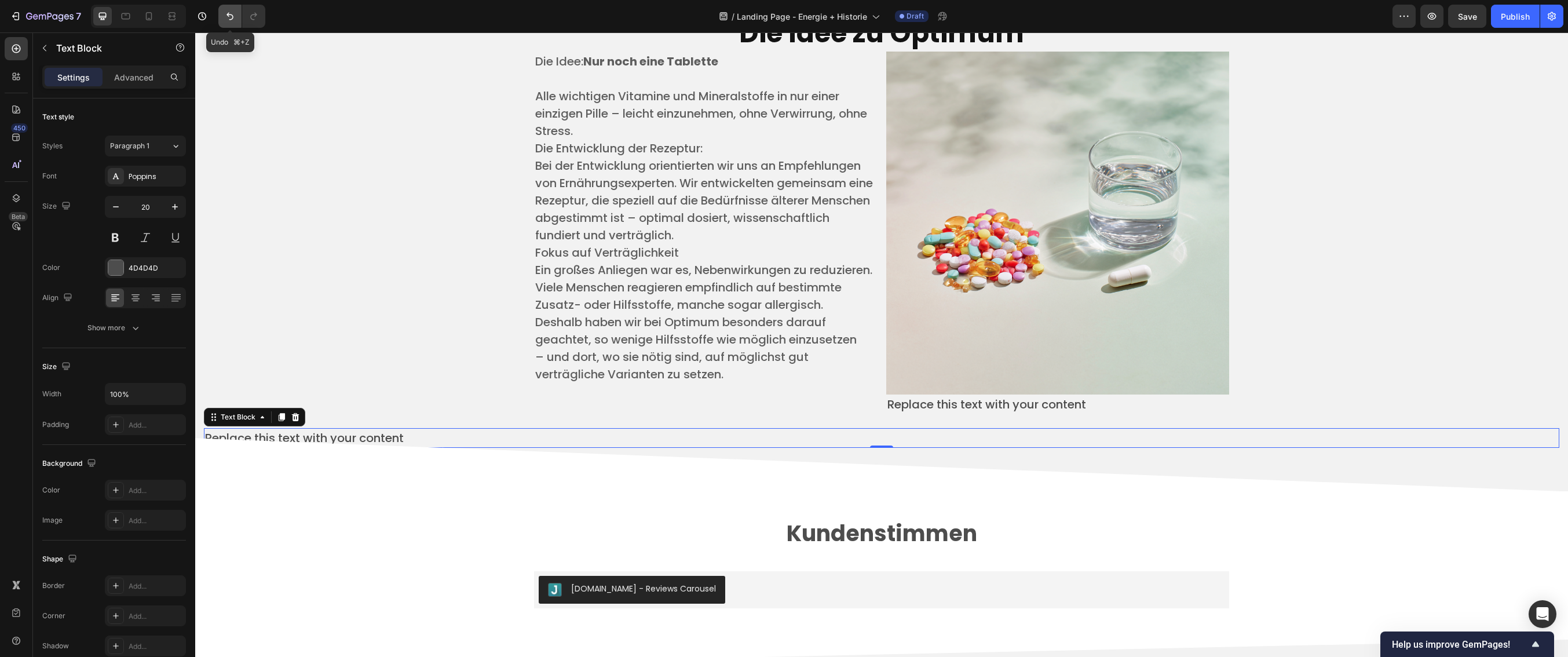
click at [223, 13] on button "Undo/Redo" at bounding box center [230, 16] width 23 height 23
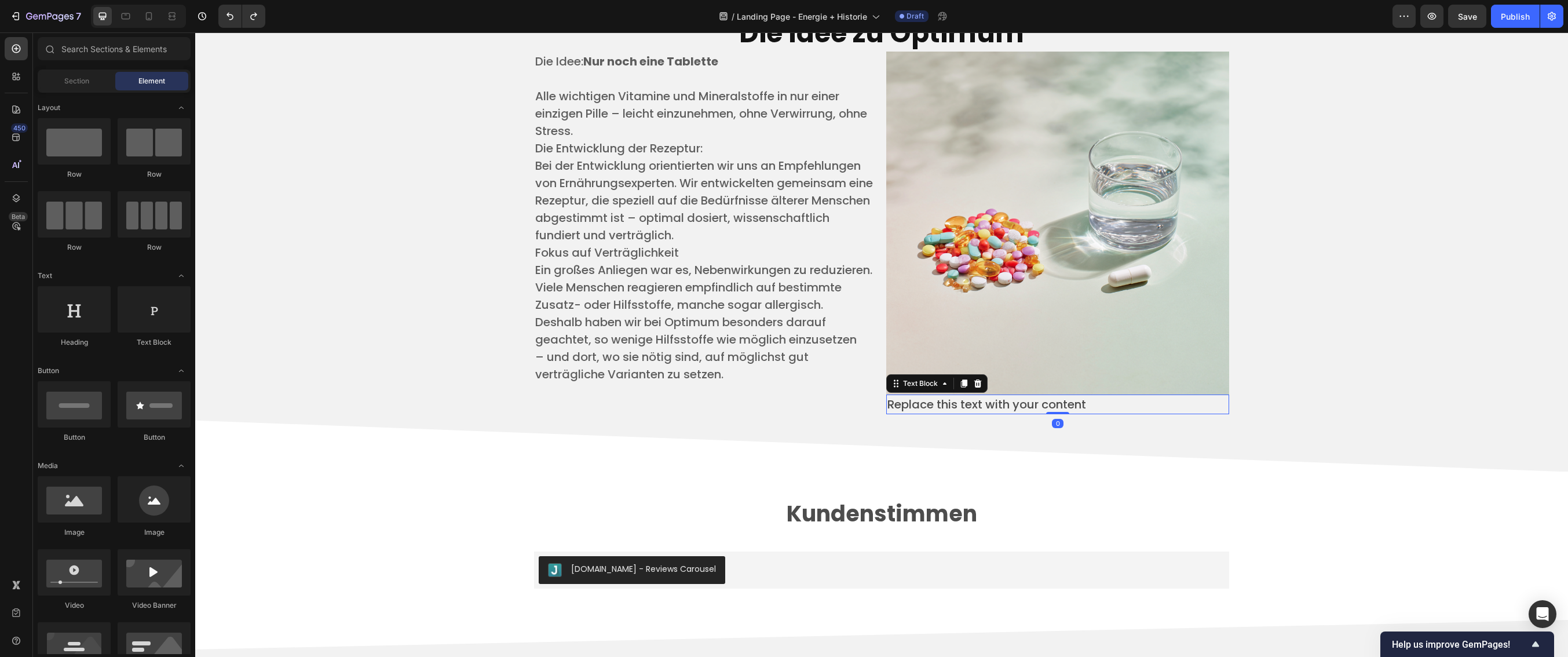
click at [897, 404] on p "Replace this text with your content" at bounding box center [1057, 405] width 340 height 18
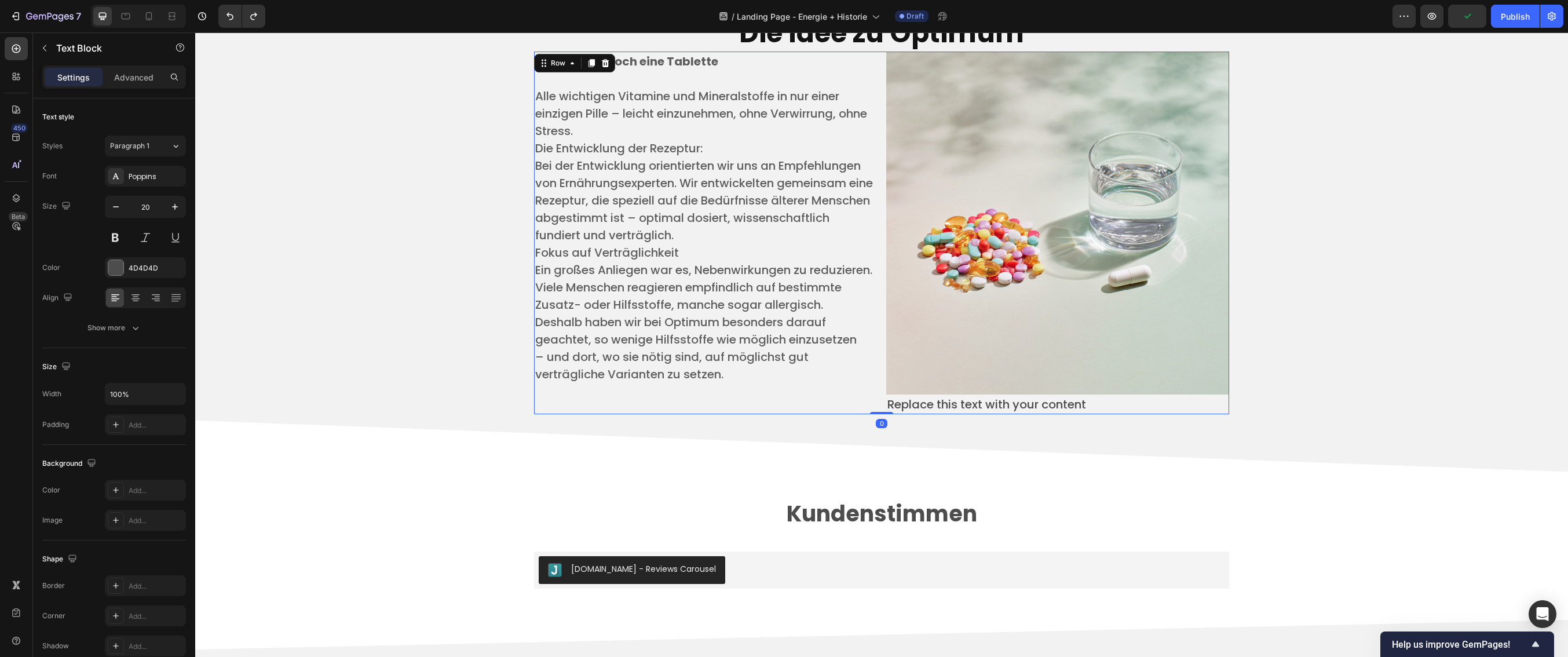
click at [740, 411] on div "Die Idee: Nur noch eine Tablette ​ Alle wichtigen Vitamine und Mineralstoffe in…" at bounding box center [705, 233] width 343 height 363
click at [726, 383] on p "– und dort, wo sie nötig sind, auf möglichst gut verträgliche Varianten zu setz…" at bounding box center [705, 365] width 340 height 35
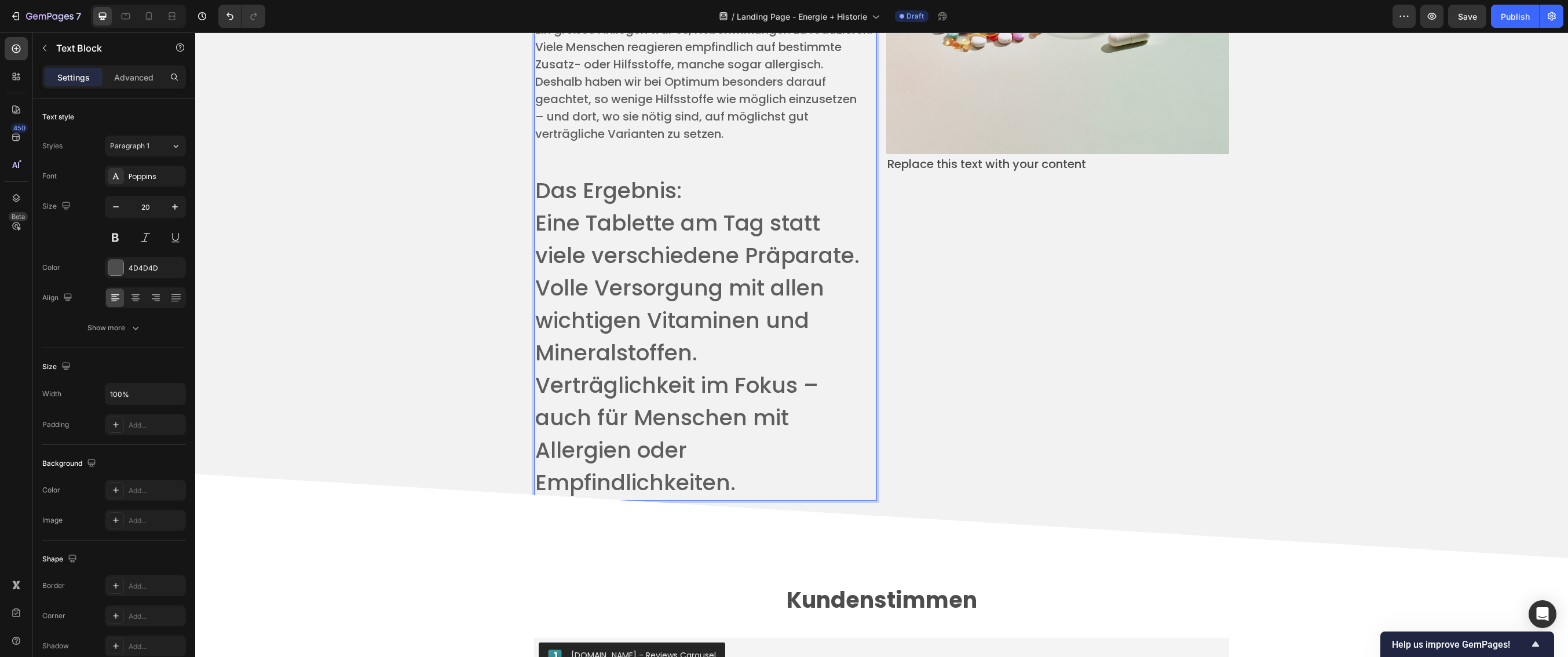
scroll to position [3136, 0]
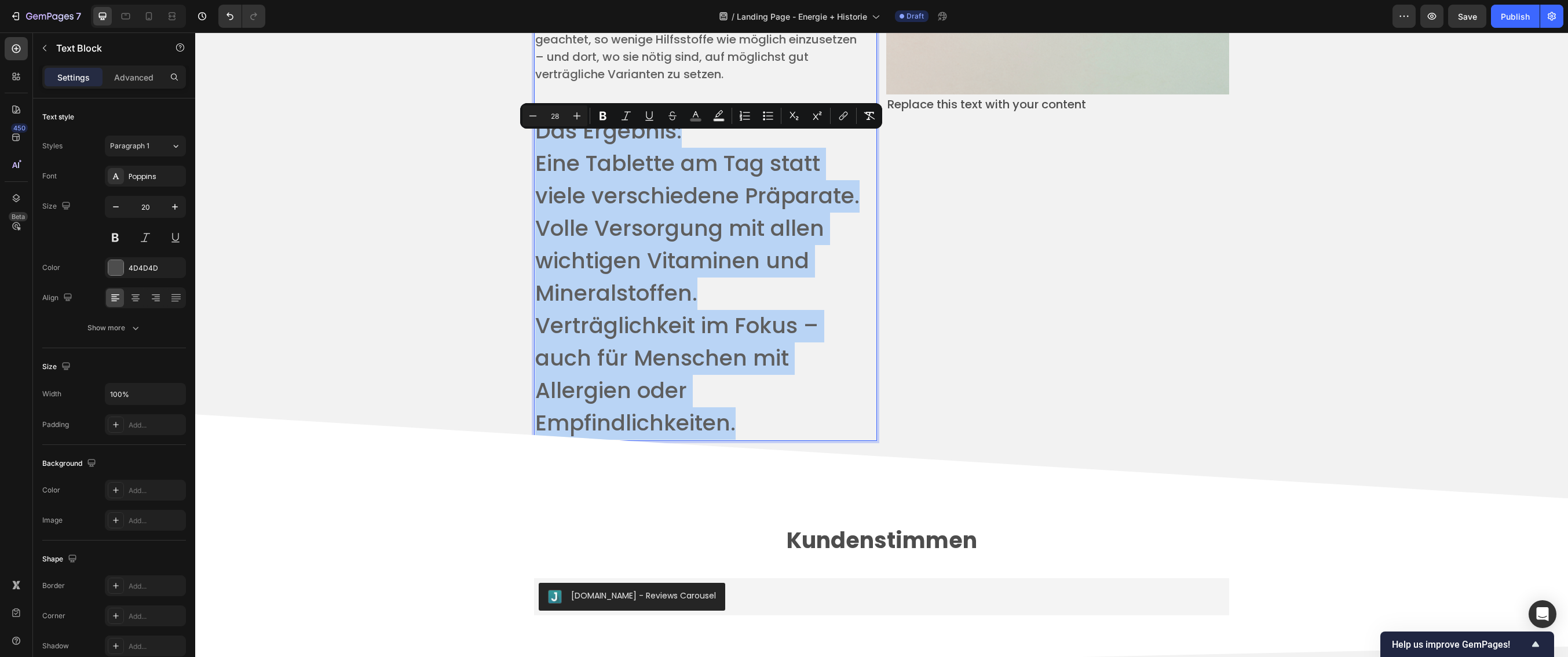
drag, startPoint x: 742, startPoint y: 441, endPoint x: 530, endPoint y: 142, distance: 366.5
click at [534, 142] on div "Die Idee: Nur noch eine Tablette ​ Alle wichtigen Vitamine und Mineralstoffe in…" at bounding box center [705, 96] width 343 height 690
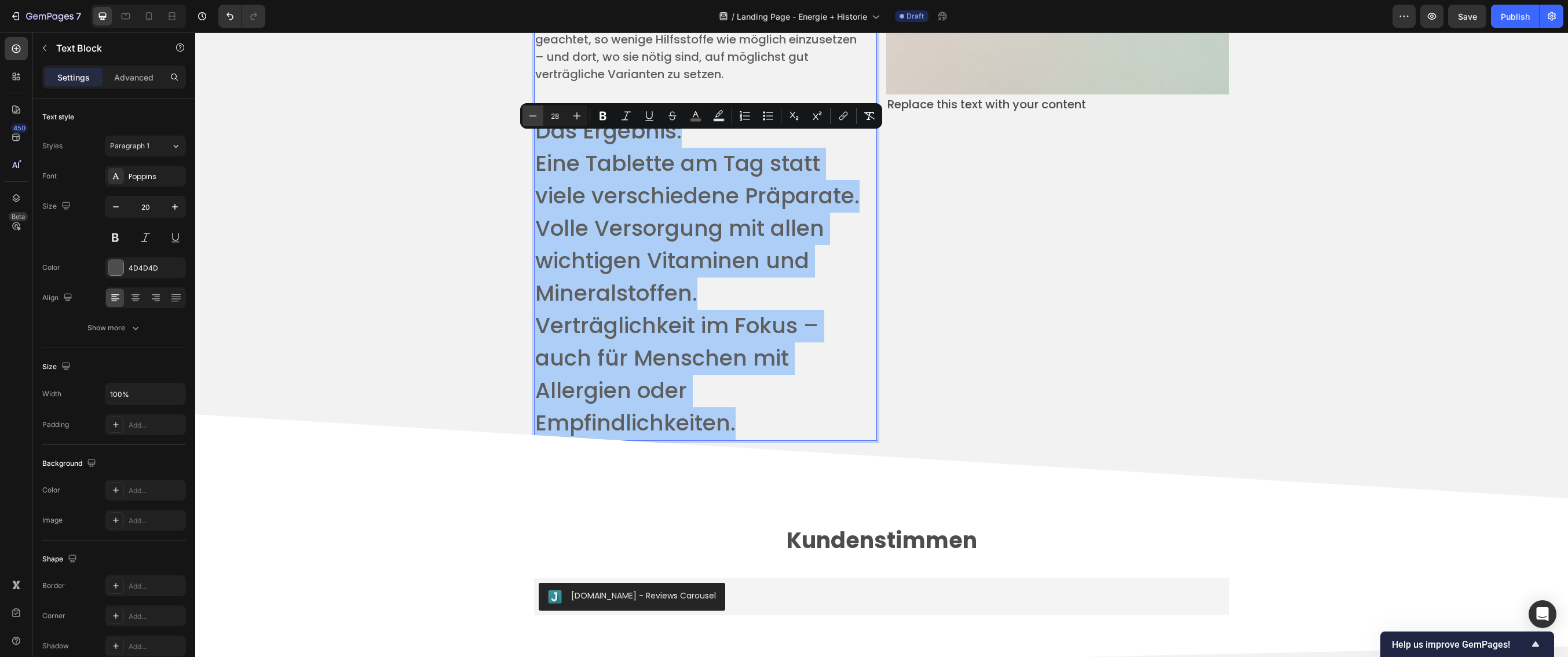
click at [534, 120] on icon "Editor contextual toolbar" at bounding box center [533, 116] width 11 height 11
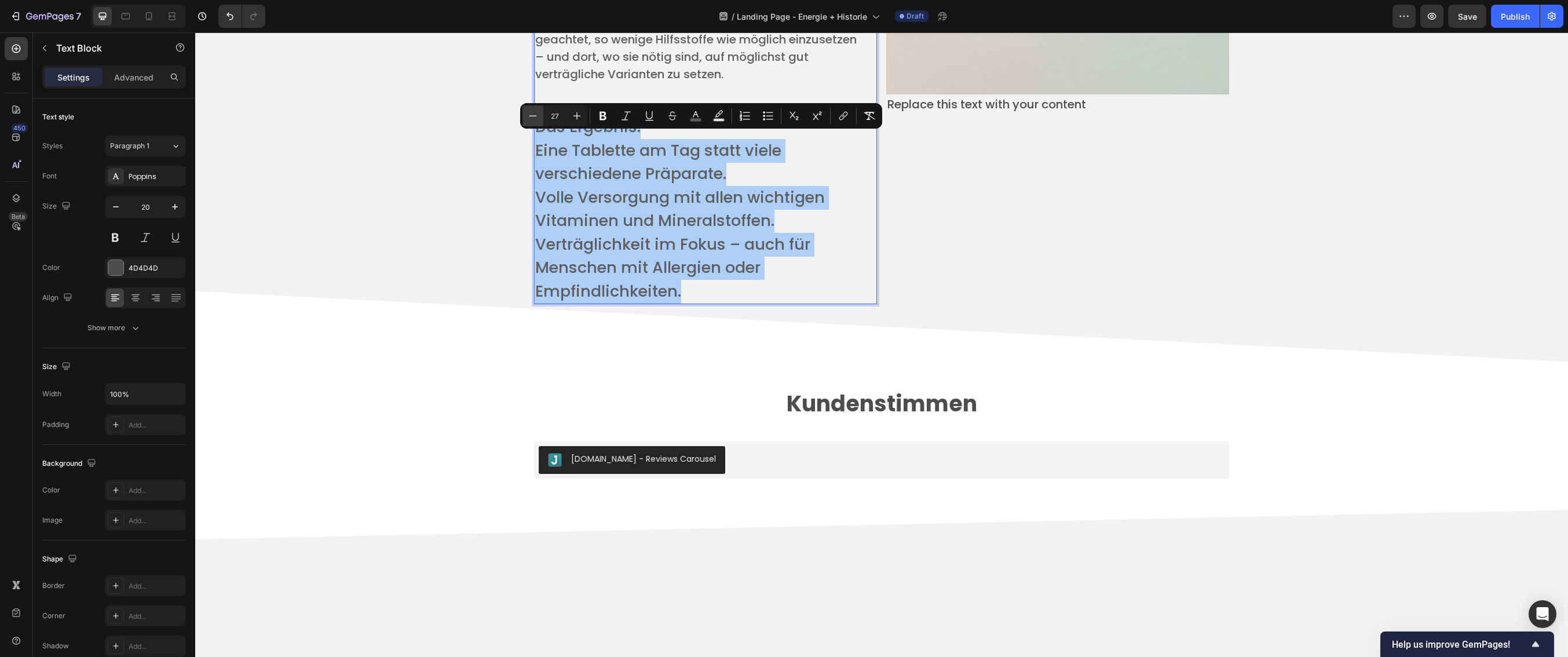
click at [534, 120] on icon "Editor contextual toolbar" at bounding box center [533, 116] width 11 height 11
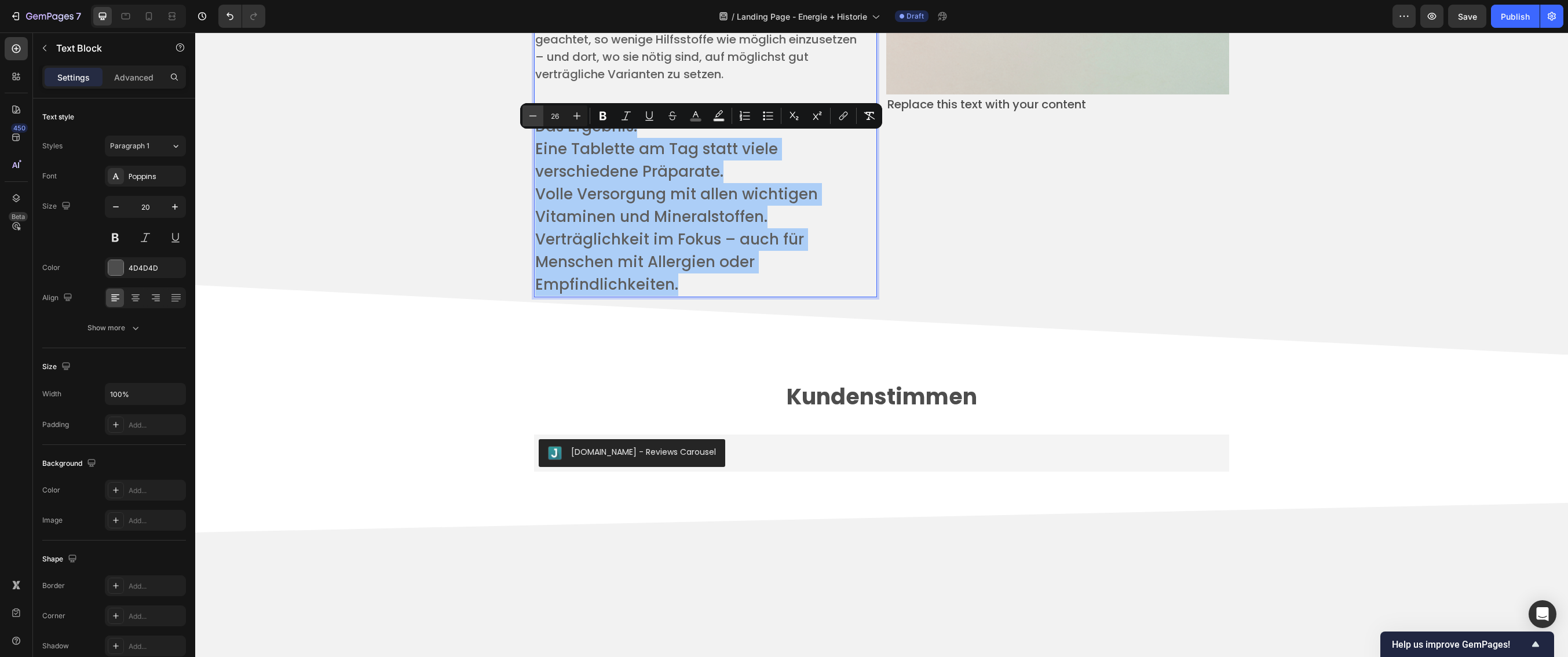
click at [533, 118] on icon "Editor contextual toolbar" at bounding box center [533, 116] width 11 height 11
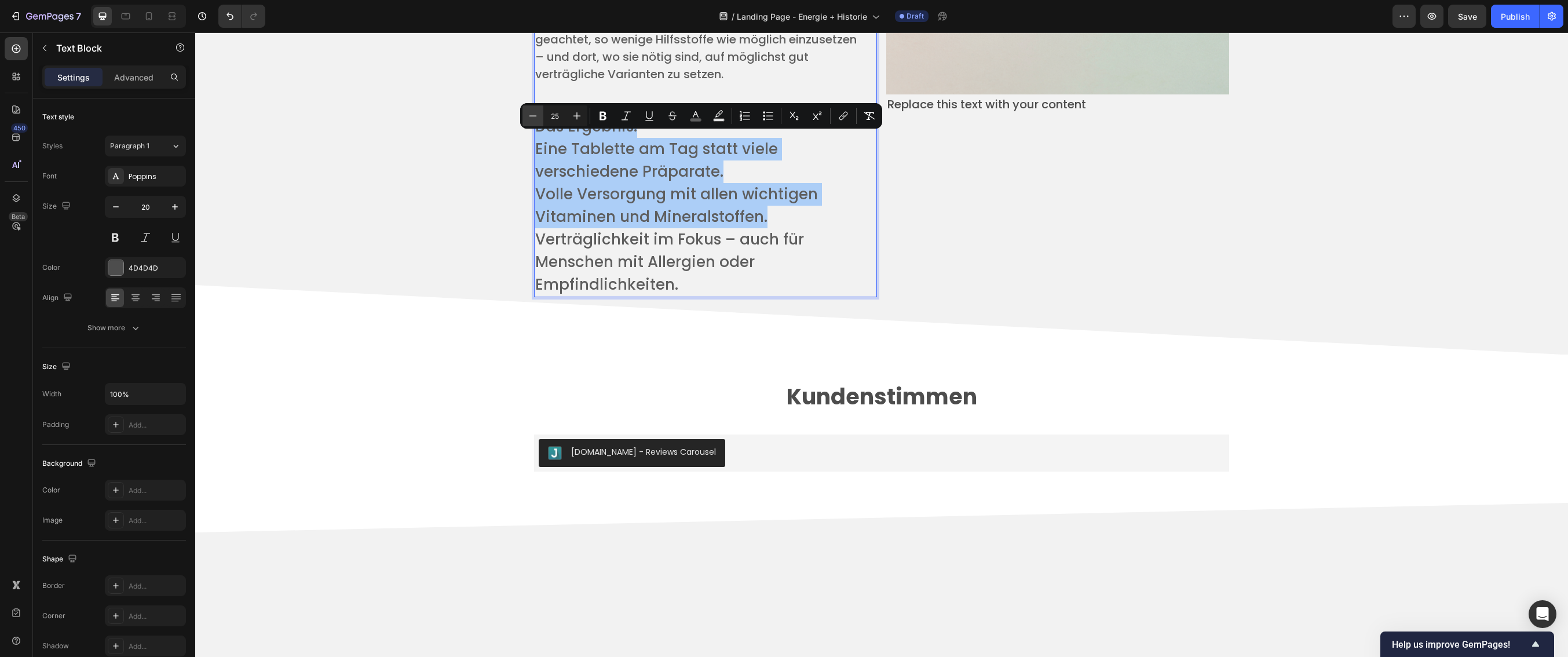
click at [533, 117] on icon "Editor contextual toolbar" at bounding box center [533, 116] width 11 height 11
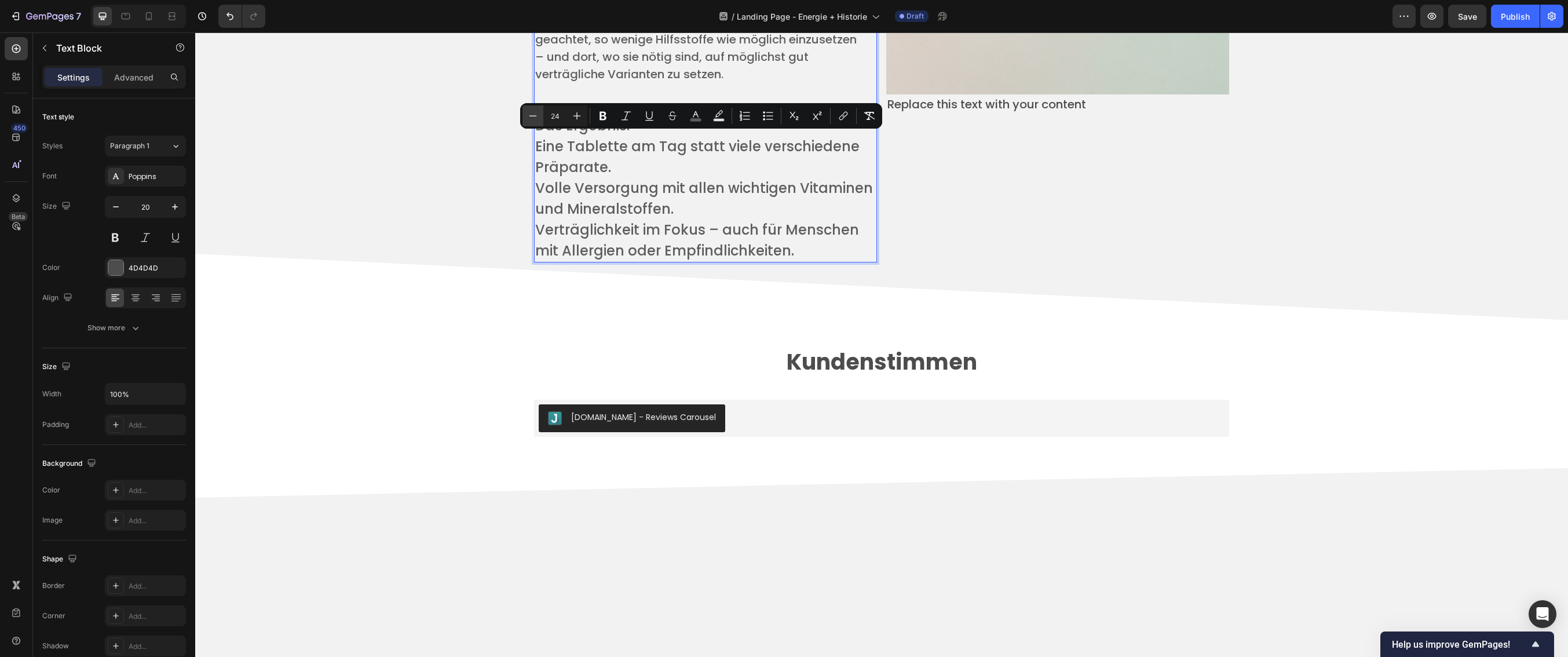
click at [533, 117] on icon "Editor contextual toolbar" at bounding box center [533, 116] width 11 height 11
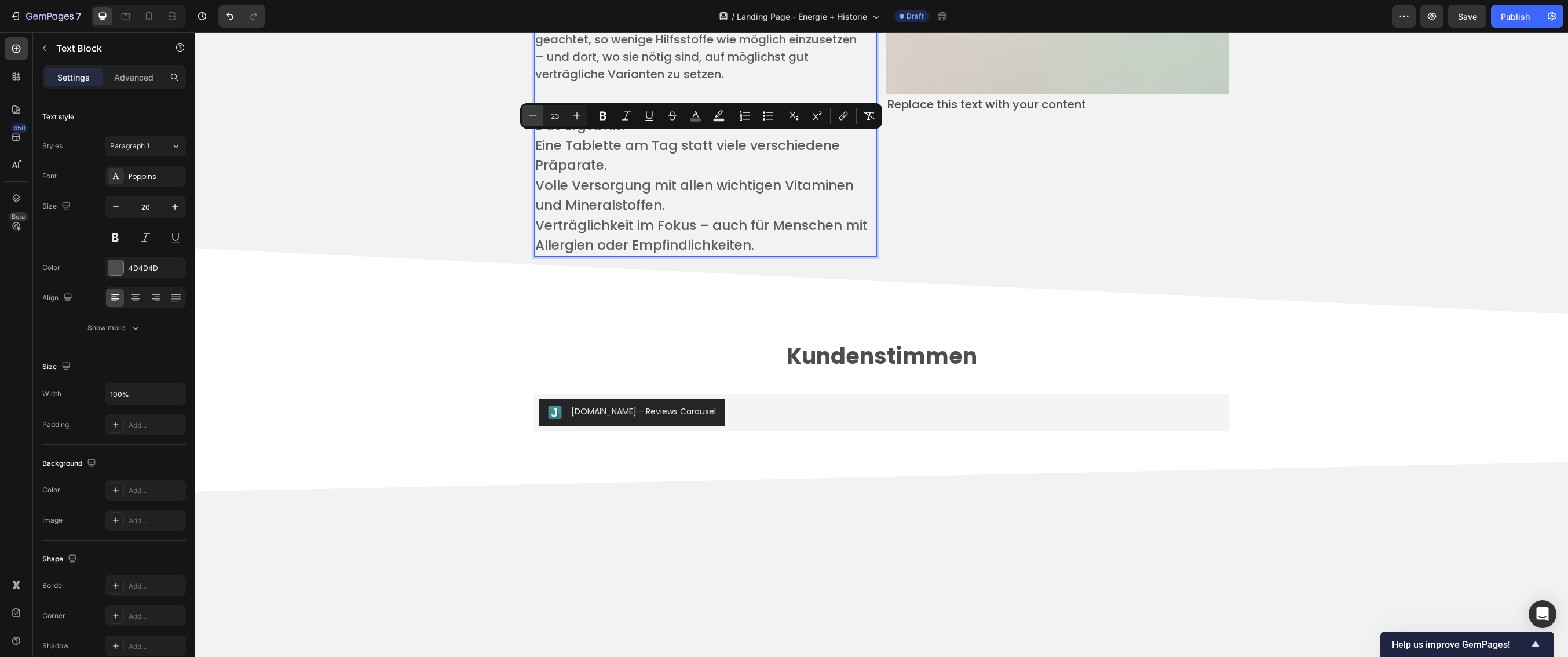
click at [533, 116] on icon "Editor contextual toolbar" at bounding box center [533, 116] width 11 height 11
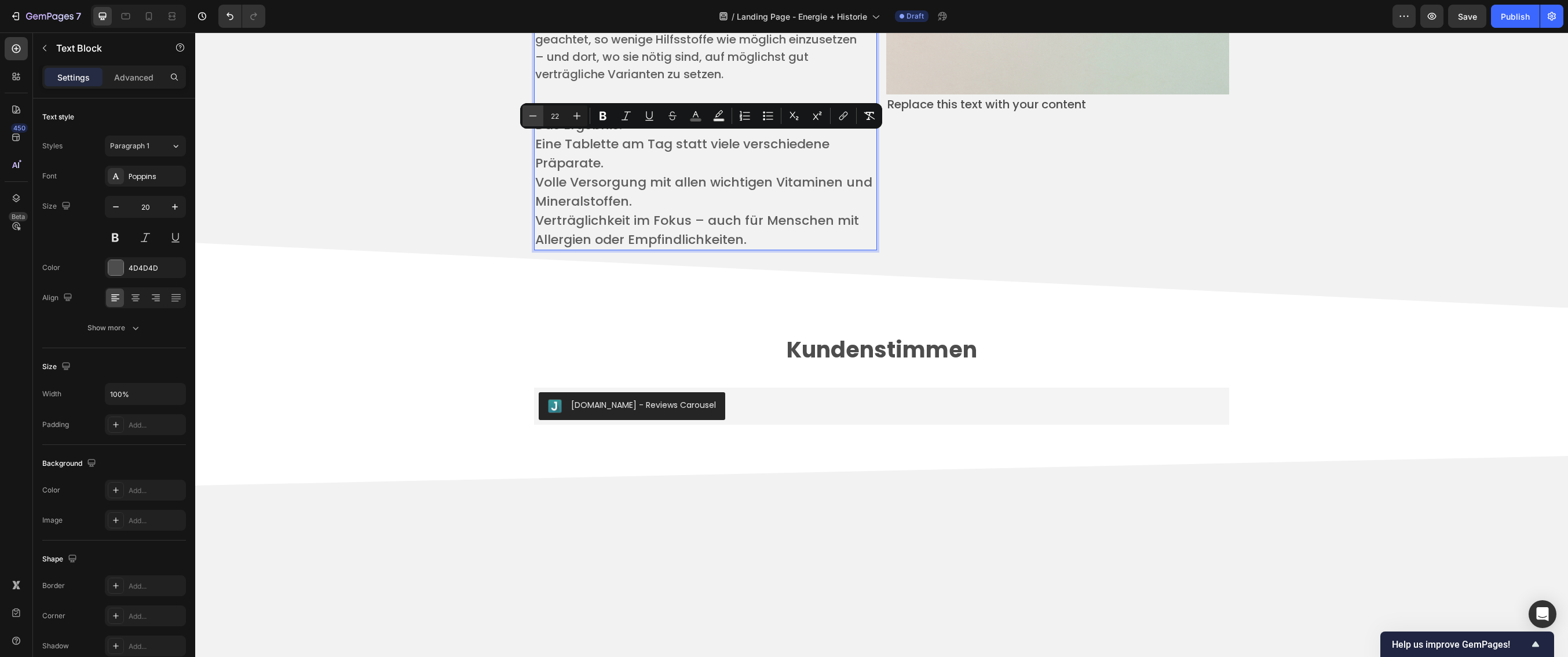
click at [533, 116] on icon "Editor contextual toolbar" at bounding box center [533, 116] width 11 height 11
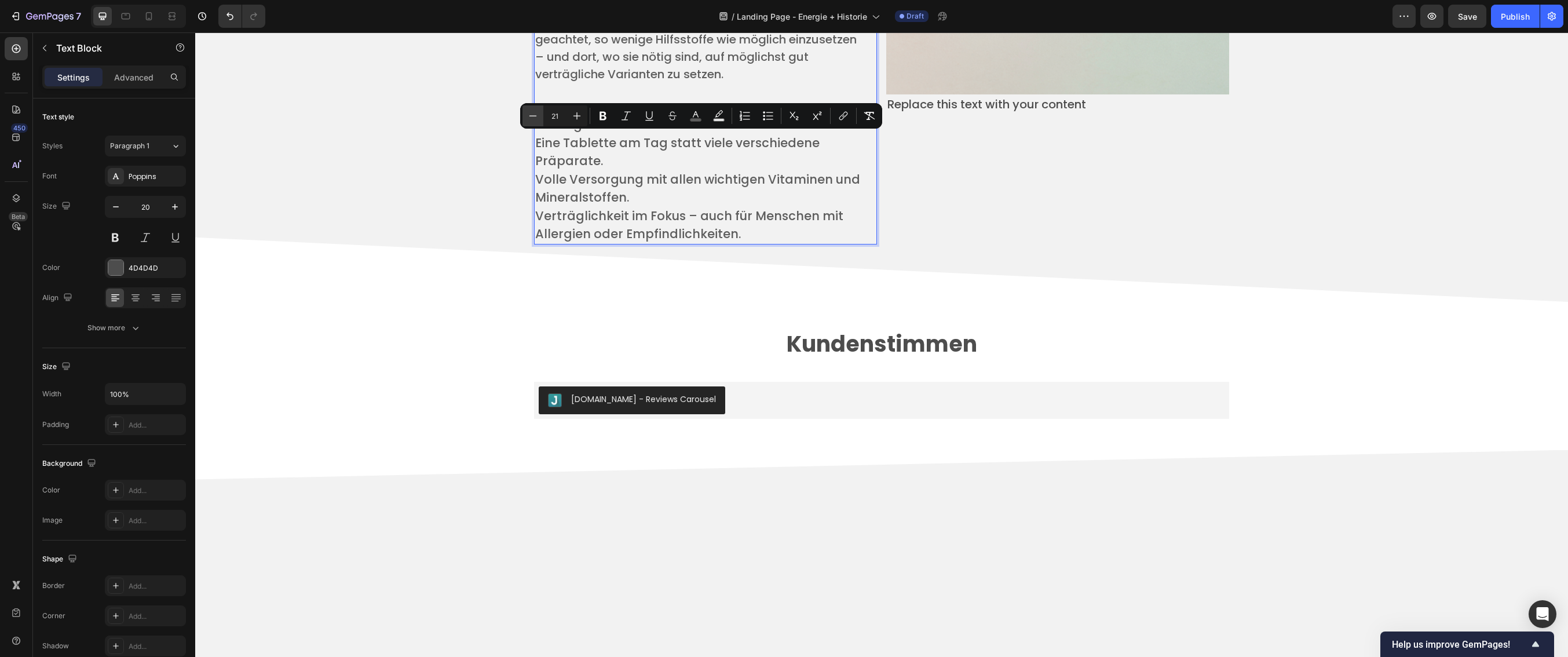
click at [533, 116] on icon "Editor contextual toolbar" at bounding box center [533, 116] width 11 height 11
type input "20"
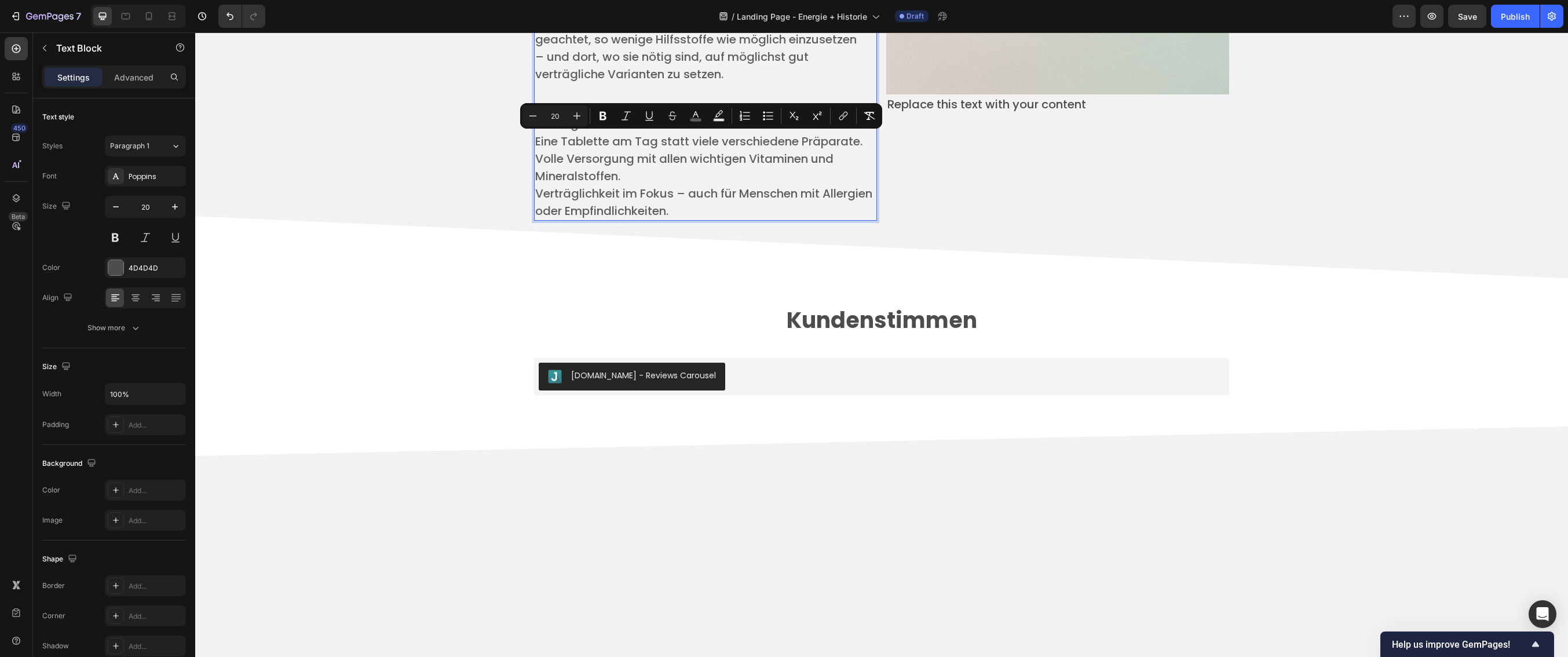
click at [678, 185] on p "Volle Versorgung mit allen wichtigen Vitaminen und Mineralstoffen. ​" at bounding box center [705, 167] width 340 height 35
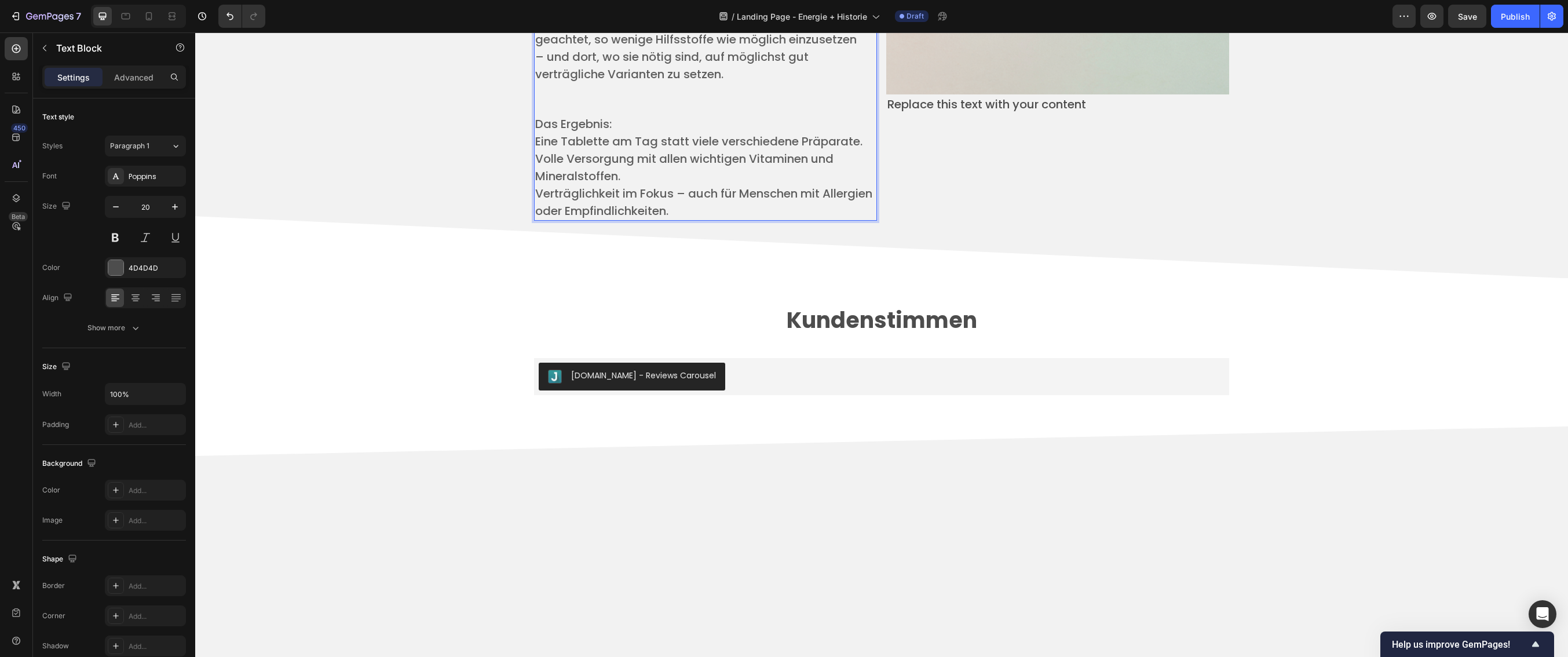
click at [549, 116] on p "​" at bounding box center [705, 99] width 340 height 32
drag, startPoint x: 552, startPoint y: 116, endPoint x: 709, endPoint y: 122, distance: 157.1
click at [709, 116] on p "​" at bounding box center [705, 99] width 340 height 32
click at [113, 207] on icon "button" at bounding box center [116, 207] width 11 height 11
type input "19"
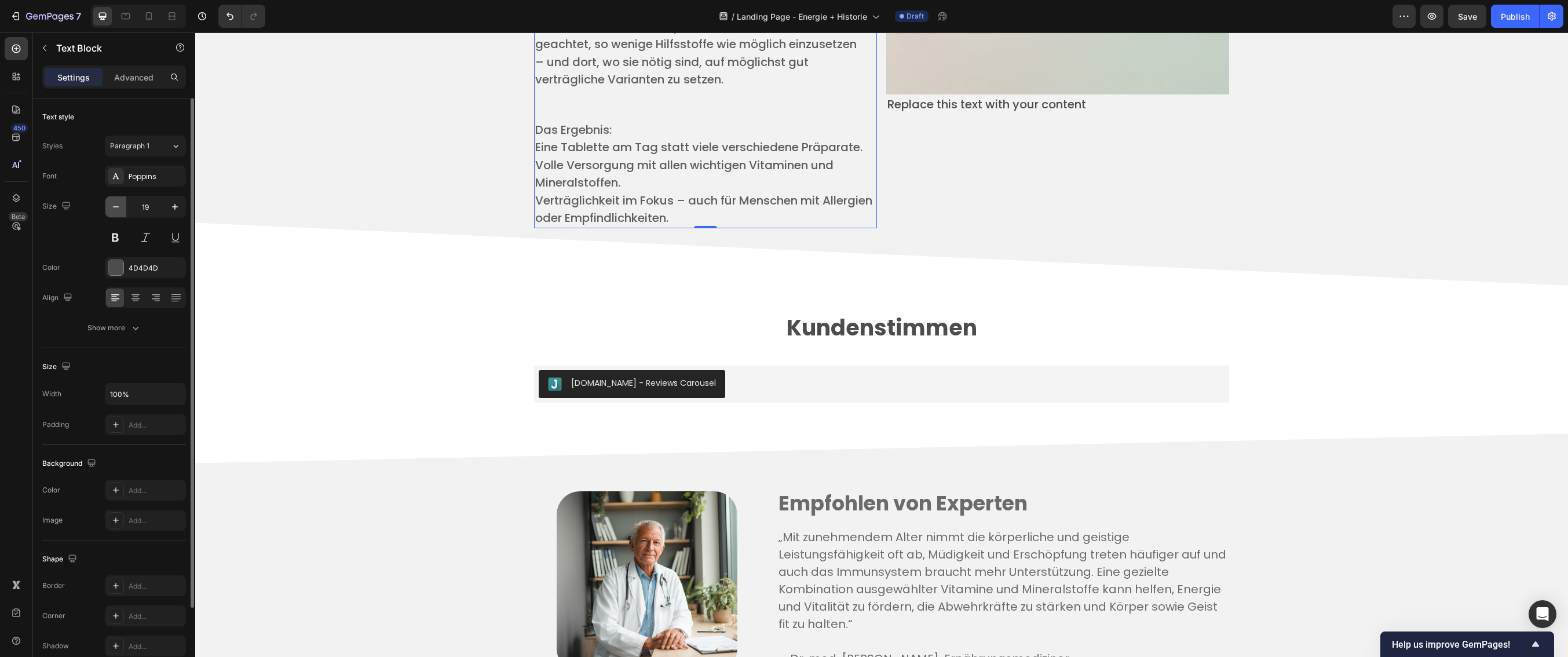
scroll to position [3141, 0]
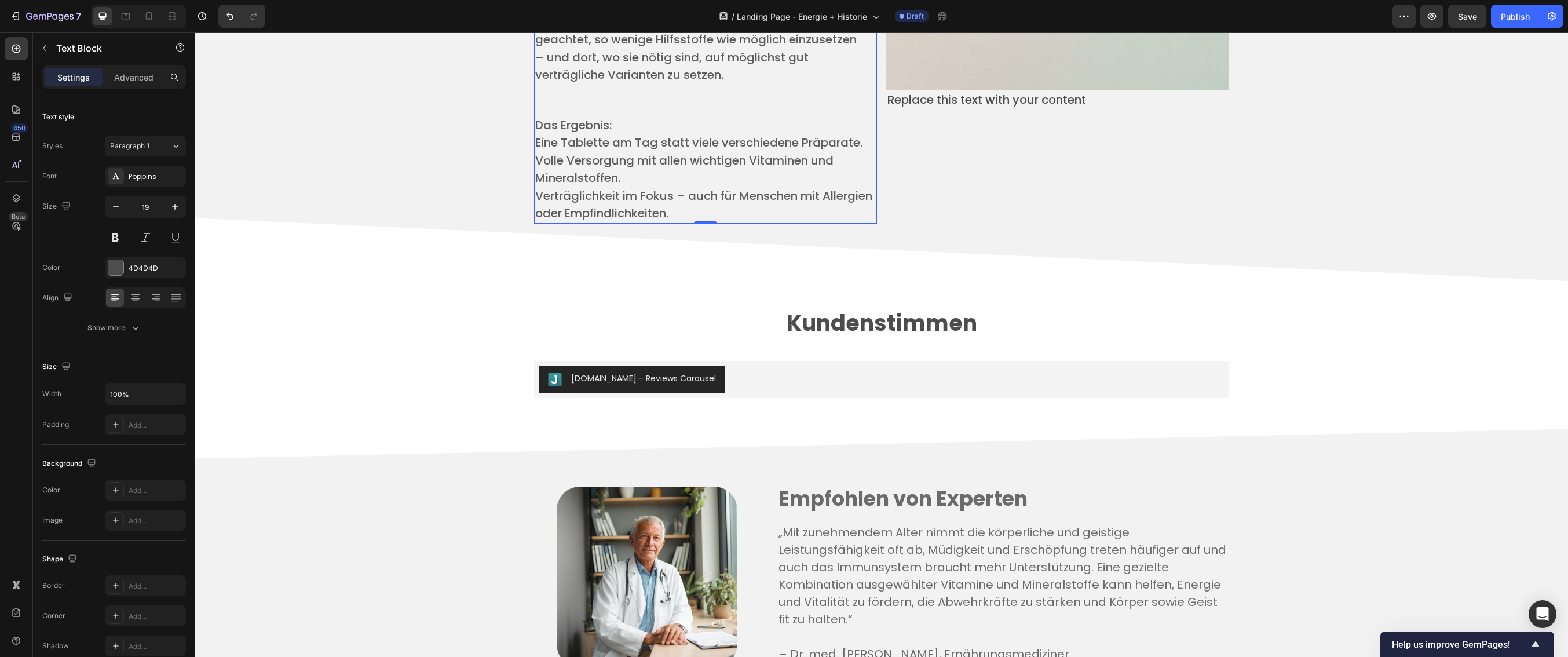
drag, startPoint x: 611, startPoint y: 147, endPoint x: 608, endPoint y: 139, distance: 8.5
click at [611, 135] on p "Das Ergebnis: ​" at bounding box center [705, 125] width 340 height 18
click at [578, 113] on p "​" at bounding box center [705, 100] width 340 height 32
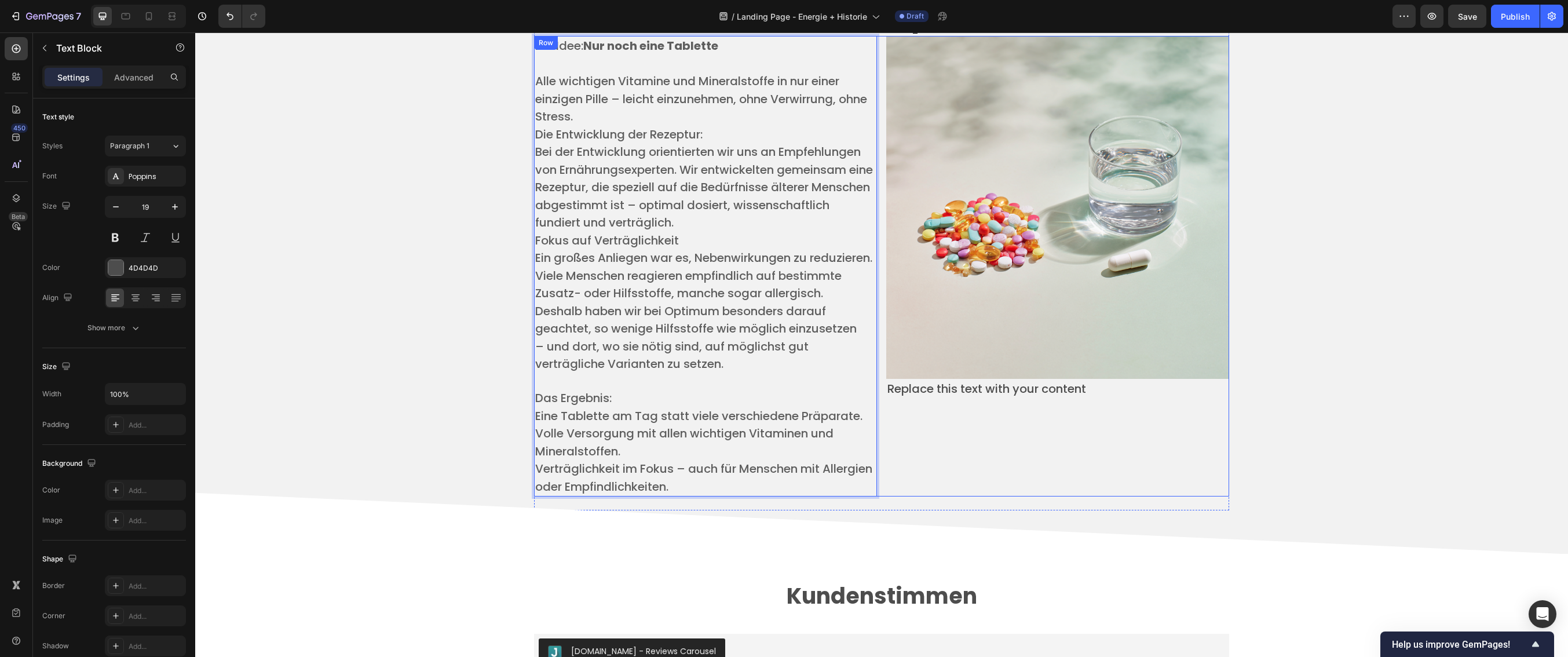
scroll to position [2859, 0]
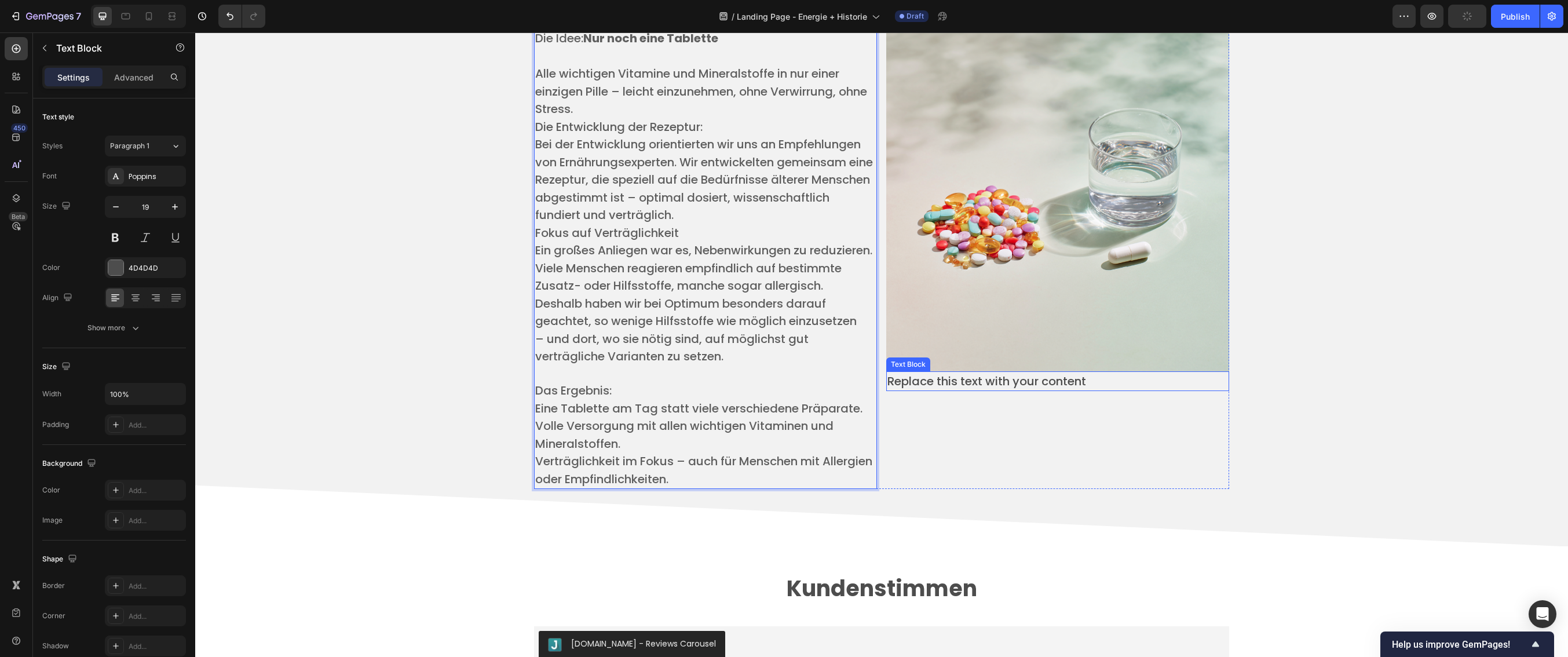
click at [1028, 388] on p "Replace this text with your content" at bounding box center [1057, 381] width 340 height 18
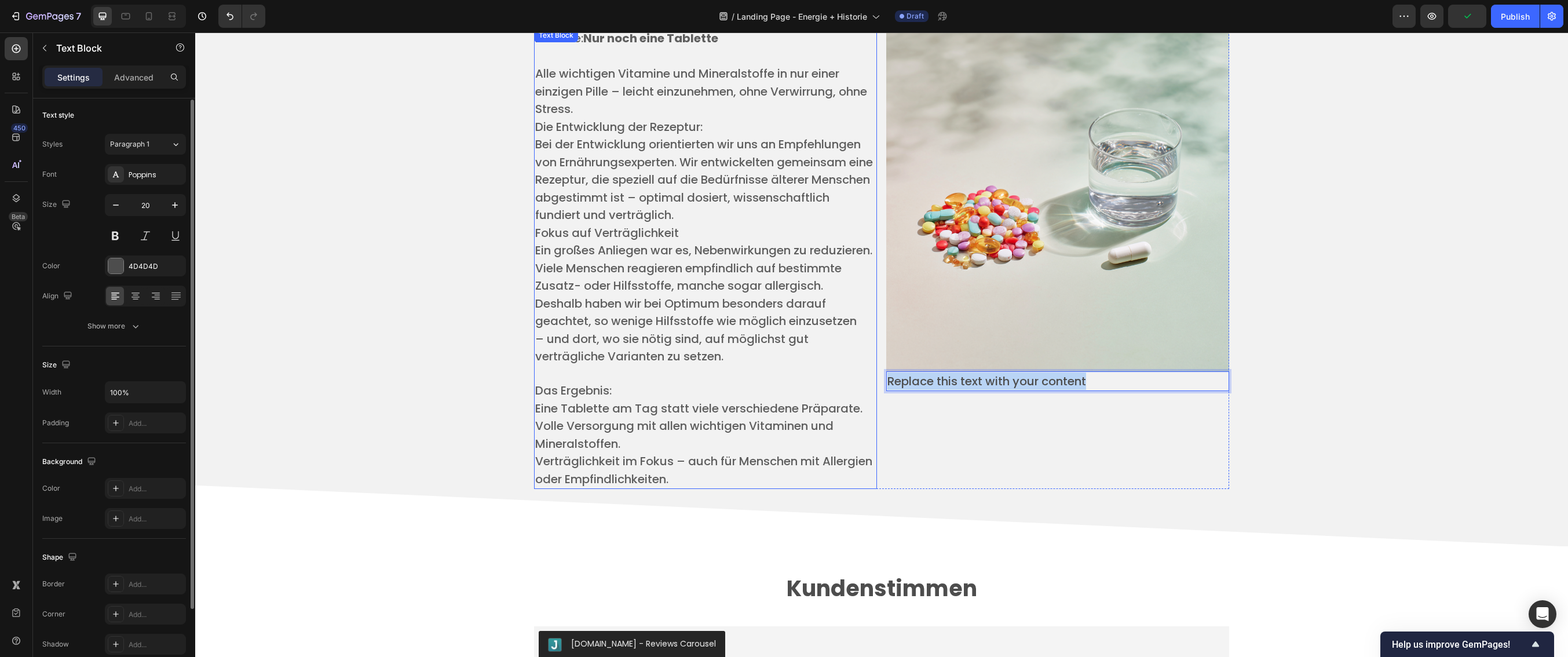
drag, startPoint x: 1093, startPoint y: 382, endPoint x: 846, endPoint y: 381, distance: 247.0
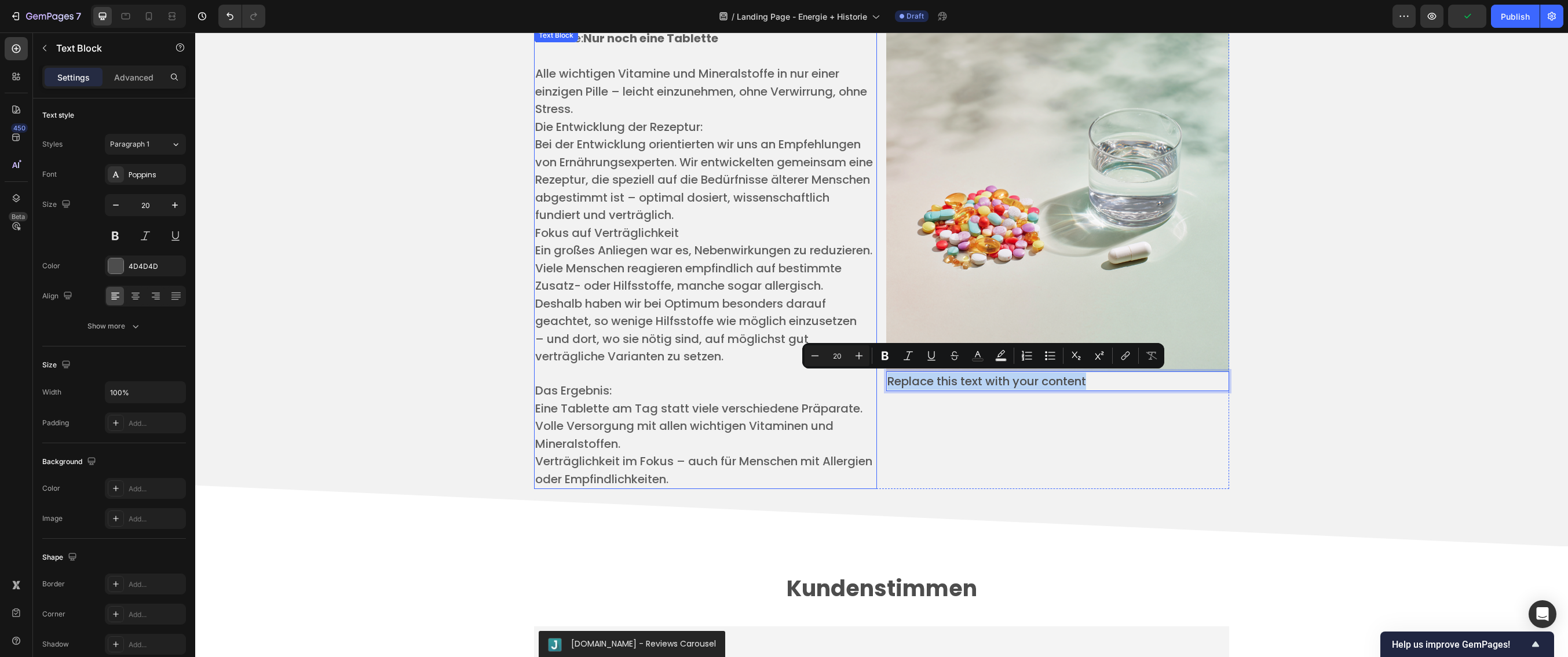
scroll to position [2861, 0]
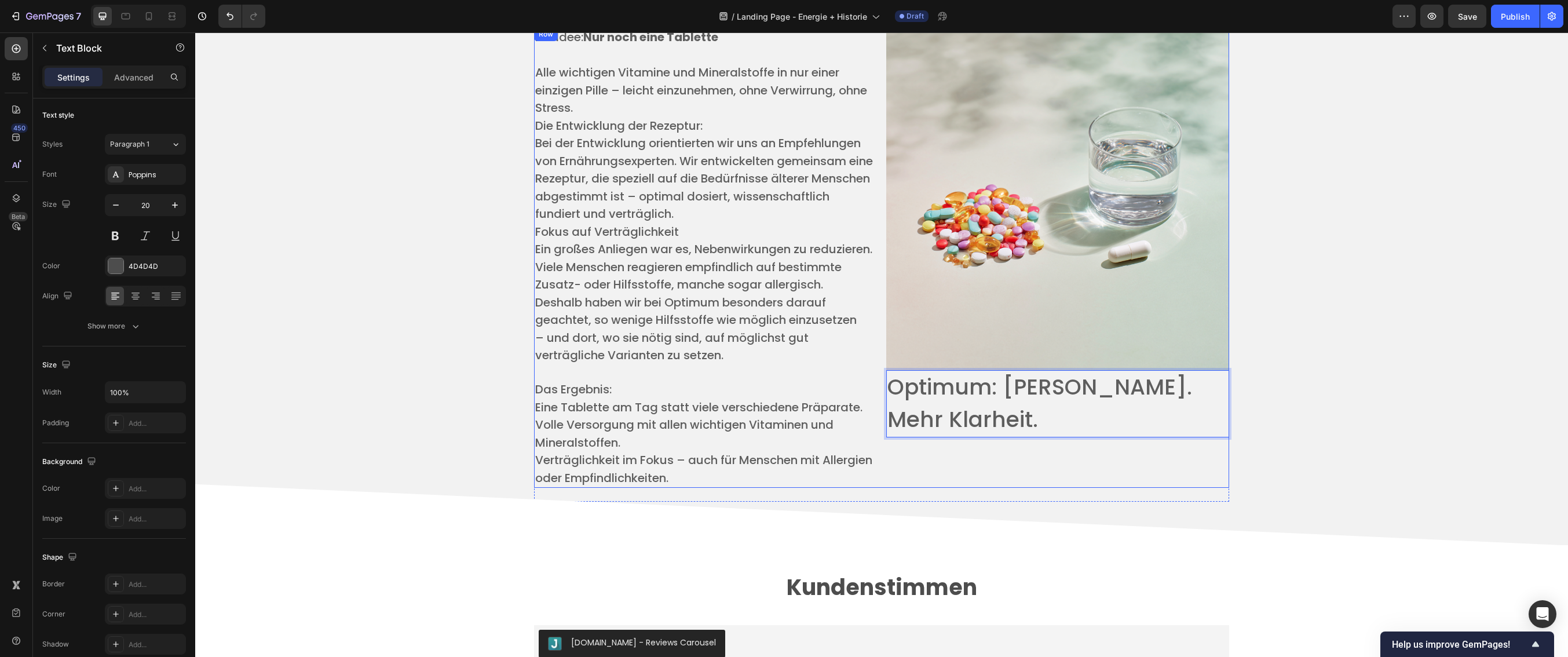
drag, startPoint x: 1059, startPoint y: 419, endPoint x: 881, endPoint y: 379, distance: 182.4
click at [881, 379] on div "Die Idee: Nur noch eine Tablette ​ Alle wichtigen Vitamine und Mineralstoffe in…" at bounding box center [881, 258] width 695 height 461
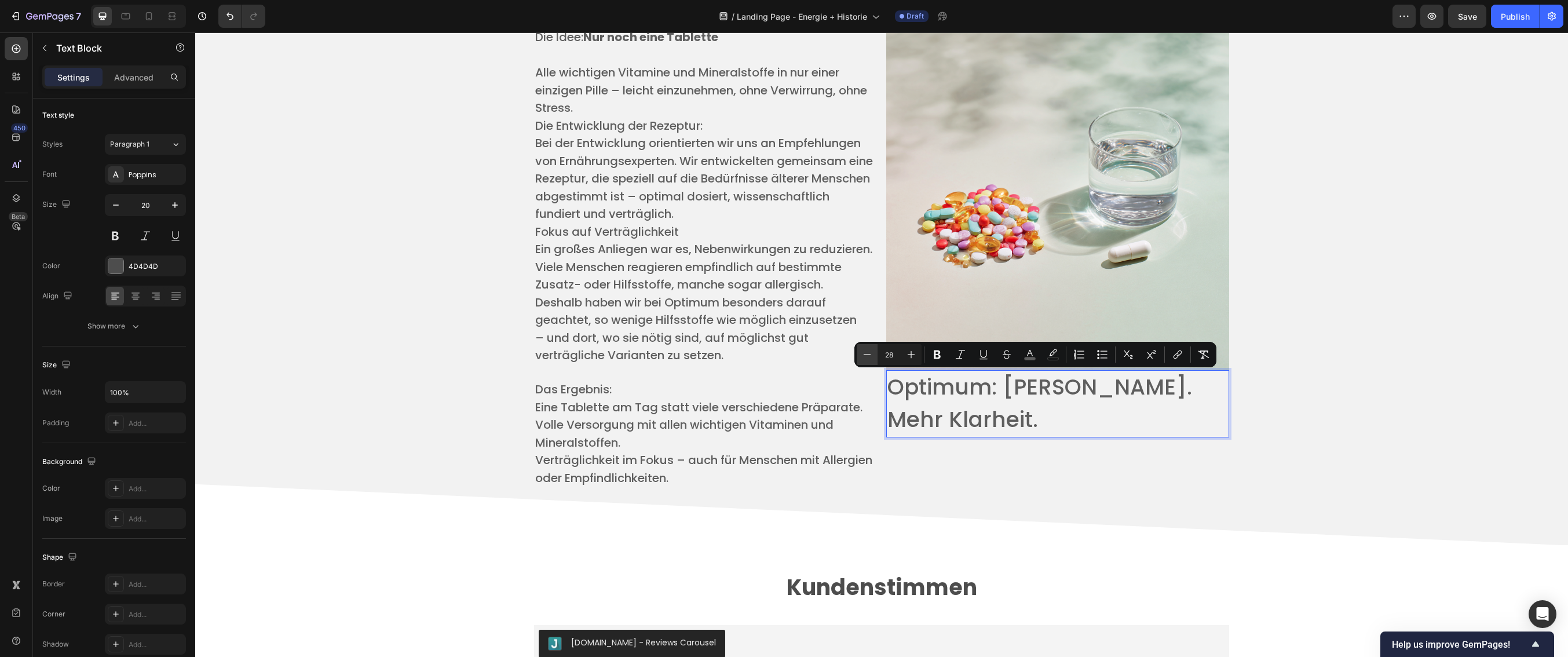
click at [867, 355] on icon "Editor contextual toolbar" at bounding box center [867, 355] width 11 height 11
type input "27"
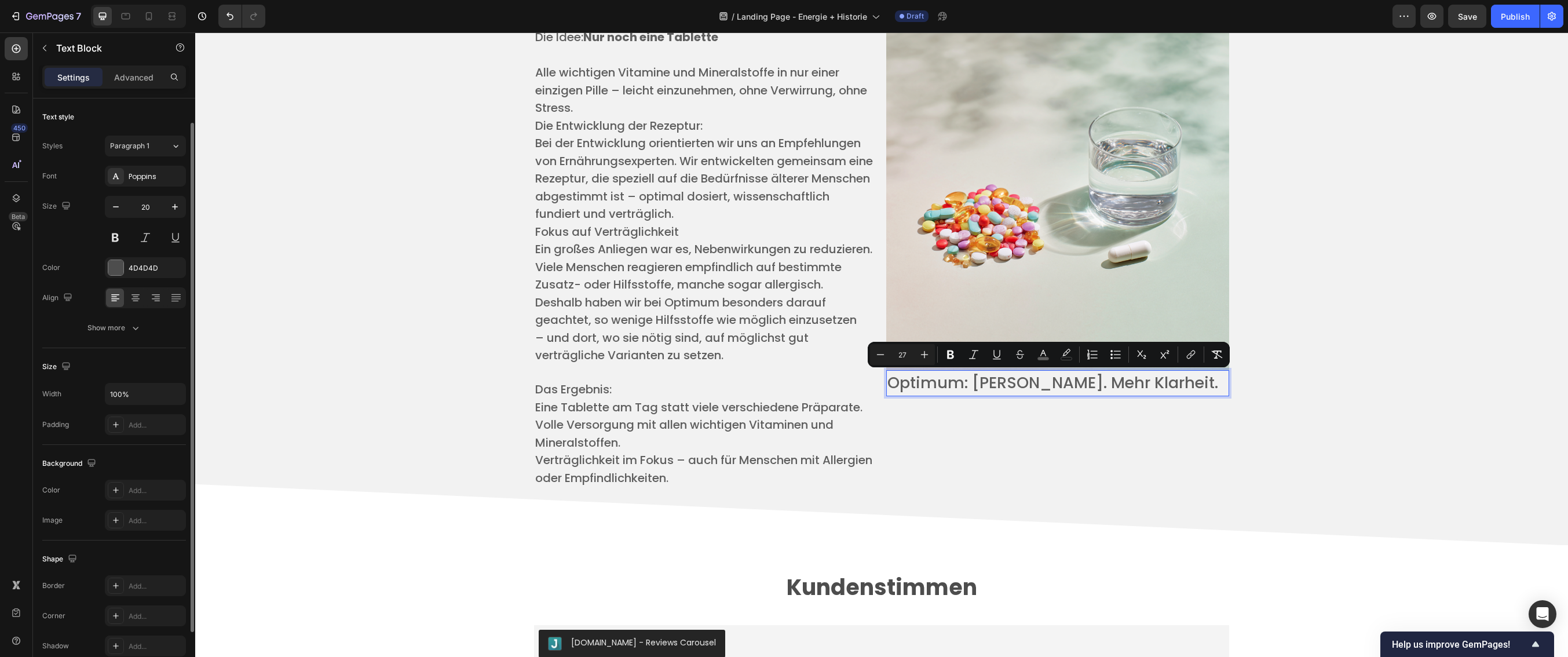
scroll to position [95, 0]
click at [137, 393] on div "Add..." at bounding box center [156, 395] width 54 height 11
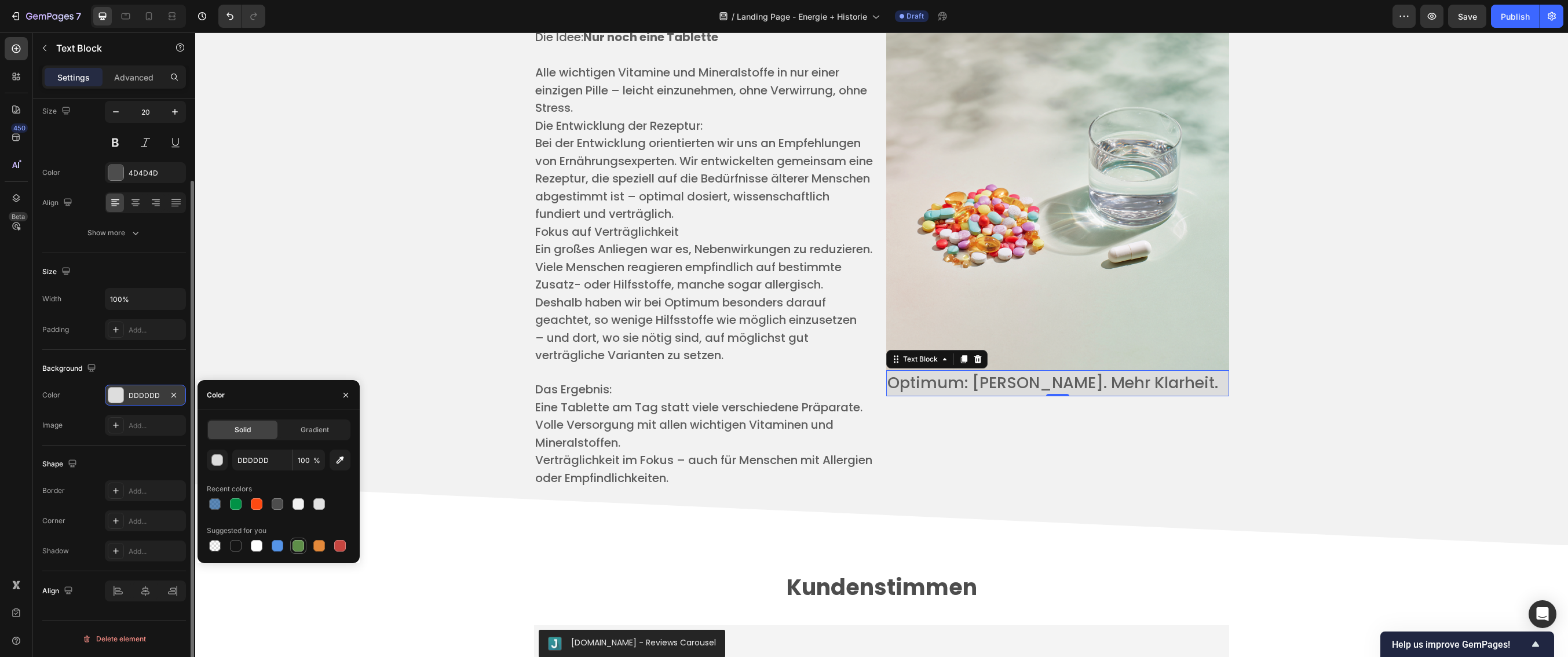
click at [304, 547] on div at bounding box center [299, 546] width 14 height 14
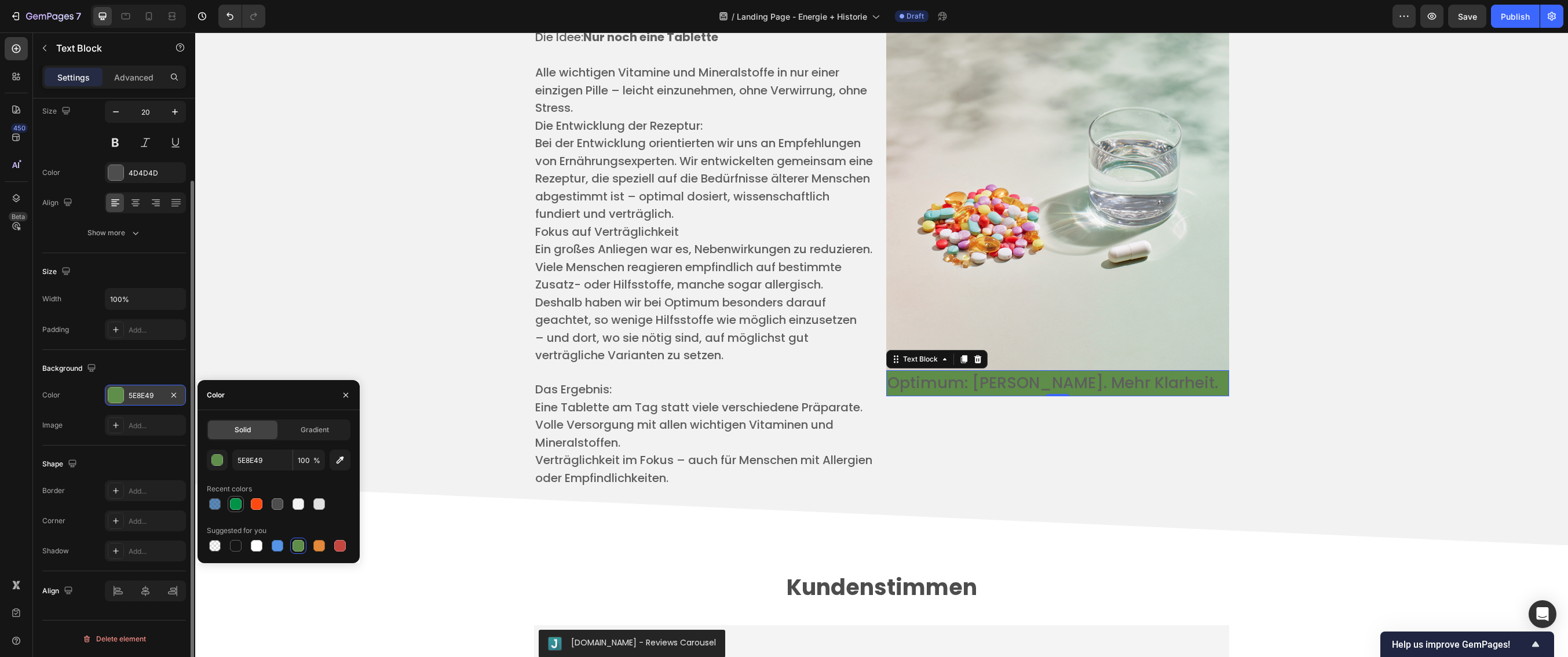
click at [237, 501] on div at bounding box center [235, 504] width 11 height 11
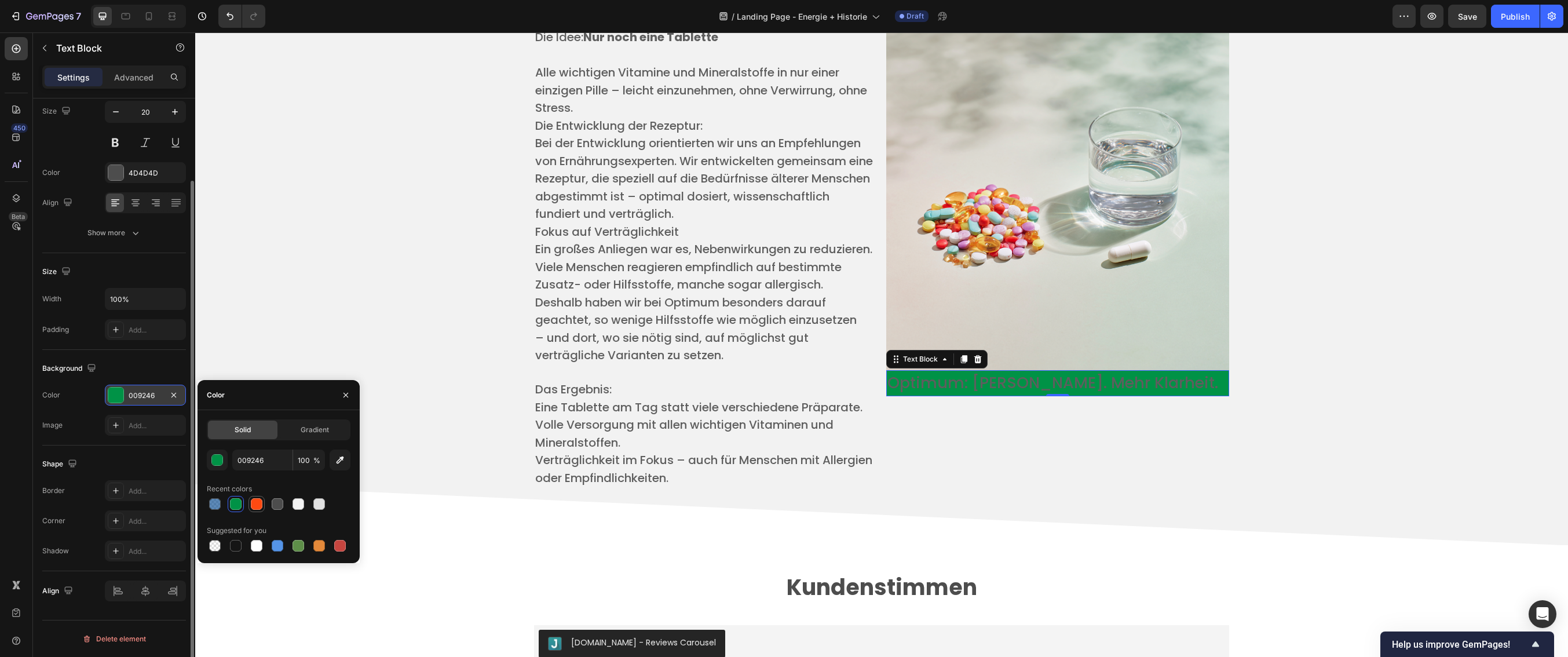
click at [259, 505] on div at bounding box center [256, 504] width 11 height 11
type input "FE4A12"
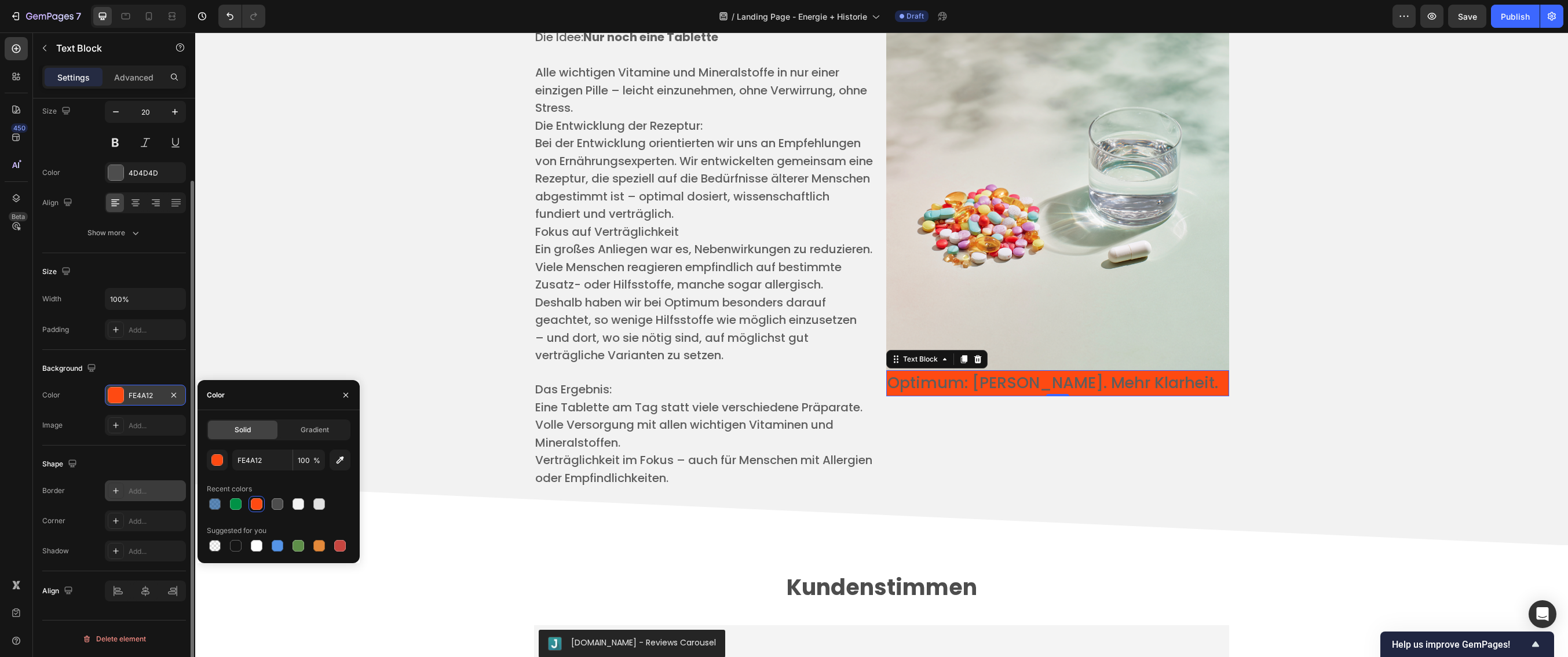
click at [135, 495] on div "Add..." at bounding box center [156, 491] width 54 height 11
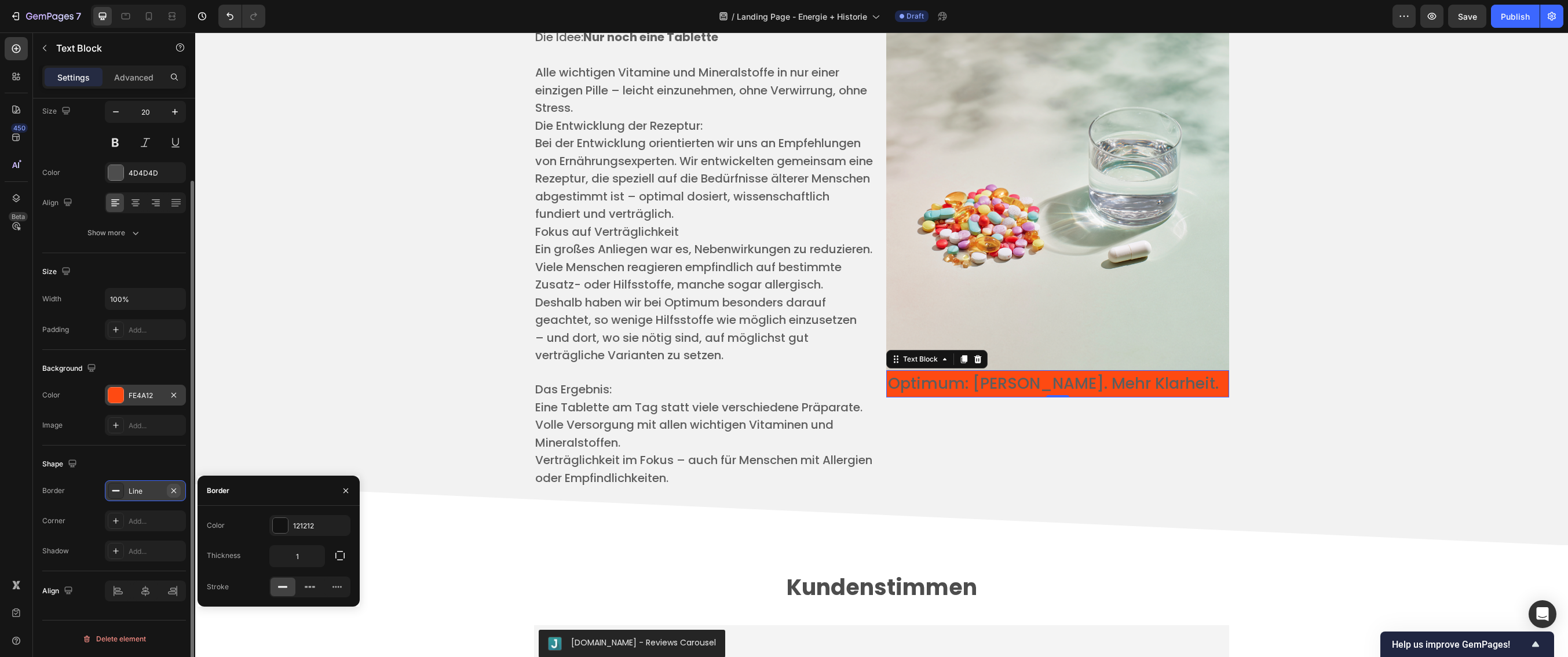
click at [174, 491] on icon "button" at bounding box center [173, 490] width 5 height 5
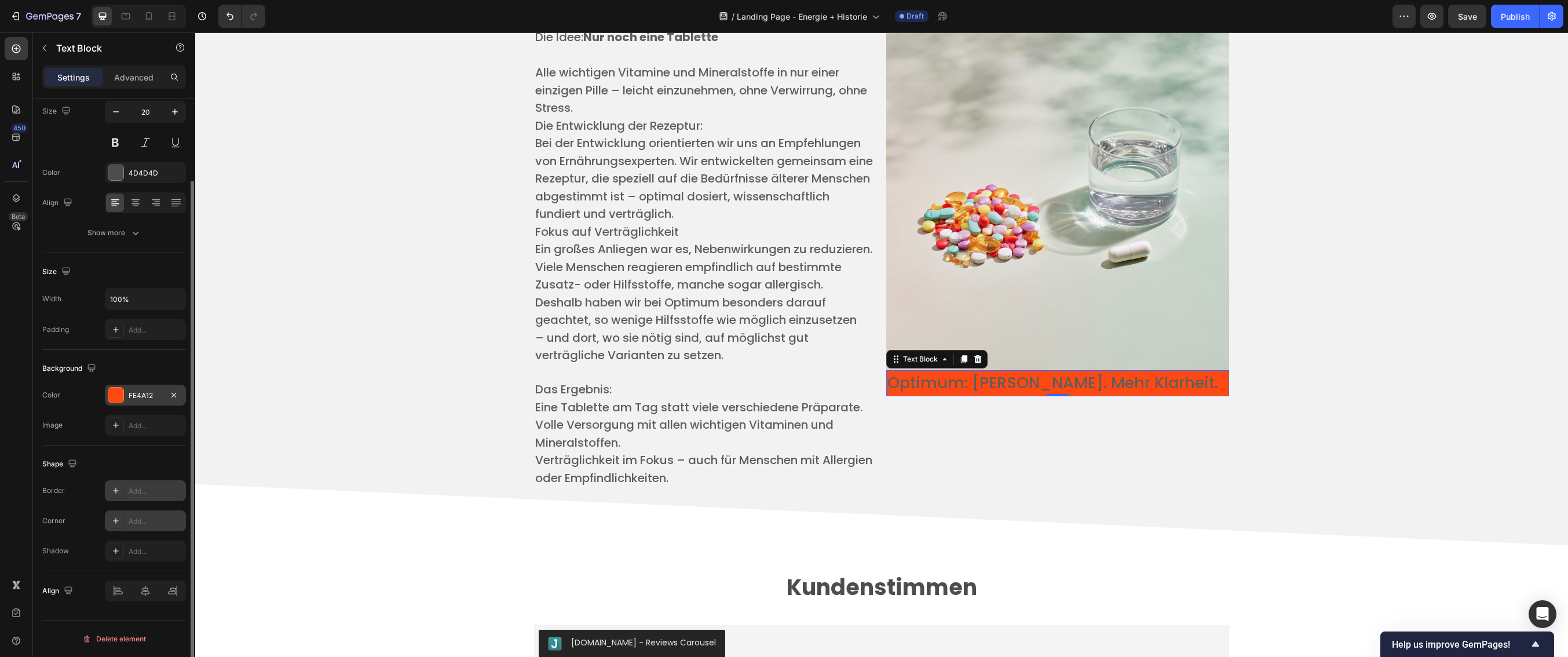
click at [144, 520] on div "Add..." at bounding box center [156, 522] width 54 height 11
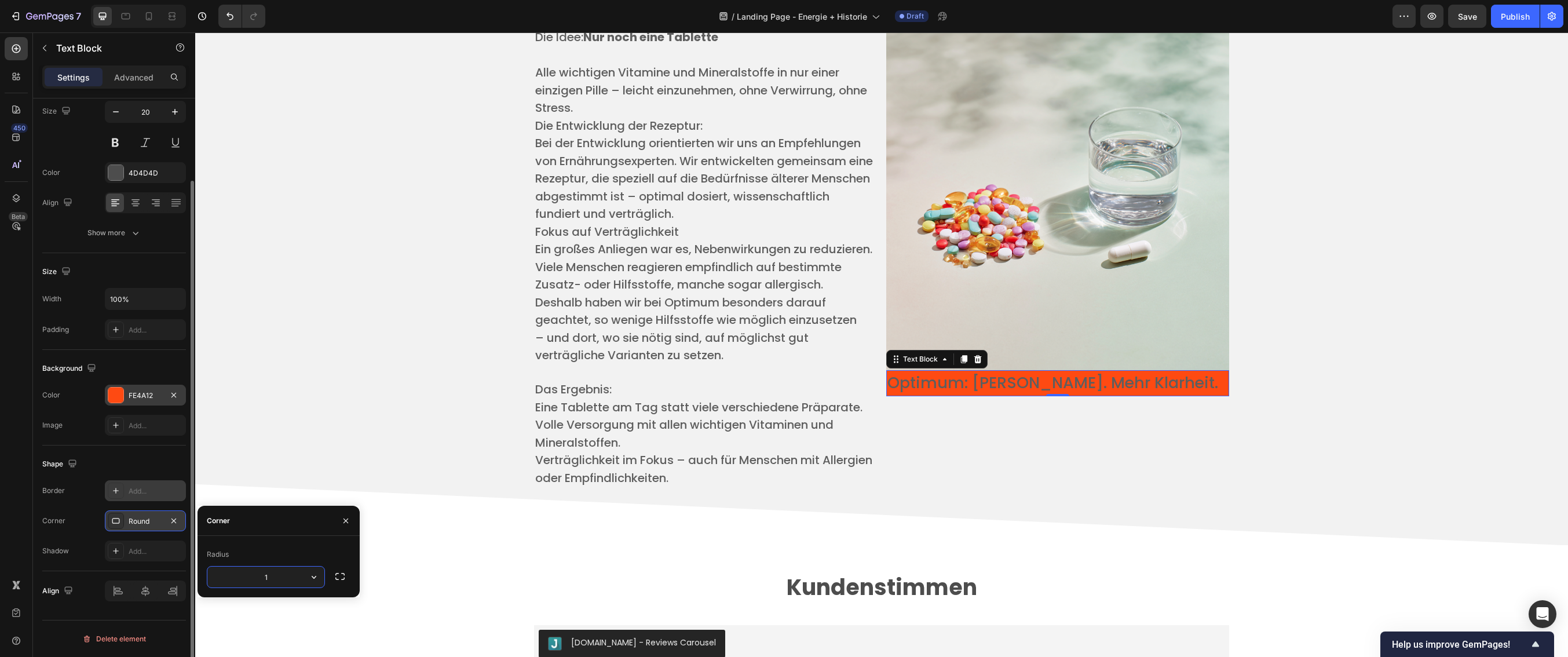
type input "10"
click at [387, 406] on div "Die Idee zu Optimum Heading Die Idee: Nur noch eine Tablette ​ Alle wichtigen V…" at bounding box center [881, 240] width 1355 height 526
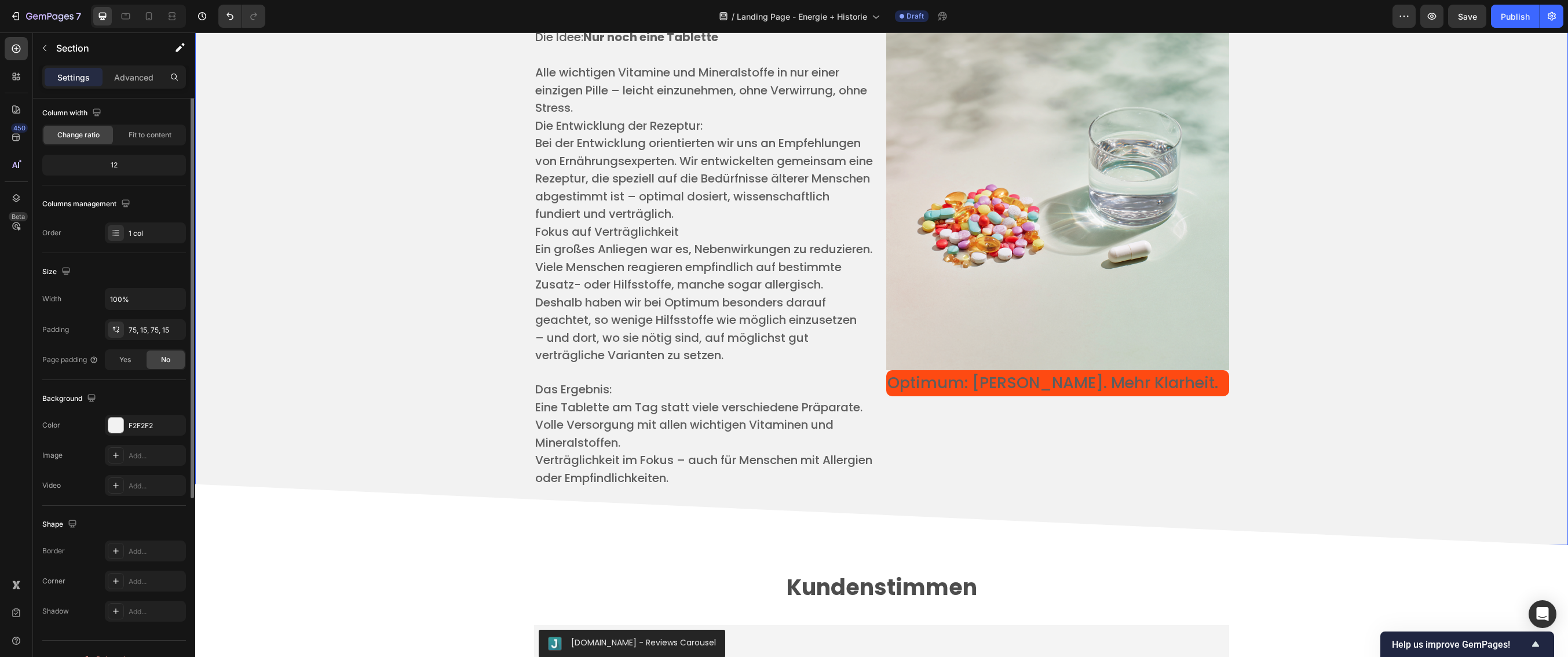
scroll to position [0, 0]
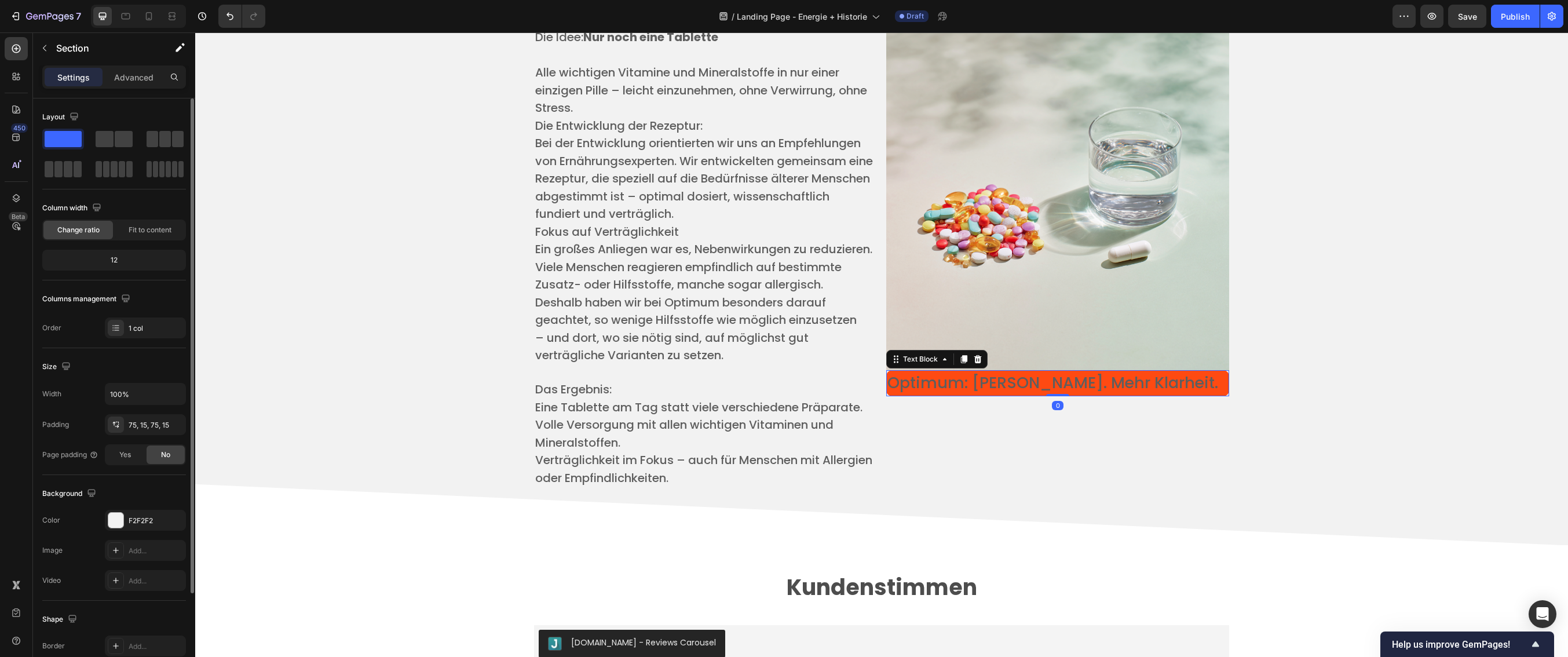
click at [1085, 380] on span "Optimum: [PERSON_NAME]. Mehr Klarheit." at bounding box center [1053, 383] width 331 height 21
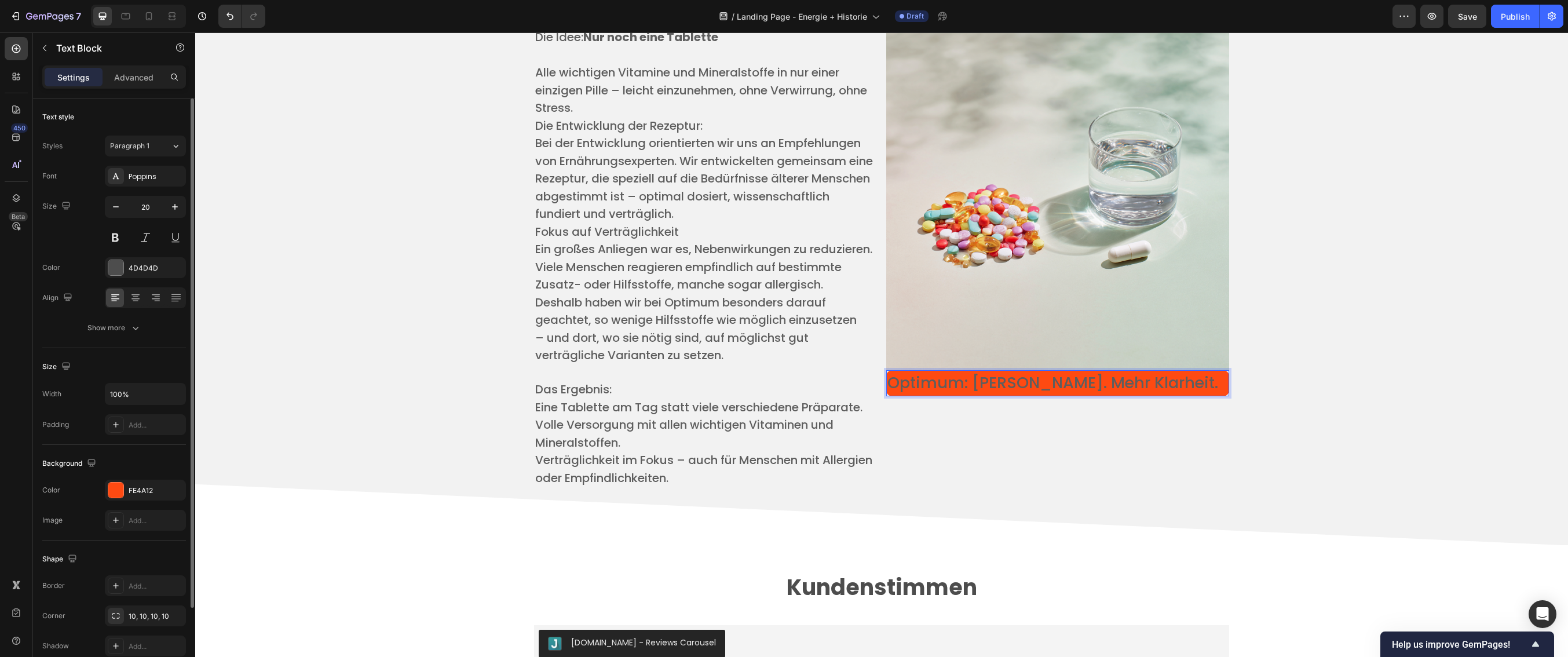
drag, startPoint x: 887, startPoint y: 381, endPoint x: 1222, endPoint y: 391, distance: 335.1
click at [1222, 391] on p "Optimum: [PERSON_NAME]. Mehr Klarheit." at bounding box center [1057, 383] width 340 height 24
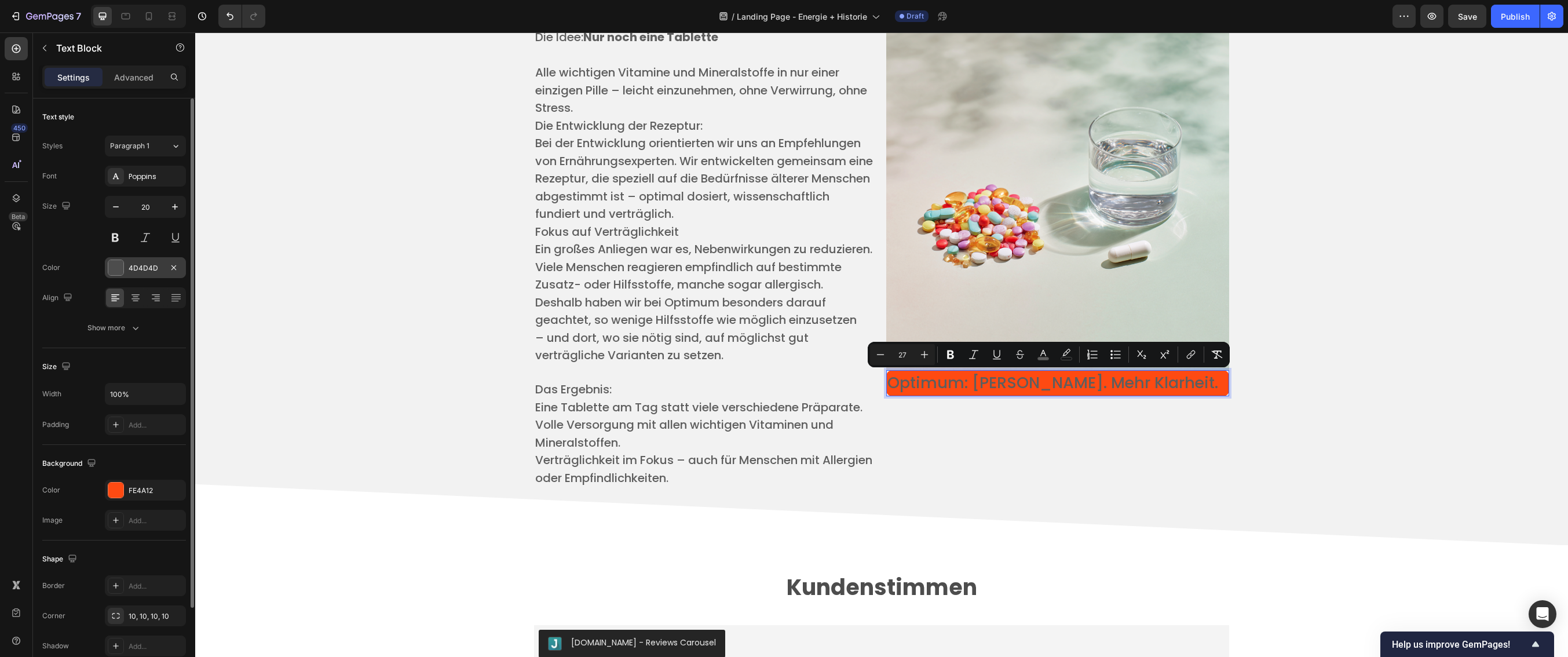
click at [158, 269] on div "4D4D4D" at bounding box center [146, 268] width 34 height 11
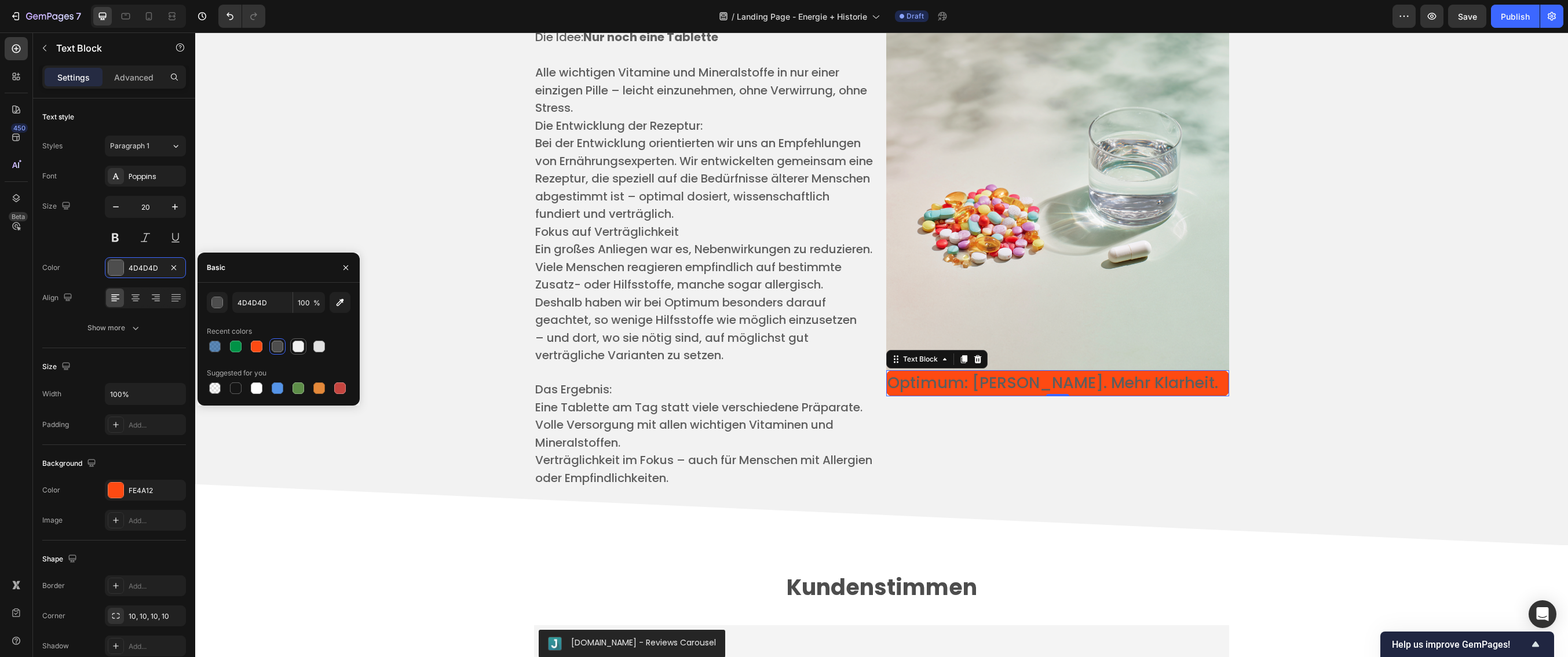
click at [301, 349] on div at bounding box center [298, 346] width 11 height 11
type input "F2F2F2"
click at [298, 344] on div at bounding box center [298, 346] width 11 height 11
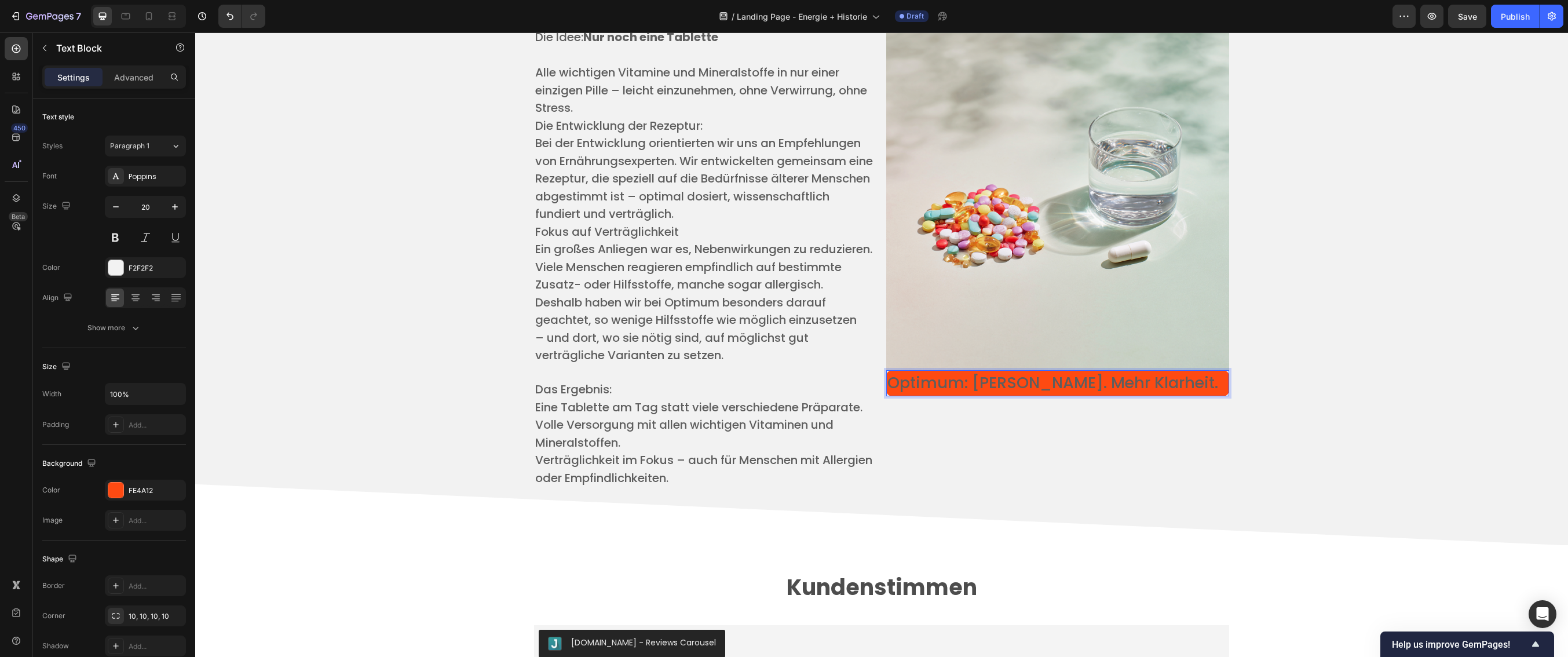
click at [1158, 392] on span "Optimum: [PERSON_NAME]. Mehr Klarheit." at bounding box center [1053, 383] width 331 height 21
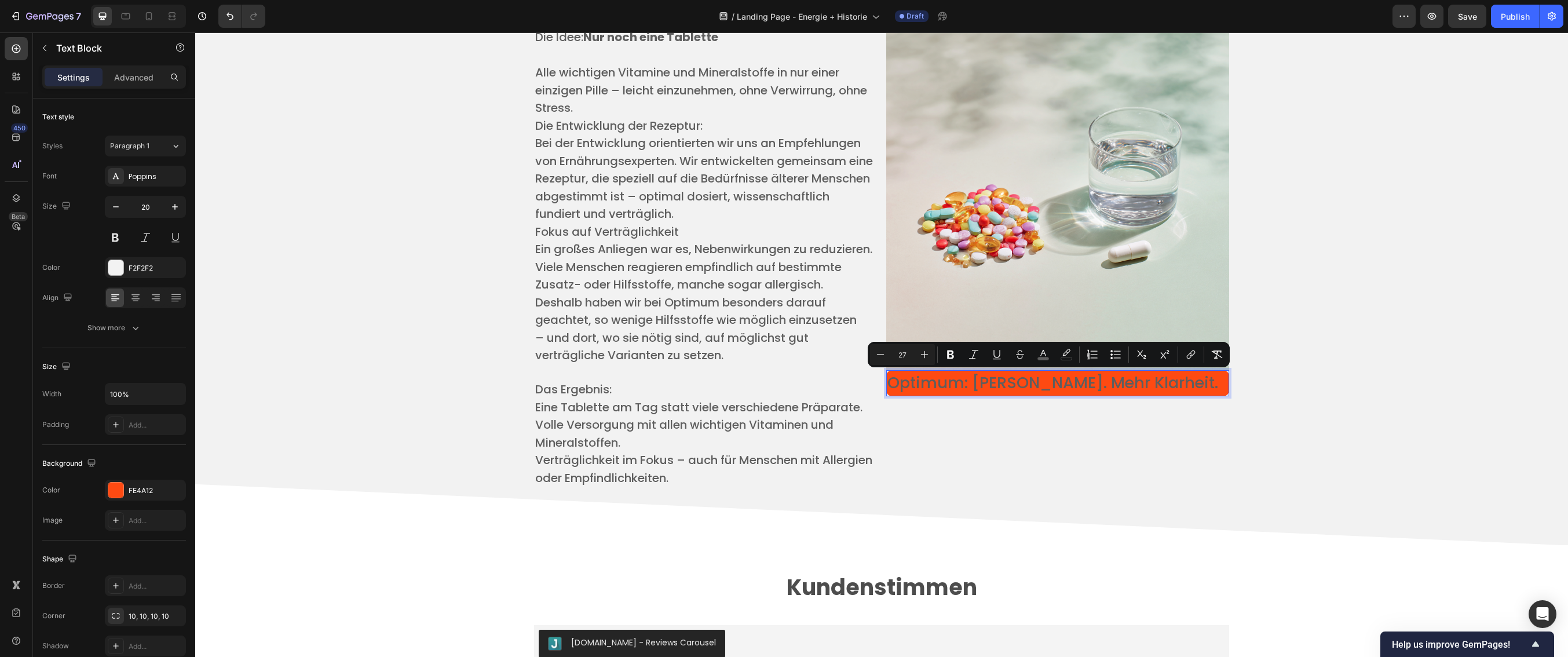
drag, startPoint x: 1219, startPoint y: 384, endPoint x: 885, endPoint y: 381, distance: 334.0
click at [888, 381] on p "Optimum: [PERSON_NAME]. Mehr Klarheit." at bounding box center [1057, 383] width 340 height 24
click at [1038, 353] on icon "Editor contextual toolbar" at bounding box center [1043, 355] width 11 height 11
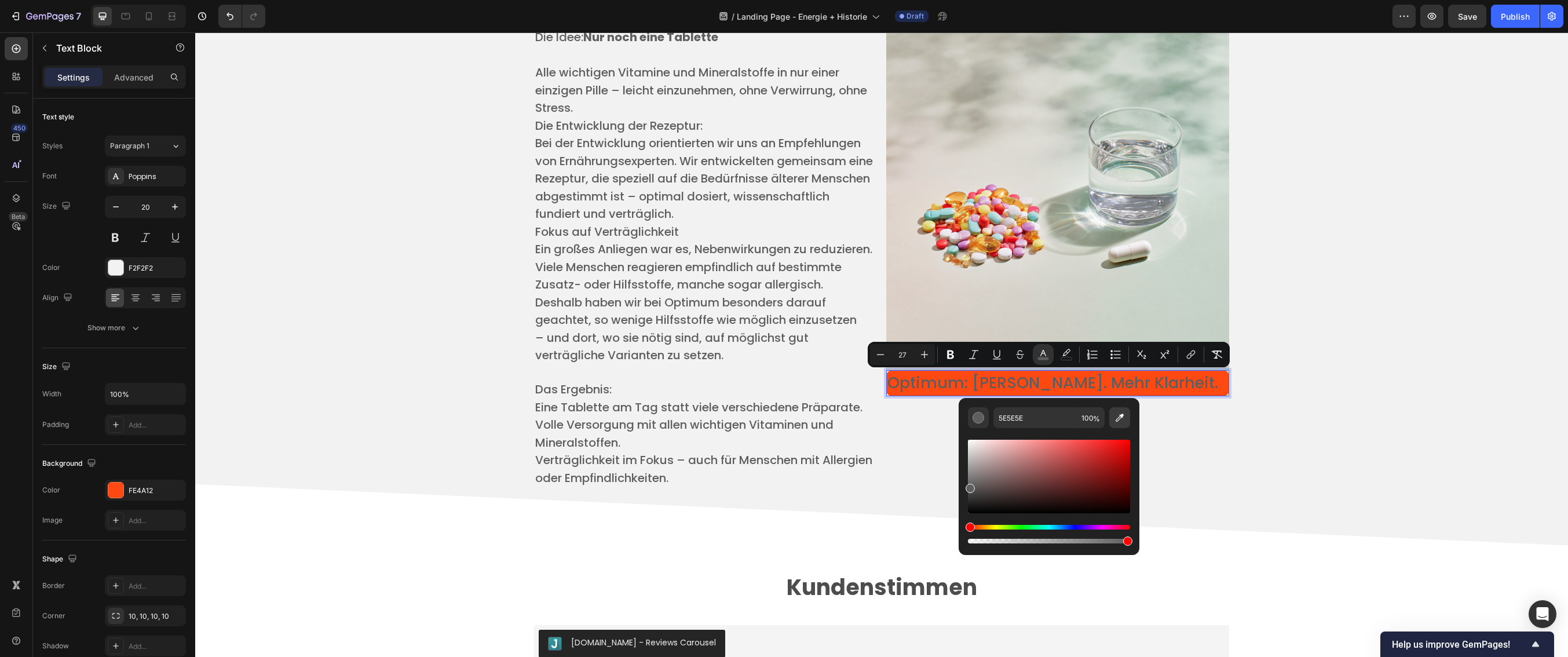
click at [1115, 419] on icon "Editor contextual toolbar" at bounding box center [1119, 418] width 11 height 11
type input "FFFFFF"
click at [956, 356] on icon "Editor contextual toolbar" at bounding box center [950, 355] width 11 height 11
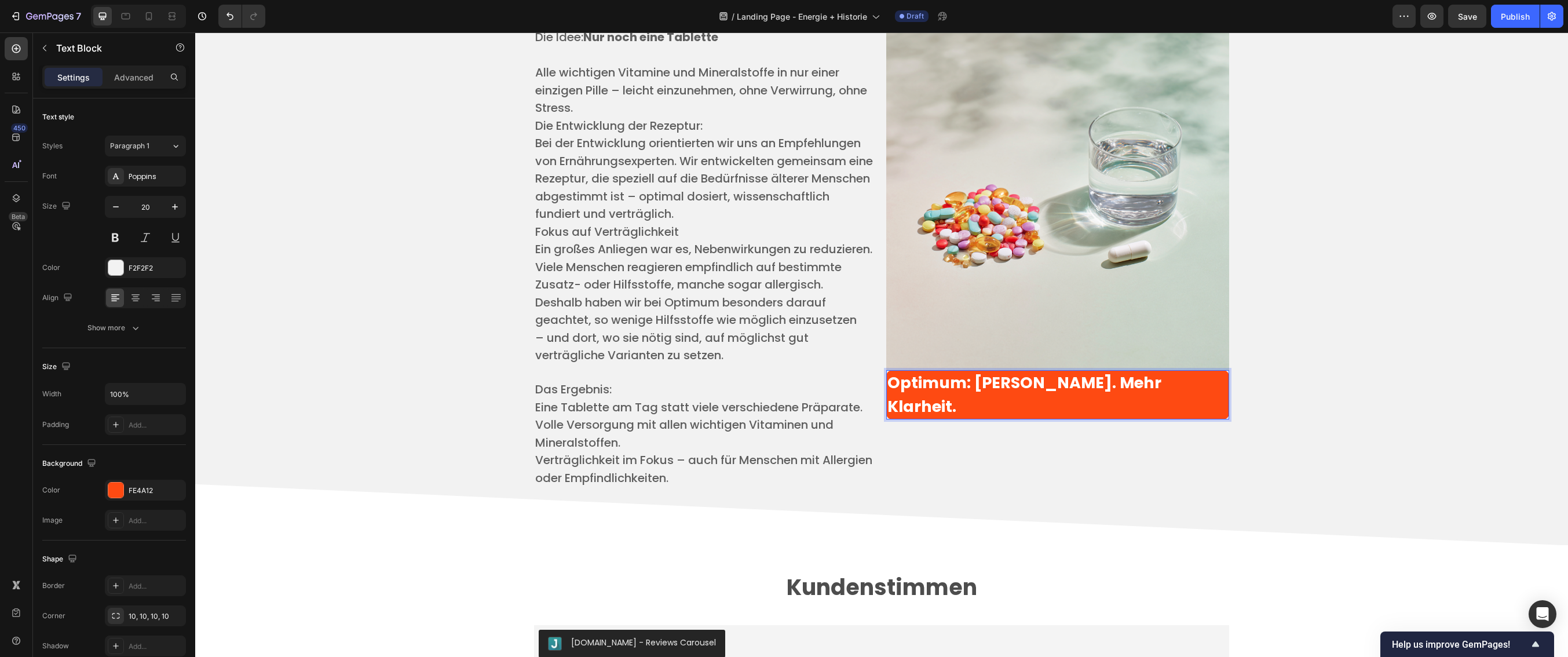
click at [1064, 415] on p "Optimum: [PERSON_NAME]. Mehr Klarheit." at bounding box center [1057, 395] width 340 height 47
drag, startPoint x: 996, startPoint y: 403, endPoint x: 873, endPoint y: 376, distance: 125.9
click at [873, 376] on div "Die Idee: Nur noch eine Tablette ​ Alle wichtigen Vitamine und Mineralstoffe in…" at bounding box center [881, 258] width 695 height 461
click at [977, 381] on strong "Optimum: [PERSON_NAME]. Mehr Klarheit." at bounding box center [1024, 395] width 274 height 45
click at [113, 208] on icon "button" at bounding box center [116, 207] width 11 height 11
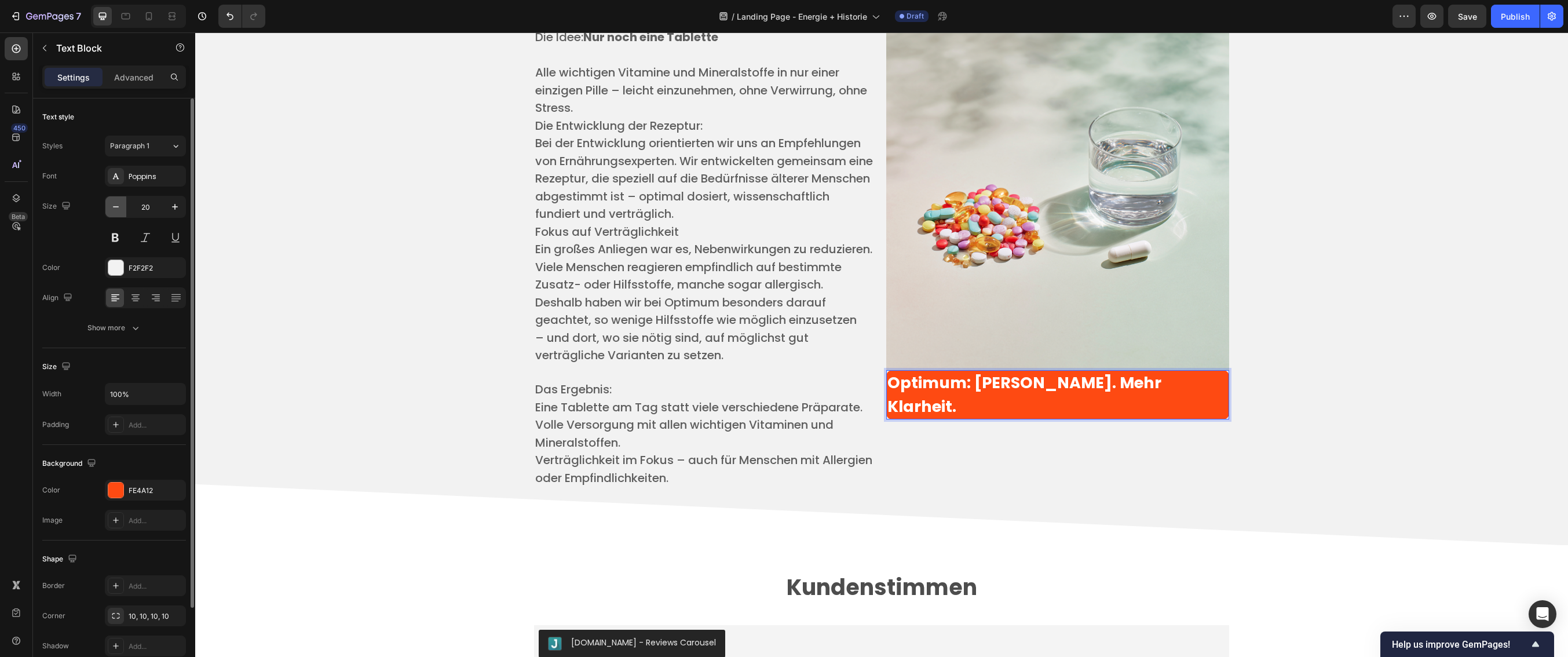
type input "19"
click at [1021, 396] on p "Optimum: [PERSON_NAME]. Mehr Klarheit." at bounding box center [1057, 395] width 340 height 47
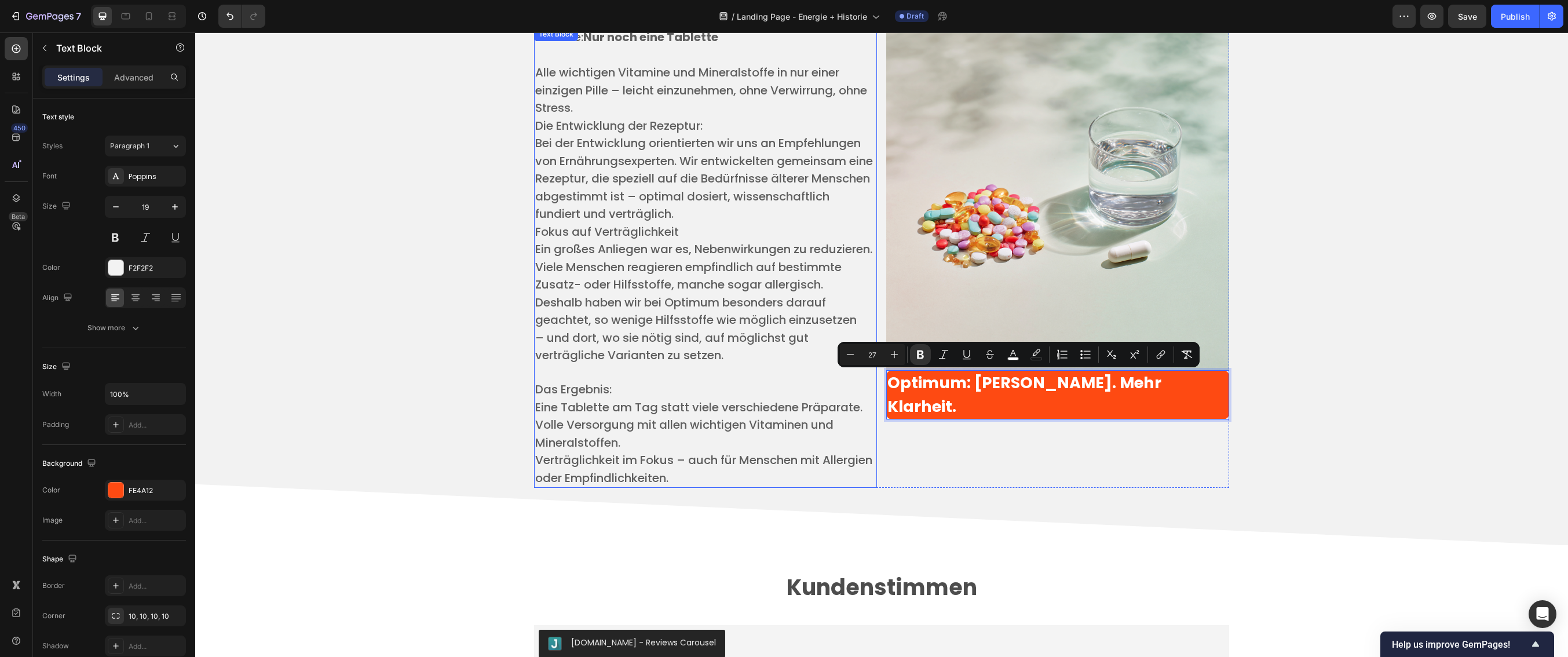
drag, startPoint x: 957, startPoint y: 403, endPoint x: 872, endPoint y: 377, distance: 88.9
click at [872, 377] on div "Die Idee: Nur noch eine Tablette ​ Alle wichtigen Vitamine und Mineralstoffe in…" at bounding box center [881, 258] width 695 height 461
click at [845, 350] on icon "Editor contextual toolbar" at bounding box center [850, 355] width 11 height 11
type input "26"
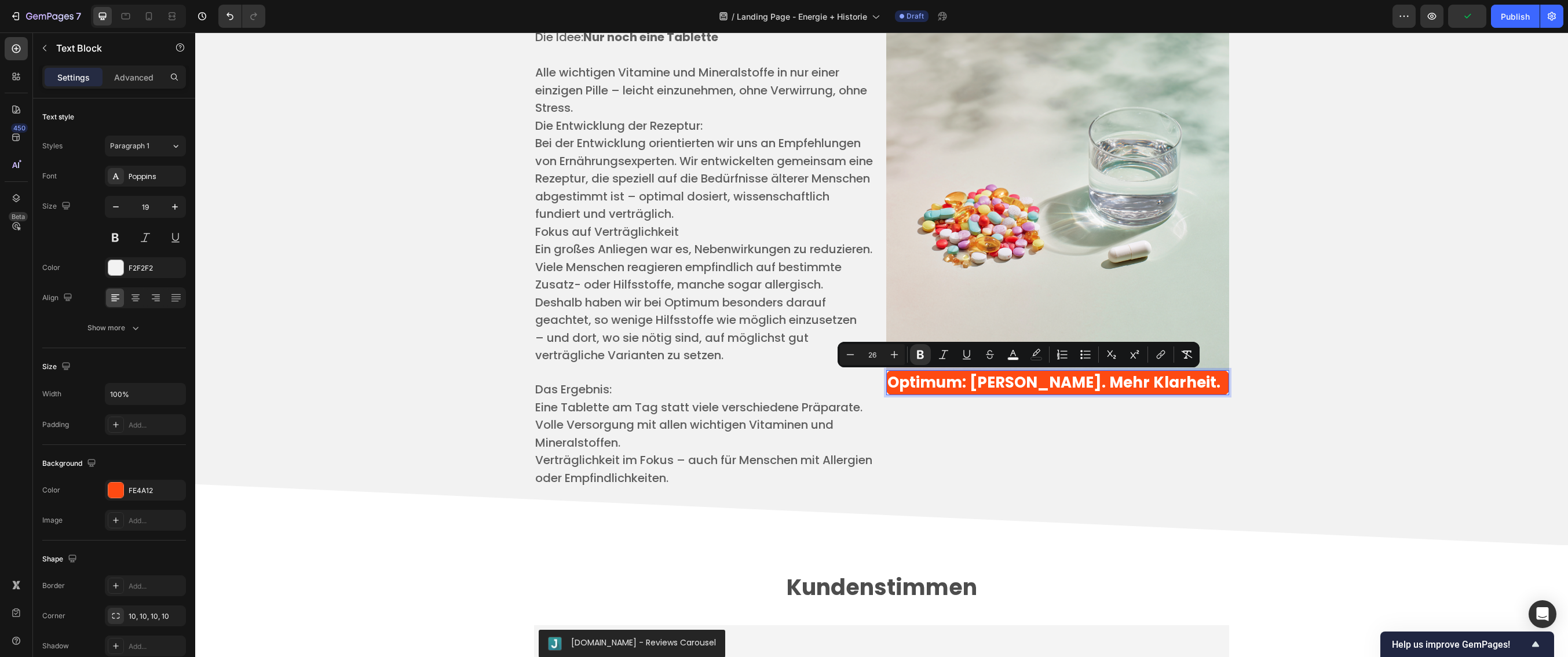
scroll to position [95, 0]
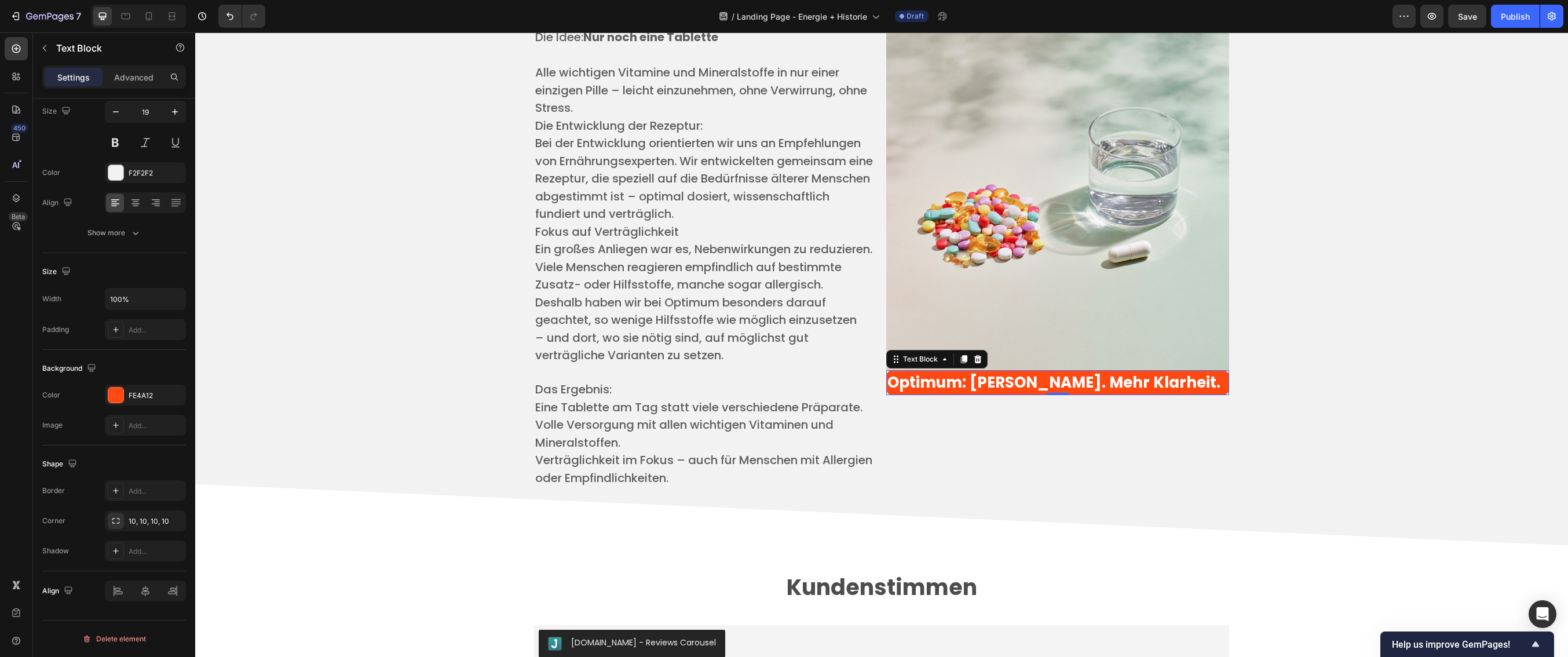
click at [978, 388] on strong "Optimum: [PERSON_NAME]. Mehr Klarheit." at bounding box center [1054, 383] width 333 height 21
click at [1067, 372] on strong "Optimum: [PERSON_NAME]. Mehr Klarheit." at bounding box center [1054, 383] width 333 height 21
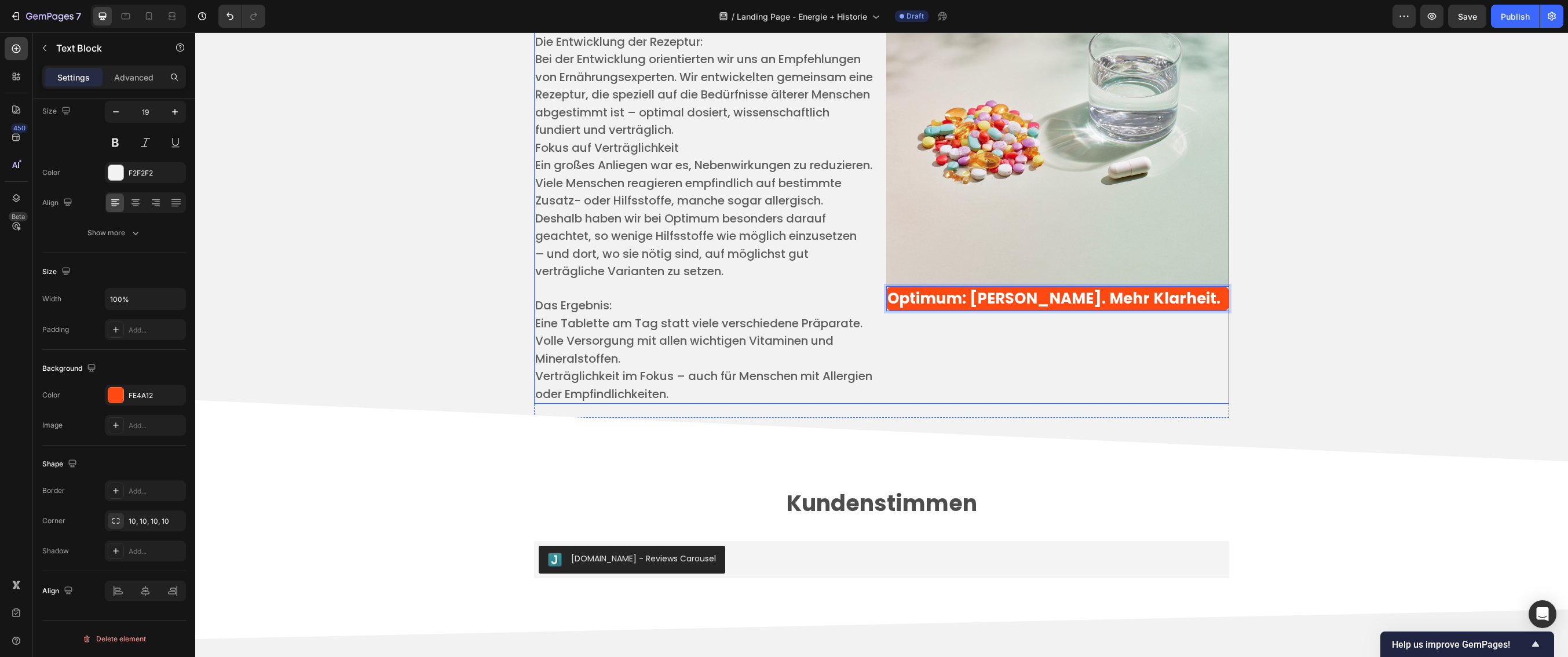
scroll to position [2813, 0]
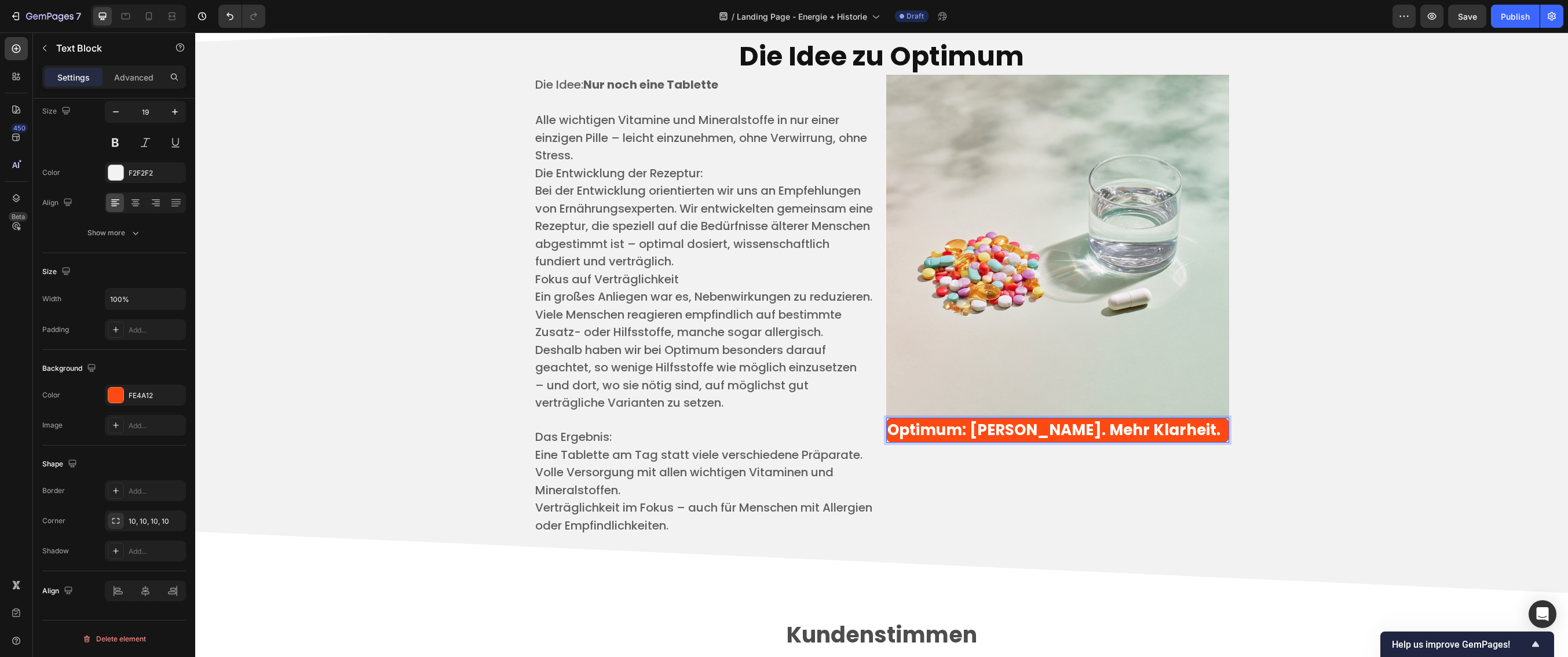
click at [1216, 429] on p "Optimum: [PERSON_NAME]. Mehr Klarheit." at bounding box center [1057, 431] width 340 height 23
click at [151, 395] on div "FE4A12" at bounding box center [146, 395] width 34 height 11
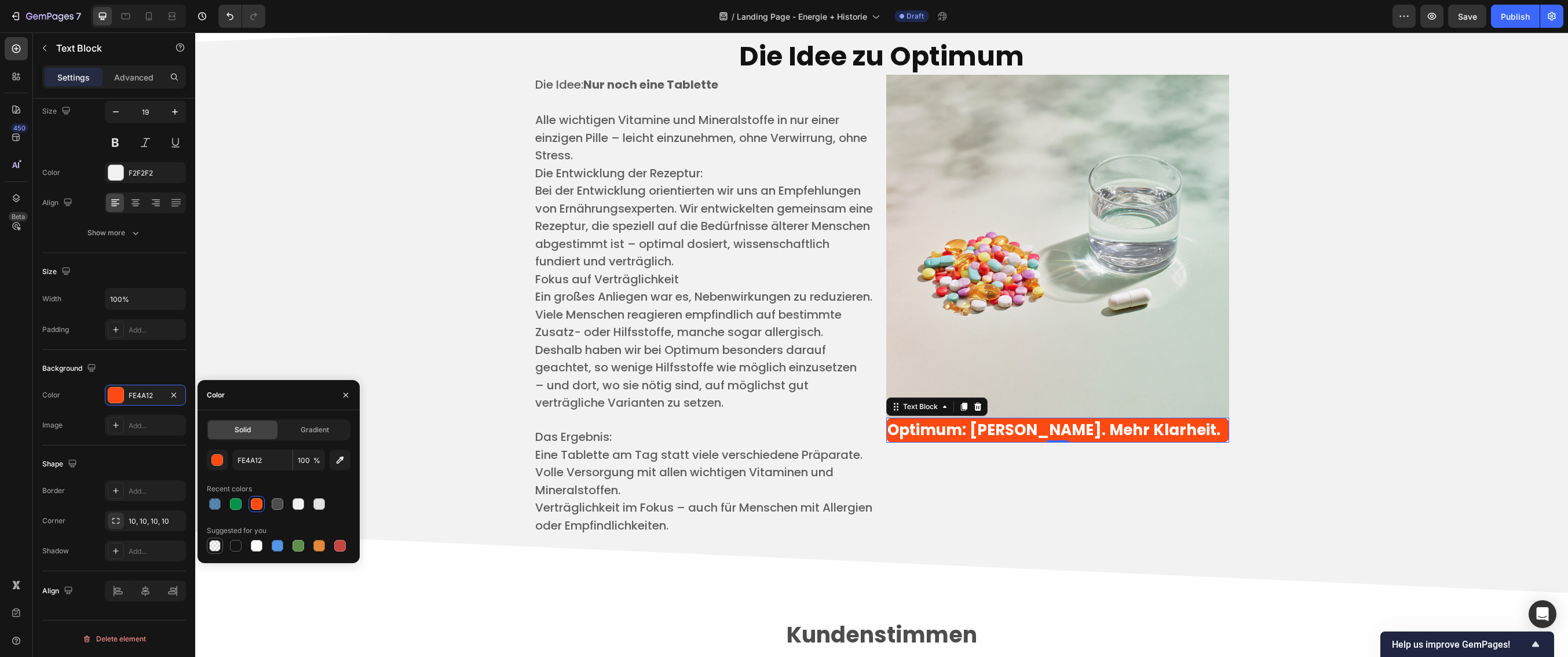
click at [217, 544] on div at bounding box center [215, 546] width 11 height 11
type input "000000"
type input "0"
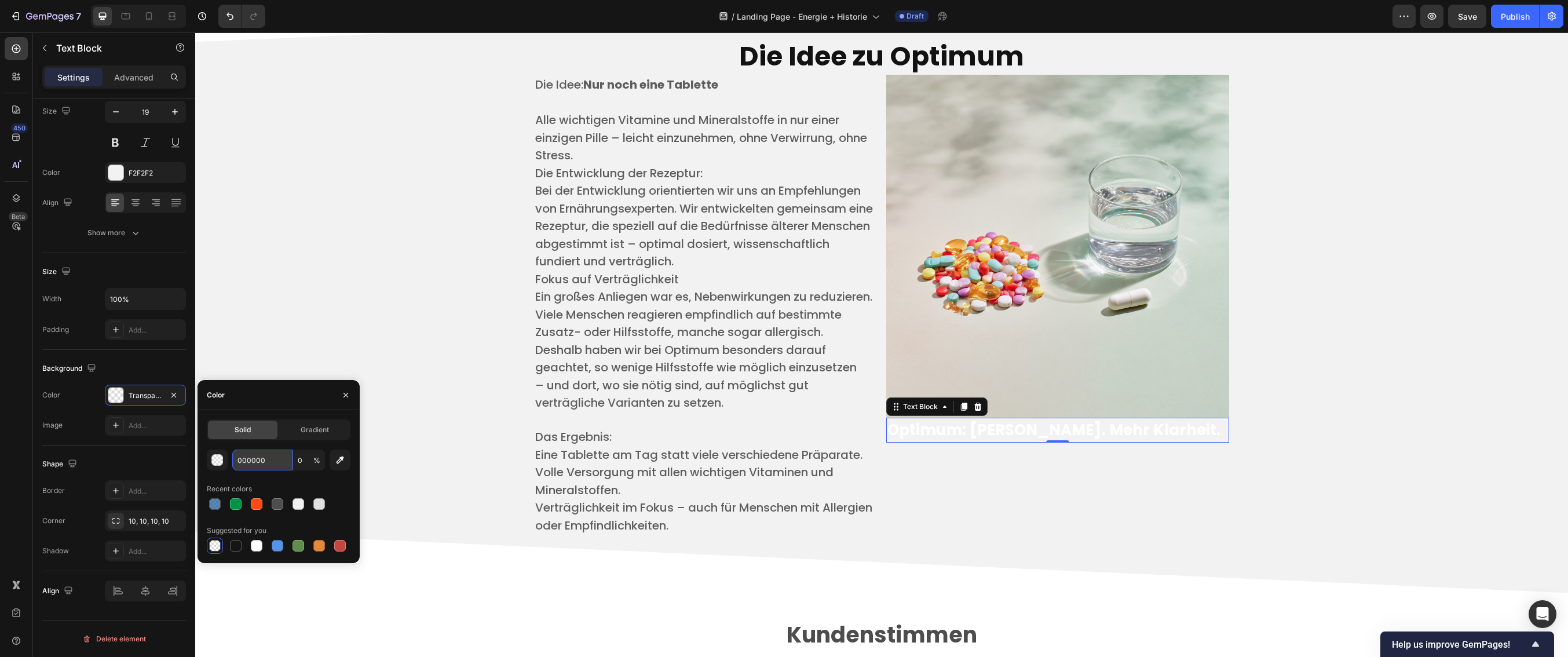
click at [275, 462] on input "000000" at bounding box center [263, 460] width 61 height 21
click at [256, 502] on div at bounding box center [256, 504] width 11 height 11
type input "FE4A12"
type input "100"
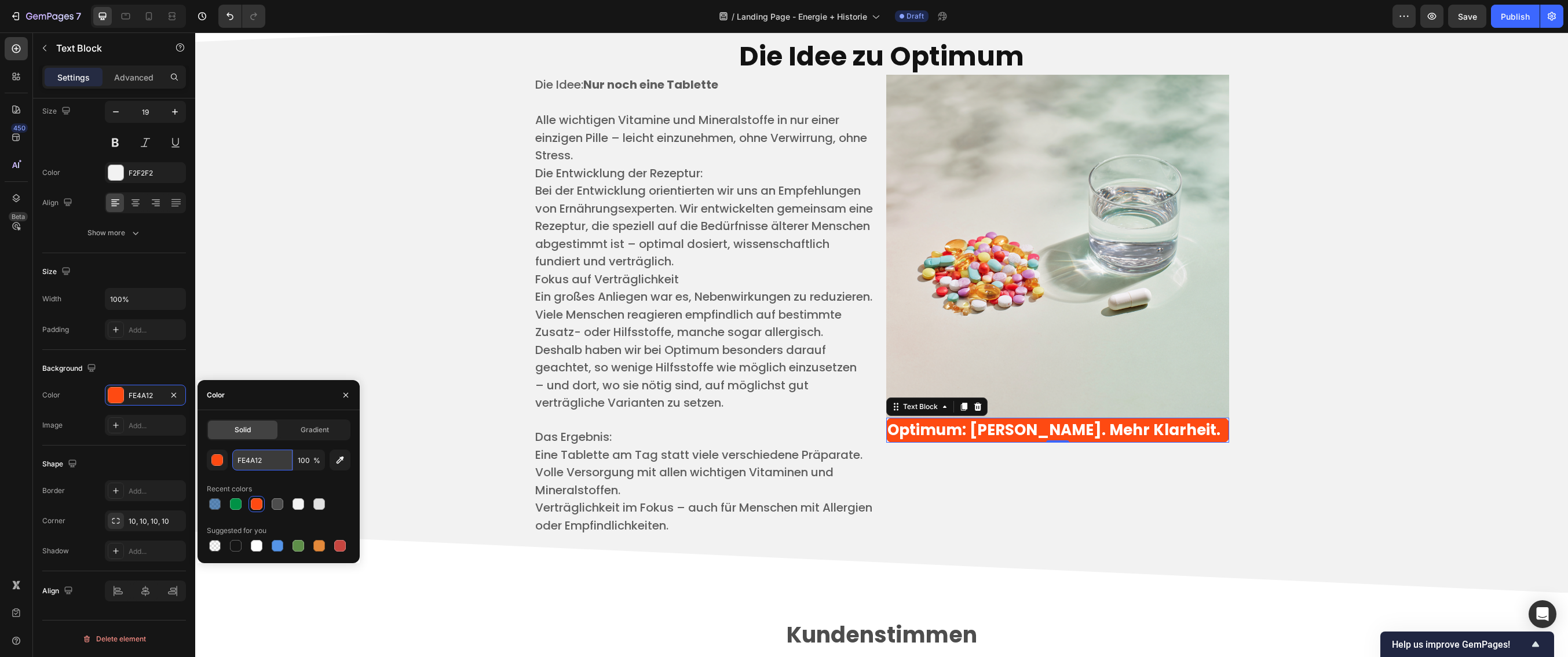
drag, startPoint x: 263, startPoint y: 461, endPoint x: 291, endPoint y: 462, distance: 28.0
click at [291, 462] on input "FE4A12" at bounding box center [263, 460] width 61 height 21
drag, startPoint x: 275, startPoint y: 460, endPoint x: 222, endPoint y: 461, distance: 53.0
click at [222, 461] on div "FE4A12 100 %" at bounding box center [279, 460] width 144 height 21
click at [211, 542] on div at bounding box center [215, 546] width 11 height 11
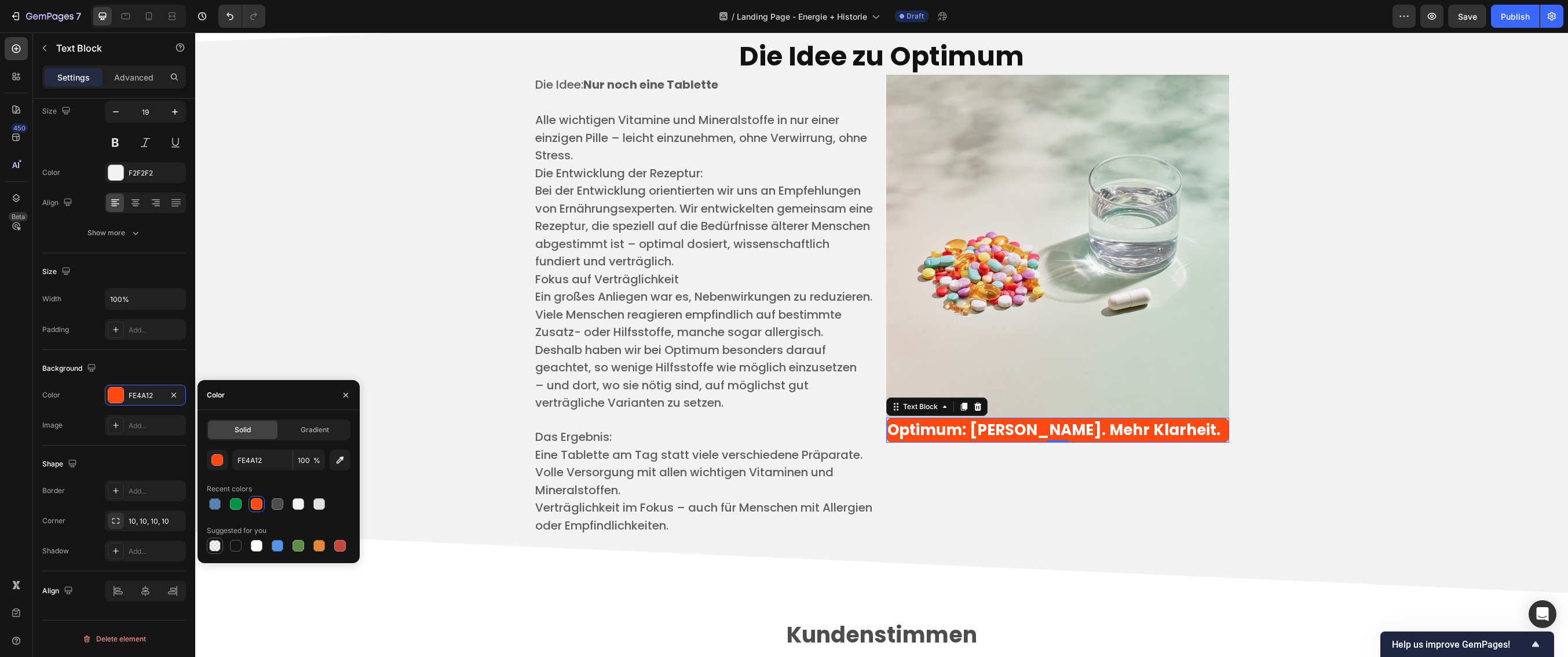
type input "000000"
type input "0"
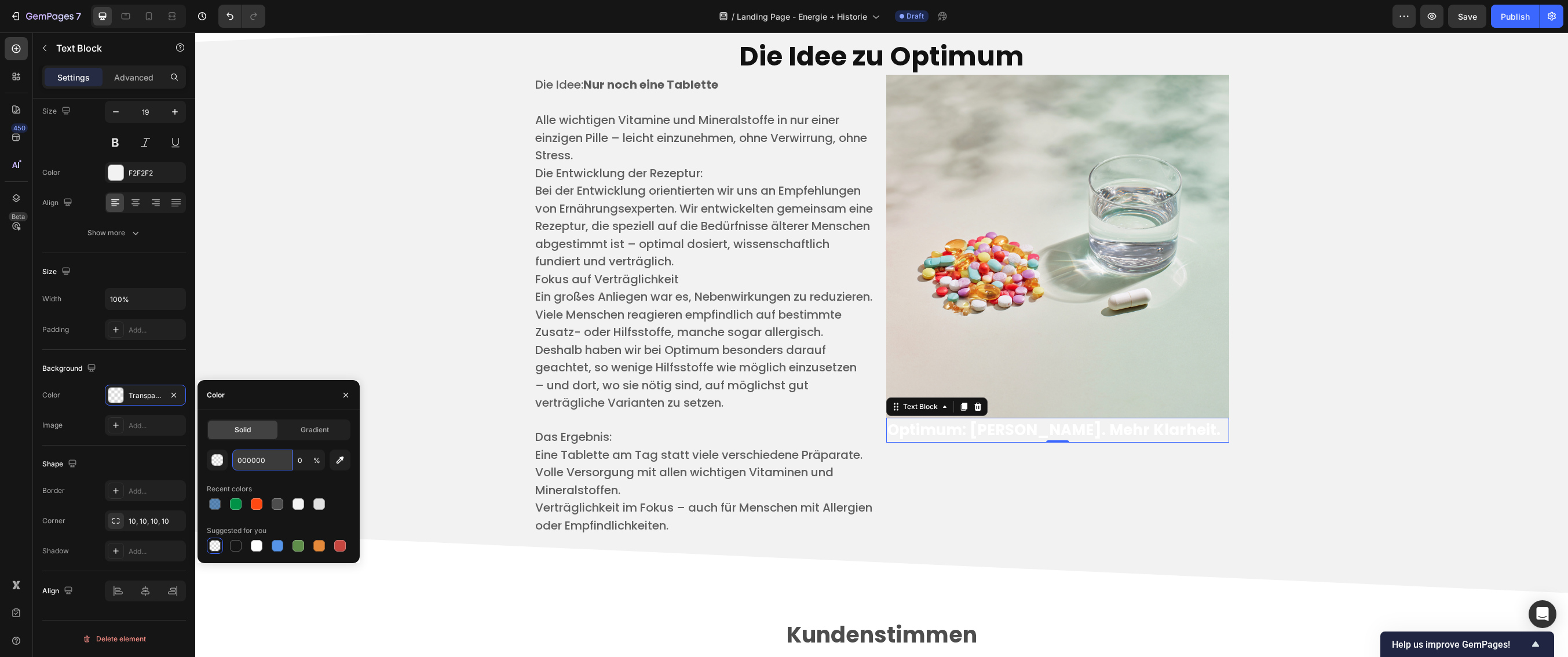
click at [261, 462] on input "000000" at bounding box center [263, 460] width 61 height 21
click at [266, 462] on input "000000" at bounding box center [263, 460] width 61 height 21
drag, startPoint x: 266, startPoint y: 462, endPoint x: 237, endPoint y: 460, distance: 29.1
click at [237, 460] on input "000000" at bounding box center [263, 460] width 61 height 21
paste input "FE4A12"
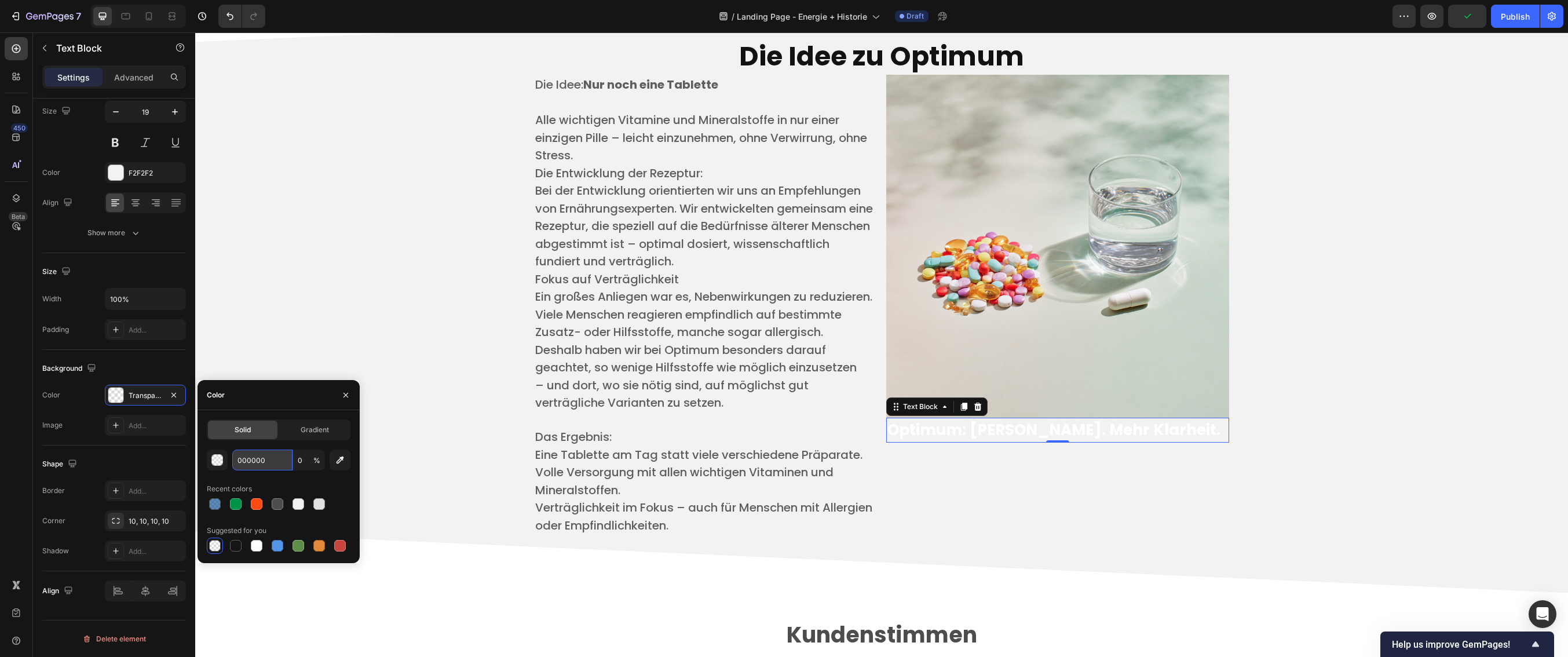
type input "FE4A12"
click at [556, 465] on p "Eine Tablette am Tag statt viele verschiedene Präparate. ​" at bounding box center [705, 455] width 340 height 18
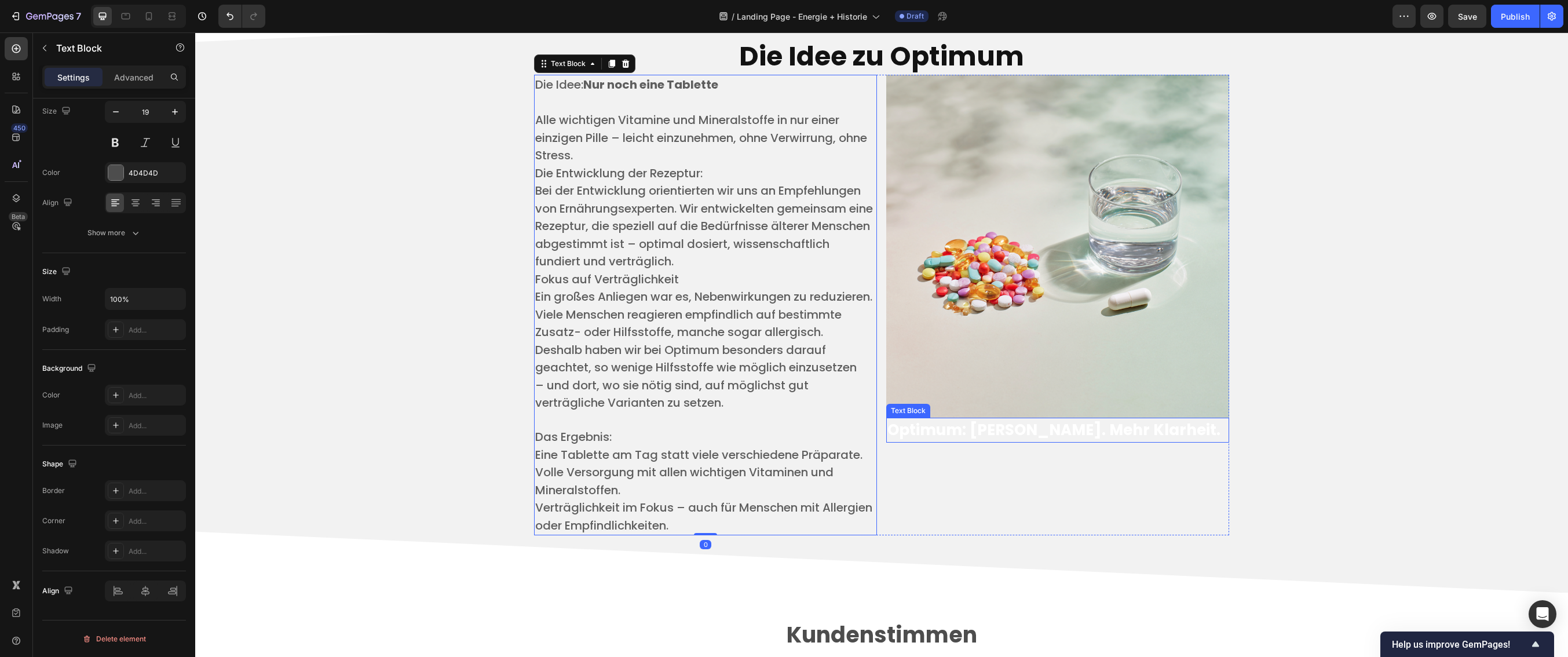
click at [893, 422] on strong "Optimum: [PERSON_NAME]. Mehr Klarheit." at bounding box center [1054, 430] width 333 height 21
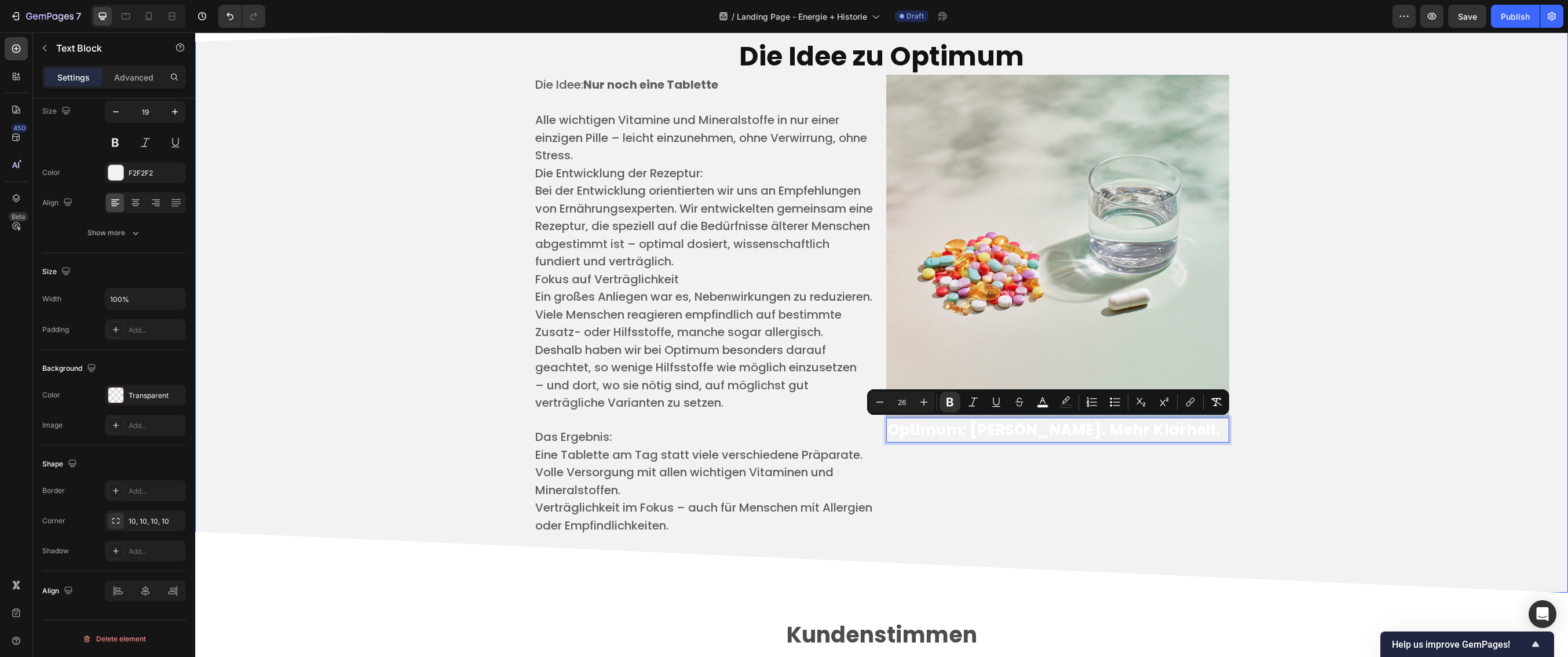
drag, startPoint x: 885, startPoint y: 431, endPoint x: 1232, endPoint y: 438, distance: 347.1
click at [151, 395] on div "Transparent" at bounding box center [146, 397] width 34 height 11
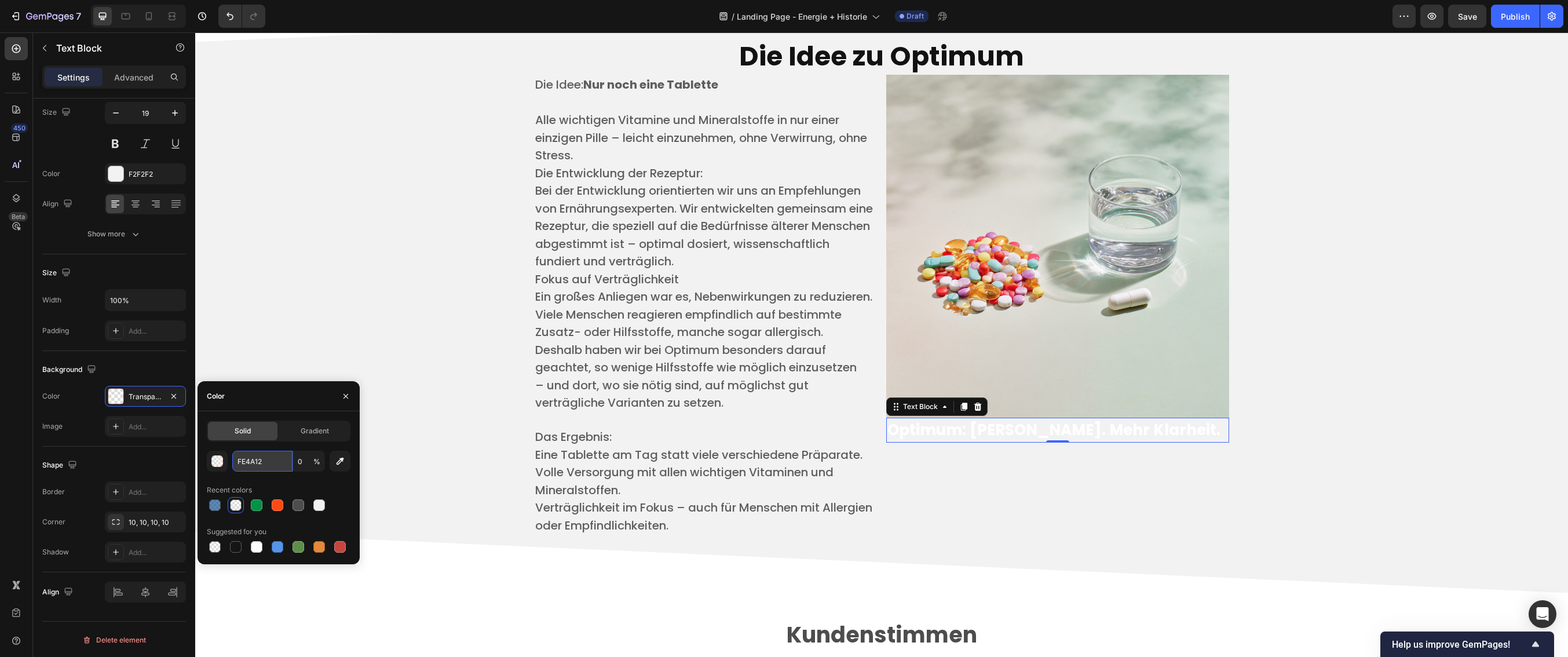
click at [251, 457] on input "FE4A12" at bounding box center [263, 462] width 61 height 21
drag, startPoint x: 280, startPoint y: 464, endPoint x: 228, endPoint y: 461, distance: 52.1
click at [228, 461] on div "FE4A12 0 %" at bounding box center [279, 462] width 144 height 21
click at [277, 506] on div at bounding box center [278, 505] width 11 height 11
type input "100"
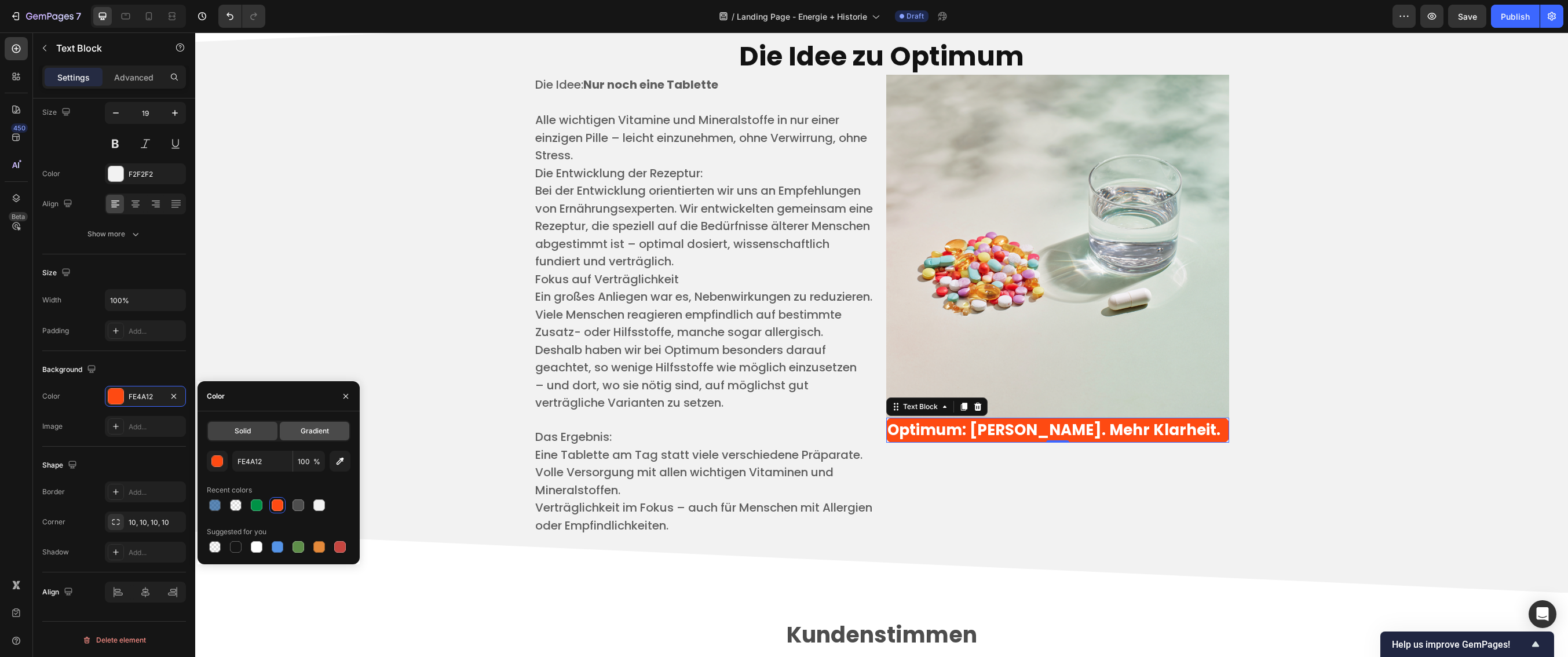
click at [303, 431] on span "Gradient" at bounding box center [315, 431] width 28 height 11
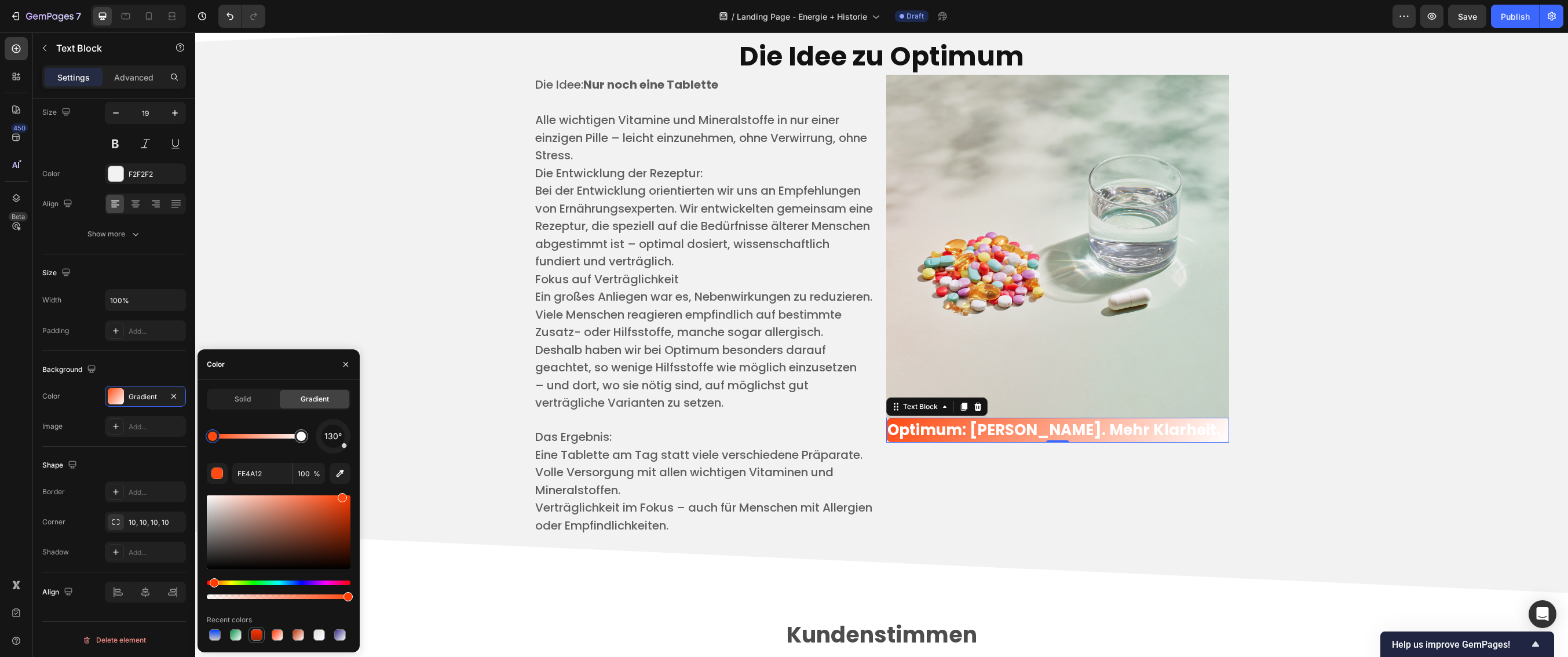
click at [261, 635] on div at bounding box center [256, 635] width 11 height 11
type input "FF3200"
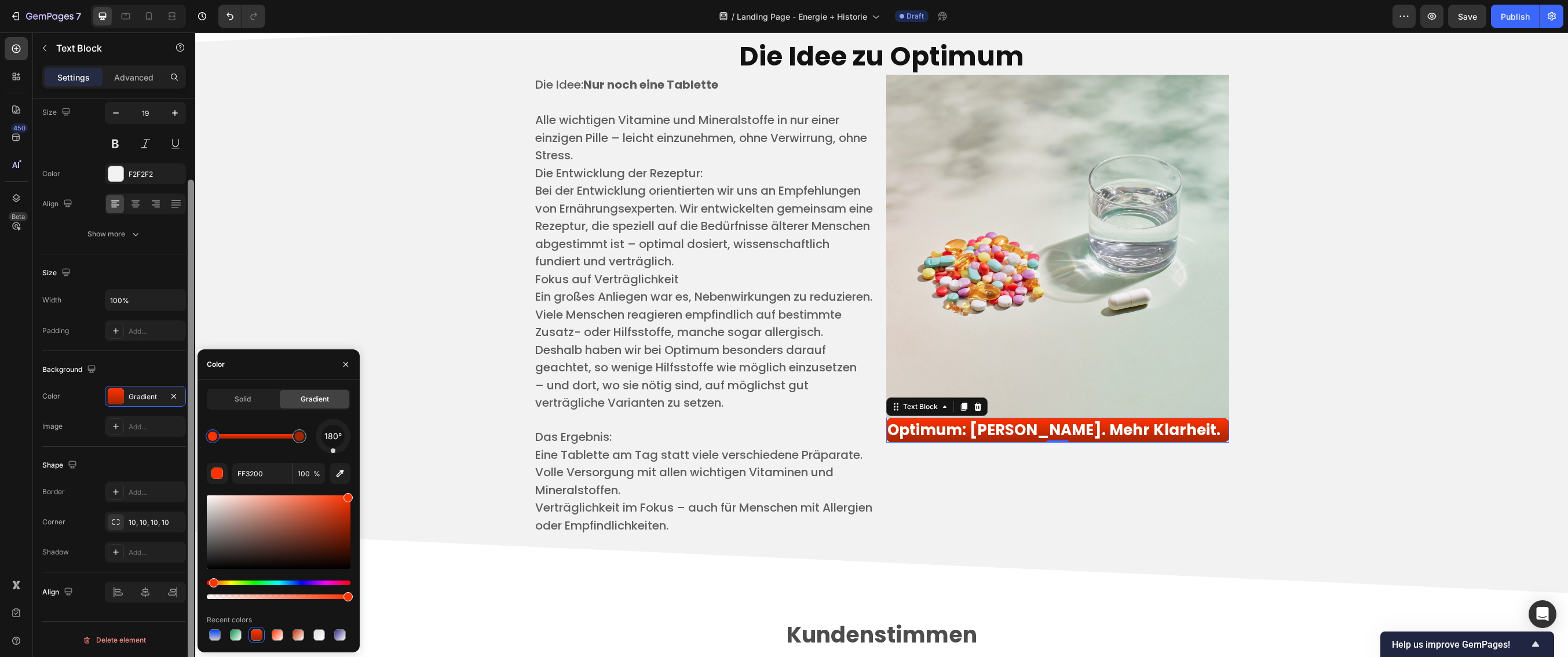
click at [191, 263] on div at bounding box center [190, 434] width 6 height 510
click at [176, 255] on div "Size Width 100% Padding Add..." at bounding box center [114, 303] width 144 height 97
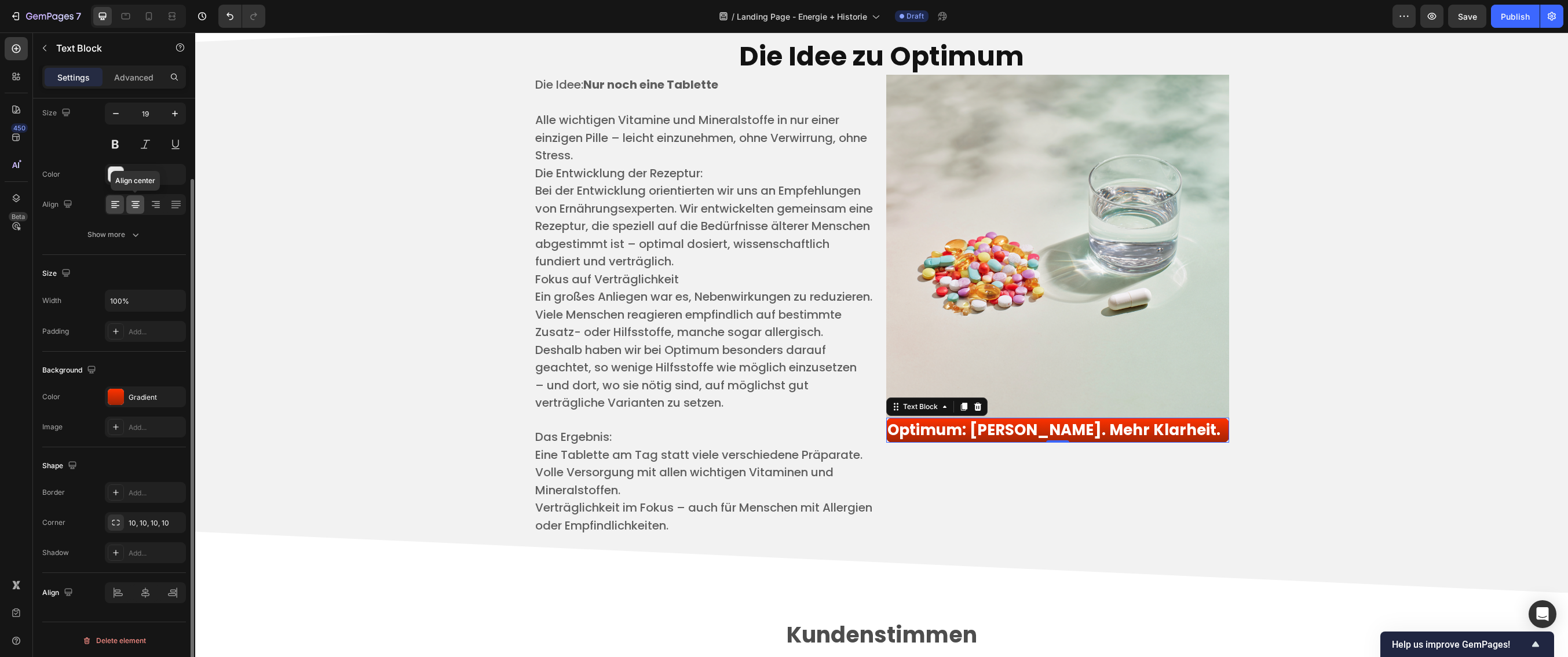
click at [134, 205] on icon at bounding box center [136, 206] width 8 height 1
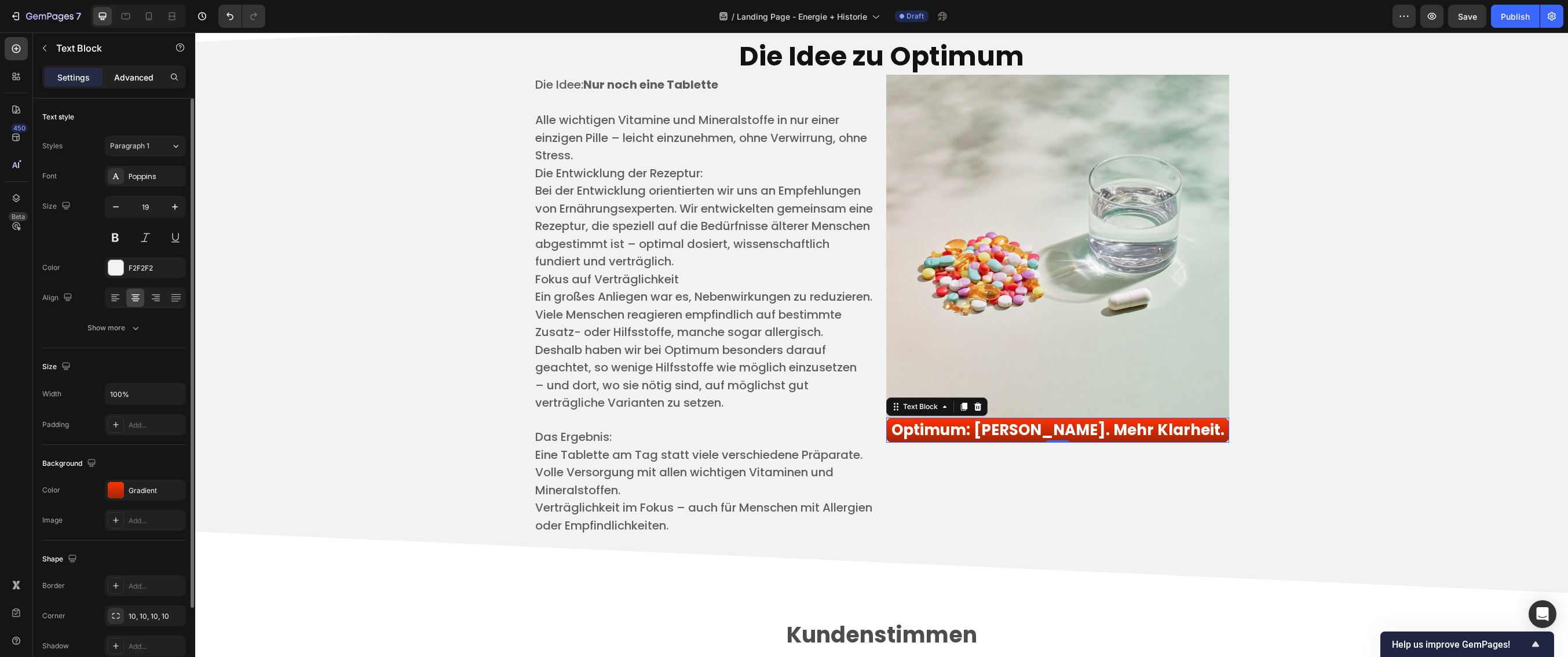
click at [125, 82] on p "Advanced" at bounding box center [134, 77] width 39 height 12
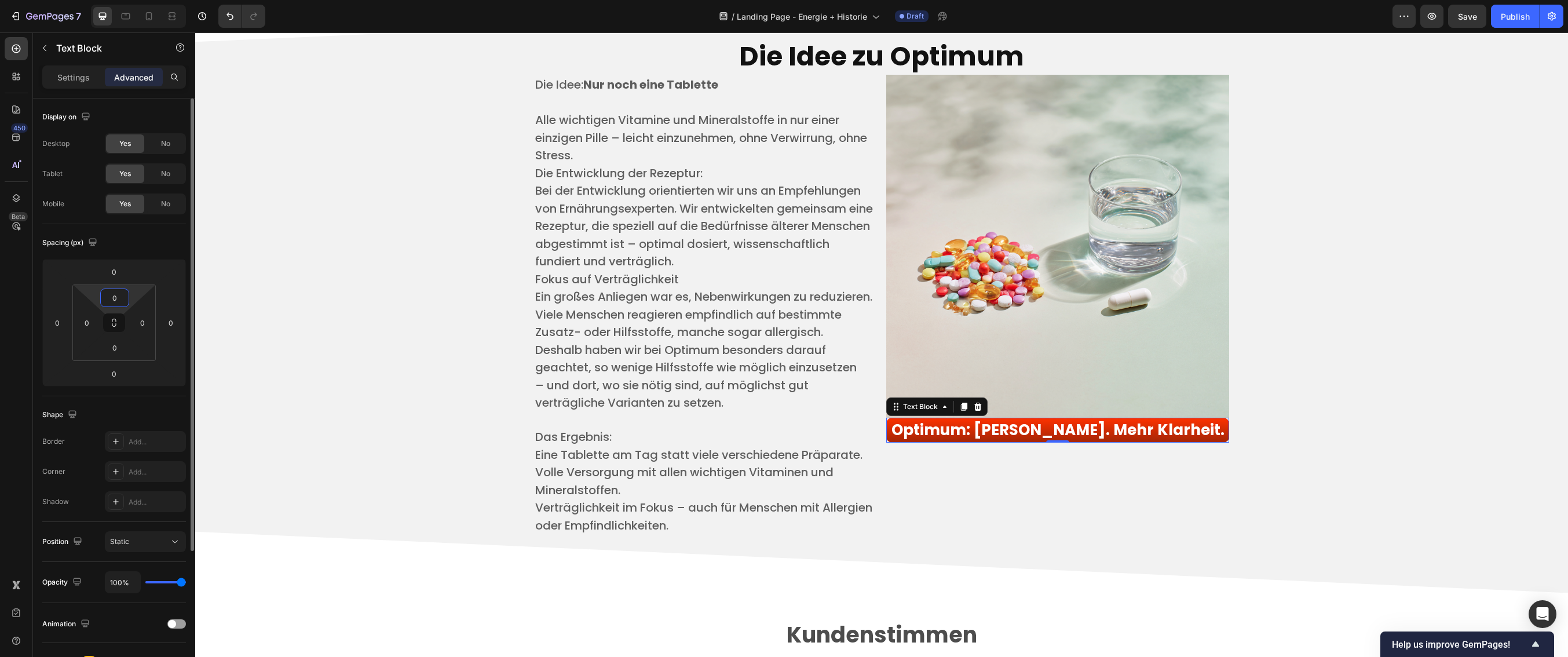
click at [118, 298] on input "0" at bounding box center [114, 297] width 23 height 18
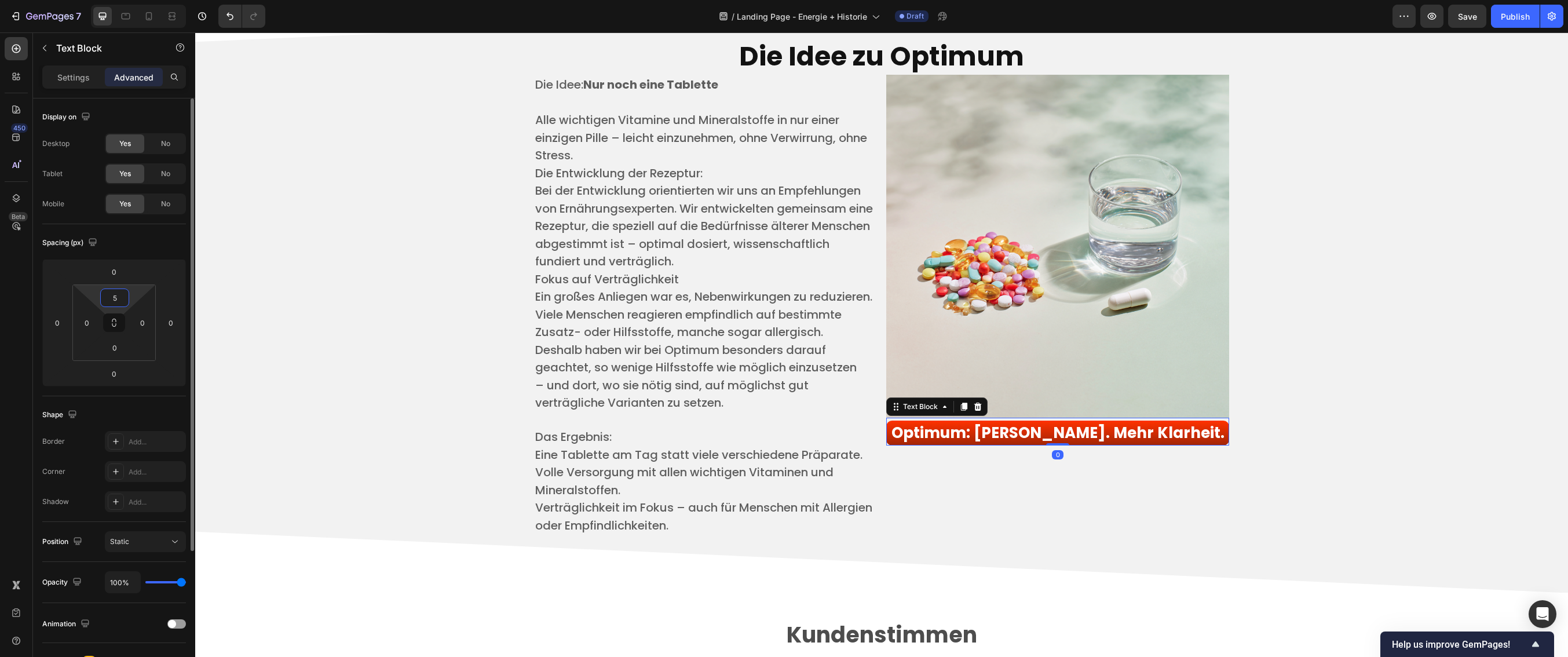
type input "50"
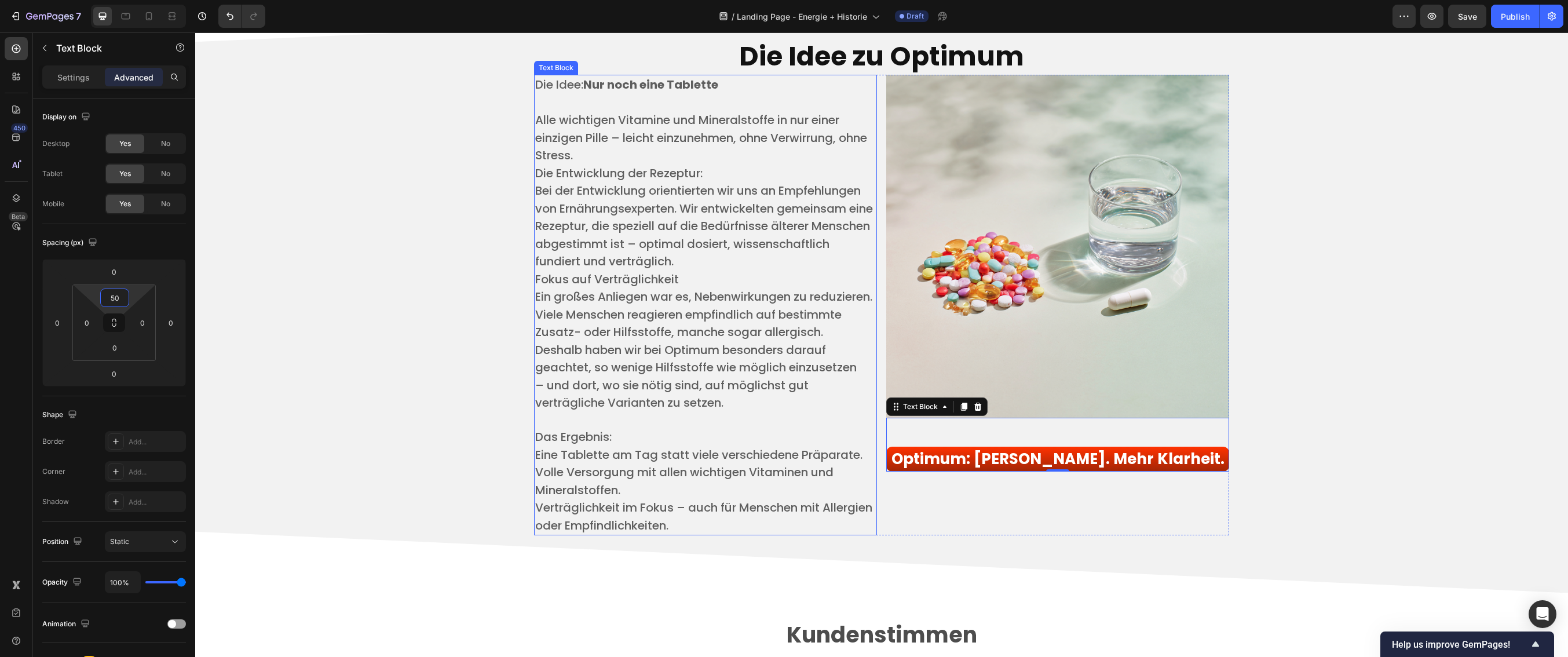
scroll to position [2813, 0]
click at [1414, 351] on div "Die Idee zu Optimum Heading Die Idee: Nur noch eine Tablette ​ Alle wichtigen V…" at bounding box center [881, 288] width 1355 height 526
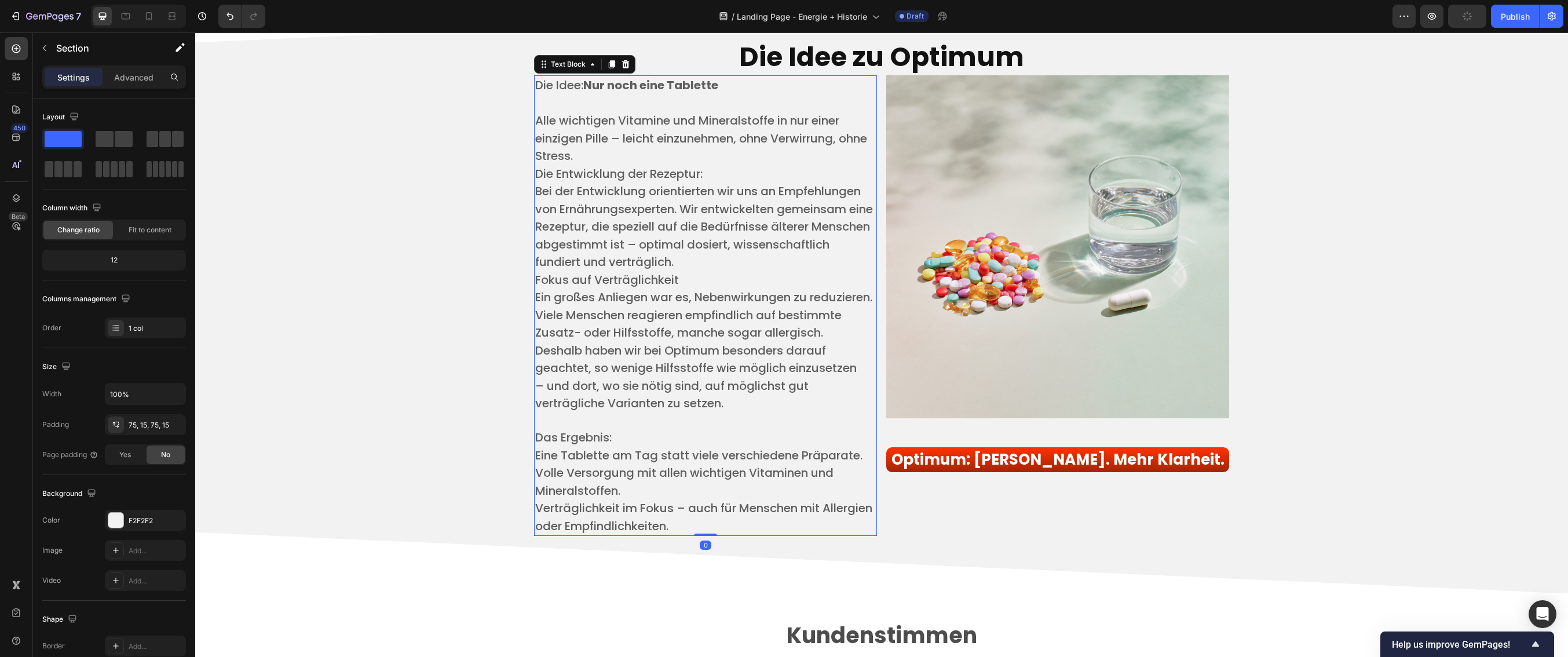
click at [843, 400] on p "– und dort, wo sie nötig sind, auf möglichst gut verträgliche Varianten zu setz…" at bounding box center [705, 395] width 340 height 35
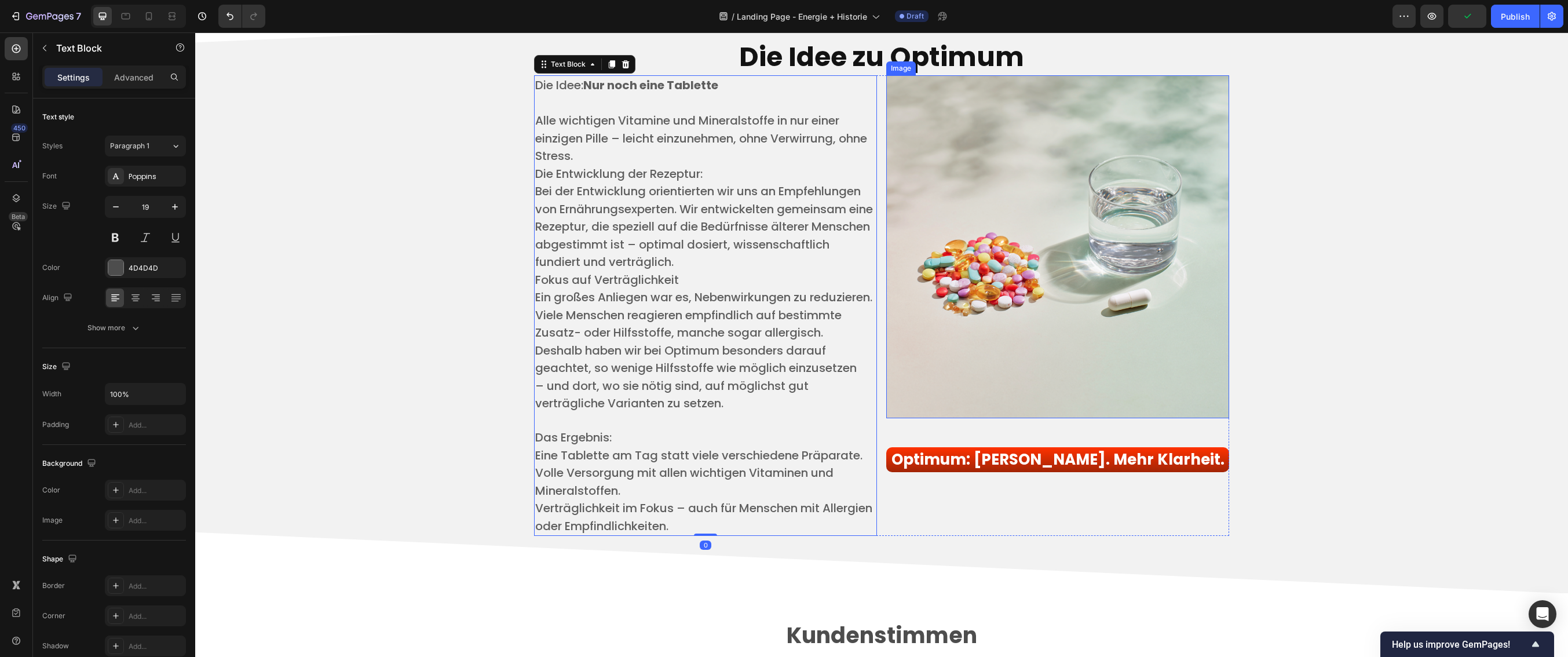
click at [1088, 354] on img at bounding box center [1057, 247] width 343 height 343
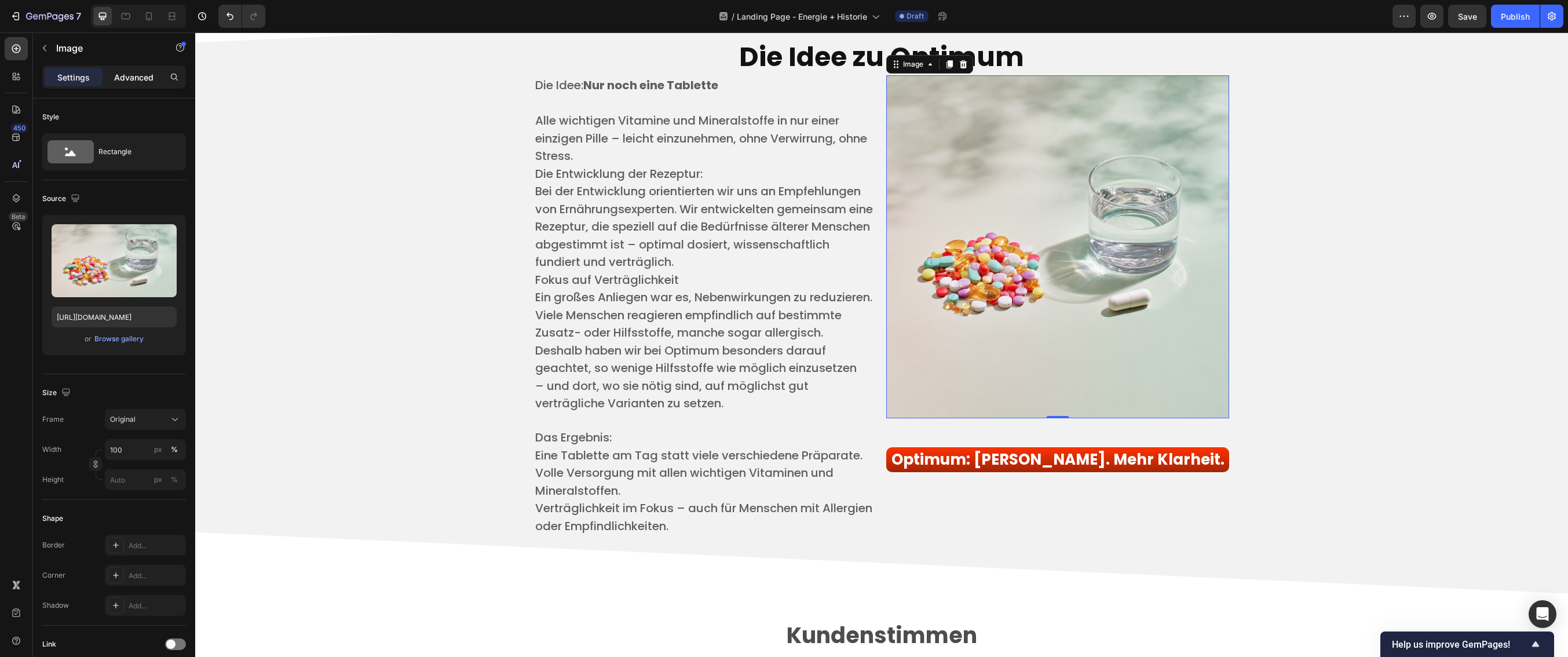
click at [132, 81] on p "Advanced" at bounding box center [134, 77] width 39 height 12
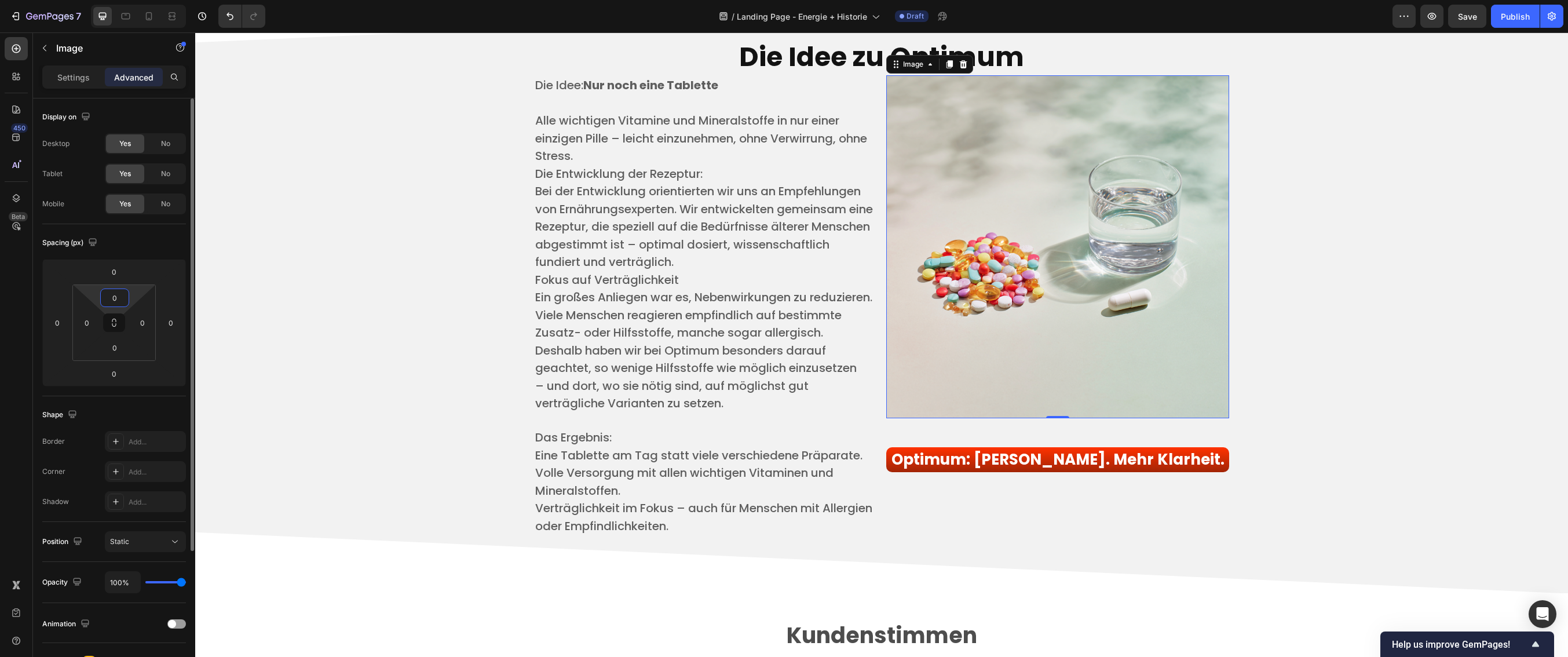
click at [127, 300] on div "0" at bounding box center [114, 297] width 29 height 18
drag, startPoint x: 123, startPoint y: 296, endPoint x: 106, endPoint y: 295, distance: 17.0
click at [106, 295] on input "0" at bounding box center [114, 297] width 23 height 18
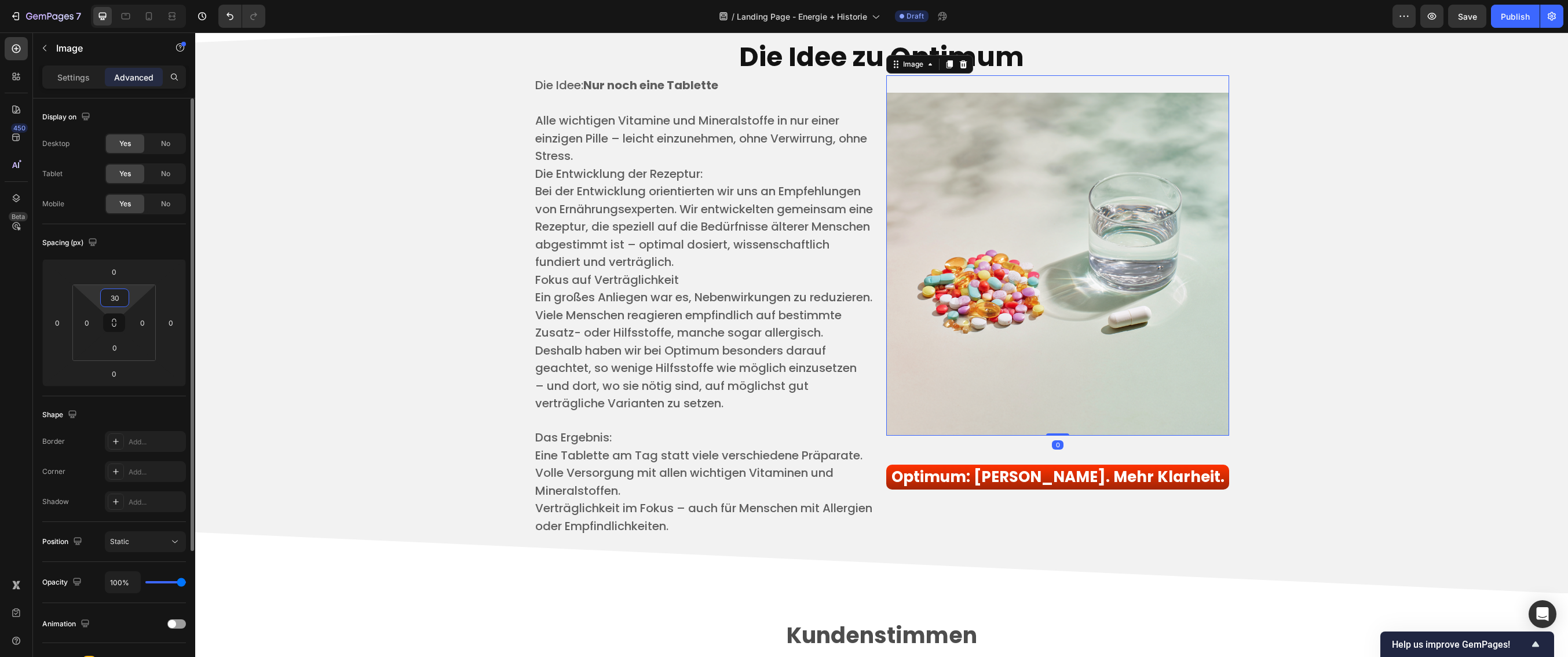
type input "3"
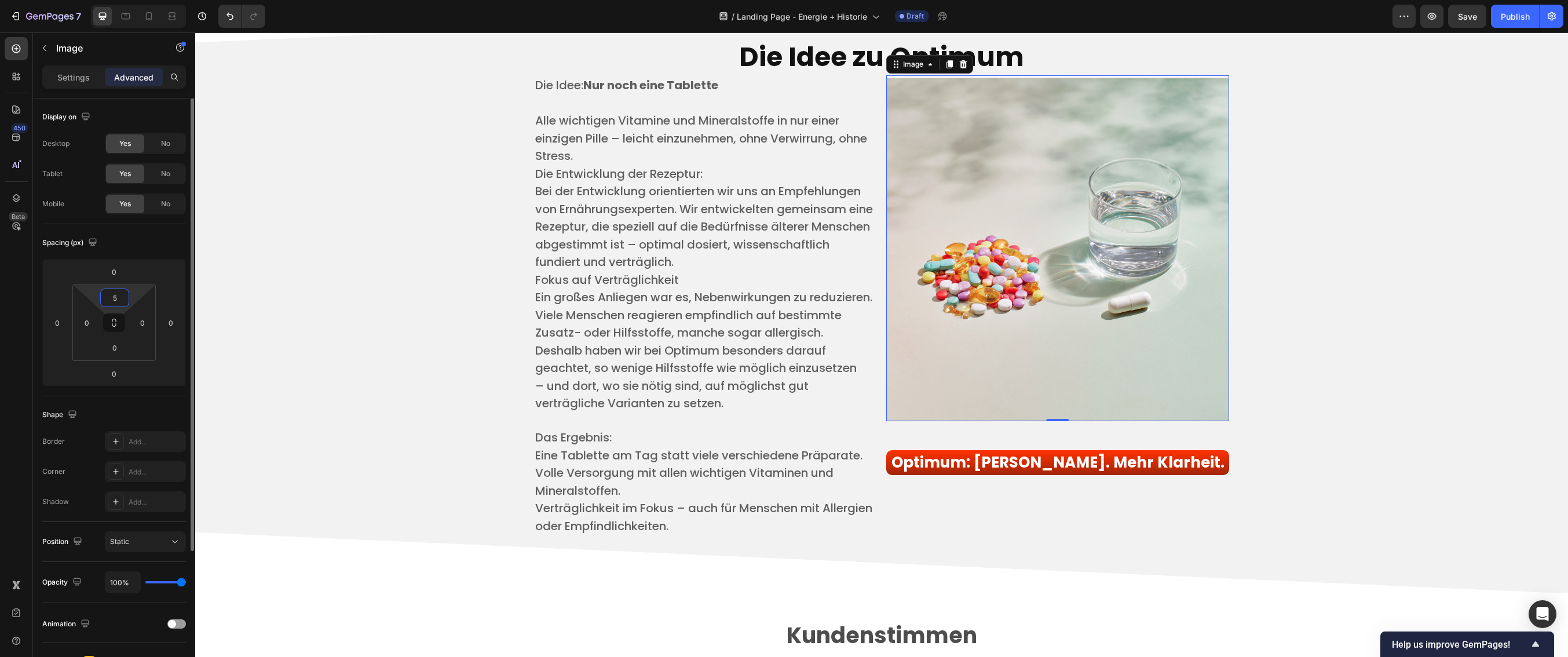
type input "50"
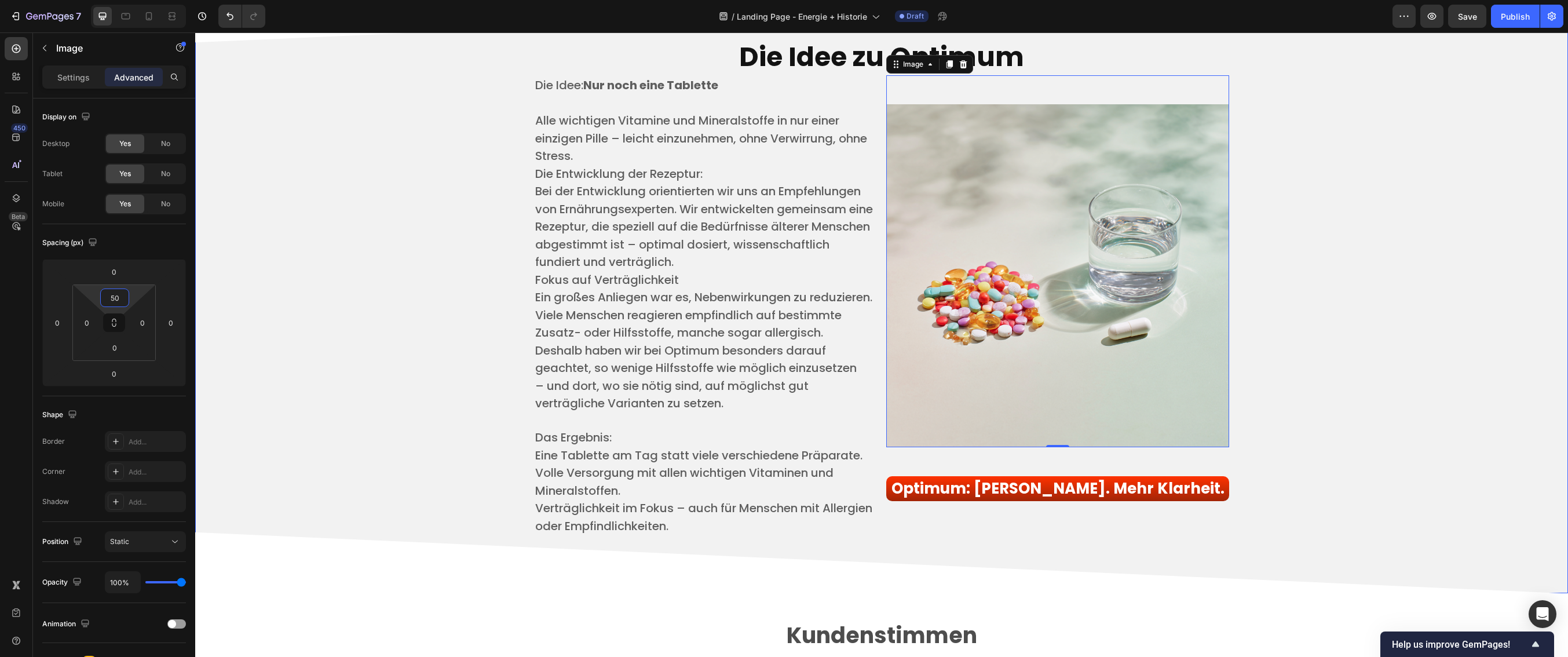
click at [1312, 340] on div "Die Idee zu Optimum Heading Die Idee: Nur noch eine Tablette ​ Alle wichtigen V…" at bounding box center [881, 288] width 1355 height 526
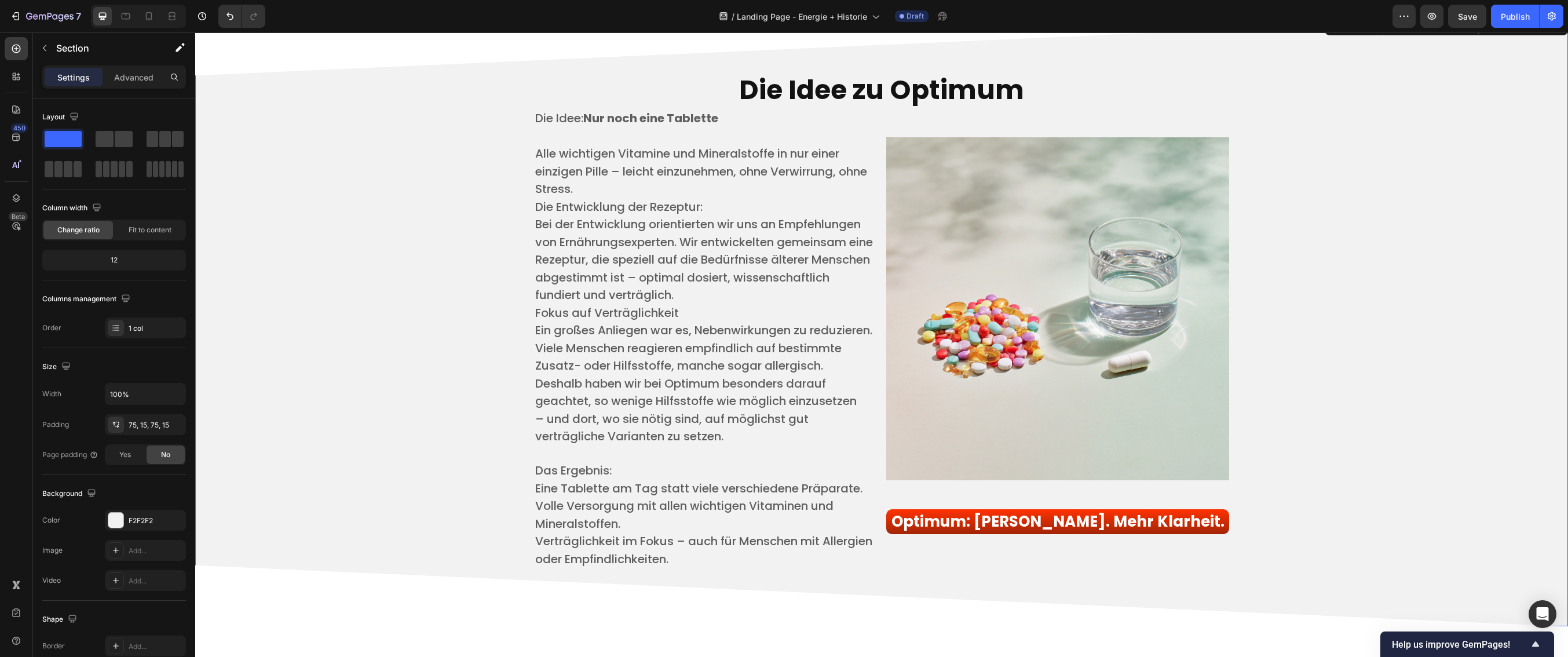
scroll to position [2787, 0]
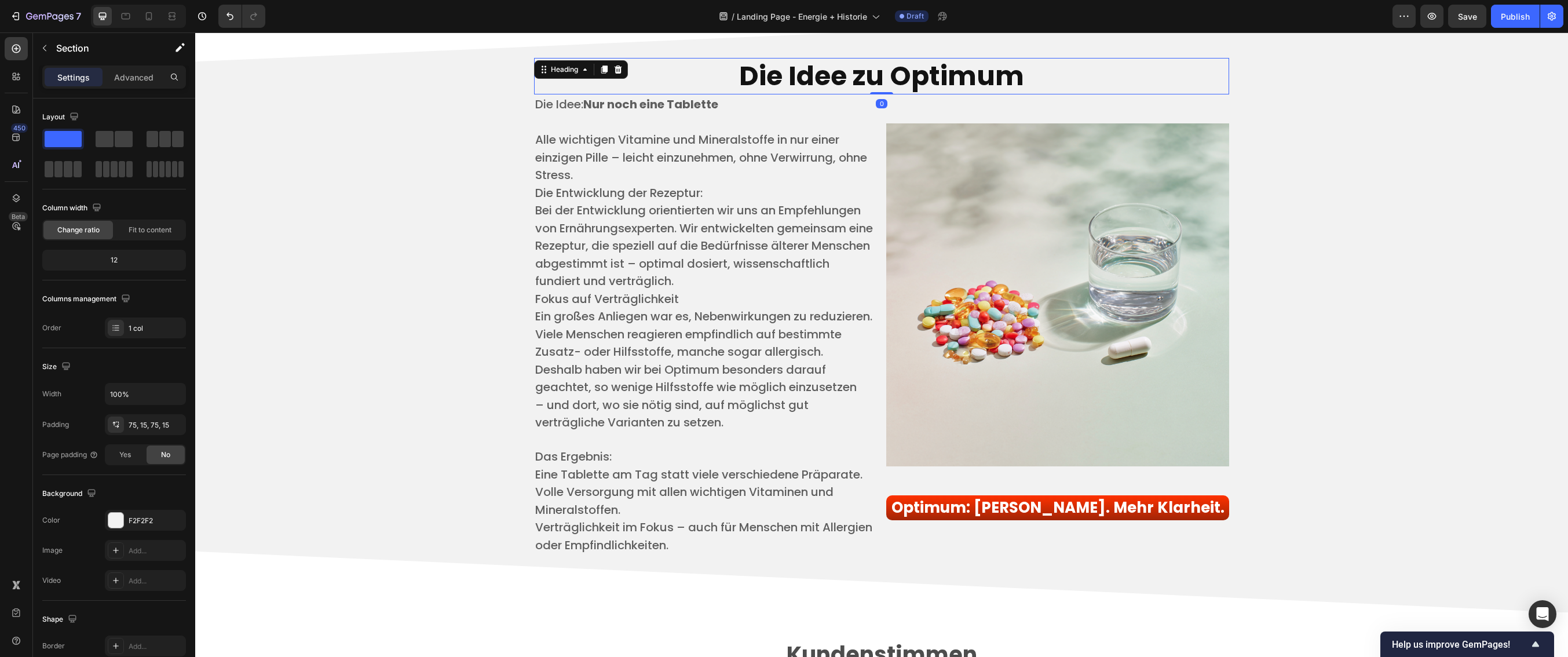
click at [663, 95] on h2 "Die Idee zu Optimum" at bounding box center [881, 76] width 695 height 37
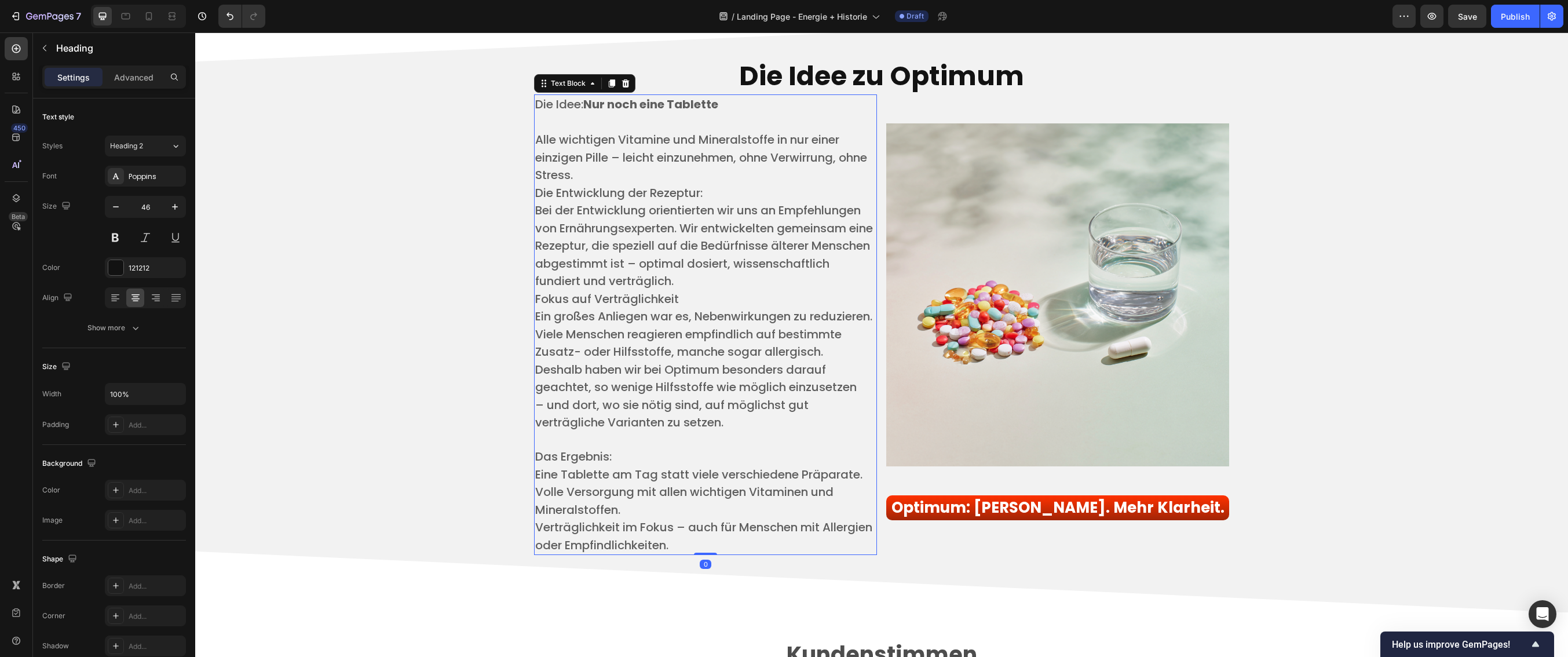
click at [672, 112] on strong "Nur noch eine Tablette" at bounding box center [651, 104] width 135 height 16
click at [115, 74] on p "Advanced" at bounding box center [134, 77] width 39 height 12
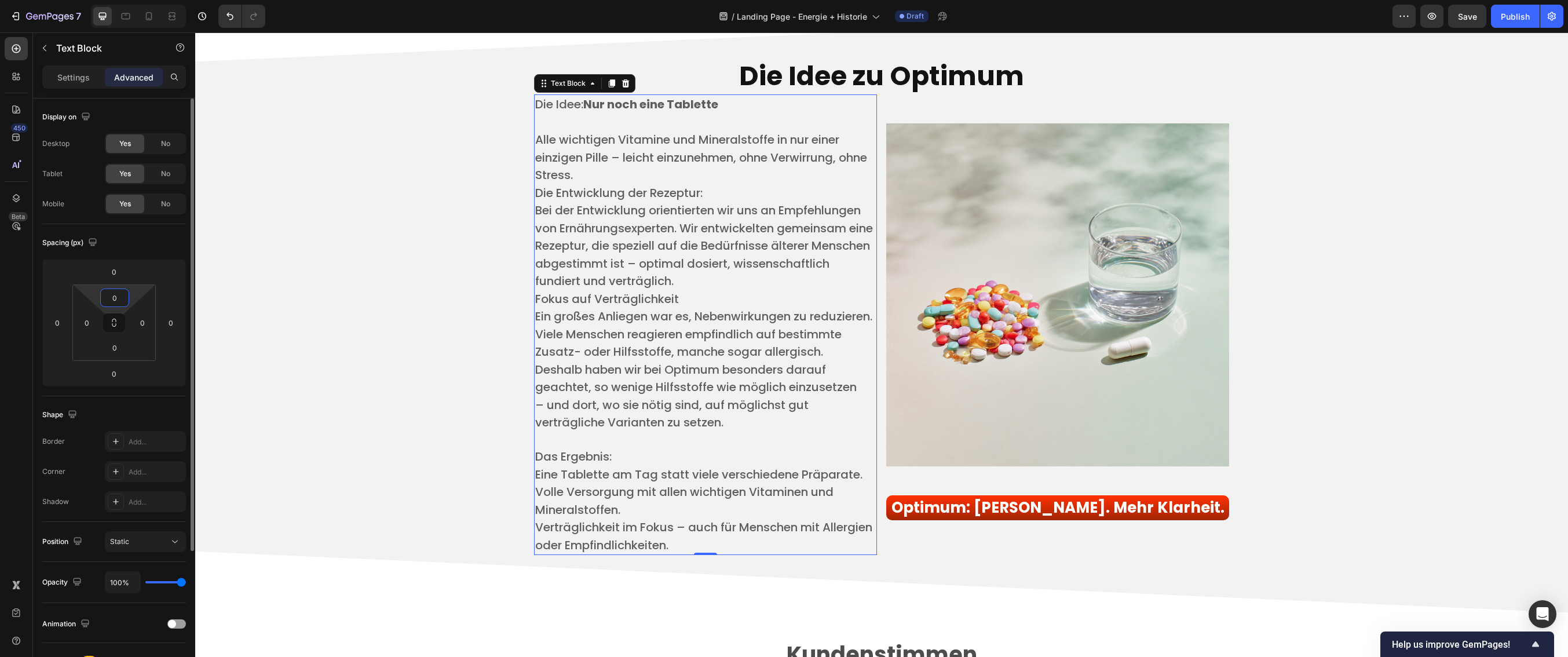
click at [123, 299] on input "0" at bounding box center [114, 297] width 23 height 18
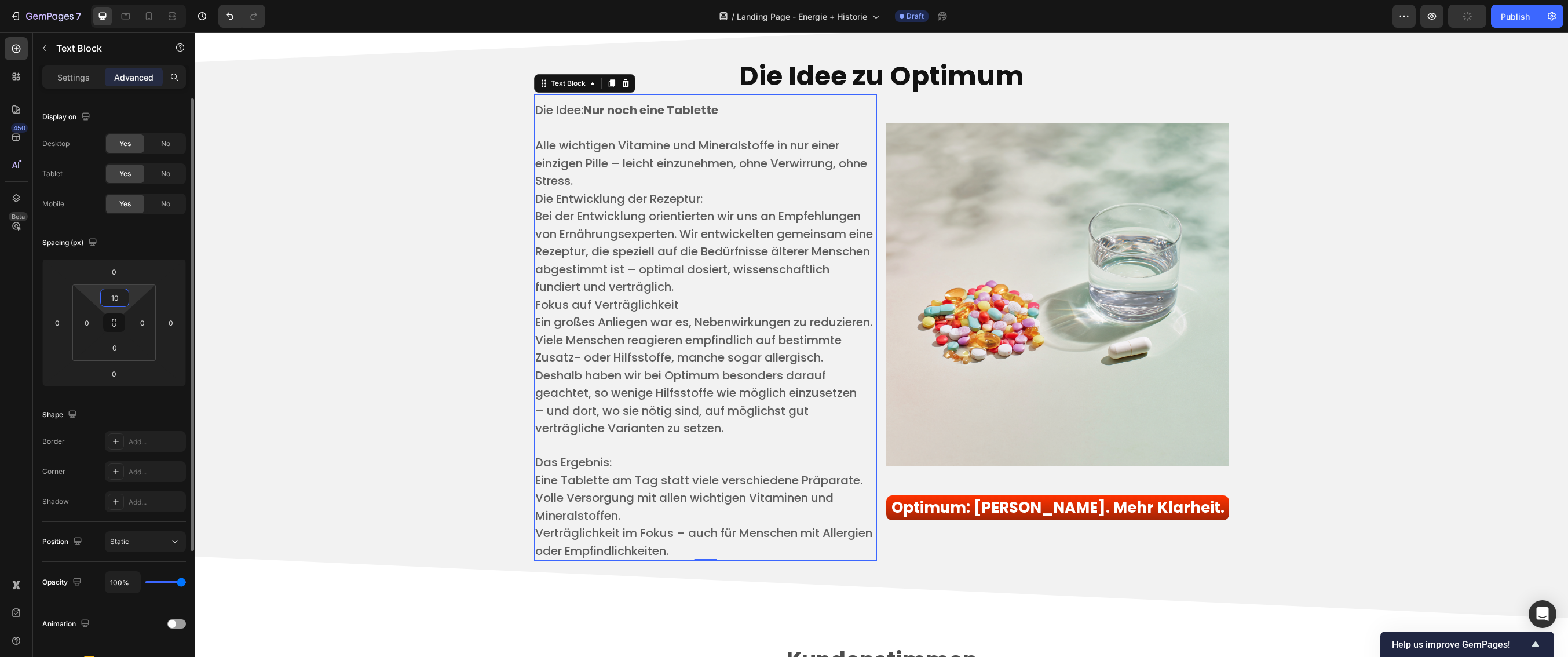
drag, startPoint x: 120, startPoint y: 297, endPoint x: 105, endPoint y: 296, distance: 15.0
click at [105, 296] on input "10" at bounding box center [114, 297] width 23 height 18
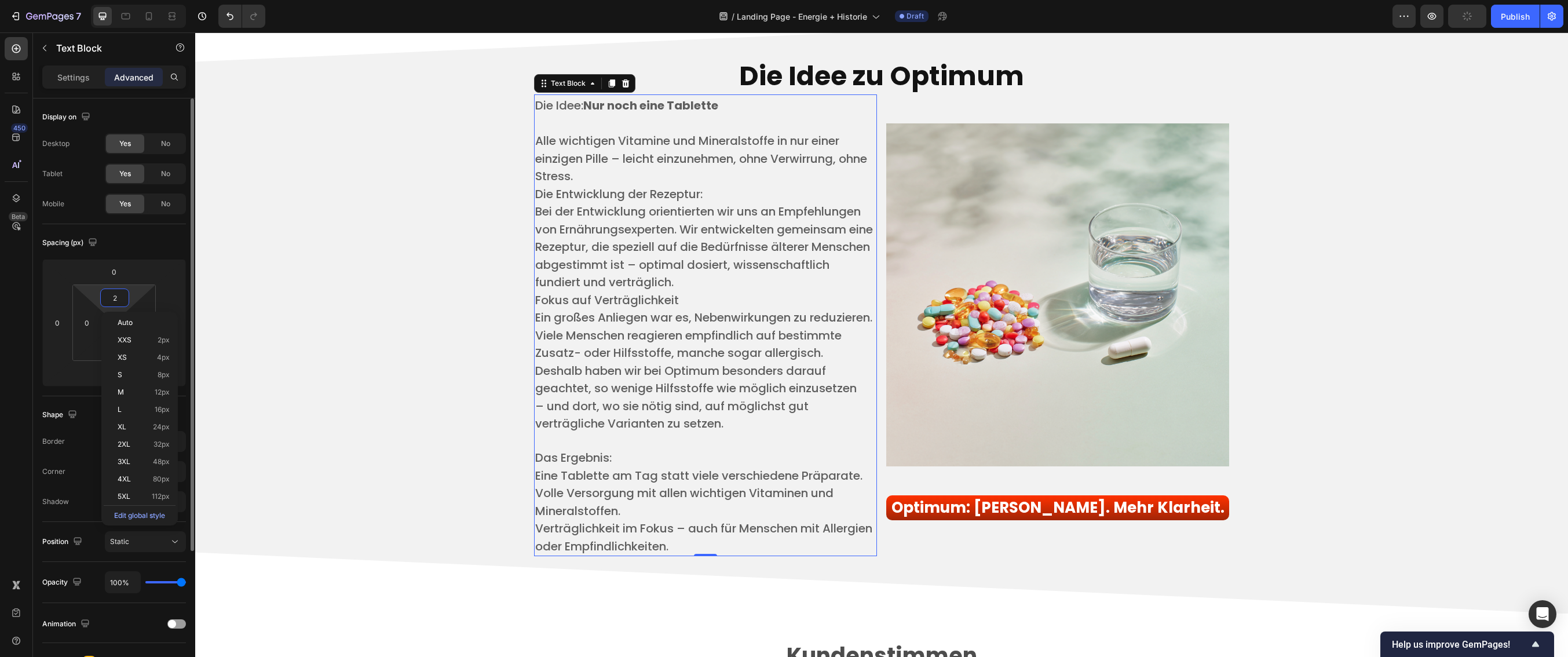
type input "20"
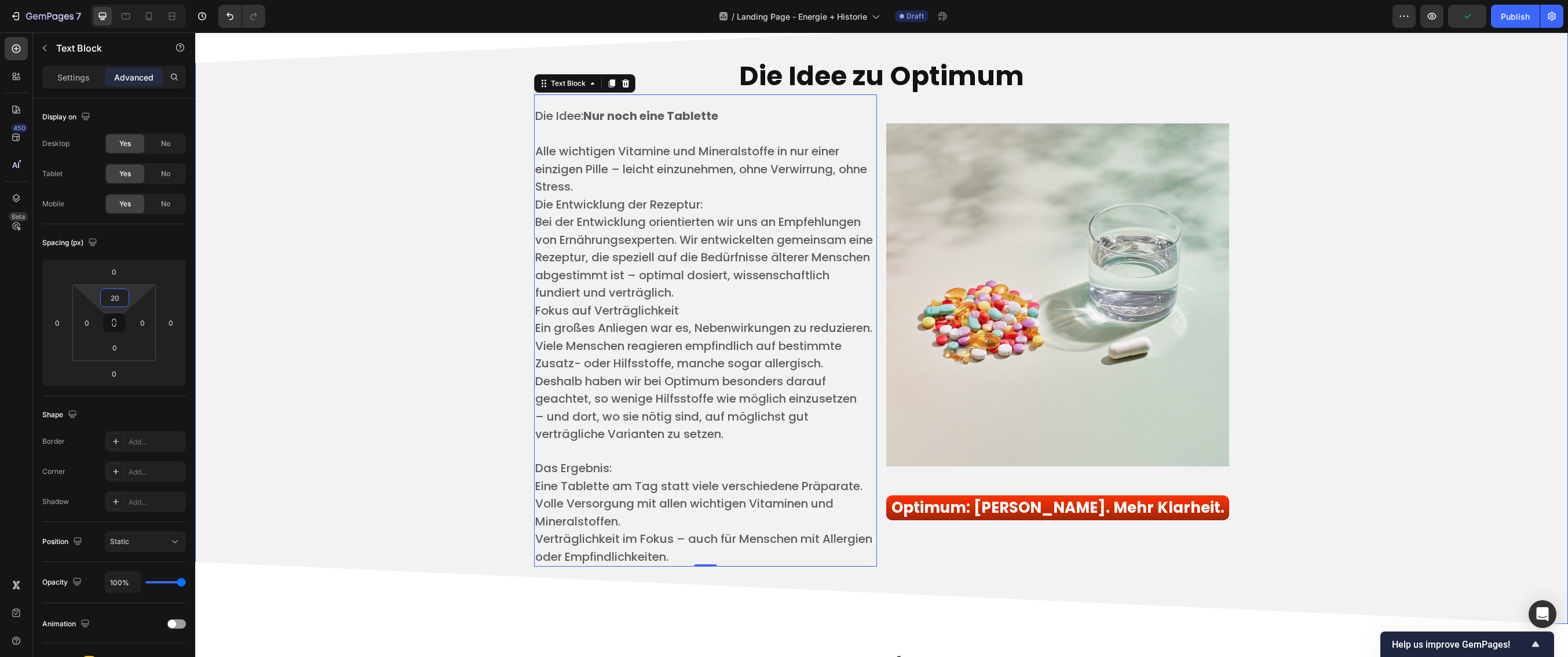
click at [1386, 337] on div "Die Idee zu Optimum Heading Die Idee: Nur noch eine Tablette ​ Alle wichtigen V…" at bounding box center [881, 312] width 1355 height 537
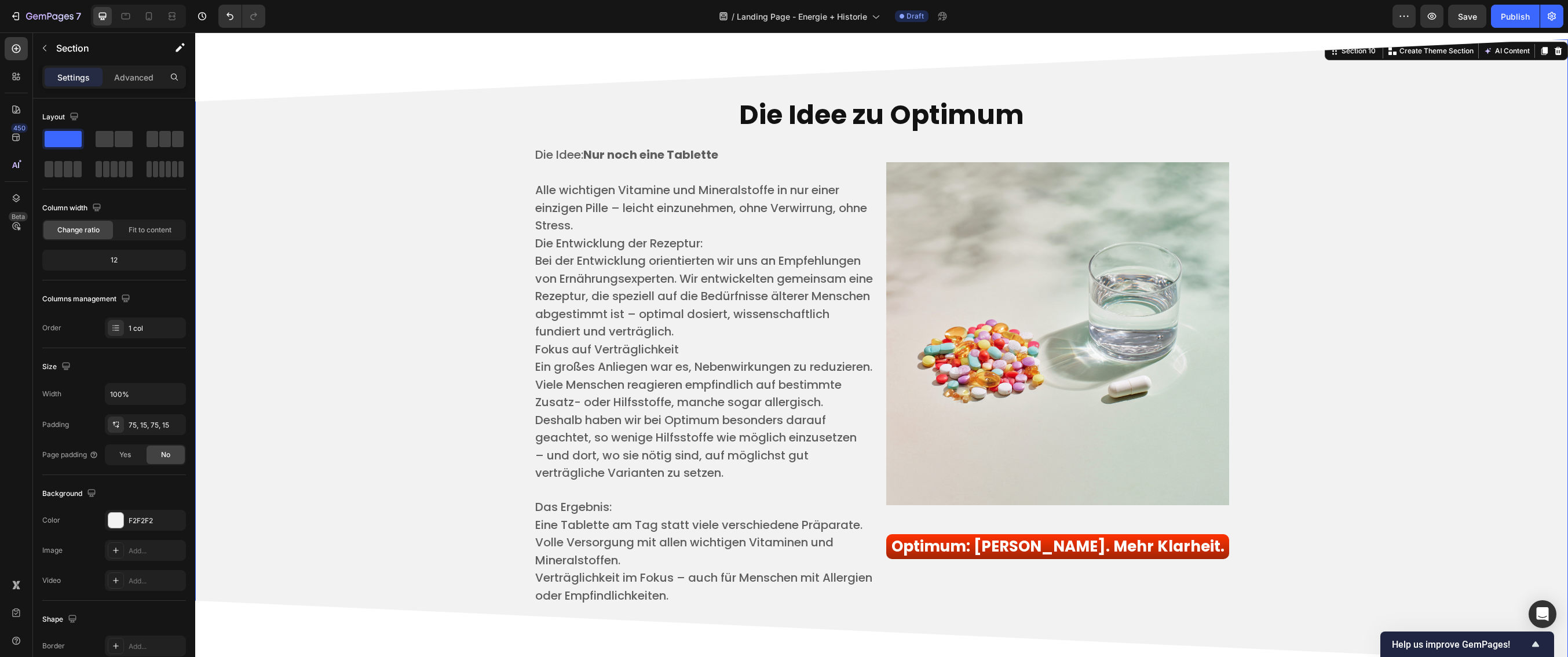
scroll to position [2748, 0]
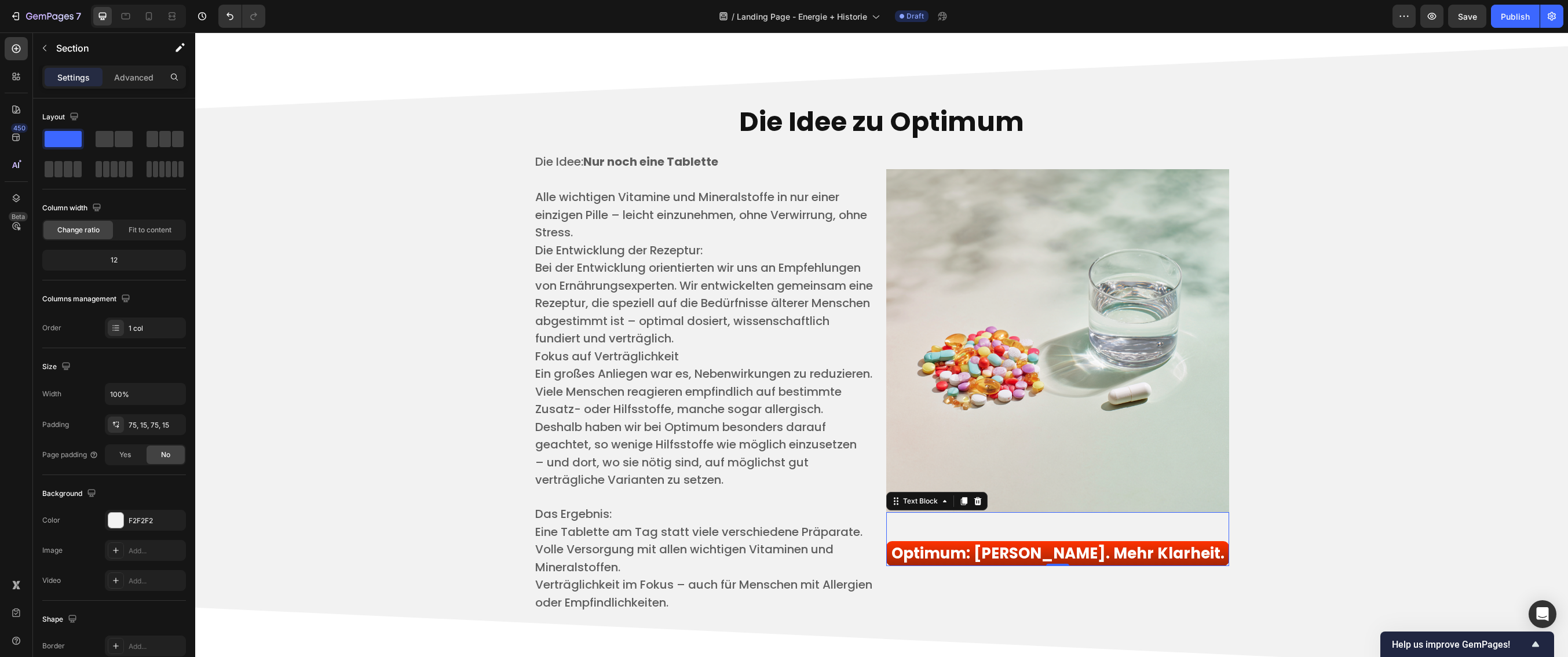
click at [1202, 555] on strong "Optimum: [PERSON_NAME]. Mehr Klarheit." at bounding box center [1057, 553] width 333 height 21
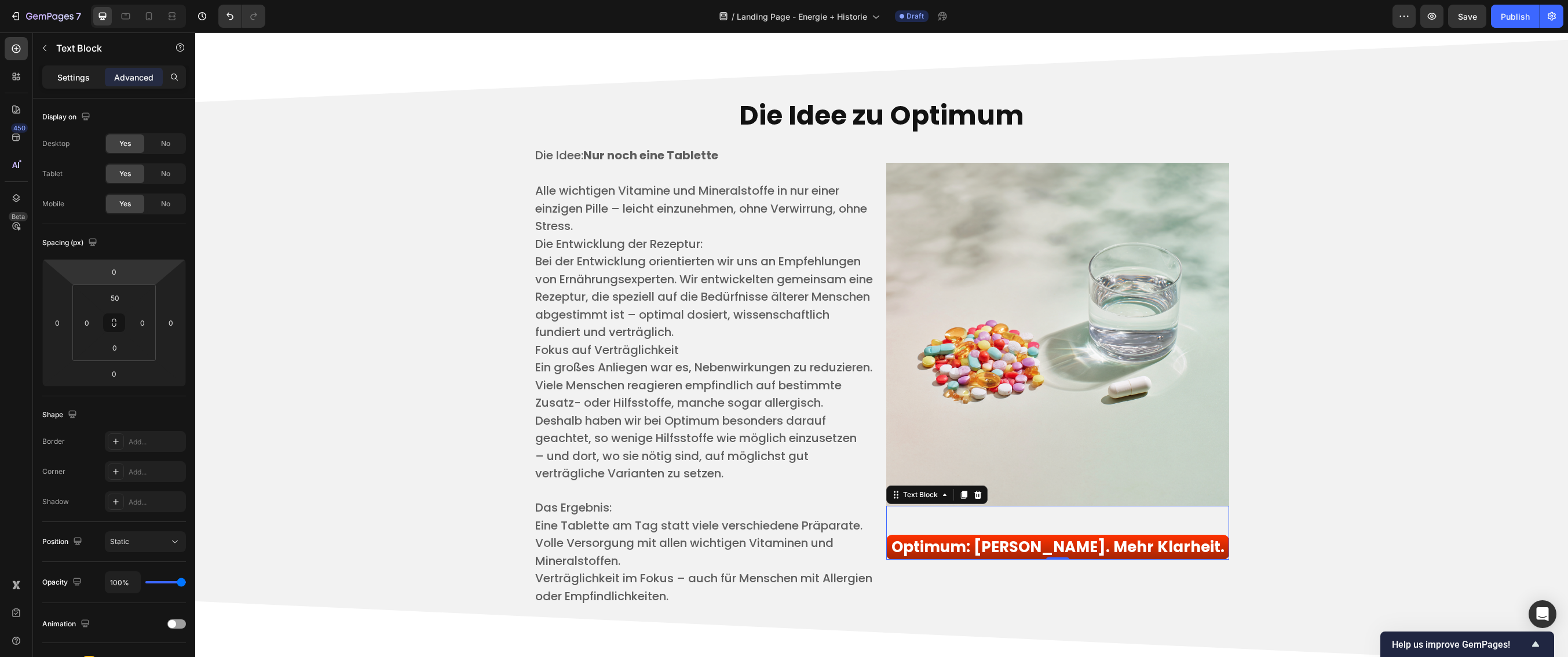
click at [77, 78] on p "Settings" at bounding box center [73, 77] width 32 height 12
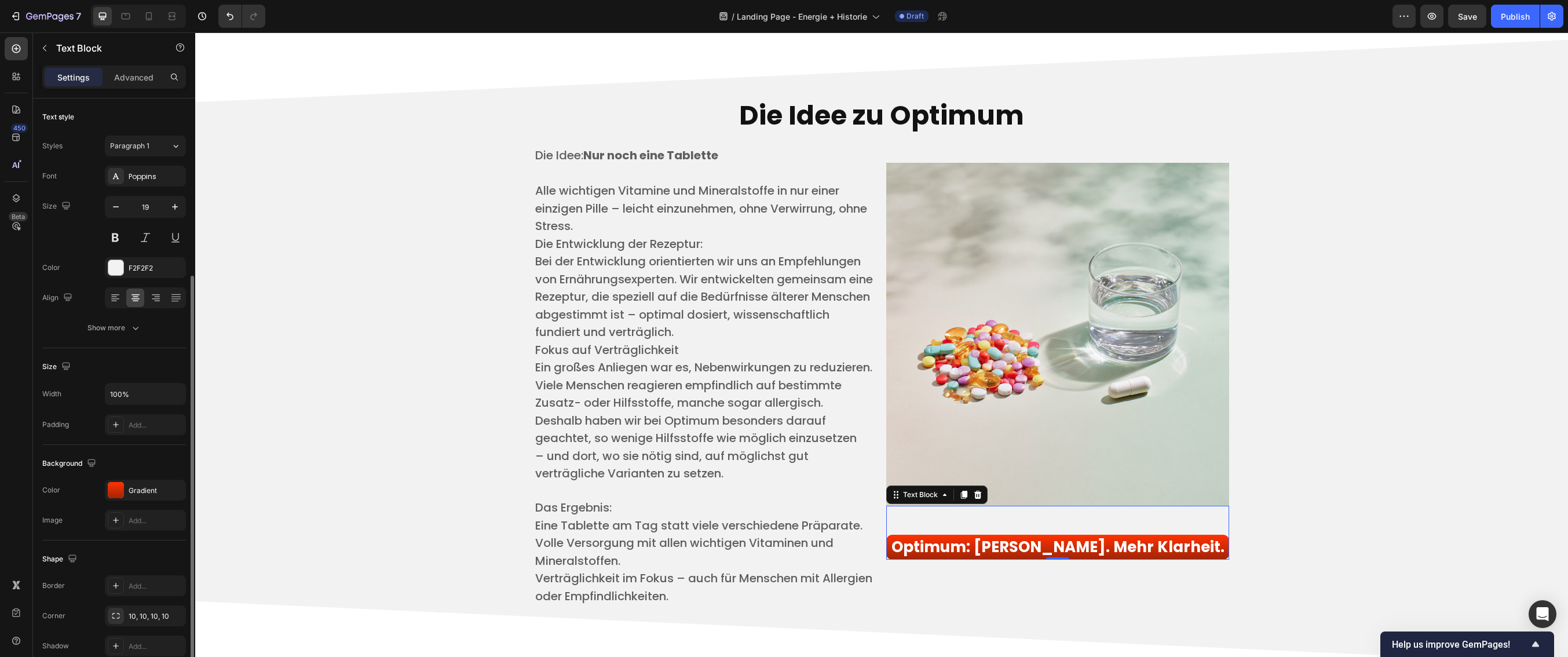
scroll to position [95, 0]
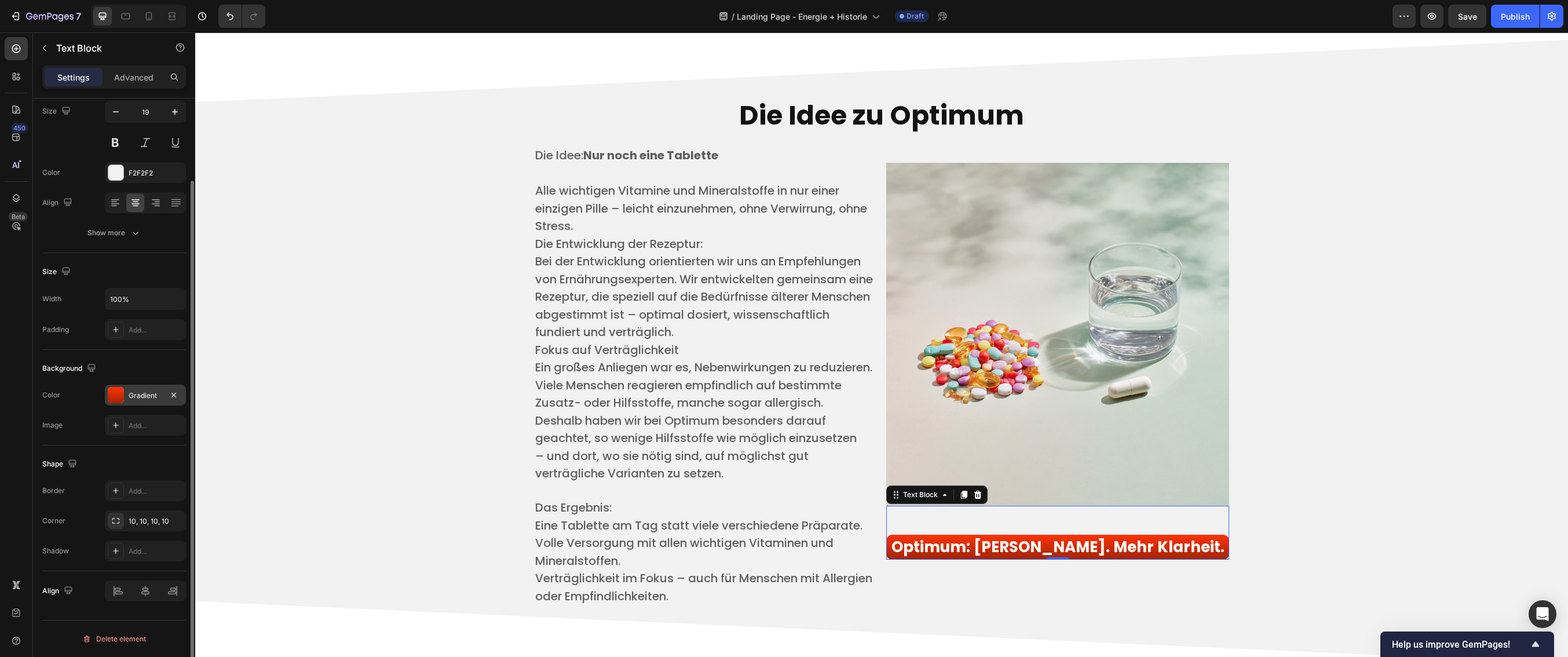
click at [142, 395] on div "Gradient" at bounding box center [146, 395] width 34 height 11
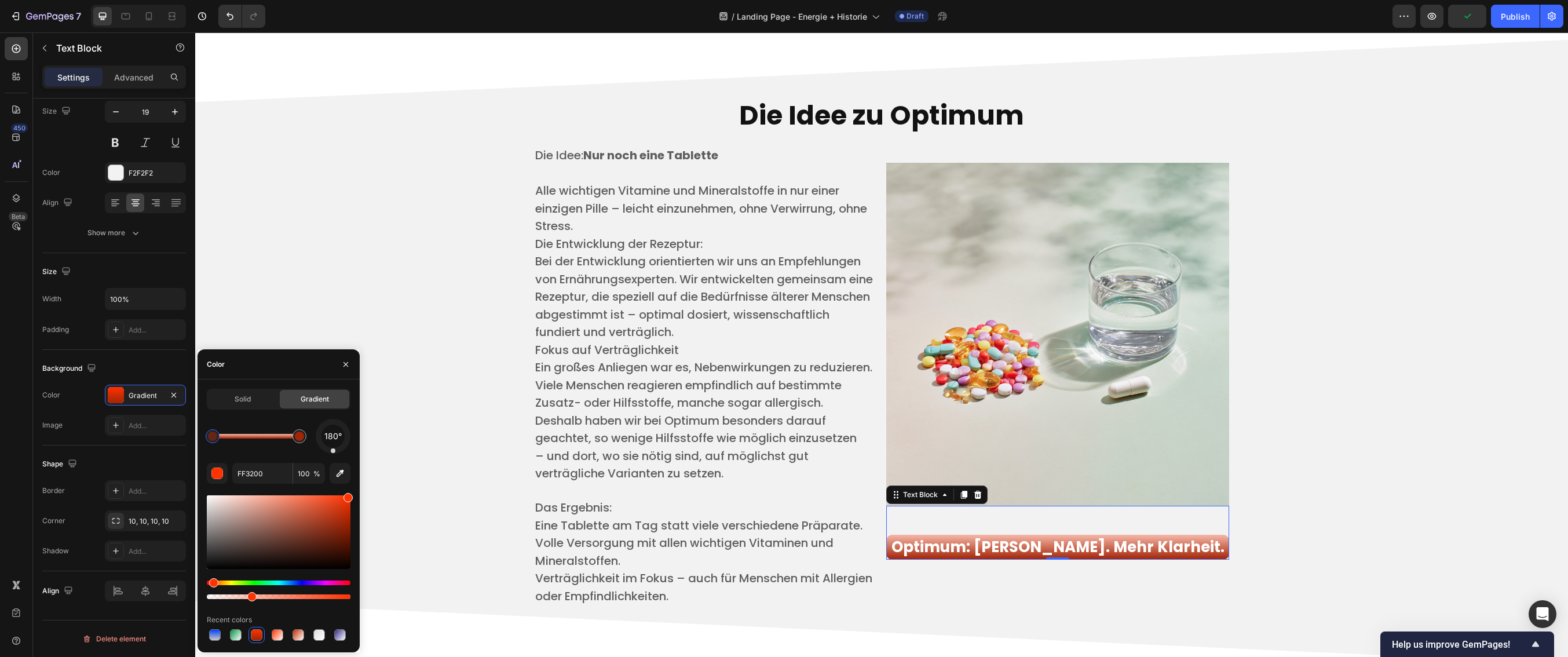
type input "30"
drag, startPoint x: 348, startPoint y: 598, endPoint x: 251, endPoint y: 600, distance: 97.0
click at [235, 394] on span "Solid" at bounding box center [242, 399] width 16 height 11
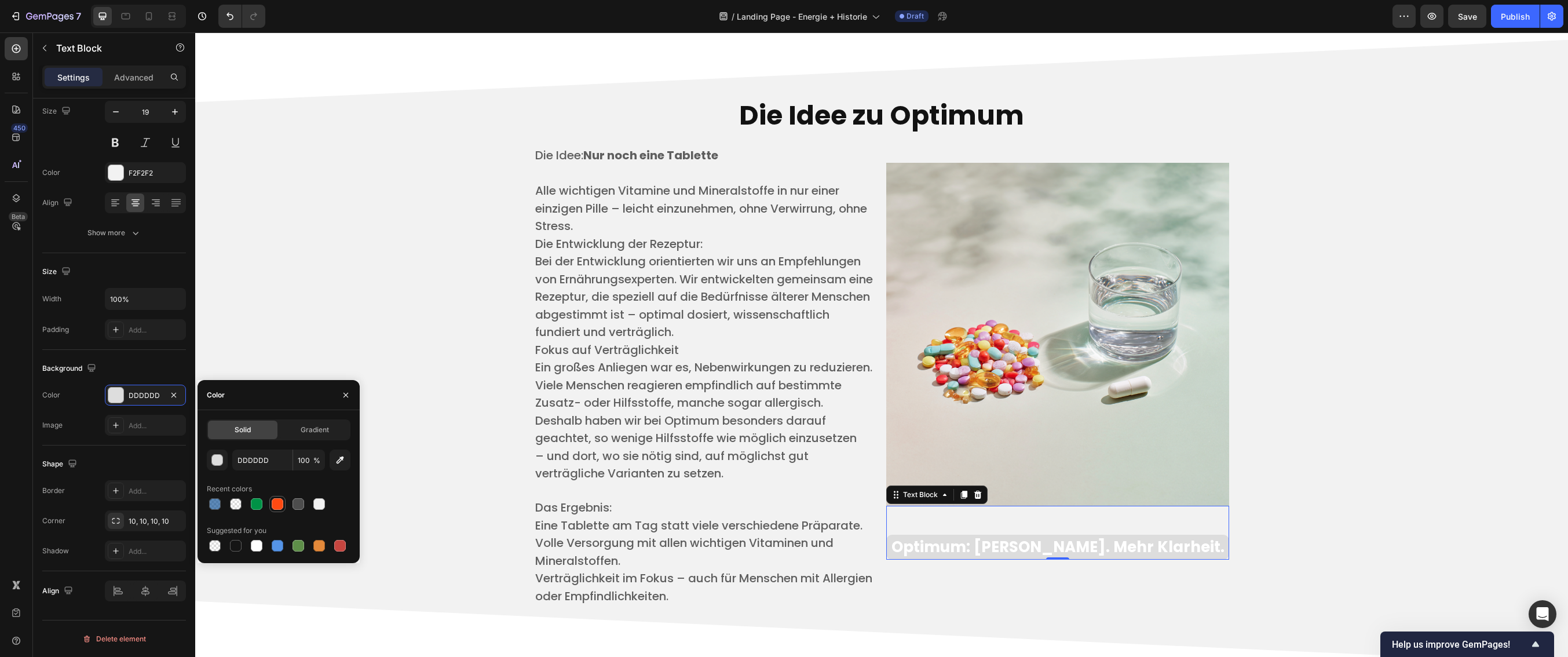
click at [282, 506] on div at bounding box center [278, 504] width 11 height 11
type input "FE4A12"
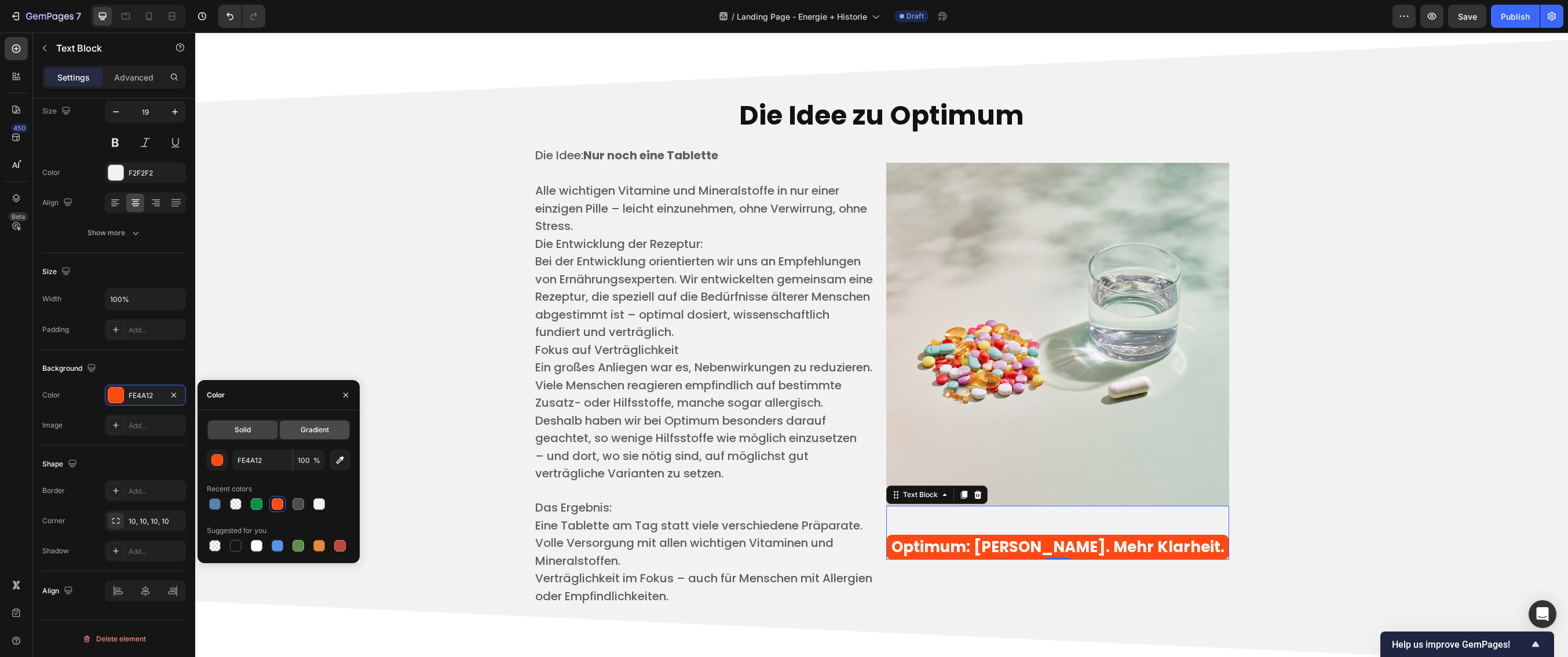
click at [312, 438] on div "Gradient" at bounding box center [314, 430] width 70 height 18
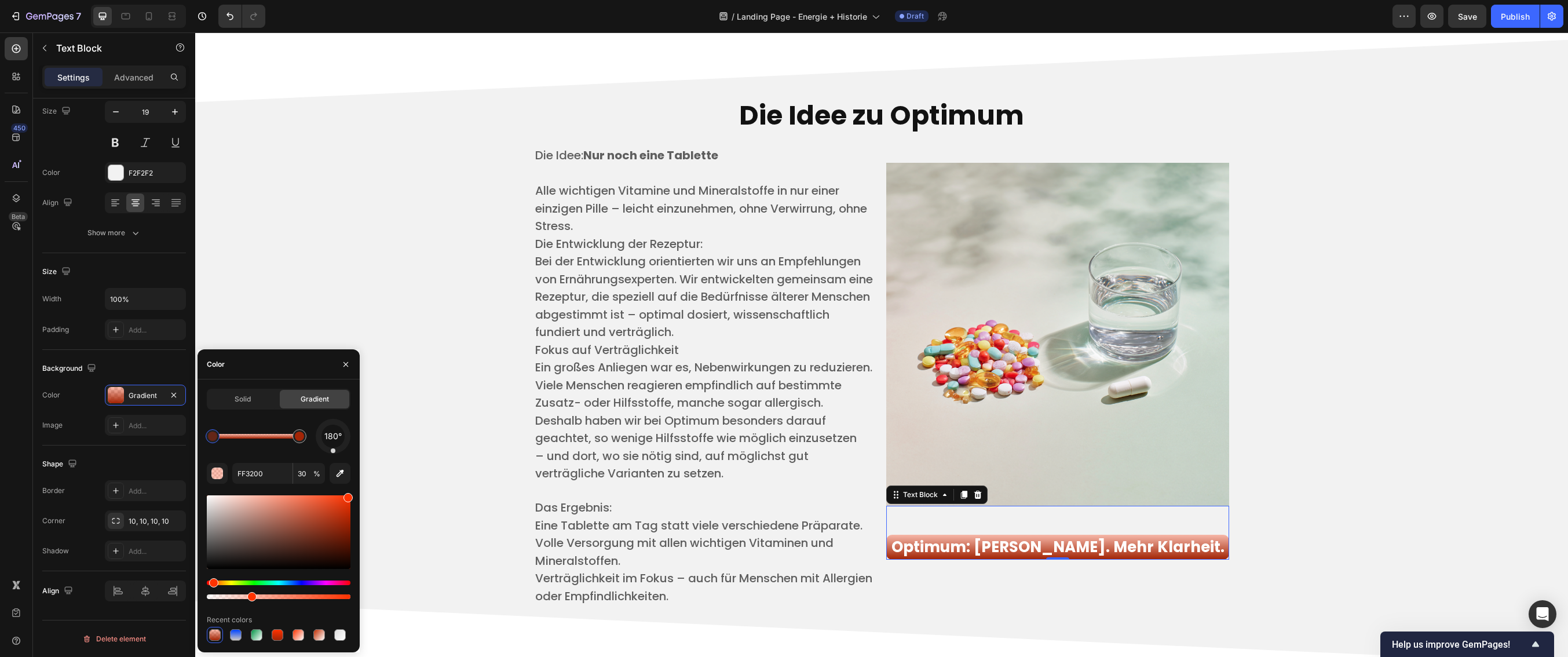
click at [256, 410] on div "Solid Gradient" at bounding box center [279, 400] width 144 height 21
click at [255, 397] on div "Solid" at bounding box center [242, 399] width 70 height 18
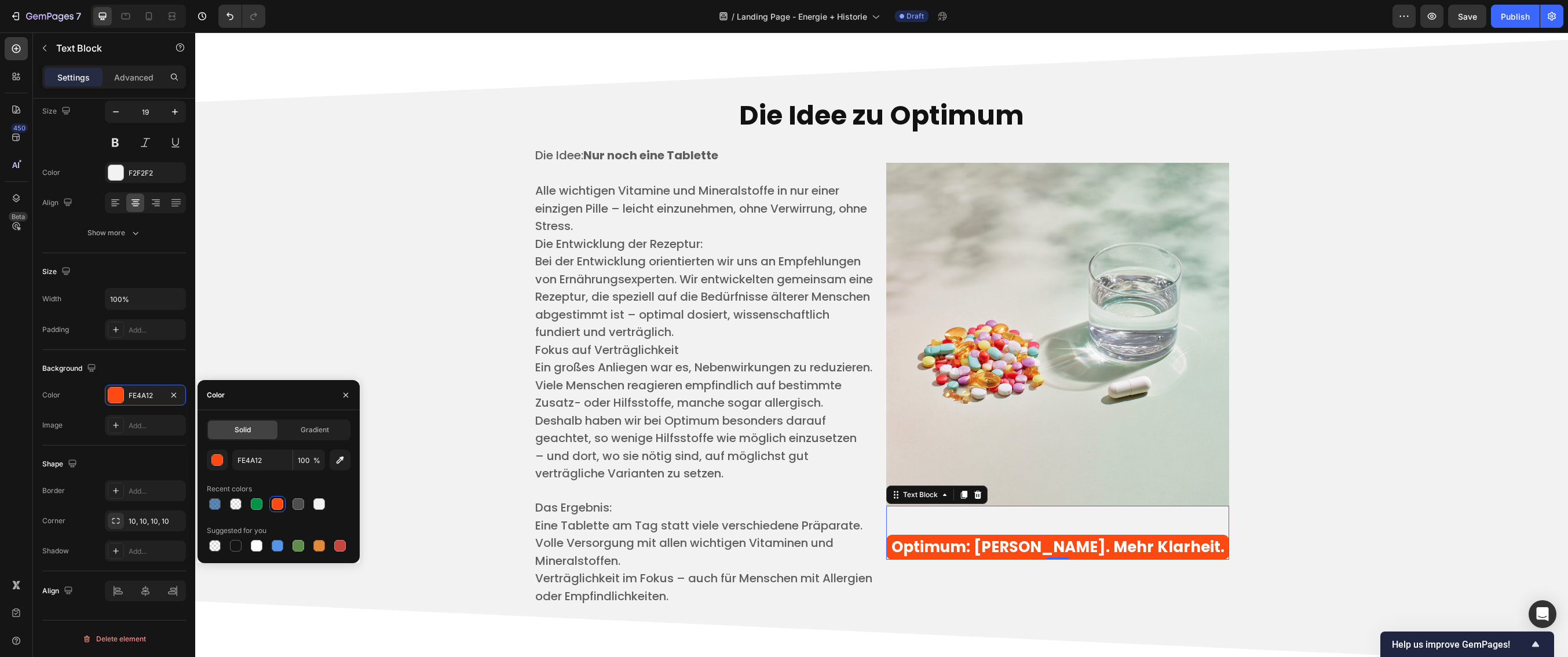
click at [318, 463] on span "%" at bounding box center [317, 460] width 7 height 11
click at [311, 461] on input "100" at bounding box center [309, 460] width 32 height 21
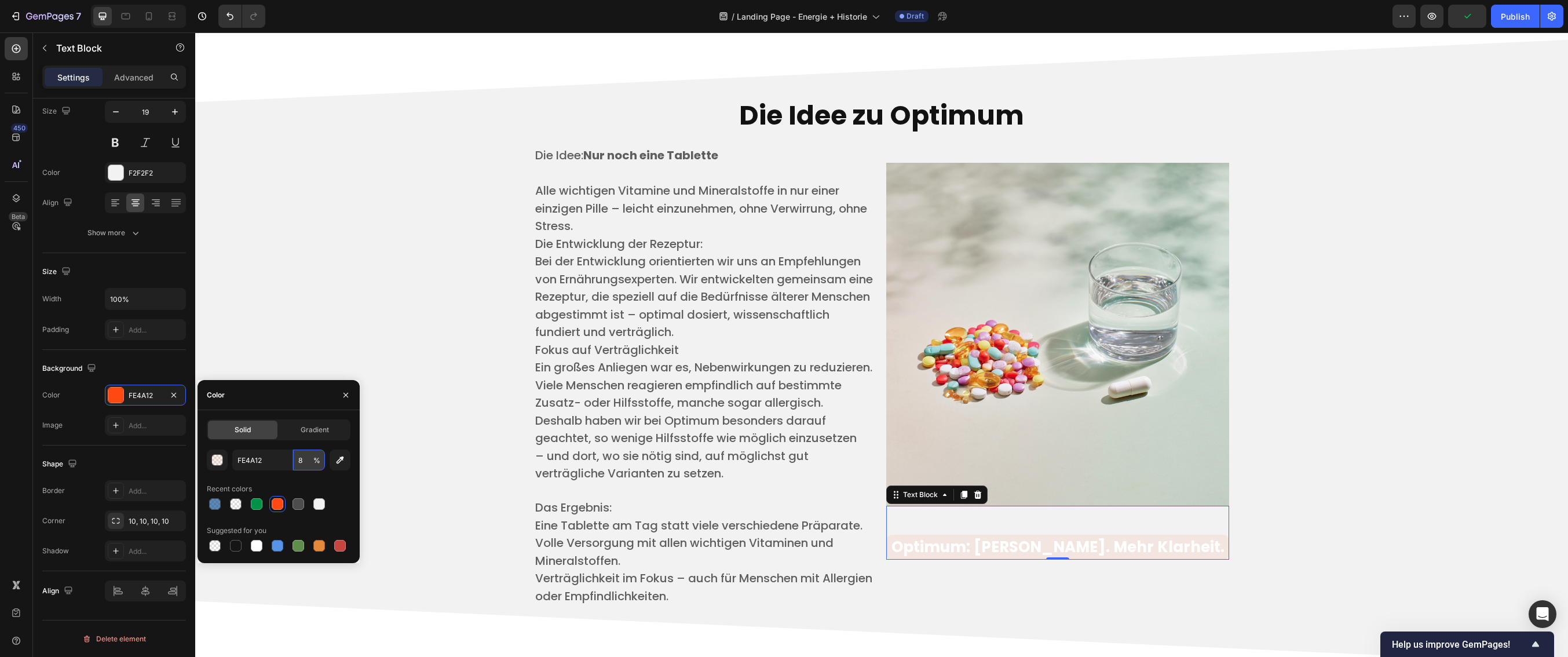
type input "80"
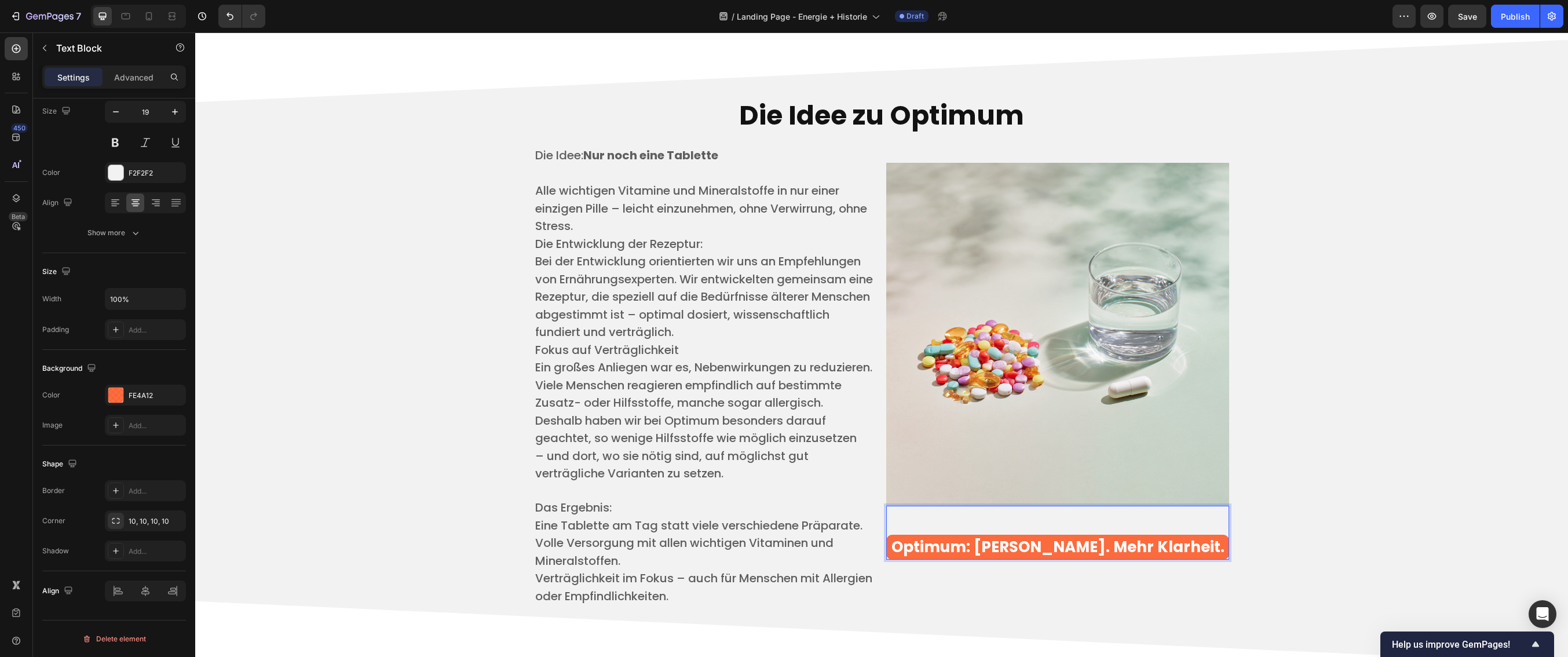
click at [997, 556] on strong "Optimum: [PERSON_NAME]. Mehr Klarheit." at bounding box center [1057, 547] width 333 height 21
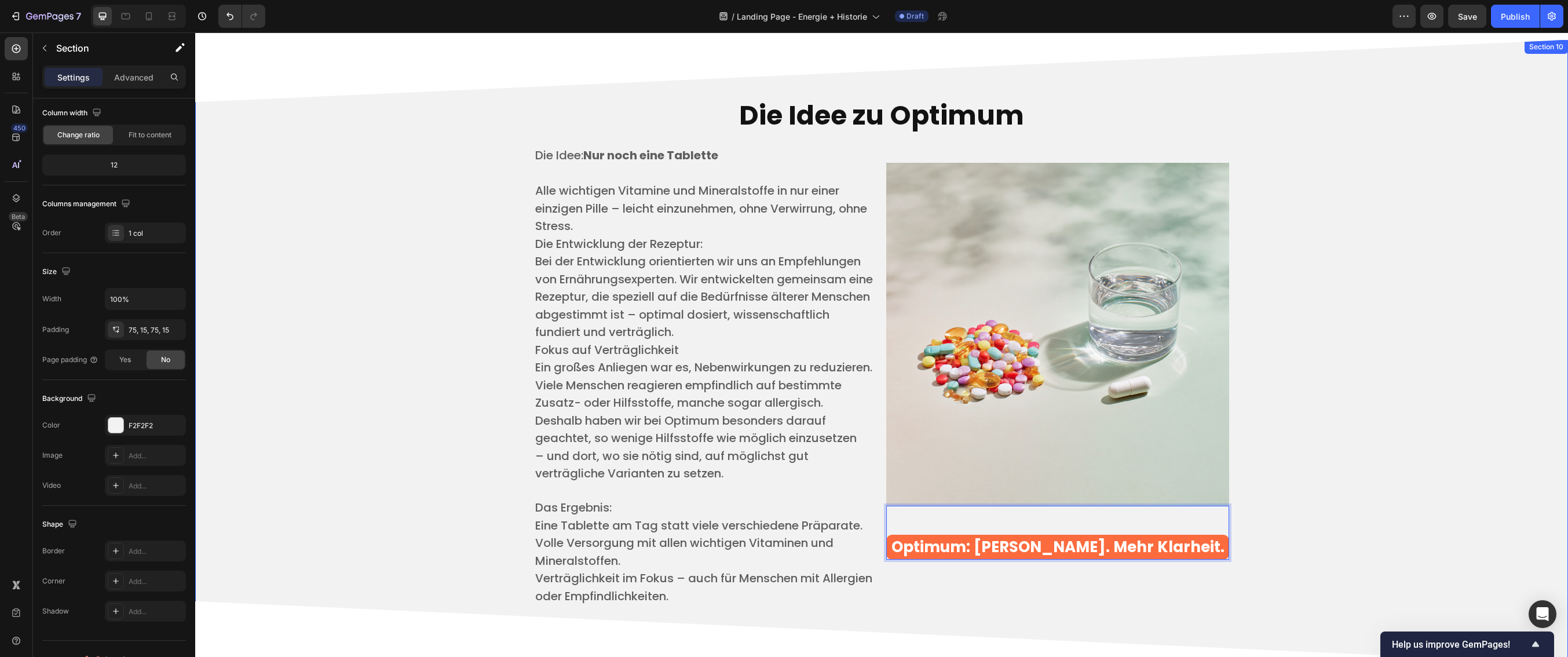
click at [1321, 484] on div "Die Idee zu Optimum Heading Die Idee: Nur noch eine Tablette ​ Alle wichtigen V…" at bounding box center [881, 352] width 1355 height 537
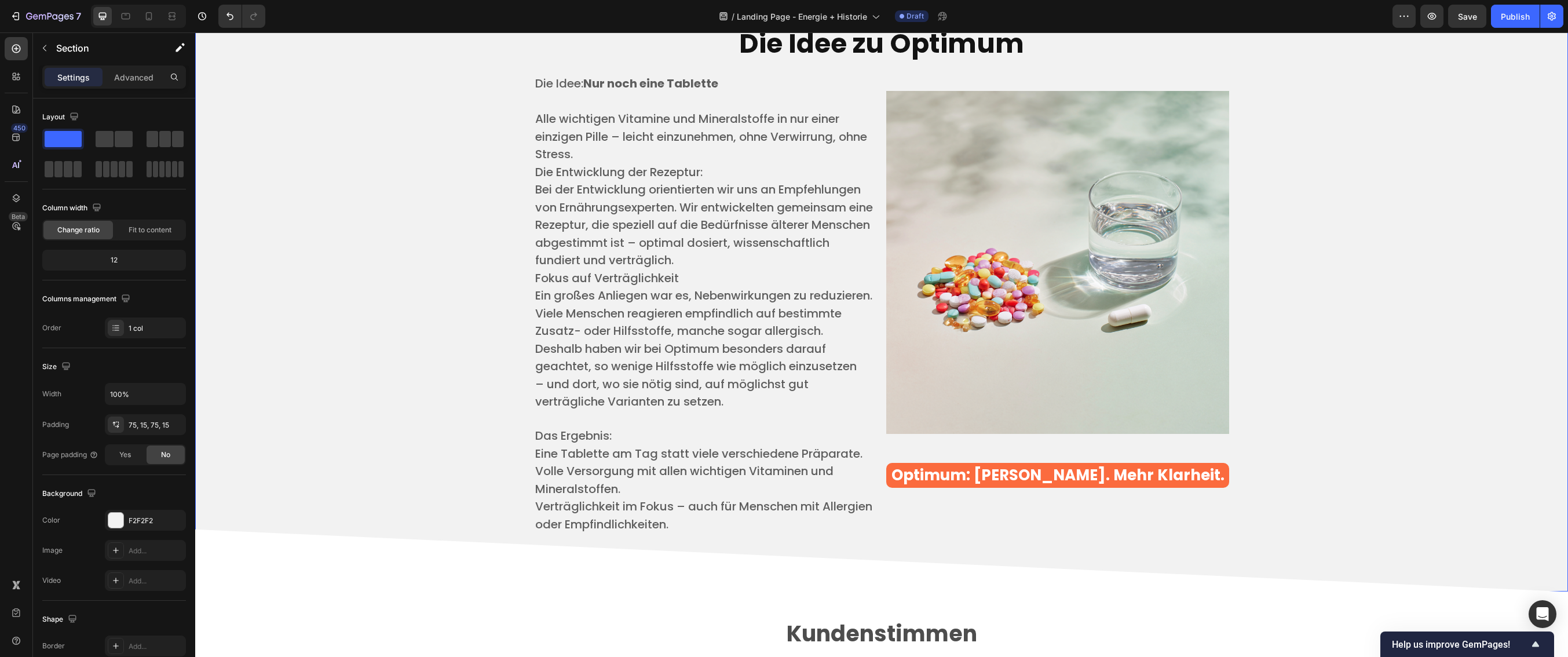
scroll to position [2826, 0]
click at [1205, 483] on strong "Optimum: [PERSON_NAME]. Mehr Klarheit." at bounding box center [1057, 475] width 333 height 21
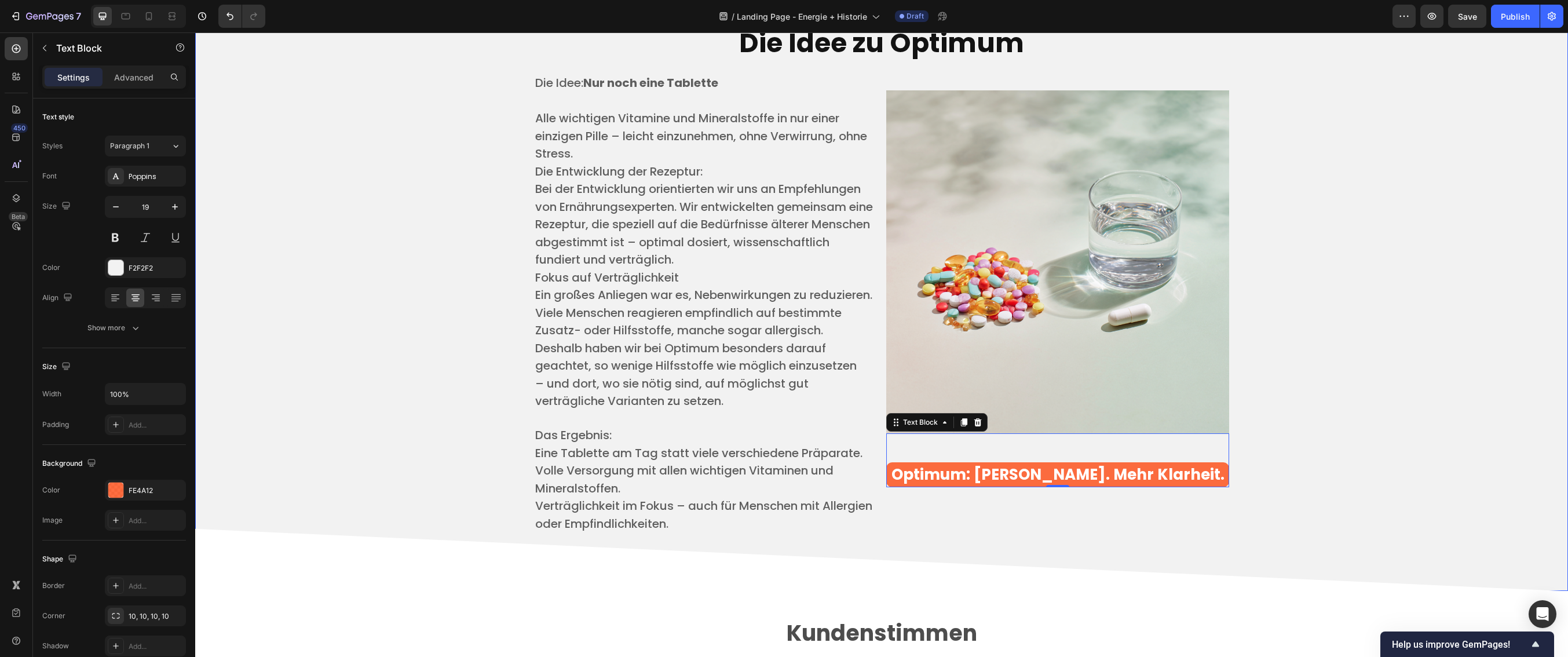
scroll to position [2825, 0]
click at [161, 490] on div "FE4A12" at bounding box center [146, 491] width 34 height 11
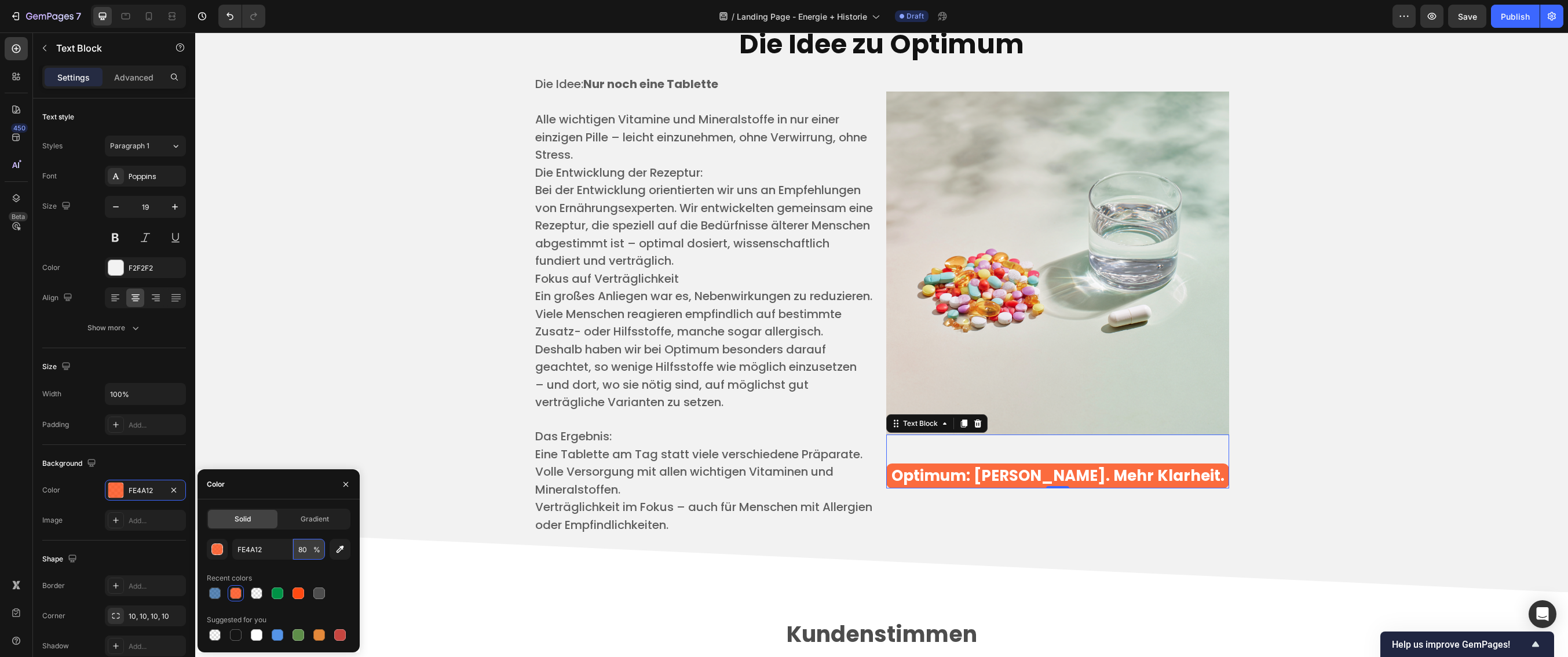
drag, startPoint x: 311, startPoint y: 548, endPoint x: 304, endPoint y: 548, distance: 7.0
click at [304, 548] on input "80" at bounding box center [309, 550] width 32 height 21
type input "1"
type input "85"
click at [390, 463] on div "Die Idee zu Optimum Heading Die Idee: Nur noch eine Tablette ​ Alle wichtigen V…" at bounding box center [881, 281] width 1355 height 537
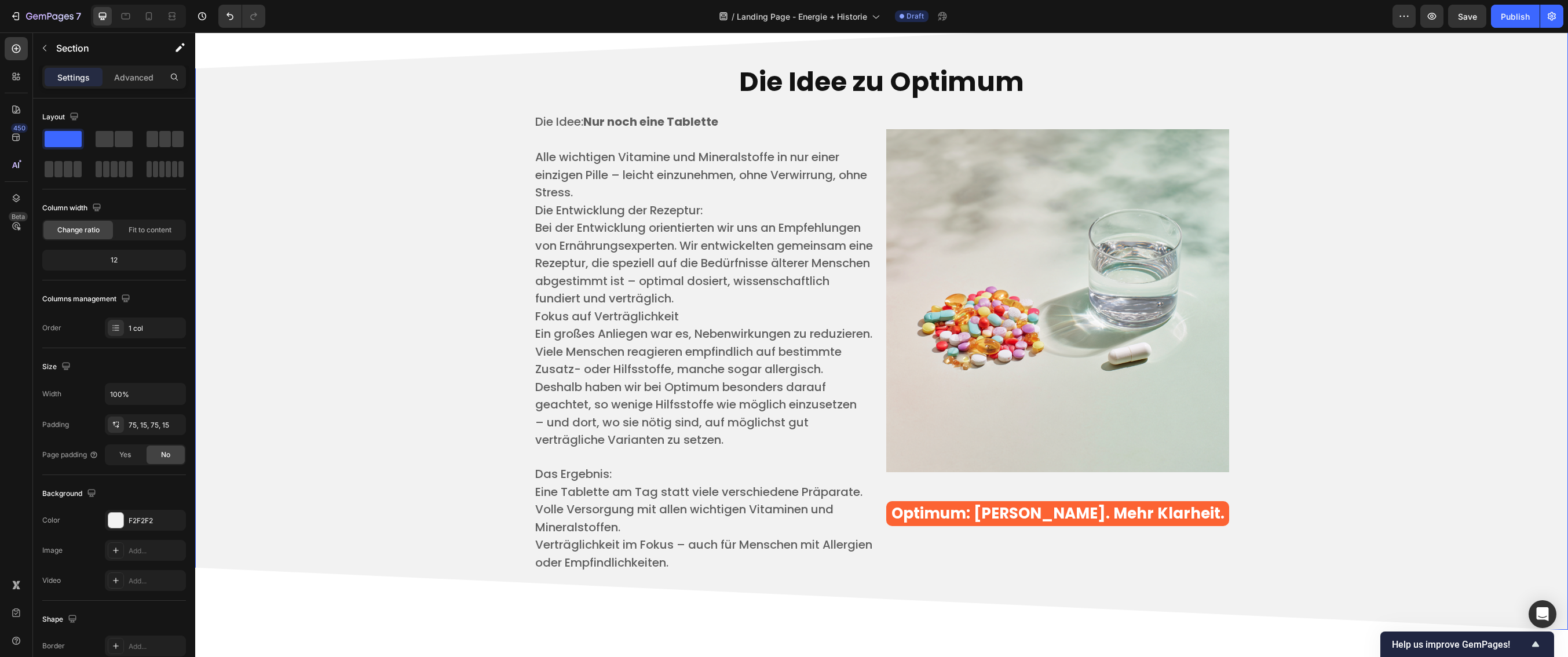
scroll to position [2787, 0]
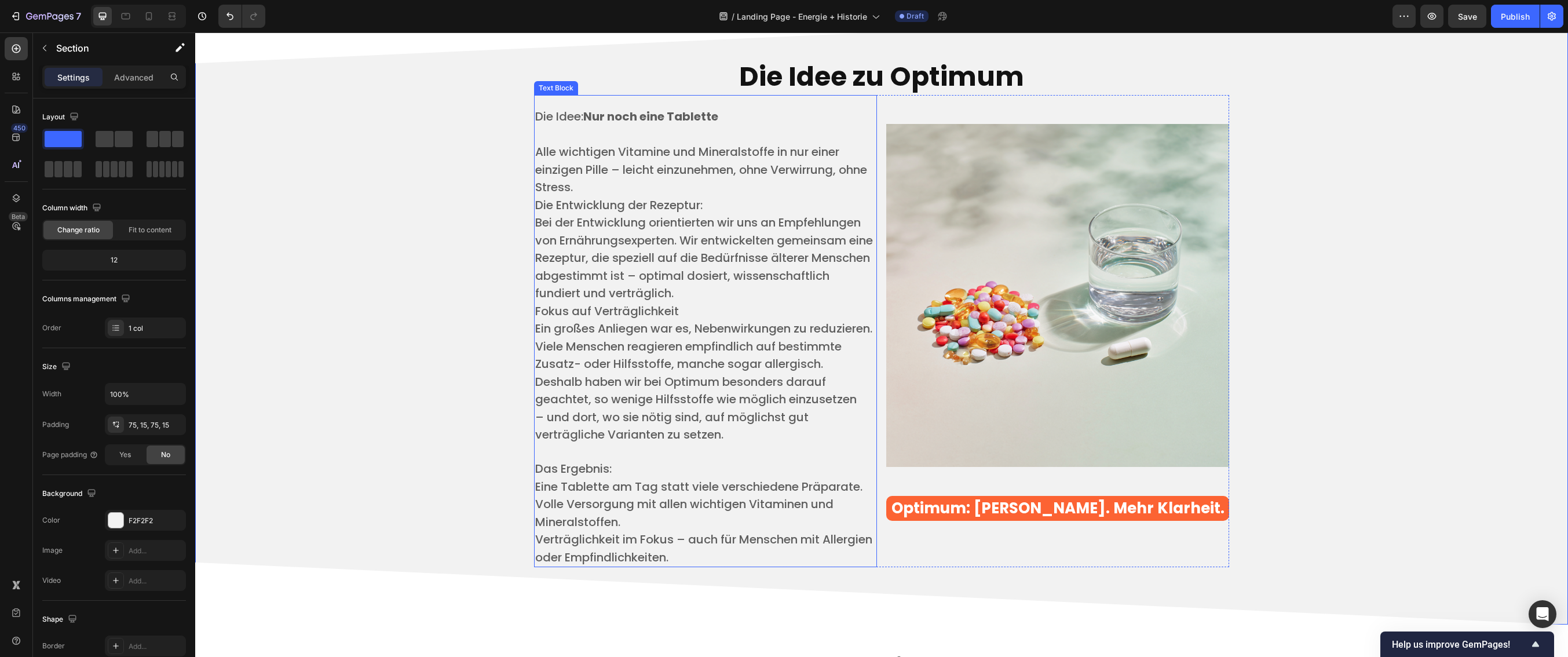
click at [714, 125] on strong "Nur noch eine Tablette" at bounding box center [651, 116] width 135 height 16
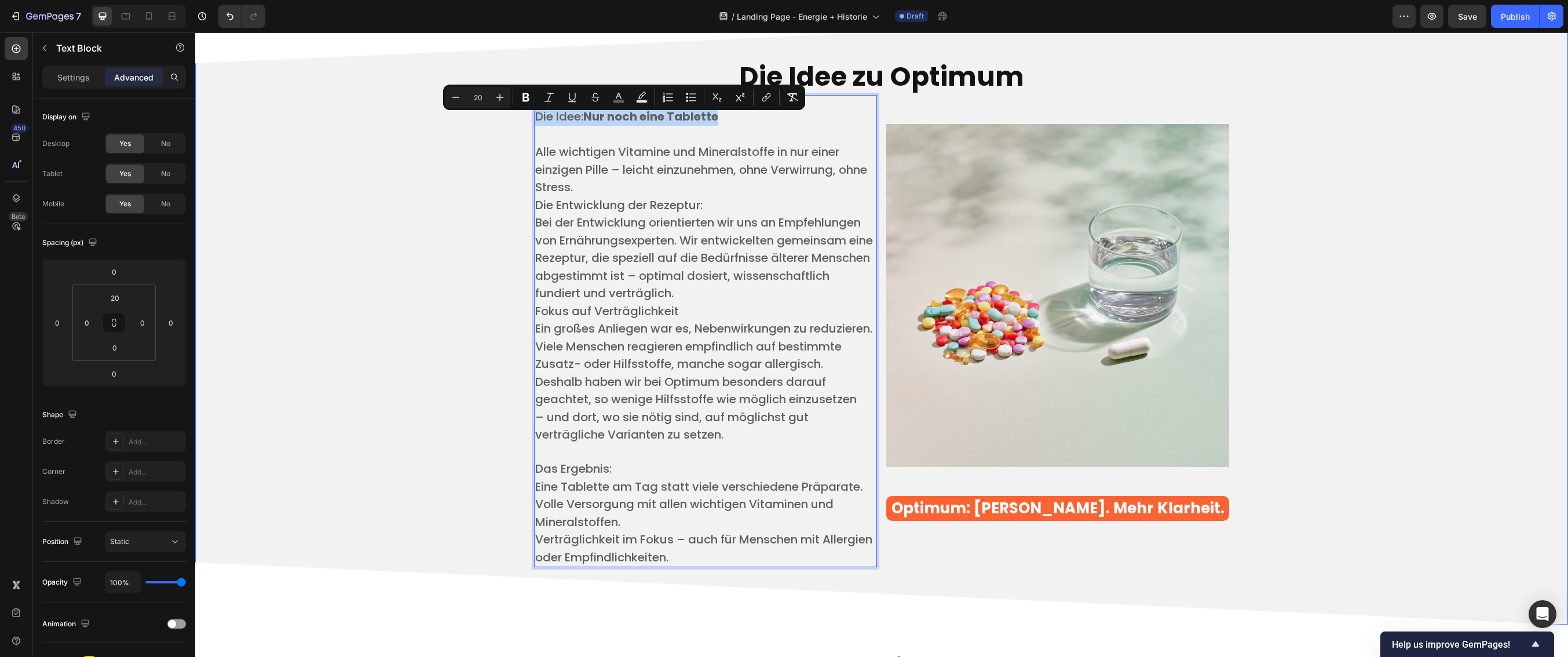
drag, startPoint x: 718, startPoint y: 125, endPoint x: 528, endPoint y: 125, distance: 190.0
click at [502, 97] on icon "Editor contextual toolbar" at bounding box center [499, 97] width 11 height 11
type input "23"
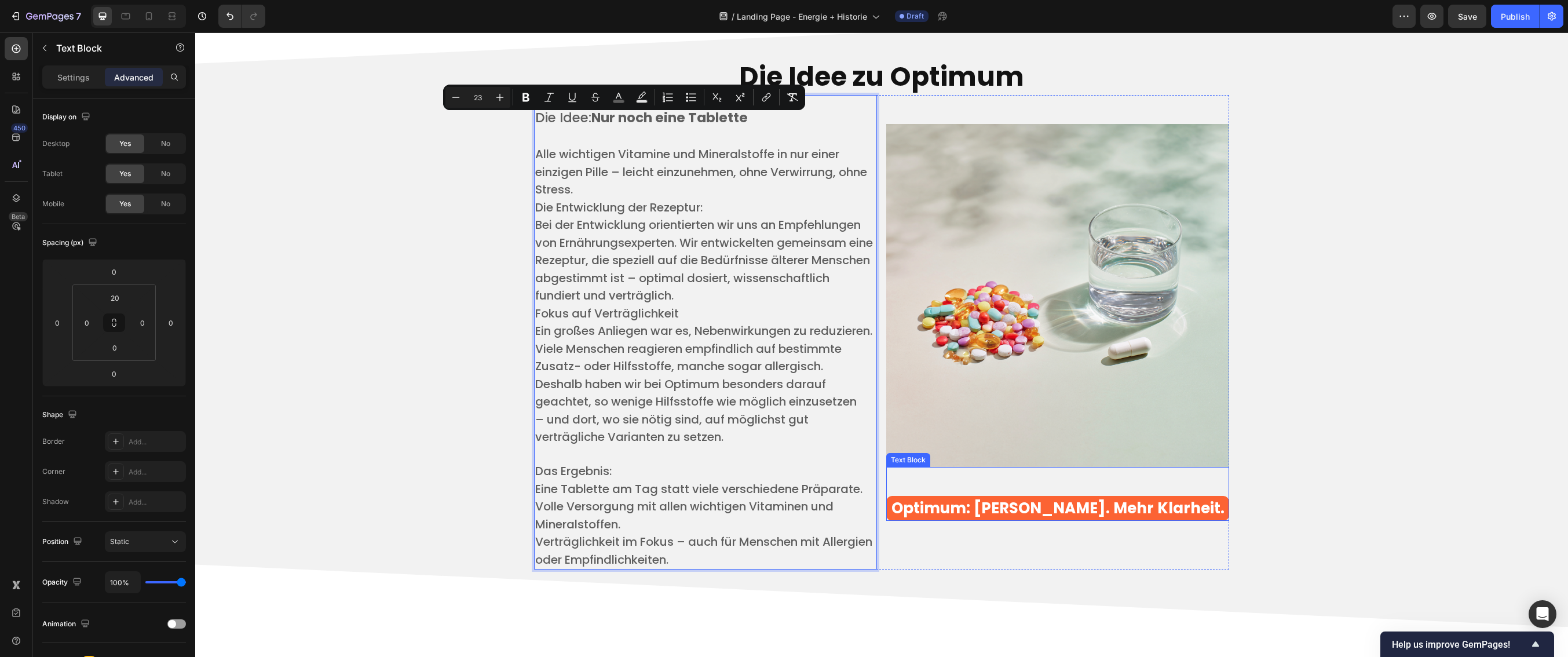
click at [1123, 498] on div "Optimum: Weniger Kapseln. Mehr Klarheit. Text Block" at bounding box center [1057, 494] width 343 height 54
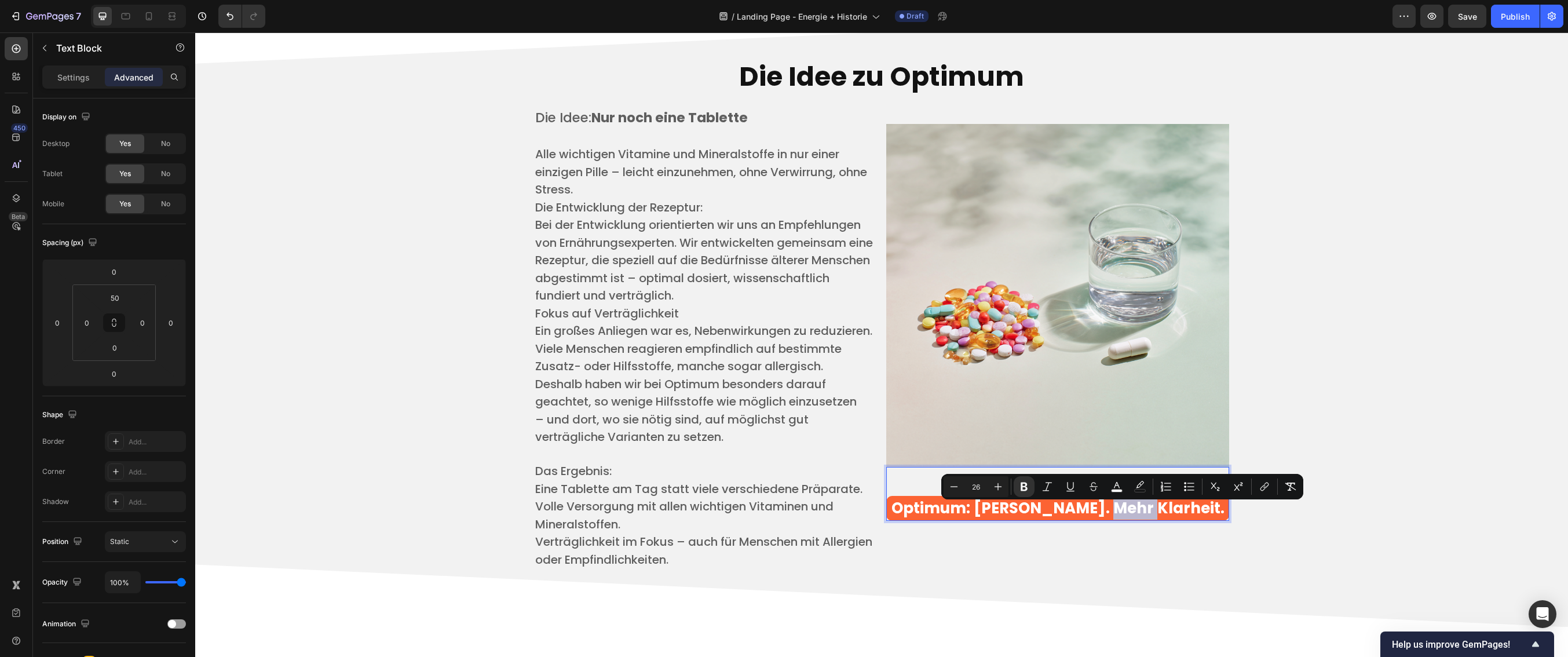
drag, startPoint x: 1103, startPoint y: 514, endPoint x: 1143, endPoint y: 518, distance: 40.2
click at [1143, 518] on strong "Optimum: [PERSON_NAME]. Mehr Klarheit." at bounding box center [1057, 508] width 333 height 21
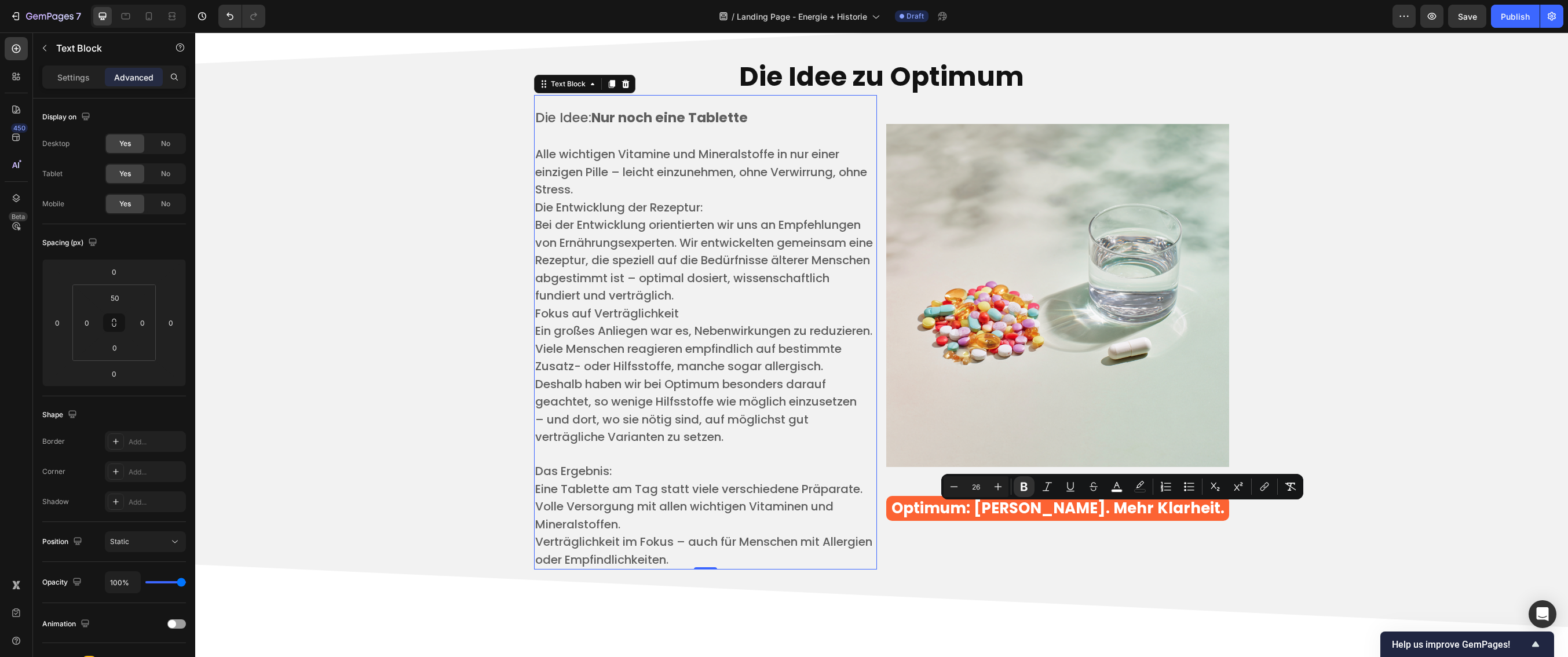
click at [633, 125] on strong "Nur noch eine Tablette" at bounding box center [670, 118] width 156 height 18
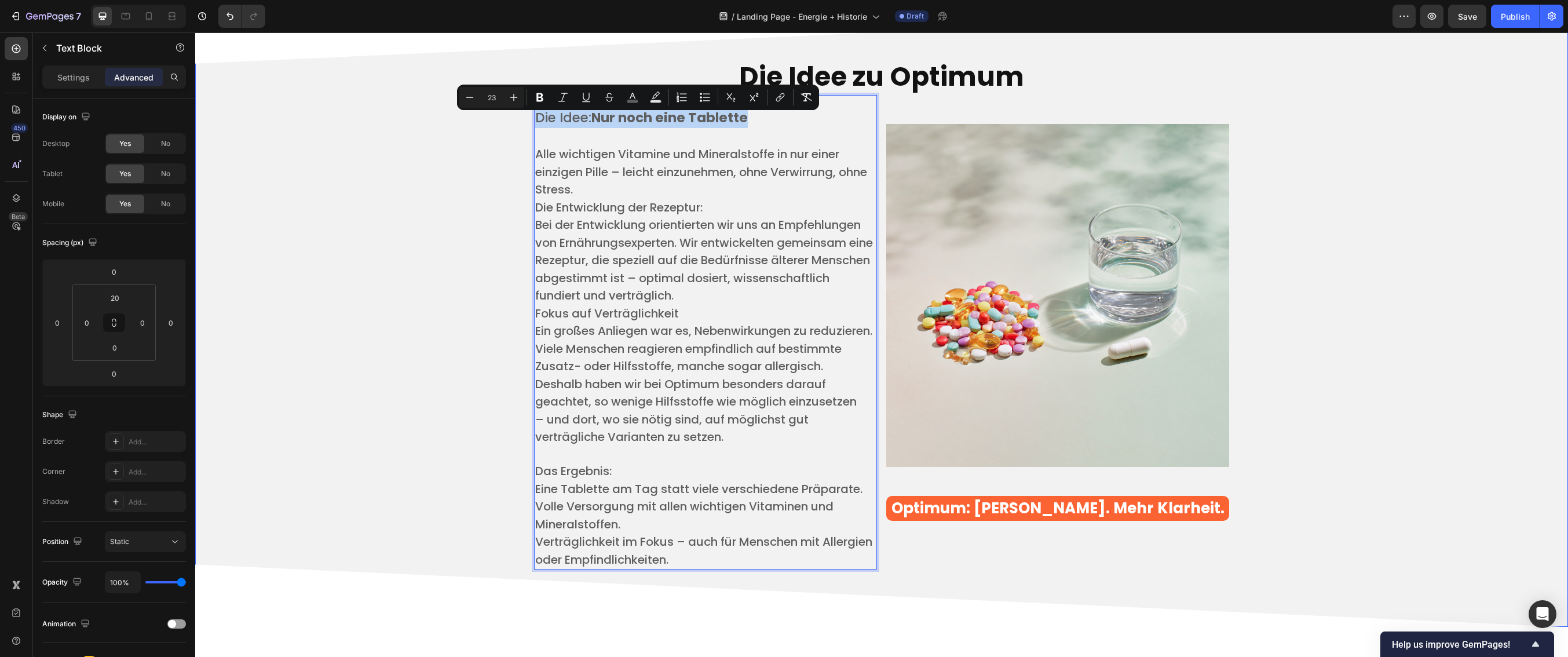
drag, startPoint x: 754, startPoint y: 123, endPoint x: 526, endPoint y: 130, distance: 228.1
click at [512, 96] on icon "Editor contextual toolbar" at bounding box center [514, 97] width 11 height 11
click at [512, 95] on icon "Editor contextual toolbar" at bounding box center [514, 97] width 11 height 11
type input "26"
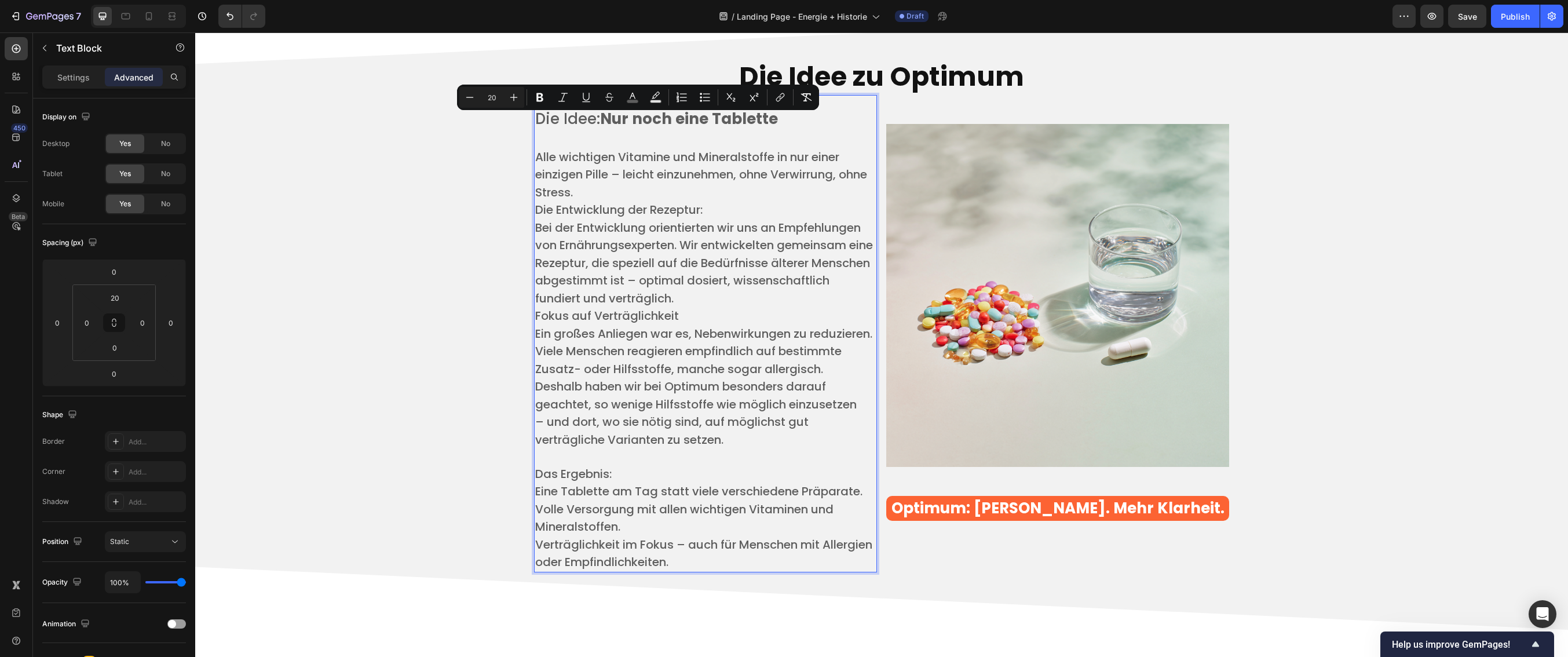
click at [768, 377] on span "Viele Menschen reagieren empfindlich auf bestimmte Zusatz- oder Hilfsstoffe, ma…" at bounding box center [688, 360] width 306 height 35
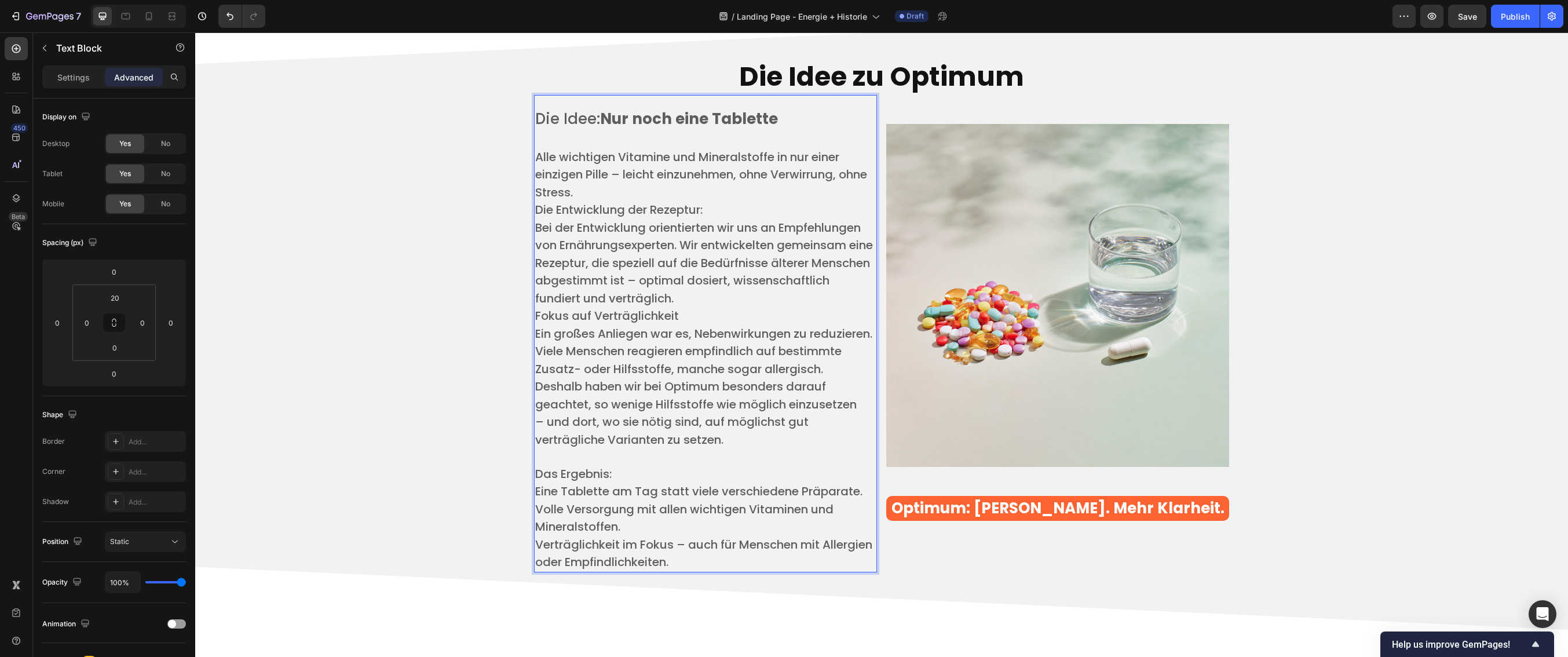
click at [566, 146] on p "​" at bounding box center [705, 139] width 340 height 18
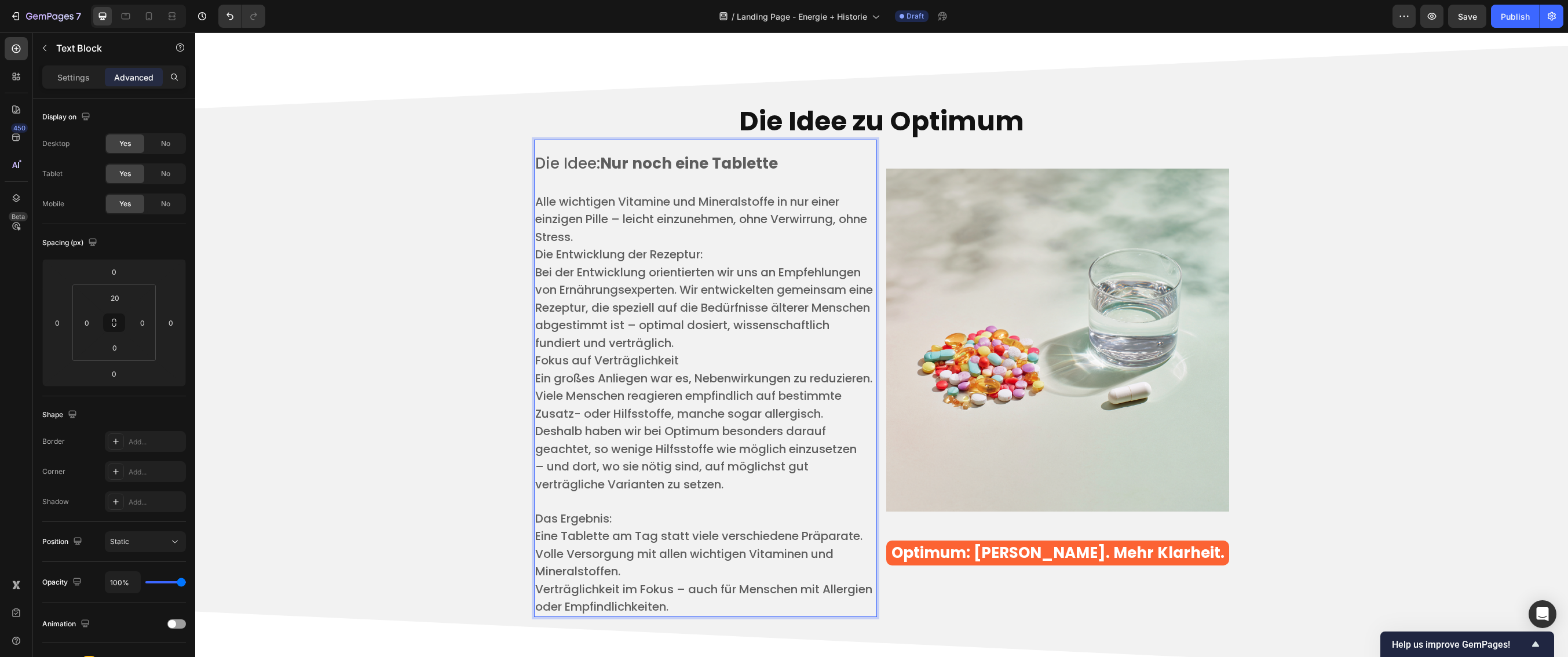
scroll to position [2764, 0]
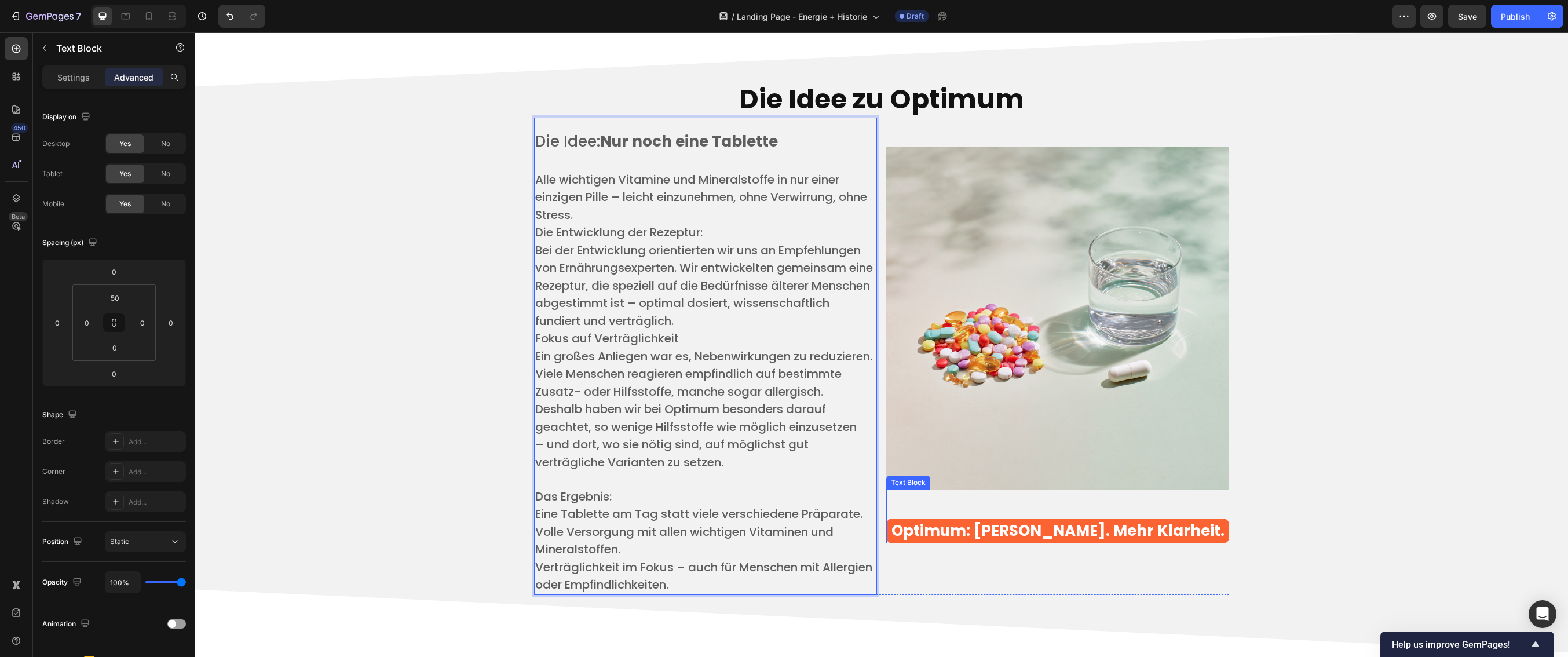
click at [1076, 531] on strong "Optimum: [PERSON_NAME]. Mehr Klarheit." at bounding box center [1057, 531] width 333 height 21
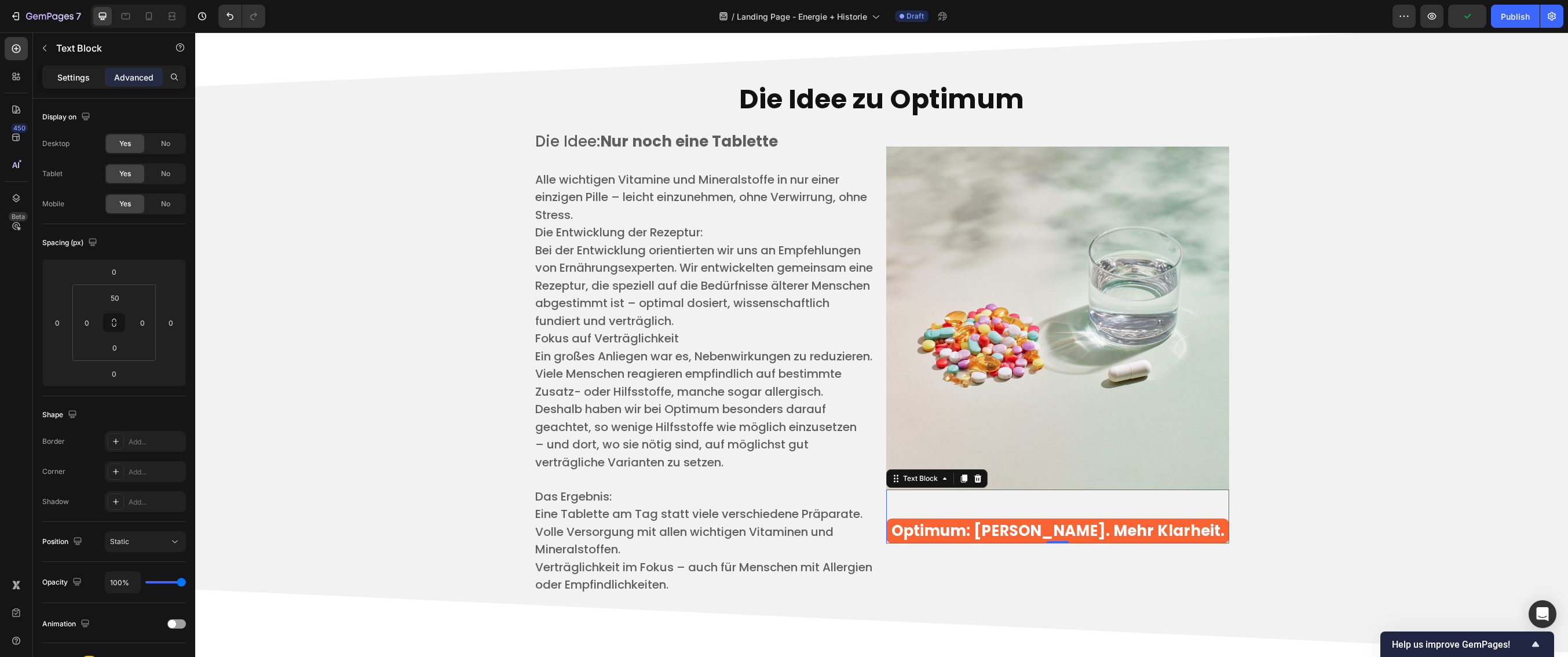
click at [66, 81] on p "Settings" at bounding box center [73, 77] width 32 height 12
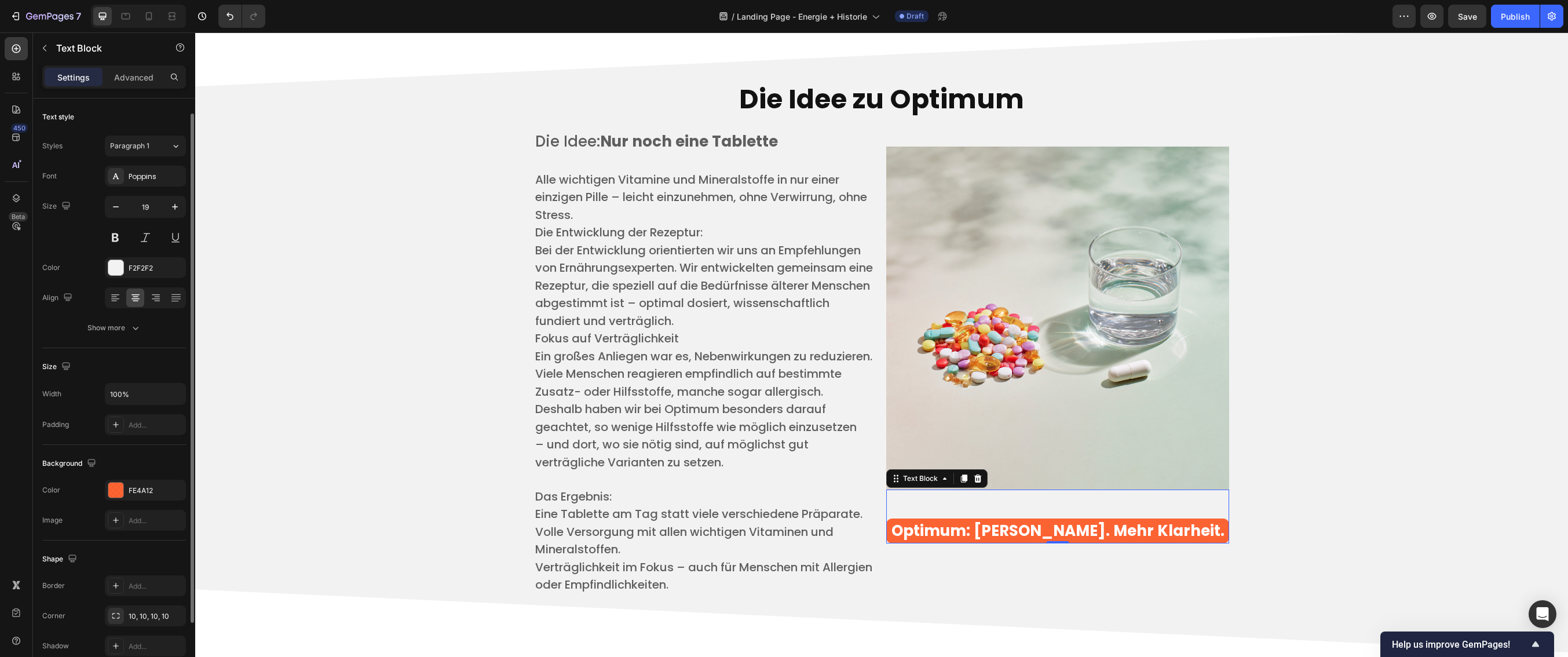
scroll to position [87, 0]
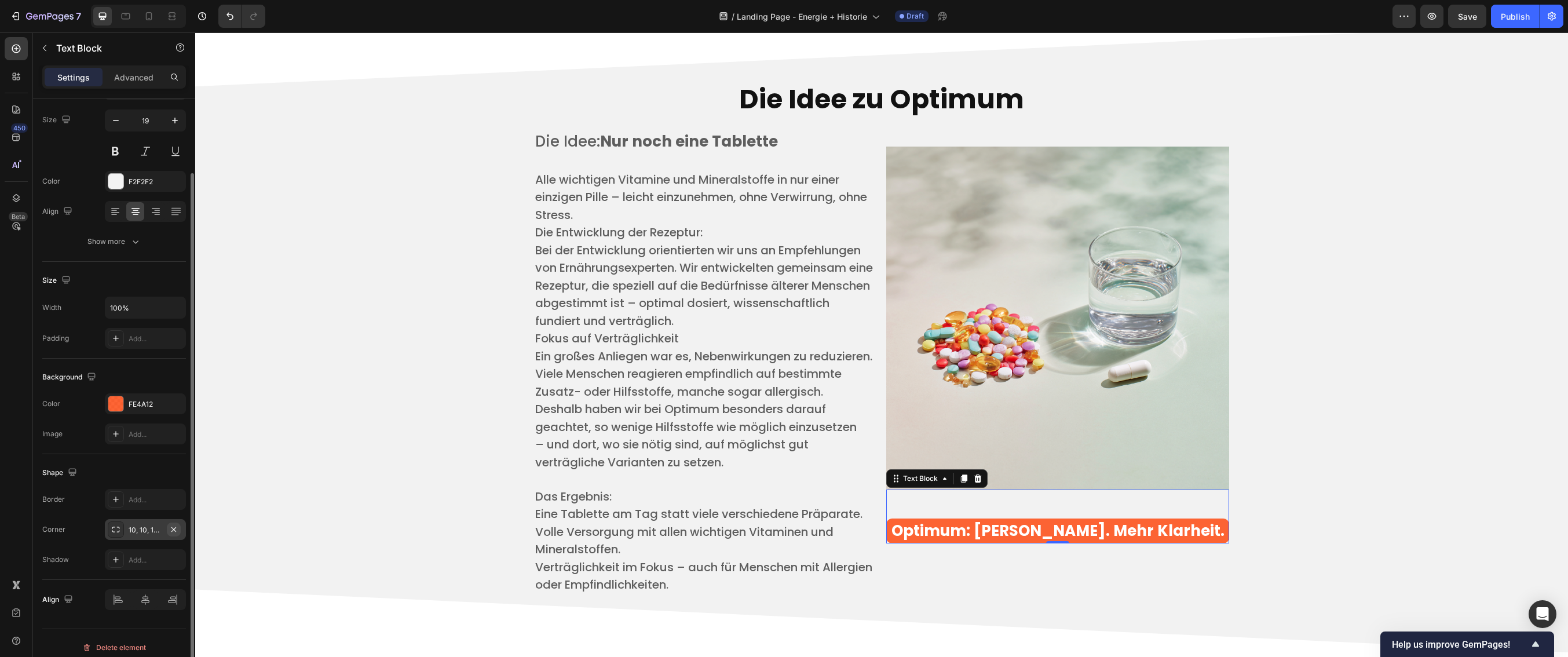
click at [175, 532] on icon "button" at bounding box center [173, 529] width 9 height 9
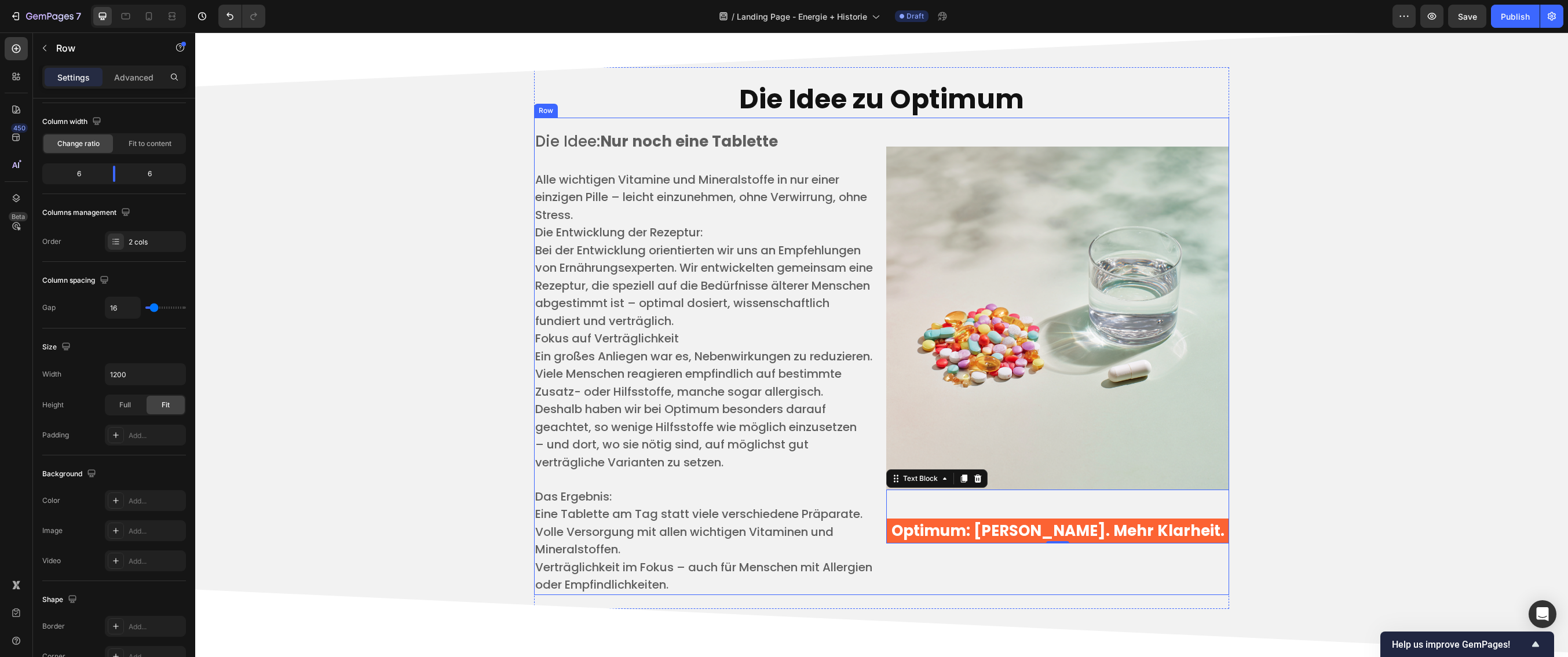
click at [1070, 595] on div "Image Optimum: Weniger Kapseln. Mehr Klarheit. Text Block 0" at bounding box center [1057, 357] width 343 height 478
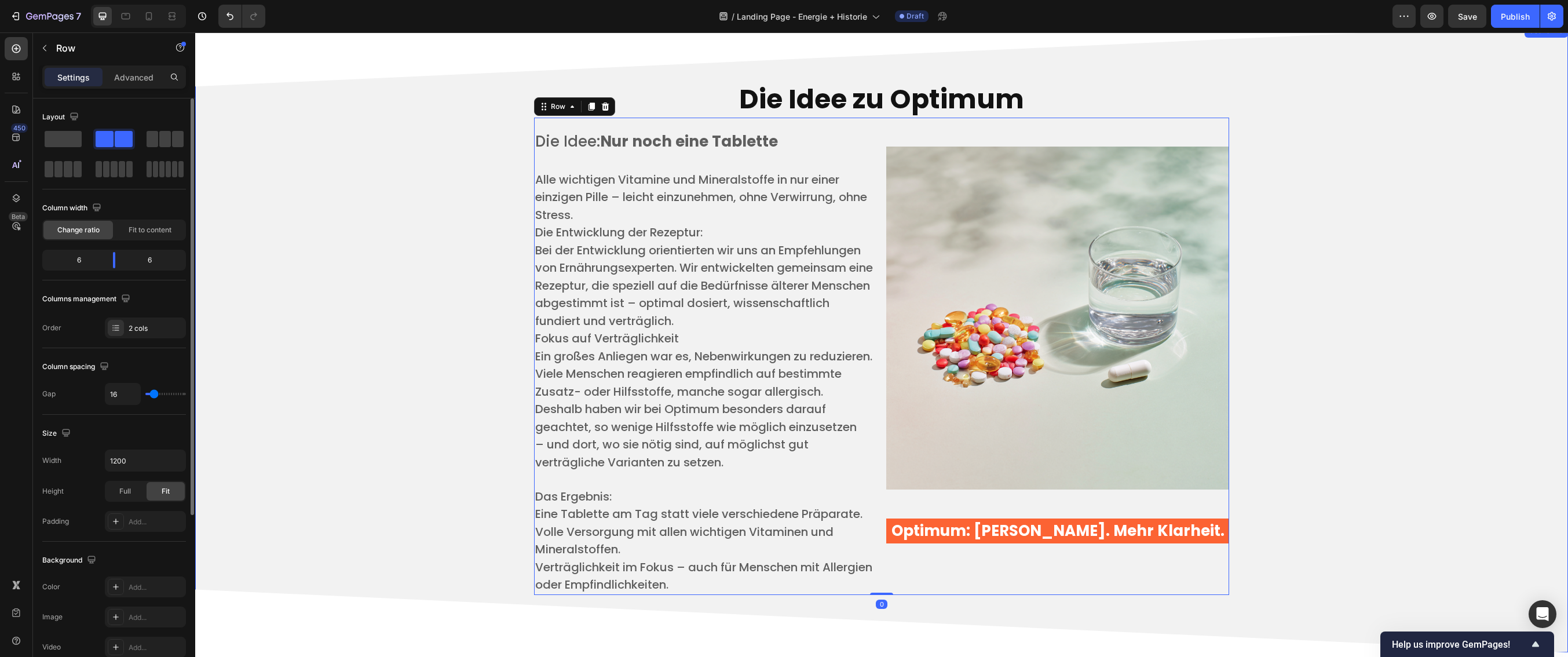
click at [1357, 560] on div "Die Idee zu Optimum Heading Die Idee: Nur noch eine Tablette ​ Alle wichtigen V…" at bounding box center [881, 338] width 1355 height 542
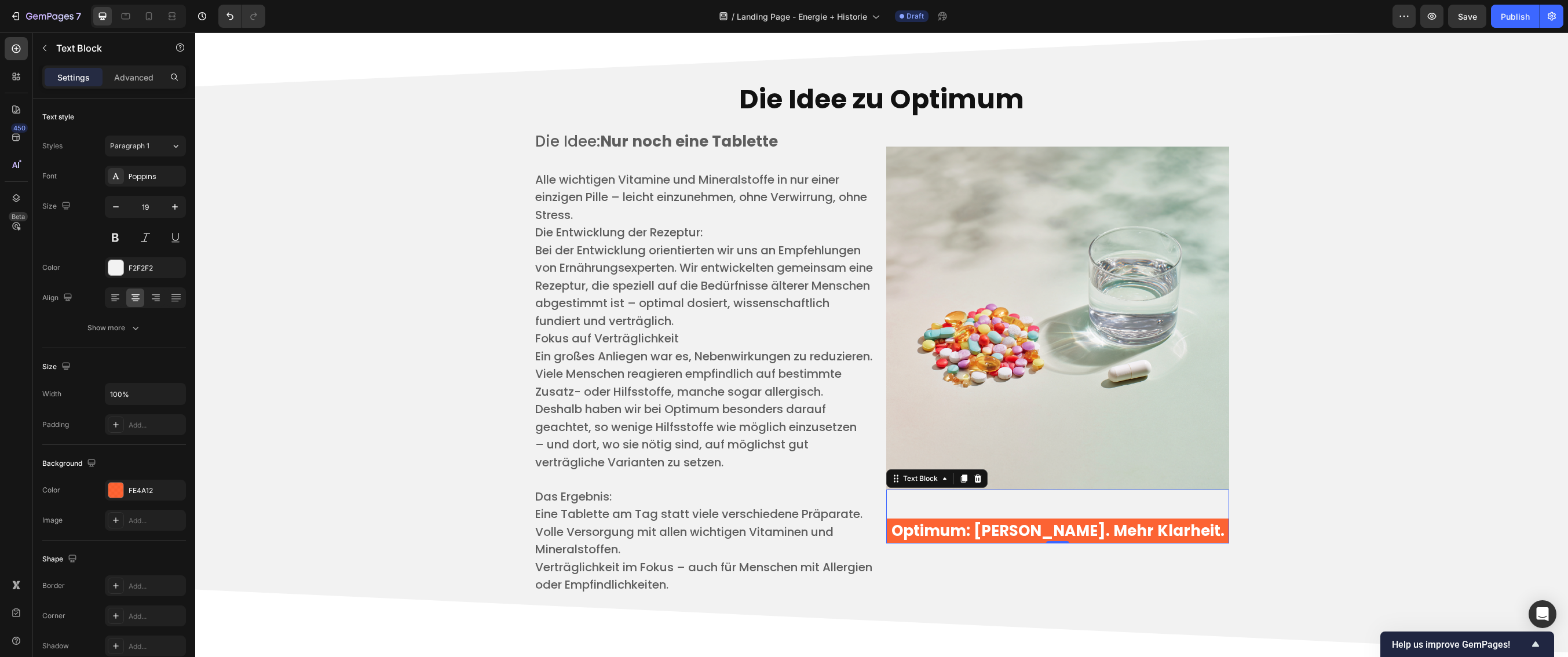
click at [1177, 536] on strong "Optimum: [PERSON_NAME]. Mehr Klarheit." at bounding box center [1057, 531] width 333 height 21
click at [123, 615] on div at bounding box center [116, 616] width 16 height 16
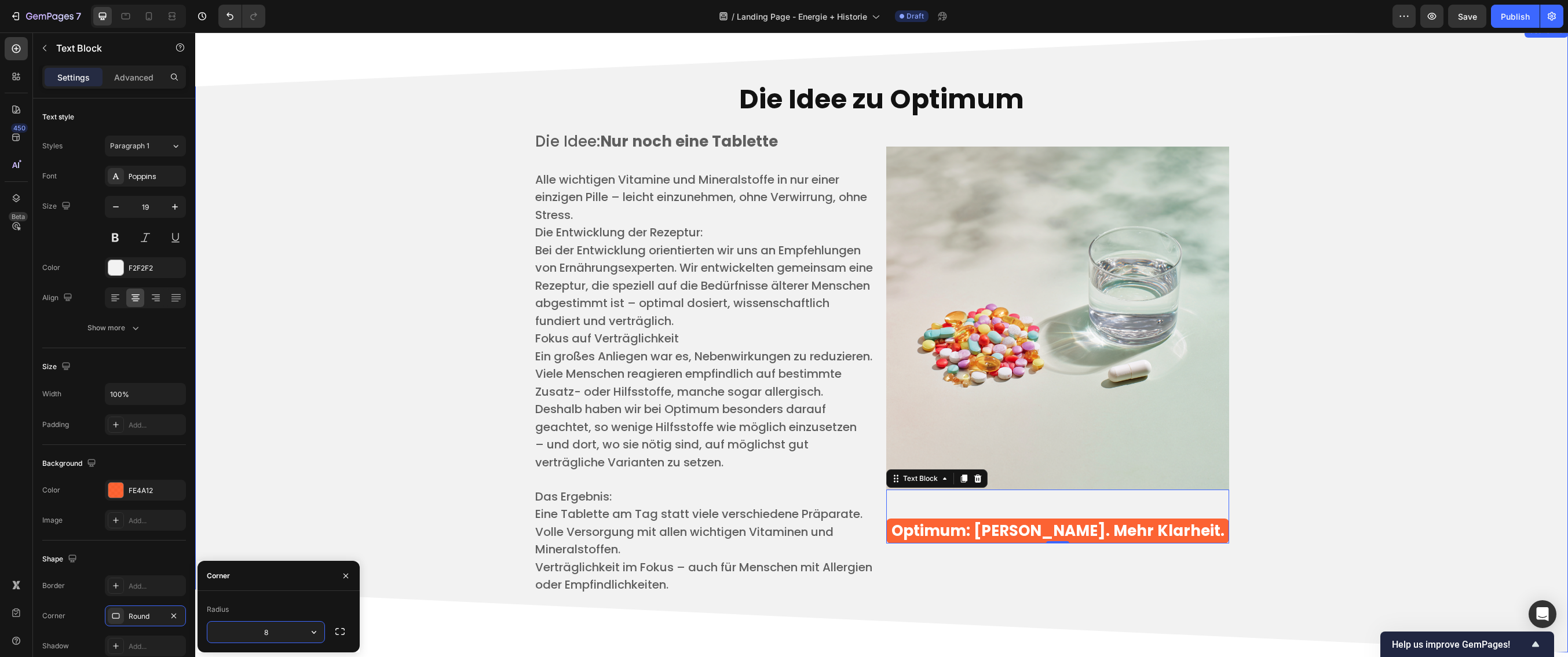
click at [349, 453] on div "Die Idee zu Optimum Heading Die Idee: Nur noch eine Tablette ​ Alle wichtigen V…" at bounding box center [881, 338] width 1355 height 542
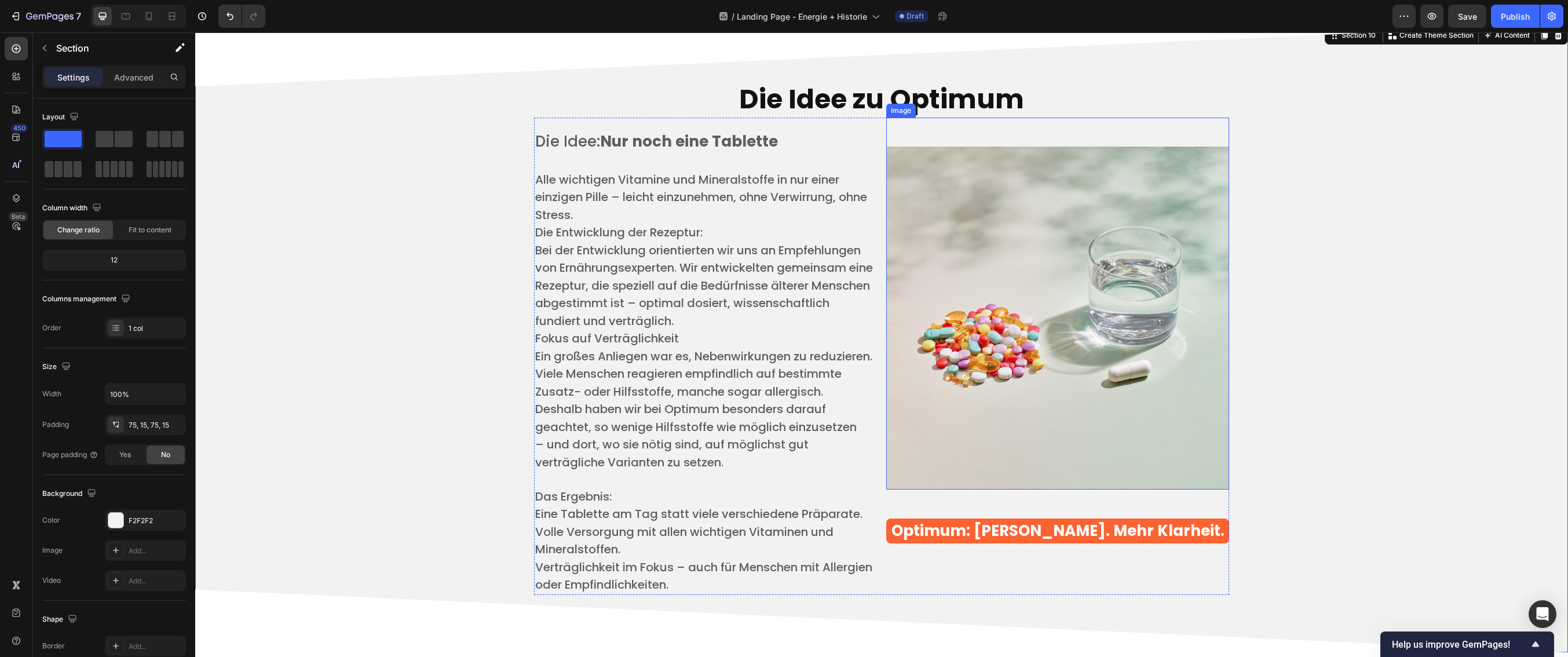
click at [1164, 456] on img at bounding box center [1057, 318] width 343 height 343
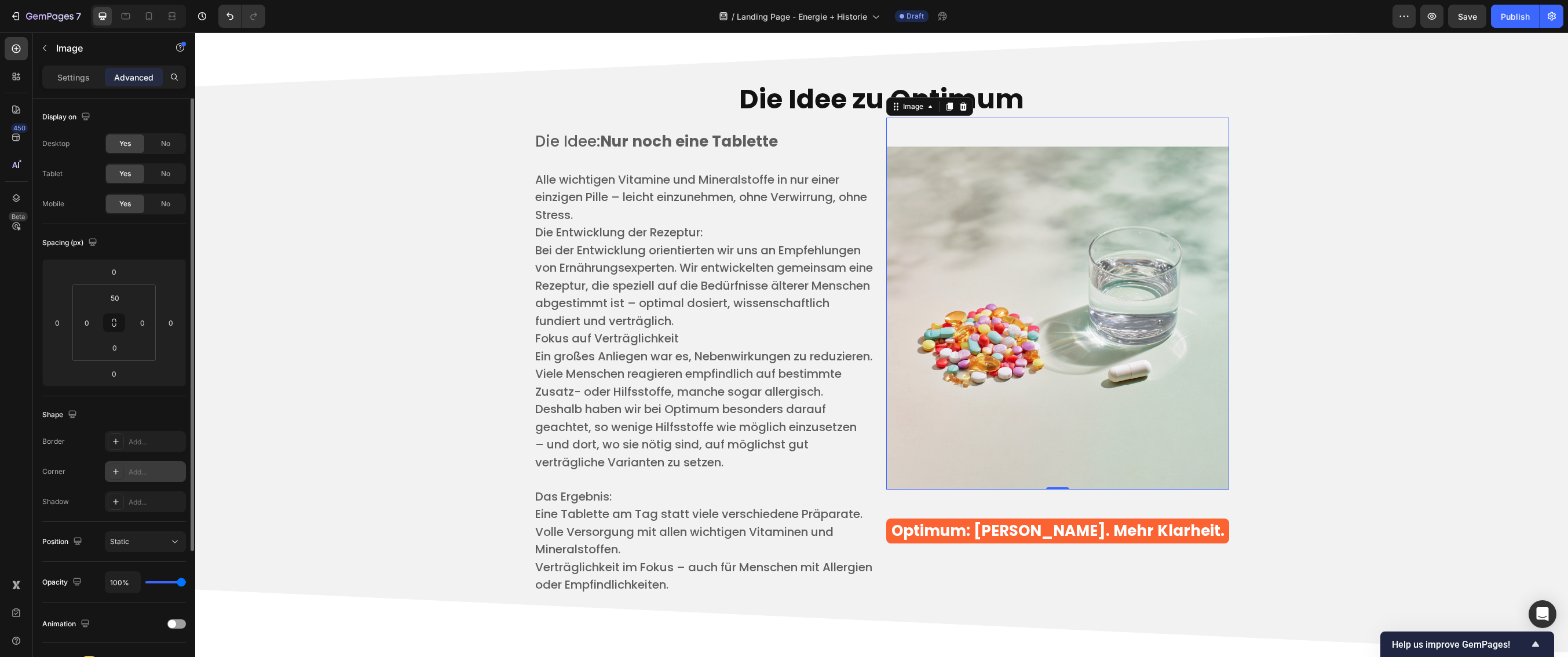
click at [126, 476] on div "Add..." at bounding box center [145, 472] width 81 height 21
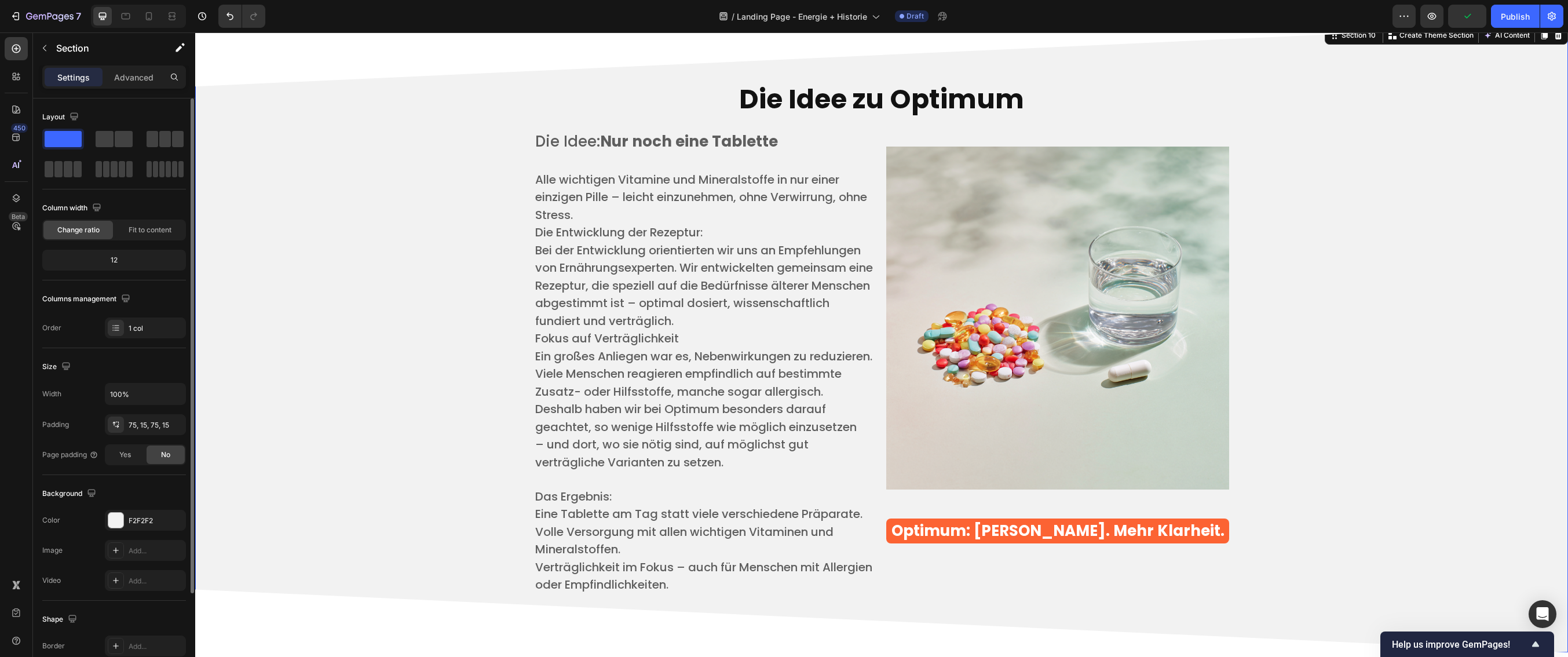
click at [340, 362] on div "Die Idee zu Optimum Heading Die Idee: Nur noch eine Tablette ​ Alle wichtigen V…" at bounding box center [881, 338] width 1355 height 542
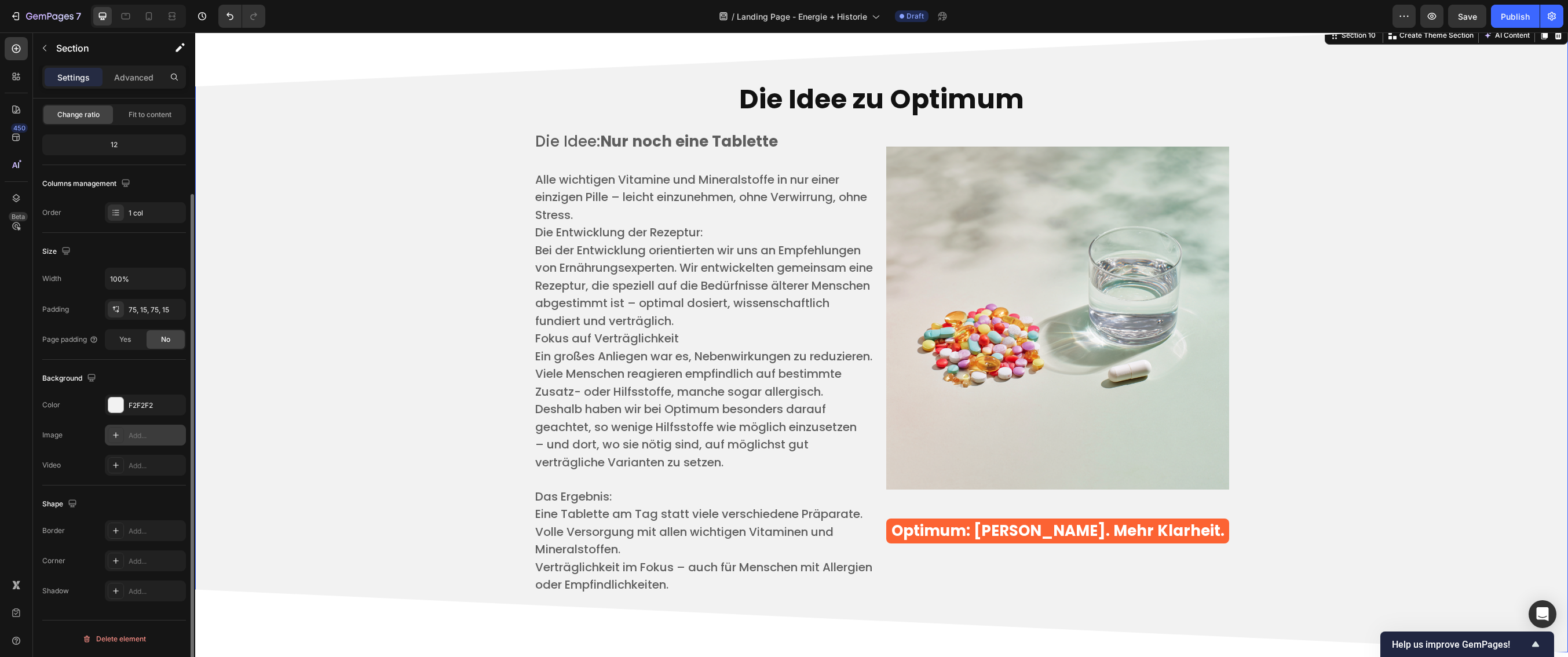
scroll to position [116, 0]
click at [1048, 348] on img at bounding box center [1057, 318] width 343 height 343
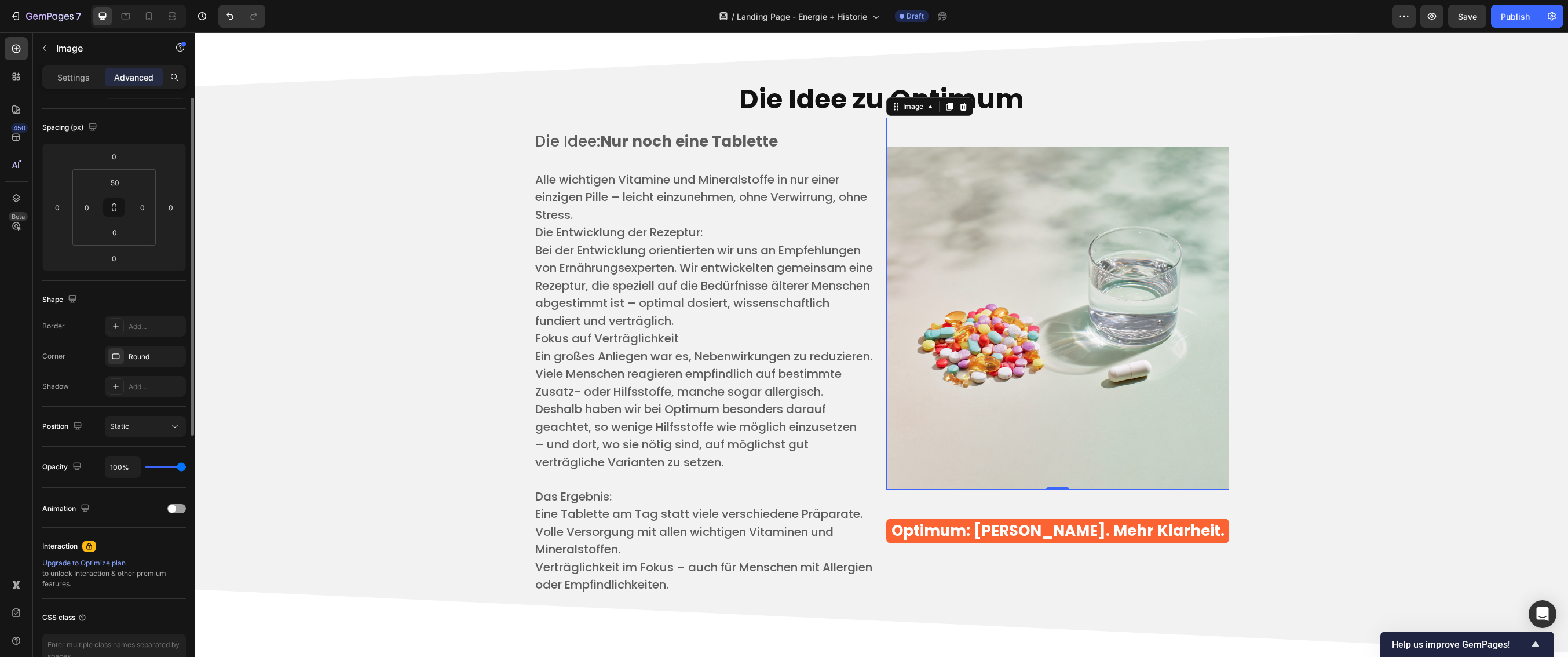
scroll to position [0, 0]
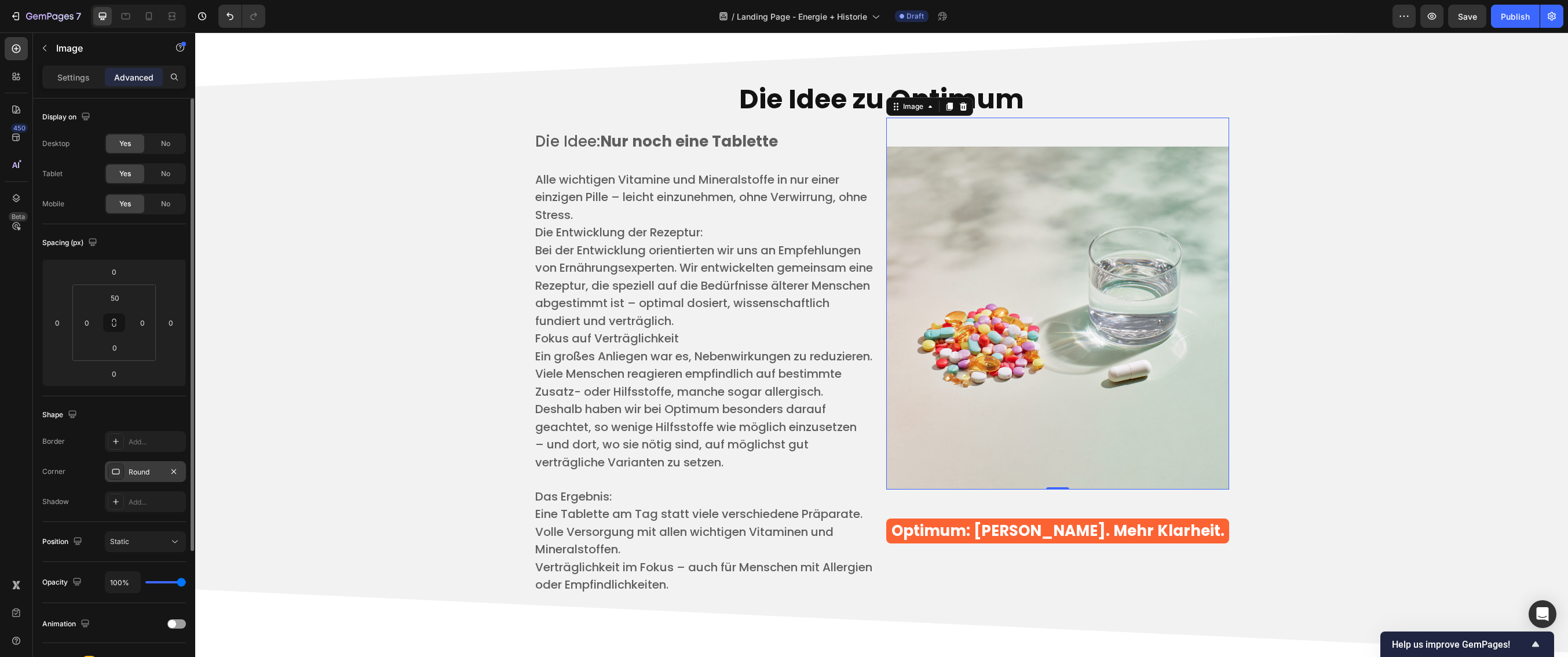
click at [150, 472] on div "Round" at bounding box center [146, 472] width 34 height 11
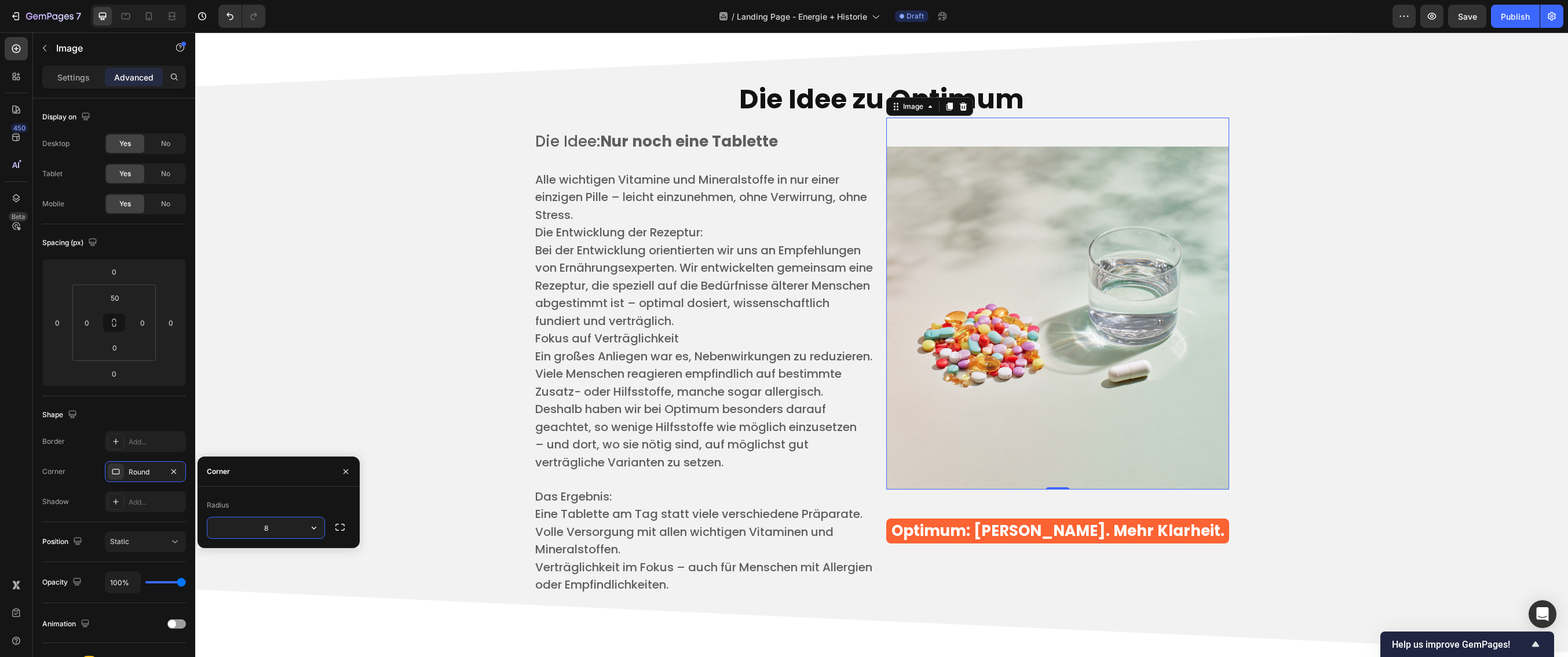
click at [283, 529] on input "8" at bounding box center [266, 528] width 117 height 21
type input "10"
click at [546, 329] on span "Bei der Entwicklung orientierten wir uns an Empfehlungen von Ernährungsexperten…" at bounding box center [704, 285] width 337 height 87
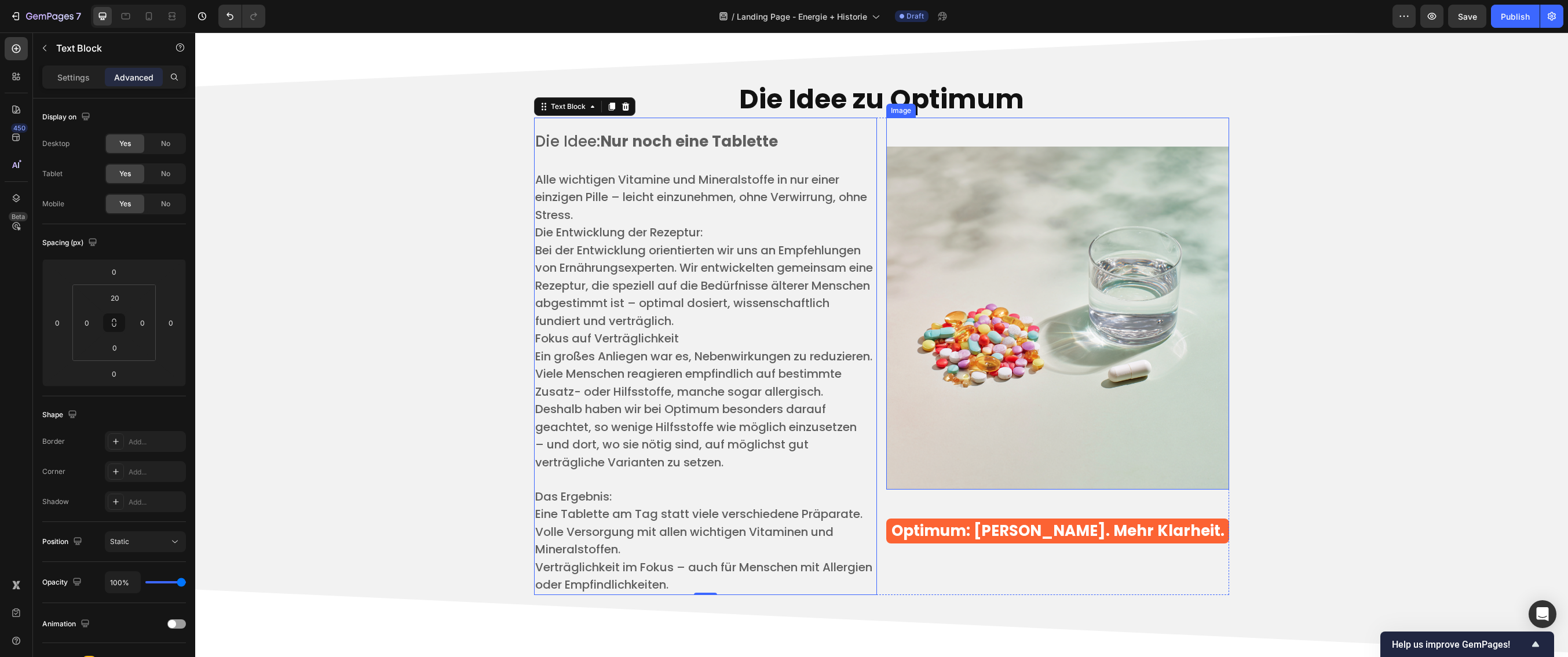
click at [1094, 353] on img at bounding box center [1057, 318] width 343 height 343
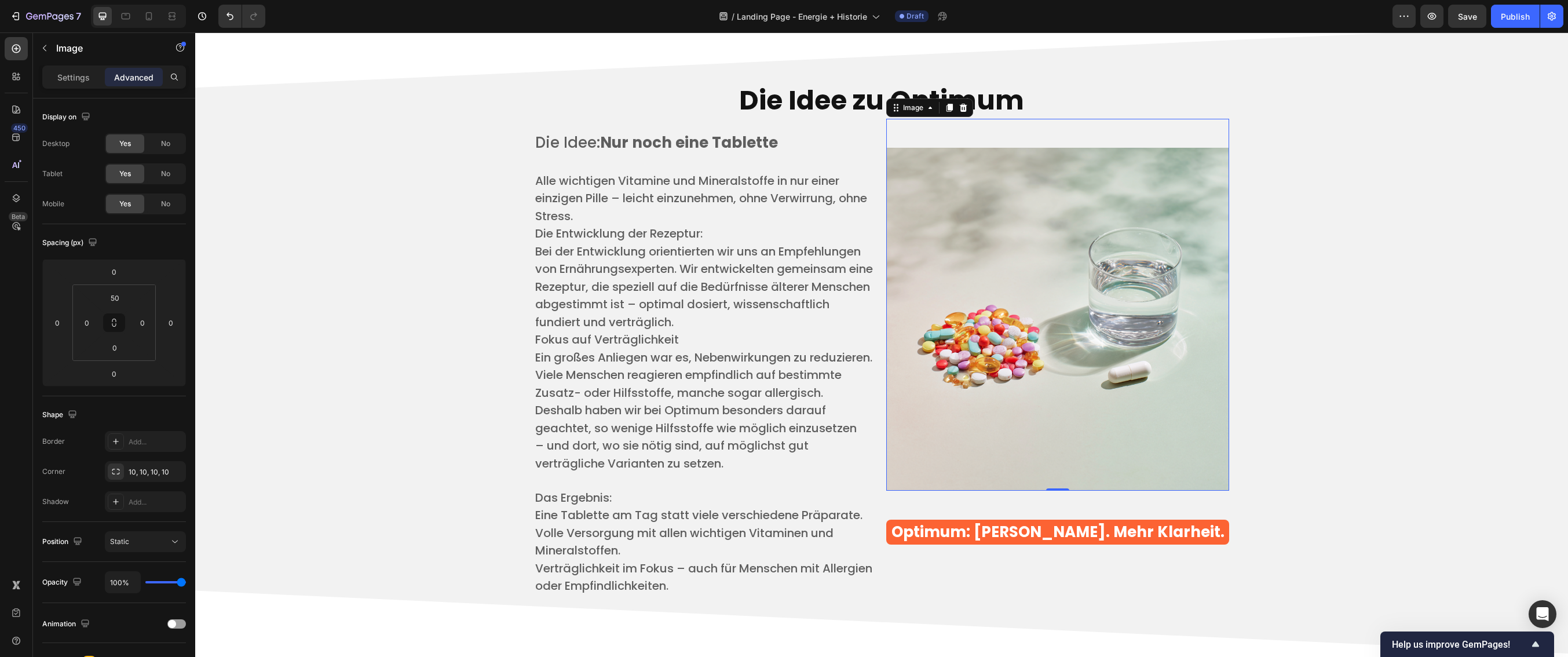
scroll to position [2762, 0]
click at [135, 472] on div "10, 10, 10, 10" at bounding box center [146, 472] width 34 height 11
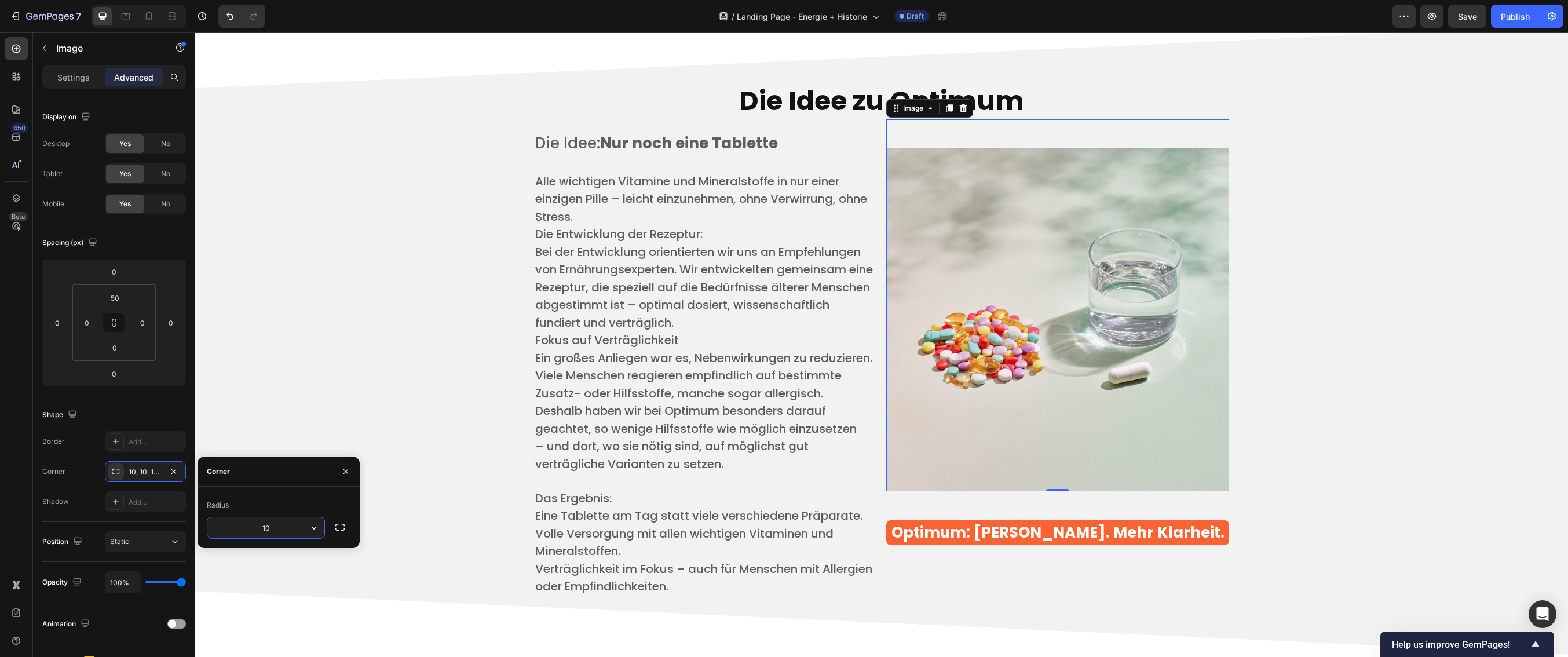
click at [275, 531] on input "10" at bounding box center [266, 528] width 117 height 21
drag, startPoint x: 271, startPoint y: 530, endPoint x: 259, endPoint y: 530, distance: 12.0
click at [259, 530] on input "10" at bounding box center [266, 528] width 117 height 21
type input "20"
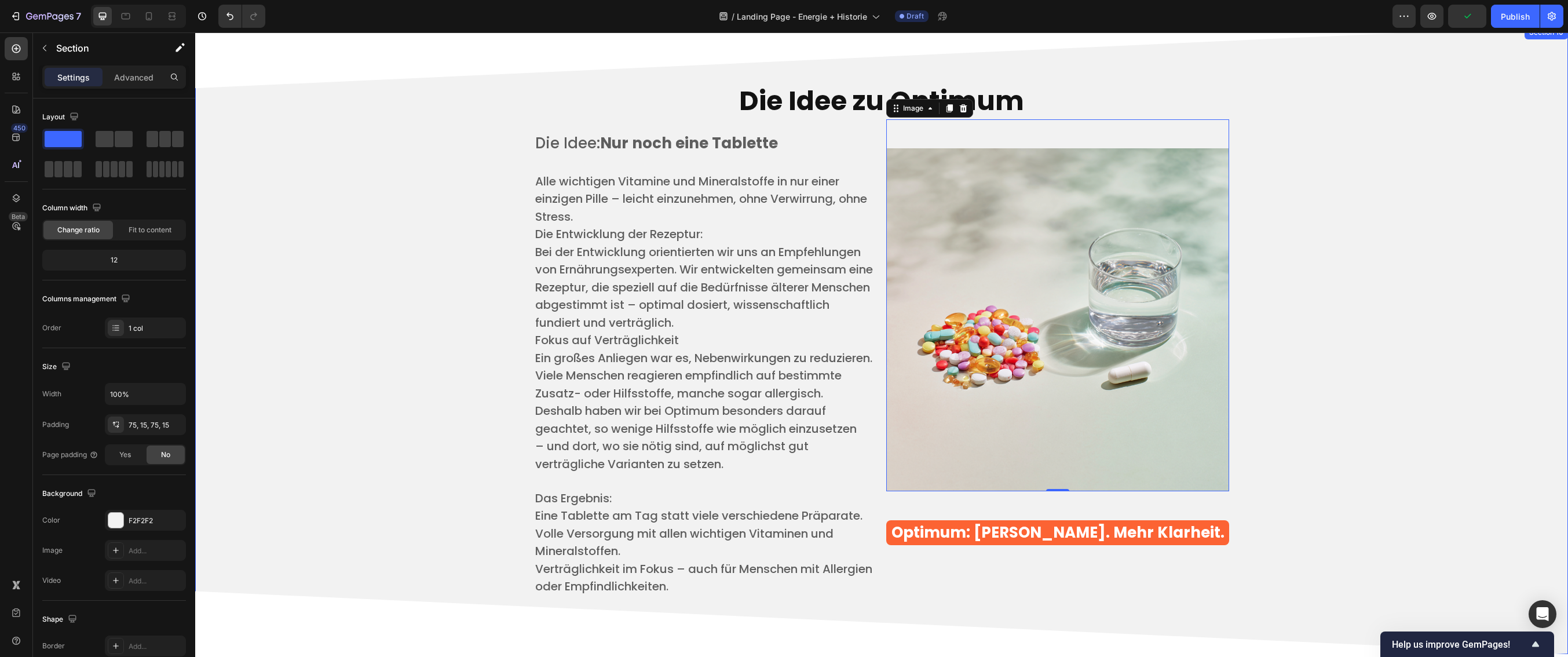
click at [304, 352] on div "Die Idee zu Optimum Heading Die Idee: Nur noch eine Tablette ​ Alle wichtigen V…" at bounding box center [881, 340] width 1355 height 542
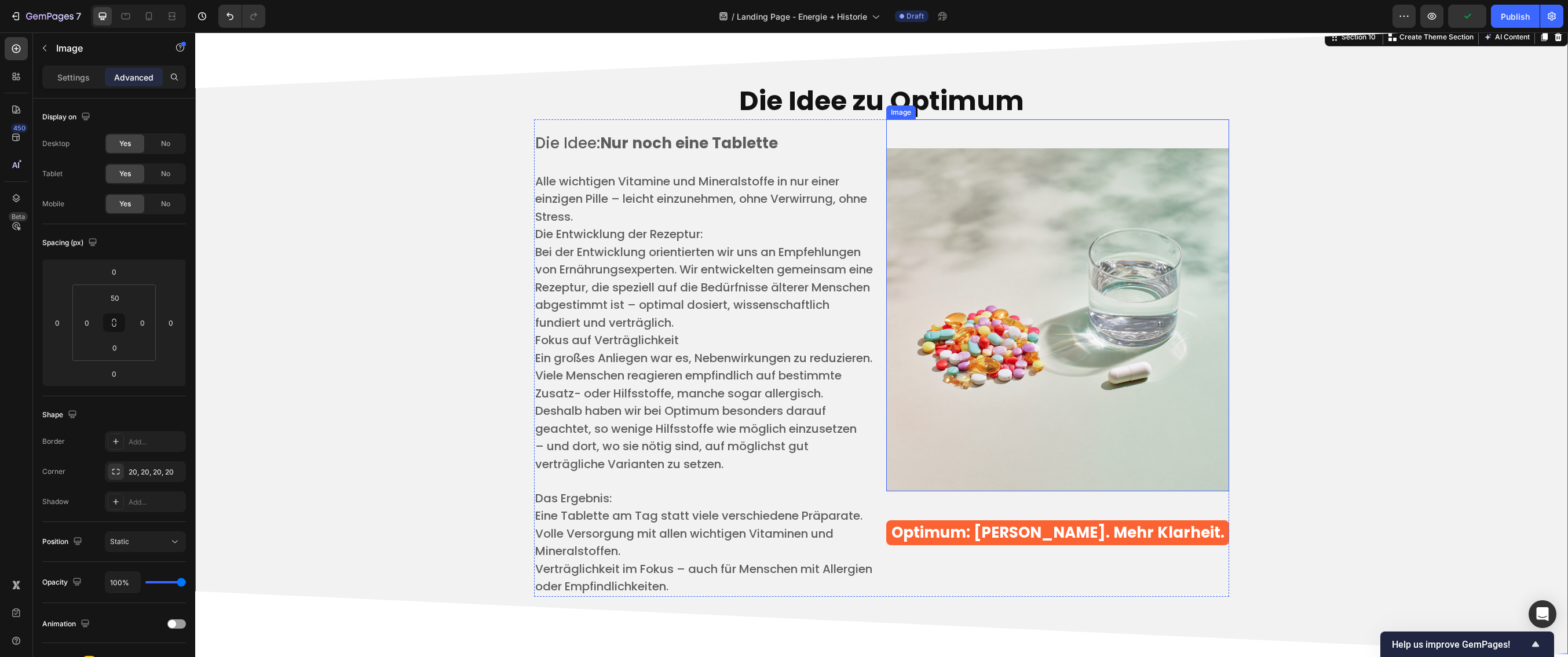
click at [1064, 345] on img at bounding box center [1057, 320] width 343 height 343
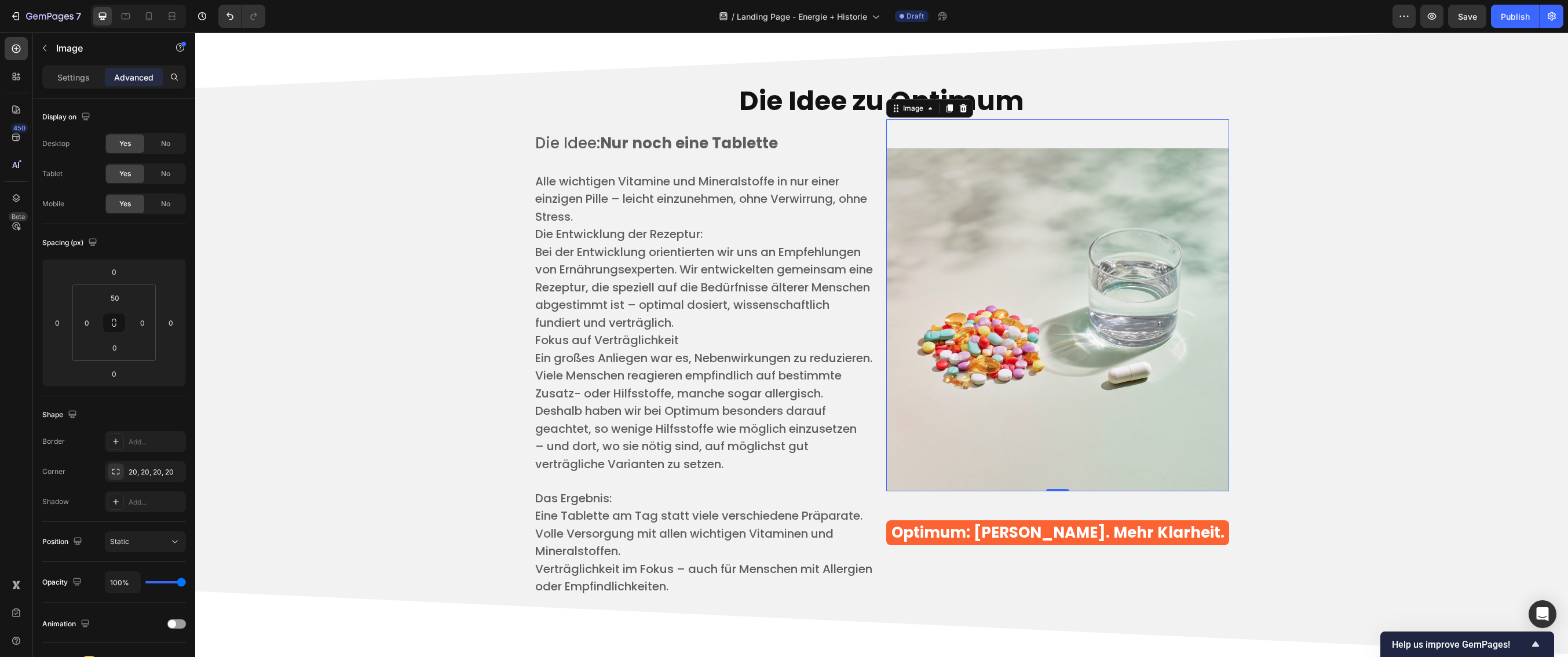
click at [983, 184] on img at bounding box center [1057, 320] width 343 height 343
click at [68, 77] on p "Settings" at bounding box center [73, 77] width 32 height 12
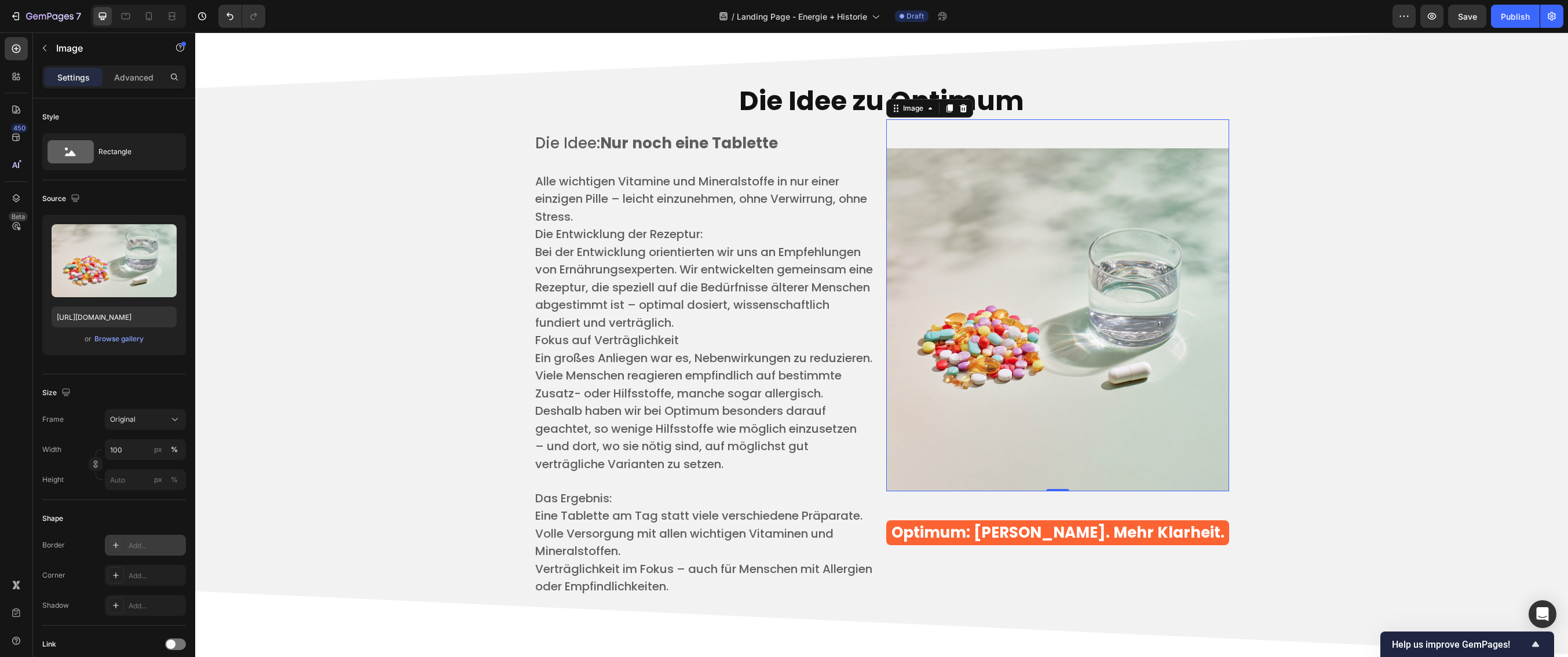
scroll to position [25, 0]
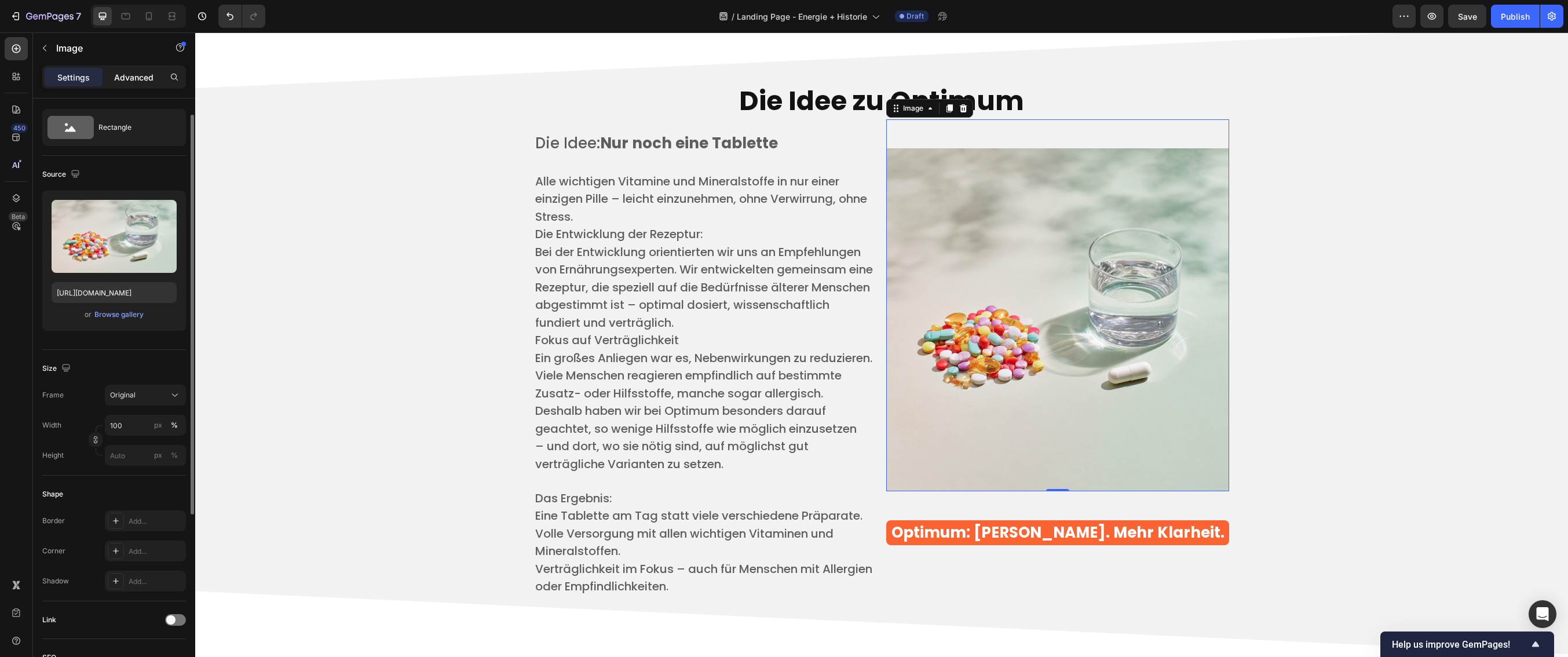
click at [119, 72] on p "Advanced" at bounding box center [134, 77] width 39 height 12
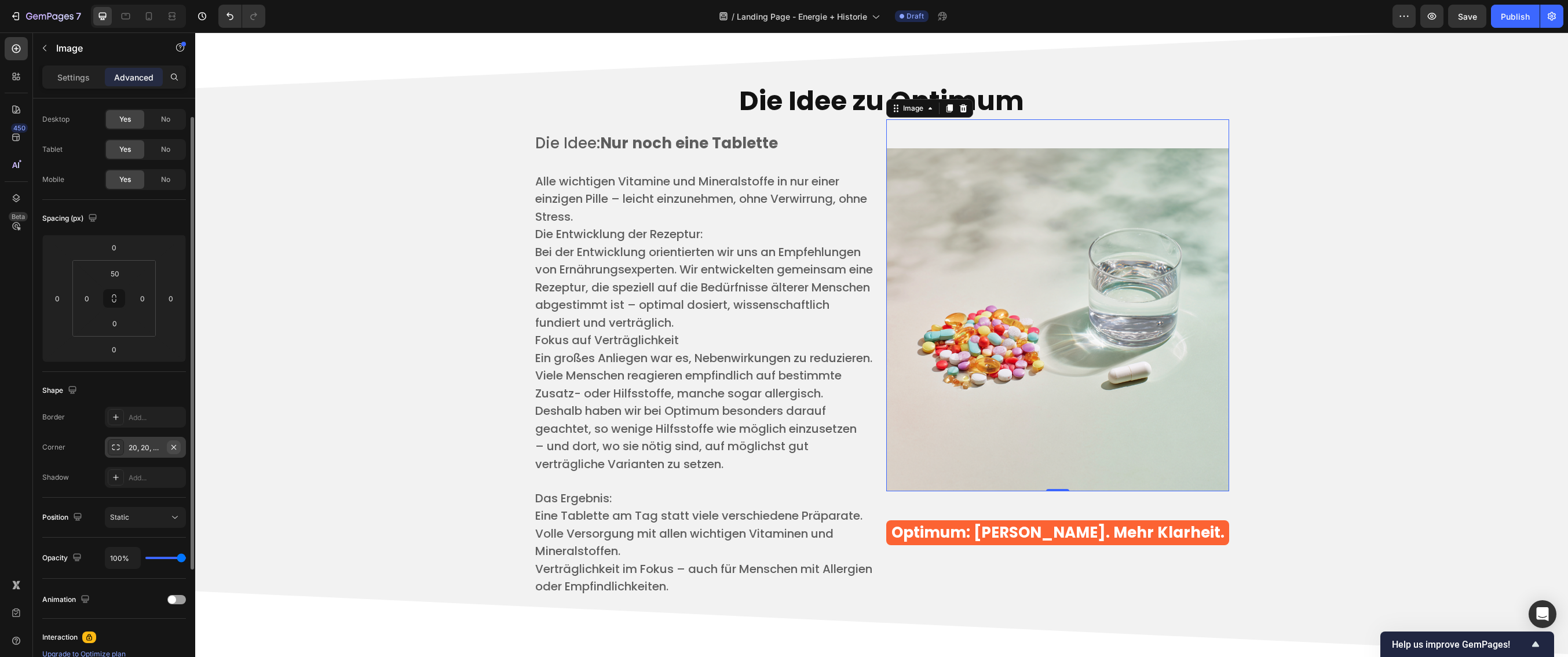
click at [178, 447] on icon "button" at bounding box center [173, 447] width 9 height 9
click at [64, 81] on p "Settings" at bounding box center [73, 77] width 32 height 12
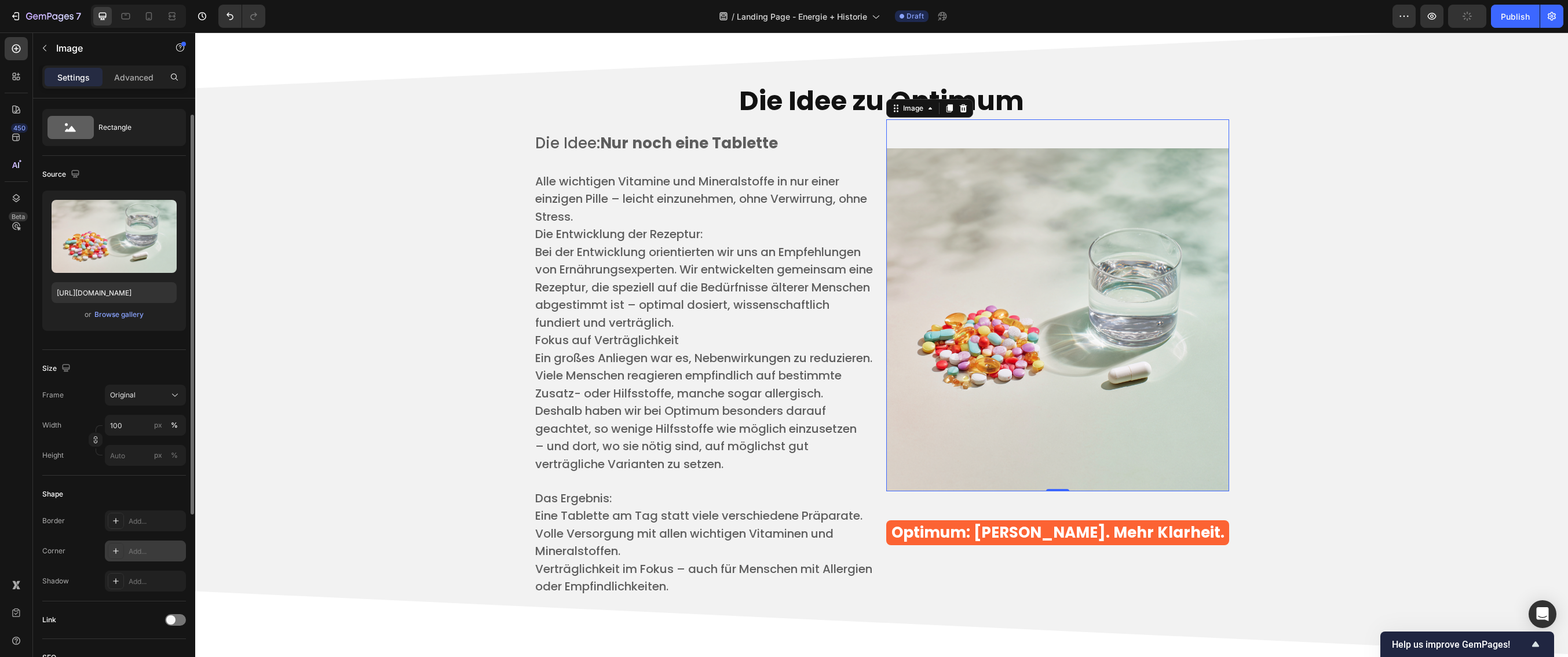
click at [145, 550] on div "Add..." at bounding box center [156, 551] width 54 height 11
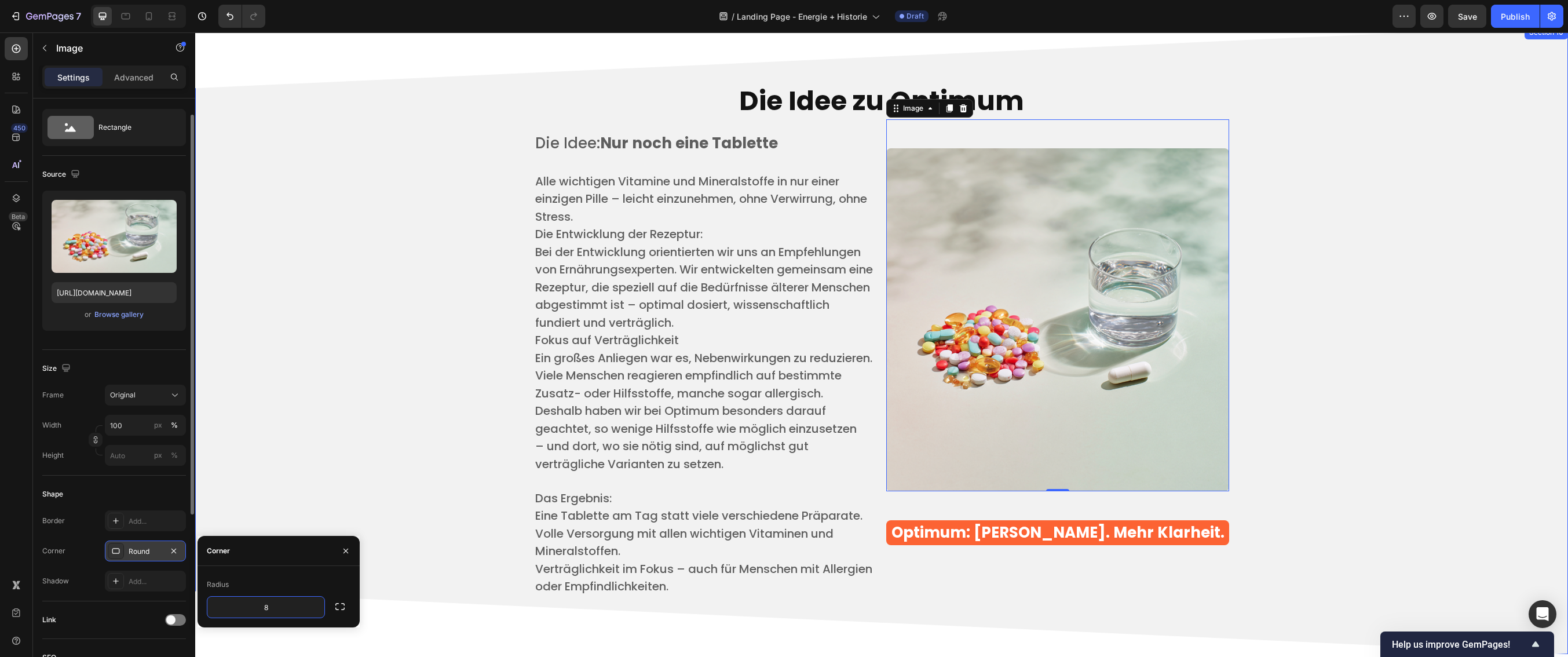
click at [312, 355] on div "Die Idee zu Optimum Heading Die Idee: Nur noch eine Tablette ​ Alle wichtigen V…" at bounding box center [881, 340] width 1355 height 542
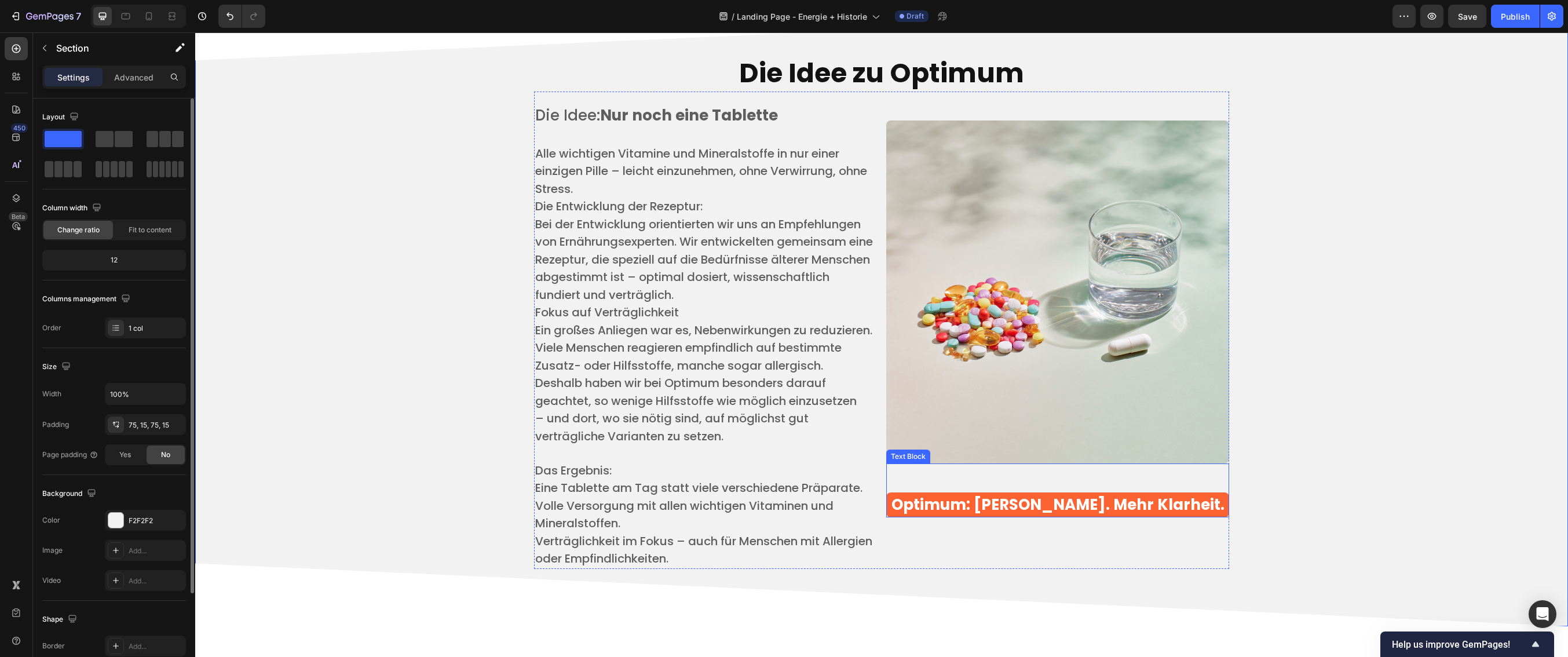
scroll to position [2796, 0]
click at [1399, 523] on div "Die Idee zu Optimum Heading Die Idee: Nur noch eine Tablette ​ Alle wichtigen V…" at bounding box center [881, 312] width 1355 height 542
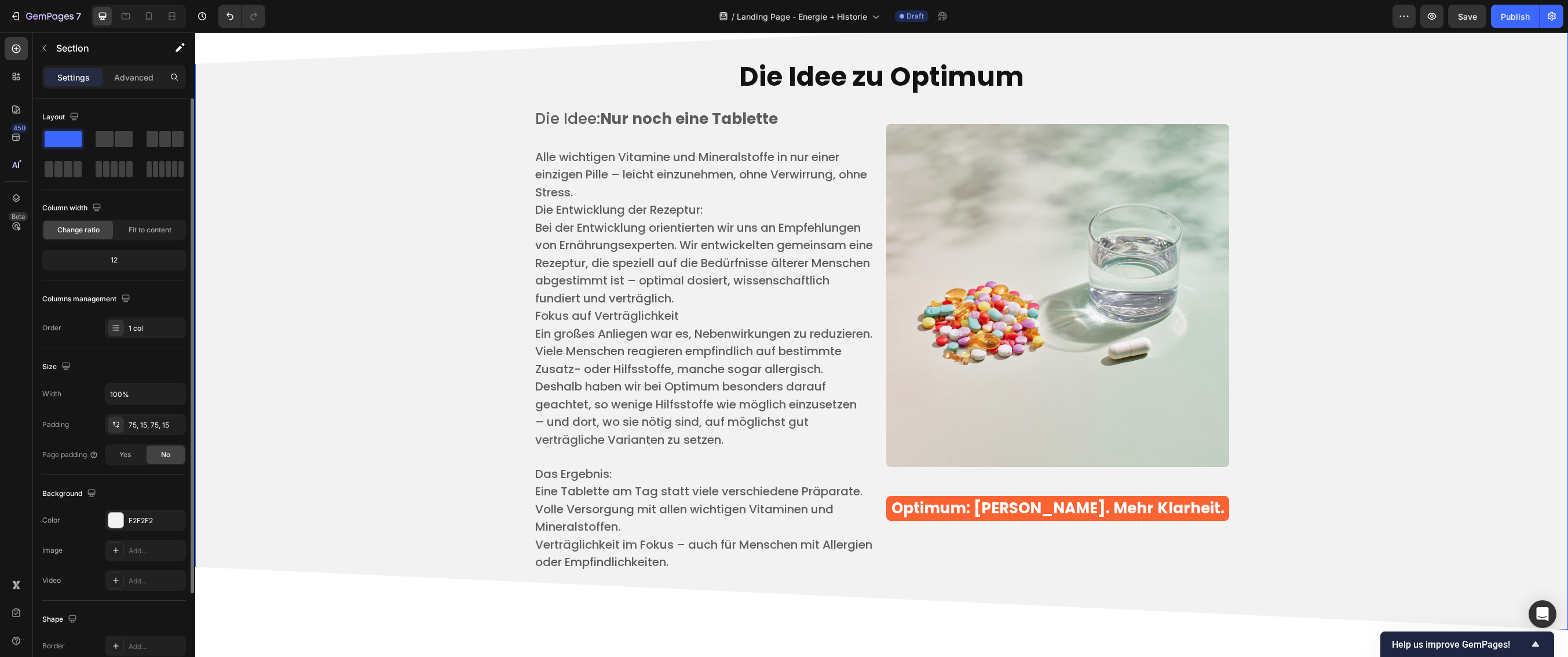
click at [1387, 452] on div "Die Idee zu Optimum Heading Die Idee: Nur noch eine Tablette ​ Alle wichtigen V…" at bounding box center [881, 315] width 1355 height 542
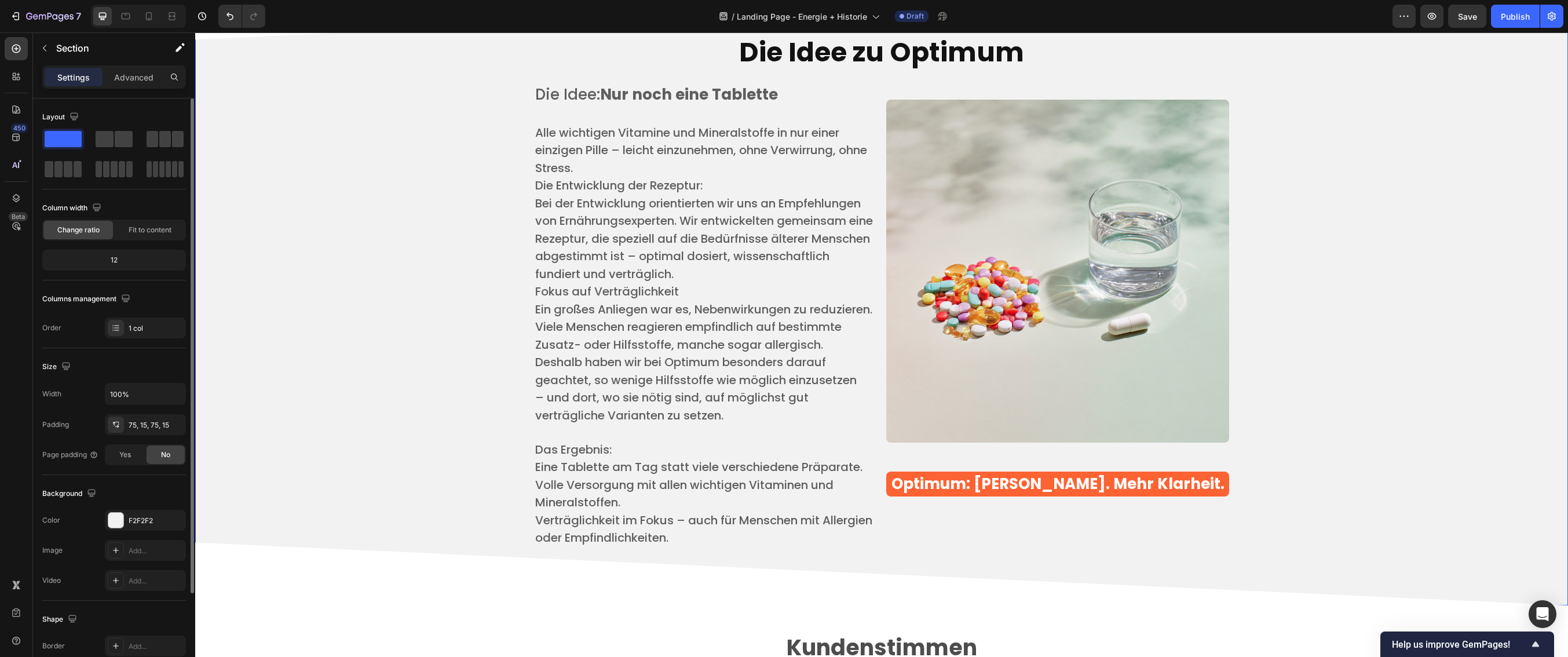
scroll to position [2815, 0]
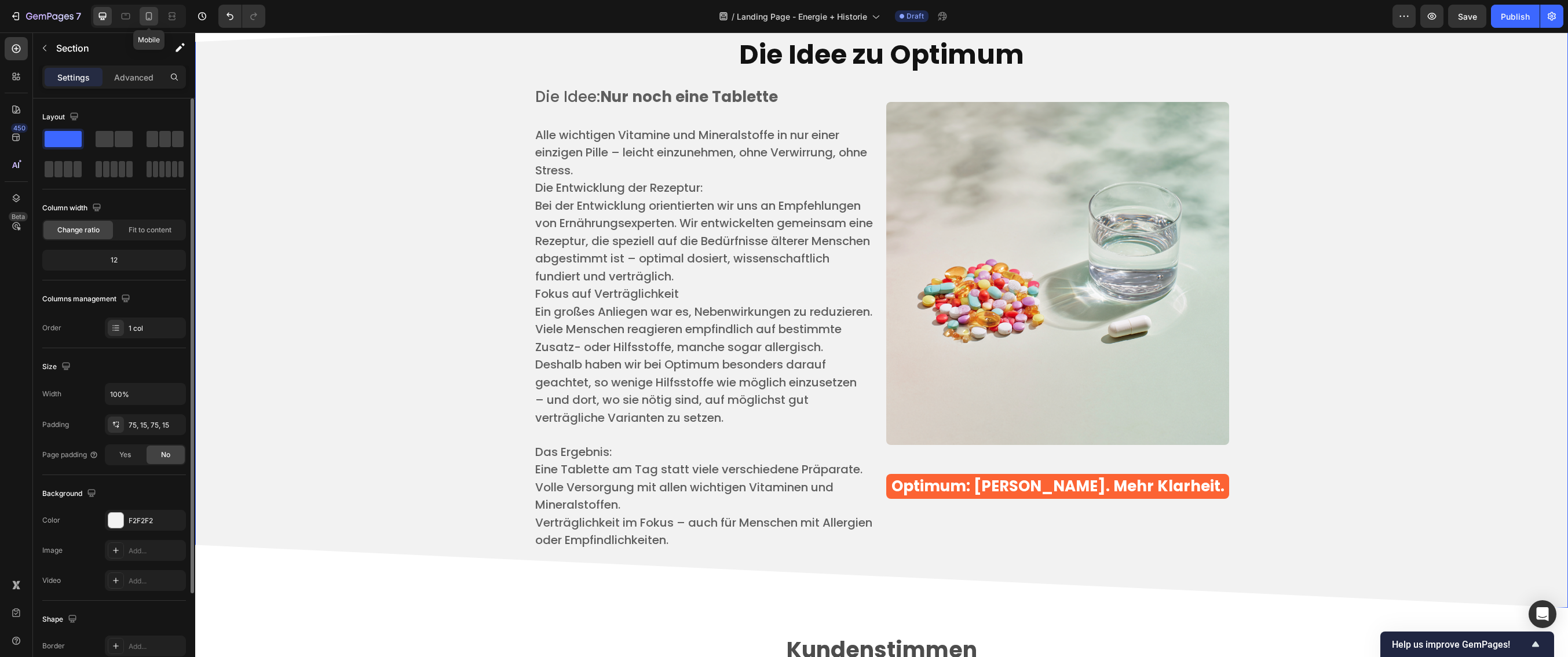
click at [144, 19] on icon at bounding box center [149, 16] width 11 height 11
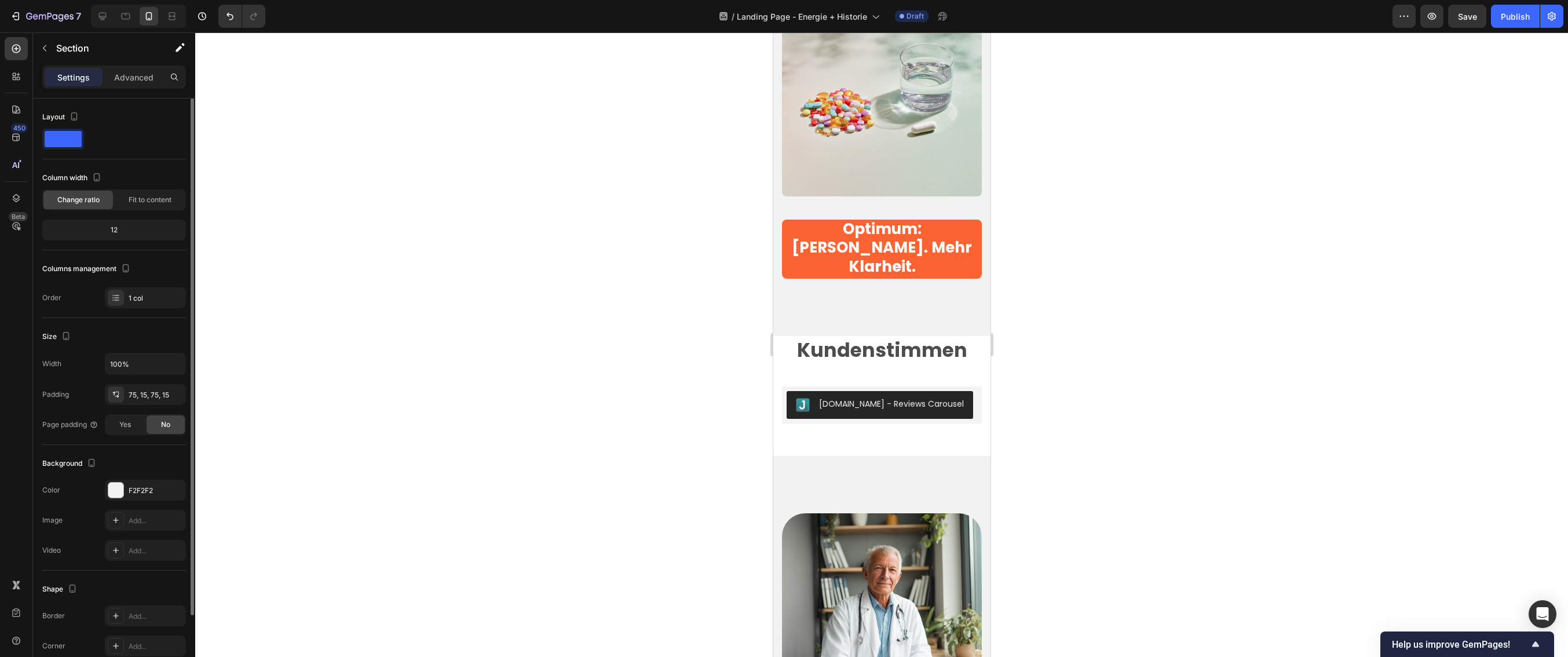
scroll to position [4310, 0]
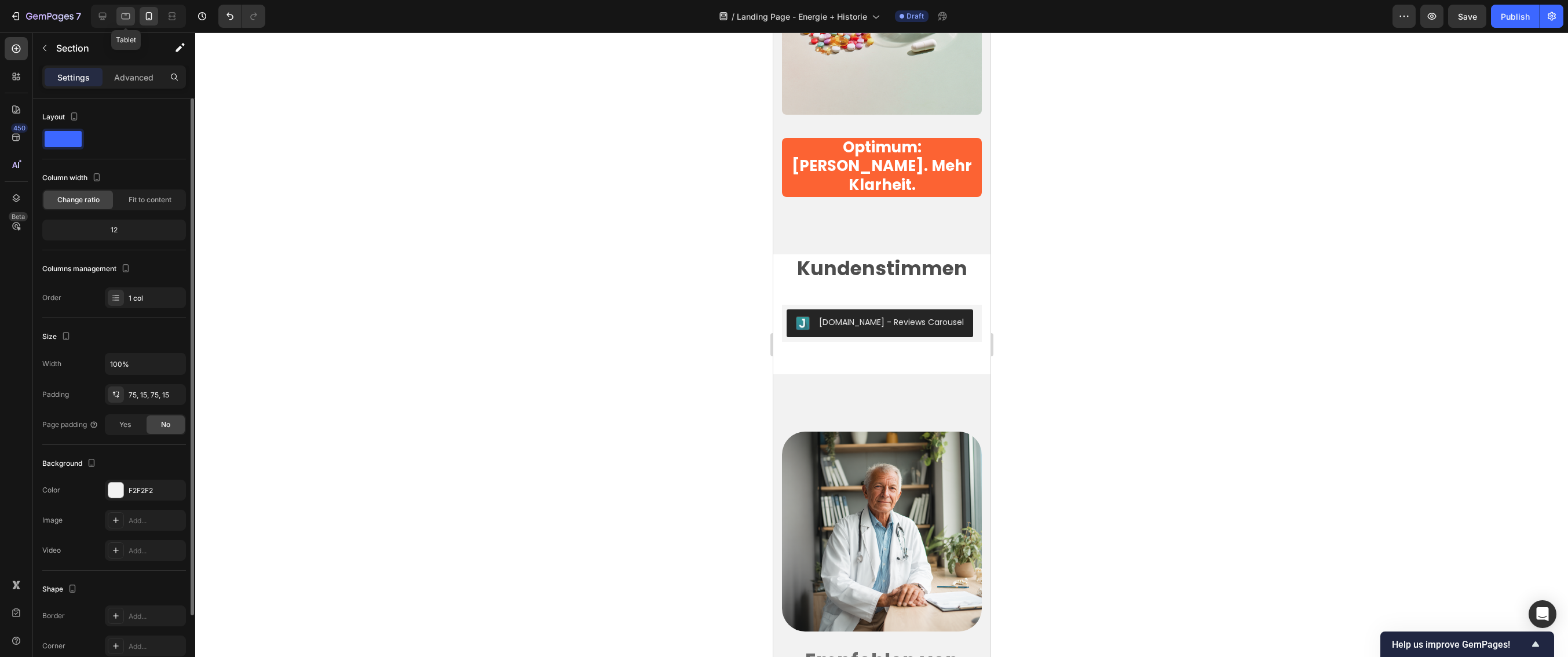
click at [124, 15] on icon at bounding box center [125, 16] width 11 height 11
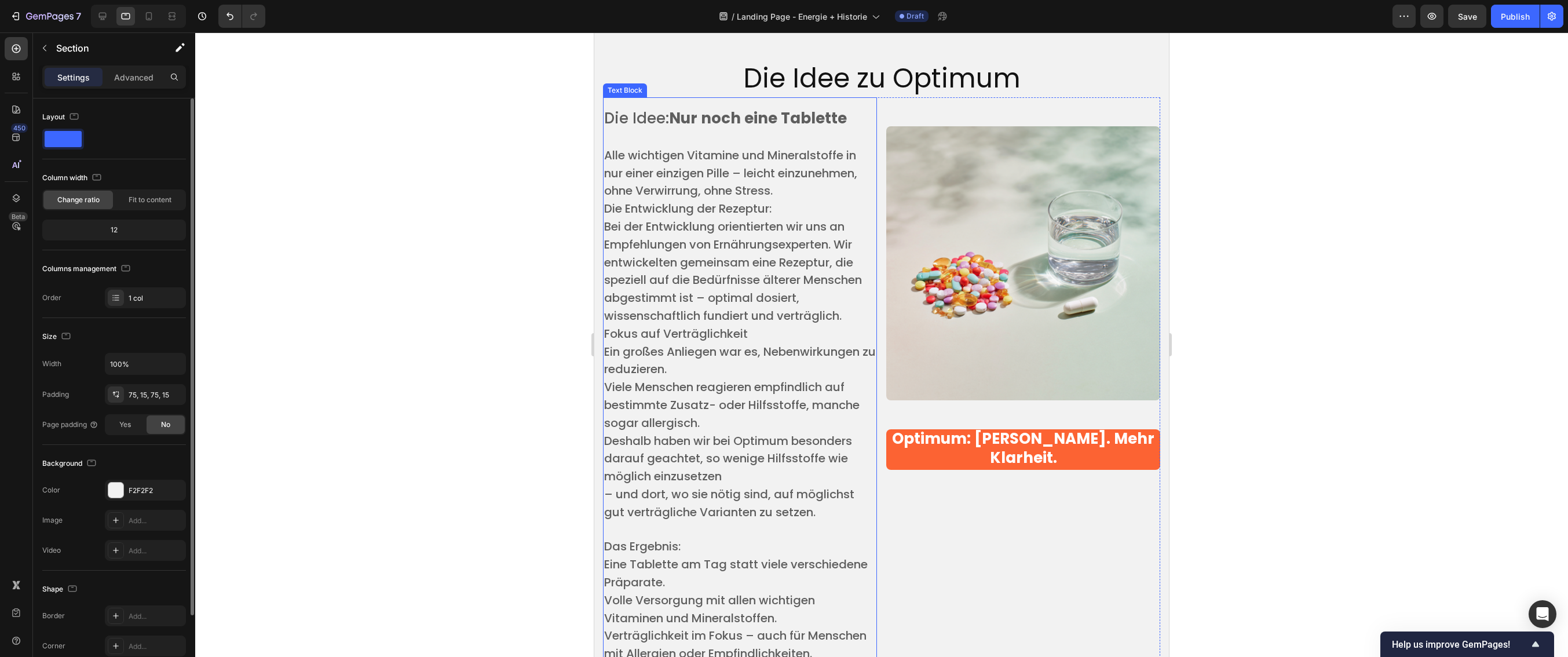
scroll to position [3262, 0]
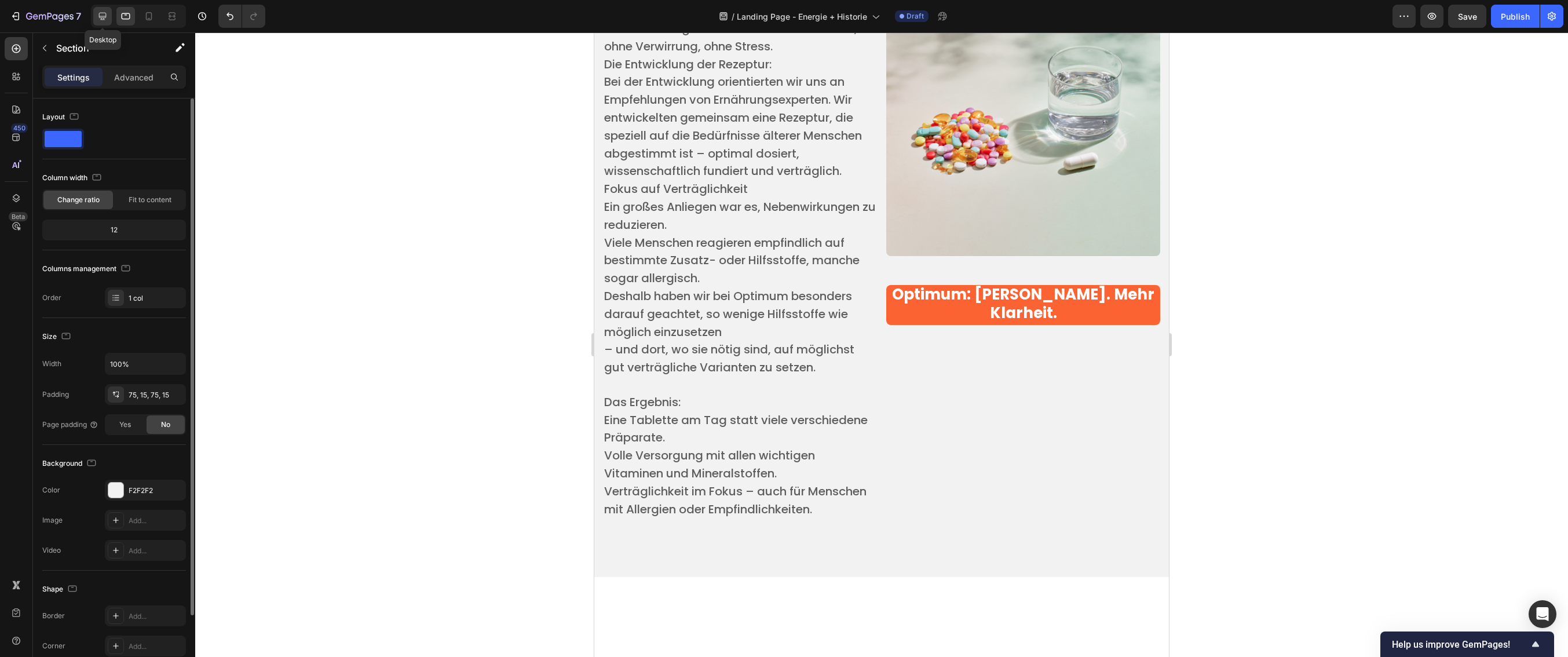
click at [99, 18] on icon at bounding box center [102, 16] width 11 height 11
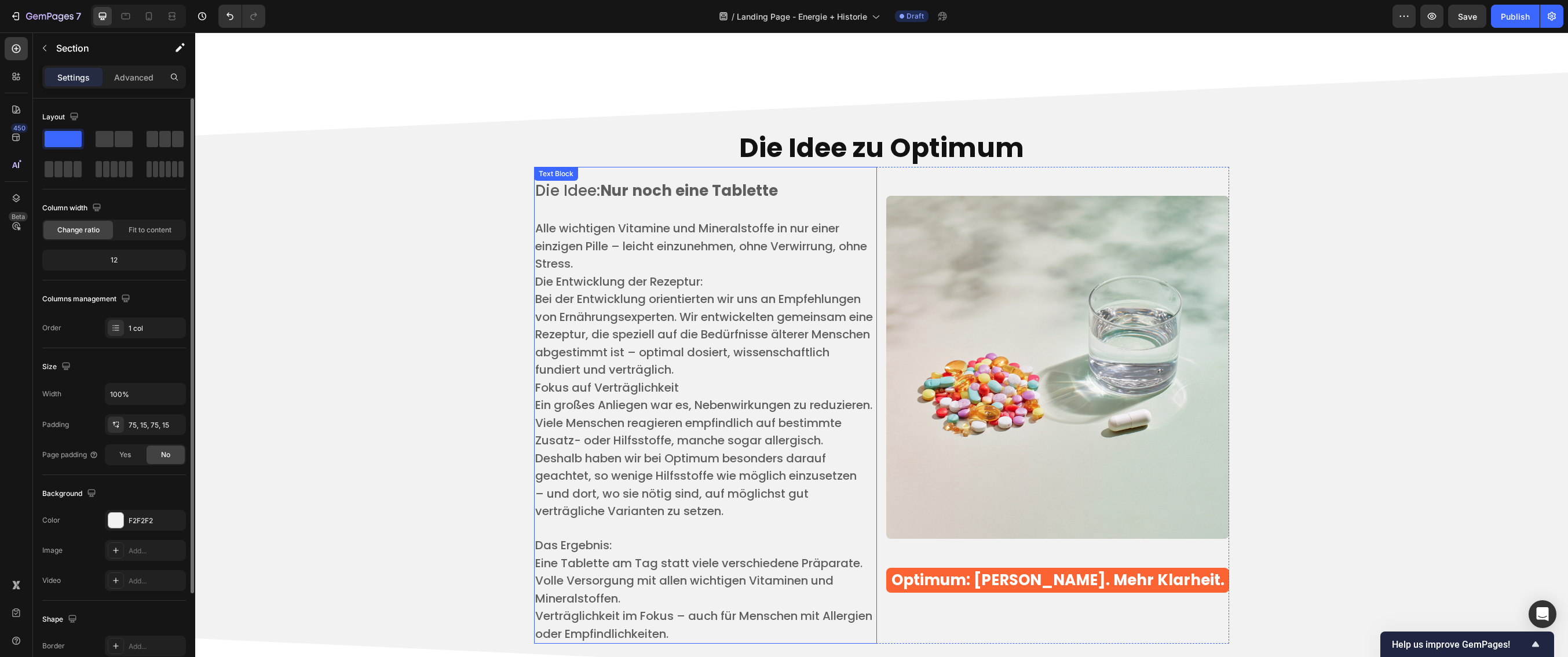
scroll to position [2788, 0]
click at [838, 154] on h2 "Die Idee zu Optimum" at bounding box center [881, 149] width 695 height 37
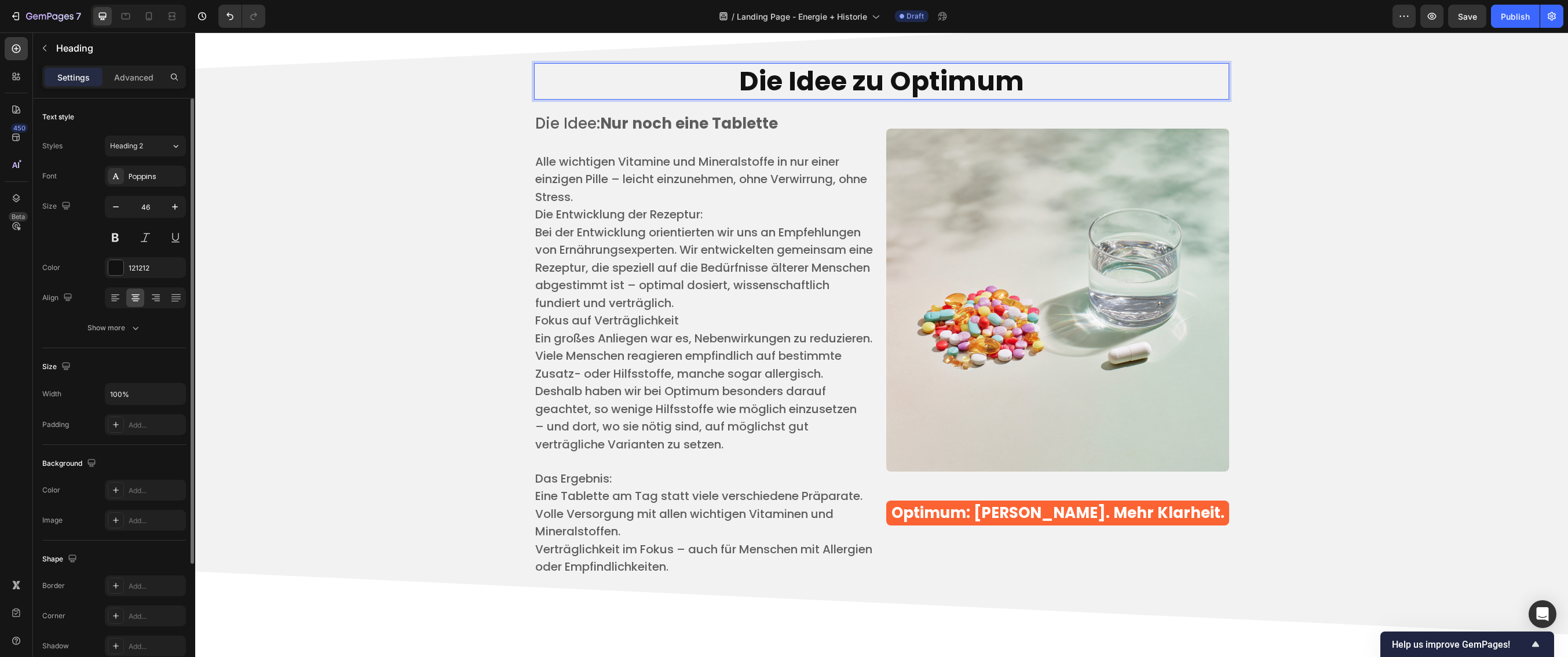
scroll to position [2721, 0]
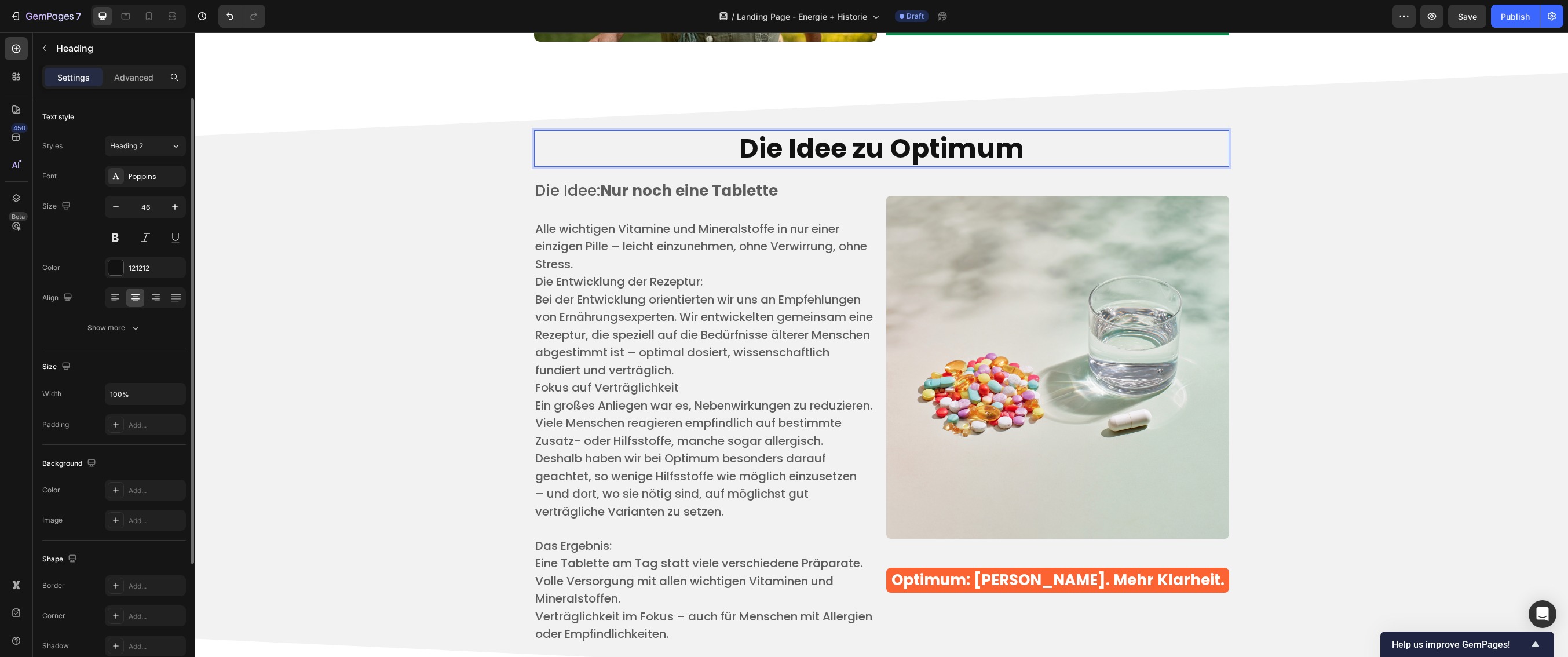
click at [1002, 149] on h2 "Die Idee zu Optimum" at bounding box center [881, 149] width 695 height 37
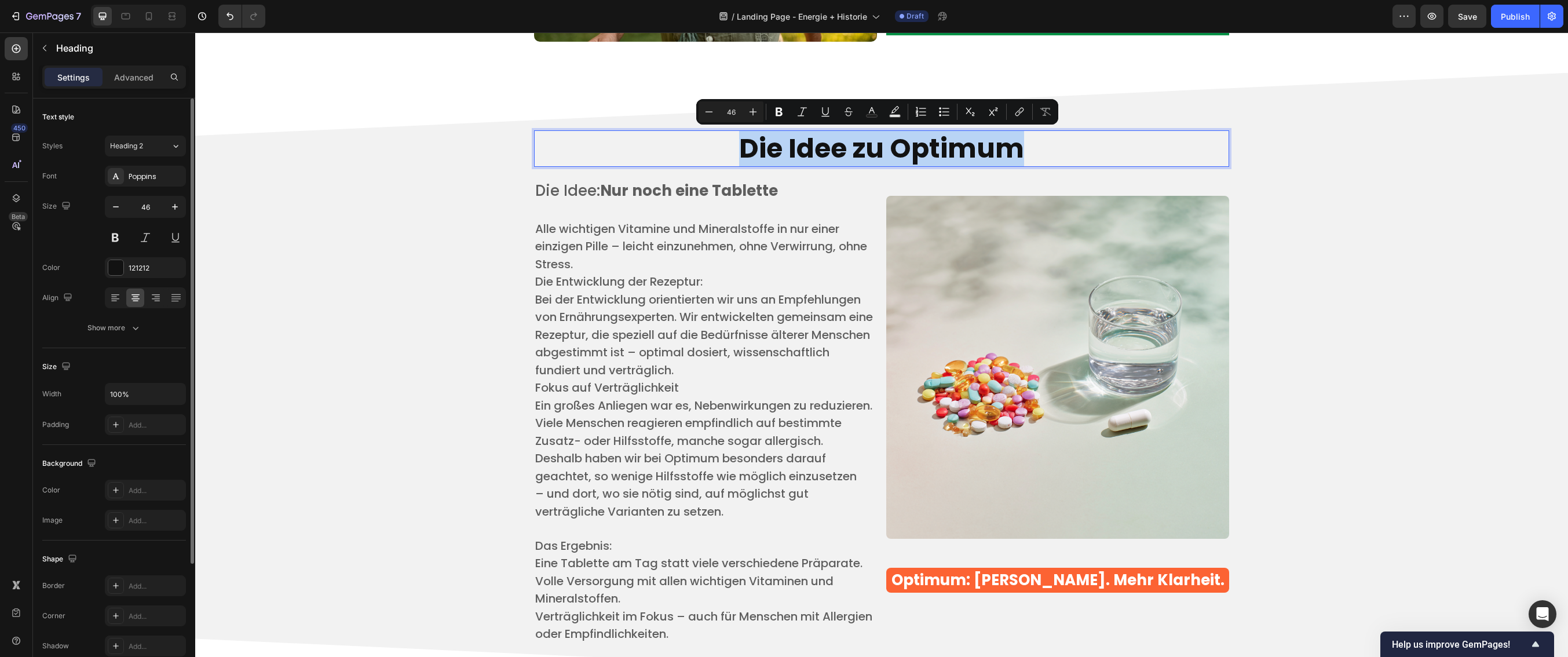
drag, startPoint x: 1043, startPoint y: 152, endPoint x: 725, endPoint y: 152, distance: 318.0
click at [725, 152] on p "Die Idee zu Optimum" at bounding box center [881, 149] width 692 height 35
click at [779, 111] on icon "Editor contextual toolbar" at bounding box center [779, 112] width 7 height 8
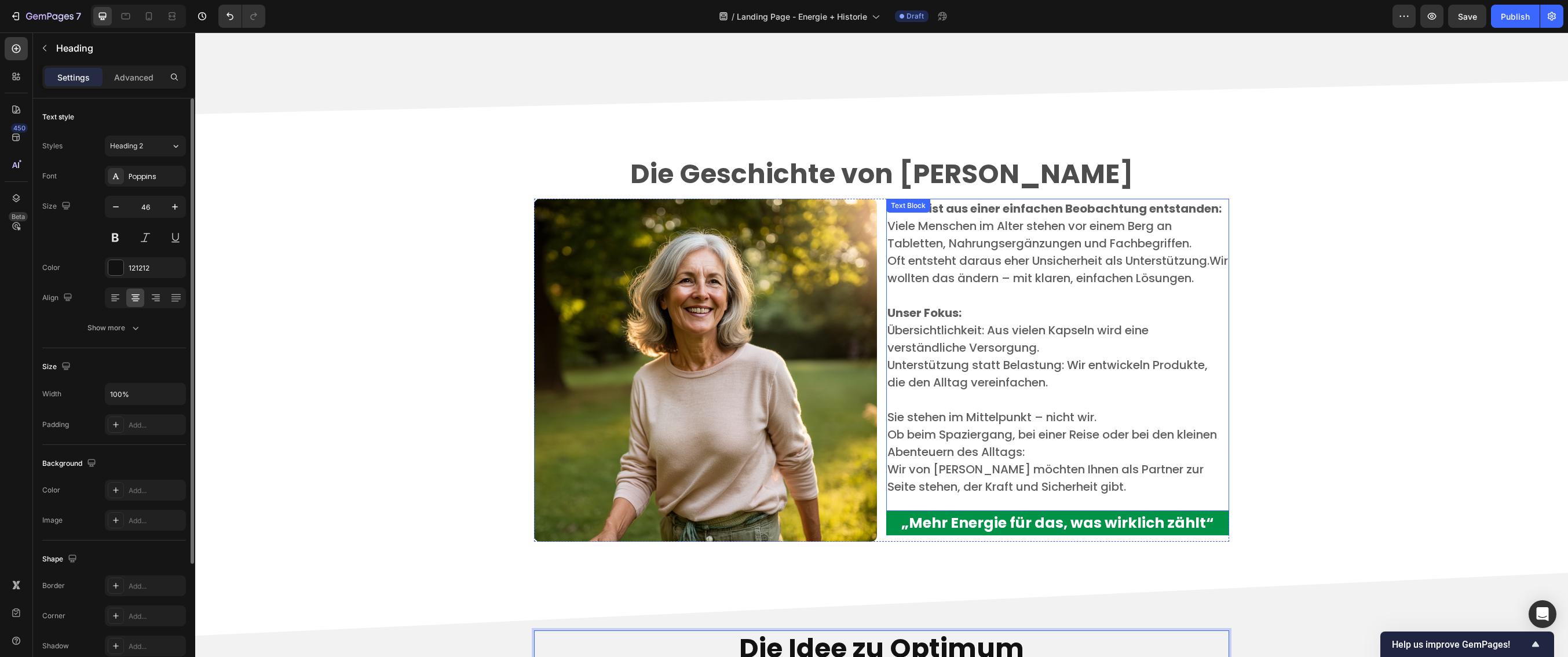
scroll to position [2242, 0]
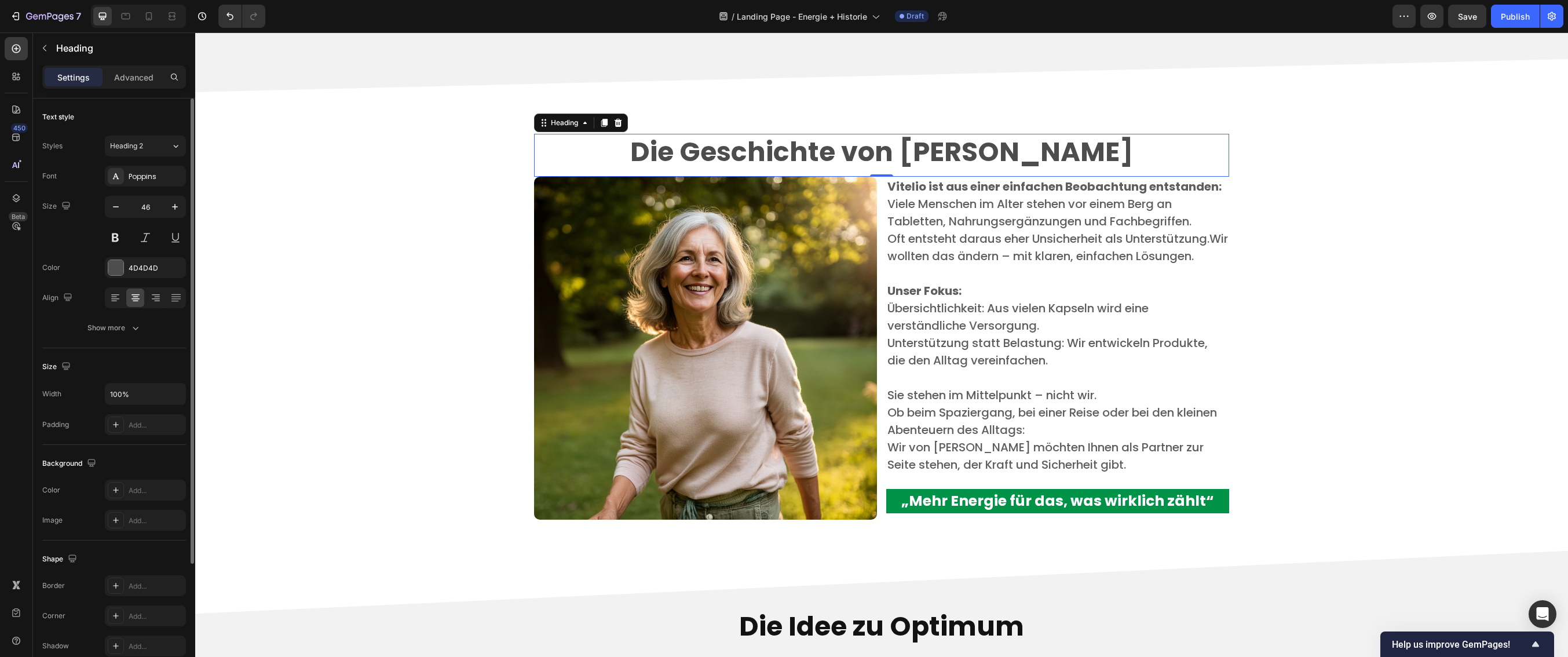
click at [904, 155] on h2 "Die Geschichte von [PERSON_NAME]" at bounding box center [881, 152] width 695 height 37
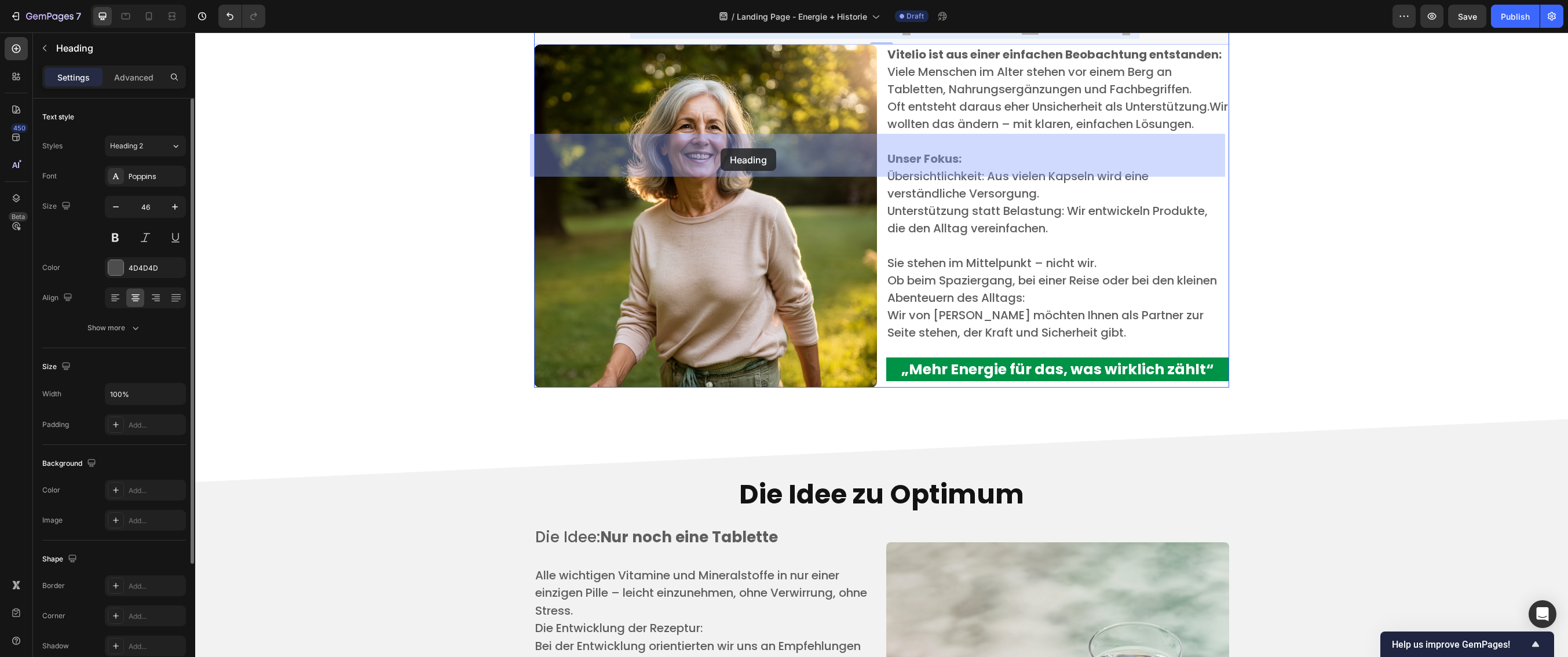
drag, startPoint x: 1054, startPoint y: 150, endPoint x: 721, endPoint y: 149, distance: 333.0
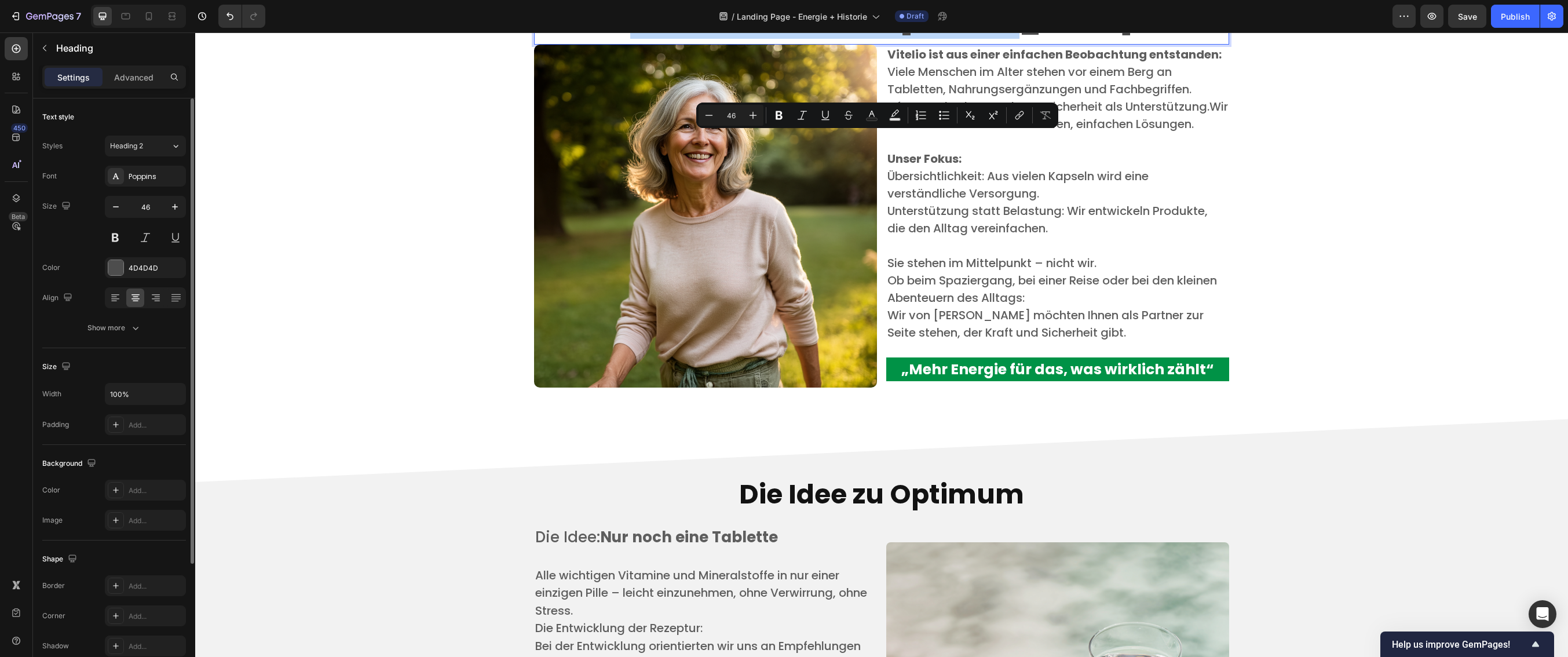
drag, startPoint x: 699, startPoint y: 151, endPoint x: 1050, endPoint y: 149, distance: 351.0
click at [776, 113] on icon "Editor contextual toolbar" at bounding box center [779, 116] width 7 height 8
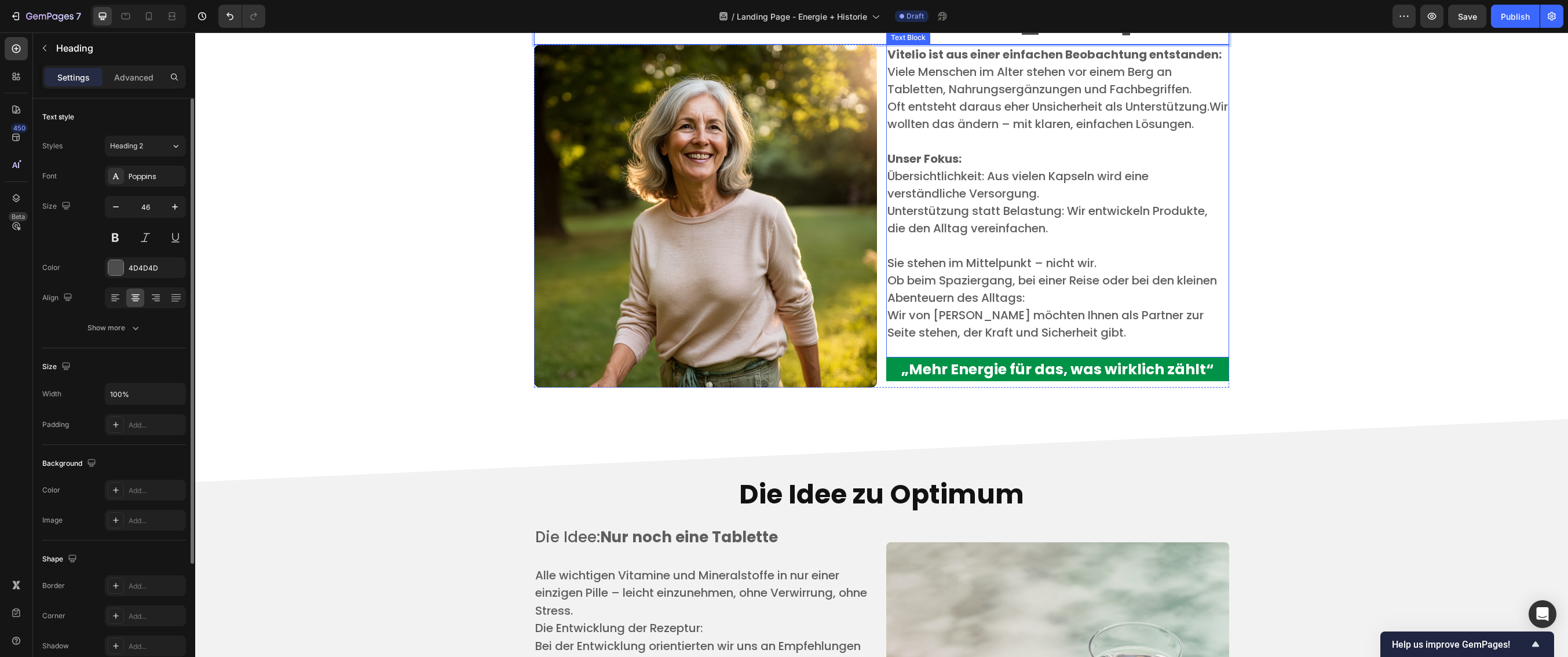
click at [1028, 63] on strong "Vitelio ist aus einer einfachen Beobachtung entstanden:" at bounding box center [1054, 54] width 334 height 16
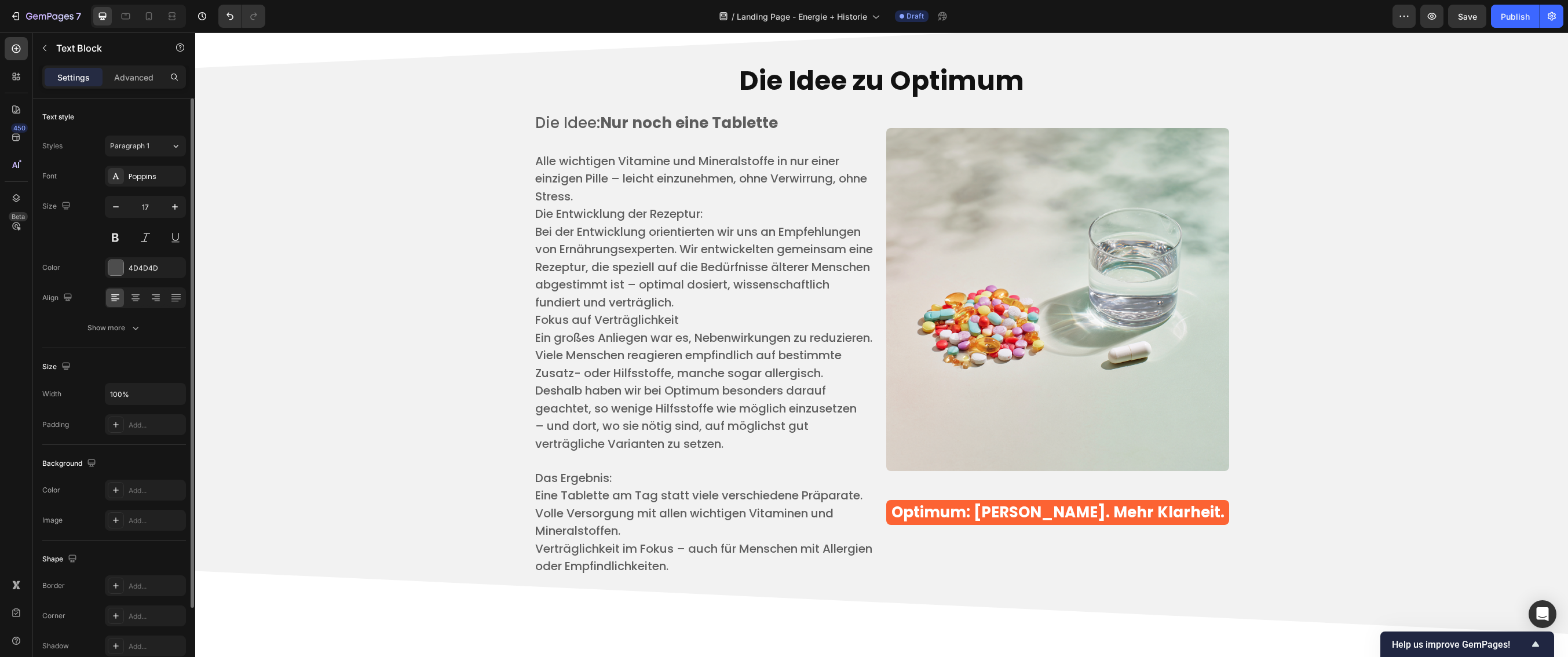
scroll to position [2787, 0]
click at [1011, 418] on img at bounding box center [1057, 300] width 343 height 343
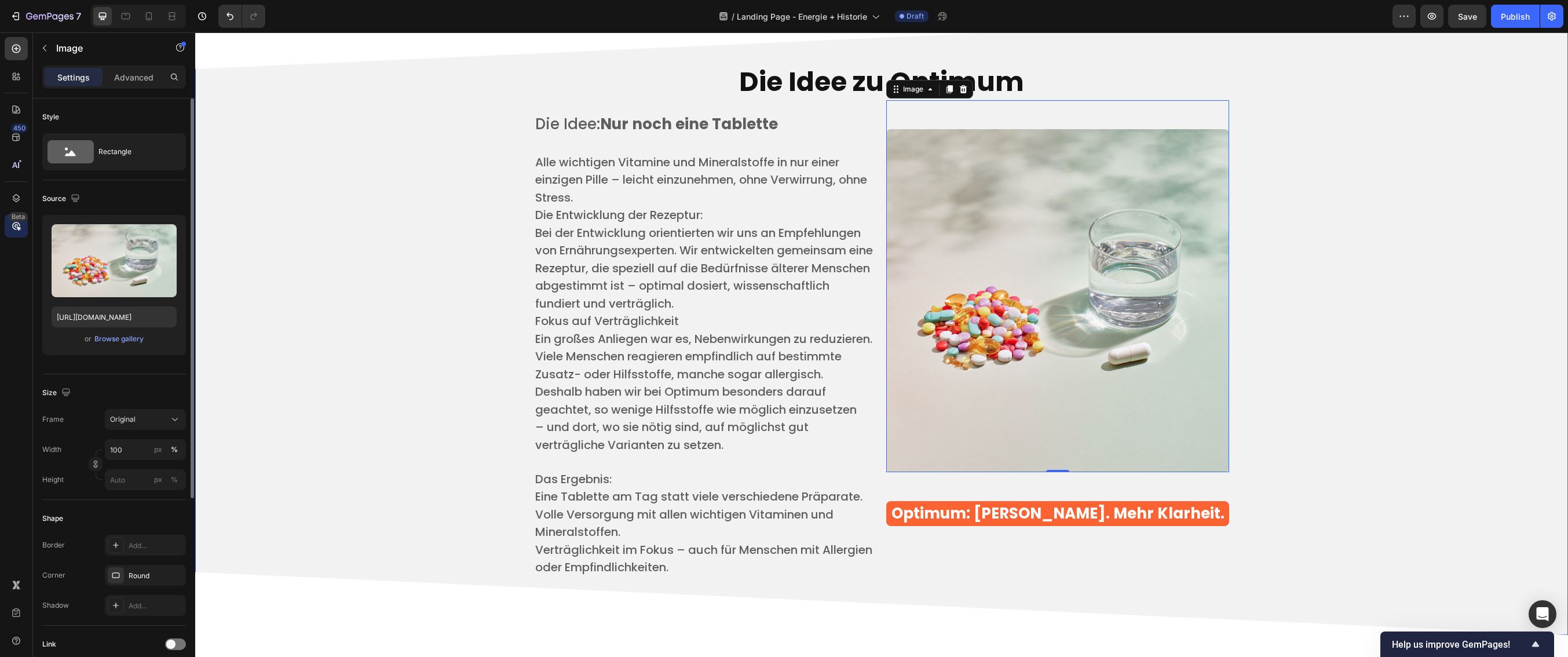
scroll to position [2787, 0]
click at [120, 280] on input "file" at bounding box center [113, 280] width 80 height 20
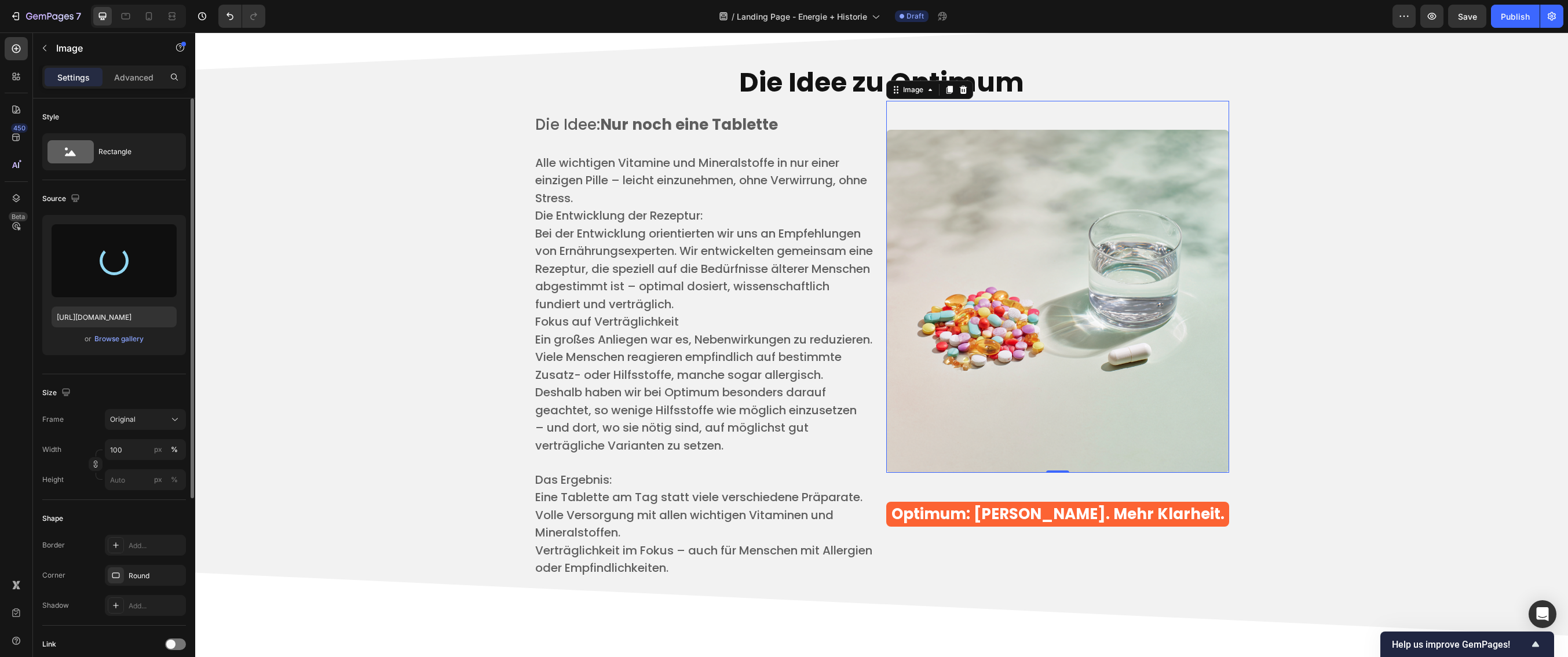
type input "https://cdn.shopify.com/s/files/1/0923/7433/5871/files/gempages_572743923072500…"
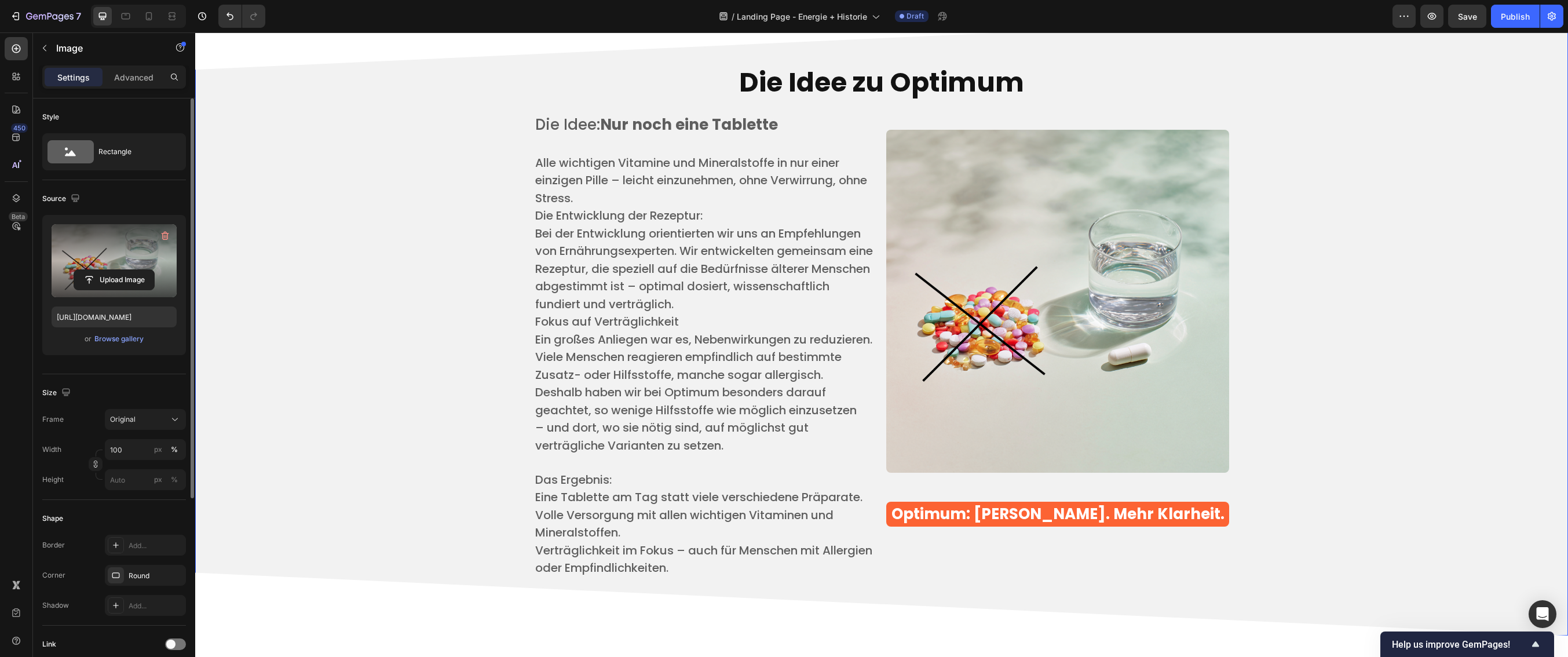
click at [1349, 295] on div "⁠⁠⁠⁠⁠⁠⁠ Die Idee zu Optimum Heading Die Idee: Nur noch eine Tablette ​ Alle wic…" at bounding box center [881, 321] width 1355 height 542
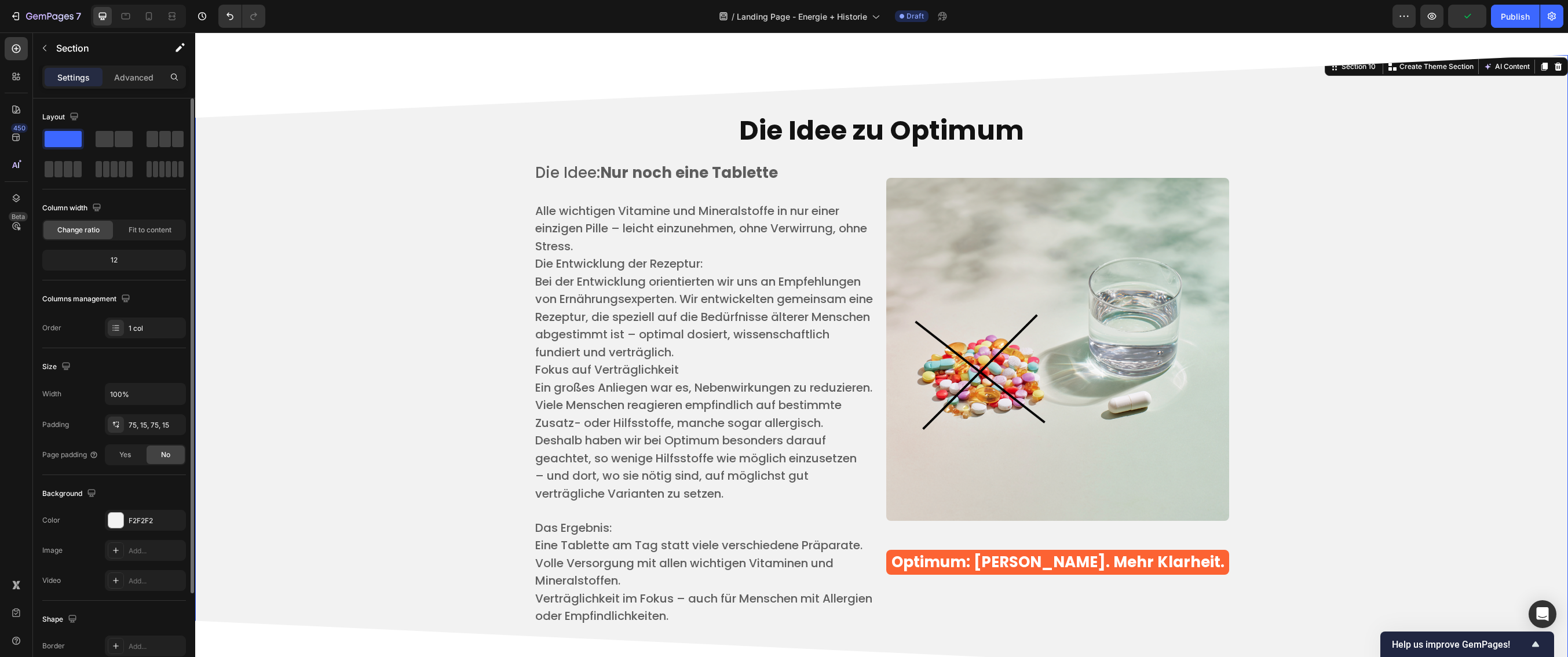
scroll to position [2739, 0]
click at [609, 239] on p "Alle wichtigen Vitamine und Mineralstoffe in nur einer einzigen Pille – leicht …" at bounding box center [705, 228] width 340 height 54
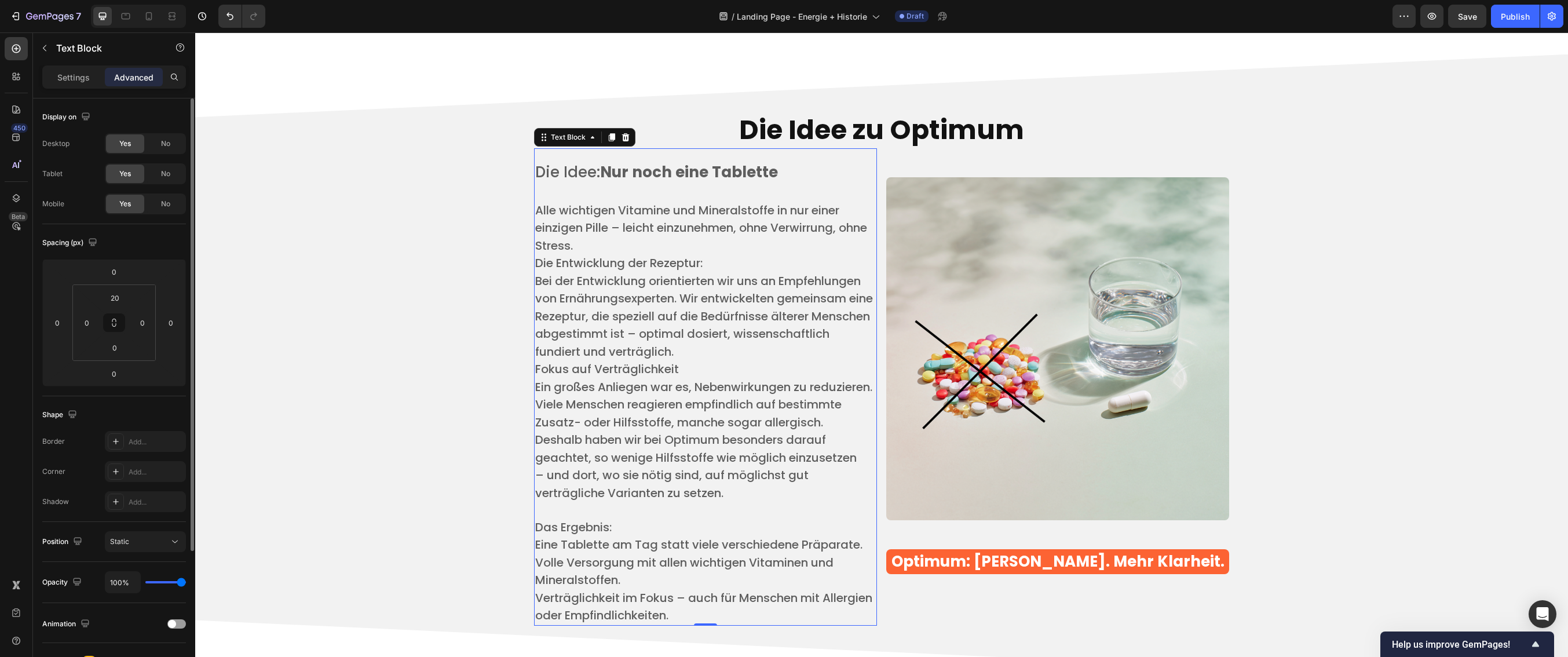
click at [610, 248] on p "Alle wichtigen Vitamine und Mineralstoffe in nur einer einzigen Pille – leicht …" at bounding box center [705, 228] width 340 height 54
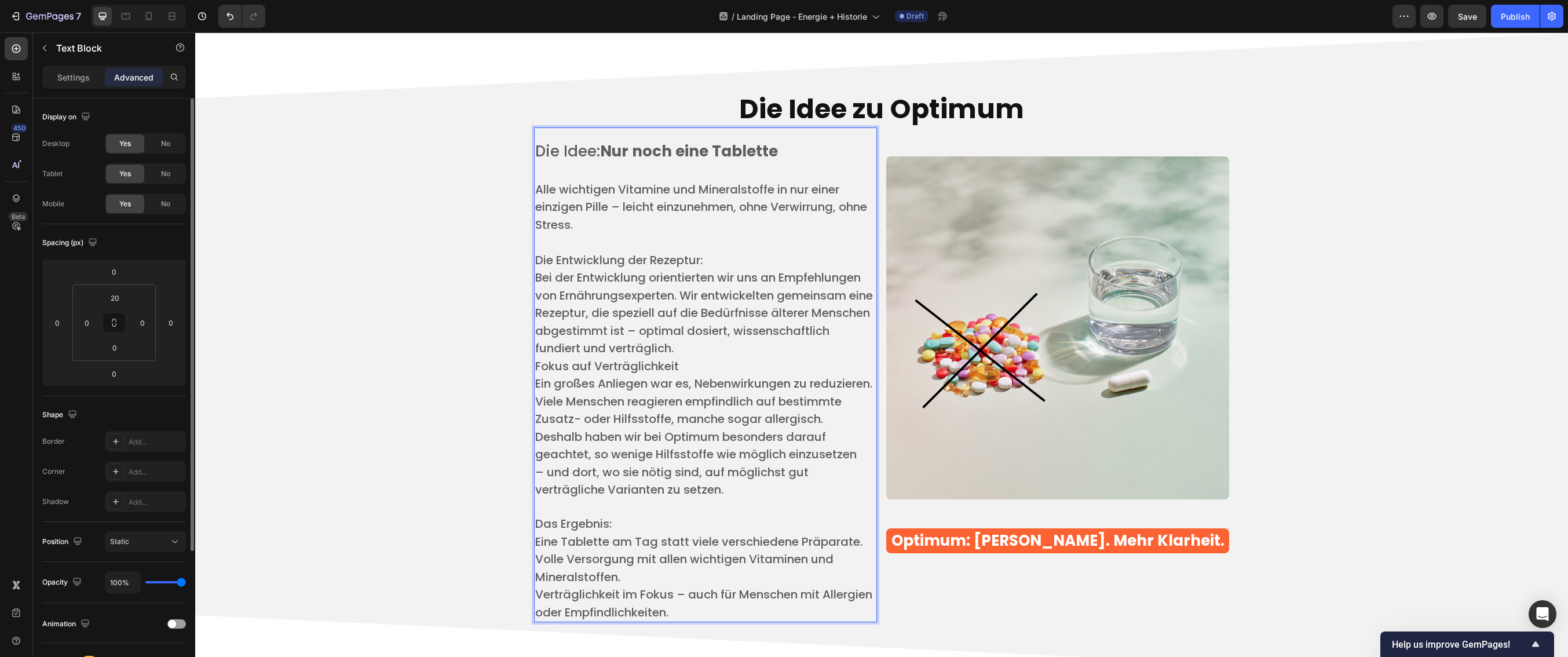
scroll to position [2768, 0]
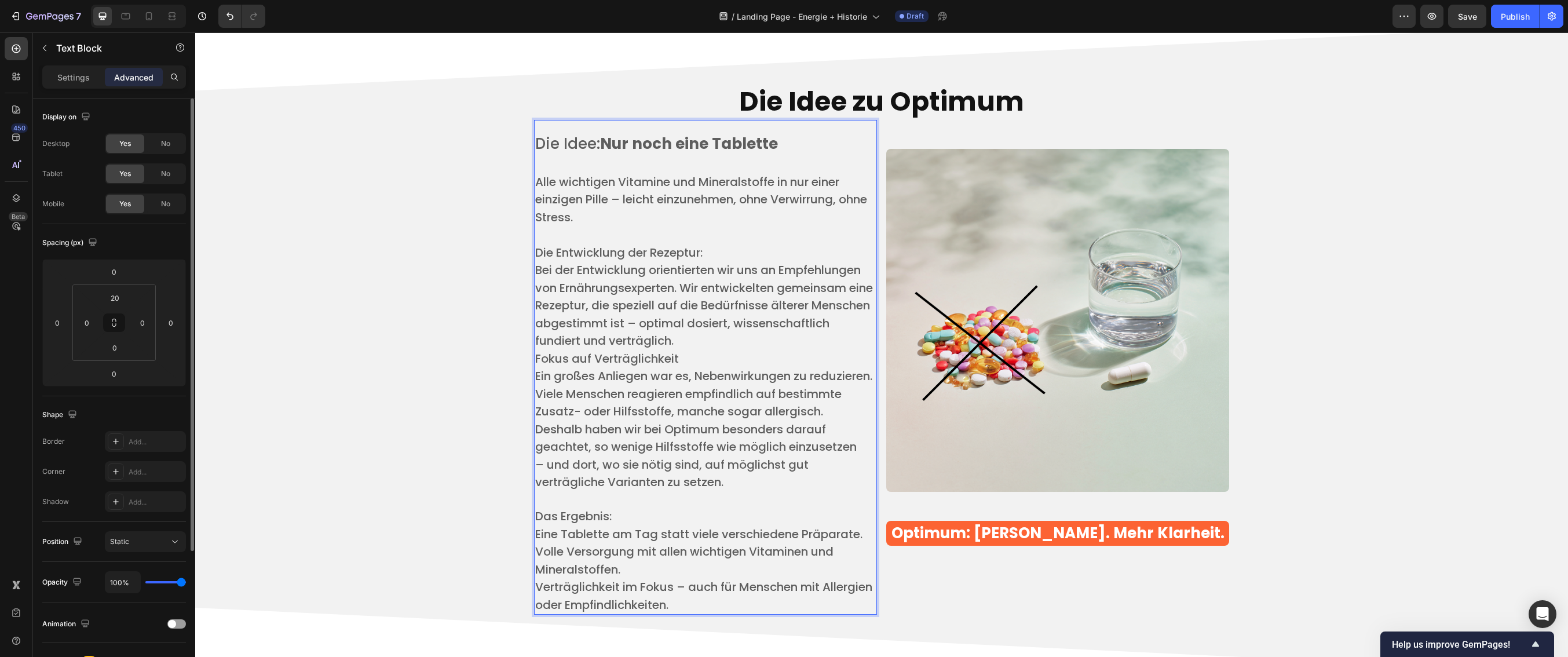
click at [732, 359] on p "Fokus auf Verträglichkeit ​" at bounding box center [705, 359] width 340 height 18
click at [535, 237] on p "​" at bounding box center [705, 235] width 340 height 18
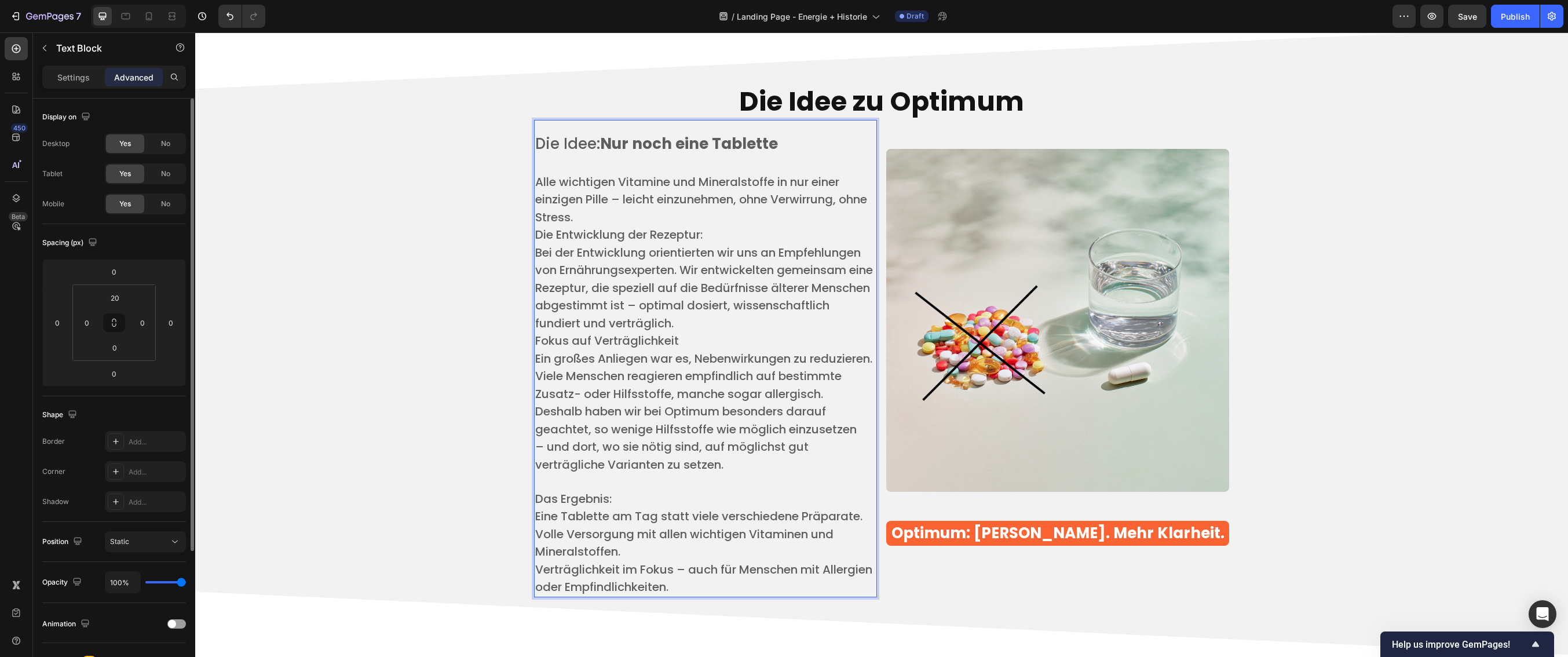
click at [691, 337] on p "Fokus auf Verträglichkeit ​" at bounding box center [705, 340] width 340 height 18
click at [642, 368] on p "Ein großes Anliegen war es, Nebenwirkungen zu reduzieren. ​" at bounding box center [705, 359] width 340 height 18
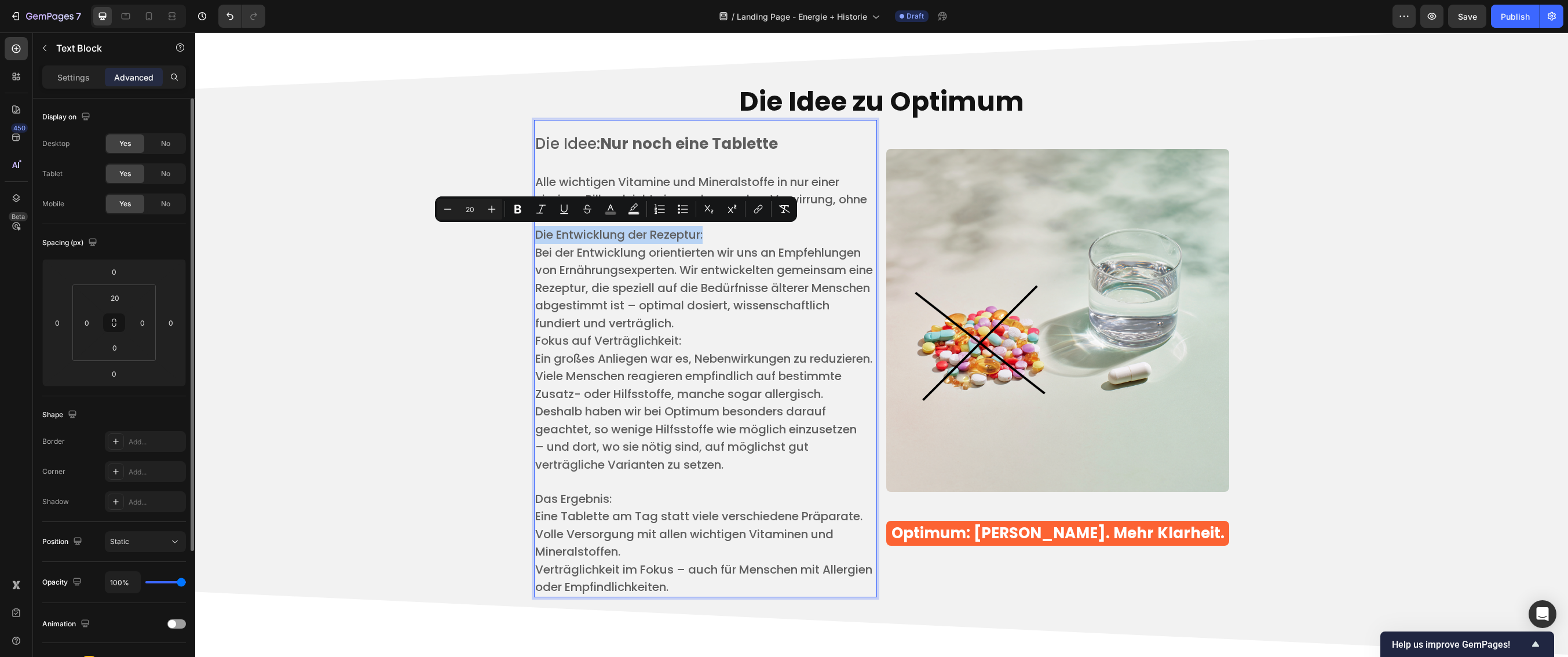
drag, startPoint x: 705, startPoint y: 233, endPoint x: 530, endPoint y: 240, distance: 175.1
click at [534, 240] on div "Die Idee: Nur noch eine Tablette ​ Alle wichtigen Vitamine und Mineralstoffe in…" at bounding box center [705, 364] width 343 height 466
click at [561, 206] on icon "Editor contextual toolbar" at bounding box center [564, 209] width 11 height 11
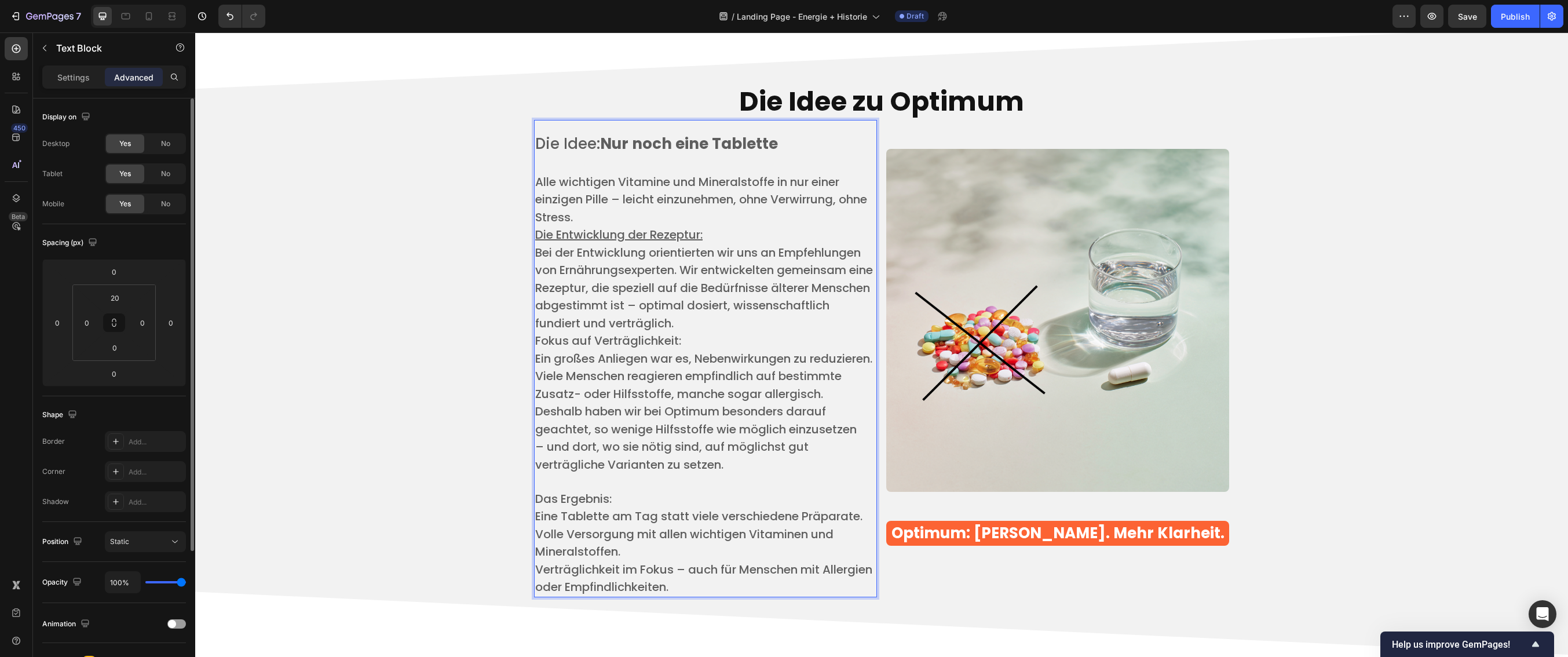
click at [664, 364] on span "Ein großes Anliegen war es, Nebenwirkungen zu reduzieren." at bounding box center [704, 358] width 337 height 16
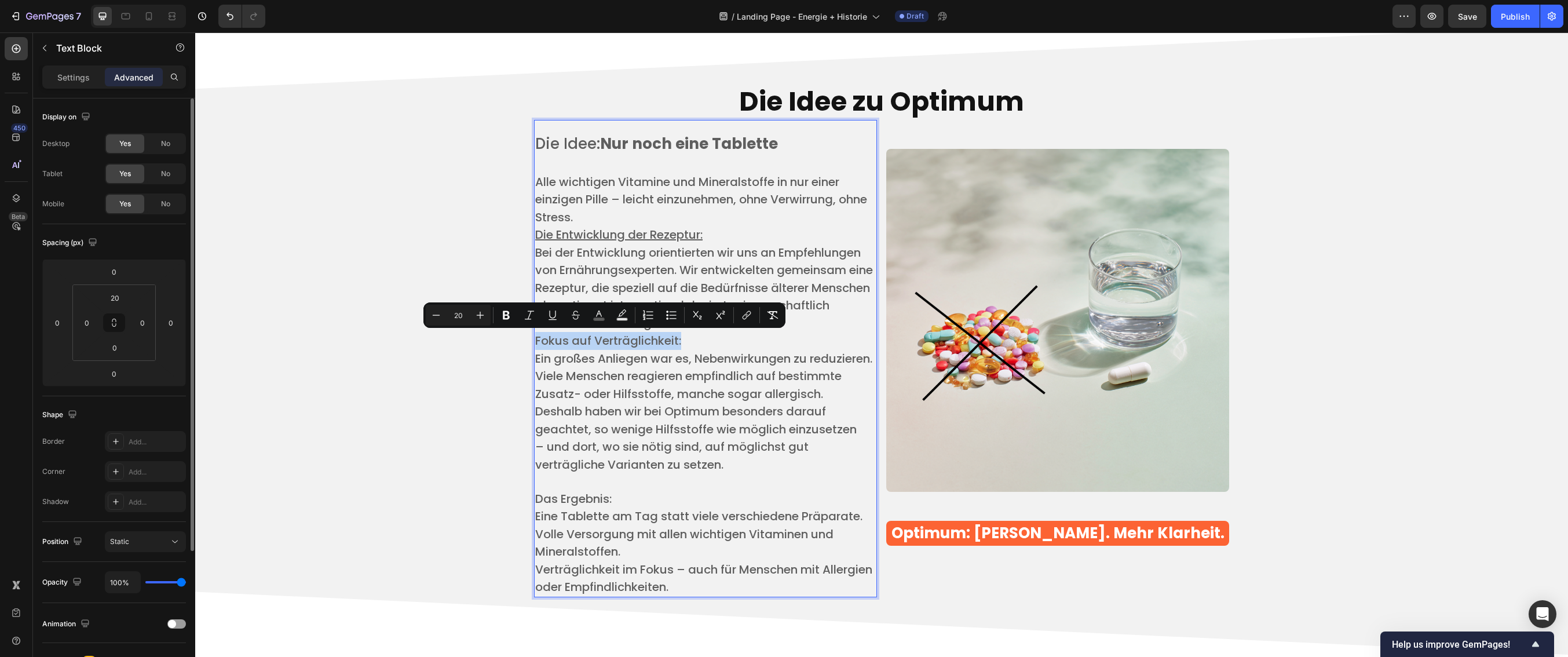
drag, startPoint x: 682, startPoint y: 340, endPoint x: 533, endPoint y: 343, distance: 149.0
click at [535, 343] on p "Fokus auf Verträglichkeit: ​" at bounding box center [705, 340] width 340 height 18
click at [547, 314] on icon "Editor contextual toolbar" at bounding box center [552, 315] width 11 height 11
click at [726, 227] on p "Die Entwicklung der Rezeptur: ​" at bounding box center [705, 235] width 340 height 18
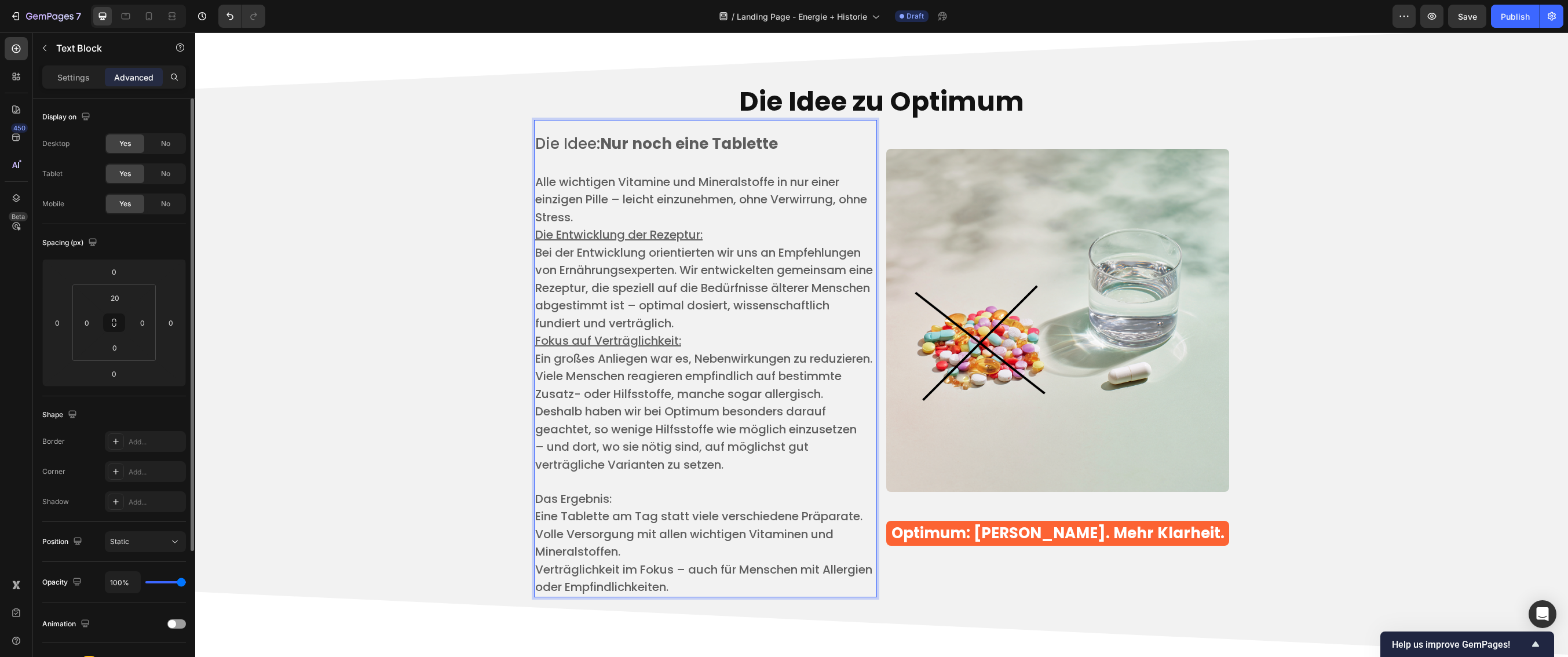
click at [618, 216] on p "Alle wichtigen Vitamine und Mineralstoffe in nur einer einzigen Pille – leicht …" at bounding box center [705, 200] width 340 height 54
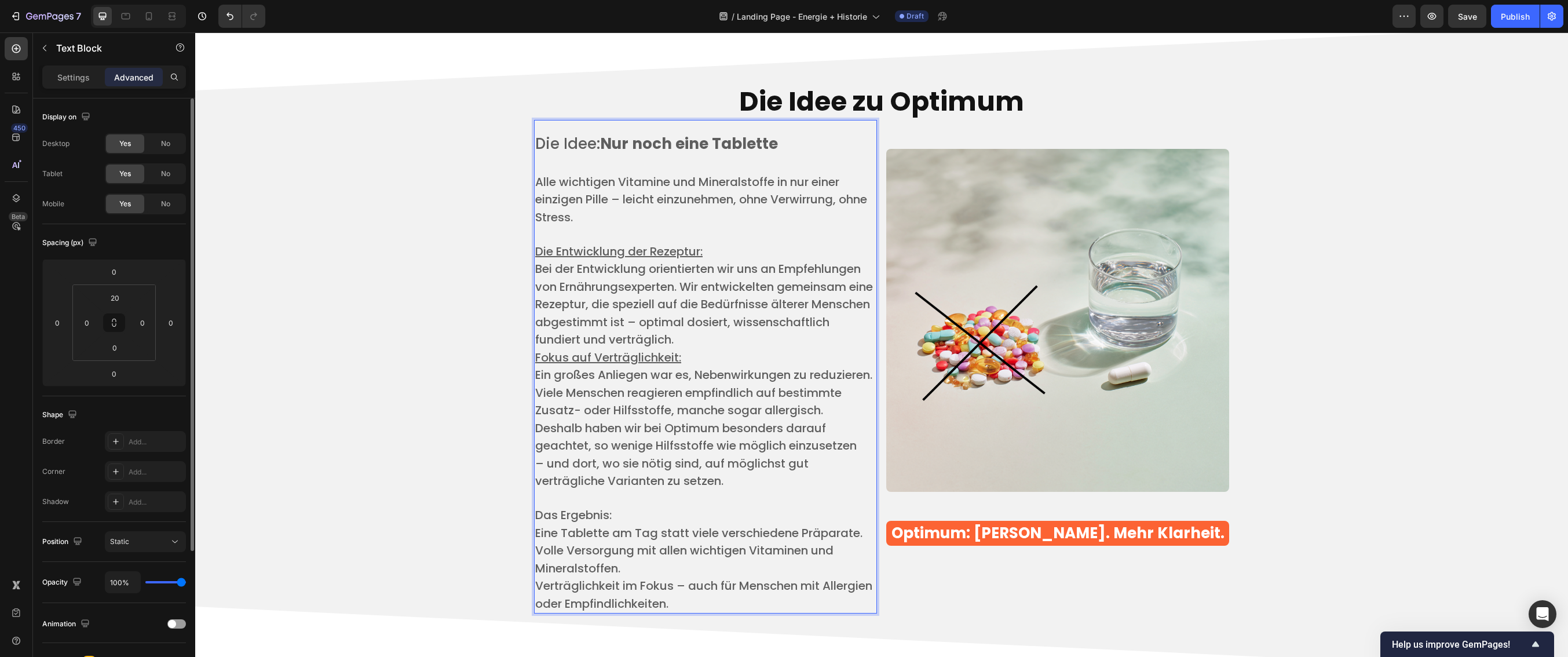
click at [783, 343] on p "Bei der Entwicklung orientierten wir uns an Empfehlungen von Ernährungsexperten…" at bounding box center [705, 305] width 340 height 89
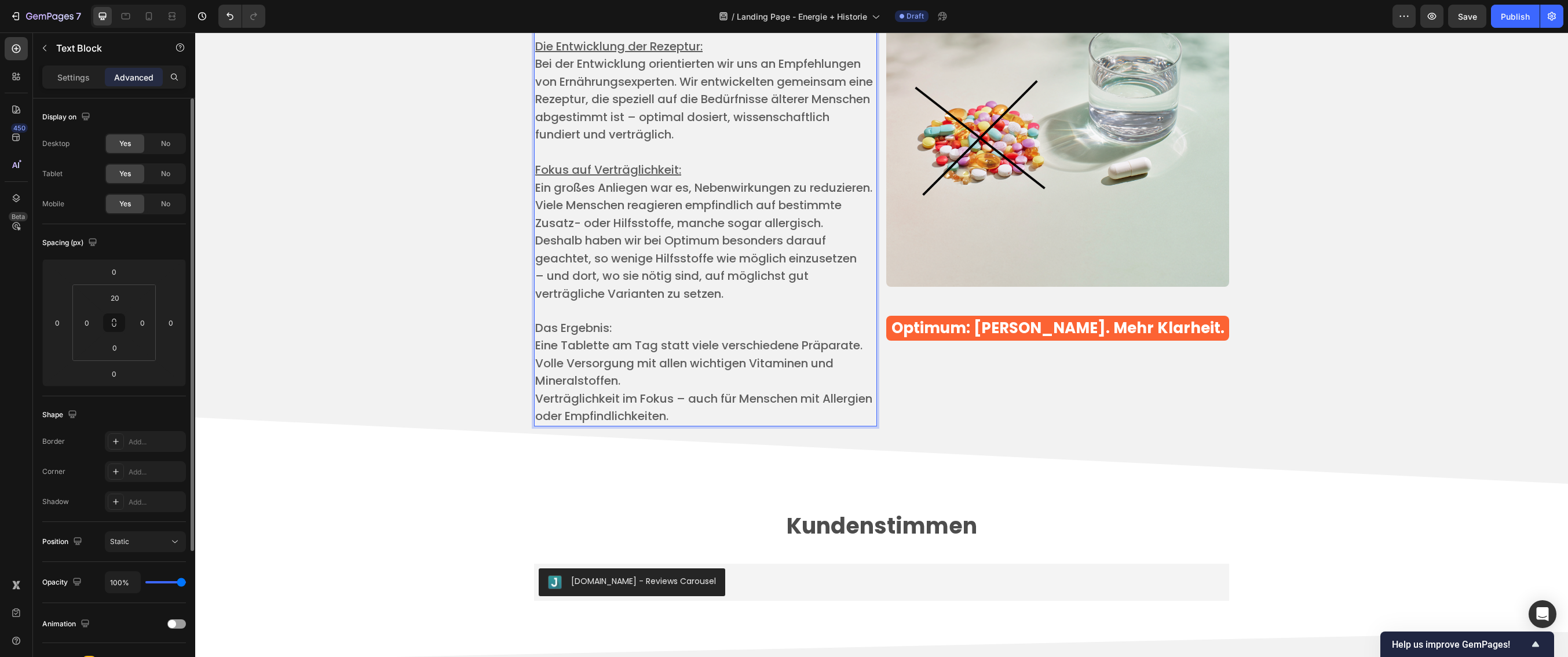
scroll to position [2980, 0]
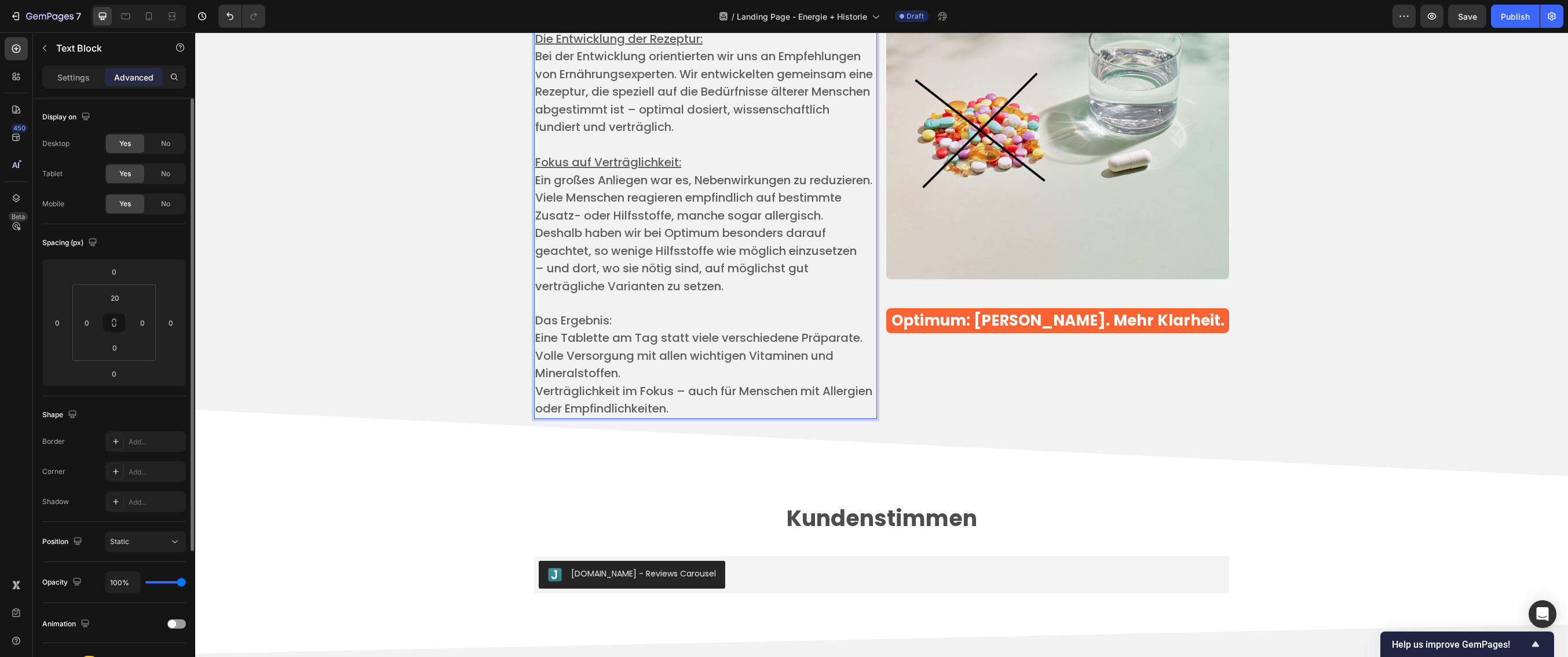
click at [644, 330] on p "Das Ergebnis: ​" at bounding box center [705, 320] width 340 height 18
drag, startPoint x: 617, startPoint y: 339, endPoint x: 533, endPoint y: 334, distance: 84.1
click at [535, 330] on p "Das Ergebnis: ​" at bounding box center [705, 320] width 340 height 18
click at [510, 309] on button "Underline" at bounding box center [518, 312] width 21 height 21
click at [638, 374] on span "Volle Versorgung mit allen wichtigen Vitaminen und Mineralstoffen." at bounding box center [684, 364] width 298 height 35
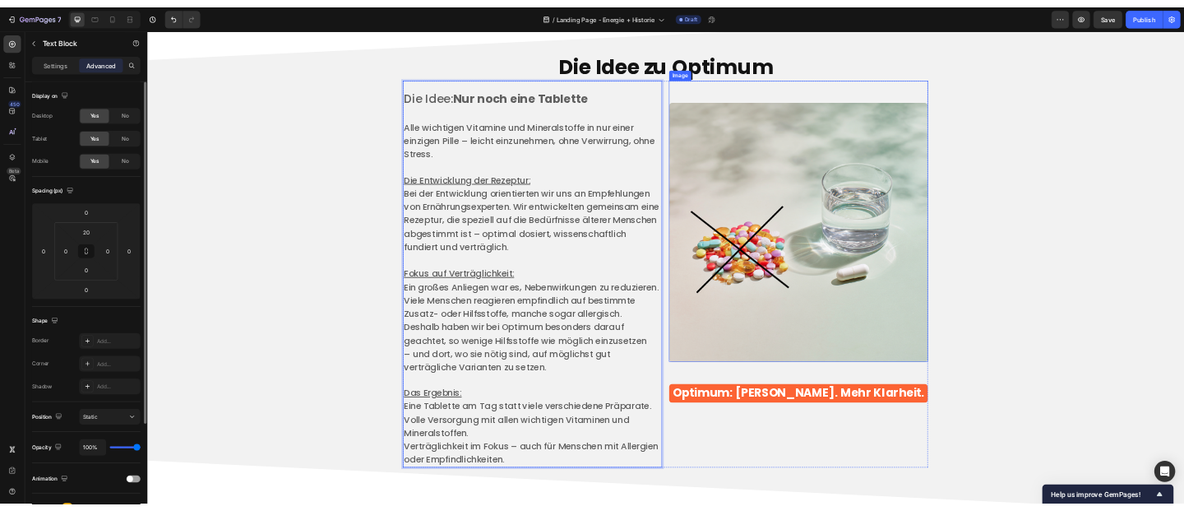
scroll to position [3958, 0]
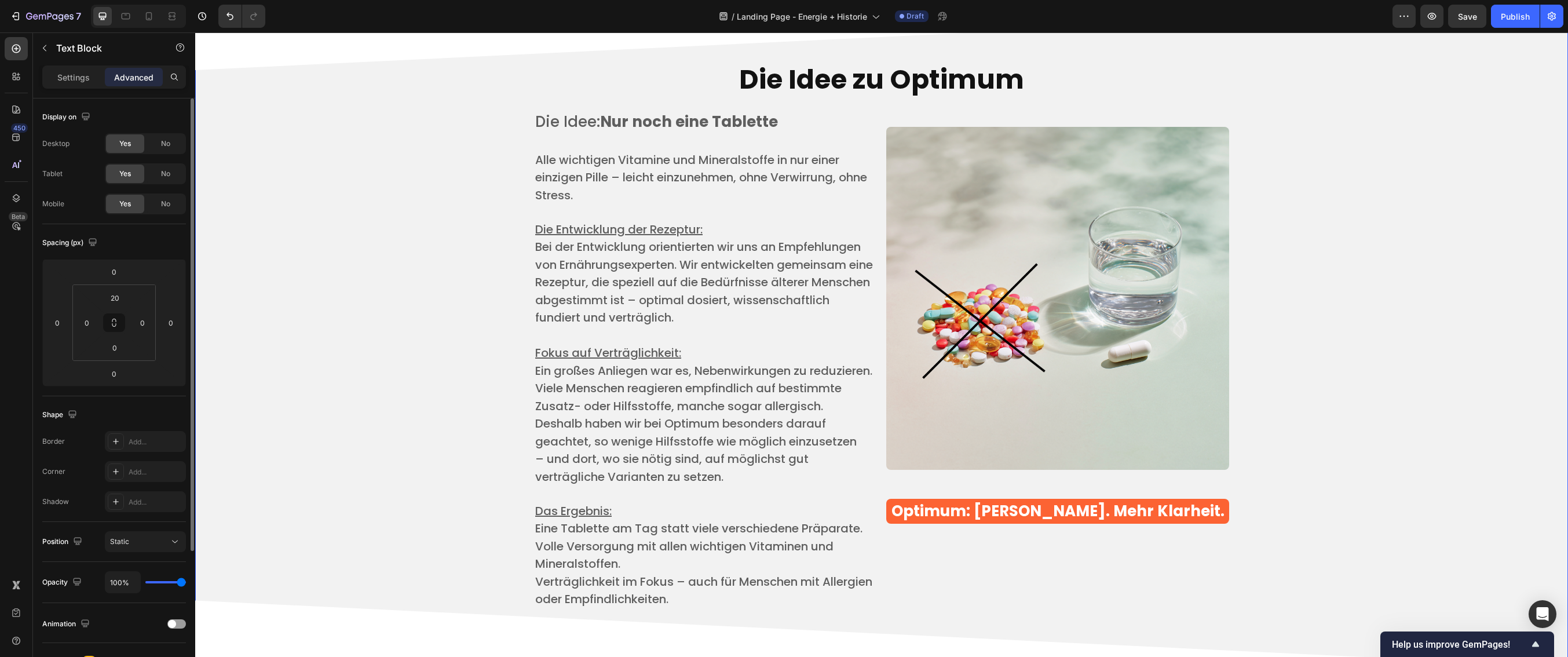
click at [1353, 313] on div "⁠⁠⁠⁠⁠⁠⁠ Die Idee zu Optimum Heading Die Idee: Nur noch eine Tablette ​ Alle wic…" at bounding box center [881, 335] width 1355 height 576
click at [535, 229] on u "Die Entwicklung der Rezeptur:" at bounding box center [619, 229] width 168 height 16
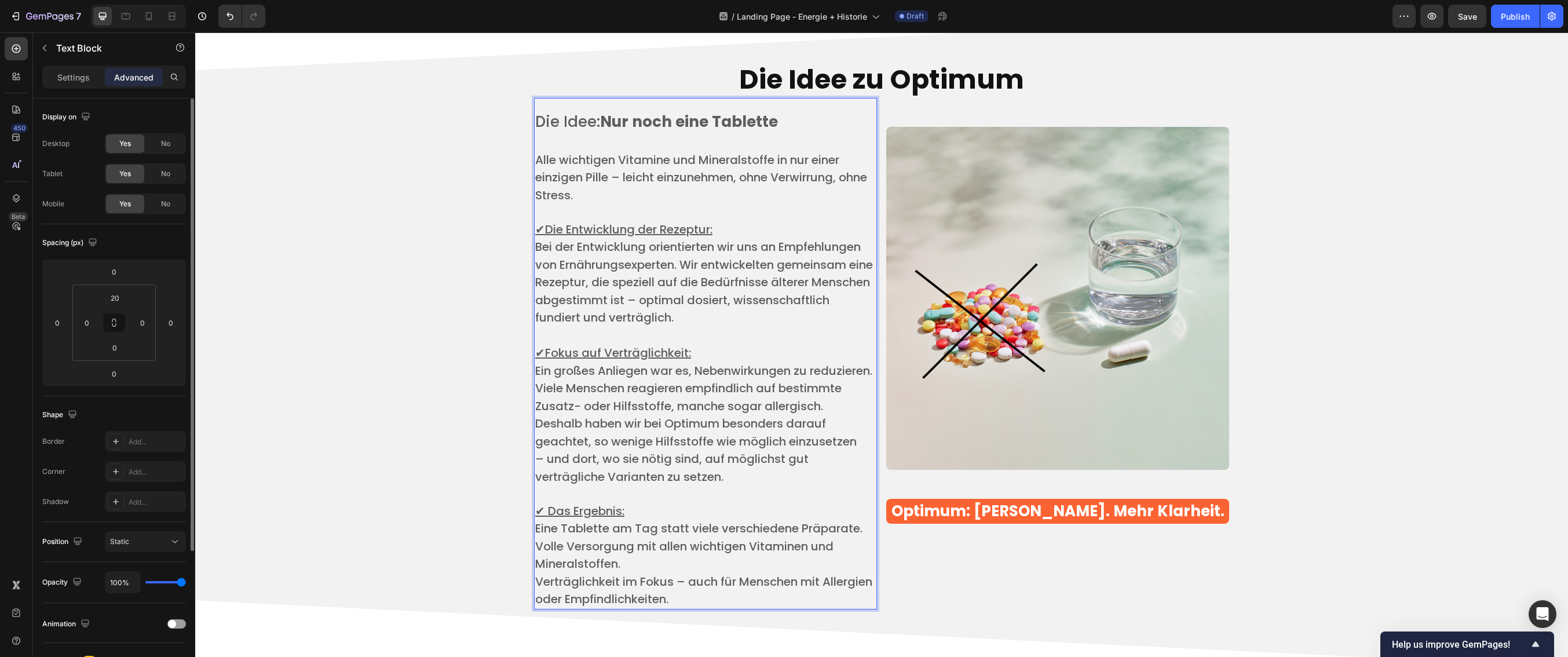
click at [540, 355] on u "✔Fokus auf Verträglichkeit:" at bounding box center [613, 352] width 156 height 16
click at [542, 230] on u "✔Die Entwicklung der Rezeptur:" at bounding box center [624, 229] width 178 height 16
click at [687, 302] on span "Bei der Entwicklung orientierten wir uns an Empfehlungen von Ernährungsexperten…" at bounding box center [704, 282] width 337 height 87
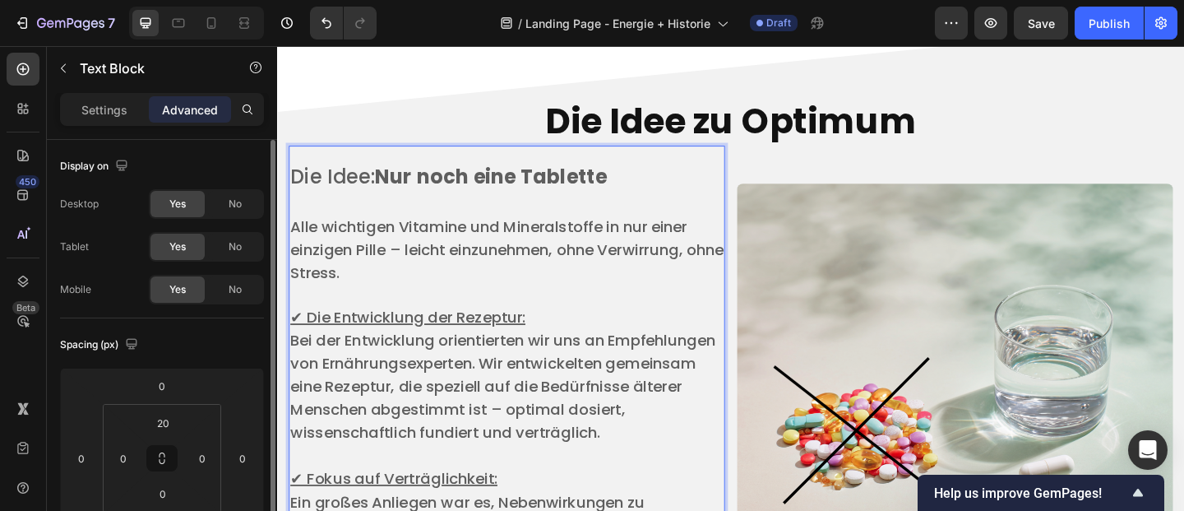
scroll to position [3998, 0]
